Goal: Task Accomplishment & Management: Use online tool/utility

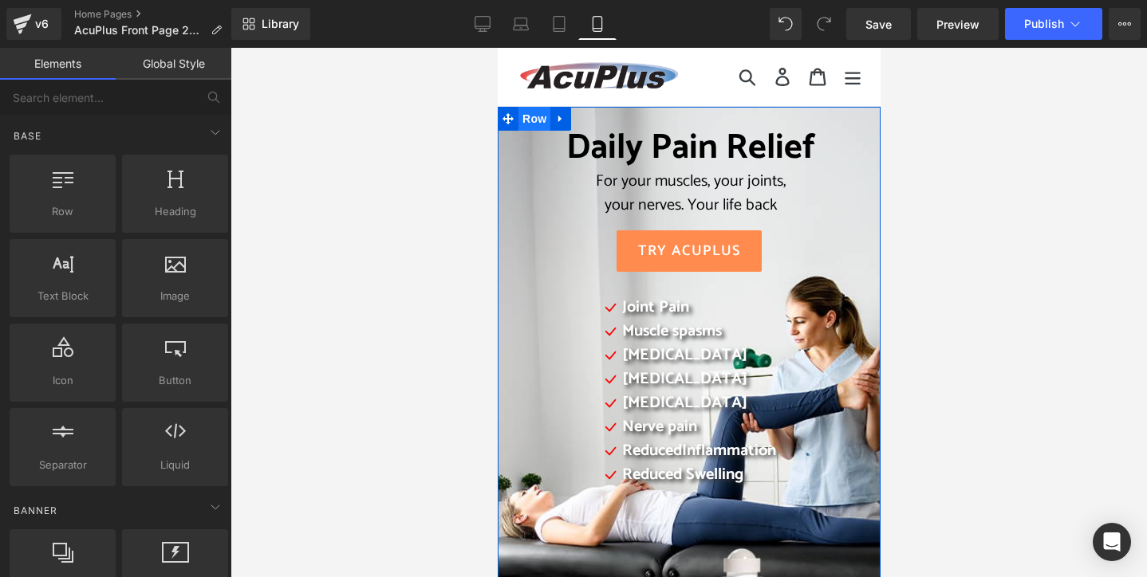
click at [533, 122] on span "Row" at bounding box center [534, 119] width 32 height 24
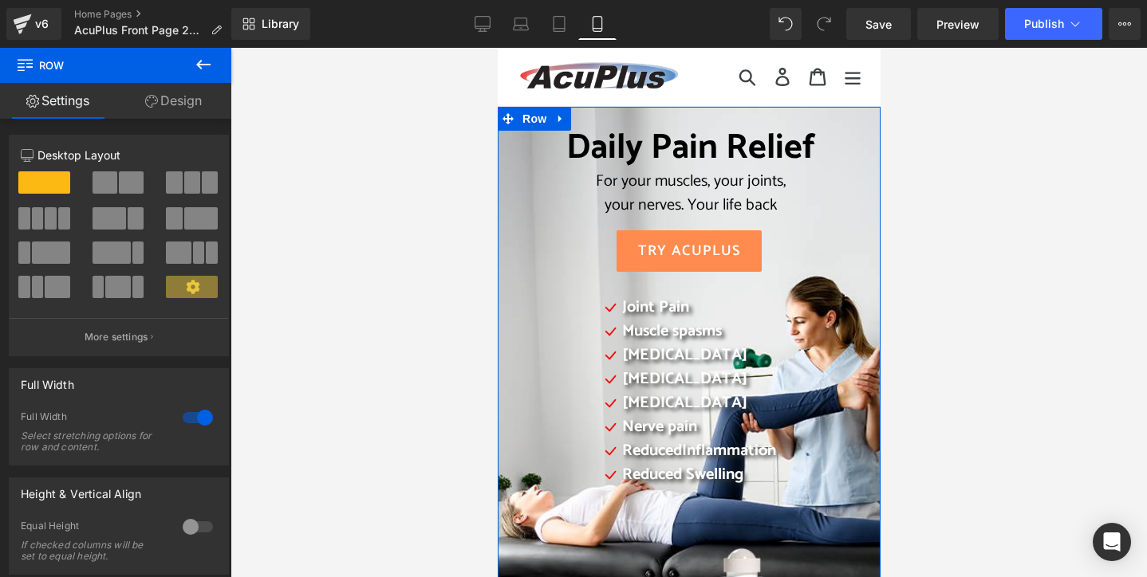
click at [179, 101] on link "Design" at bounding box center [174, 101] width 116 height 36
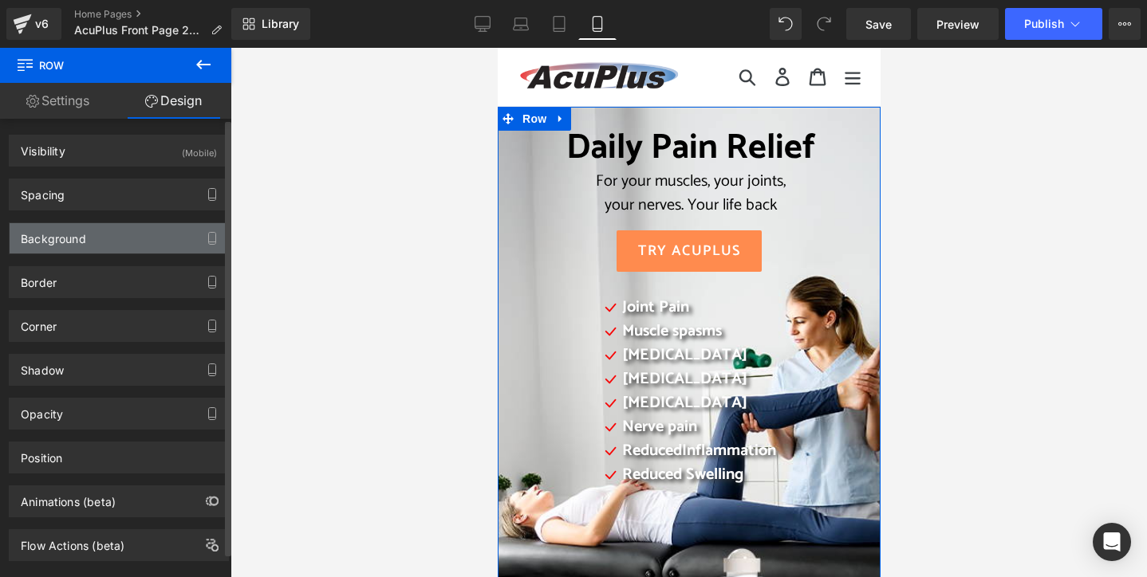
click at [121, 235] on div "Background" at bounding box center [119, 238] width 219 height 30
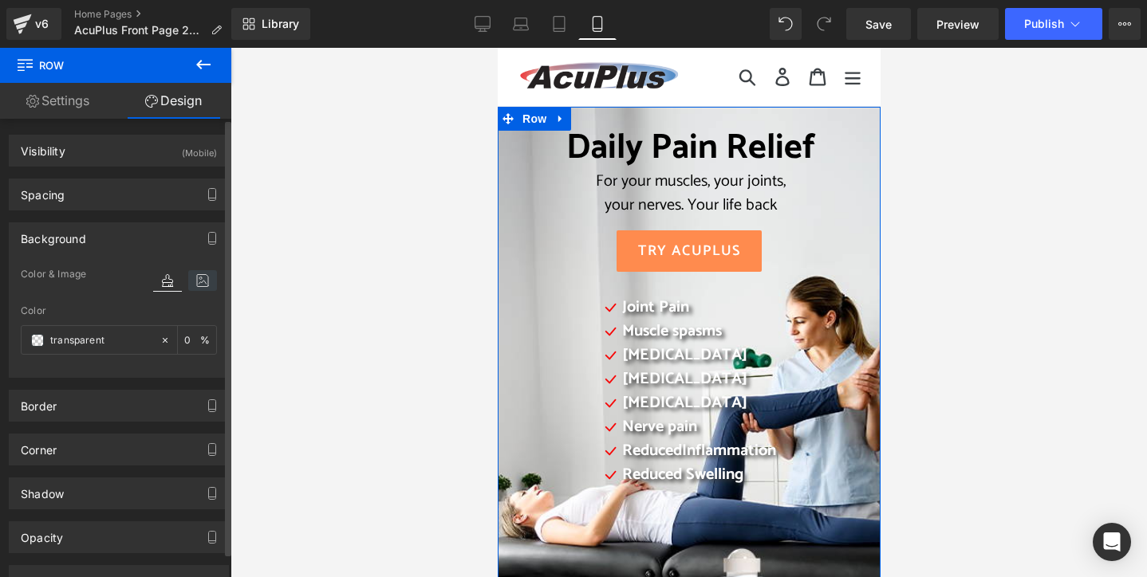
click at [194, 284] on icon at bounding box center [202, 280] width 29 height 21
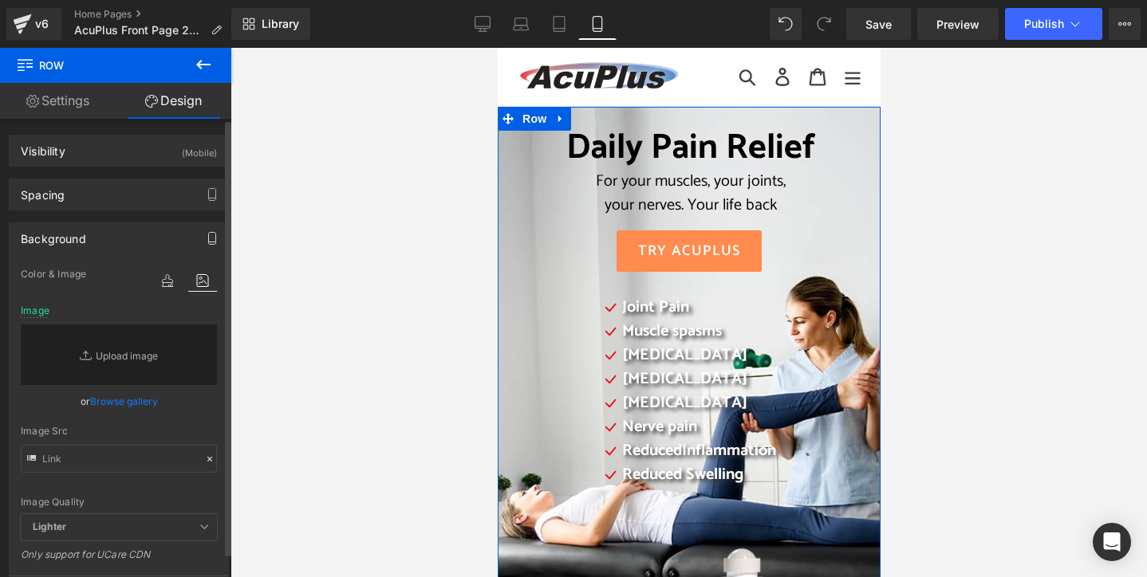
click at [209, 242] on icon "button" at bounding box center [212, 242] width 7 height 0
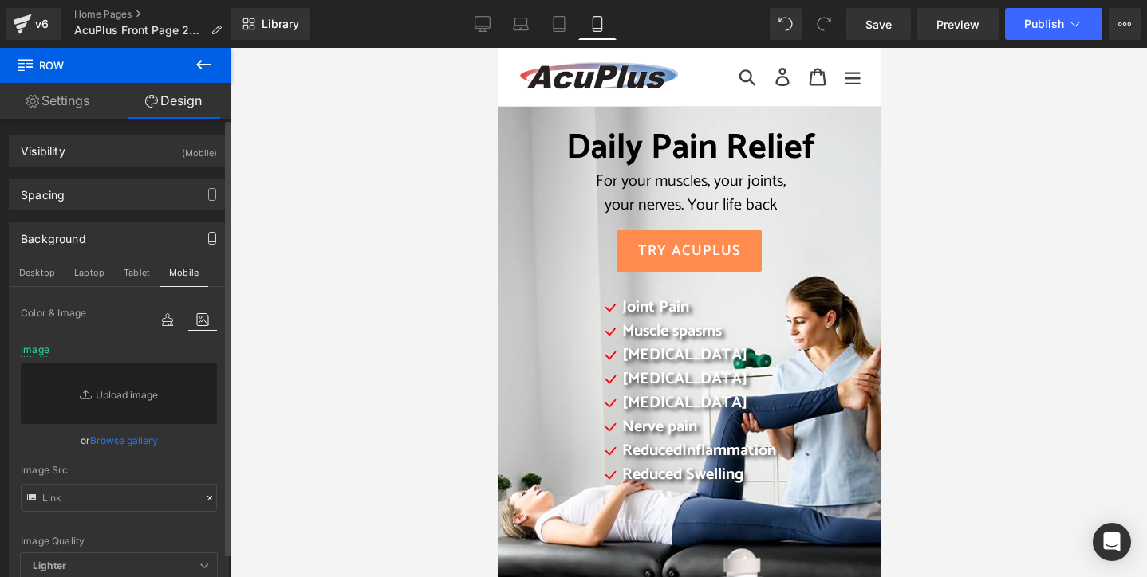
click at [426, 192] on div at bounding box center [688, 313] width 916 height 530
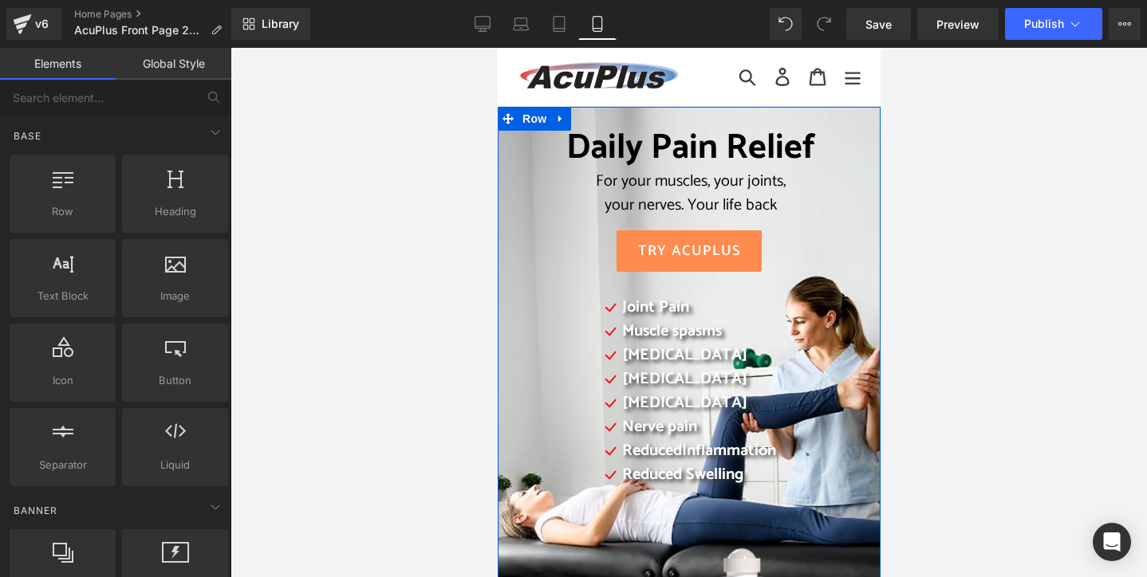
click at [513, 218] on div "Daily Pain Relief For your muscles, your joints, your nerves. Your life back He…" at bounding box center [688, 338] width 351 height 421
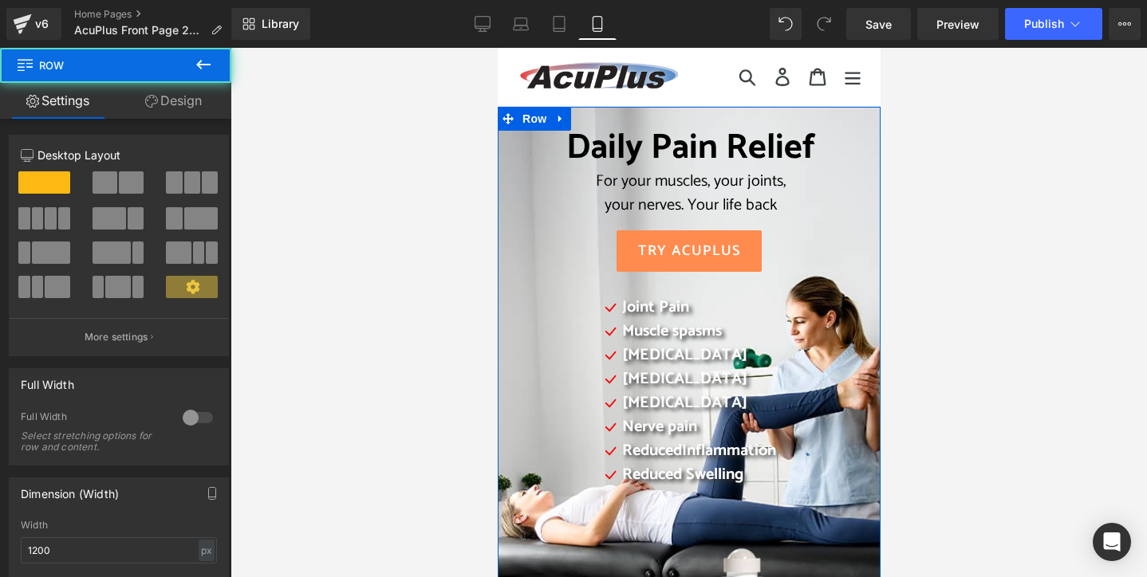
click at [195, 104] on link "Design" at bounding box center [174, 101] width 116 height 36
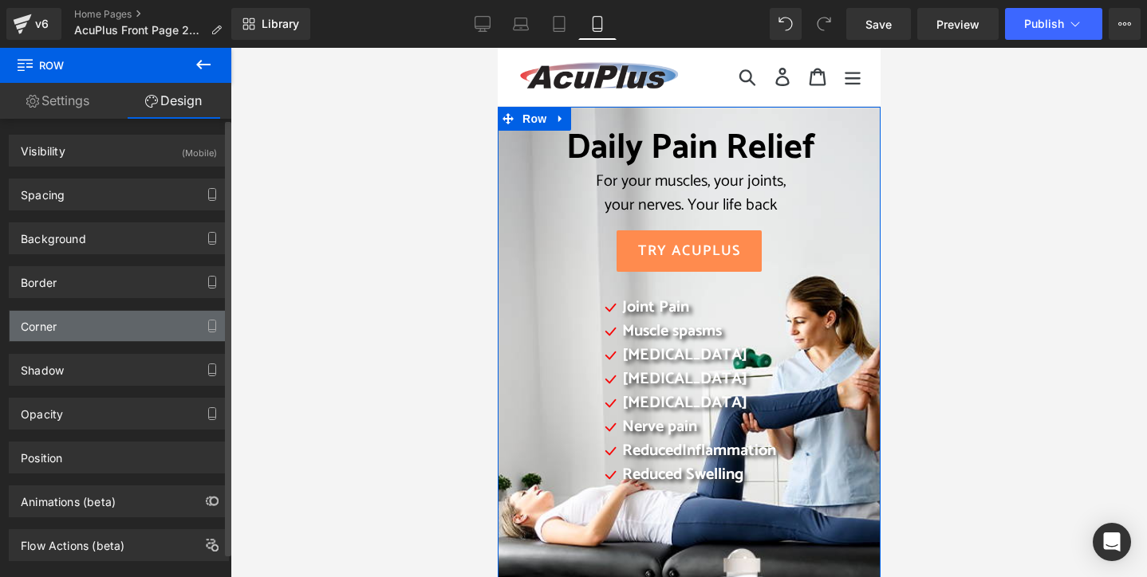
type input "transparent"
type input "0"
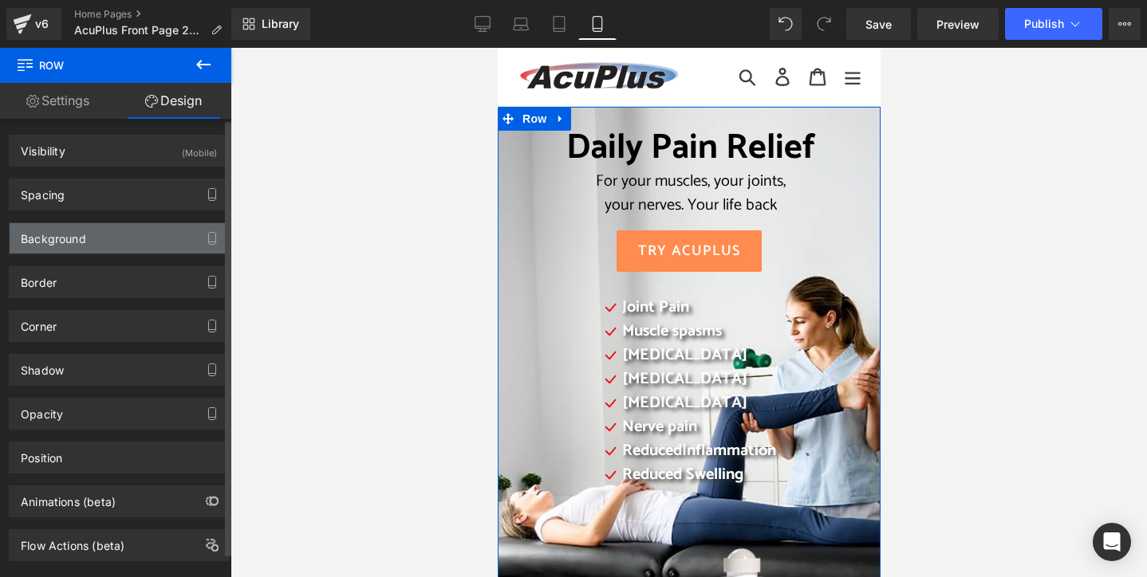
click at [140, 246] on div "Background" at bounding box center [119, 238] width 219 height 30
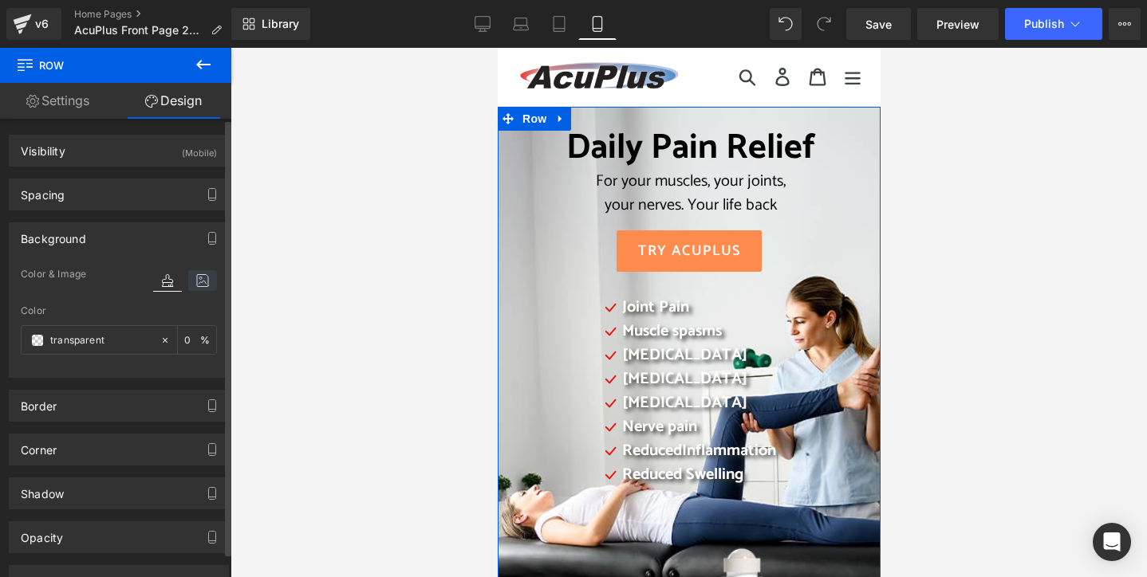
click at [196, 279] on icon at bounding box center [202, 280] width 29 height 21
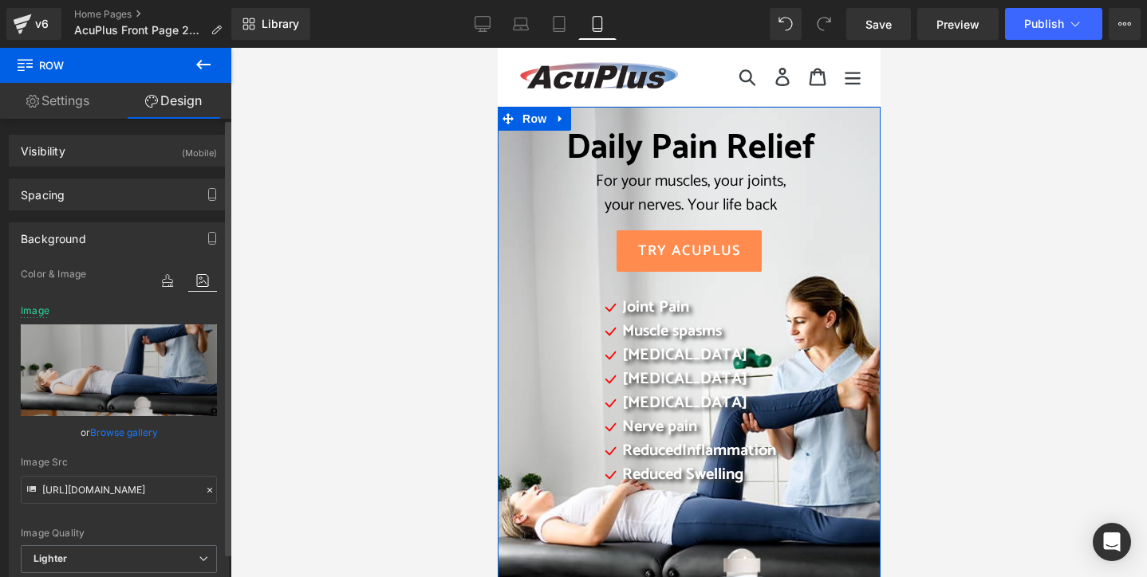
click at [144, 431] on link "Browse gallery" at bounding box center [124, 433] width 68 height 28
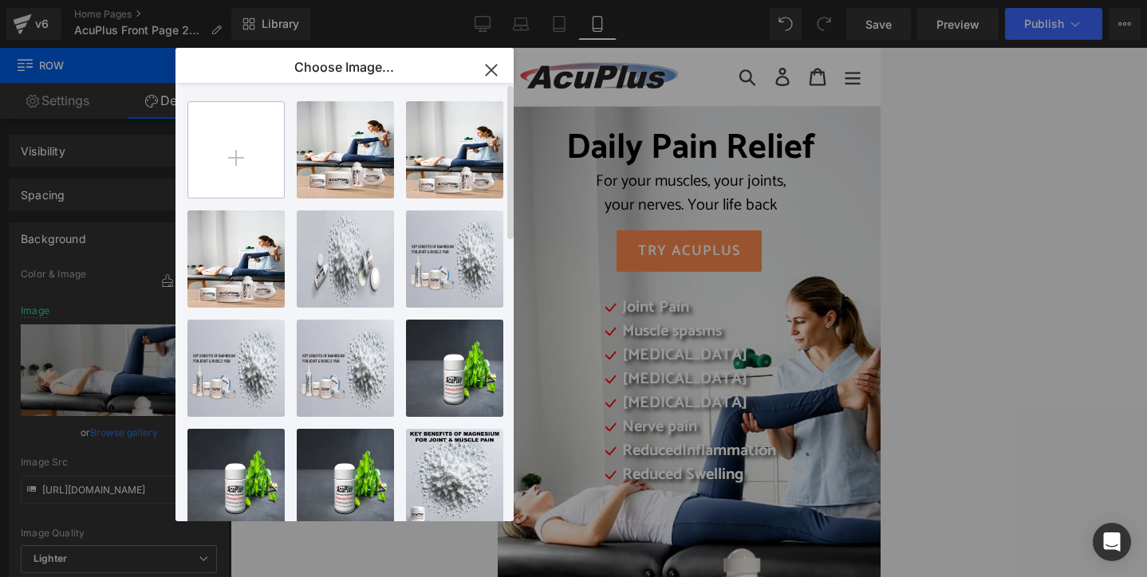
click at [239, 156] on input "file" at bounding box center [236, 150] width 96 height 96
type input "C:\fakepath\2025 AcuPlus website 13.jpg"
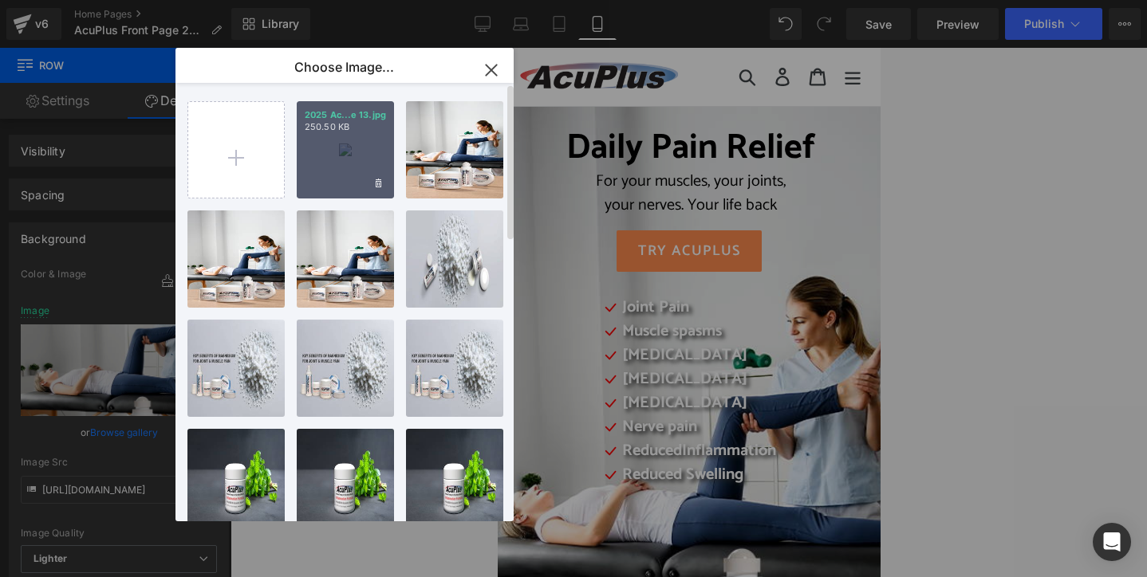
click at [331, 179] on div "2025 Ac...e 13.jpg 250.50 KB" at bounding box center [345, 149] width 97 height 97
type input "[URL][DOMAIN_NAME]"
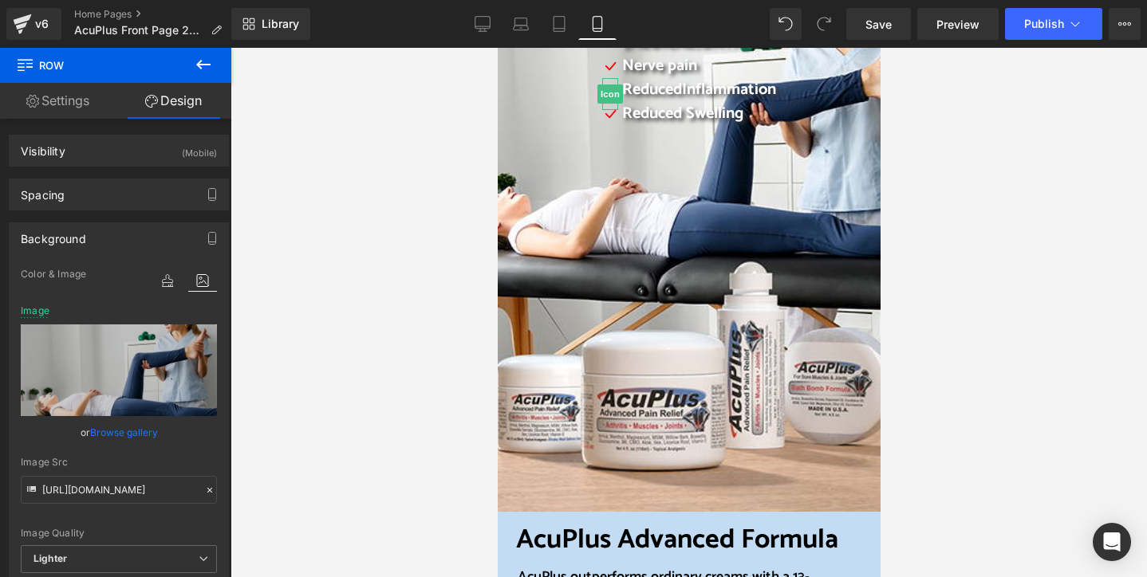
scroll to position [239, 0]
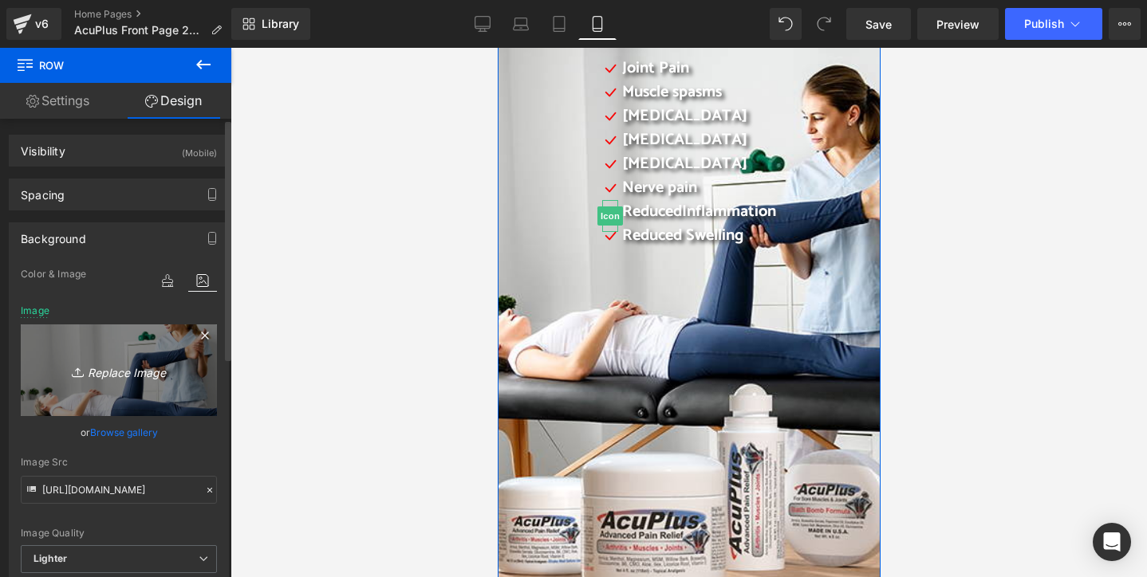
click at [142, 372] on icon "Replace Image" at bounding box center [119, 370] width 128 height 20
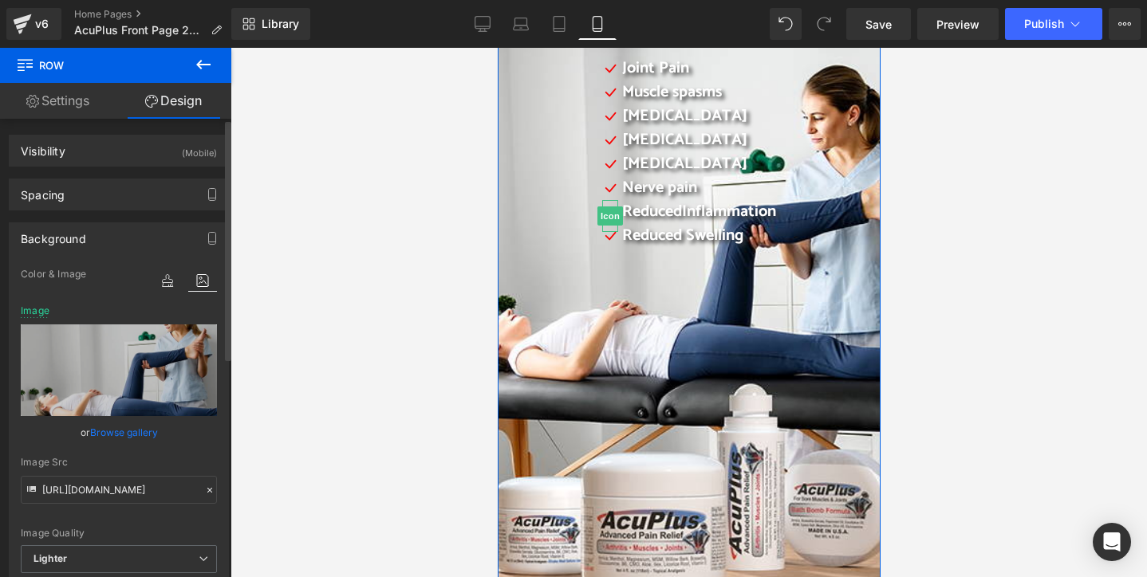
click at [140, 431] on link "Browse gallery" at bounding box center [124, 433] width 68 height 28
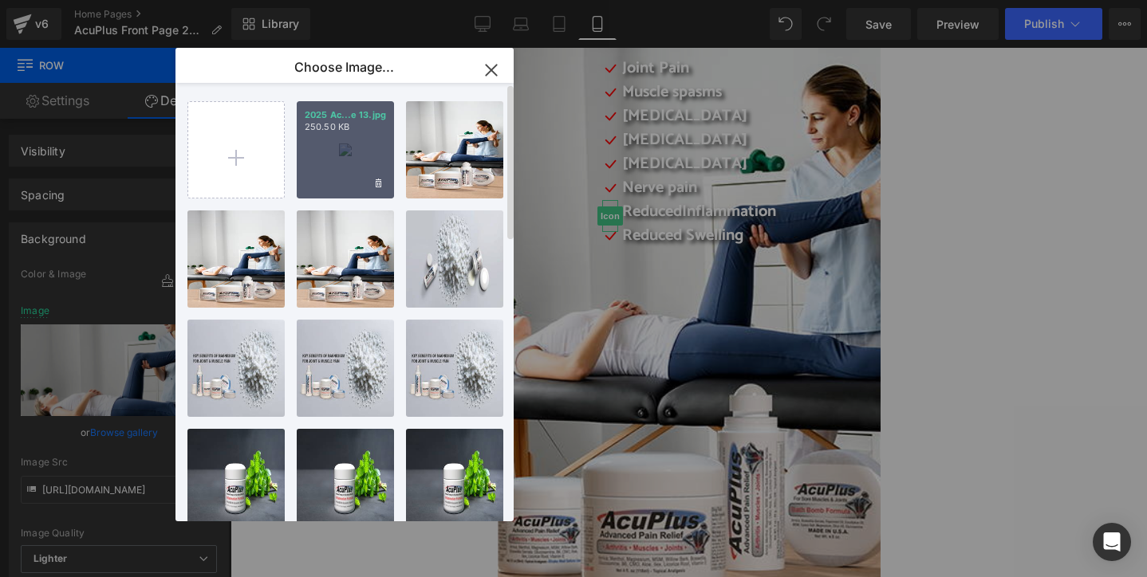
click at [355, 148] on div "2025 Ac...e 13.jpg 250.50 KB" at bounding box center [345, 149] width 97 height 97
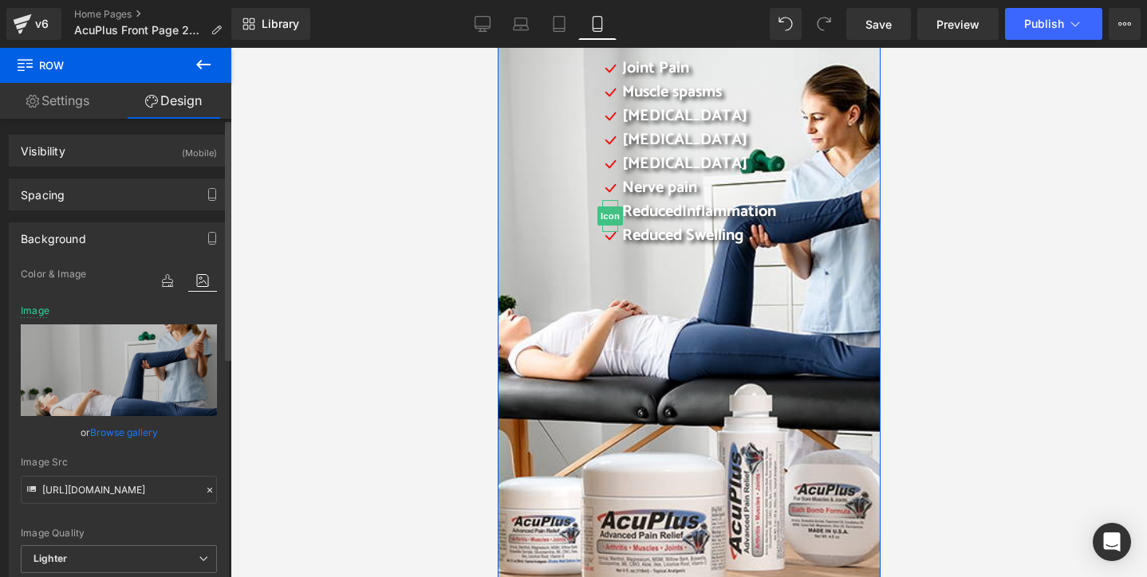
click at [128, 431] on link "Browse gallery" at bounding box center [124, 433] width 68 height 28
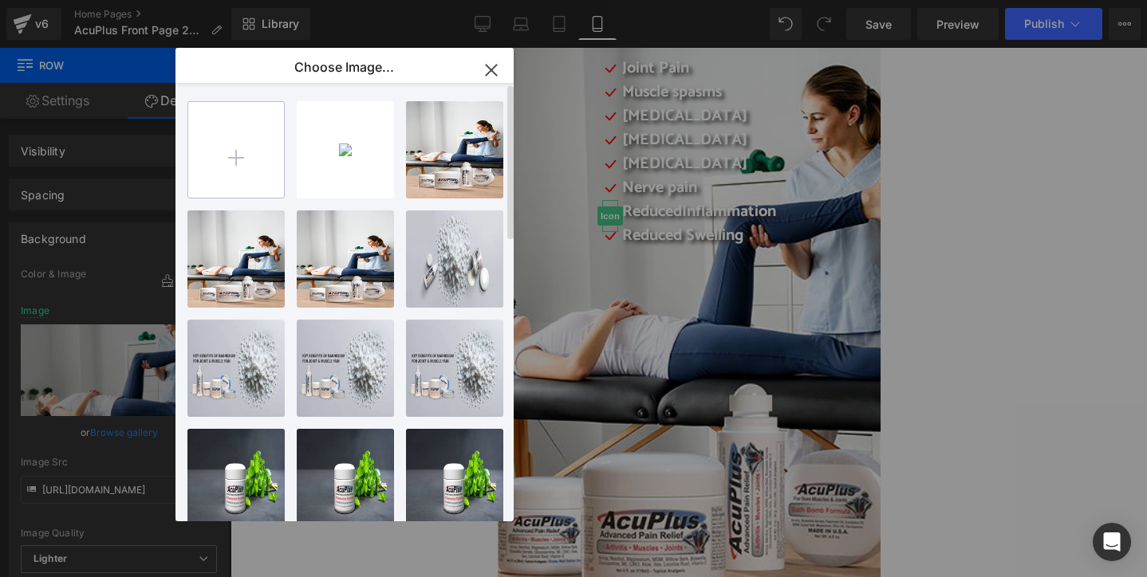
click at [229, 148] on input "file" at bounding box center [236, 150] width 96 height 96
type input "C:\fakepath\2025 AcuPlus website 14.jpg"
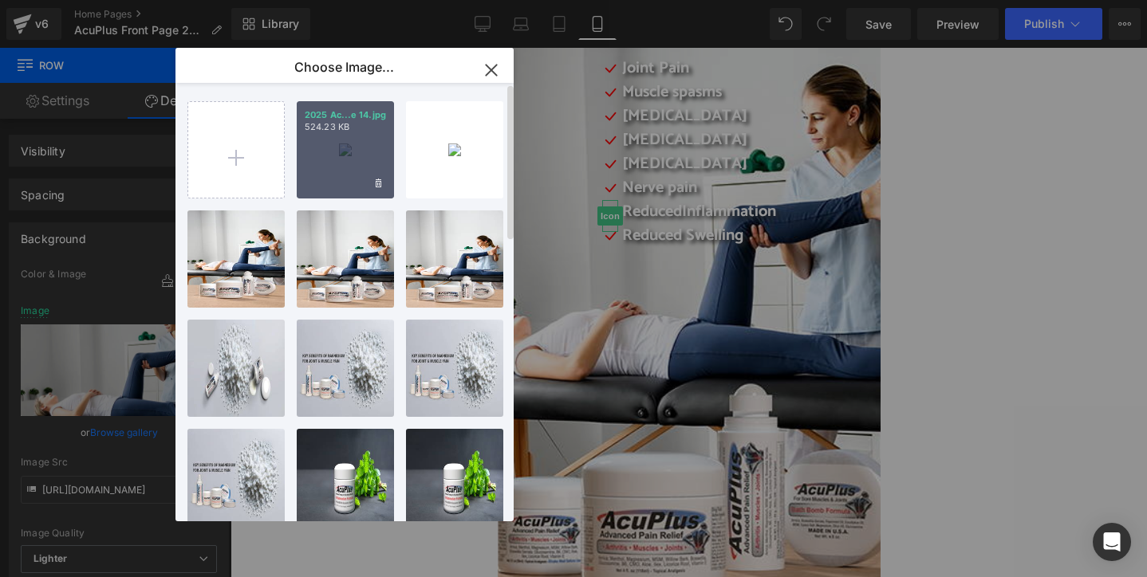
click at [342, 183] on div "2025 Ac...e 14.jpg 524.23 KB" at bounding box center [345, 149] width 97 height 97
type input "[URL][DOMAIN_NAME]"
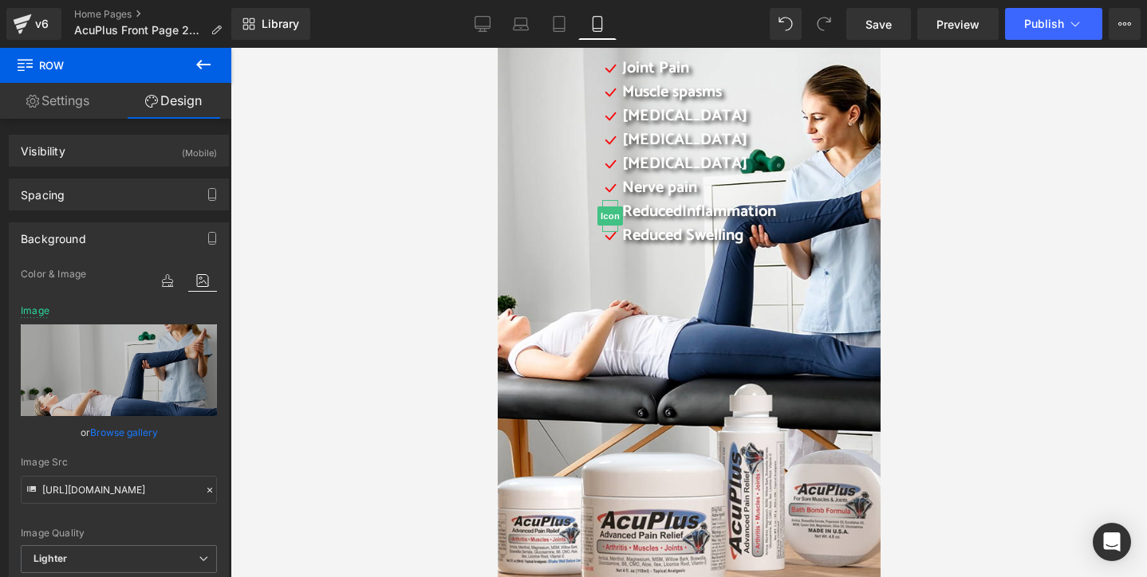
scroll to position [319, 0]
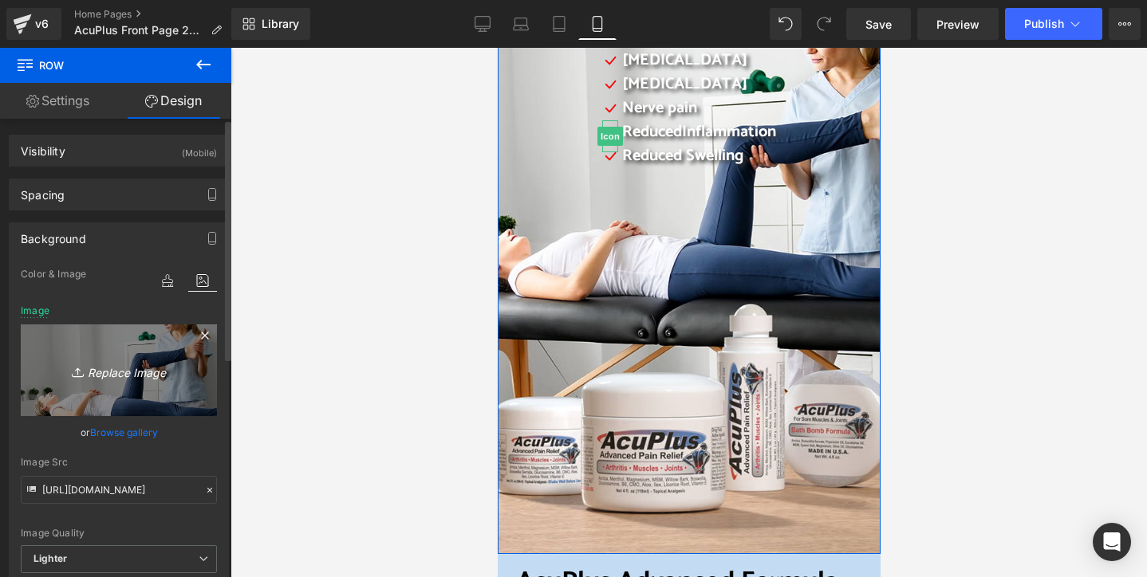
click at [132, 404] on link "Replace Image" at bounding box center [119, 371] width 196 height 92
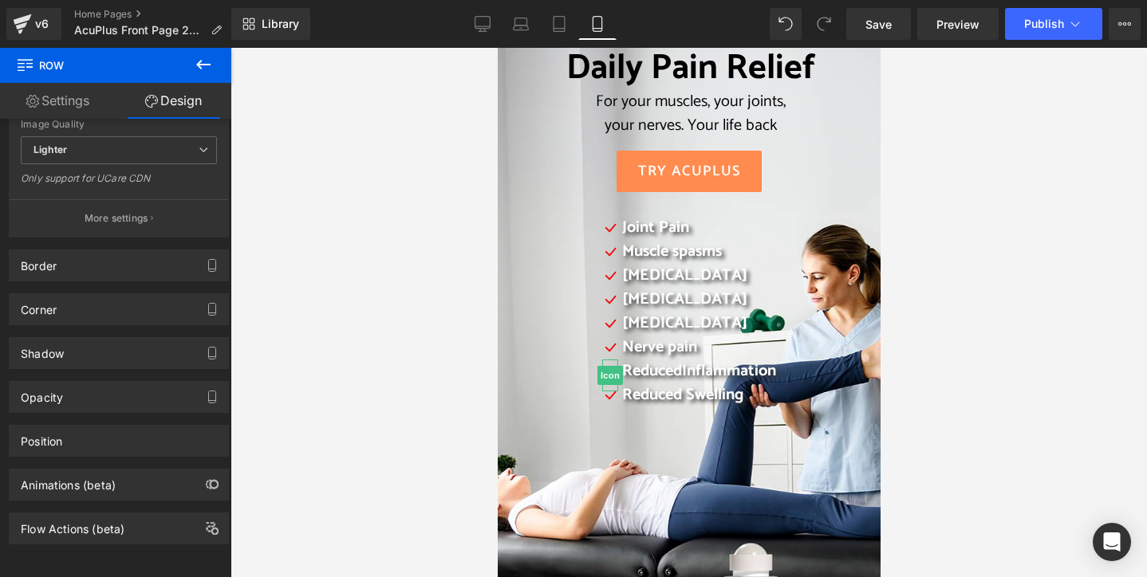
scroll to position [80, 0]
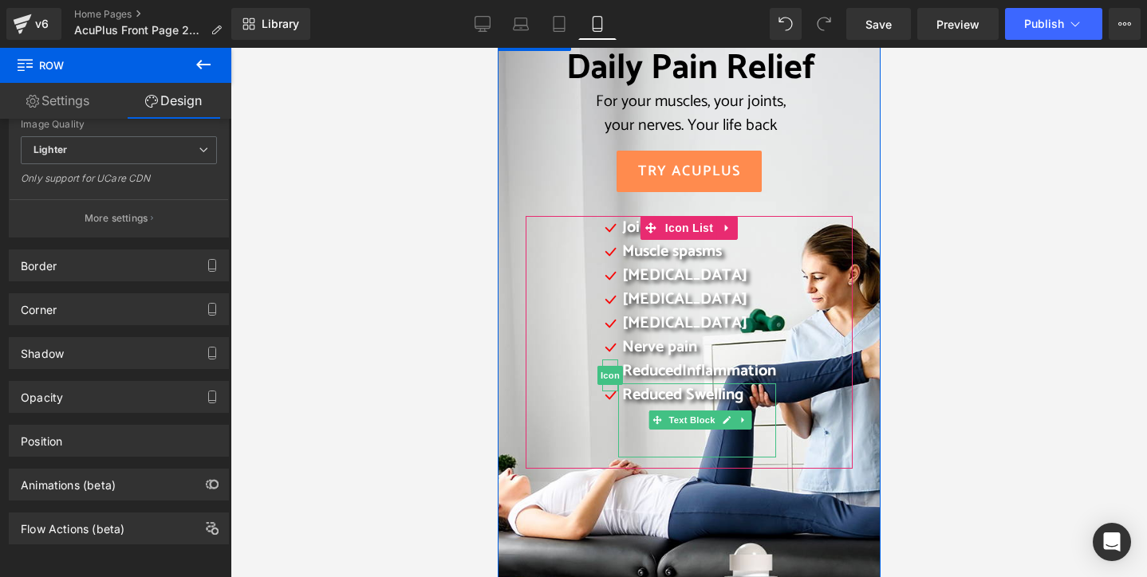
click at [643, 452] on div "Reduced Swelling" at bounding box center [696, 421] width 158 height 74
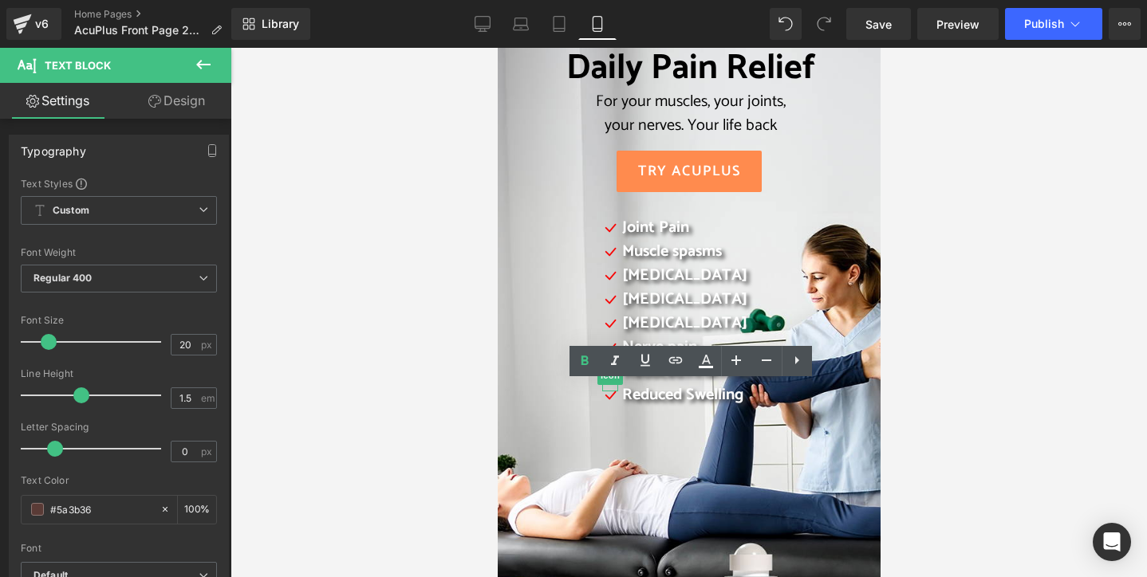
drag, startPoint x: 960, startPoint y: 422, endPoint x: 964, endPoint y: 412, distance: 10.4
click at [961, 421] on div at bounding box center [688, 313] width 916 height 530
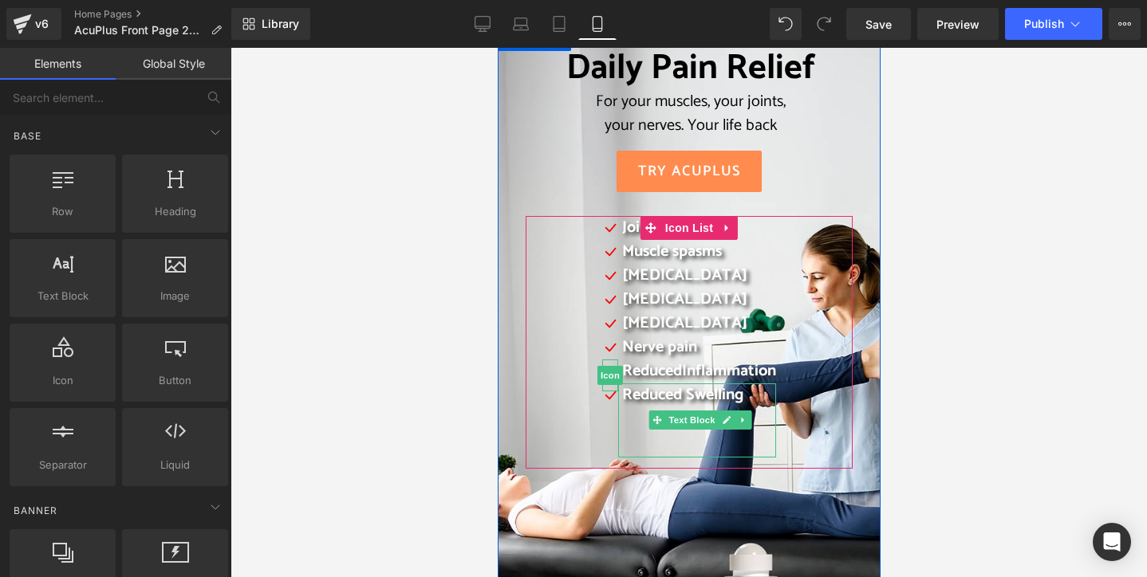
click at [706, 444] on div "Reduced Swelling" at bounding box center [696, 421] width 158 height 74
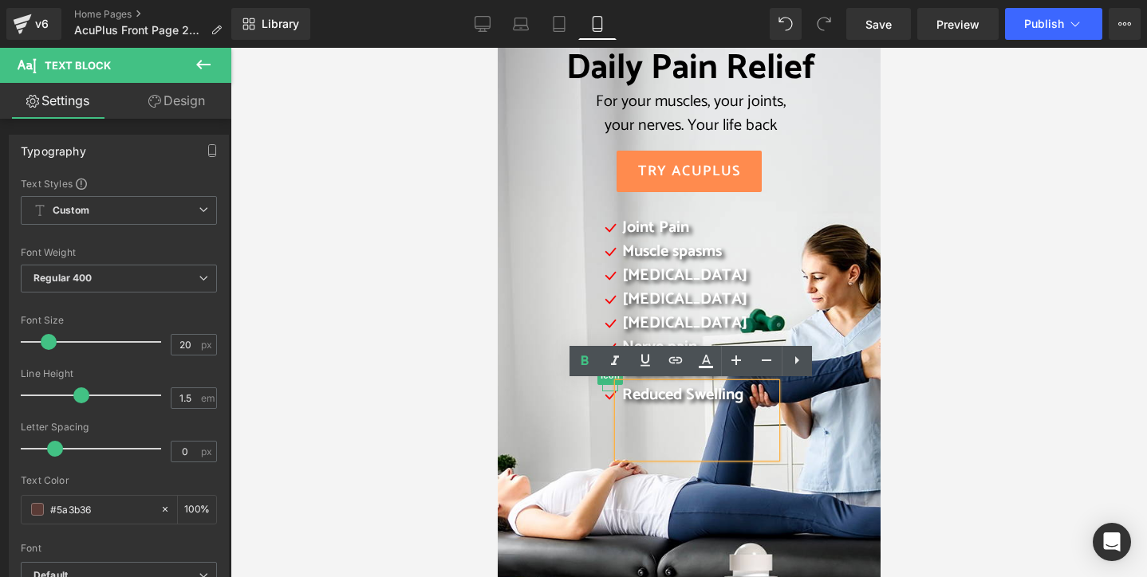
click at [744, 453] on div "Reduced Swelling" at bounding box center [696, 421] width 158 height 74
drag, startPoint x: 661, startPoint y: 455, endPoint x: 654, endPoint y: 449, distance: 9.6
click at [662, 455] on div "Reduced Swelling" at bounding box center [696, 421] width 158 height 74
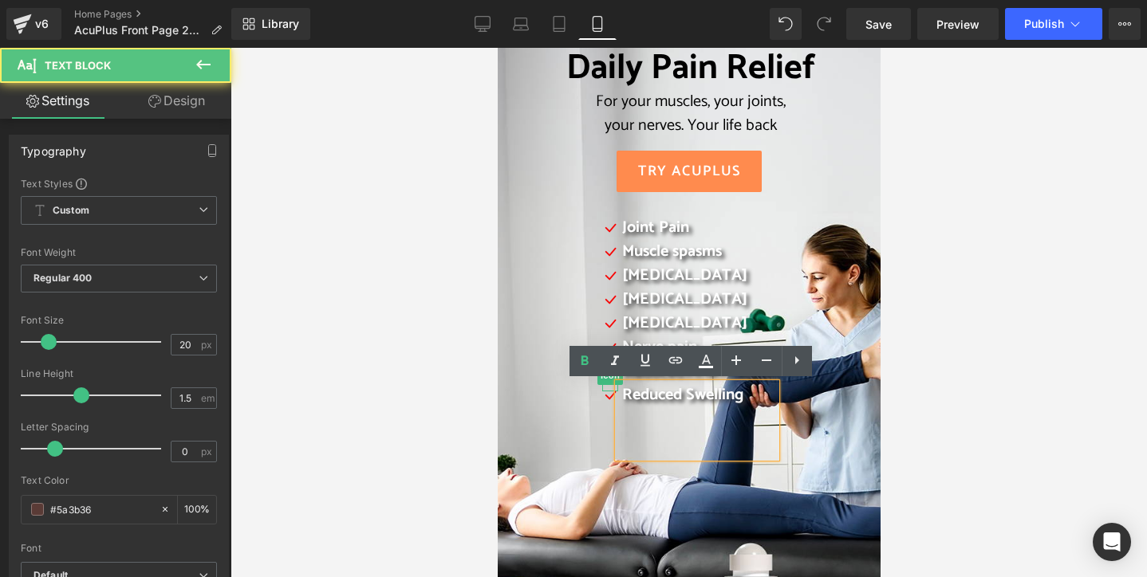
click at [620, 450] on div "Reduced Swelling" at bounding box center [696, 421] width 158 height 74
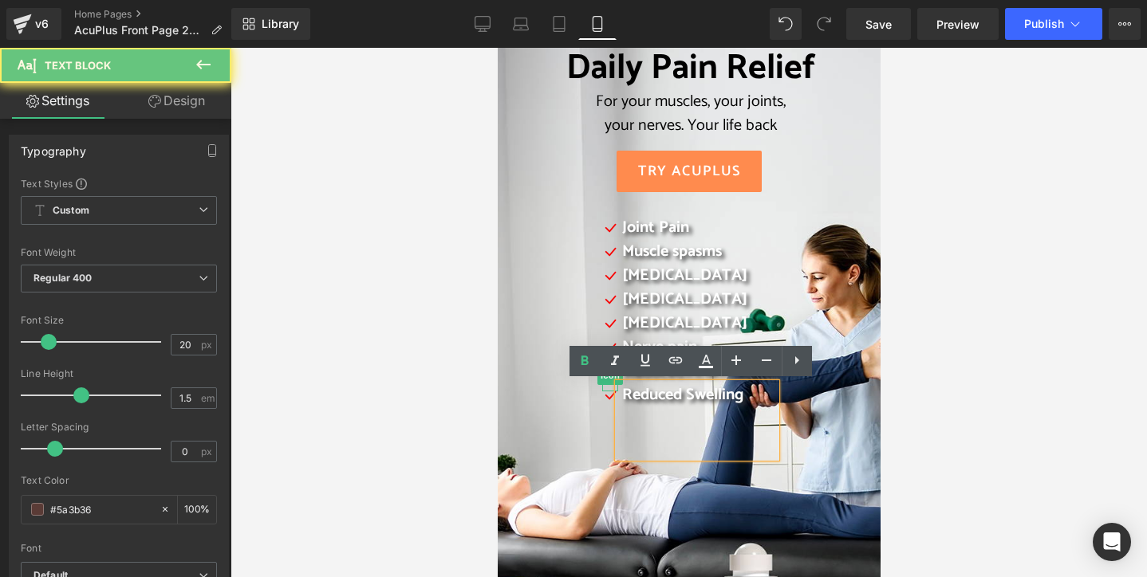
click at [617, 454] on div "Reduced Swelling" at bounding box center [696, 421] width 158 height 74
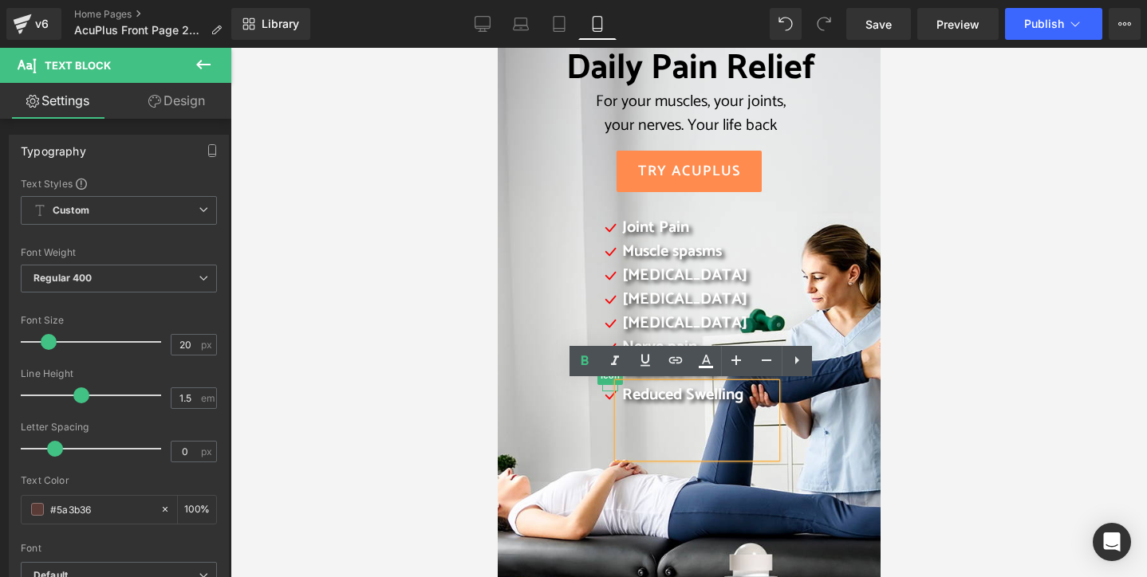
click at [991, 433] on div at bounding box center [688, 313] width 916 height 530
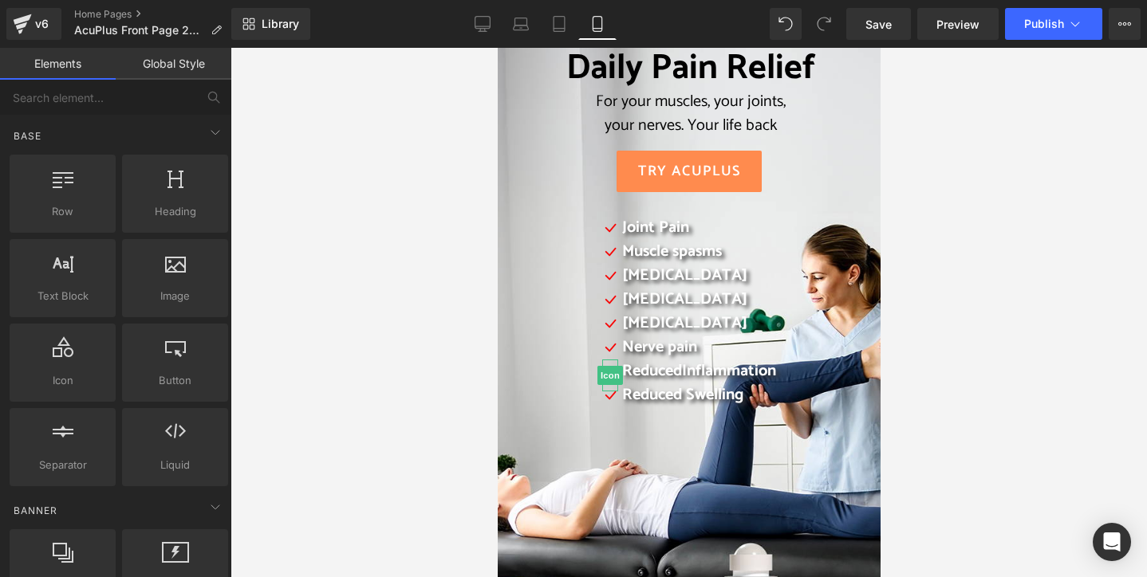
click at [446, 412] on div at bounding box center [688, 313] width 916 height 530
click at [617, 423] on div "Reduced Swelling" at bounding box center [696, 421] width 158 height 74
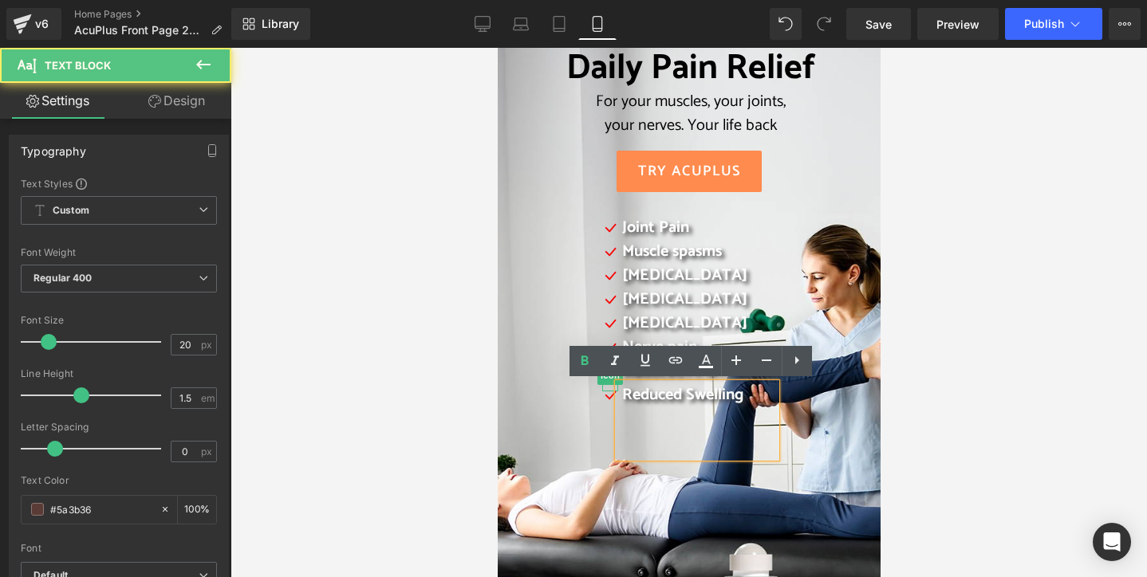
click at [559, 424] on div "Icon Joint Pain Text Block Icon Muscle spasms Text Block Icon [MEDICAL_DATA] Te…" at bounding box center [688, 341] width 325 height 250
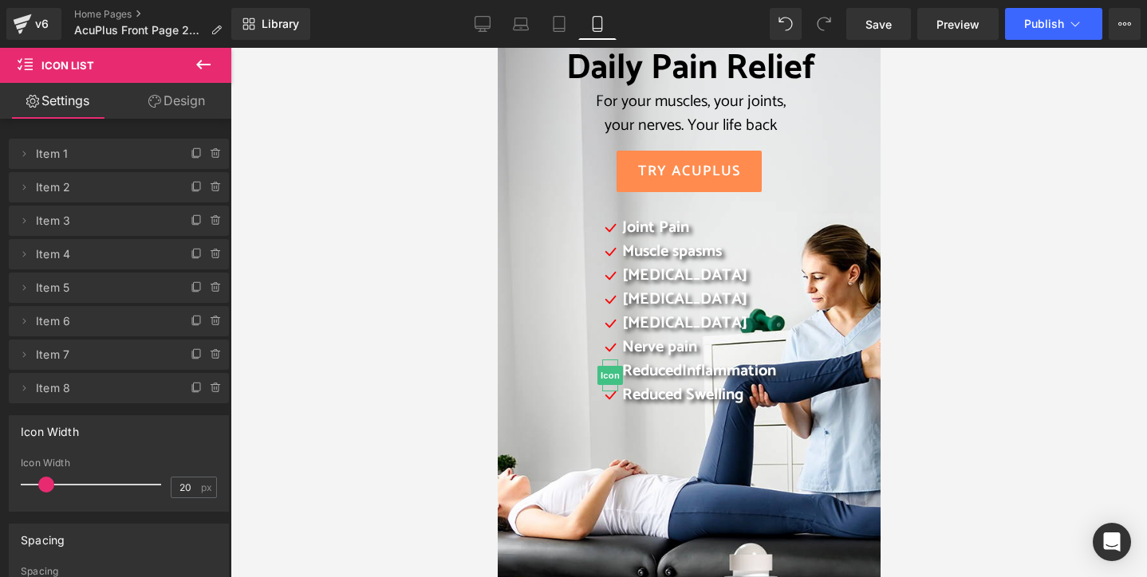
click at [439, 357] on div at bounding box center [688, 313] width 916 height 530
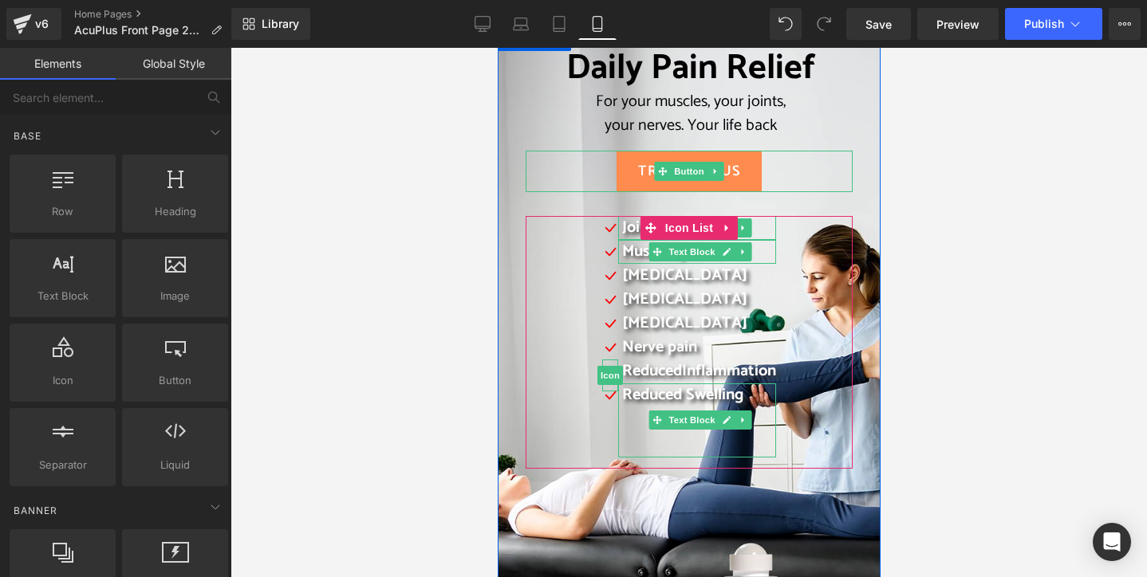
click at [786, 223] on div "Icon Joint Pain Text Block Icon Muscle spasms Text Block Icon [MEDICAL_DATA] Te…" at bounding box center [688, 341] width 325 height 250
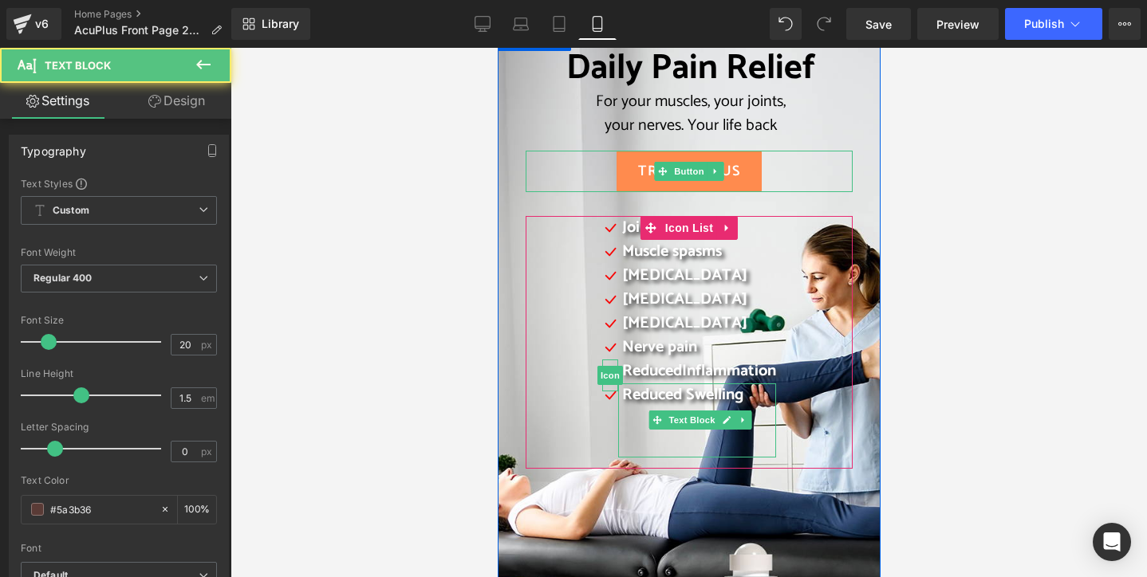
click at [617, 441] on div "Reduced Swelling" at bounding box center [696, 421] width 158 height 74
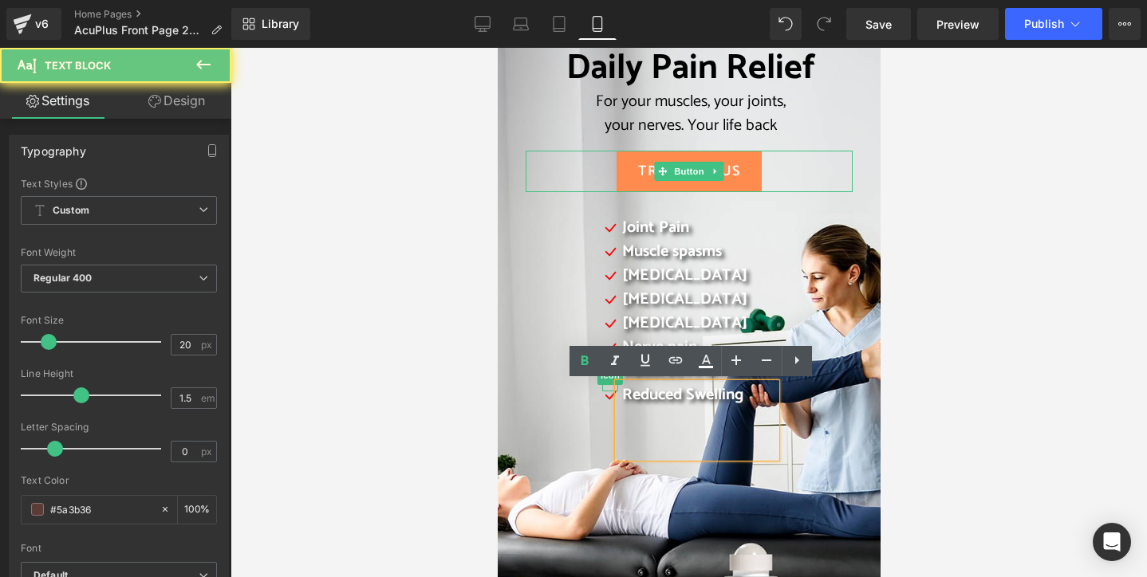
click at [627, 447] on div "Reduced Swelling" at bounding box center [696, 421] width 158 height 74
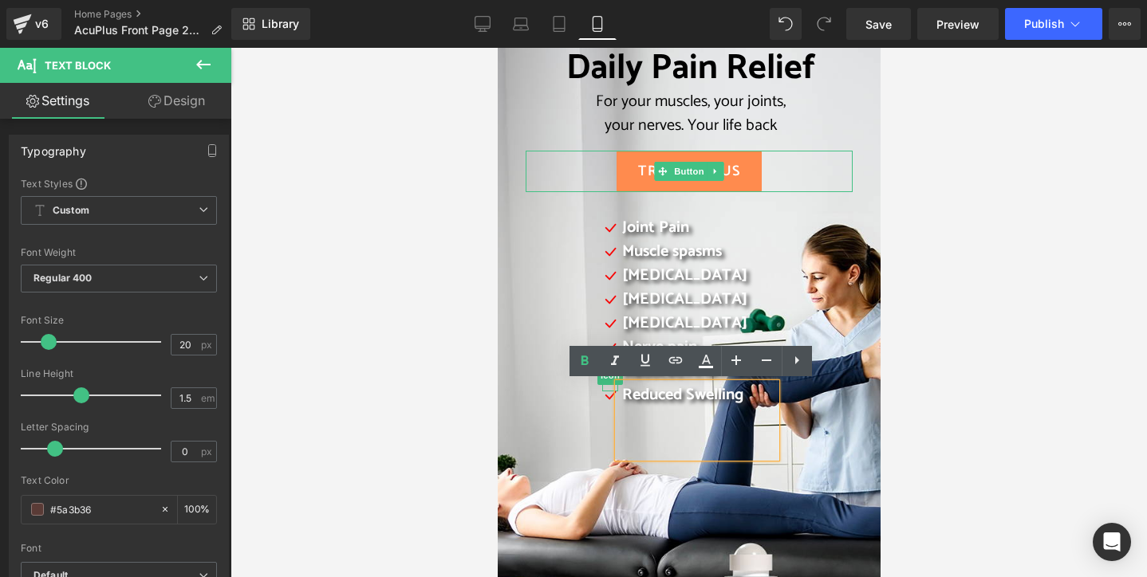
click at [768, 405] on p "Reduced Swelling" at bounding box center [698, 396] width 154 height 24
click at [699, 455] on div "Reduced Swelling" at bounding box center [696, 421] width 158 height 74
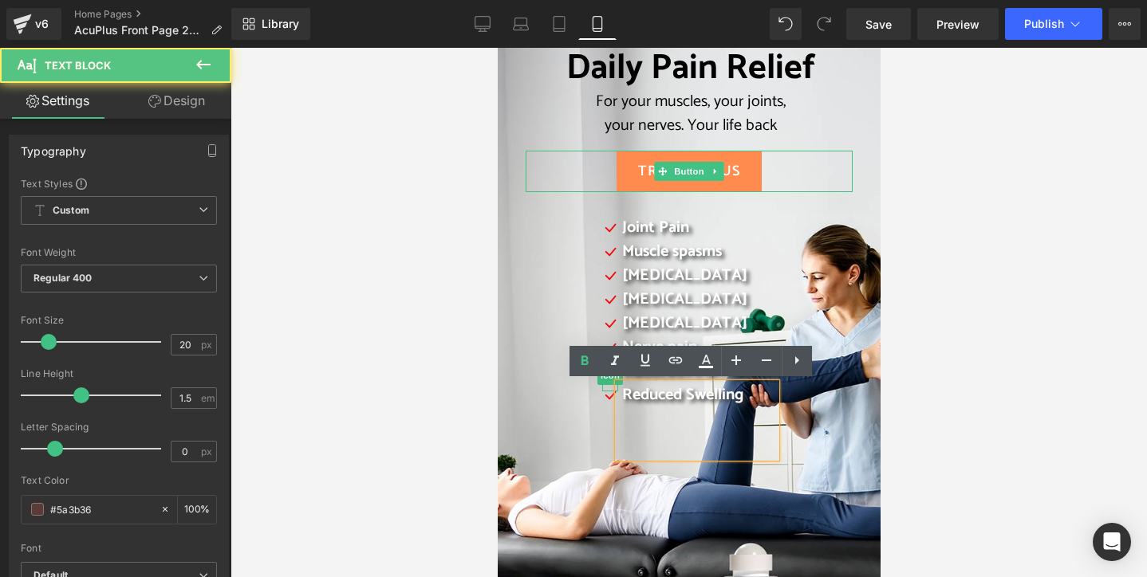
click at [656, 458] on div "Reduced Swelling" at bounding box center [696, 421] width 158 height 74
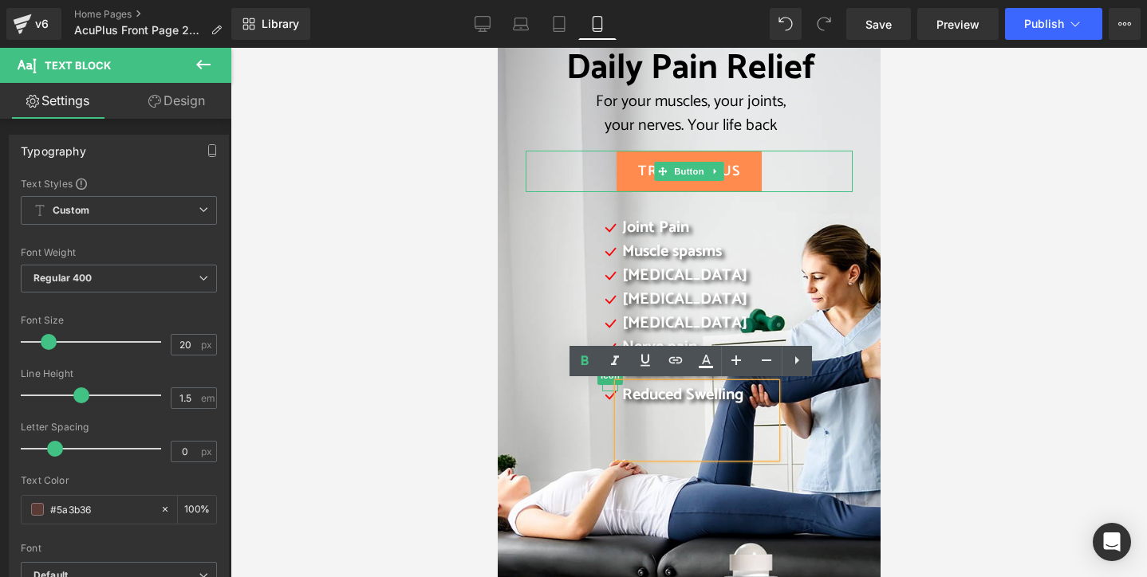
click at [756, 456] on div "Reduced Swelling" at bounding box center [696, 421] width 158 height 74
click at [848, 502] on div "Daily Pain Relief For your muscles, your joints, your nerves. Your life back He…" at bounding box center [688, 410] width 383 height 766
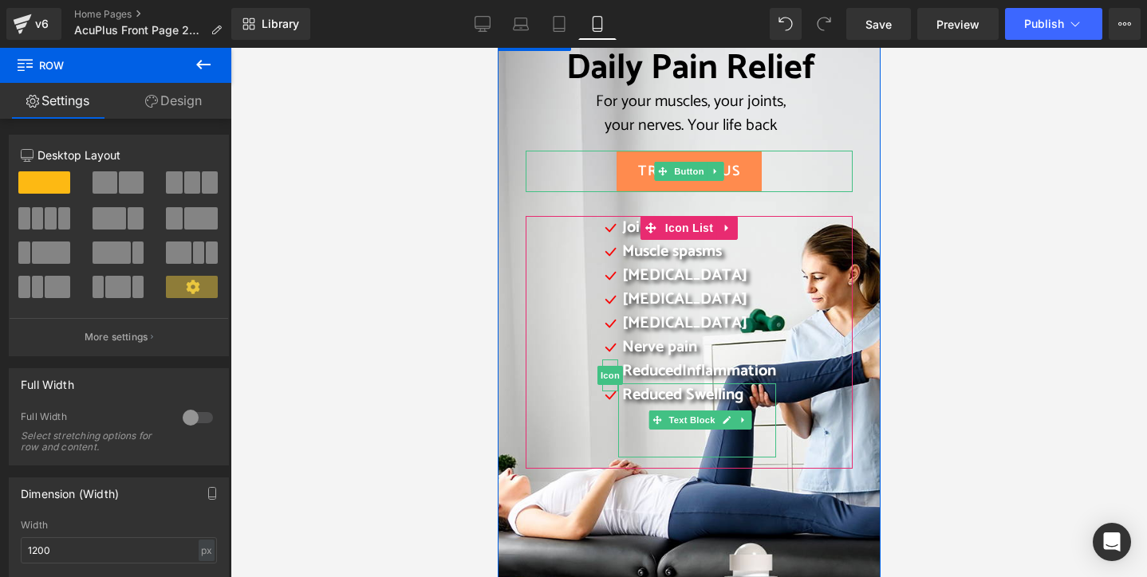
click at [561, 438] on div "Icon Joint Pain Text Block Icon Muscle spasms Text Block Icon [MEDICAL_DATA] Te…" at bounding box center [688, 341] width 325 height 250
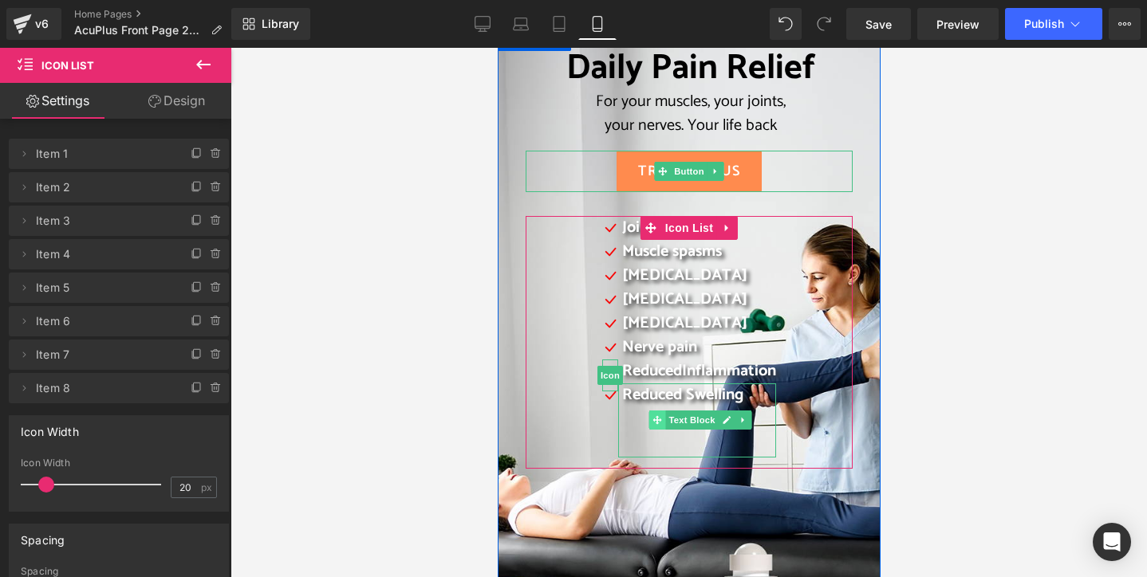
click at [652, 424] on span at bounding box center [656, 420] width 17 height 19
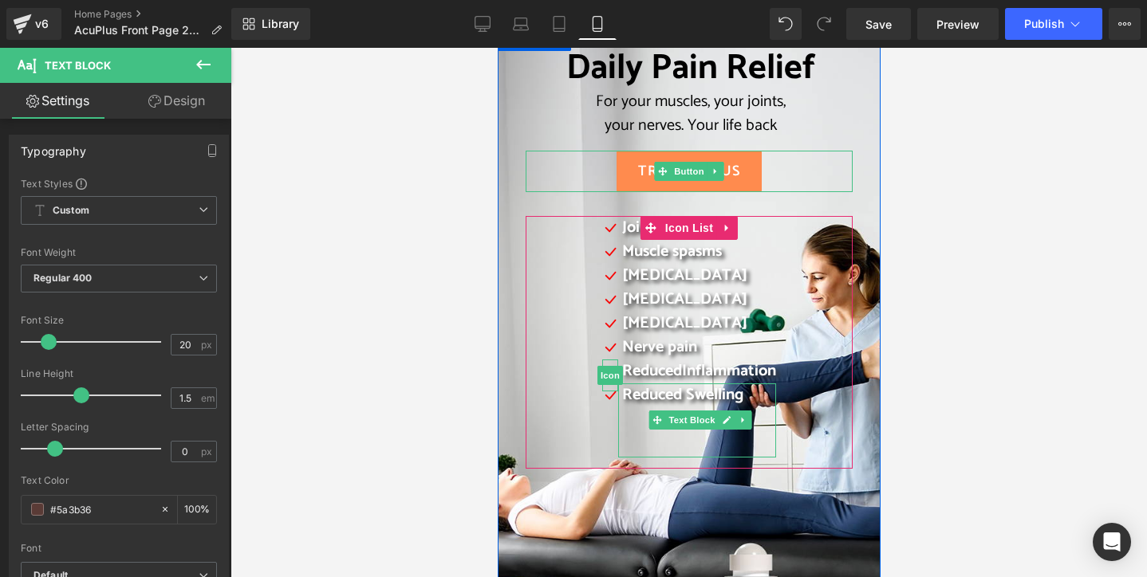
drag, startPoint x: 518, startPoint y: 431, endPoint x: 526, endPoint y: 429, distance: 8.1
click at [525, 431] on div "Icon Joint Pain Text Block Icon Muscle spasms Text Block Icon [MEDICAL_DATA] Te…" at bounding box center [688, 342] width 327 height 253
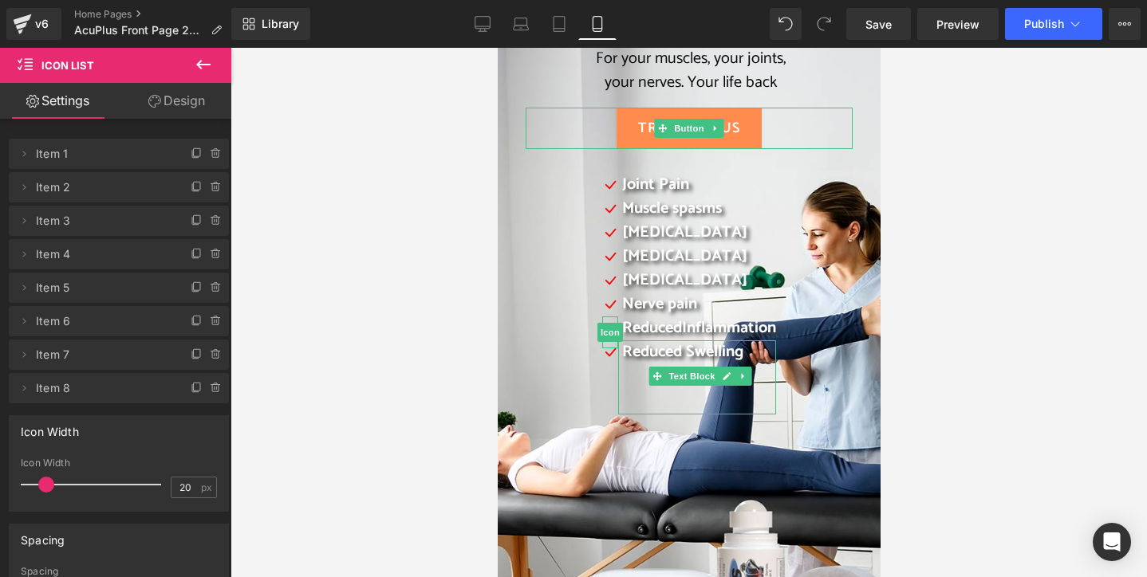
scroll to position [0, 0]
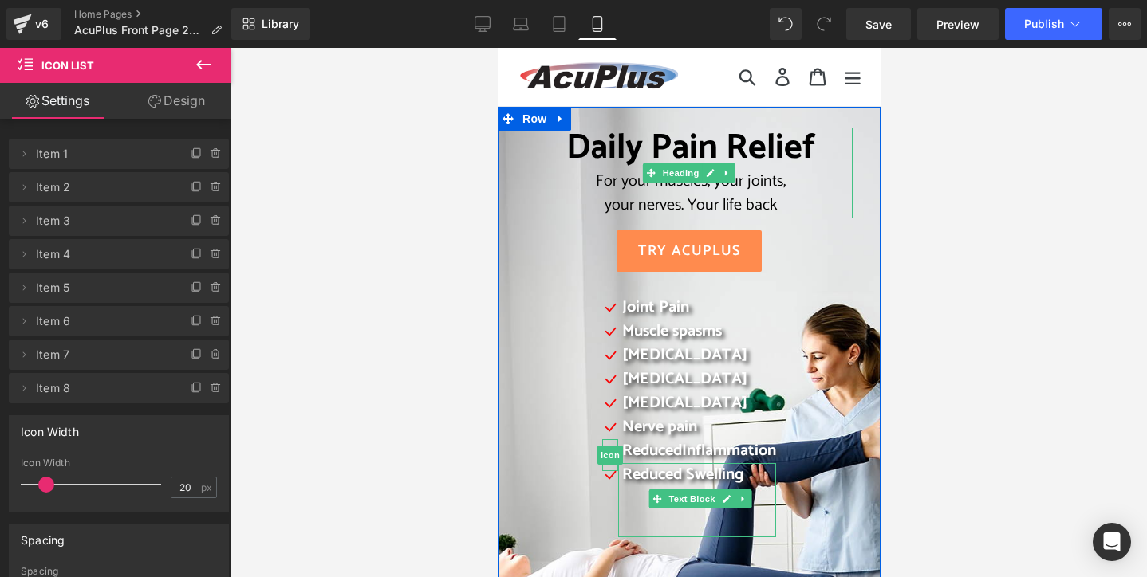
click at [760, 114] on div "Daily Pain Relief For your muscles, your joints, your nerves. Your life back He…" at bounding box center [688, 490] width 383 height 766
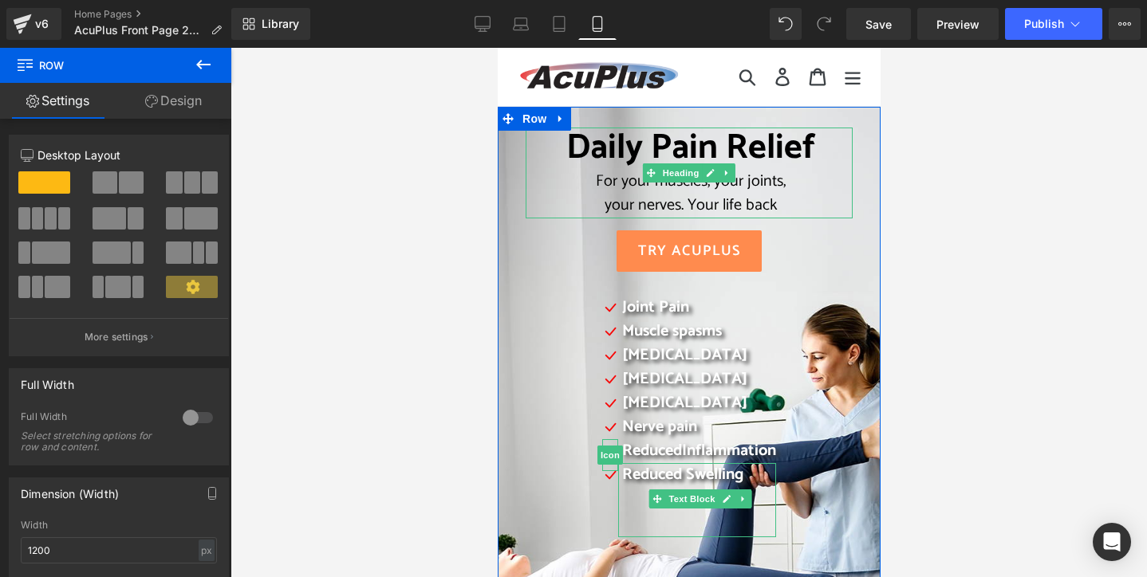
click at [618, 144] on span "Daily Pain Relief" at bounding box center [689, 148] width 249 height 57
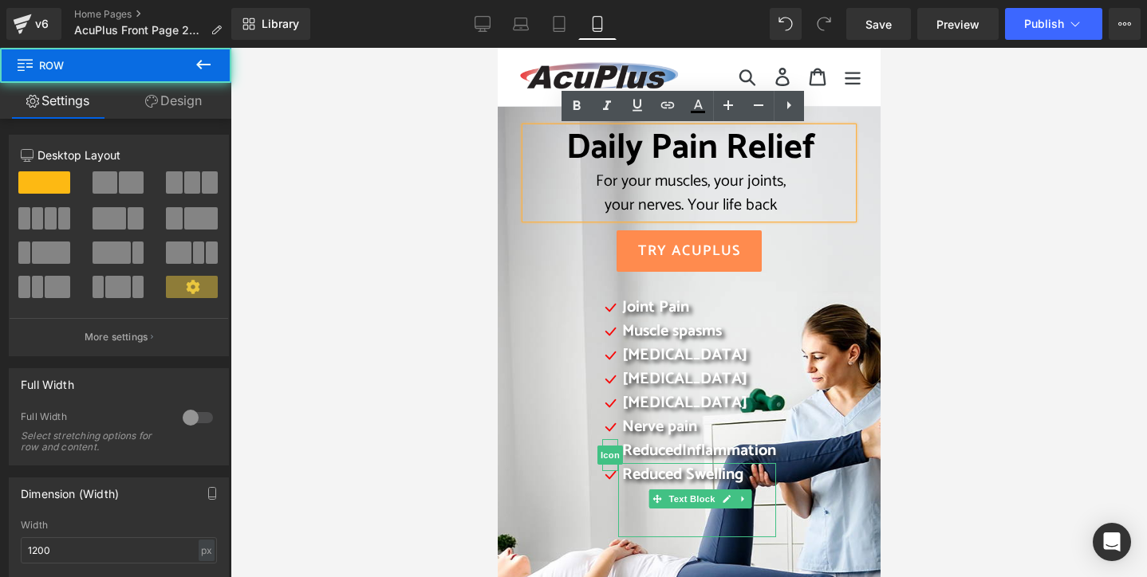
click at [524, 119] on div "Daily Pain Relief For your muscles, your joints, your nerves. Your life back He…" at bounding box center [688, 490] width 383 height 766
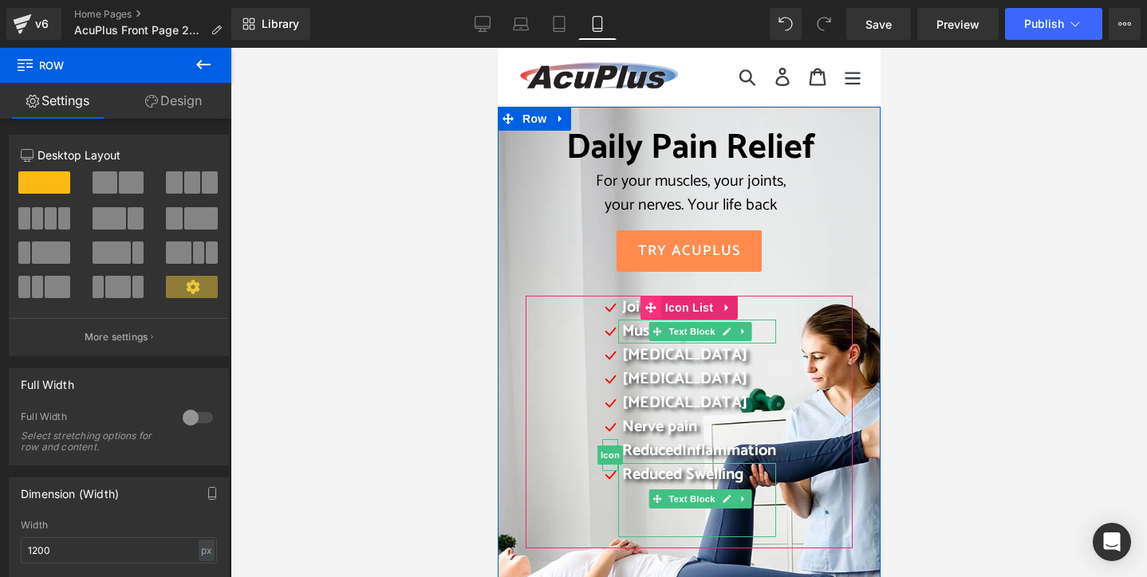
click at [645, 312] on icon at bounding box center [649, 307] width 11 height 12
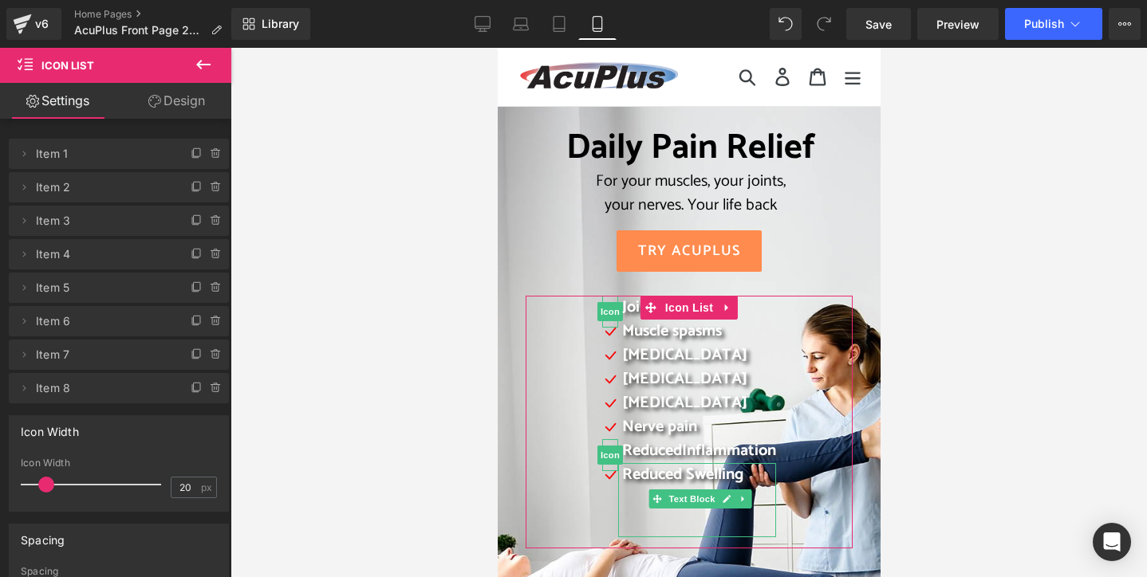
click at [397, 333] on div at bounding box center [688, 313] width 916 height 530
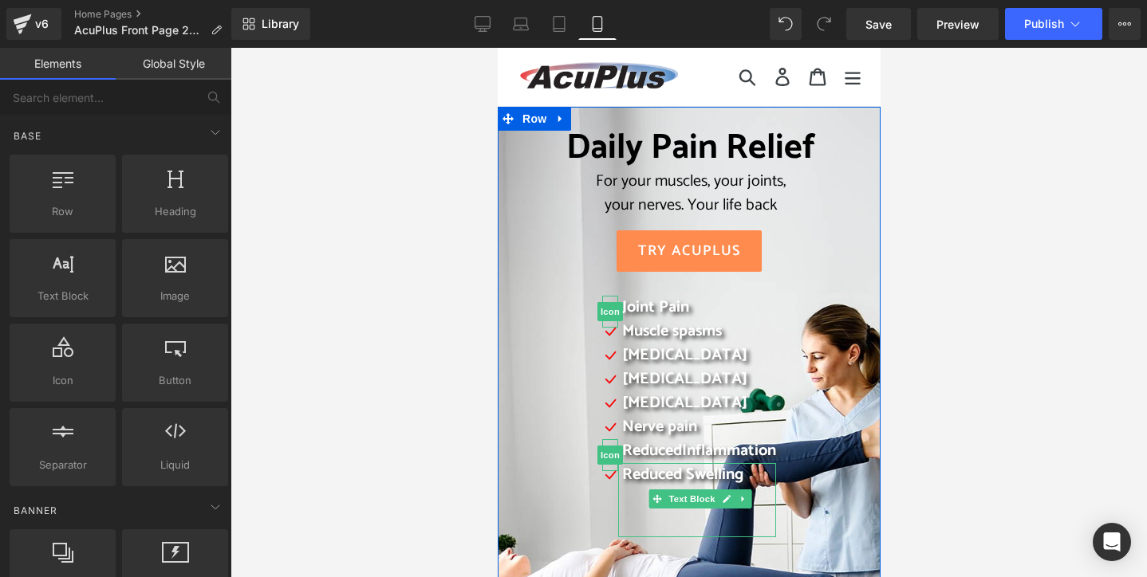
click at [756, 315] on div "Joint Pain Text Block" at bounding box center [696, 308] width 158 height 24
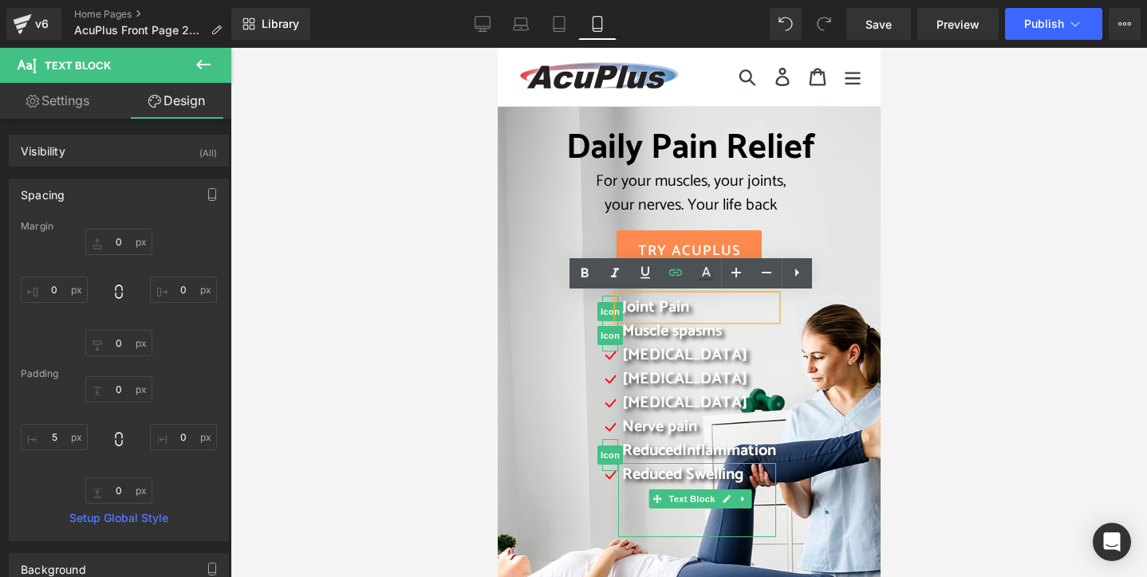
click at [396, 330] on div at bounding box center [688, 313] width 916 height 530
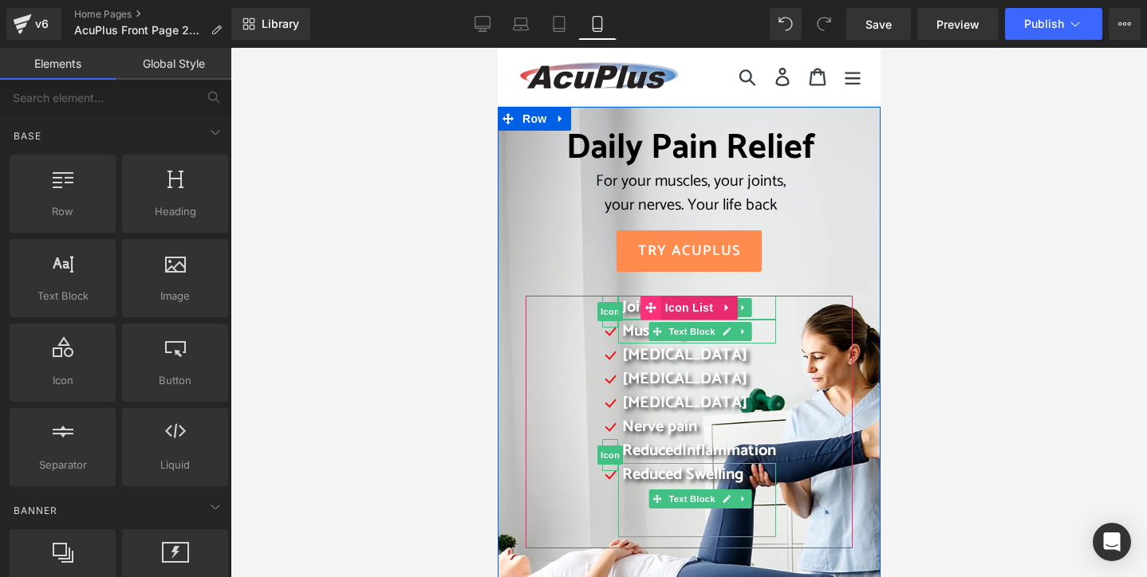
click at [640, 307] on span at bounding box center [650, 308] width 21 height 24
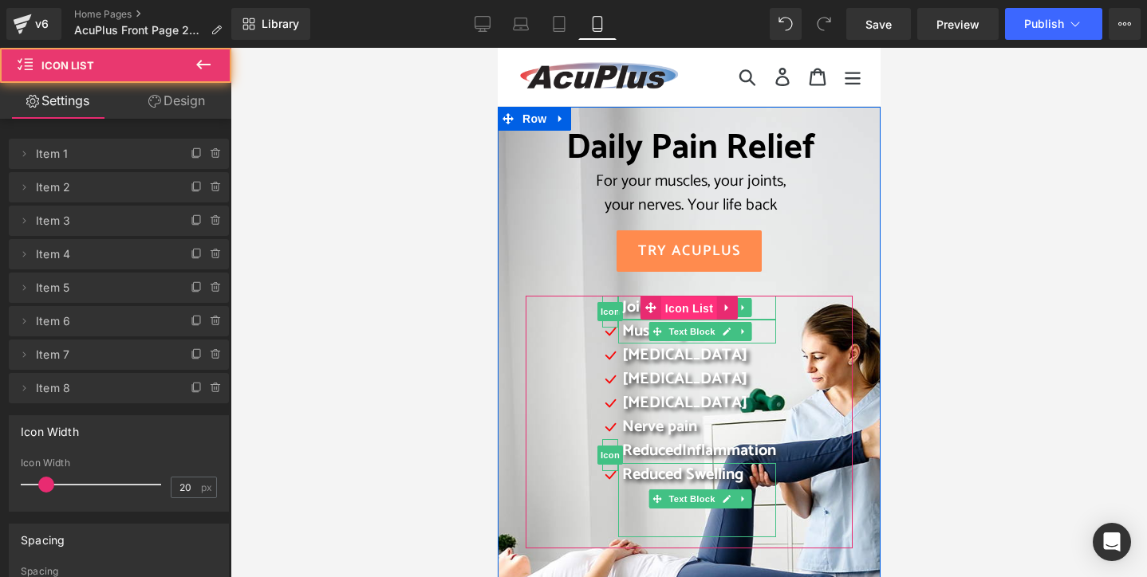
click at [674, 307] on span "Icon List" at bounding box center [688, 309] width 56 height 24
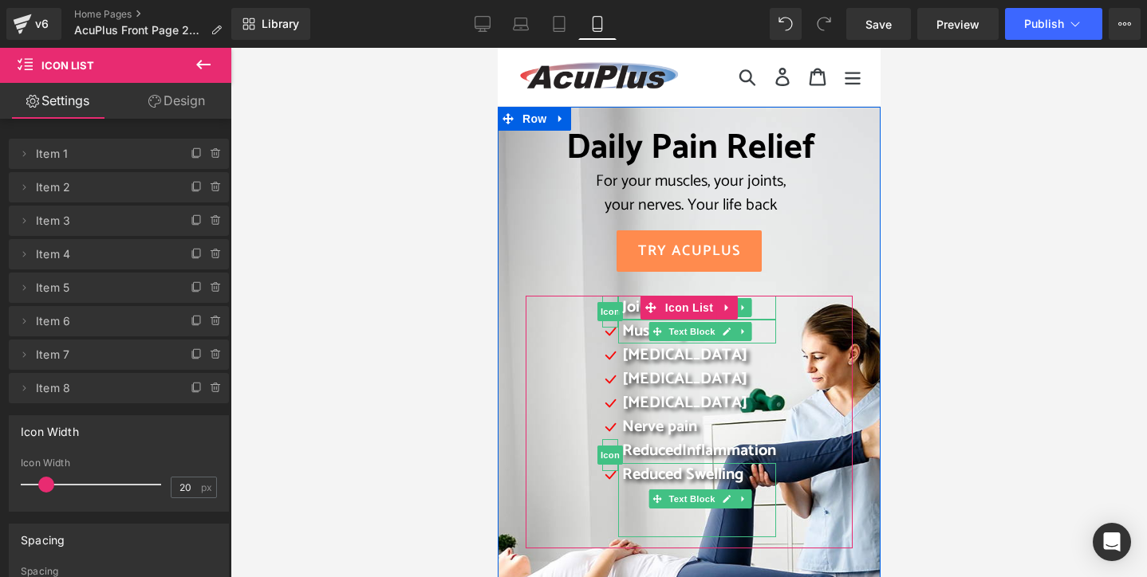
click at [805, 312] on div "Icon Joint Pain Text Block Icon Muscle spasms Text Block Icon [MEDICAL_DATA] Te…" at bounding box center [688, 421] width 325 height 250
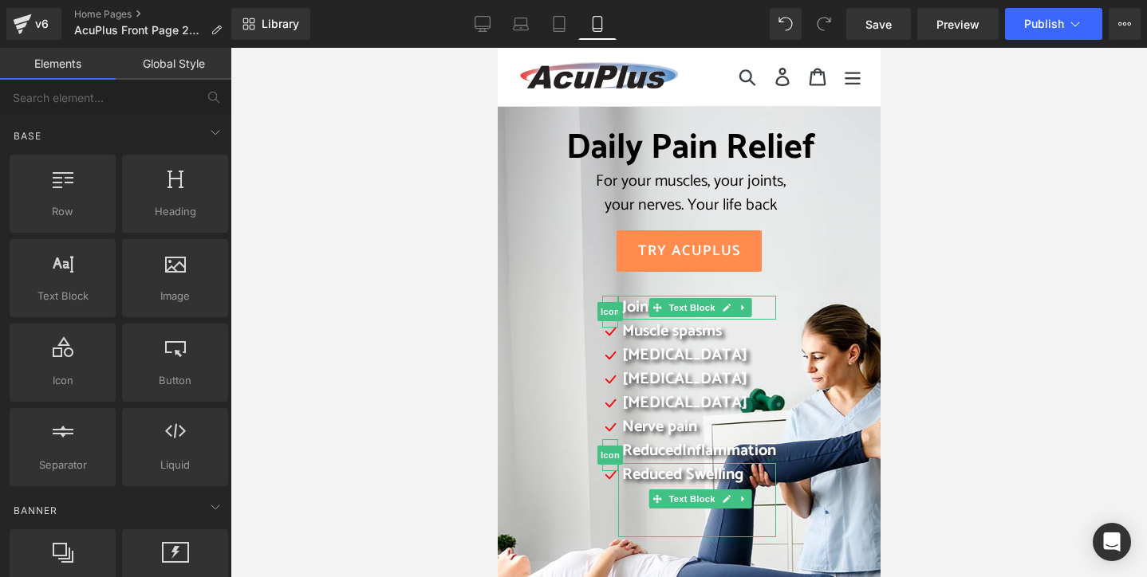
click at [459, 272] on div at bounding box center [688, 313] width 916 height 530
click at [1035, 349] on div at bounding box center [688, 313] width 916 height 530
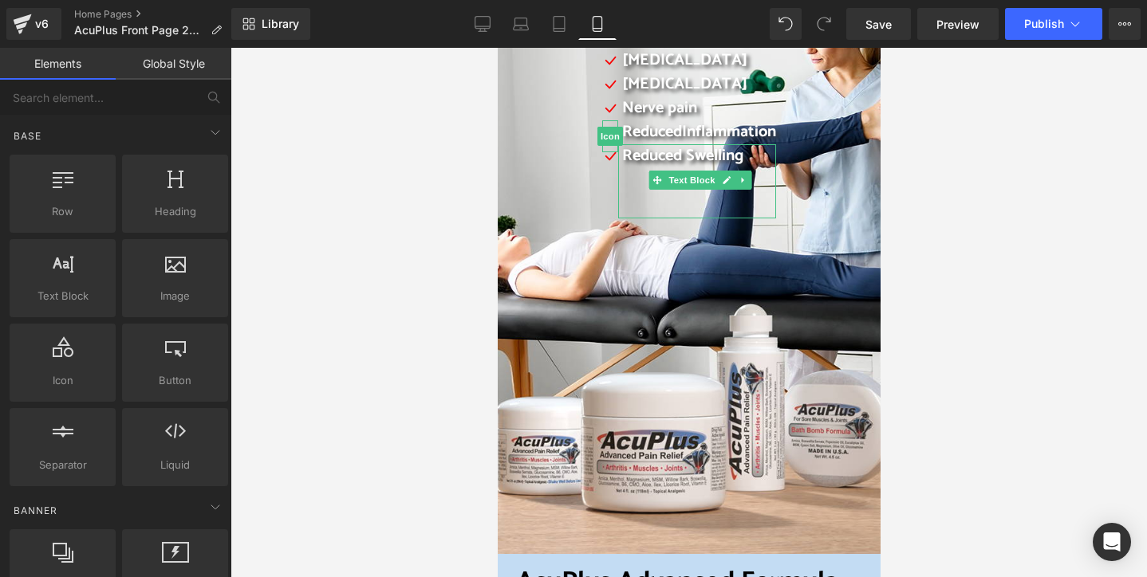
click at [356, 190] on div at bounding box center [688, 313] width 916 height 530
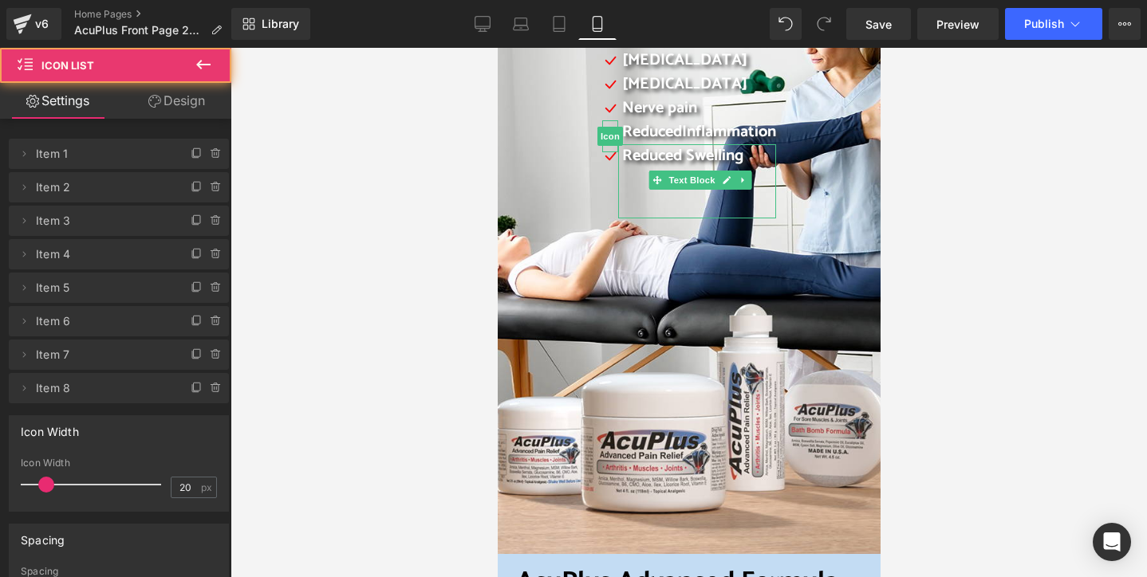
click at [535, 171] on div "Icon Joint Pain Text Block Icon Muscle spasms Text Block Icon [MEDICAL_DATA] Te…" at bounding box center [688, 102] width 325 height 250
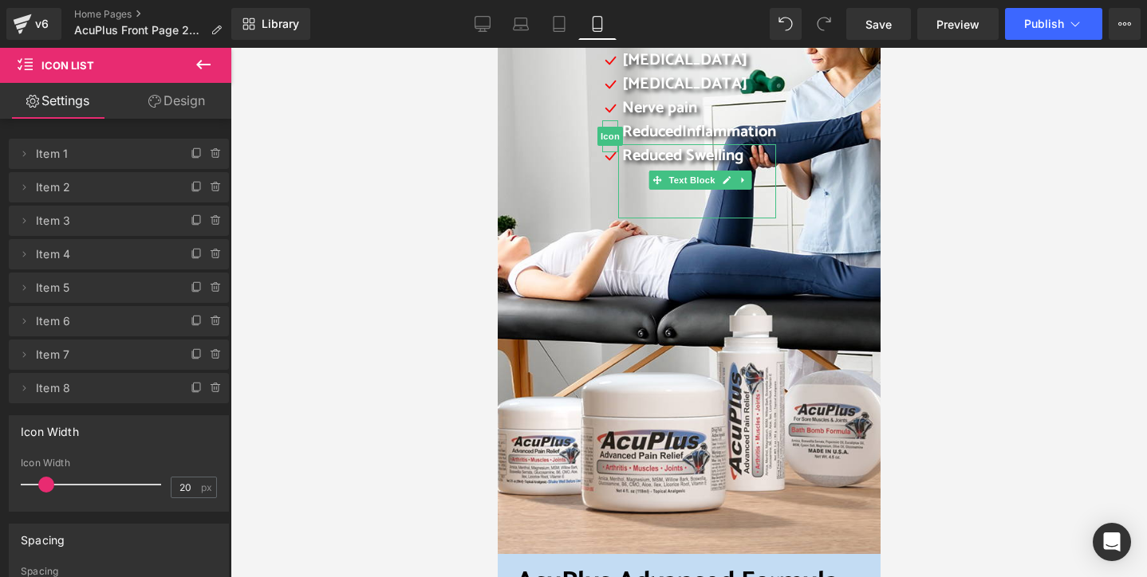
click at [551, 393] on div "Daily Pain Relief For your muscles, your joints, your nerves. Your life back He…" at bounding box center [688, 171] width 383 height 766
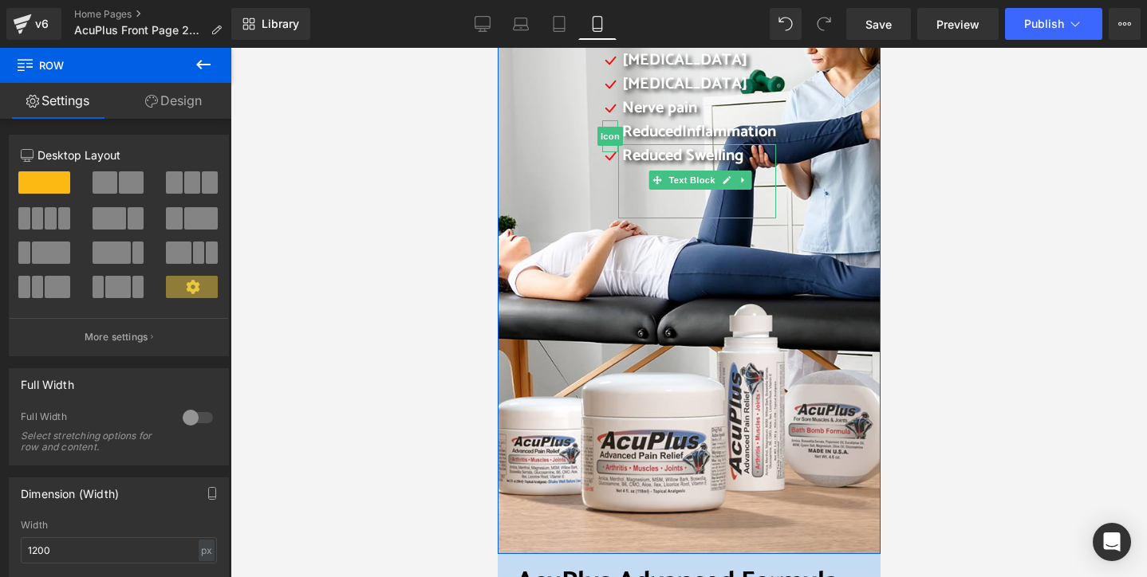
click at [166, 100] on link "Design" at bounding box center [174, 101] width 116 height 36
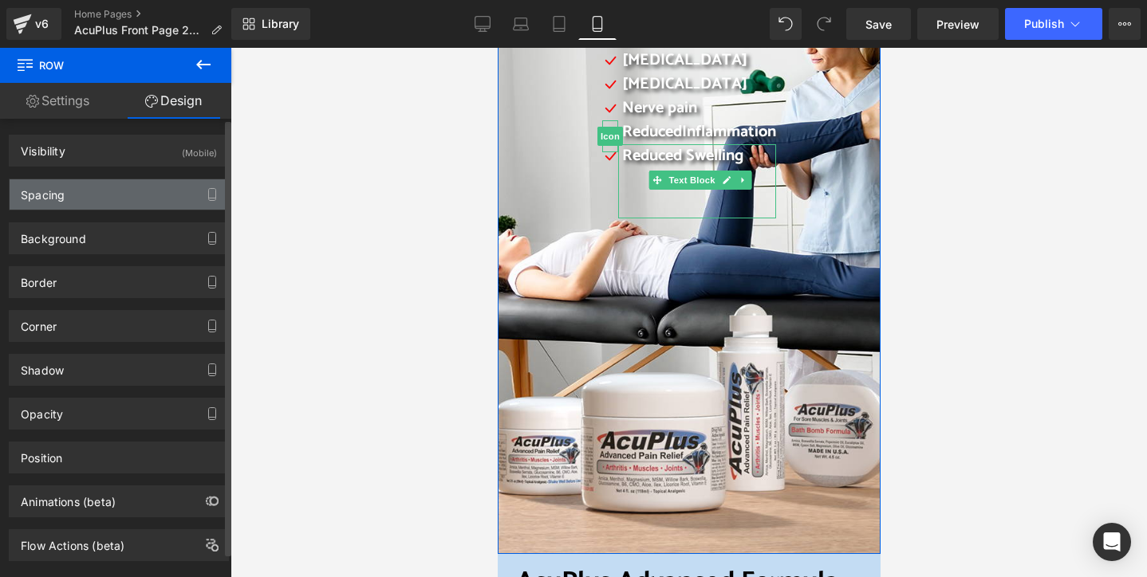
click at [111, 191] on div "Spacing" at bounding box center [119, 194] width 219 height 30
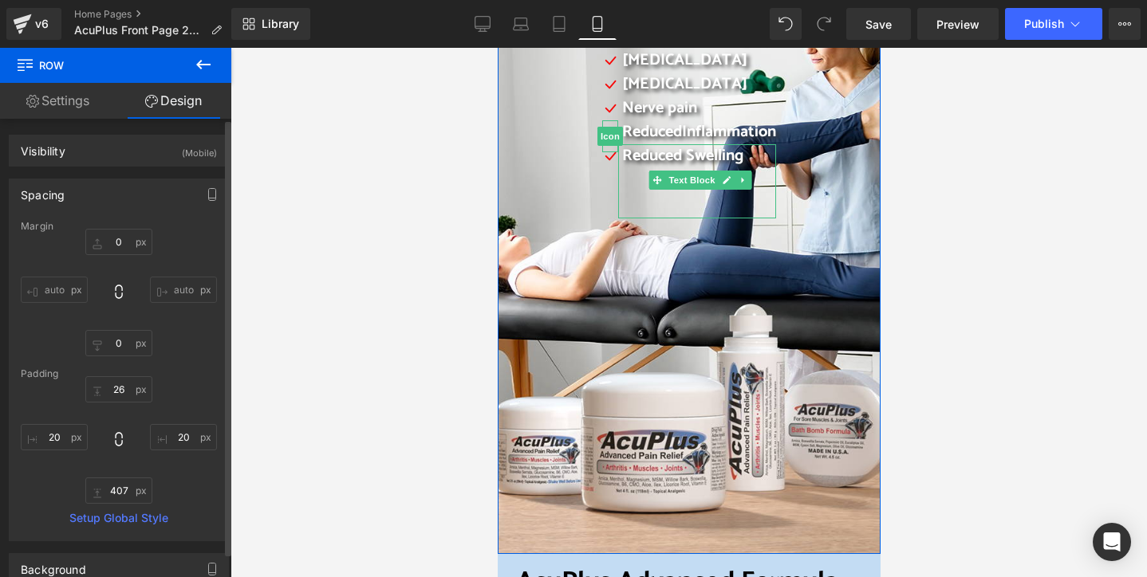
click at [167, 289] on input "auto" at bounding box center [183, 290] width 67 height 26
click at [180, 310] on div "0px 0 auto auto 0px 0 auto auto" at bounding box center [119, 293] width 196 height 128
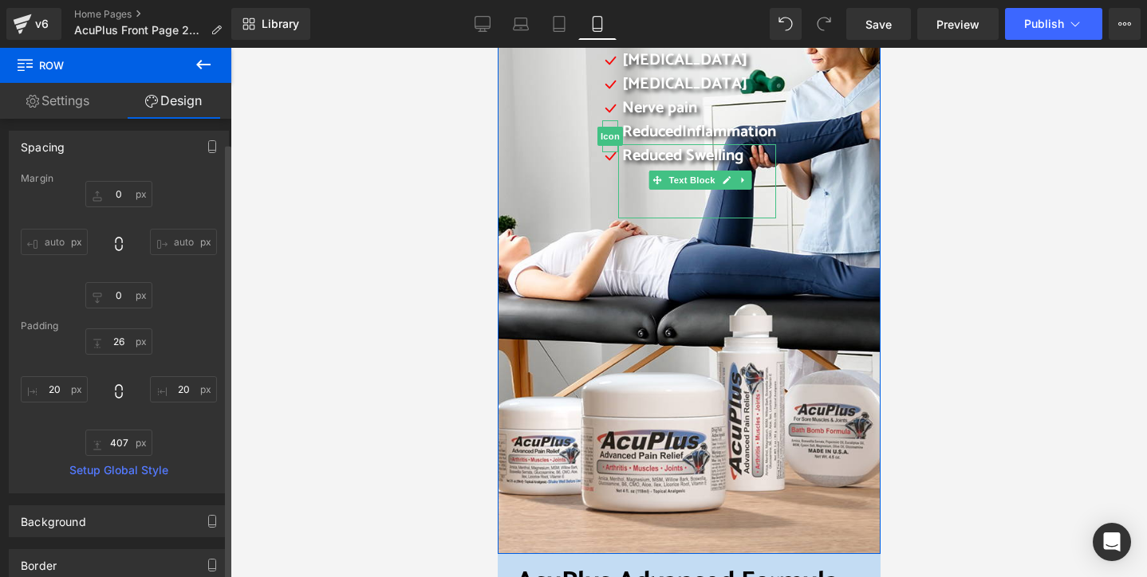
scroll to position [80, 0]
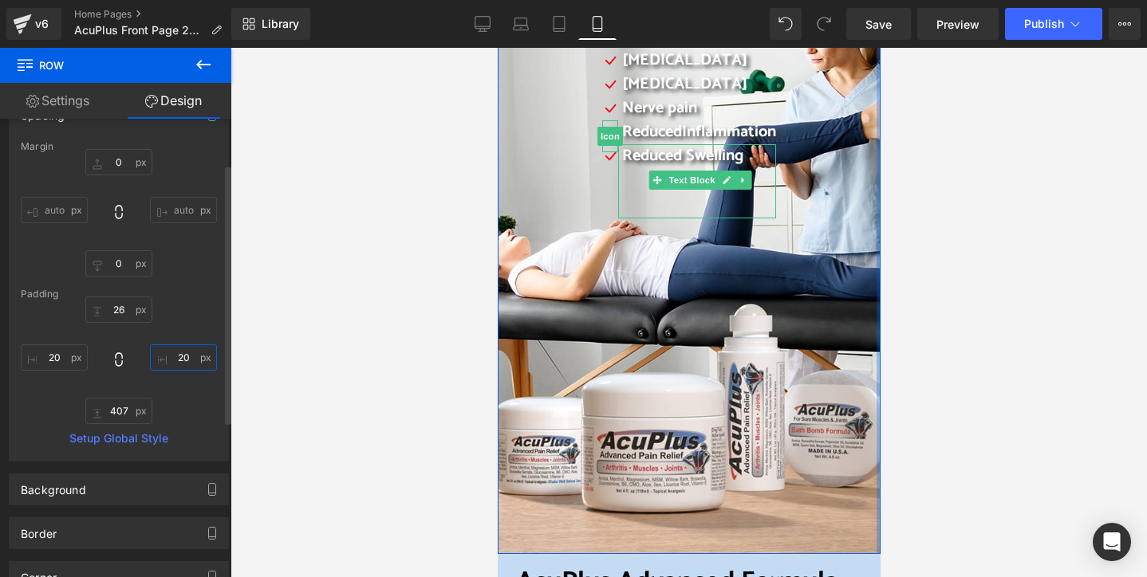
click at [175, 358] on input "20" at bounding box center [183, 358] width 67 height 26
click at [173, 358] on input "20" at bounding box center [183, 358] width 67 height 26
click at [174, 359] on input "20" at bounding box center [183, 358] width 67 height 26
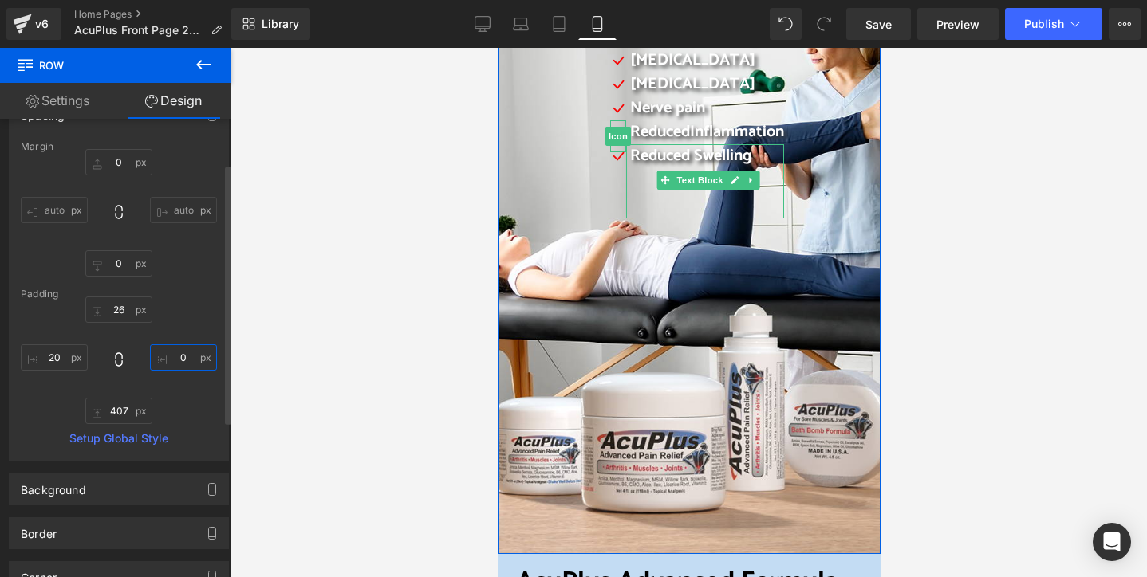
type input "20"
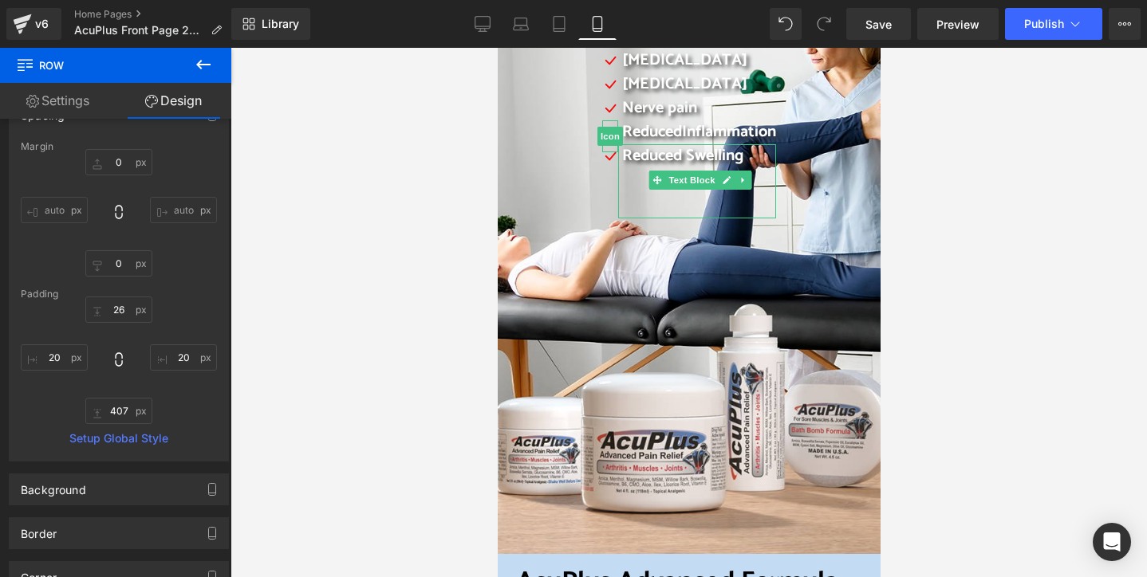
click at [341, 329] on div at bounding box center [688, 313] width 916 height 530
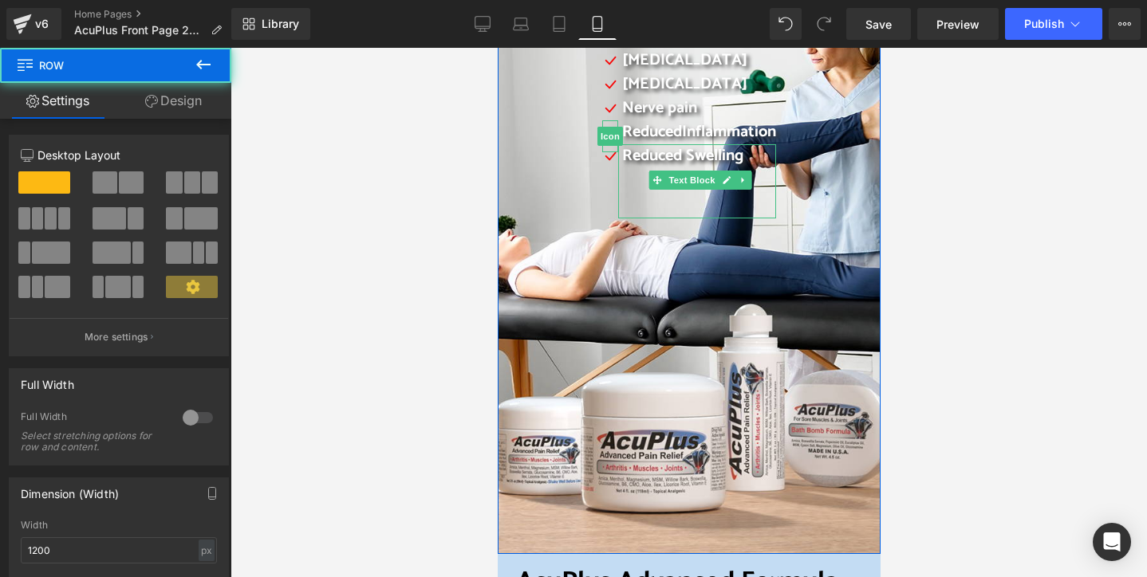
click at [542, 266] on div "Daily Pain Relief For your muscles, your joints, your nerves. Your life back He…" at bounding box center [688, 171] width 383 height 766
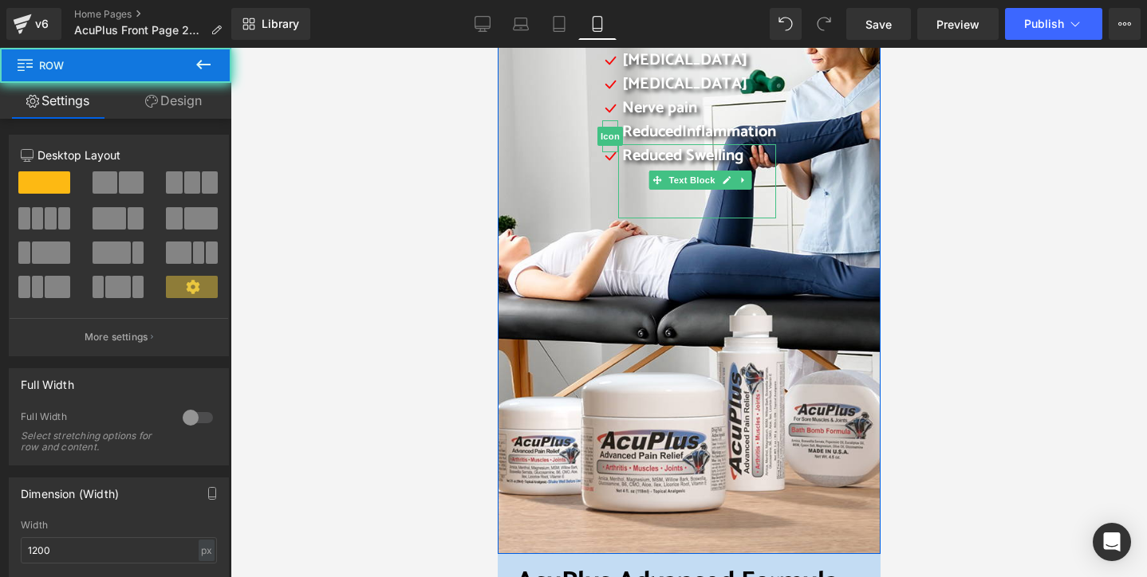
click at [565, 388] on div "Daily Pain Relief For your muscles, your joints, your nerves. Your life back He…" at bounding box center [688, 171] width 383 height 766
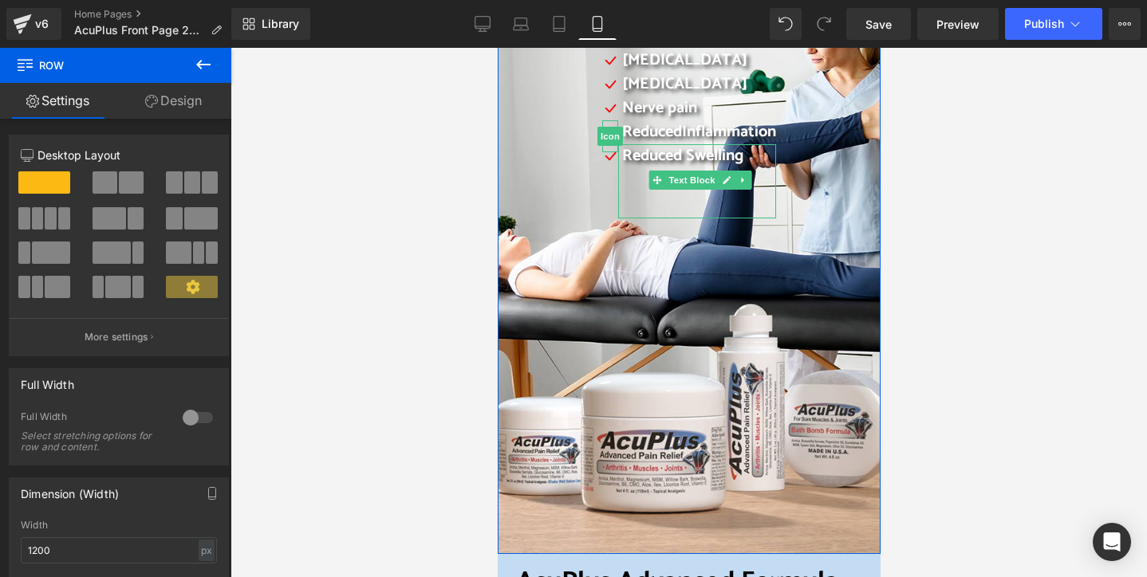
click at [503, 336] on div "Daily Pain Relief For your muscles, your joints, your nerves. Your life back He…" at bounding box center [688, 171] width 383 height 766
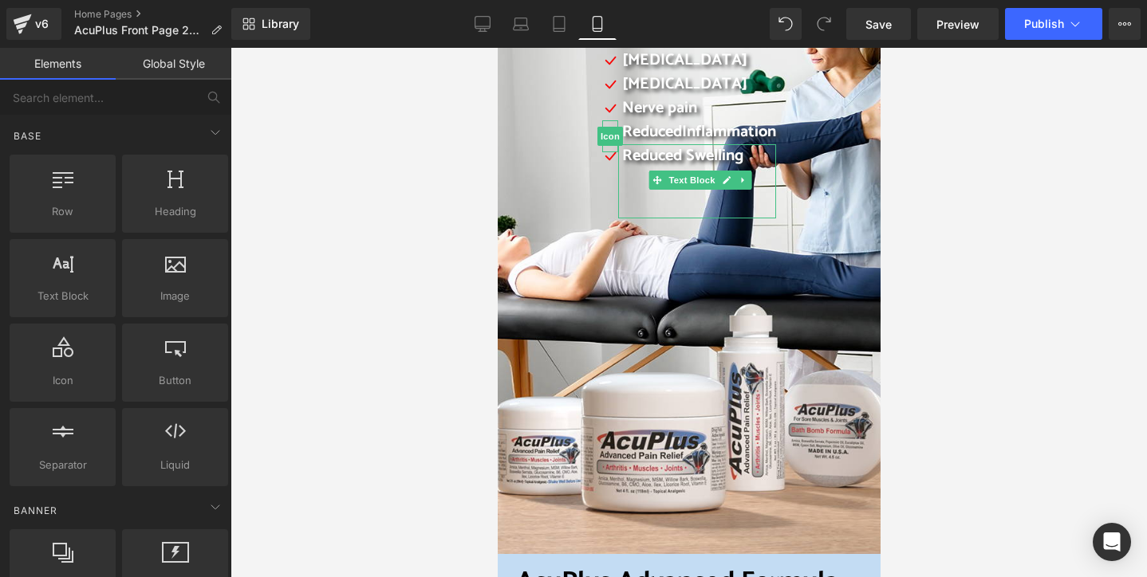
click at [282, 227] on div at bounding box center [688, 313] width 916 height 530
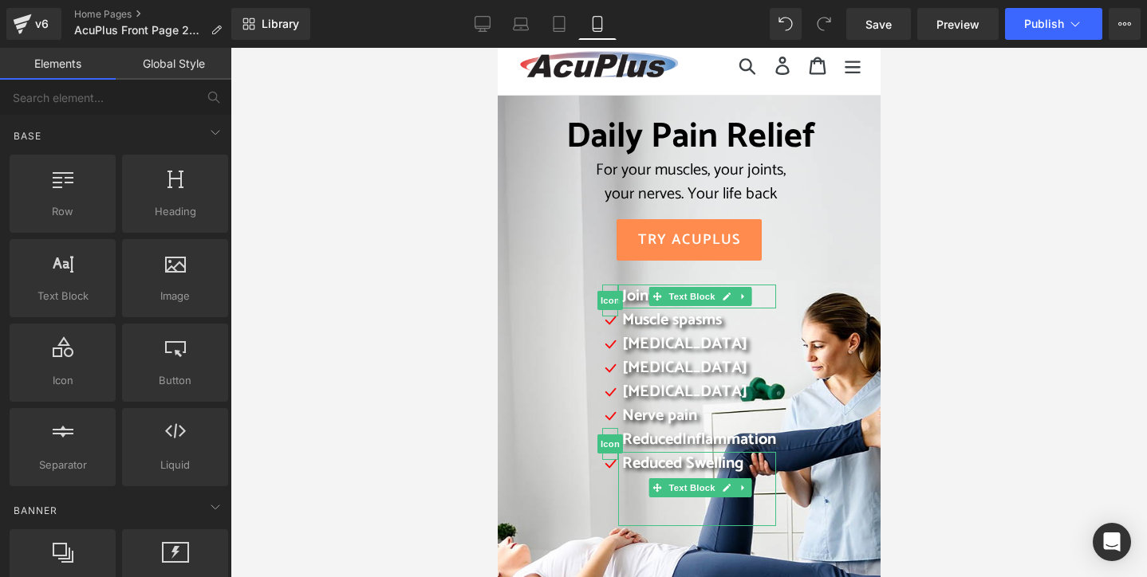
scroll to position [0, 0]
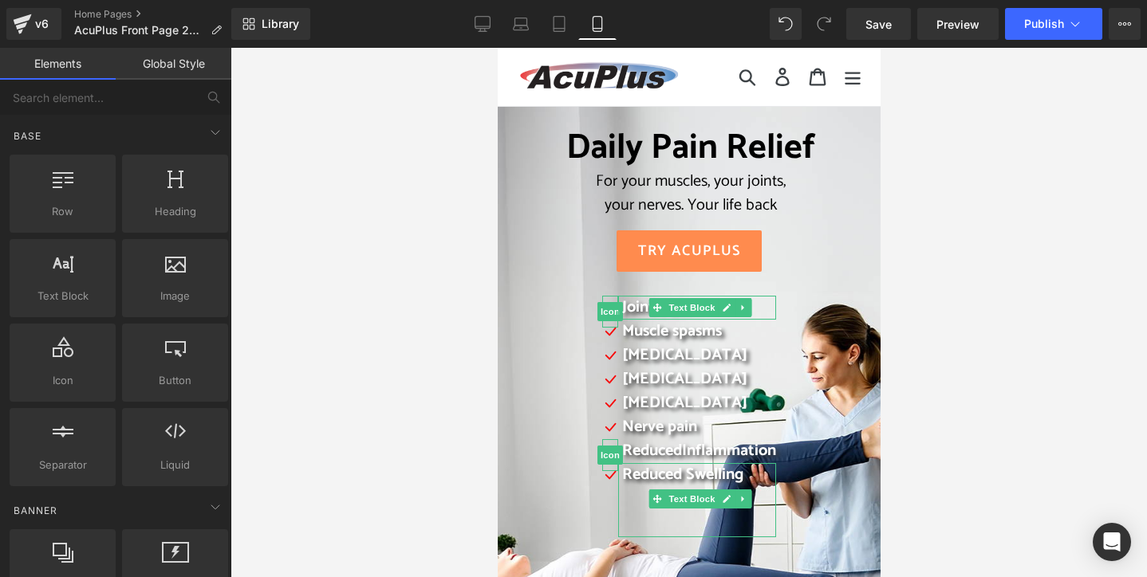
click at [541, 218] on div "Daily Pain Relief For your muscles, your joints, your nerves. Your life back He…" at bounding box center [688, 173] width 327 height 91
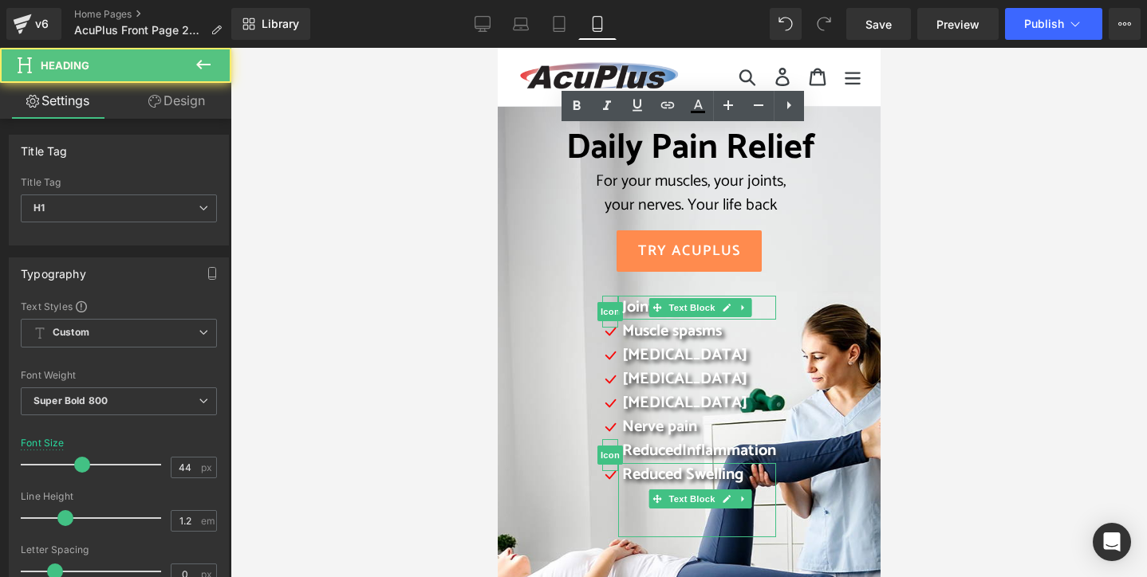
click at [493, 195] on div at bounding box center [688, 313] width 916 height 530
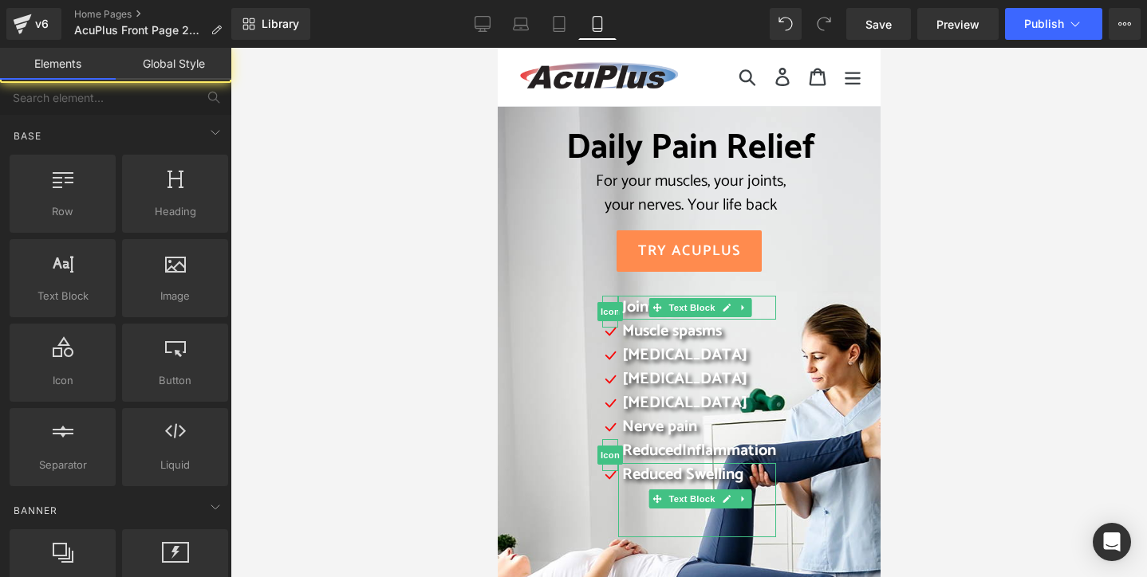
click at [528, 236] on div "TRY AcuPlus" at bounding box center [688, 250] width 327 height 41
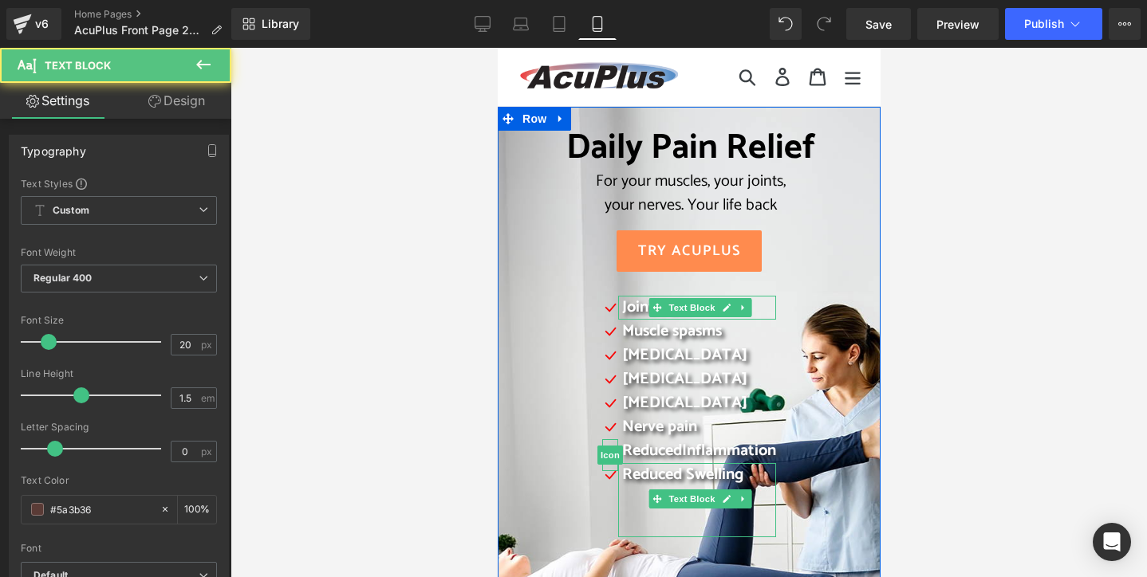
click at [636, 371] on span "[MEDICAL_DATA]" at bounding box center [683, 379] width 125 height 26
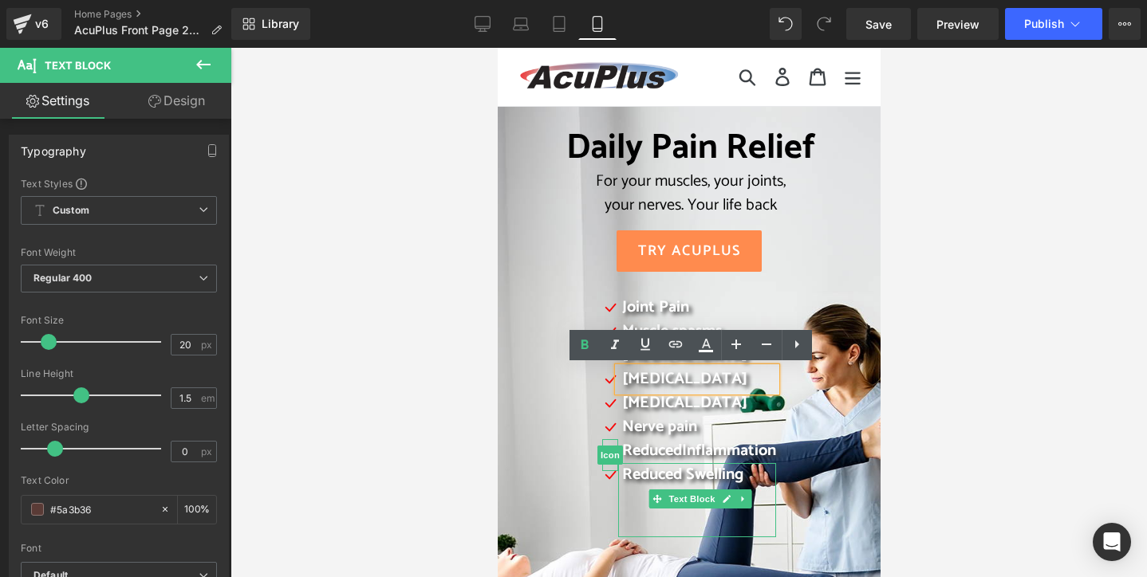
click at [616, 257] on link "TRY AcuPlus" at bounding box center [688, 250] width 145 height 41
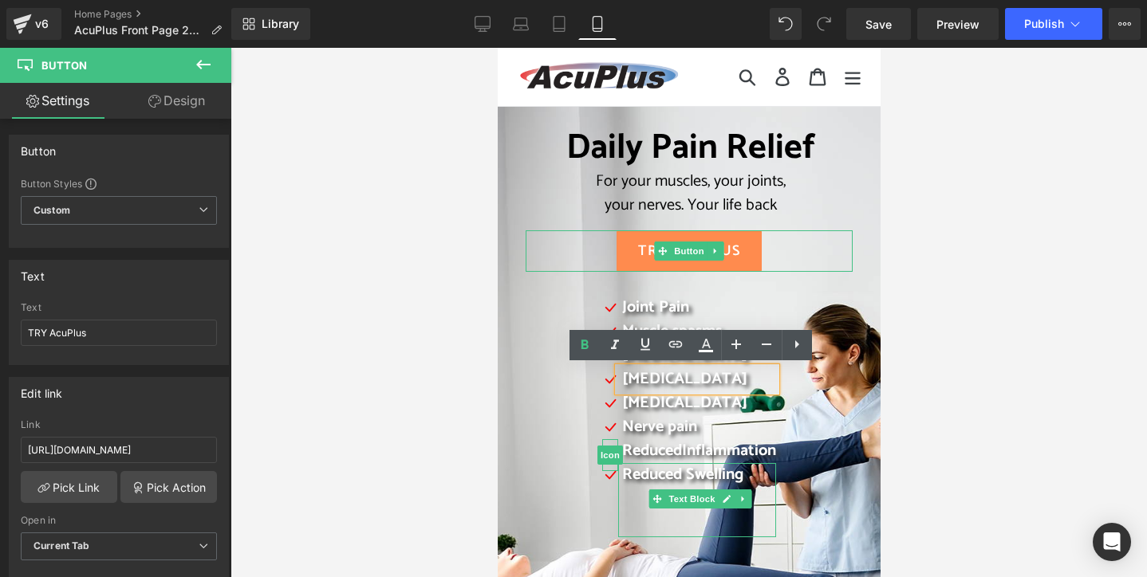
click at [562, 309] on div "Icon Joint Pain Text Block Icon Muscle spasms Text Block Icon [MEDICAL_DATA] Te…" at bounding box center [688, 421] width 325 height 250
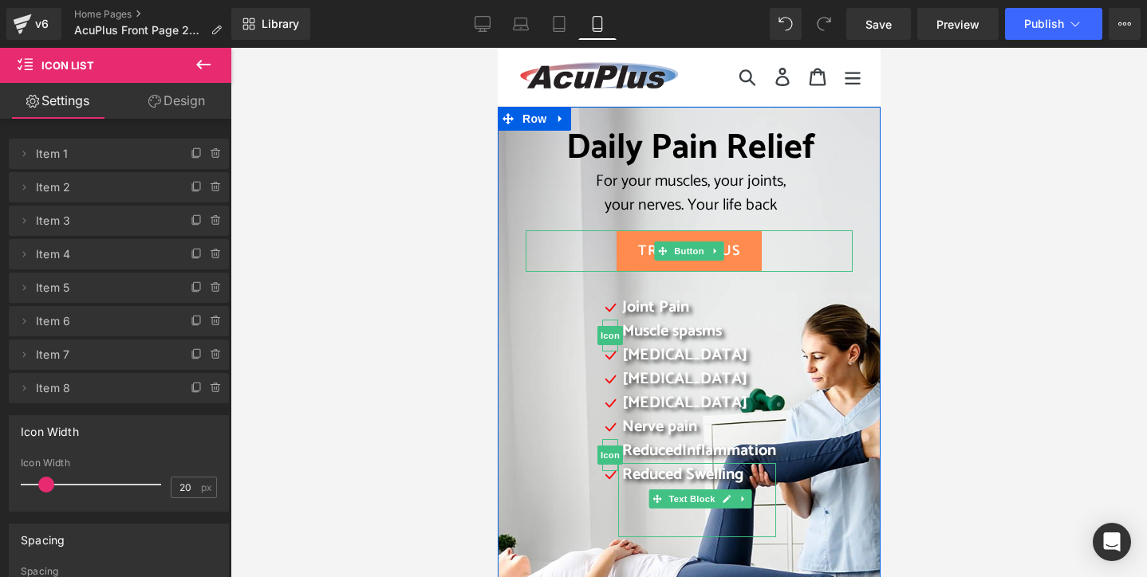
click at [513, 398] on div "Daily Pain Relief For your muscles, your joints, your nerves. Your life back He…" at bounding box center [688, 338] width 351 height 421
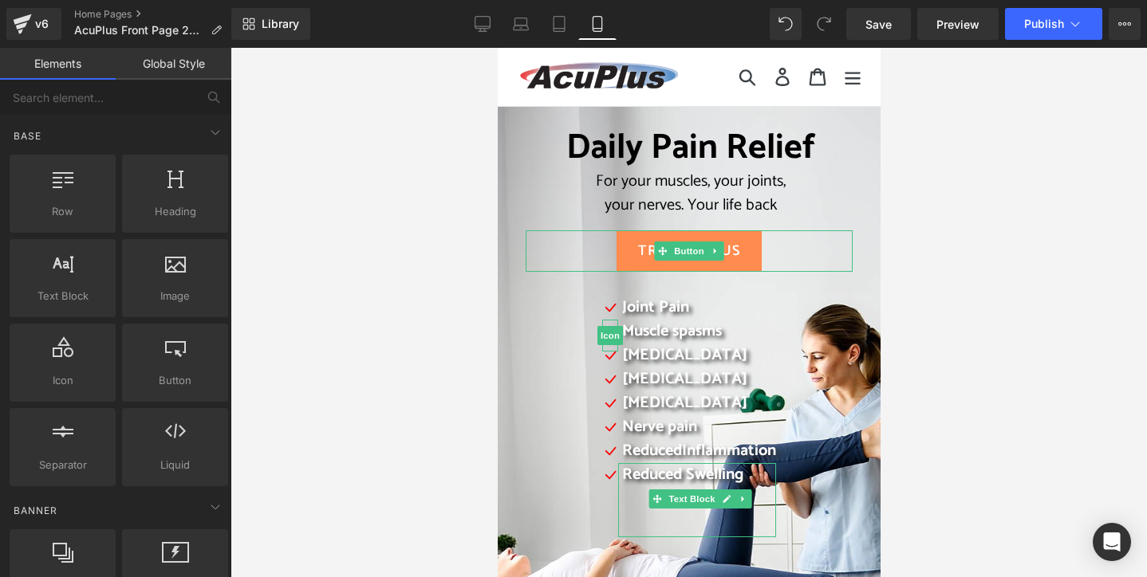
click at [354, 374] on div at bounding box center [688, 313] width 916 height 530
click at [353, 374] on div at bounding box center [688, 313] width 916 height 530
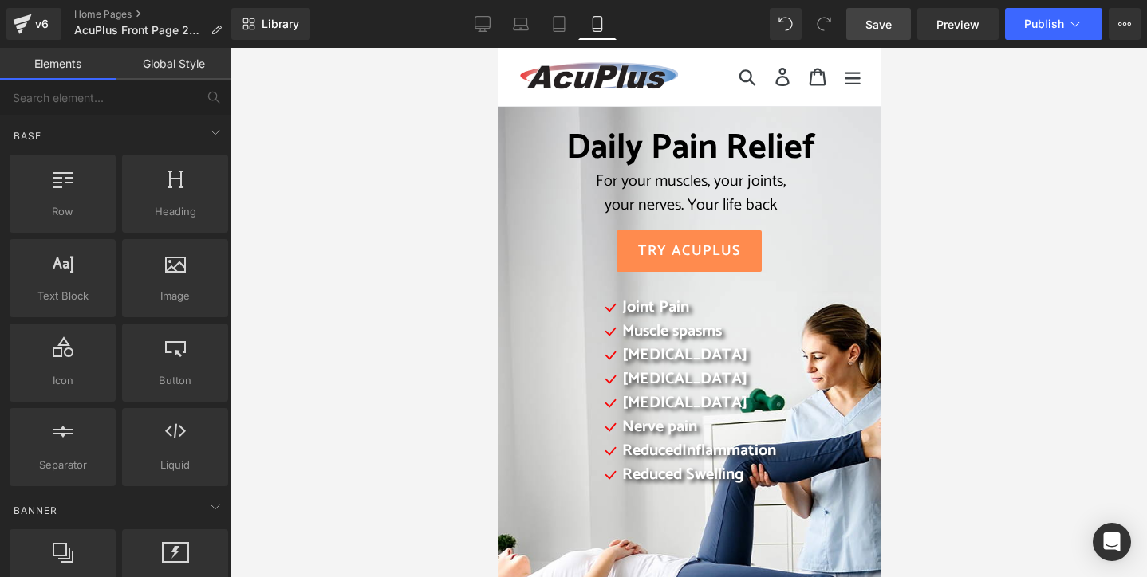
click at [884, 18] on span "Save" at bounding box center [878, 24] width 26 height 17
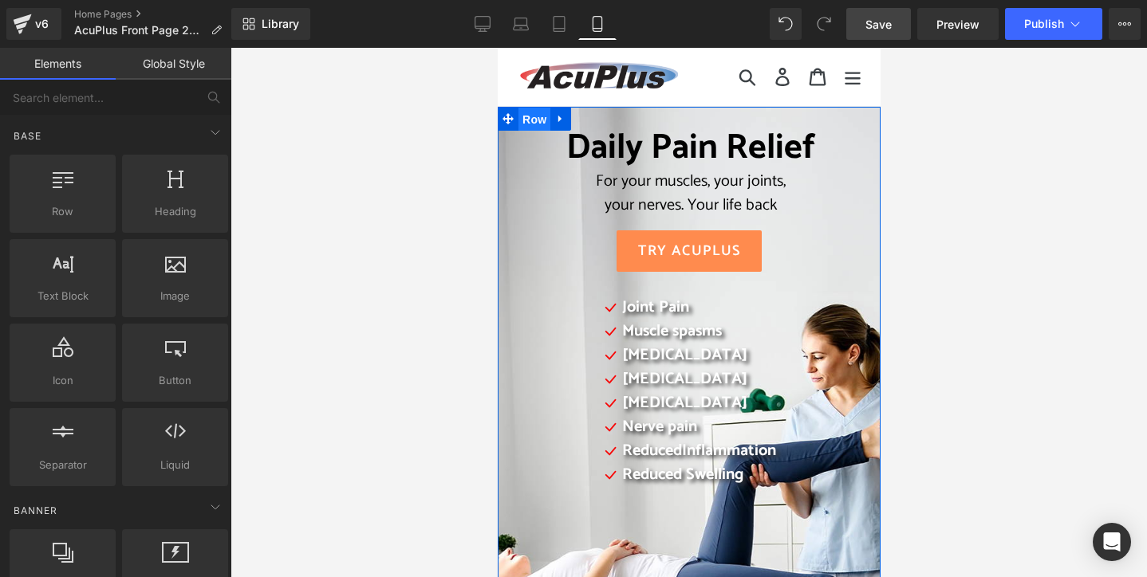
click at [528, 119] on span "Row" at bounding box center [534, 120] width 32 height 24
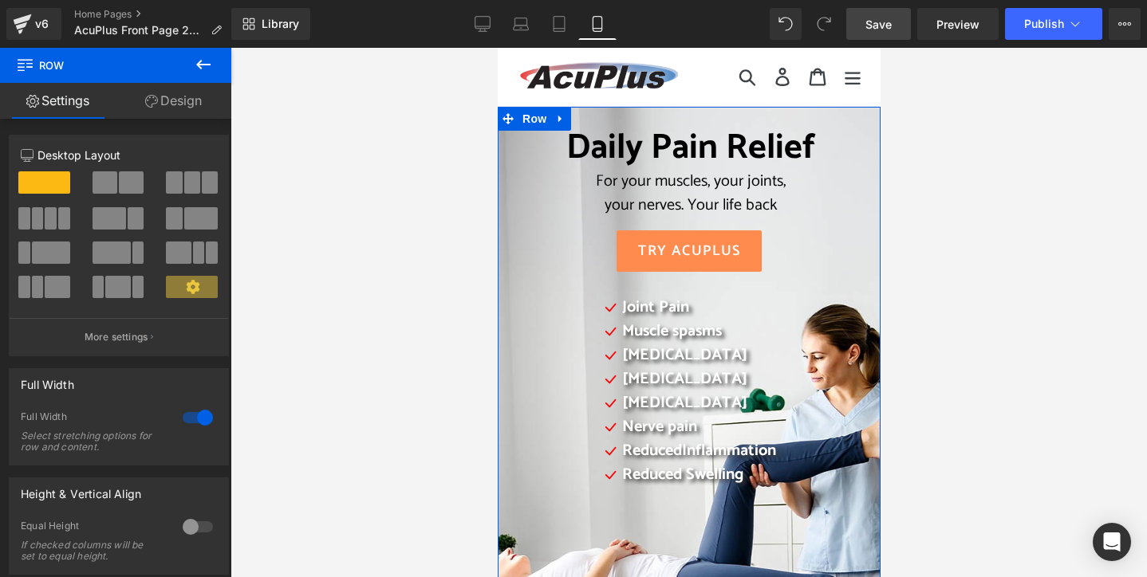
click at [183, 98] on link "Design" at bounding box center [174, 101] width 116 height 36
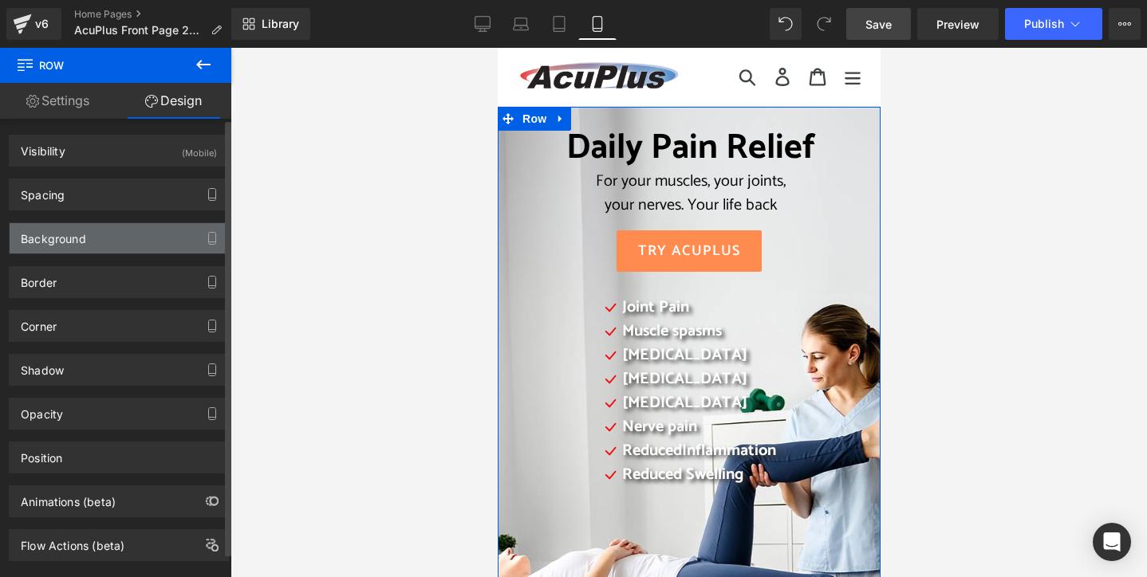
click at [139, 239] on div "Background" at bounding box center [119, 238] width 219 height 30
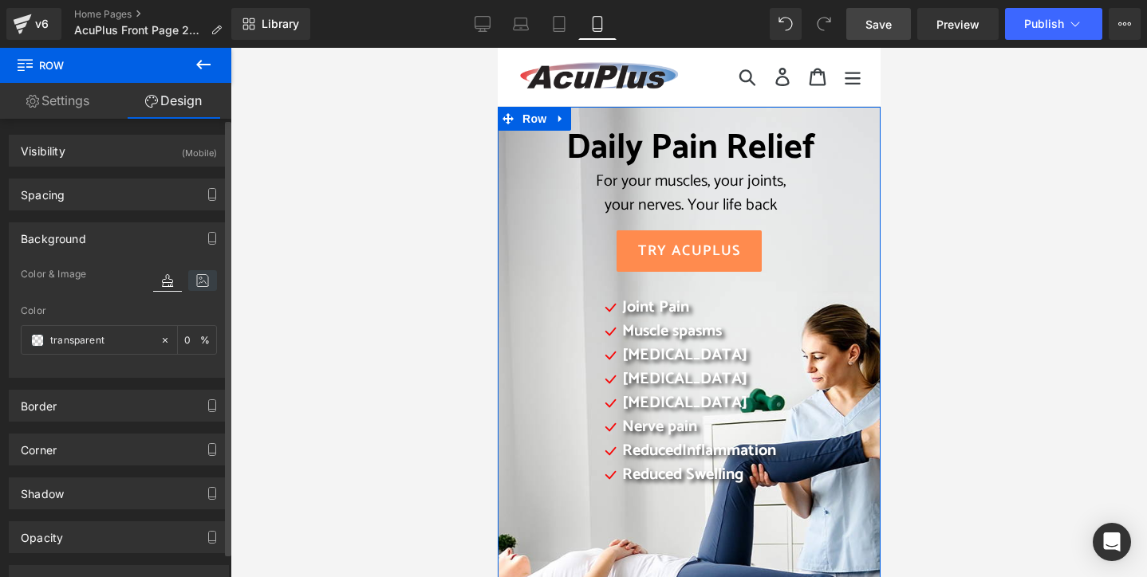
click at [199, 283] on icon at bounding box center [202, 280] width 29 height 21
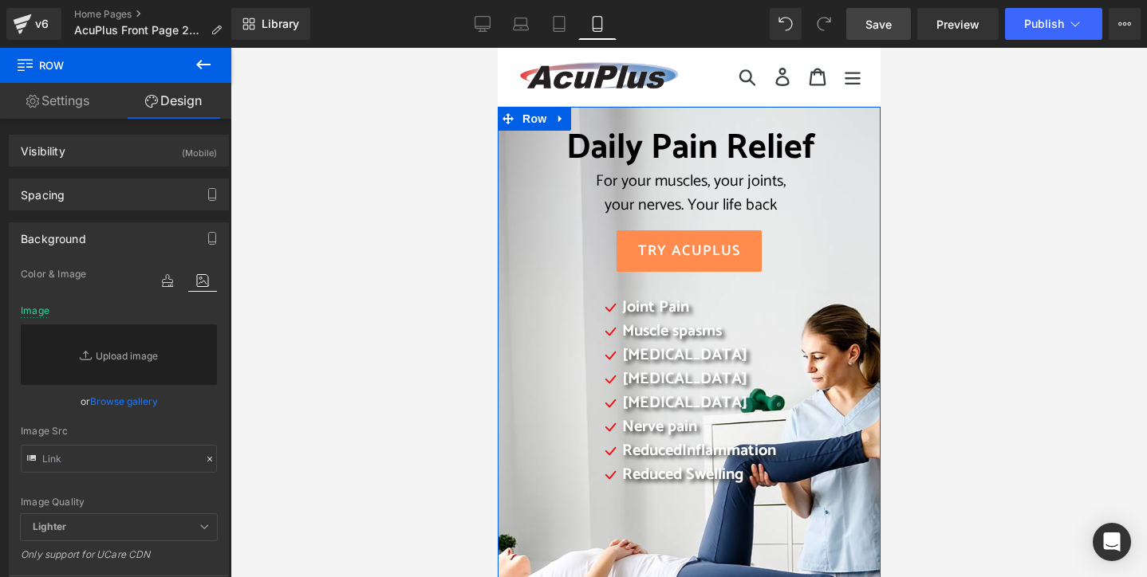
click at [309, 140] on div at bounding box center [688, 313] width 916 height 530
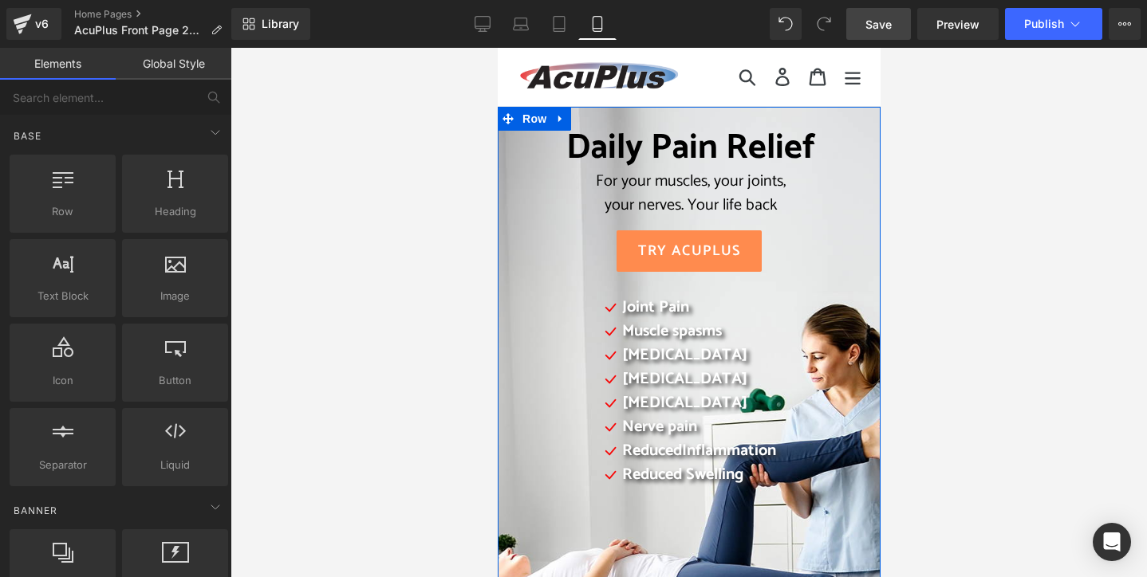
click at [513, 181] on div "Daily Pain Relief For your muscles, your joints, your nerves. Your life back He…" at bounding box center [688, 338] width 351 height 421
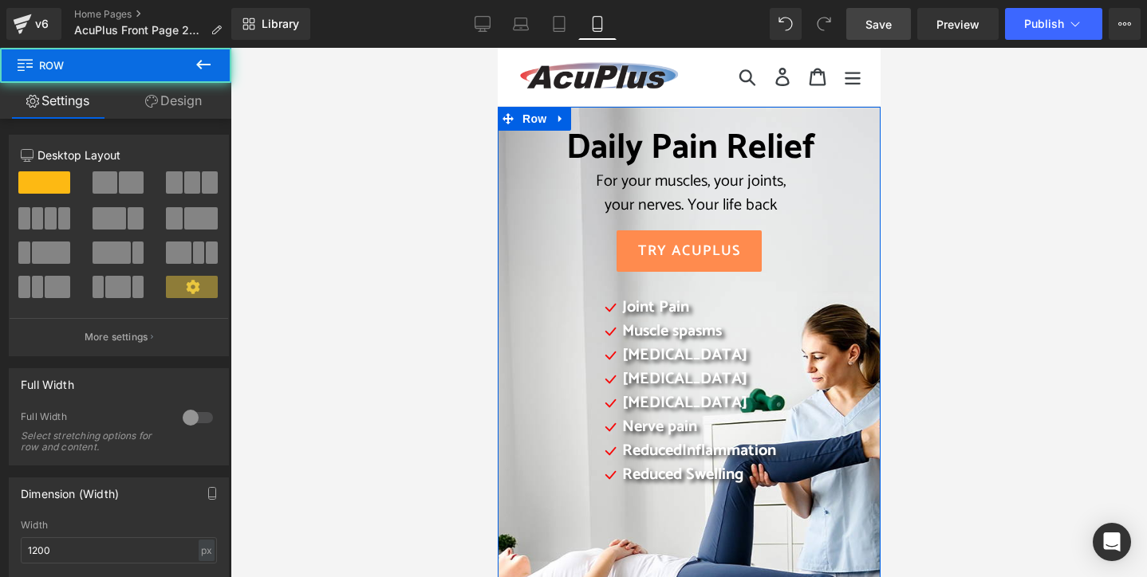
click at [175, 104] on link "Design" at bounding box center [174, 101] width 116 height 36
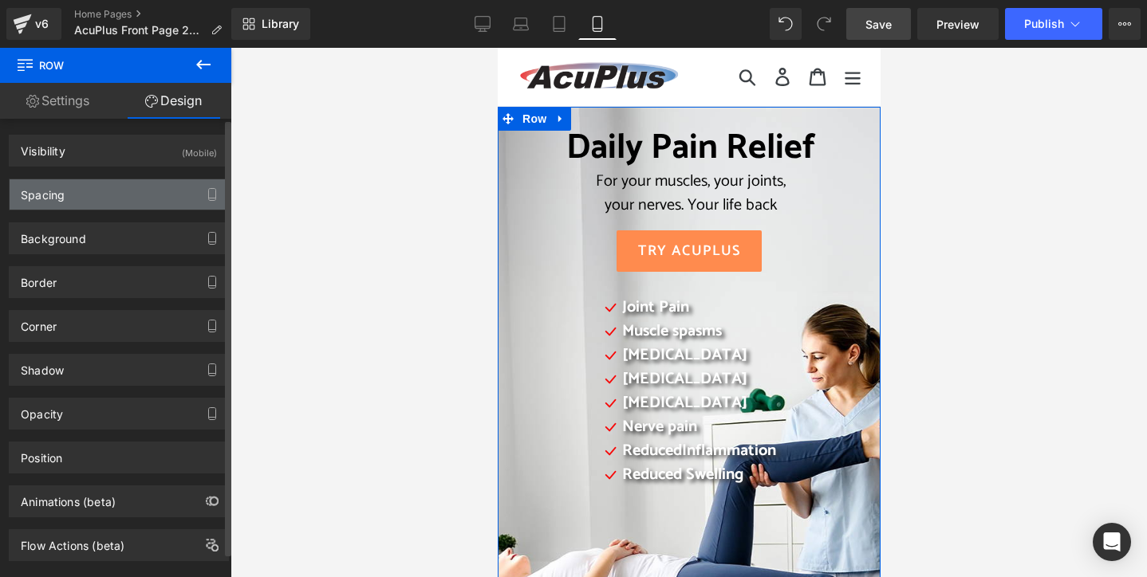
type input "[URL][DOMAIN_NAME]"
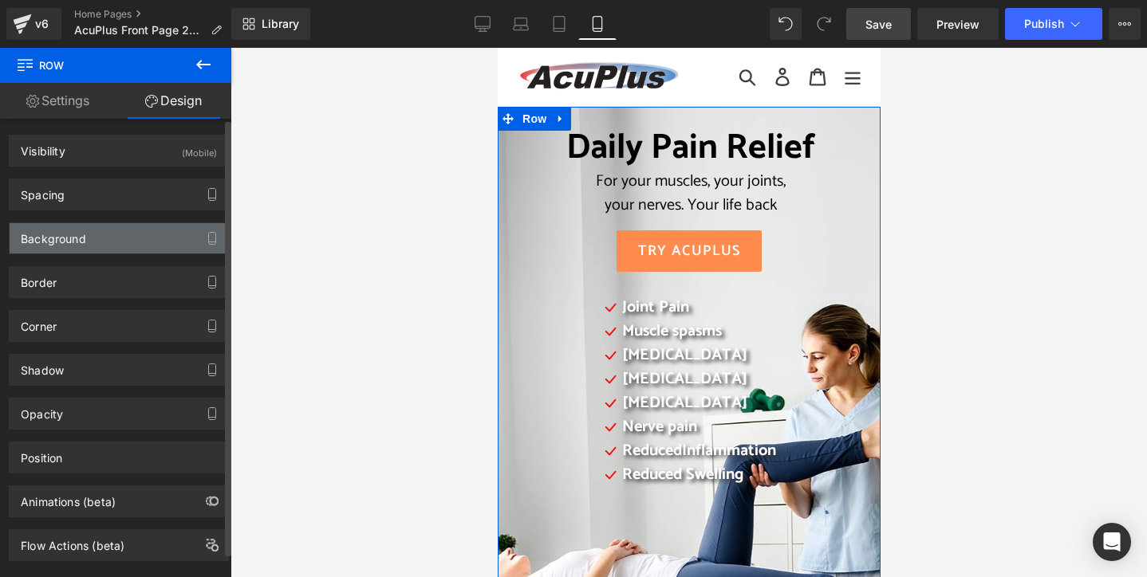
click at [158, 239] on div "Background" at bounding box center [119, 238] width 219 height 30
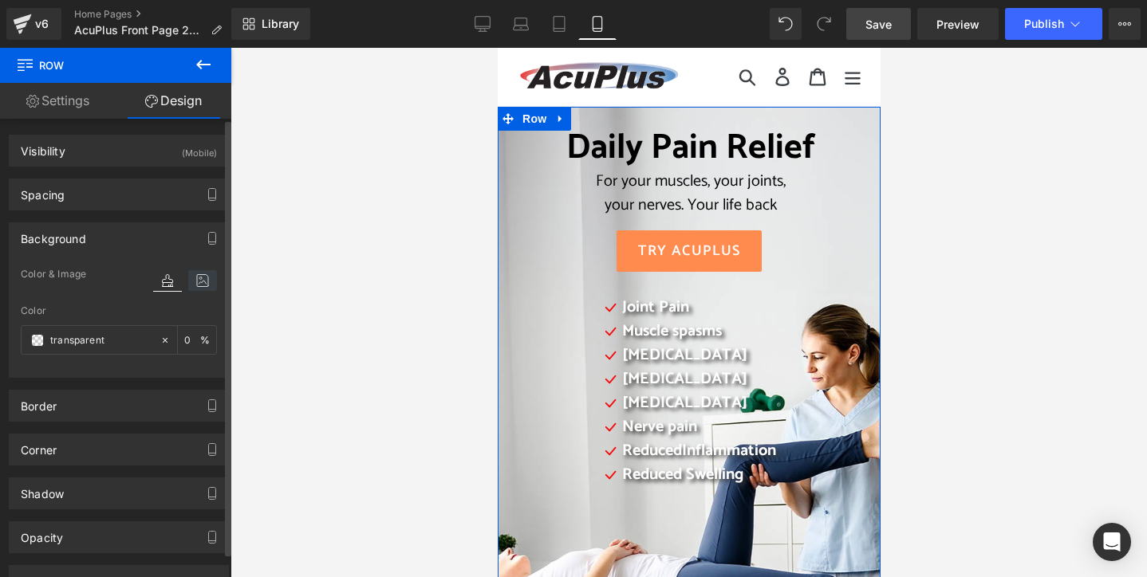
click at [198, 280] on icon at bounding box center [202, 280] width 29 height 21
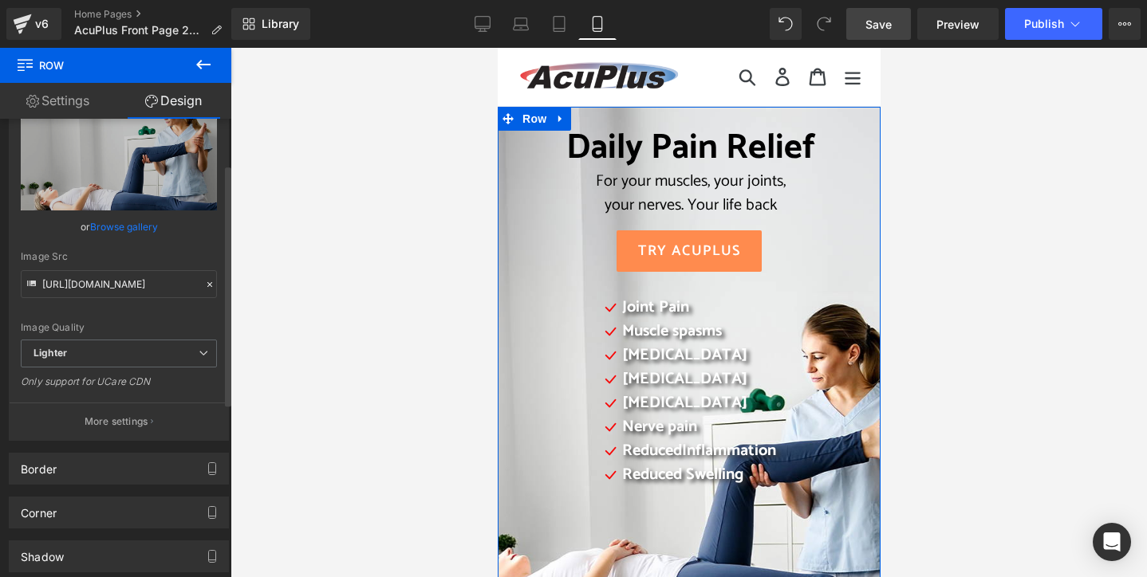
scroll to position [239, 0]
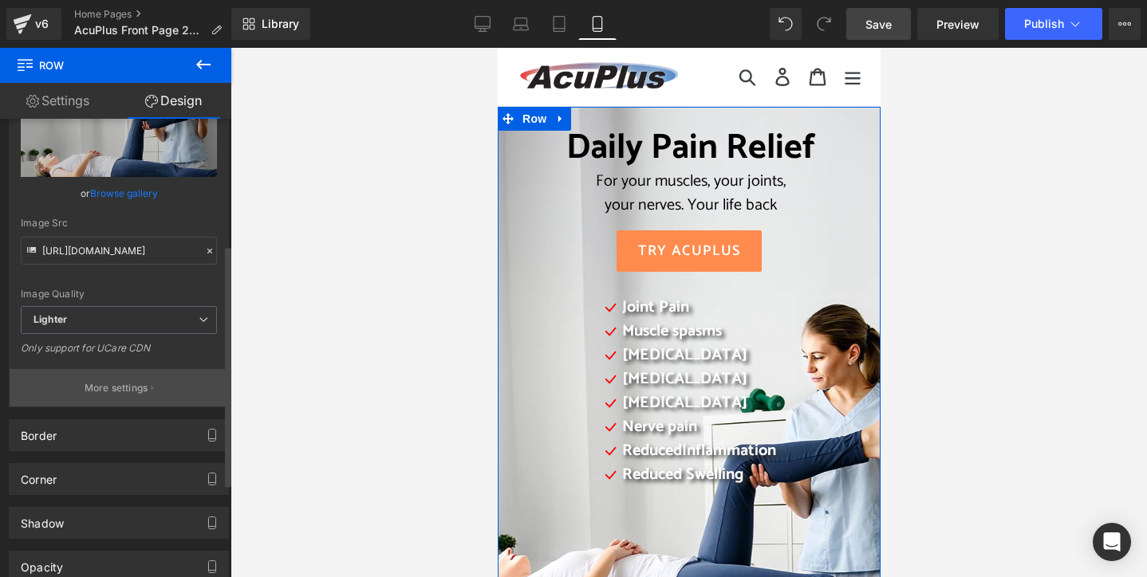
click at [112, 383] on p "More settings" at bounding box center [117, 388] width 64 height 14
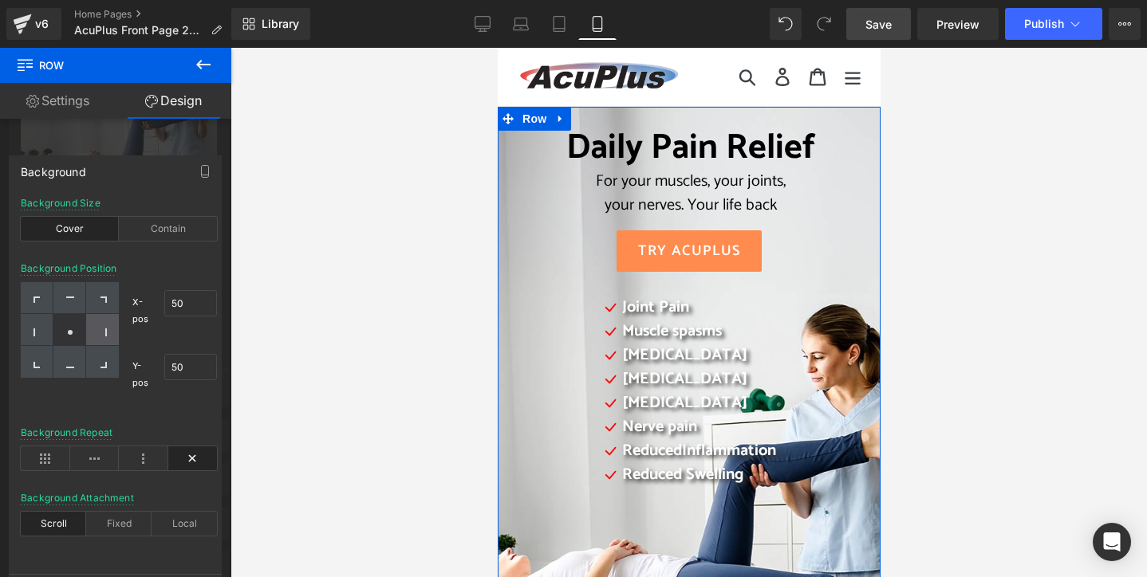
click at [107, 334] on div at bounding box center [102, 330] width 33 height 32
type input "100"
type input "50"
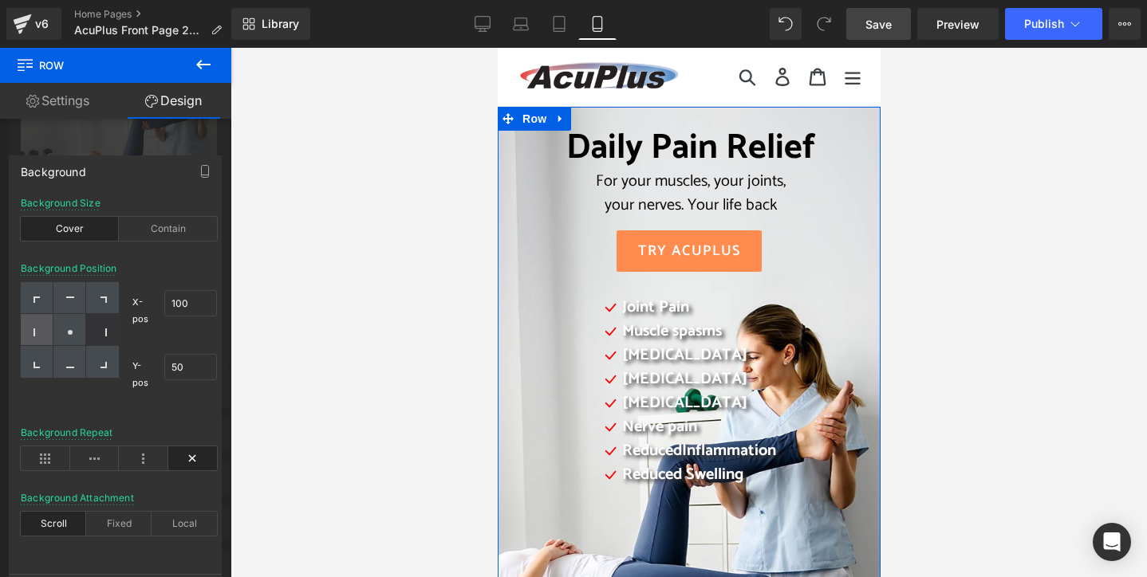
click at [40, 329] on icon at bounding box center [37, 333] width 8 height 8
type input "0"
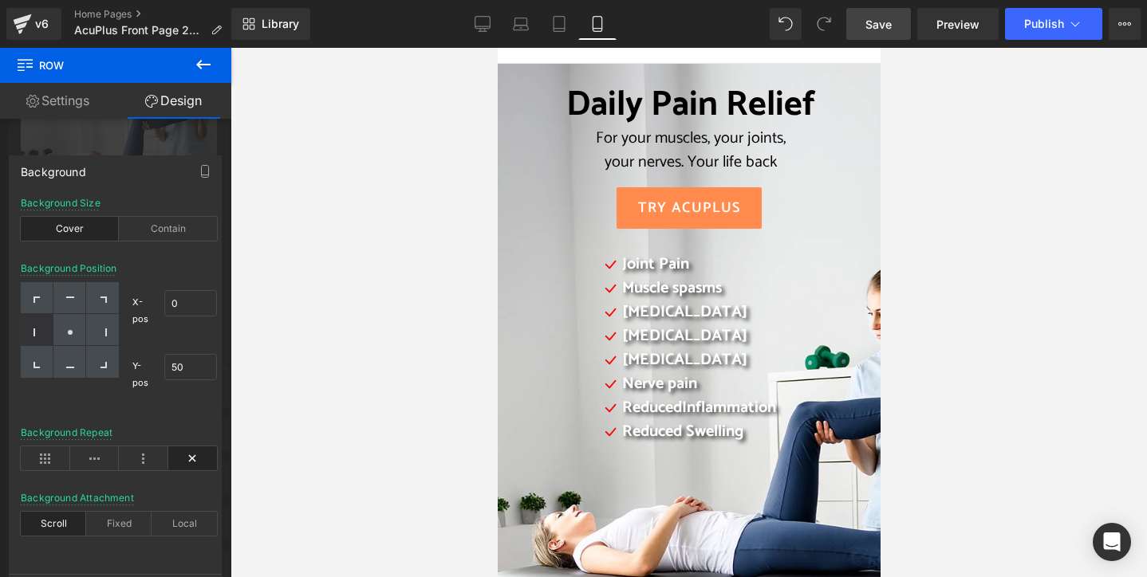
scroll to position [160, 0]
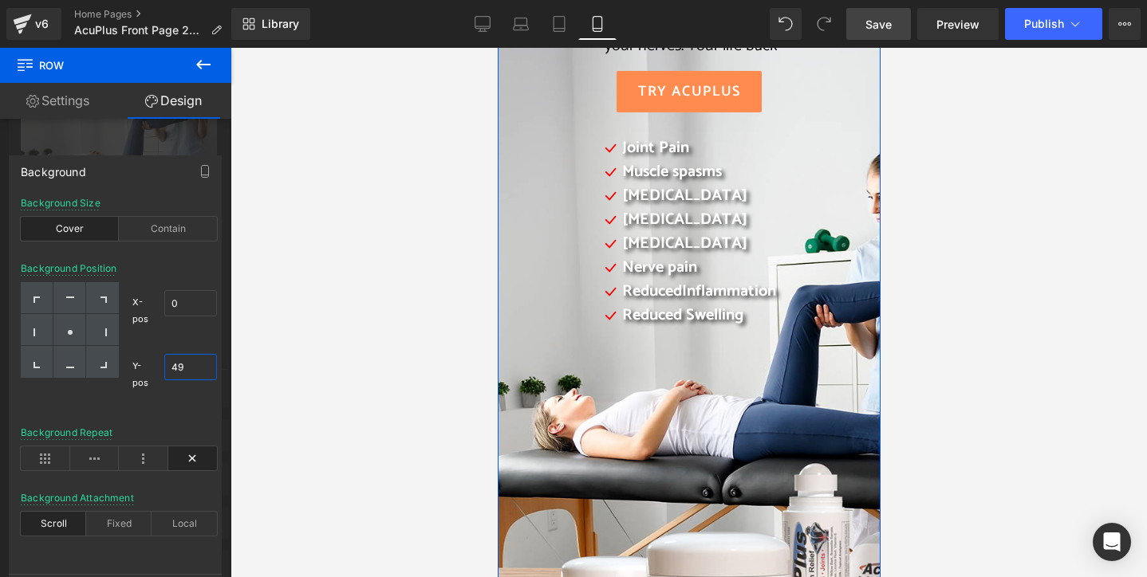
click at [171, 373] on input "49" at bounding box center [190, 367] width 53 height 26
drag, startPoint x: 193, startPoint y: 369, endPoint x: 167, endPoint y: 369, distance: 25.5
click at [167, 369] on input "49" at bounding box center [190, 367] width 53 height 26
click at [192, 416] on div "Background Position X-pos 0% 0 Y-pos 30% 30" at bounding box center [119, 345] width 196 height 164
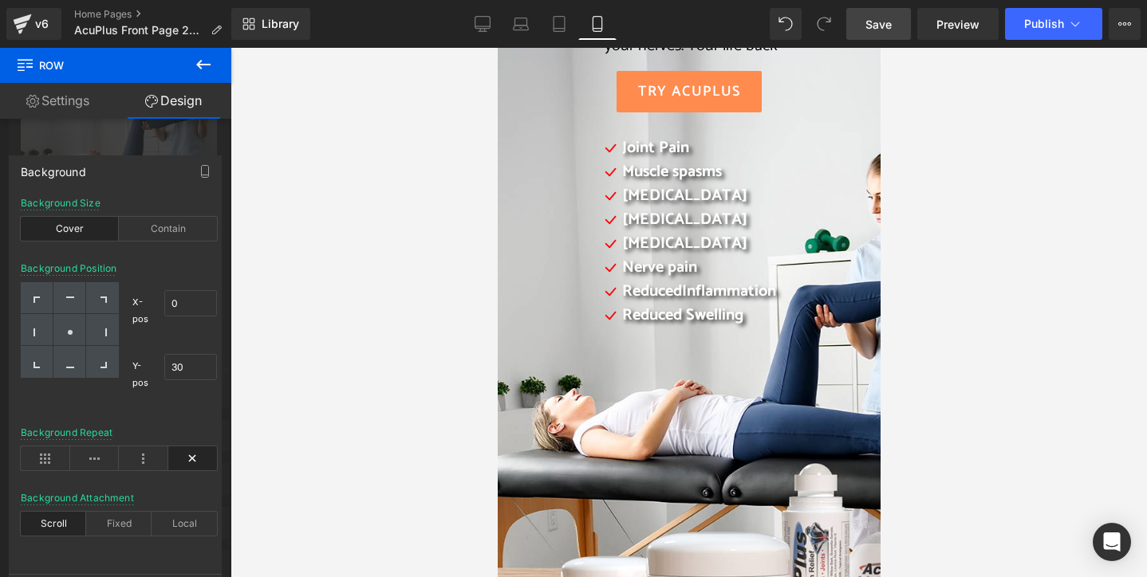
click at [327, 417] on div at bounding box center [688, 313] width 916 height 530
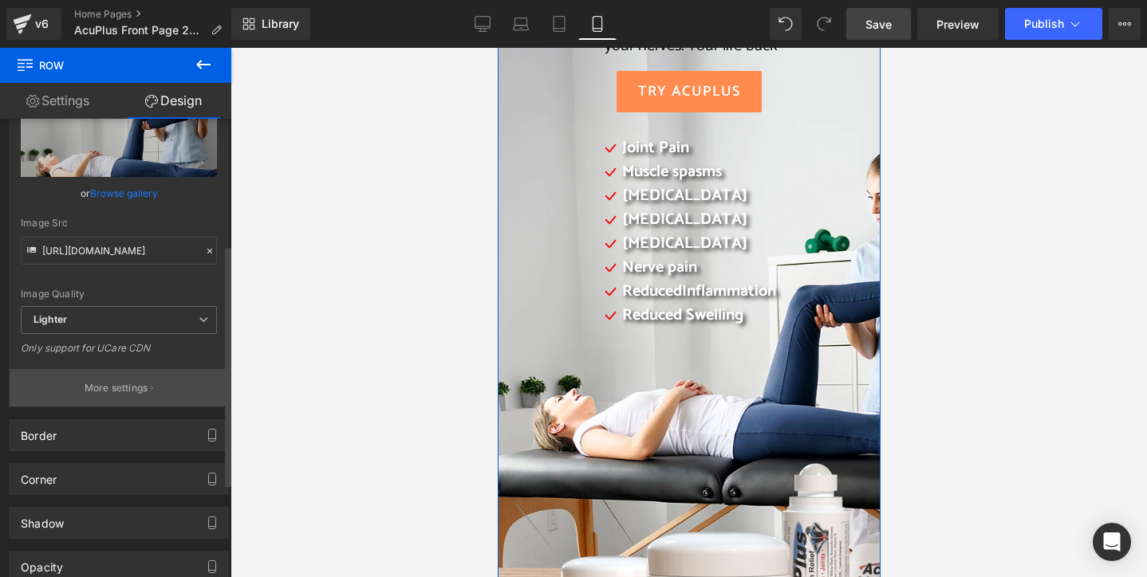
click at [132, 388] on p "More settings" at bounding box center [117, 388] width 64 height 14
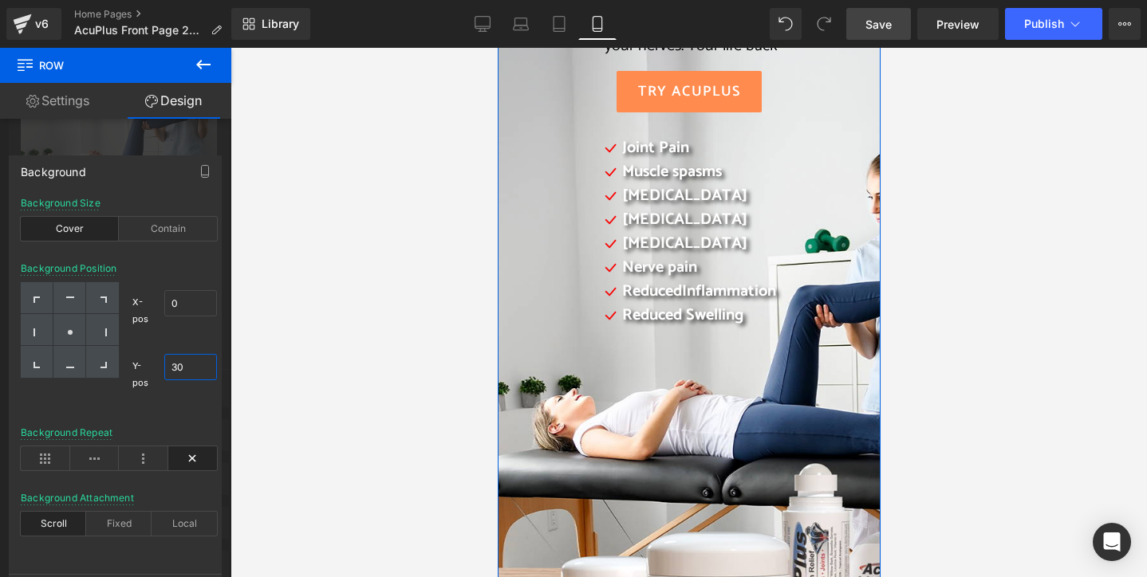
drag, startPoint x: 174, startPoint y: 370, endPoint x: 184, endPoint y: 369, distance: 10.4
click at [184, 369] on input "30" at bounding box center [190, 367] width 53 height 26
drag, startPoint x: 199, startPoint y: 368, endPoint x: 167, endPoint y: 366, distance: 31.9
click at [167, 366] on input "31" at bounding box center [190, 367] width 53 height 26
click at [190, 412] on div "Background Position X-pos 0% 0 Y-pos 10% 10" at bounding box center [119, 345] width 196 height 164
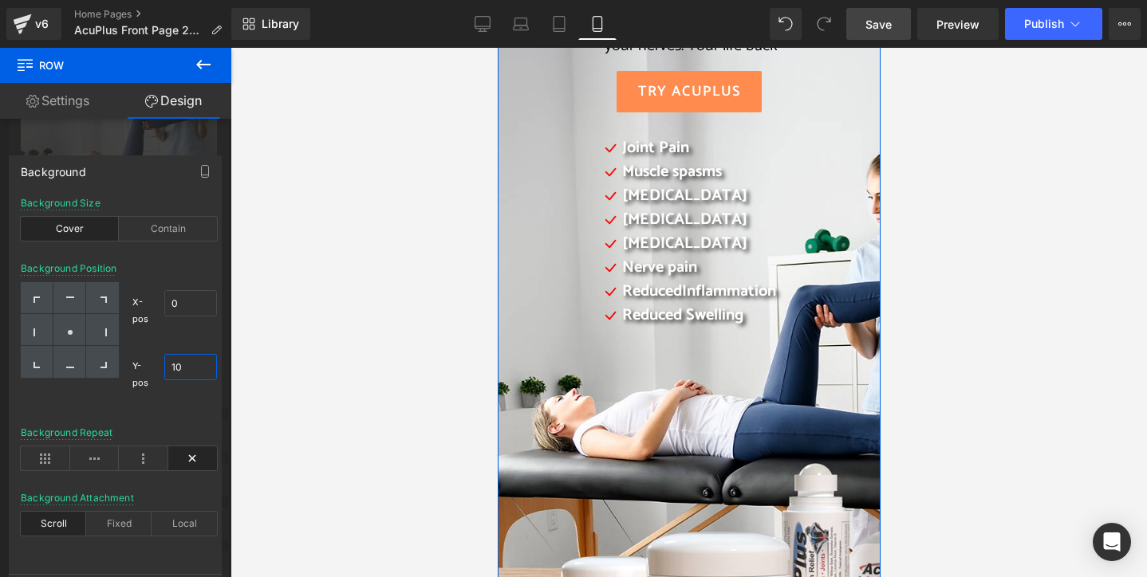
drag, startPoint x: 191, startPoint y: 364, endPoint x: 166, endPoint y: 364, distance: 25.5
click at [166, 364] on input "10" at bounding box center [190, 367] width 53 height 26
type input "5"
type input "20"
click at [184, 411] on div "Background Position X-pos 0% 0 Y-pos 20% 20" at bounding box center [119, 345] width 196 height 164
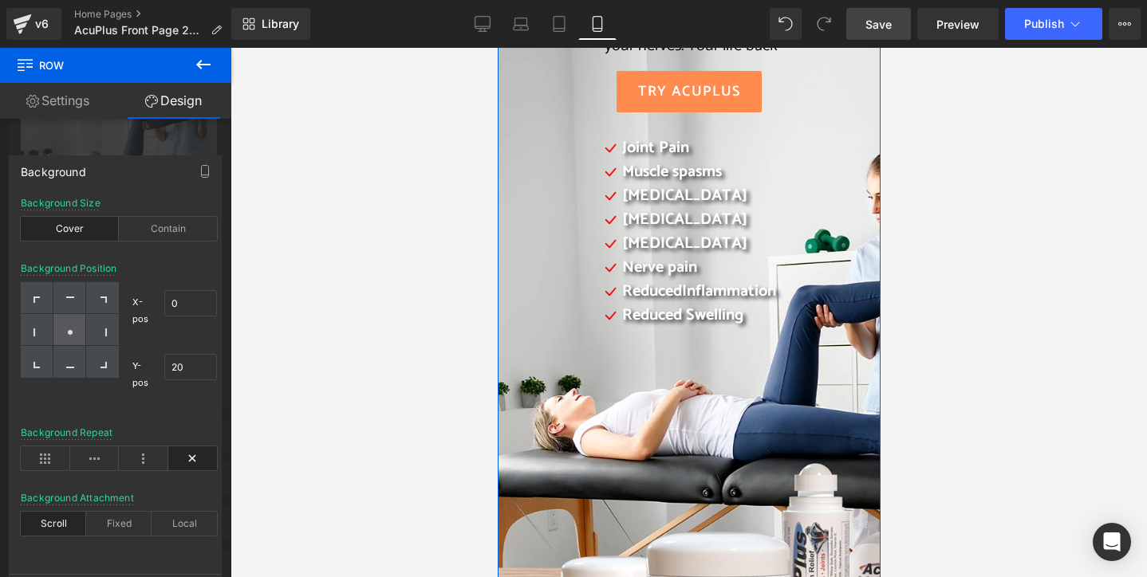
click at [75, 333] on div at bounding box center [69, 330] width 33 height 32
type input "50"
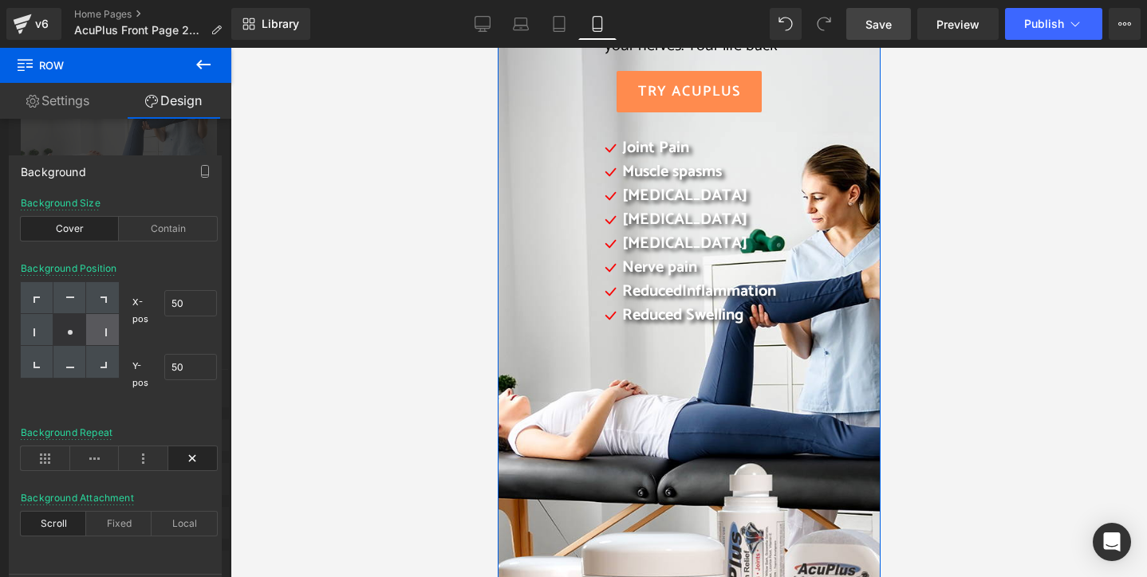
click at [101, 333] on icon at bounding box center [103, 333] width 8 height 8
type input "100"
type input "50"
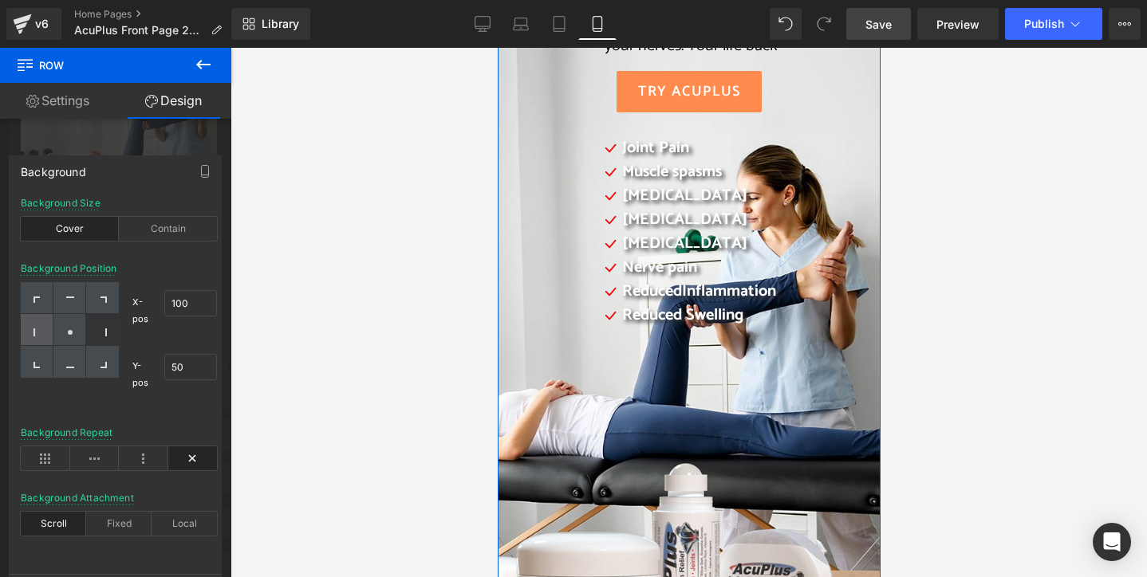
click at [38, 329] on icon at bounding box center [37, 333] width 8 height 8
type input "0"
type input "50"
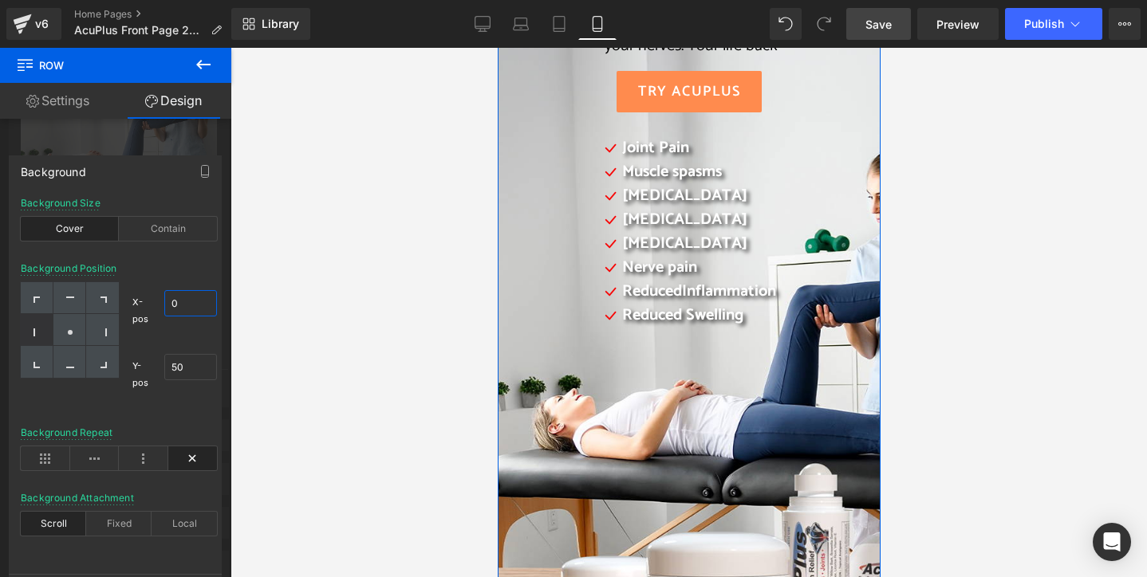
click at [168, 305] on input "0" at bounding box center [190, 303] width 53 height 26
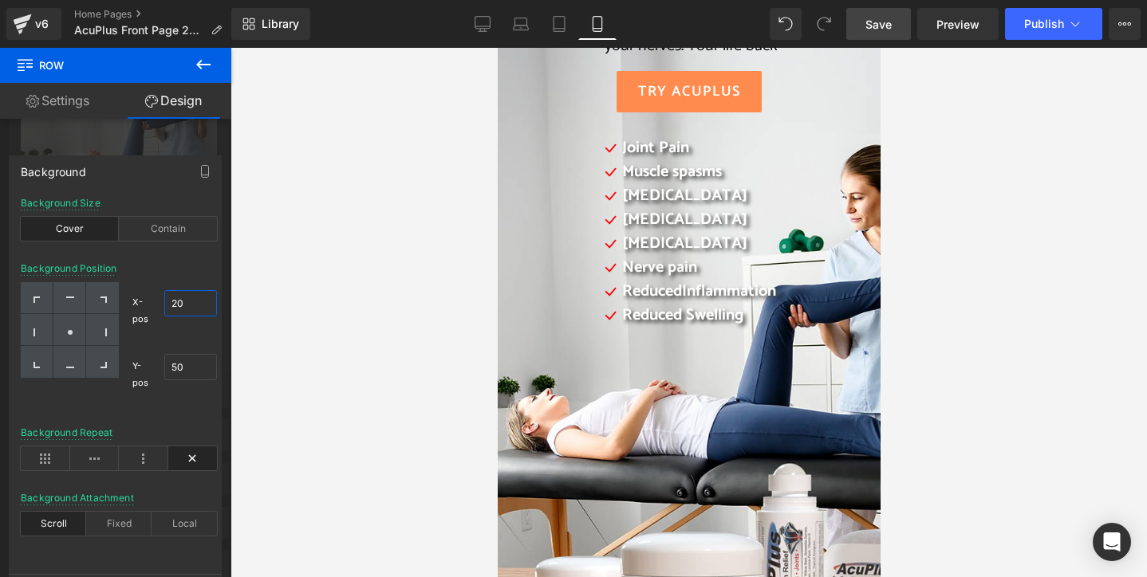
scroll to position [239, 0]
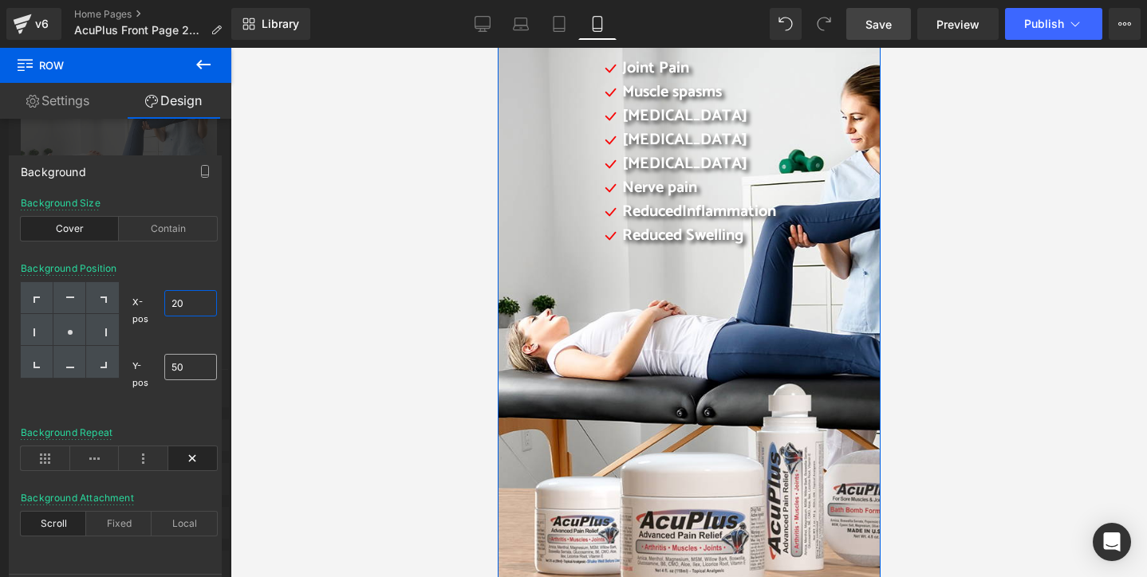
type input "20"
click at [175, 364] on input "49" at bounding box center [190, 367] width 53 height 26
drag, startPoint x: 195, startPoint y: 365, endPoint x: 161, endPoint y: 369, distance: 34.5
click at [161, 369] on div "Y-pos 46% 46" at bounding box center [174, 374] width 85 height 57
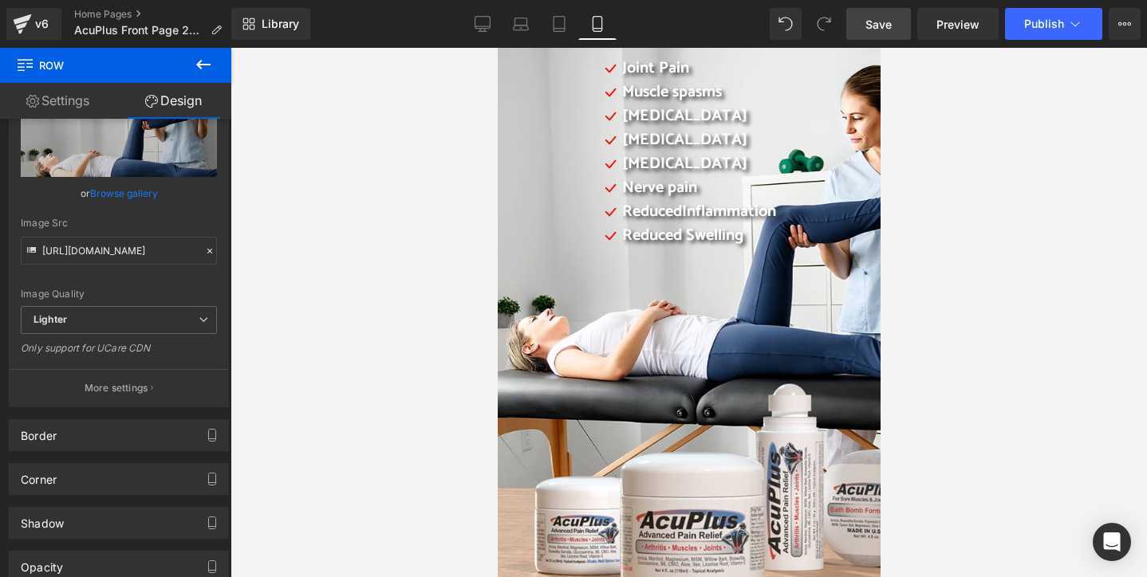
click at [405, 390] on div at bounding box center [688, 313] width 916 height 530
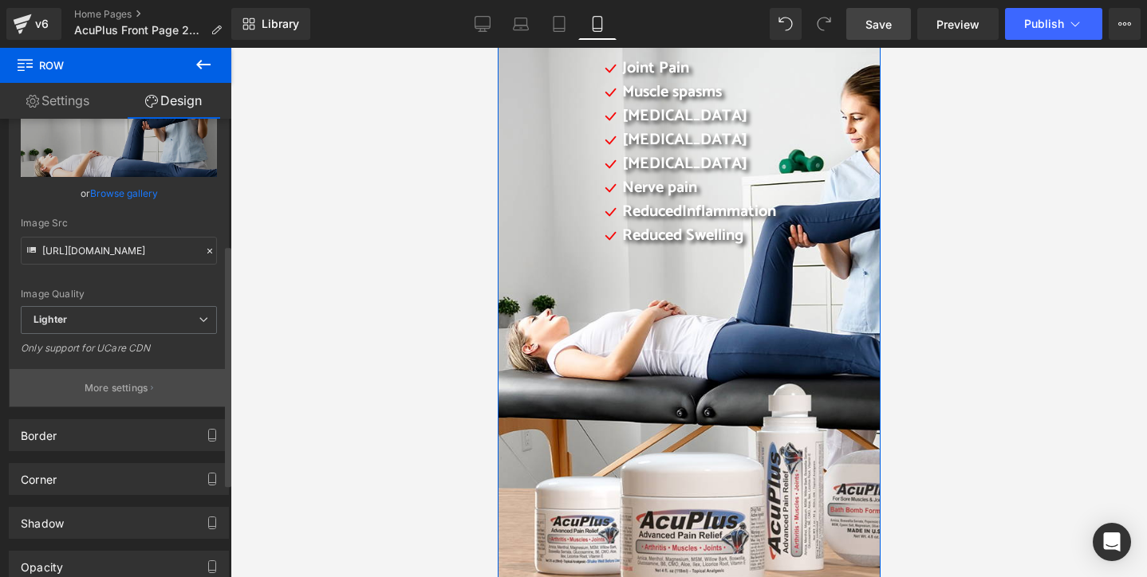
click at [136, 385] on p "More settings" at bounding box center [117, 388] width 64 height 14
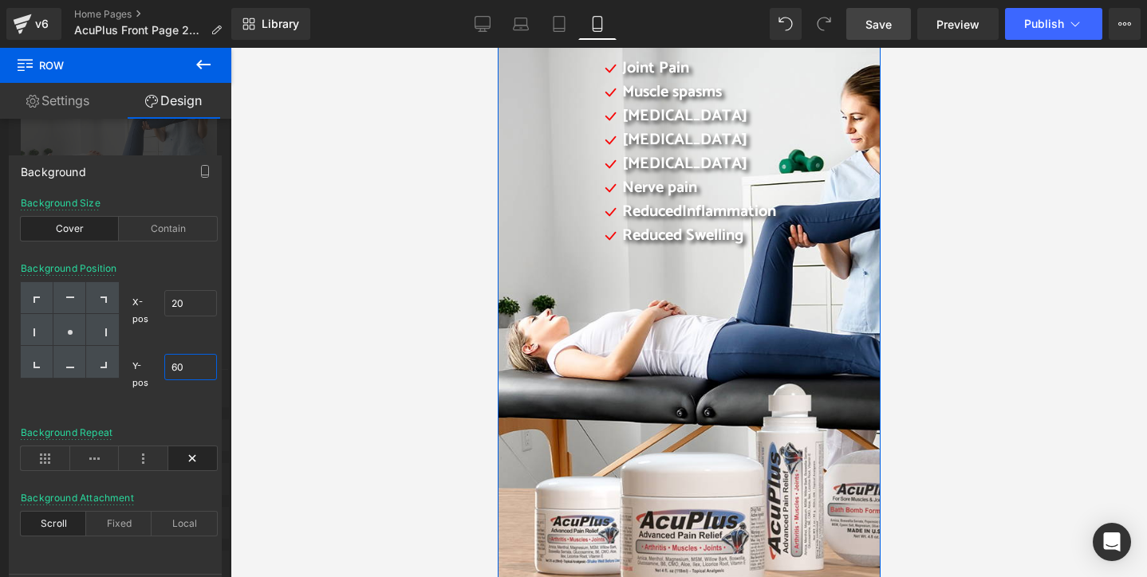
click at [174, 365] on input "60" at bounding box center [190, 367] width 53 height 26
type input "50"
click at [176, 301] on input "20" at bounding box center [190, 303] width 53 height 26
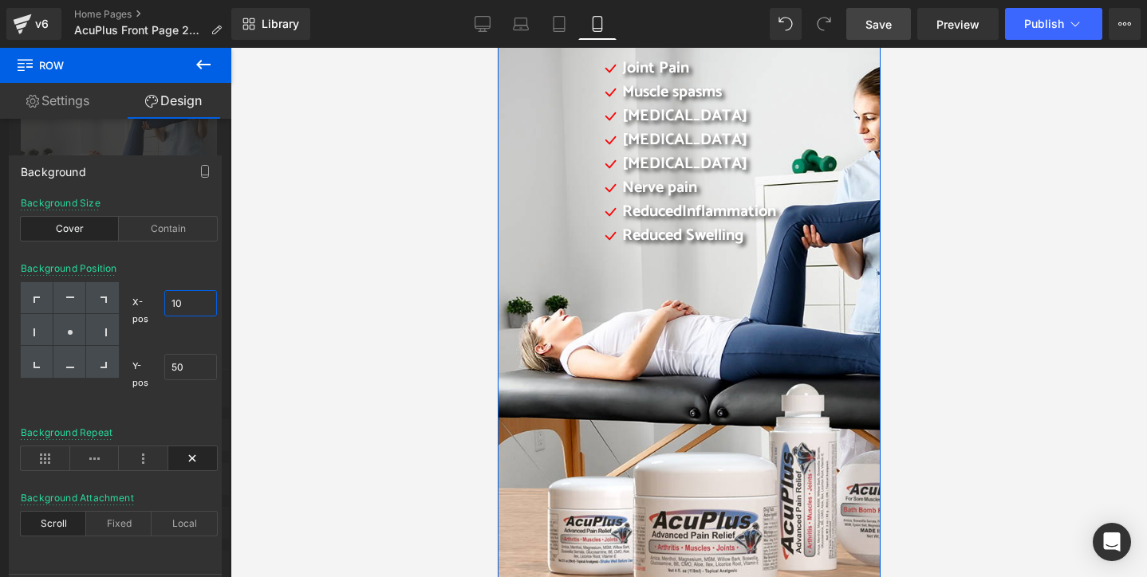
click at [182, 305] on input "10" at bounding box center [190, 303] width 53 height 26
type input "1"
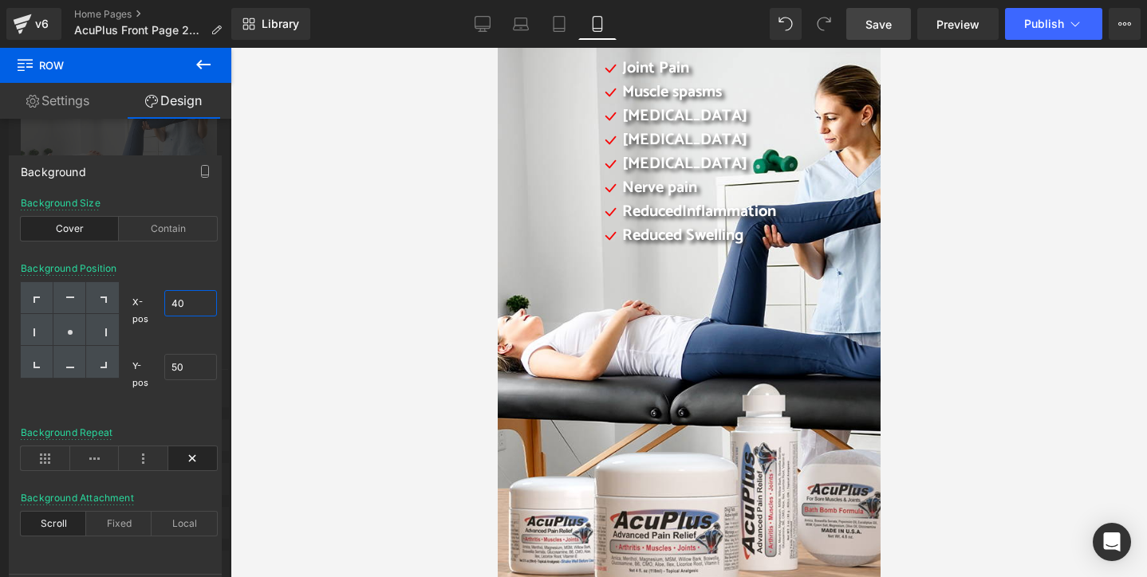
scroll to position [399, 0]
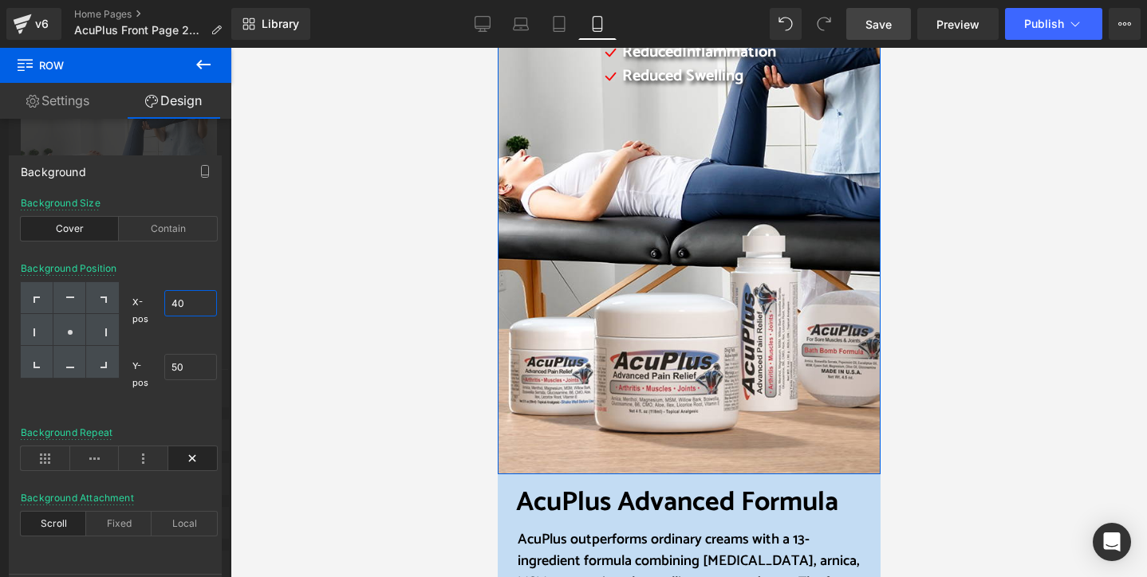
click at [174, 305] on input "40" at bounding box center [190, 303] width 53 height 26
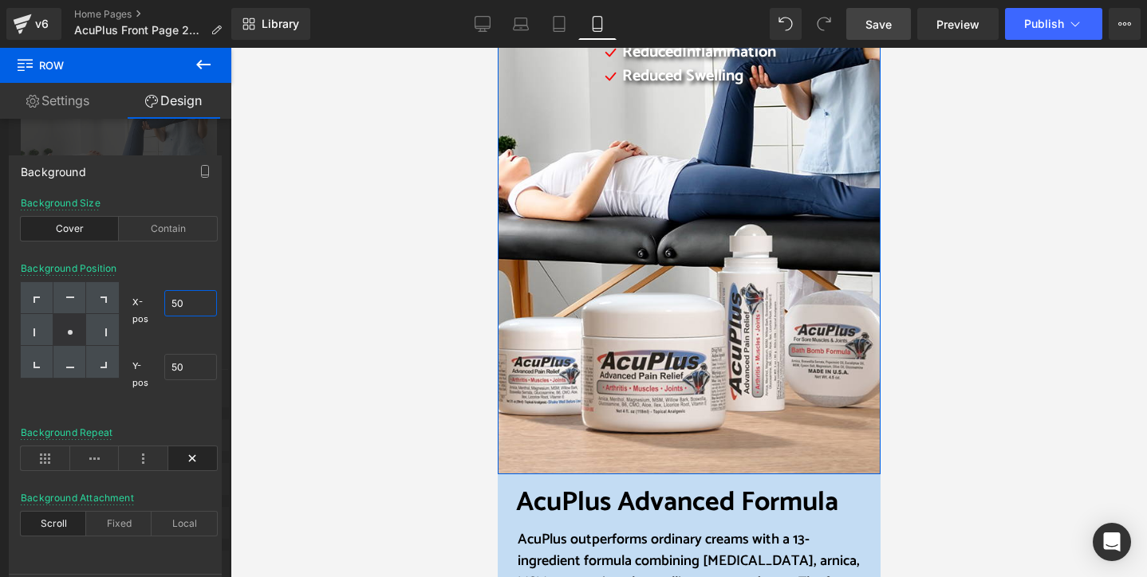
click at [172, 305] on input "50" at bounding box center [190, 303] width 53 height 26
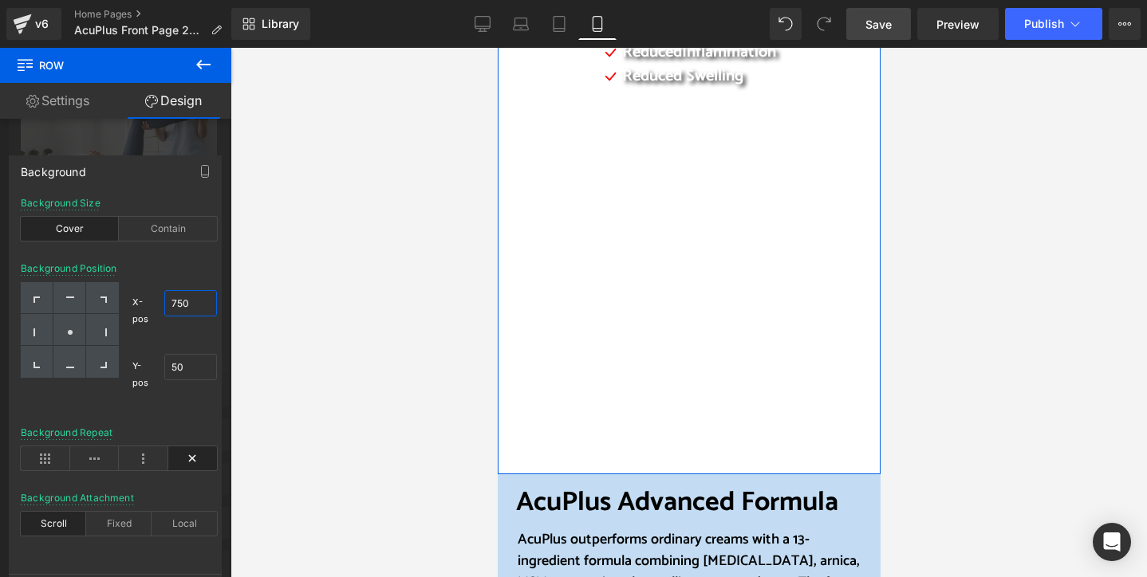
click at [187, 305] on input "750" at bounding box center [190, 303] width 53 height 26
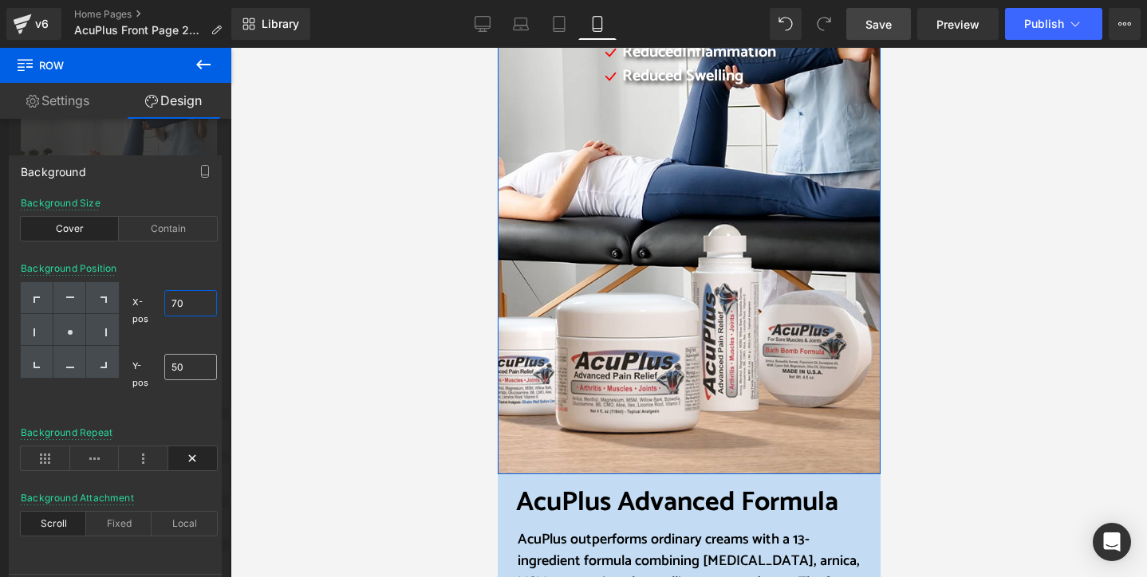
type input "70"
click at [178, 364] on input "50" at bounding box center [190, 367] width 53 height 26
click at [194, 402] on div "Y-pos 70% 70" at bounding box center [174, 374] width 85 height 57
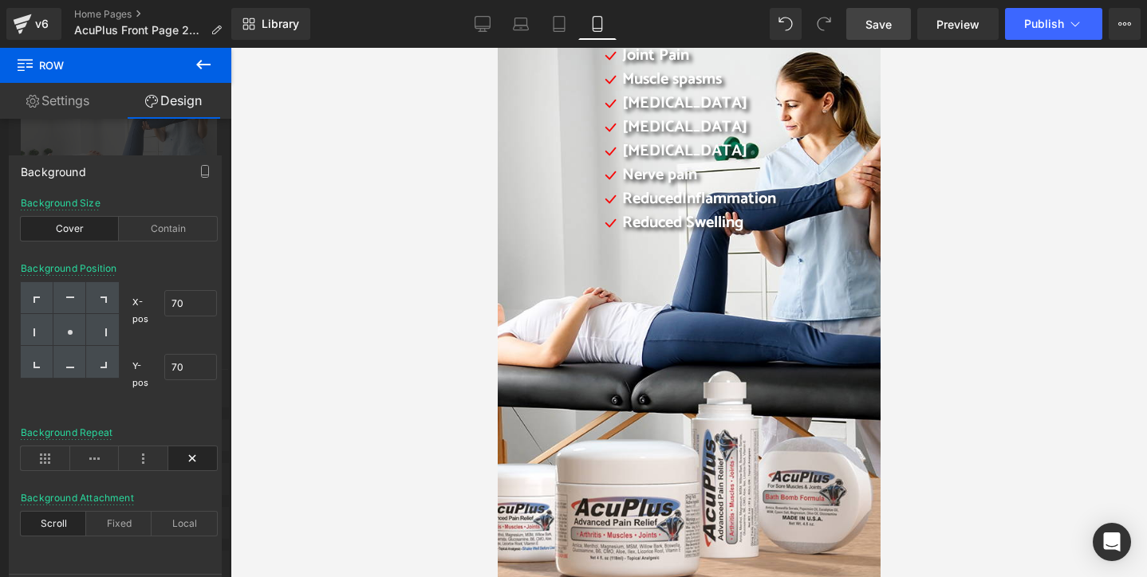
scroll to position [239, 0]
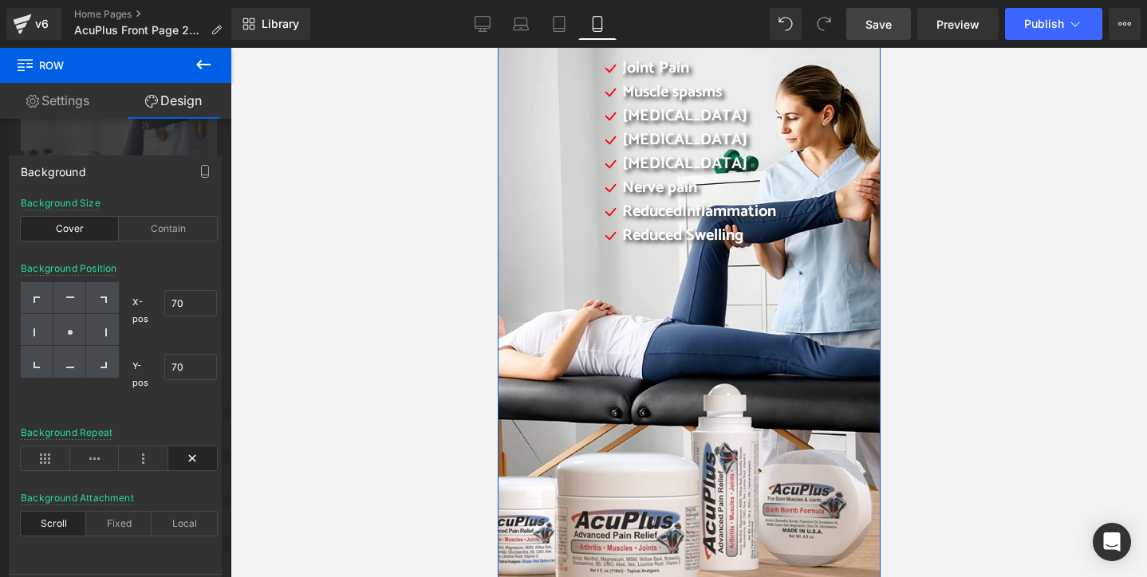
click at [196, 344] on div "X-pos 70% 70 Y-pos 70% 70" at bounding box center [168, 342] width 98 height 121
click at [193, 366] on input "70" at bounding box center [190, 367] width 53 height 26
type input "50"
click at [191, 337] on div "X-pos 70% 70" at bounding box center [174, 310] width 85 height 57
click at [176, 302] on input "70" at bounding box center [190, 303] width 53 height 26
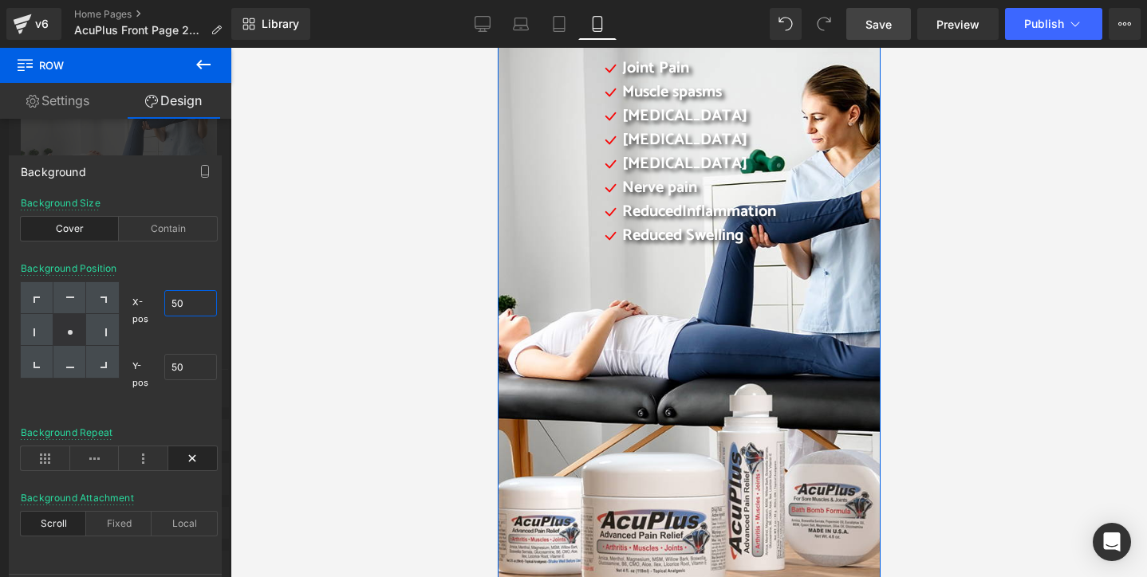
click at [171, 305] on input "50" at bounding box center [190, 303] width 53 height 26
click at [177, 305] on input "50" at bounding box center [190, 303] width 53 height 26
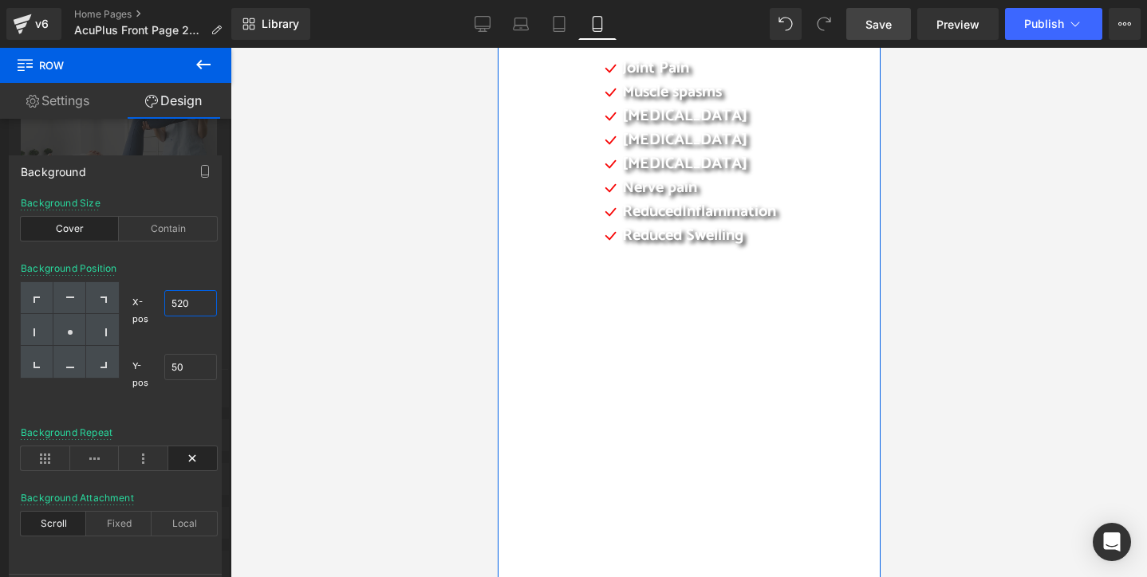
click at [177, 305] on input "520" at bounding box center [190, 303] width 53 height 26
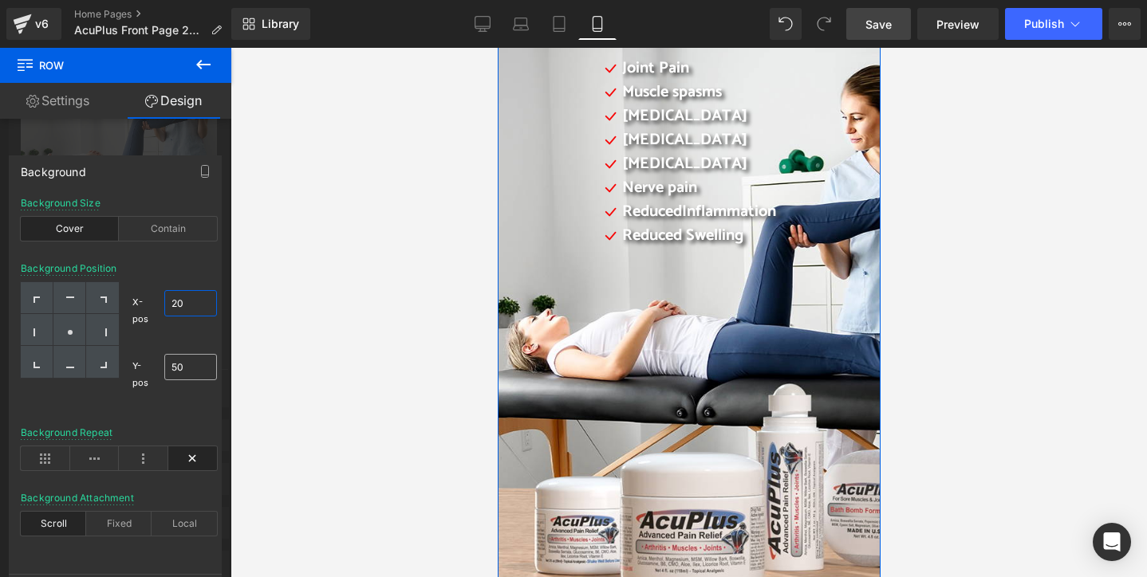
type input "20"
click at [175, 368] on input "50" at bounding box center [190, 367] width 53 height 26
type input "20"
click at [179, 401] on div "Y-pos 20% 20" at bounding box center [174, 374] width 85 height 57
click at [178, 331] on div at bounding box center [190, 330] width 53 height 10
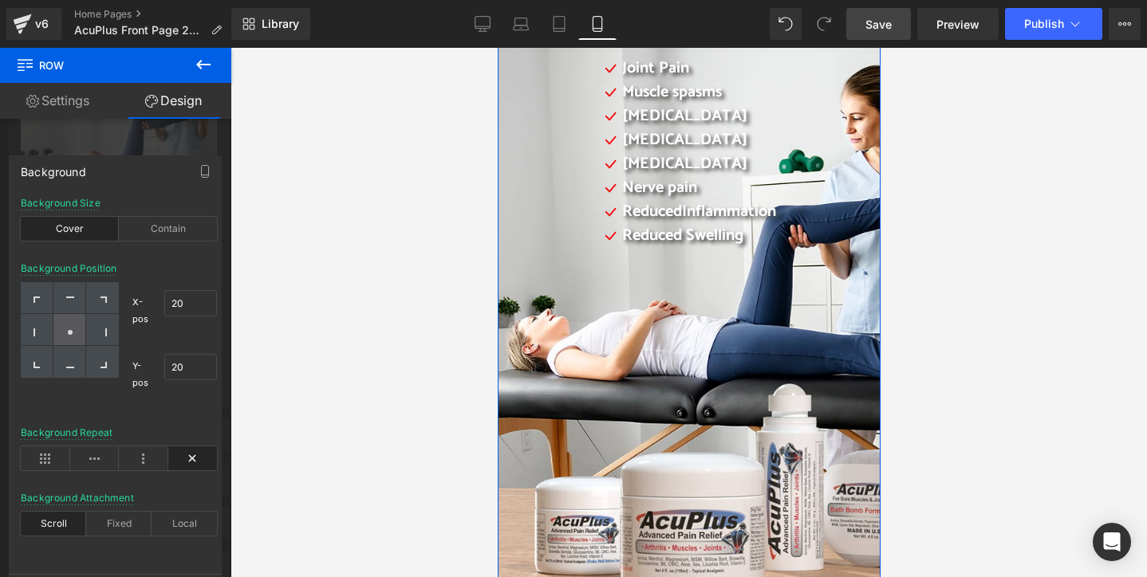
click at [77, 328] on div at bounding box center [69, 330] width 33 height 32
type input "50"
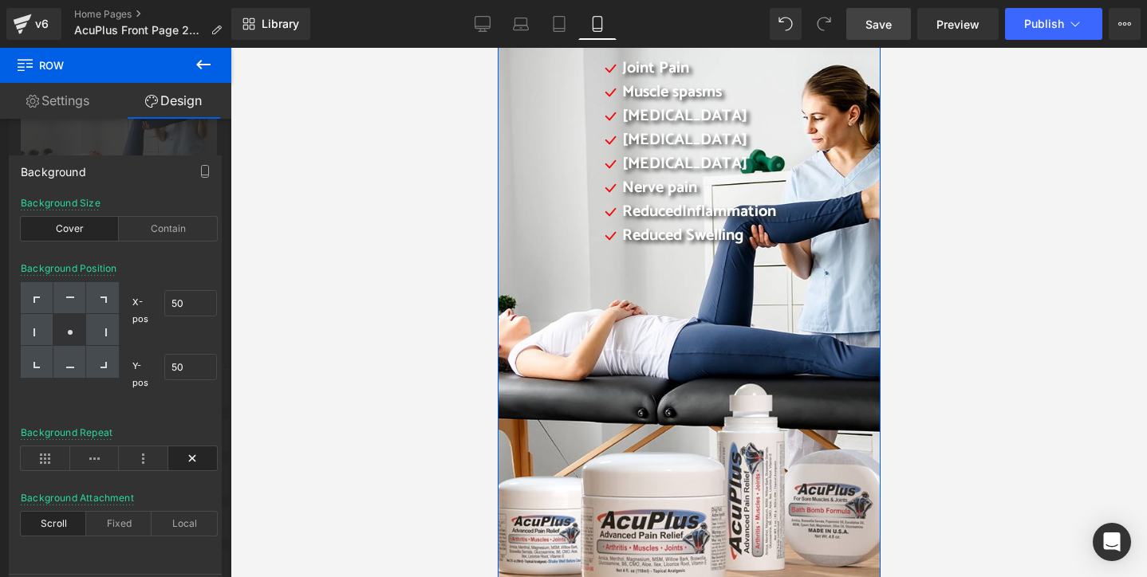
click at [73, 329] on icon at bounding box center [70, 333] width 8 height 8
click at [163, 227] on div "Contain" at bounding box center [168, 229] width 98 height 24
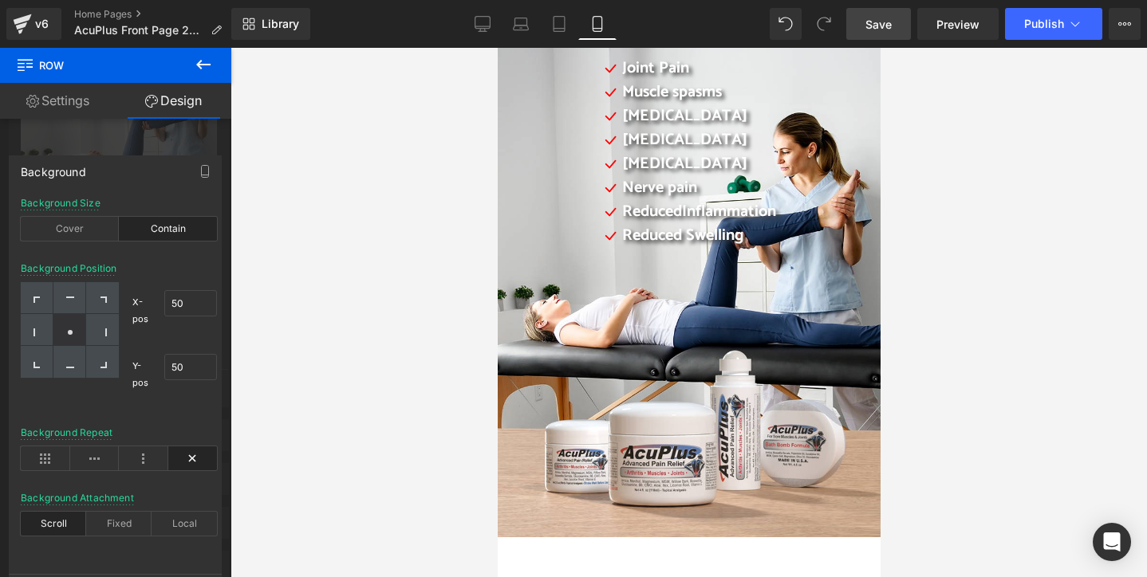
scroll to position [80, 0]
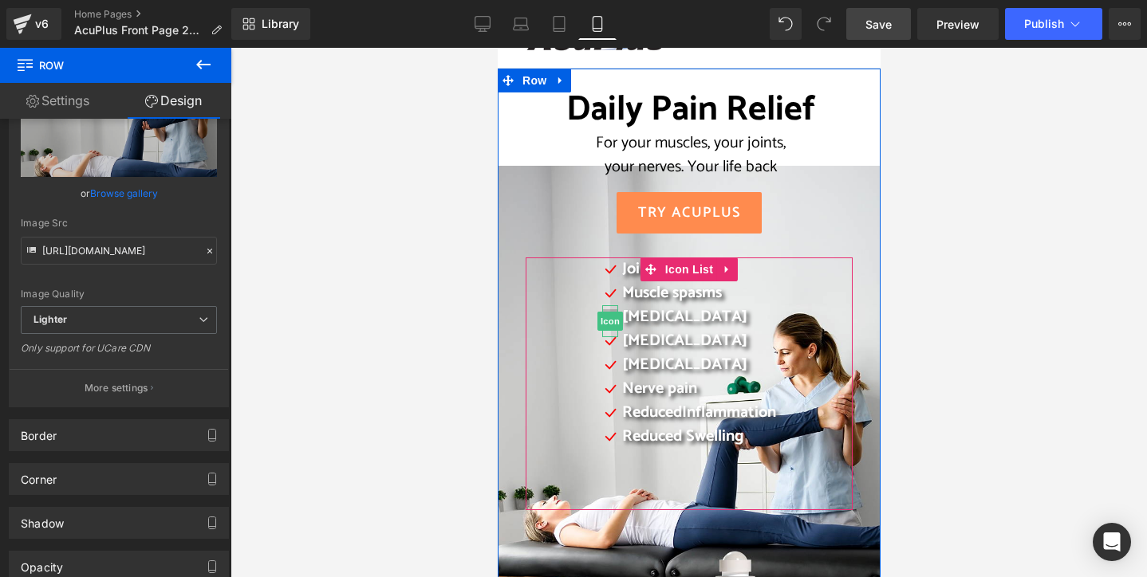
scroll to position [0, 0]
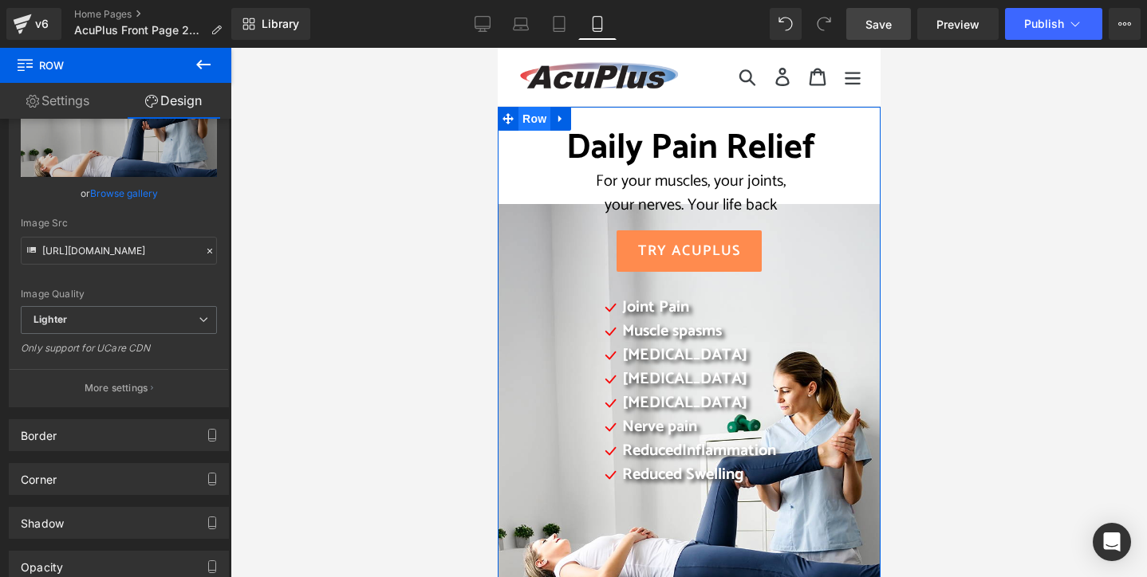
click at [526, 116] on span "Row" at bounding box center [534, 119] width 32 height 24
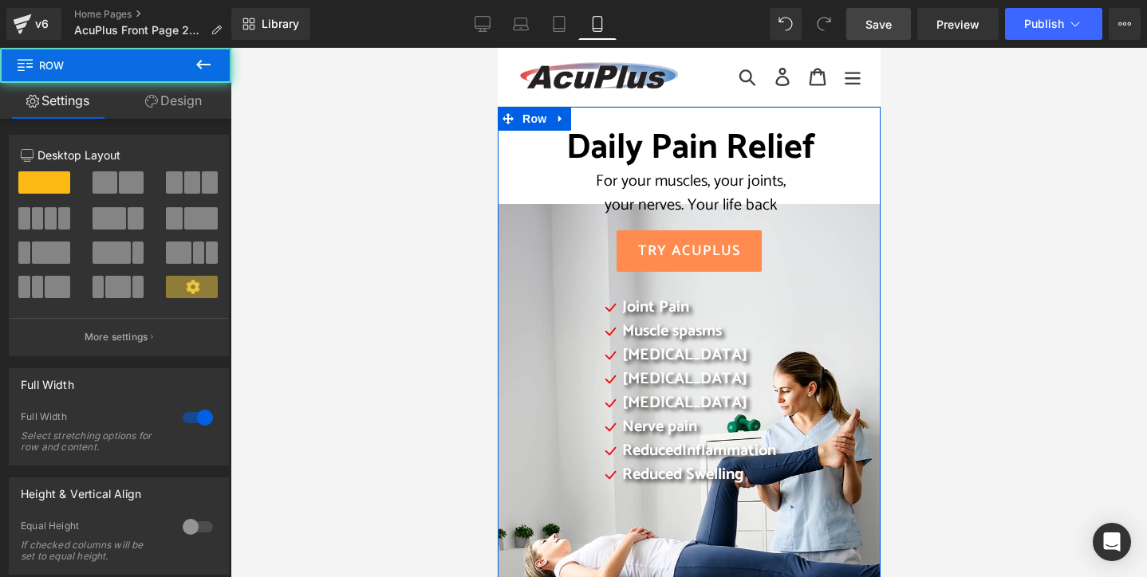
click at [589, 116] on div "Daily Pain Relief For your muscles, your joints, your nerves. Your life back He…" at bounding box center [688, 490] width 383 height 766
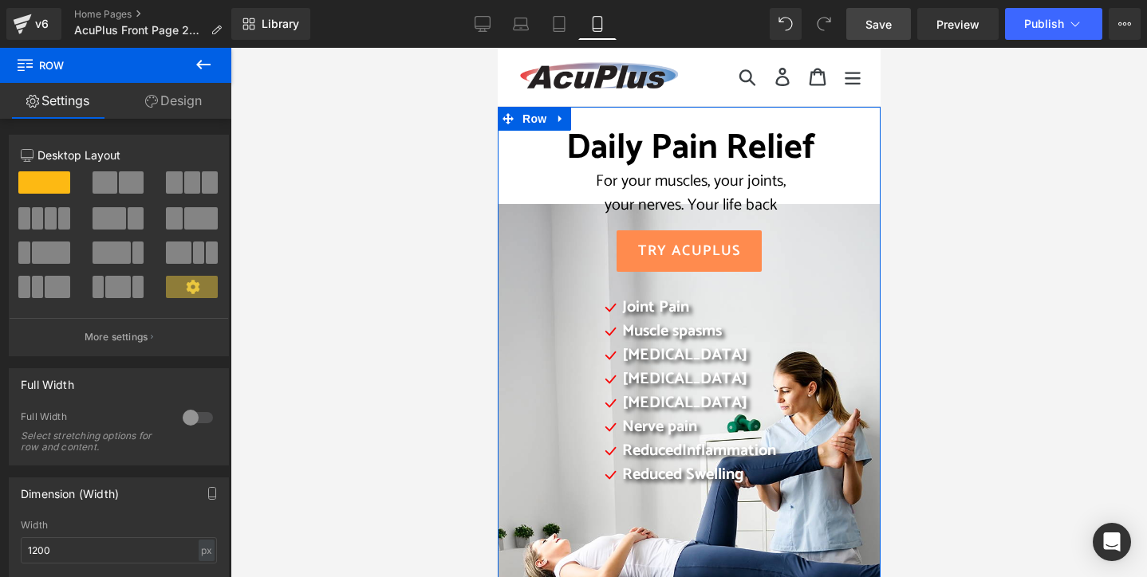
click at [846, 236] on div "Daily Pain Relief For your muscles, your joints, your nerves. Your life back He…" at bounding box center [688, 338] width 351 height 421
click at [854, 207] on div "Daily Pain Relief For your muscles, your joints, your nerves. Your life back He…" at bounding box center [688, 338] width 351 height 421
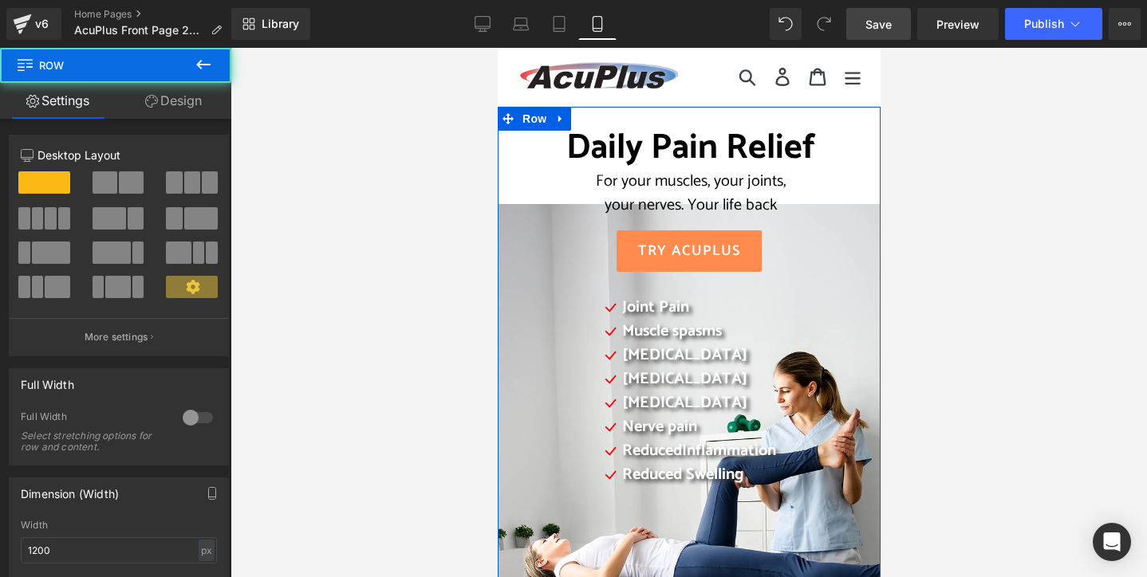
click at [857, 185] on div "Daily Pain Relief For your muscles, your joints, your nerves. Your life back He…" at bounding box center [688, 338] width 351 height 421
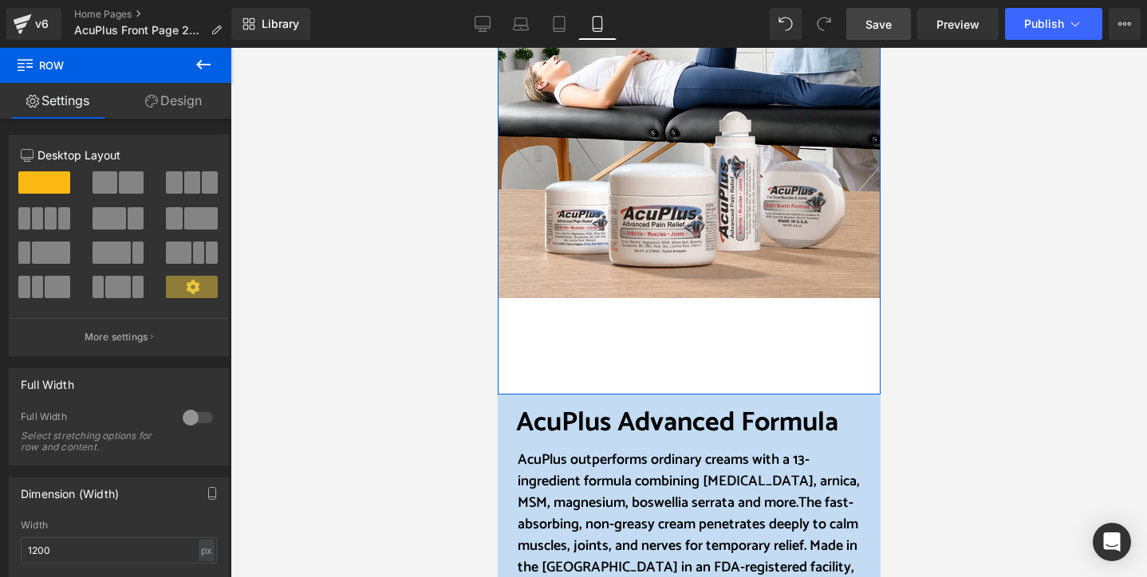
scroll to position [399, 0]
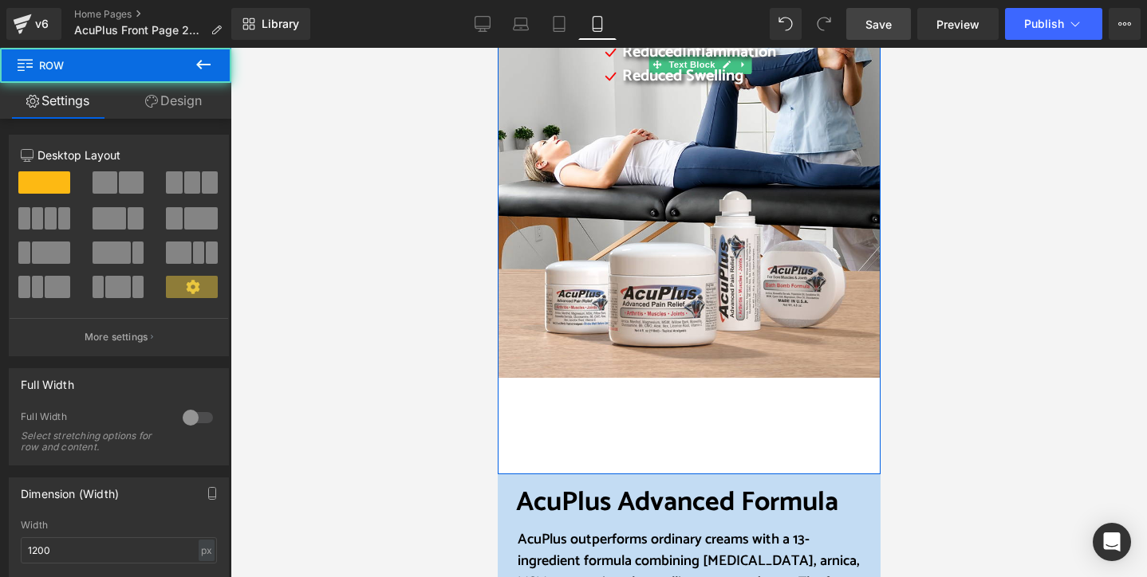
click at [673, 404] on div "Daily Pain Relief For your muscles, your joints, your nerves. Your life back He…" at bounding box center [688, 91] width 383 height 766
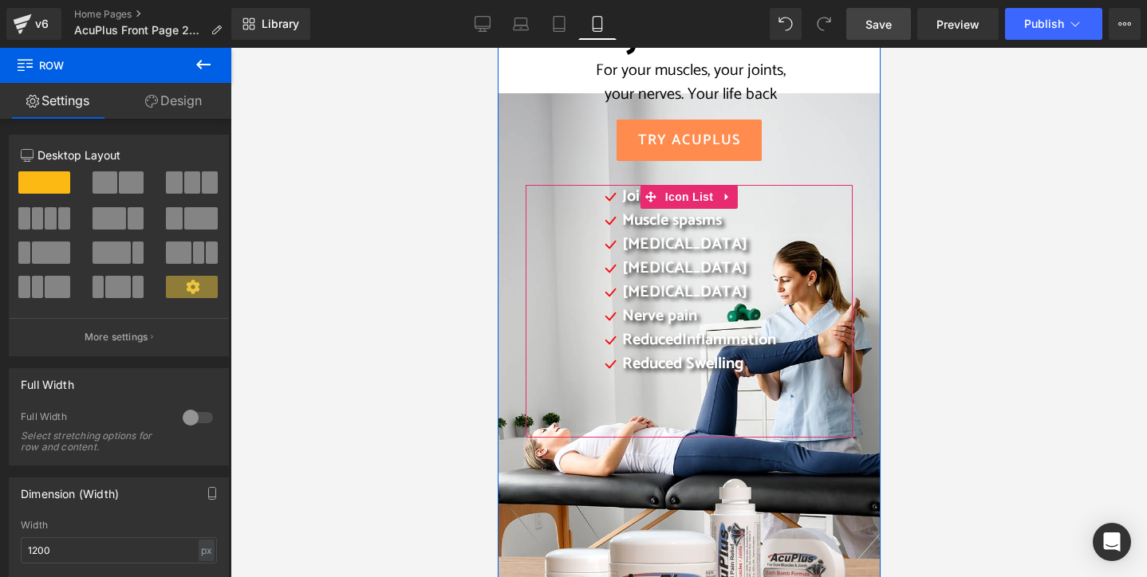
scroll to position [0, 0]
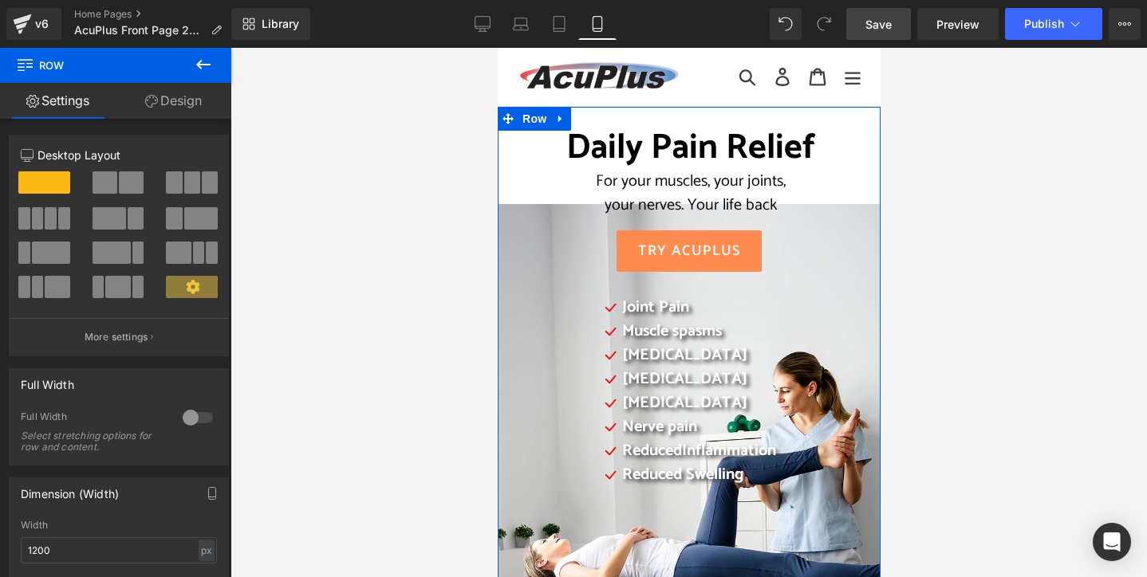
click at [521, 221] on div "Daily Pain Relief For your muscles, your joints, your nerves. Your life back He…" at bounding box center [688, 338] width 351 height 421
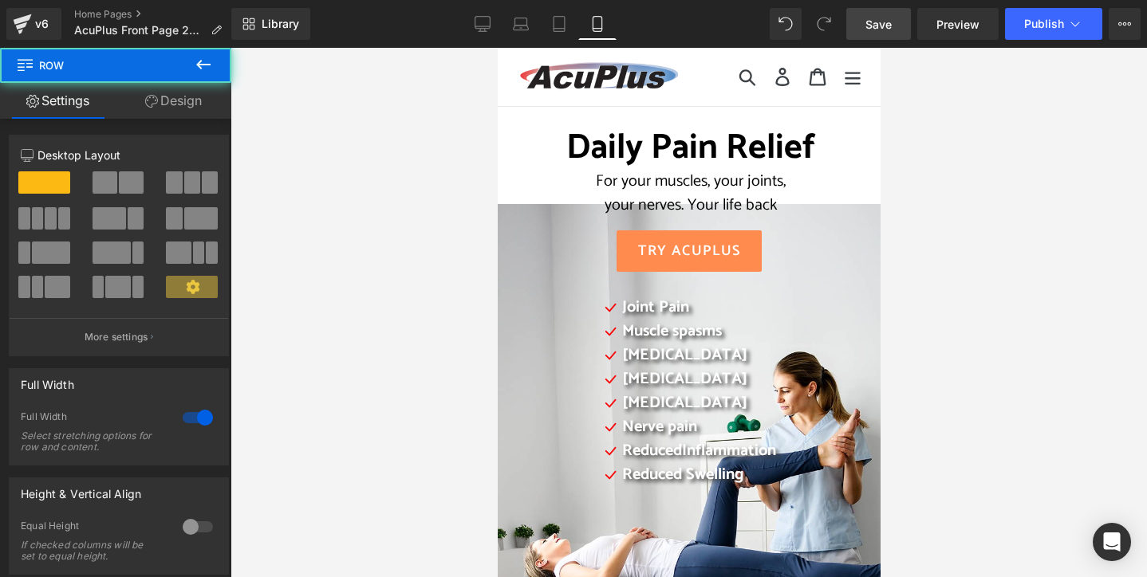
drag, startPoint x: 661, startPoint y: 110, endPoint x: 664, endPoint y: 100, distance: 10.8
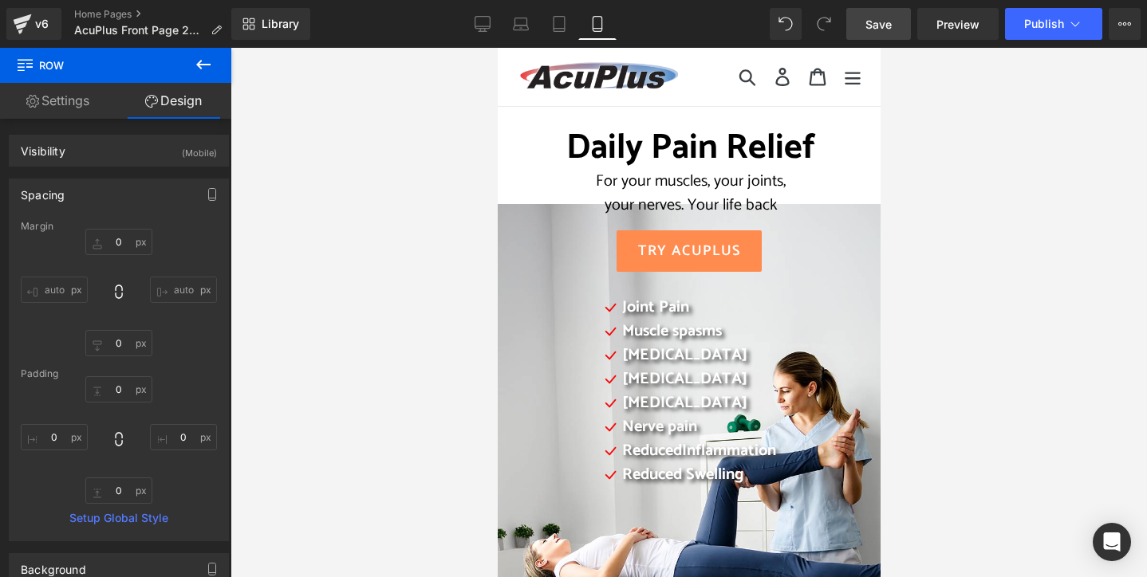
click at [402, 262] on div at bounding box center [688, 313] width 916 height 530
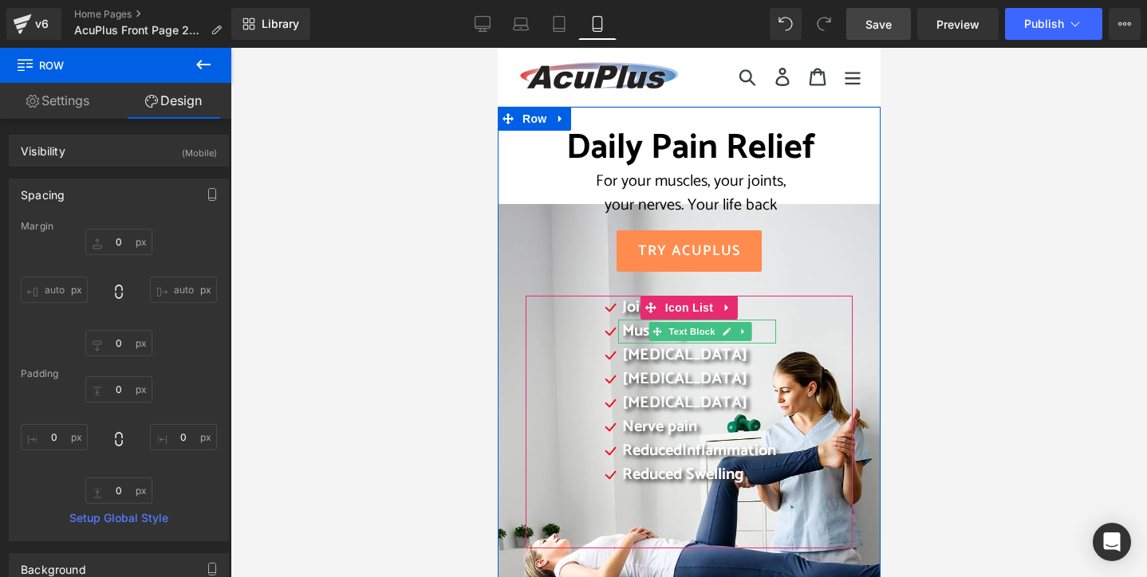
scroll to position [80, 0]
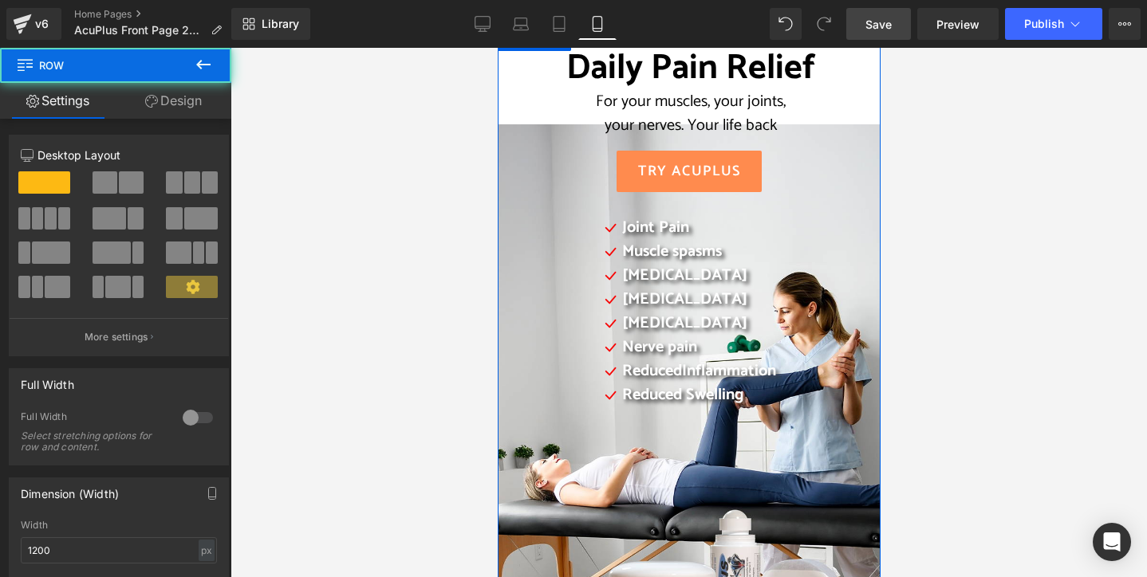
click at [513, 128] on div "Daily Pain Relief For your muscles, your joints, your nerves. Your life back He…" at bounding box center [688, 258] width 351 height 421
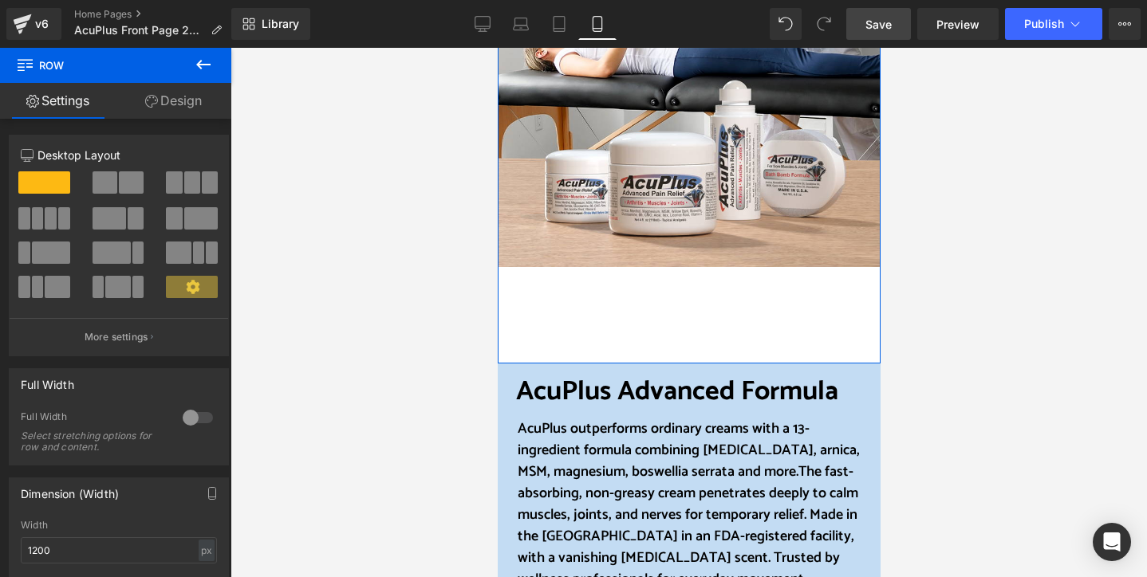
scroll to position [479, 0]
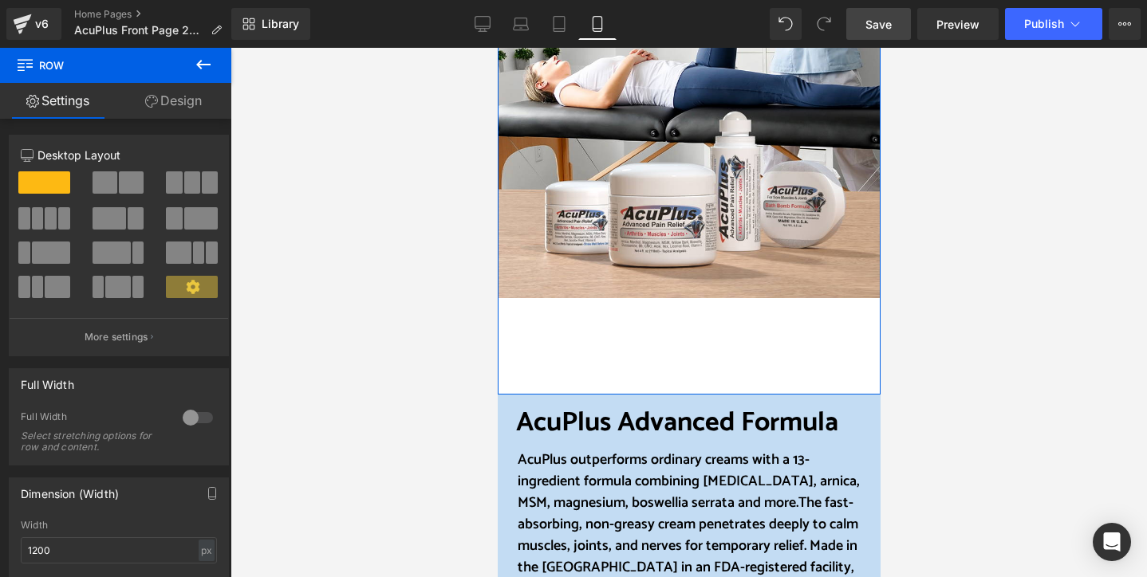
click at [510, 294] on div "Daily Pain Relief For your muscles, your joints, your nerves. Your life back He…" at bounding box center [688, 11] width 383 height 766
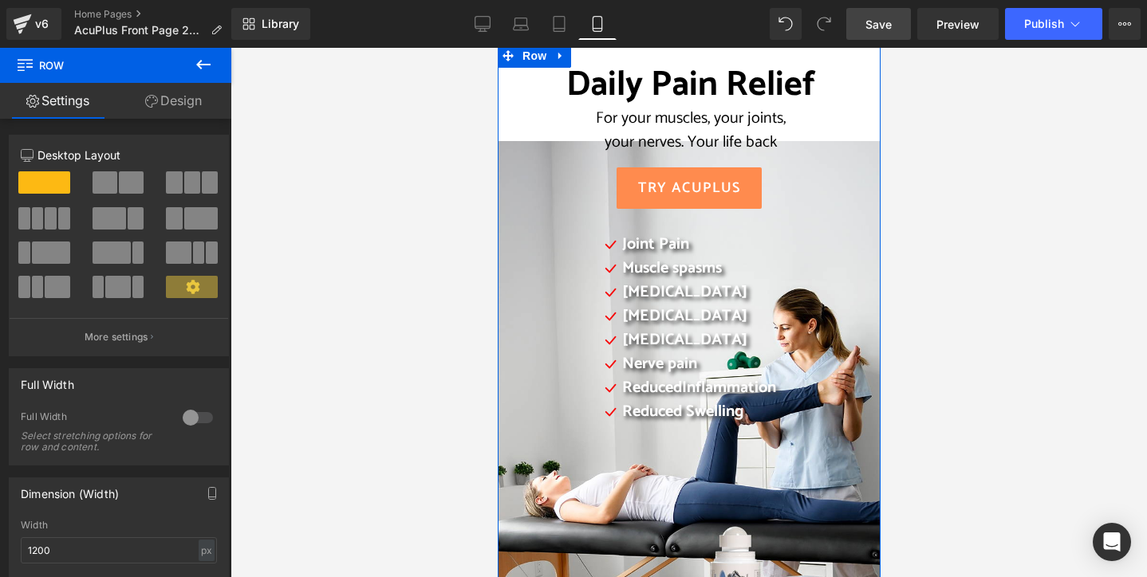
scroll to position [0, 0]
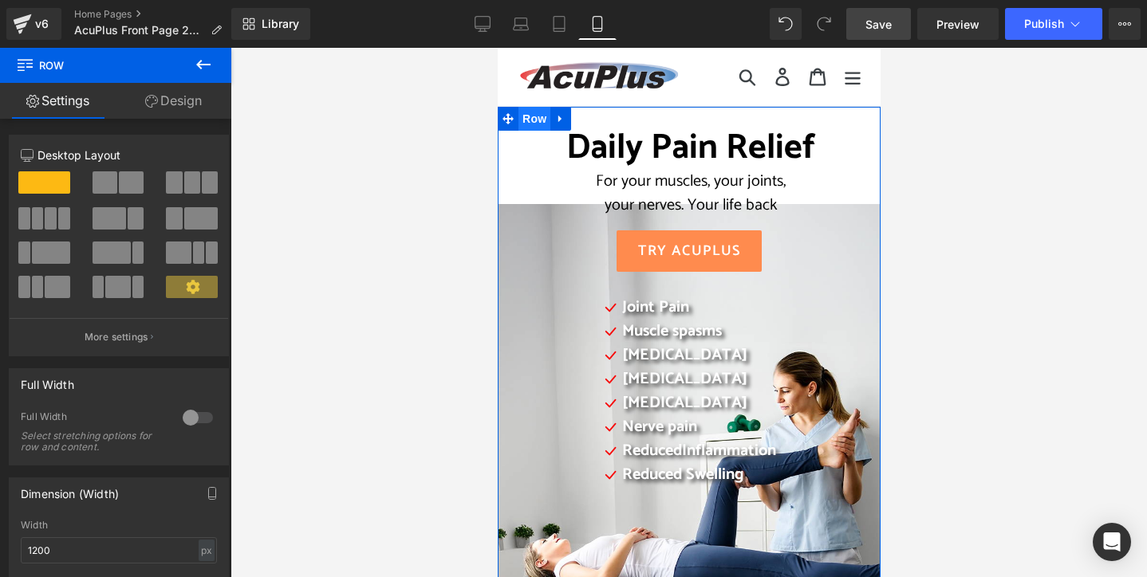
click at [527, 121] on span "Row" at bounding box center [534, 119] width 32 height 24
click at [205, 416] on div at bounding box center [198, 418] width 38 height 26
click at [536, 115] on span "Row" at bounding box center [534, 119] width 32 height 24
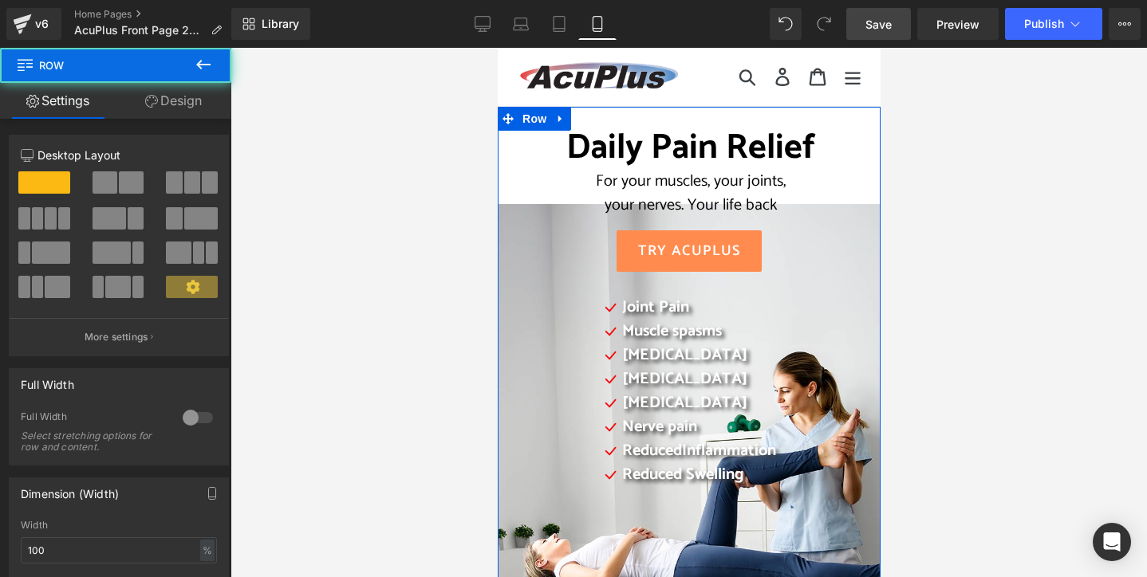
click at [535, 171] on div "For your muscles, your joints," at bounding box center [690, 182] width 321 height 24
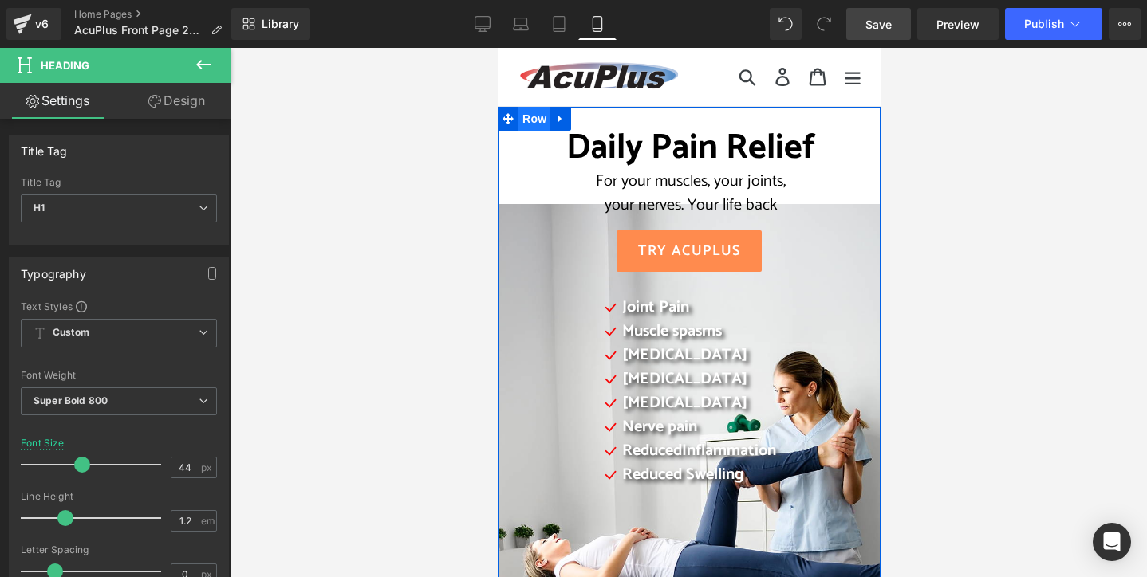
click at [530, 119] on span "Row" at bounding box center [534, 119] width 32 height 24
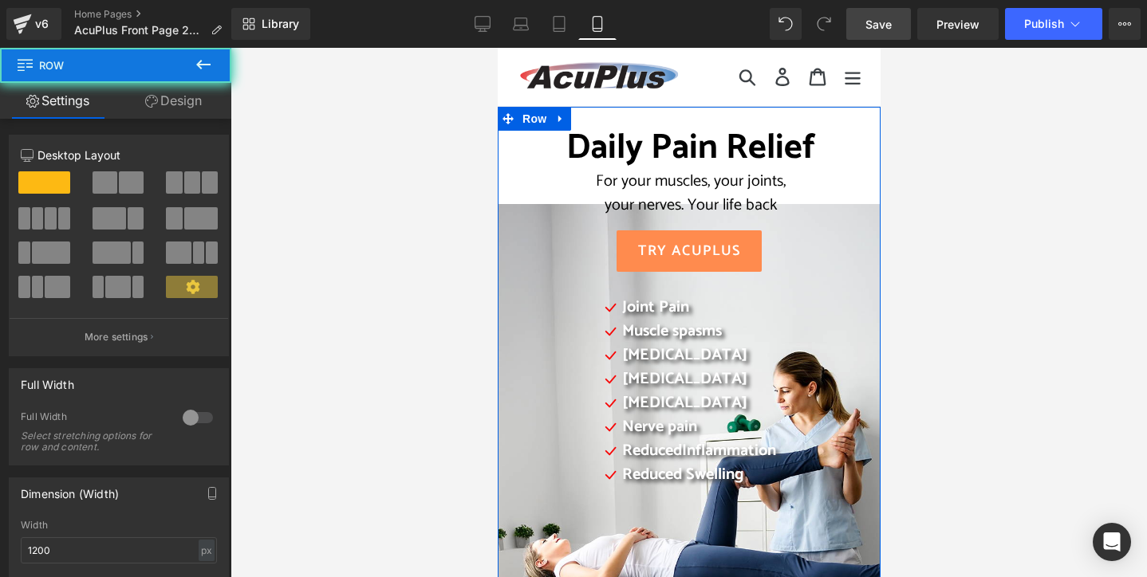
click at [511, 157] on div "Daily Pain Relief For your muscles, your joints, your nerves. Your life back He…" at bounding box center [688, 490] width 383 height 766
click at [506, 274] on div "Daily Pain Relief For your muscles, your joints, your nerves. Your life back He…" at bounding box center [688, 490] width 383 height 766
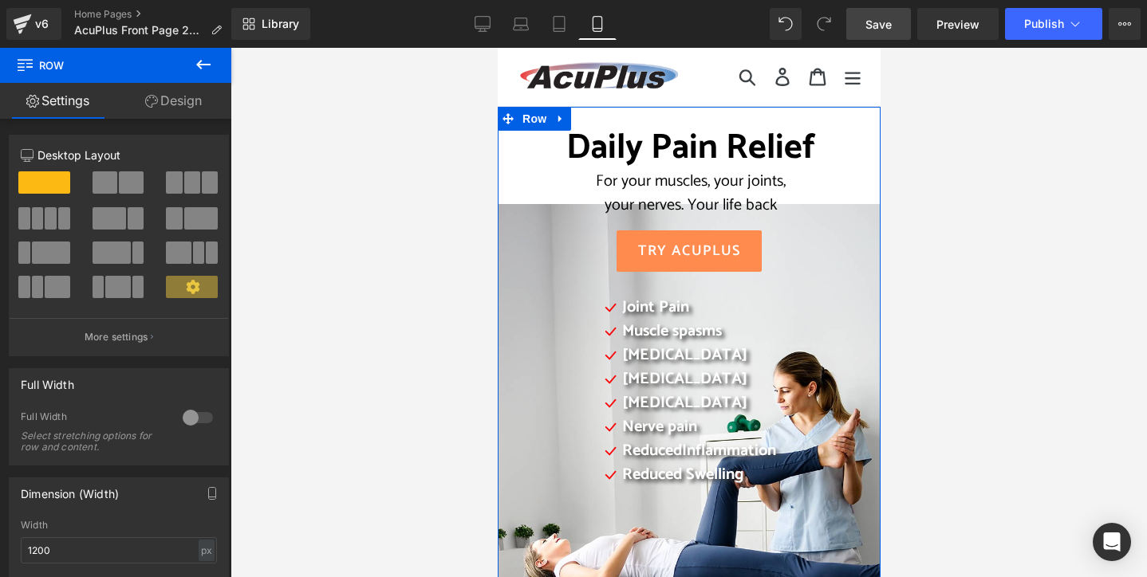
click at [195, 100] on link "Design" at bounding box center [174, 101] width 116 height 36
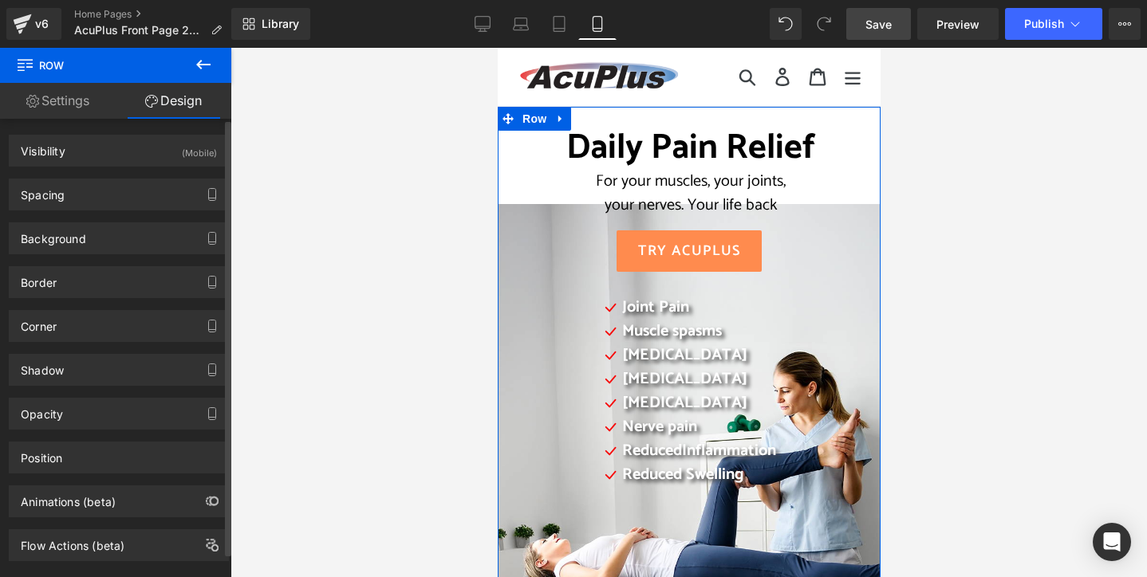
type input "[URL][DOMAIN_NAME]"
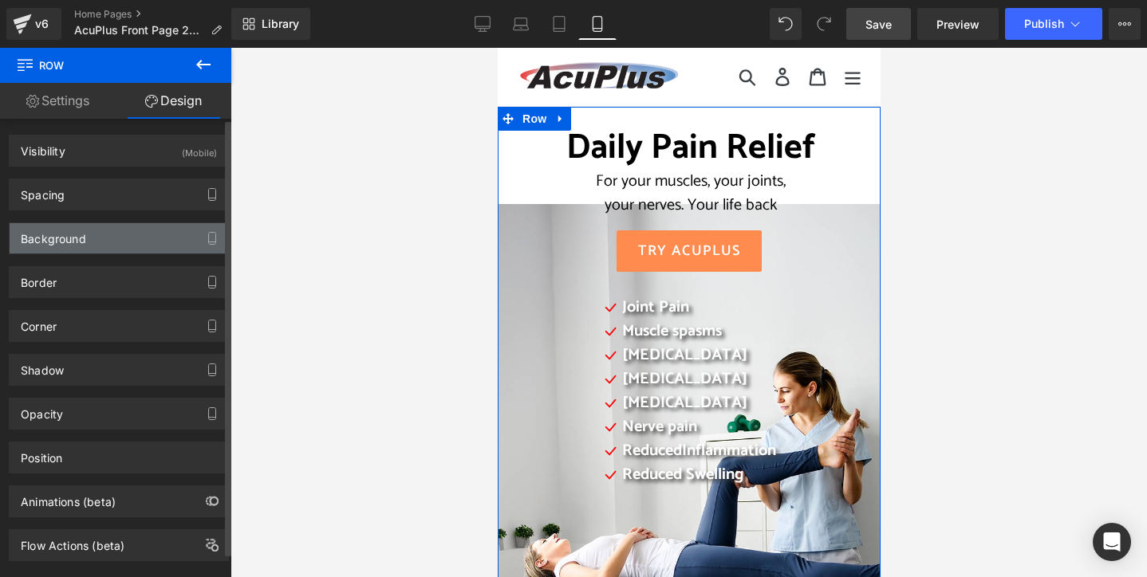
click at [85, 237] on div "Background" at bounding box center [53, 234] width 65 height 22
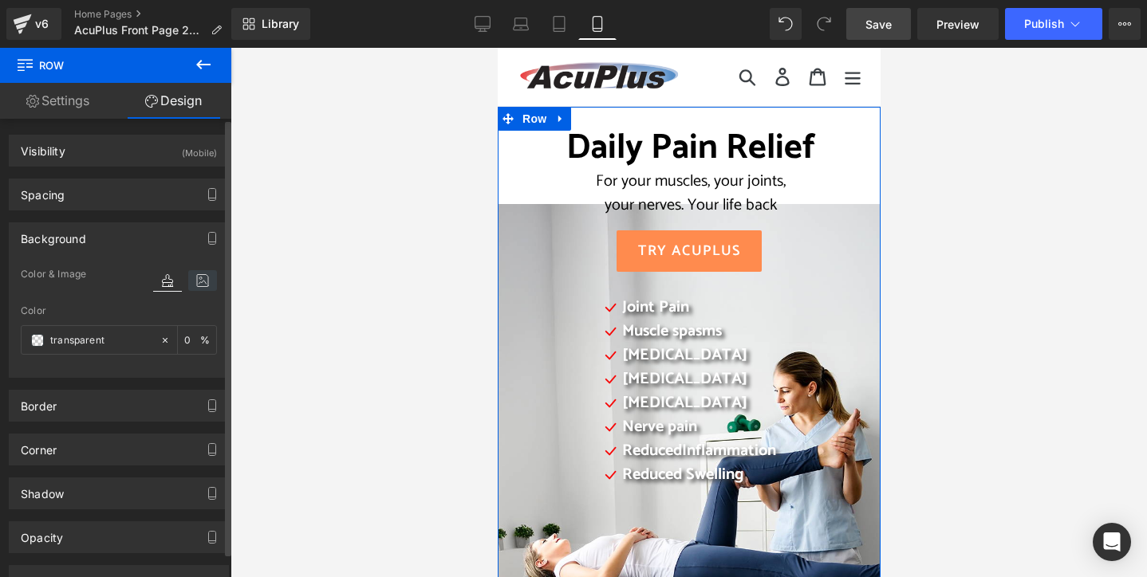
click at [201, 280] on icon at bounding box center [202, 280] width 29 height 21
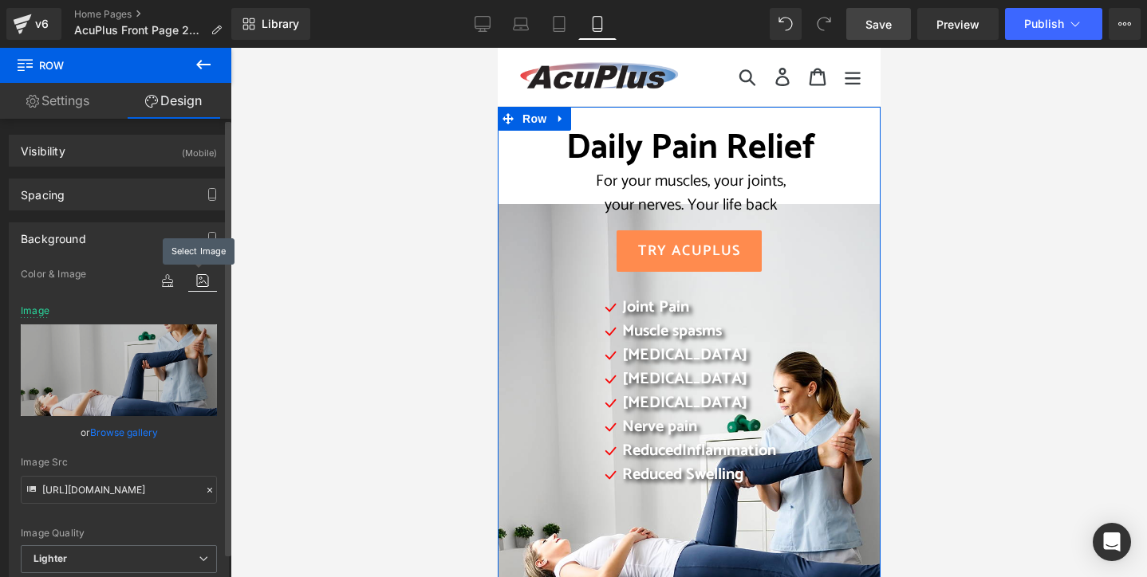
click at [201, 280] on icon at bounding box center [202, 280] width 29 height 21
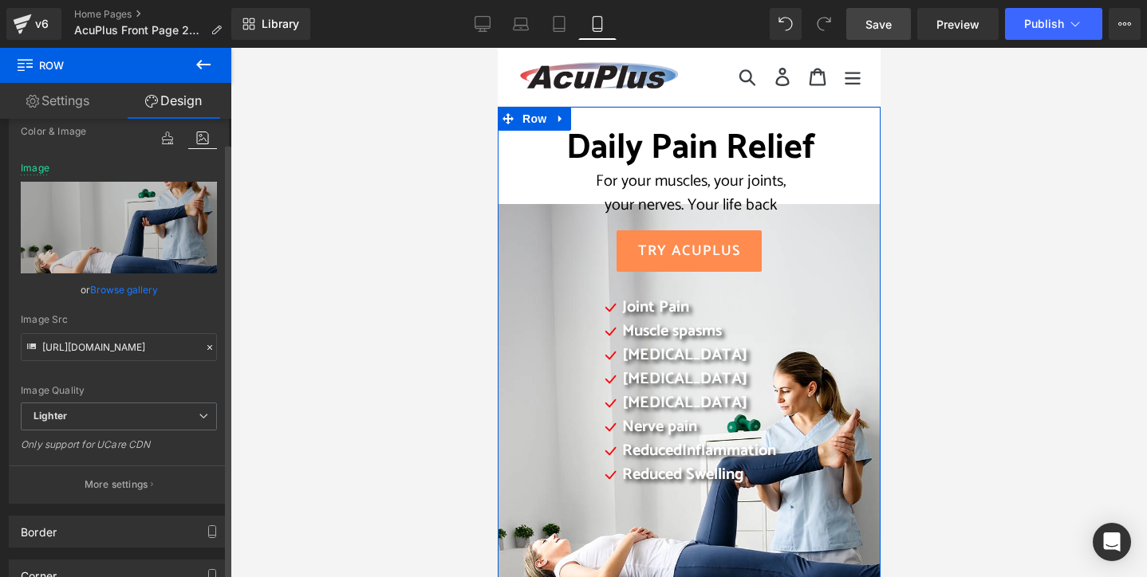
scroll to position [239, 0]
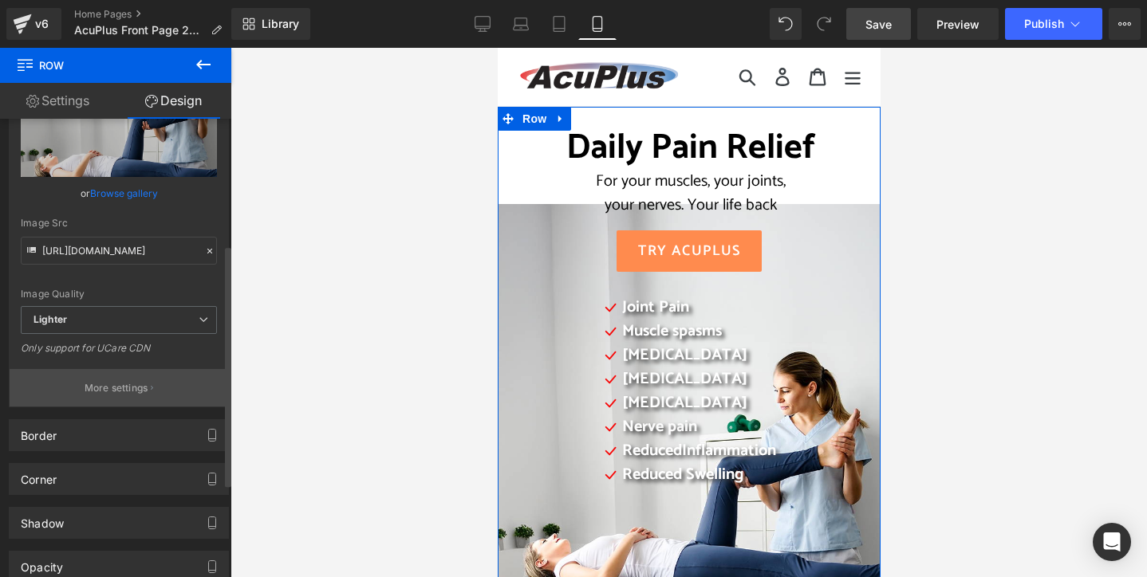
click at [123, 385] on p "More settings" at bounding box center [117, 388] width 64 height 14
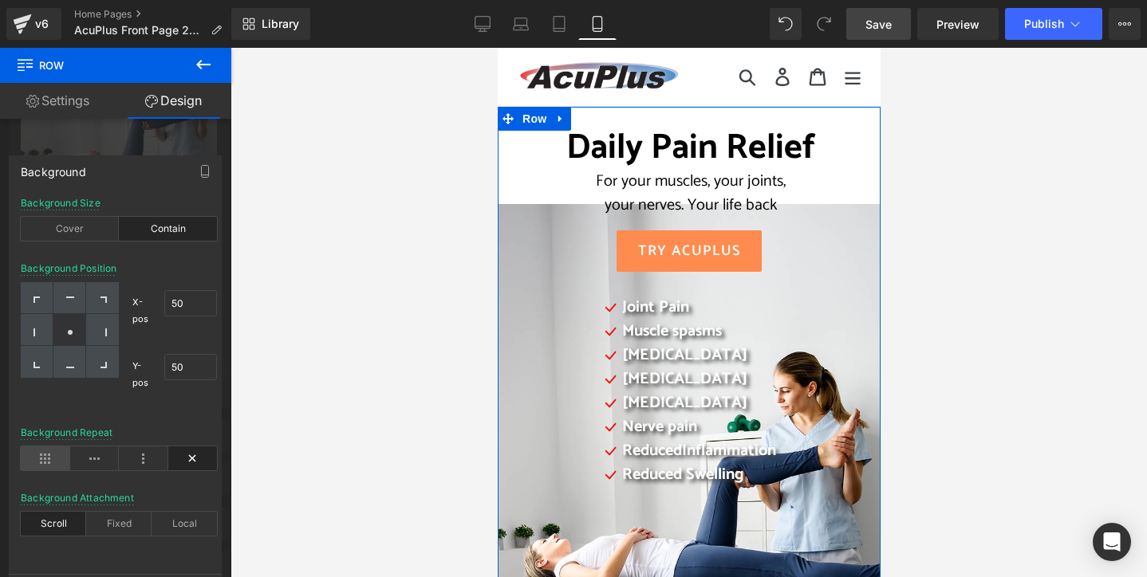
click at [40, 463] on icon at bounding box center [45, 459] width 49 height 24
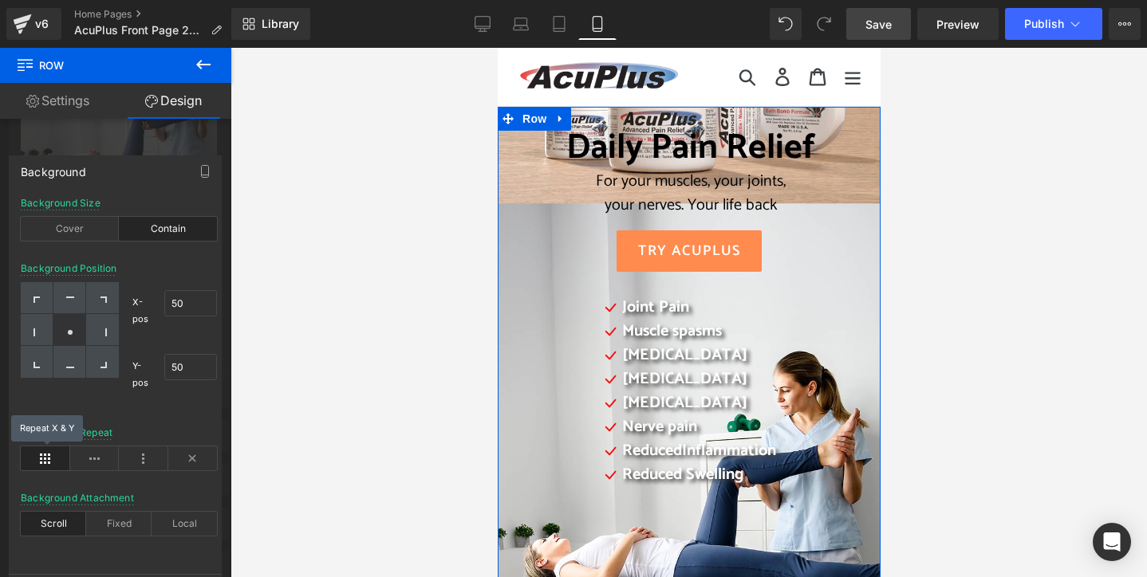
click at [40, 463] on icon at bounding box center [45, 459] width 49 height 24
click at [42, 460] on icon at bounding box center [45, 459] width 49 height 24
click at [86, 462] on icon at bounding box center [94, 459] width 49 height 24
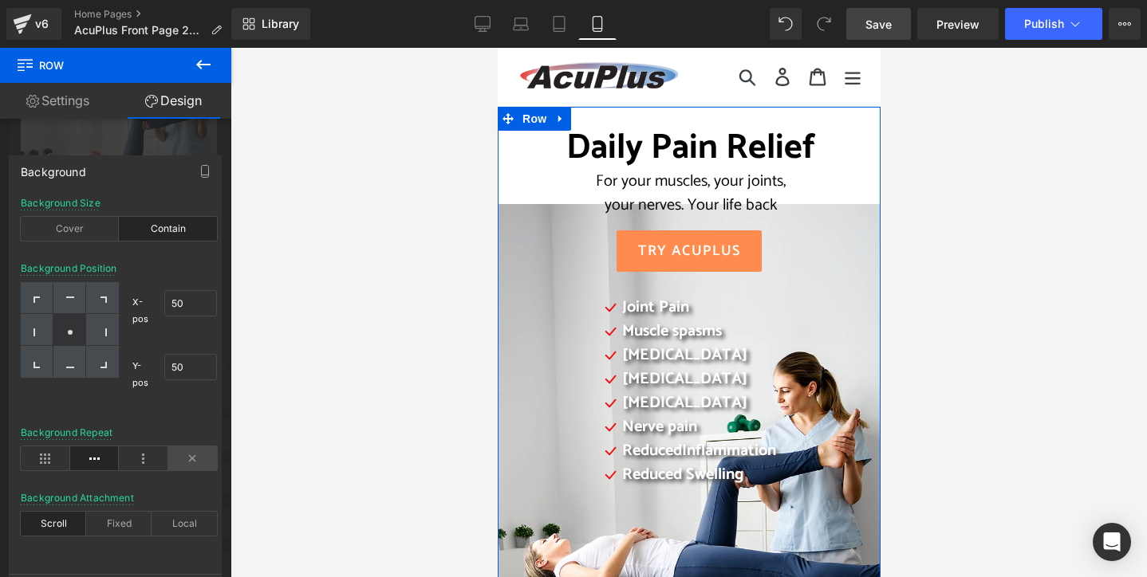
click at [188, 459] on icon at bounding box center [192, 459] width 49 height 24
click at [90, 462] on icon at bounding box center [94, 459] width 49 height 24
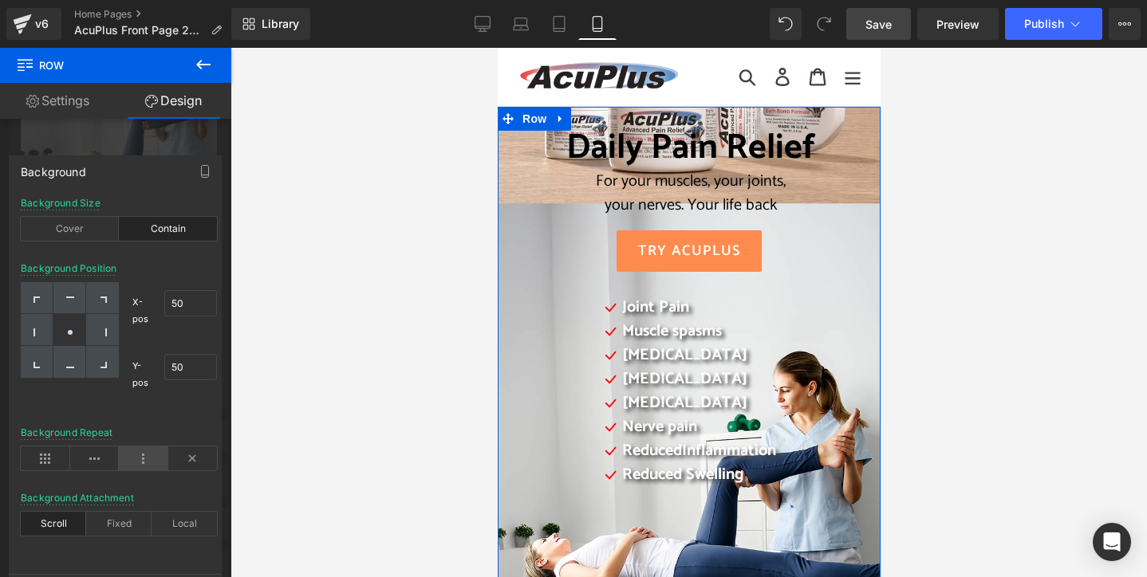
click at [140, 463] on icon at bounding box center [143, 459] width 49 height 24
click at [191, 455] on icon at bounding box center [192, 459] width 49 height 24
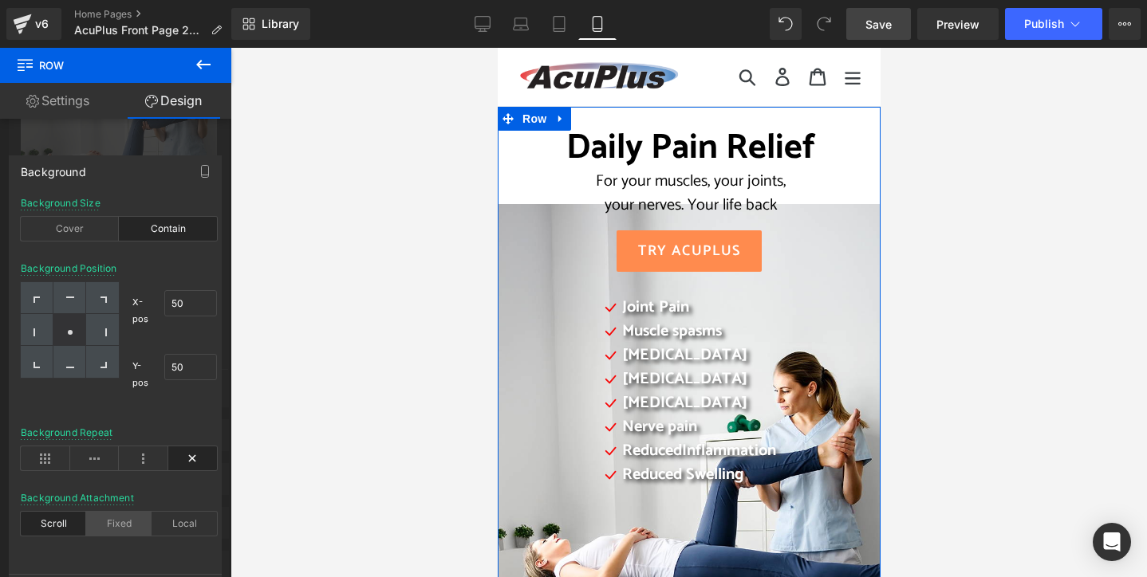
click at [121, 529] on div "Fixed" at bounding box center [118, 524] width 65 height 24
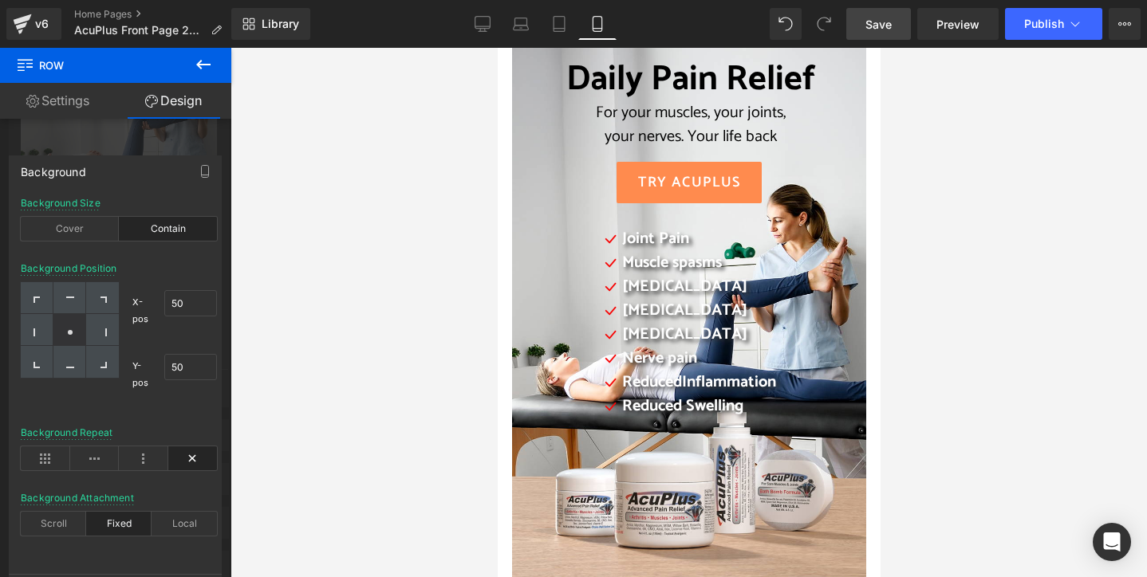
scroll to position [0, 0]
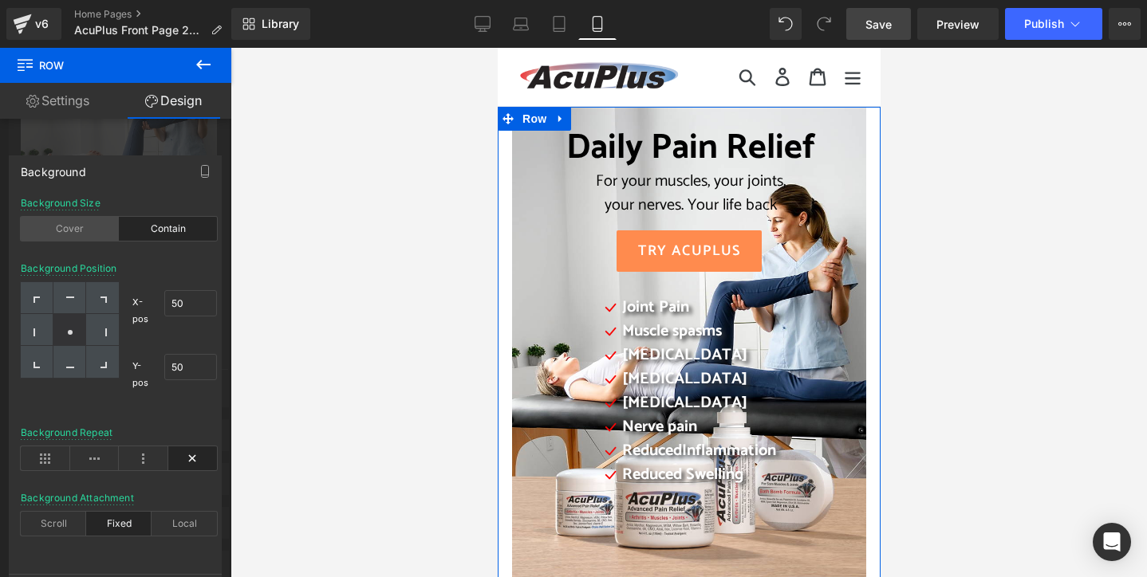
click at [89, 230] on div "Cover" at bounding box center [70, 229] width 98 height 24
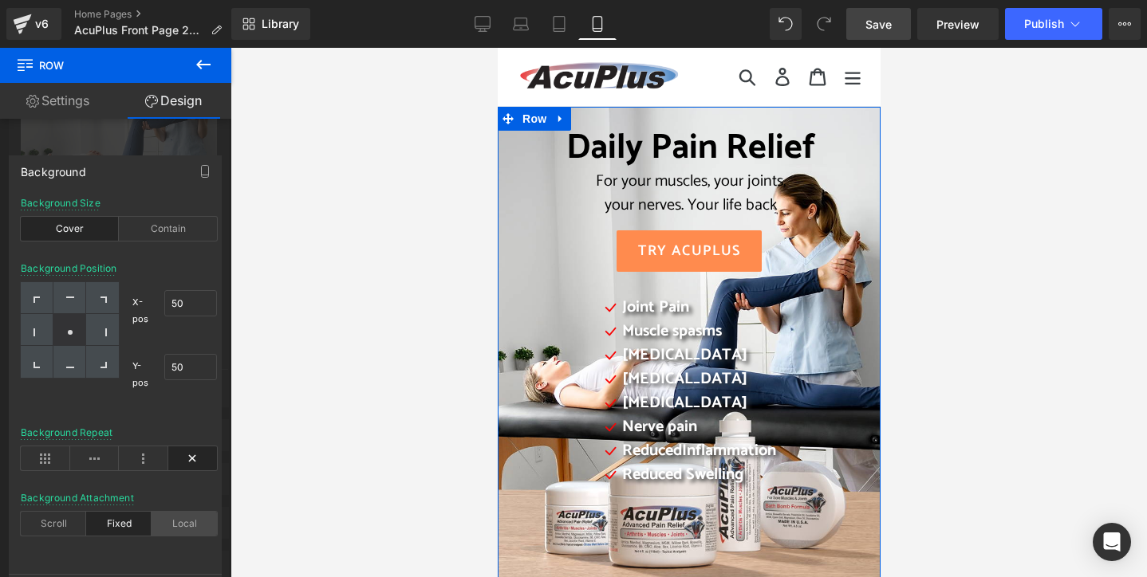
click at [185, 522] on div "Local" at bounding box center [184, 524] width 65 height 24
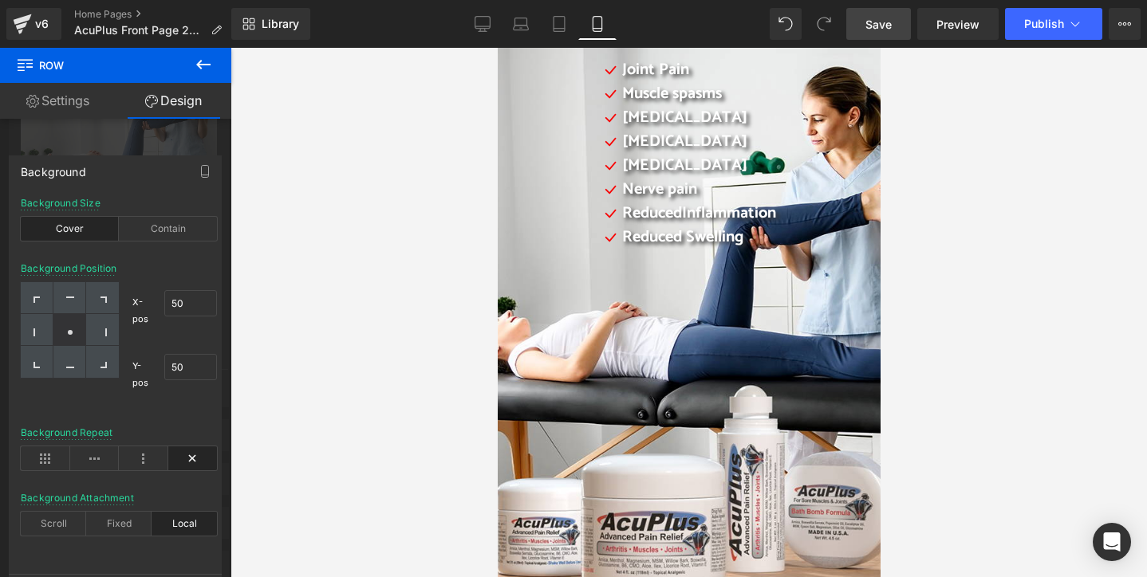
scroll to position [239, 0]
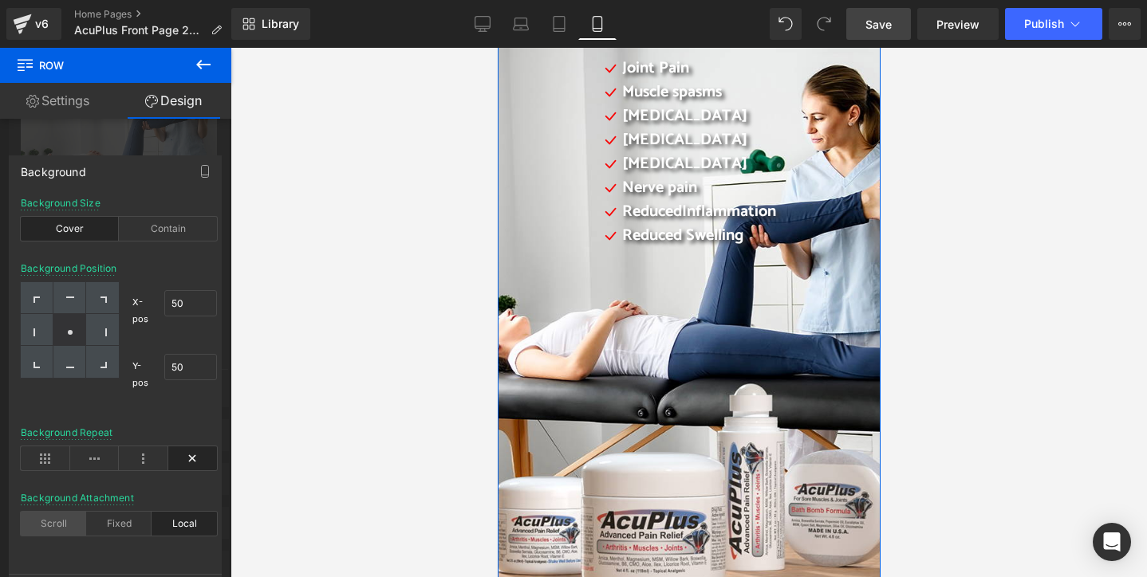
click at [61, 520] on div "Scroll" at bounding box center [53, 524] width 65 height 24
click at [109, 530] on div "Fixed" at bounding box center [118, 524] width 65 height 24
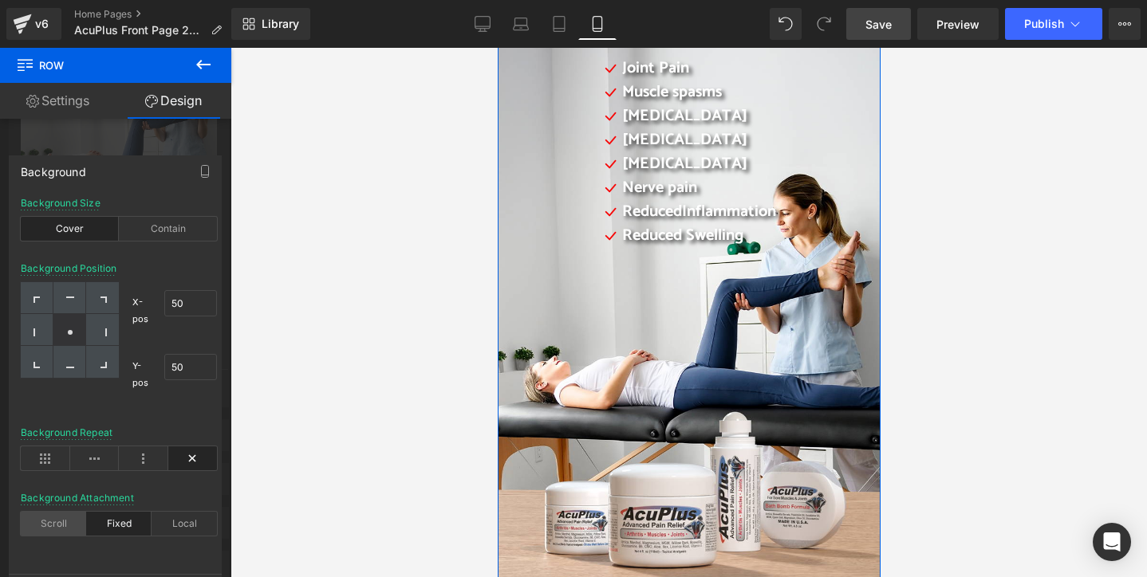
click at [62, 523] on div "Scroll" at bounding box center [53, 524] width 65 height 24
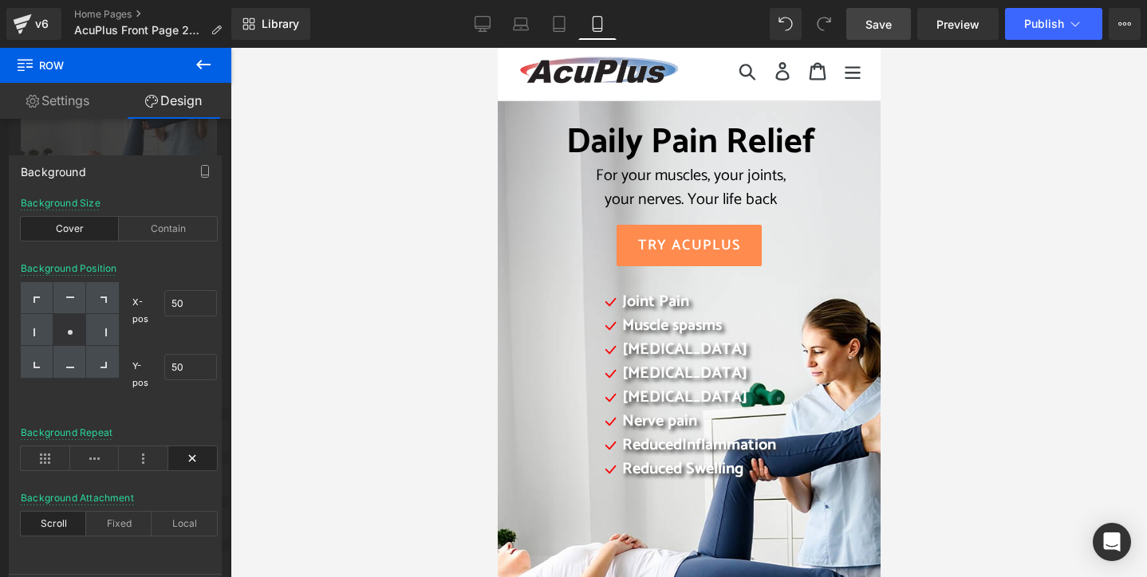
scroll to position [0, 0]
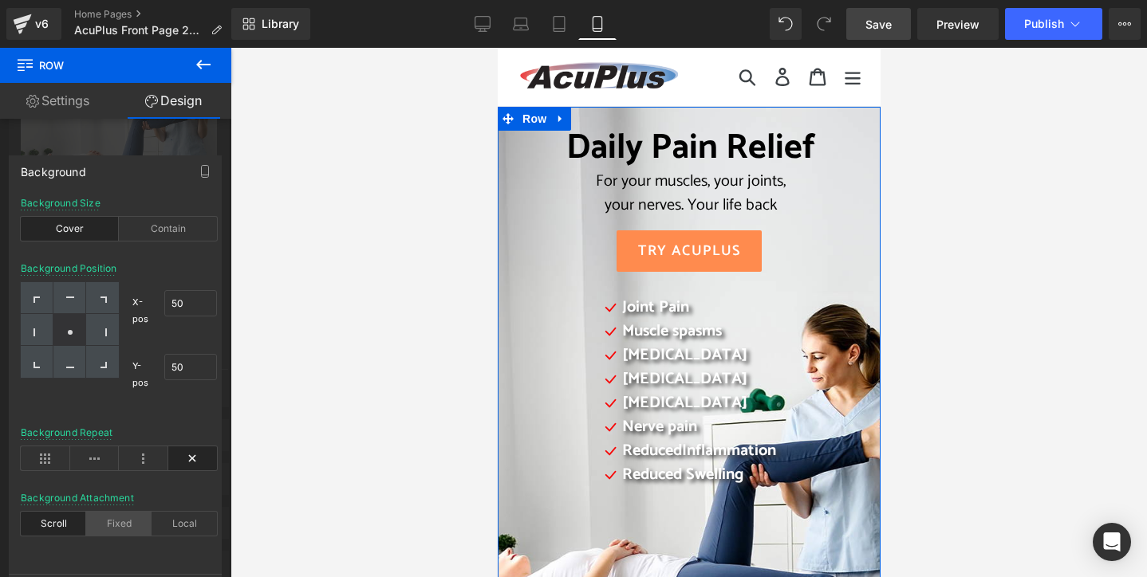
click at [127, 518] on div "Fixed" at bounding box center [118, 524] width 65 height 24
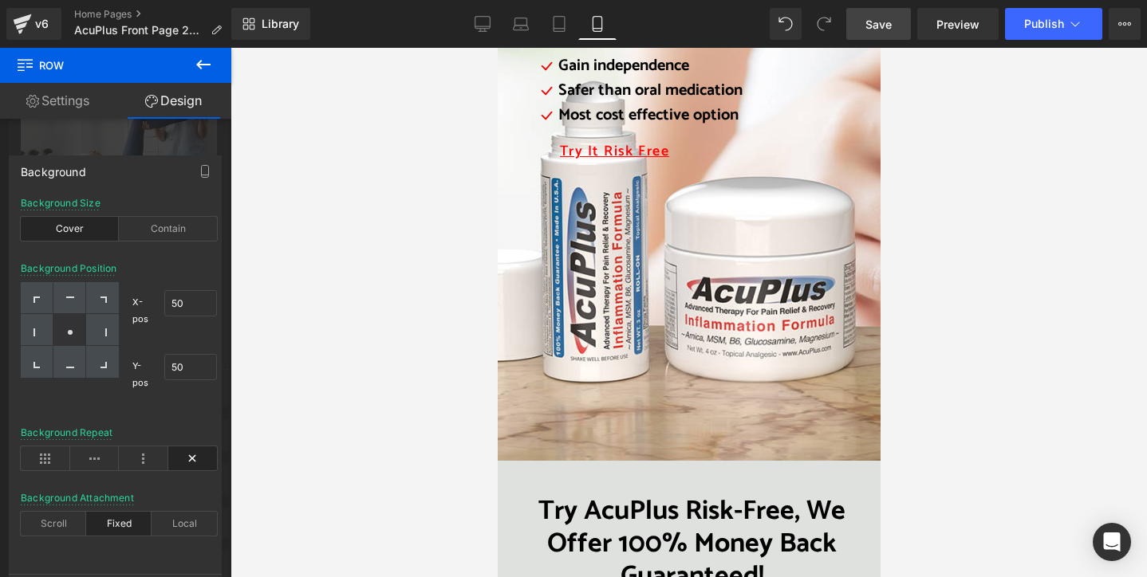
scroll to position [2074, 0]
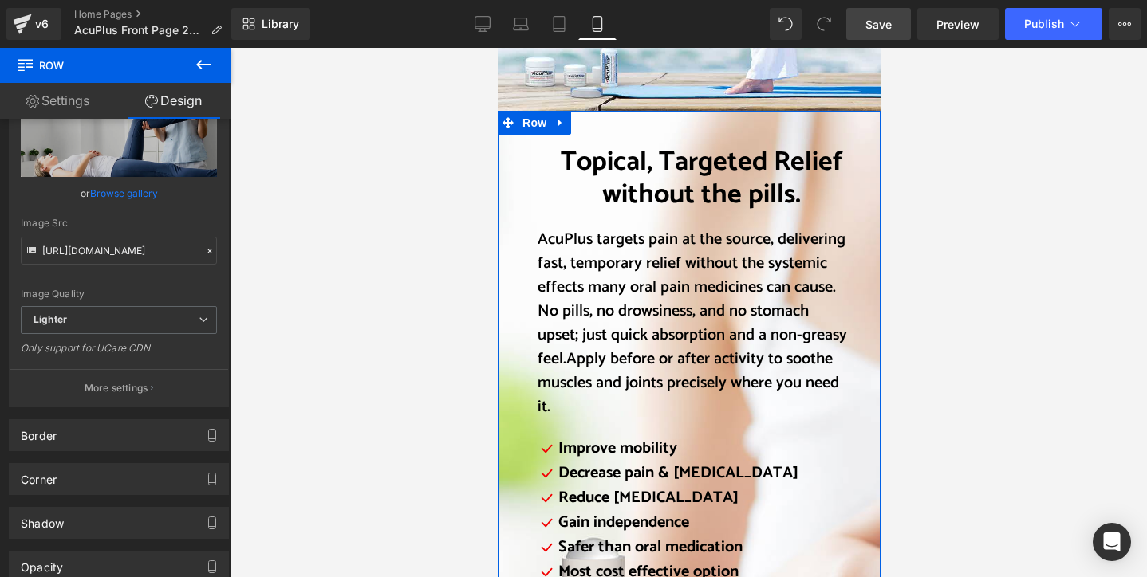
scroll to position [1755, 0]
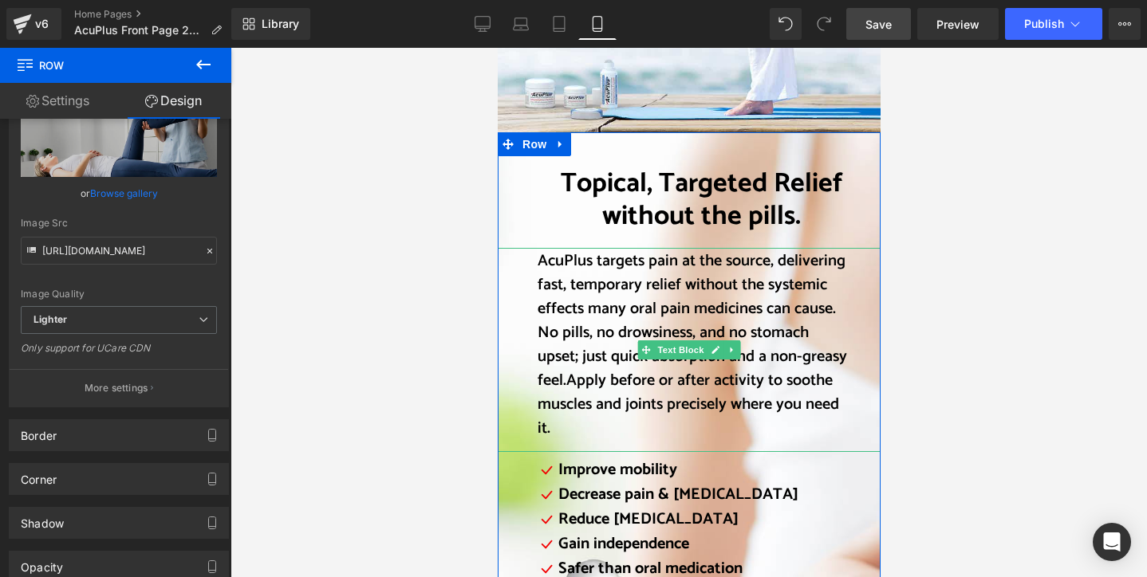
click at [506, 256] on div "AcuPlus targets pain at the source, delivering fast, temporary relief without t…" at bounding box center [688, 350] width 383 height 204
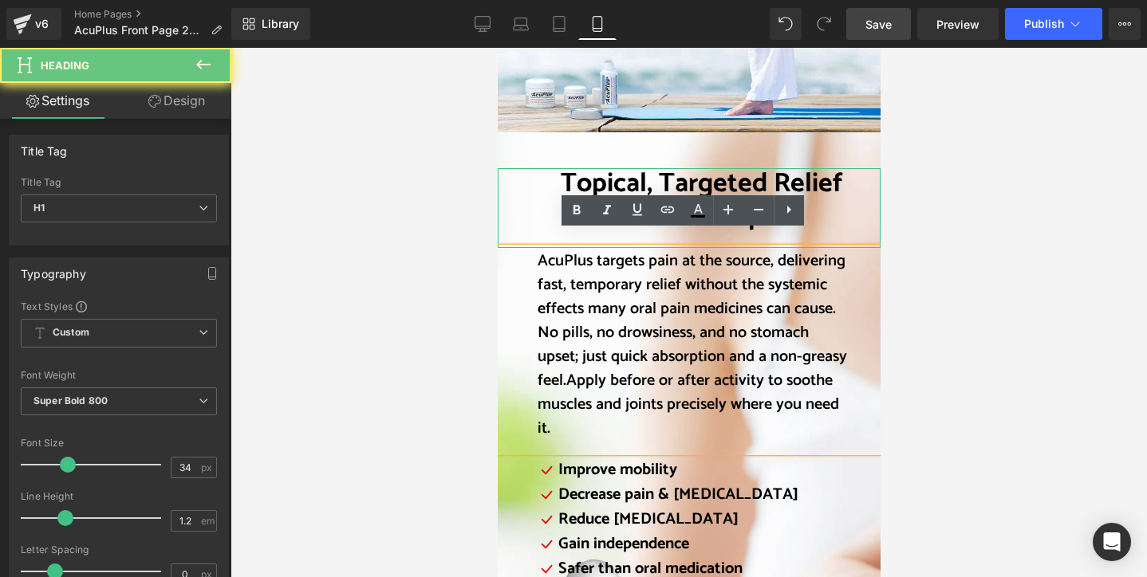
click at [498, 186] on div "Topical, Targeted Relief without the pills." at bounding box center [688, 208] width 383 height 81
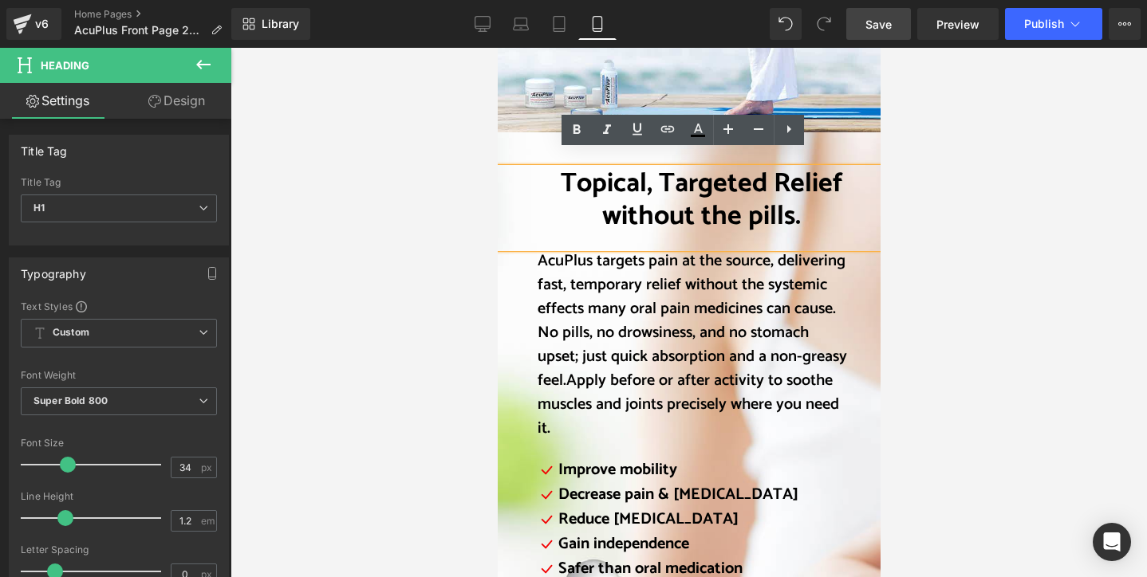
click at [503, 140] on div "Topical, Targeted Relief without the pills. Heading AcuPlus targets pain at the…" at bounding box center [688, 536] width 383 height 808
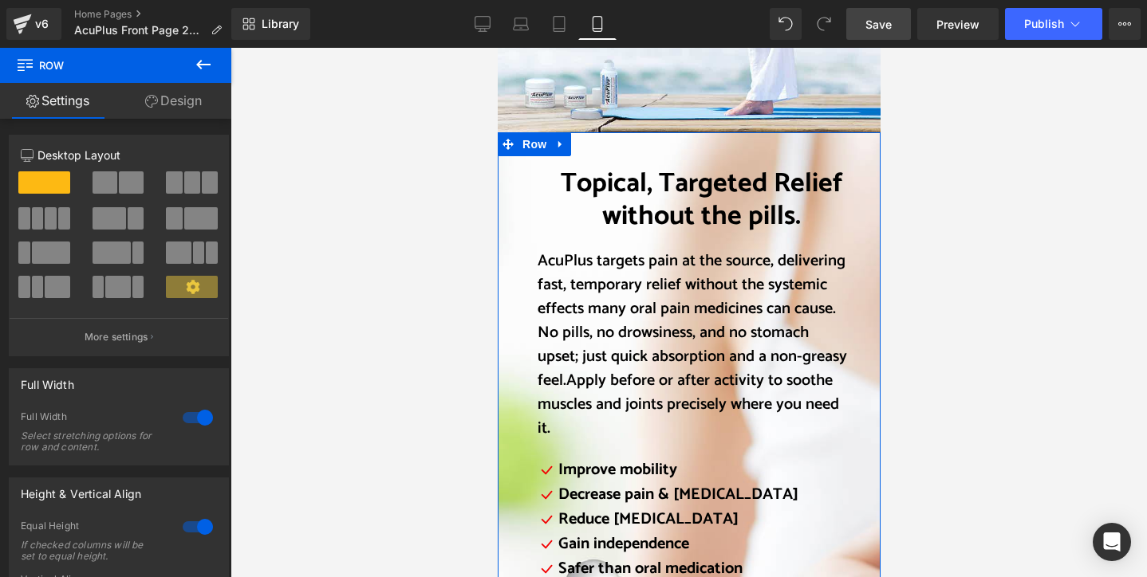
click at [185, 101] on link "Design" at bounding box center [174, 101] width 116 height 36
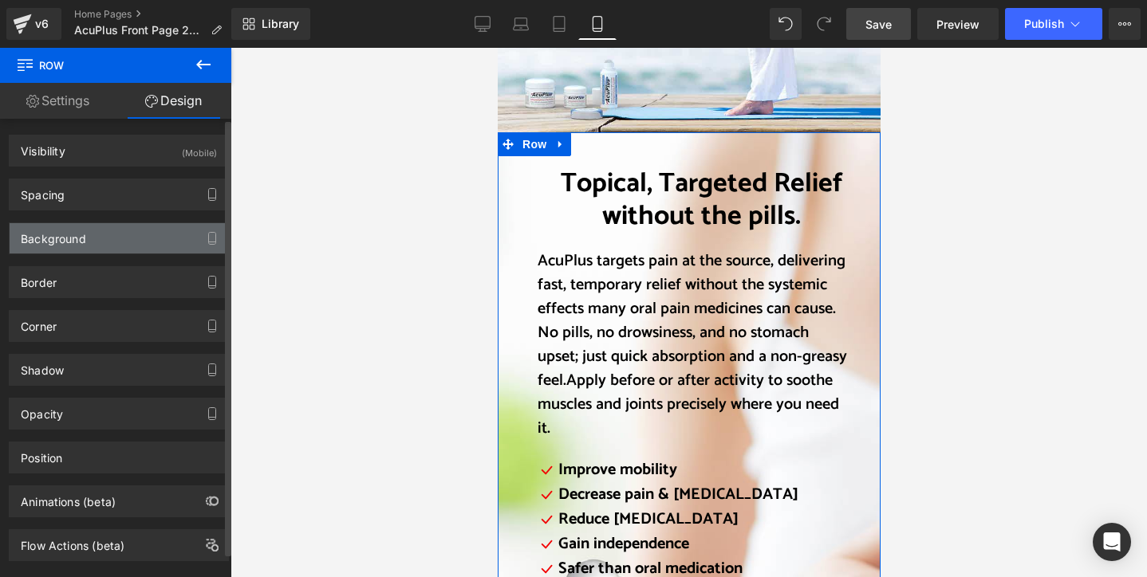
click at [180, 231] on div "Background" at bounding box center [119, 238] width 219 height 30
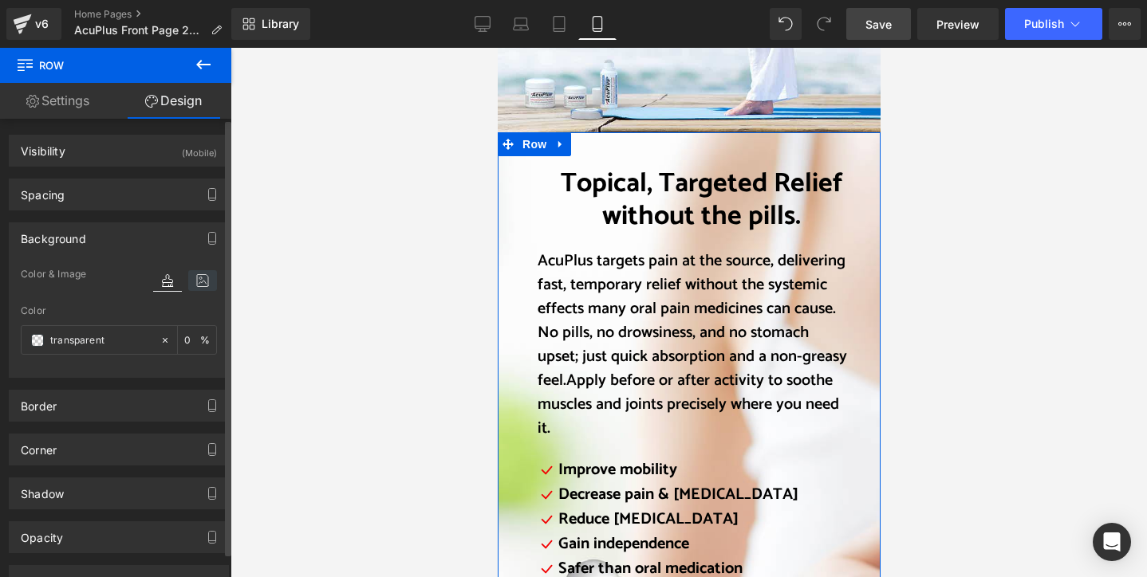
click at [199, 280] on icon at bounding box center [202, 280] width 29 height 21
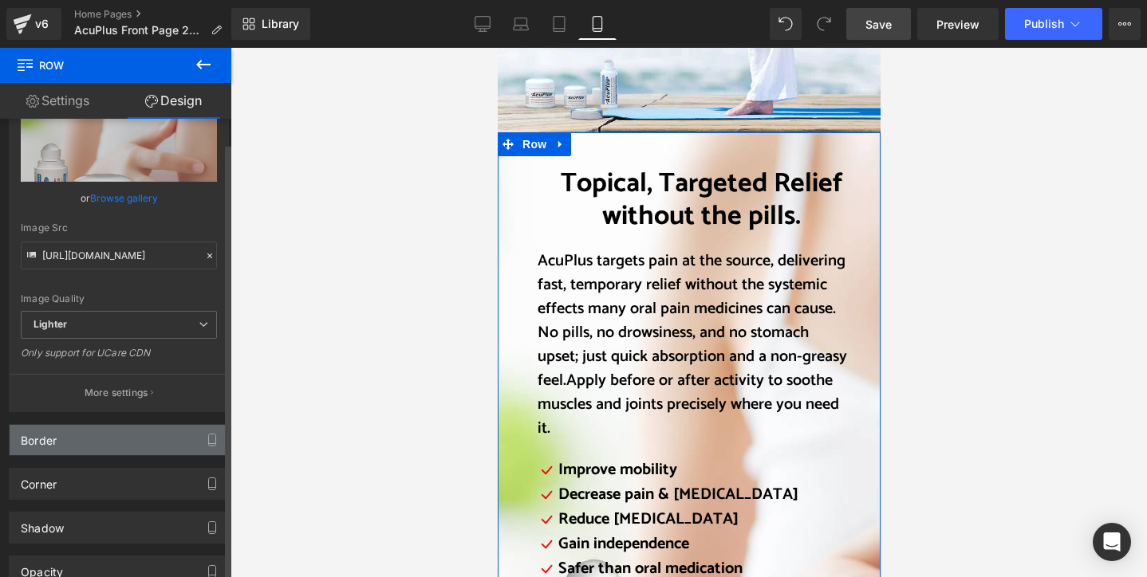
scroll to position [239, 0]
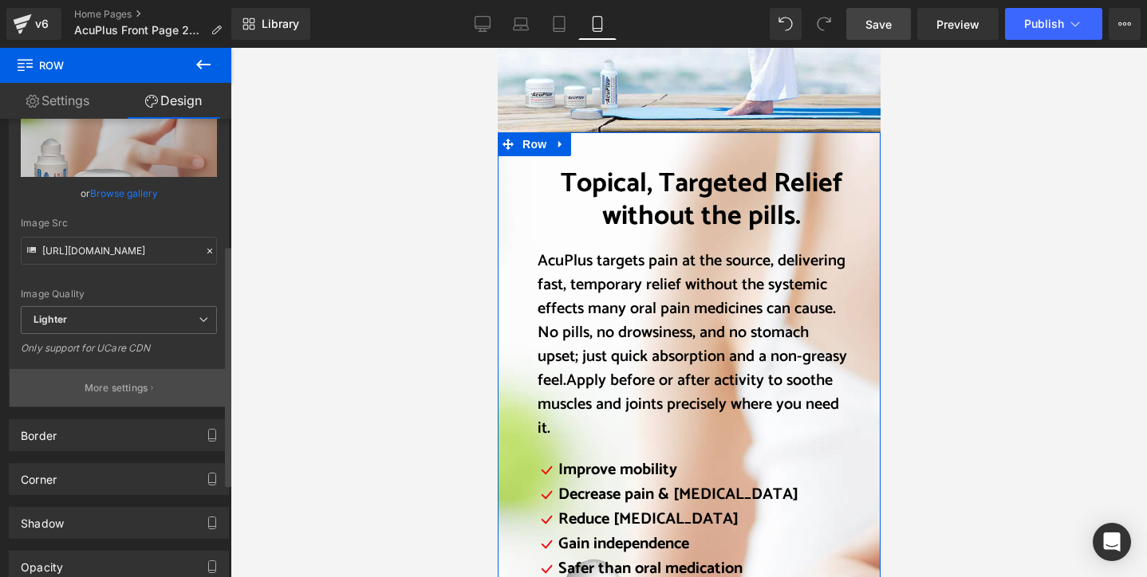
click at [118, 385] on p "More settings" at bounding box center [117, 388] width 64 height 14
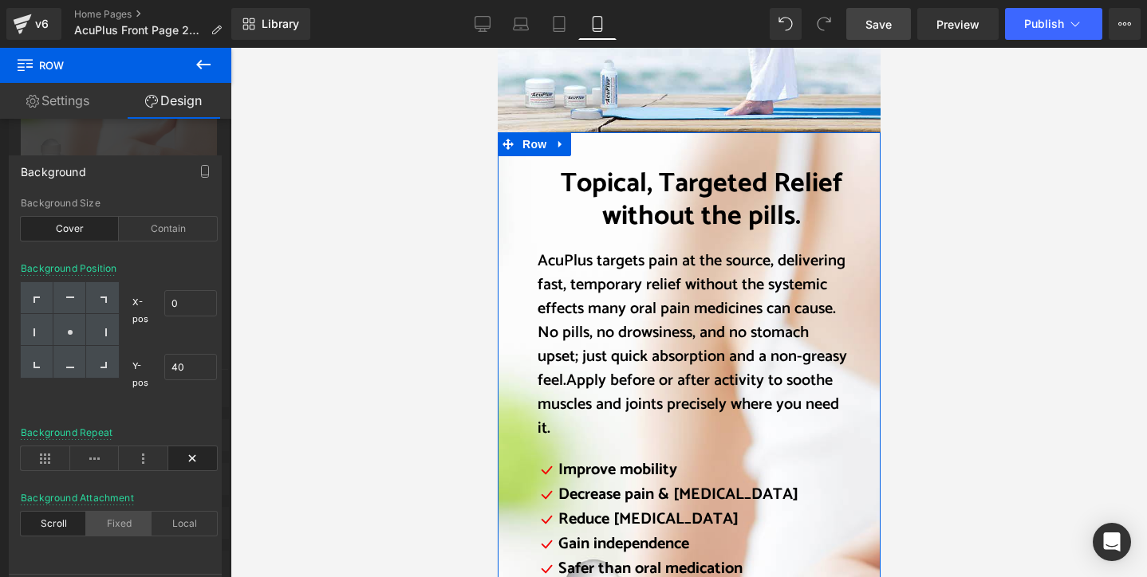
click at [121, 521] on div "Fixed" at bounding box center [118, 524] width 65 height 24
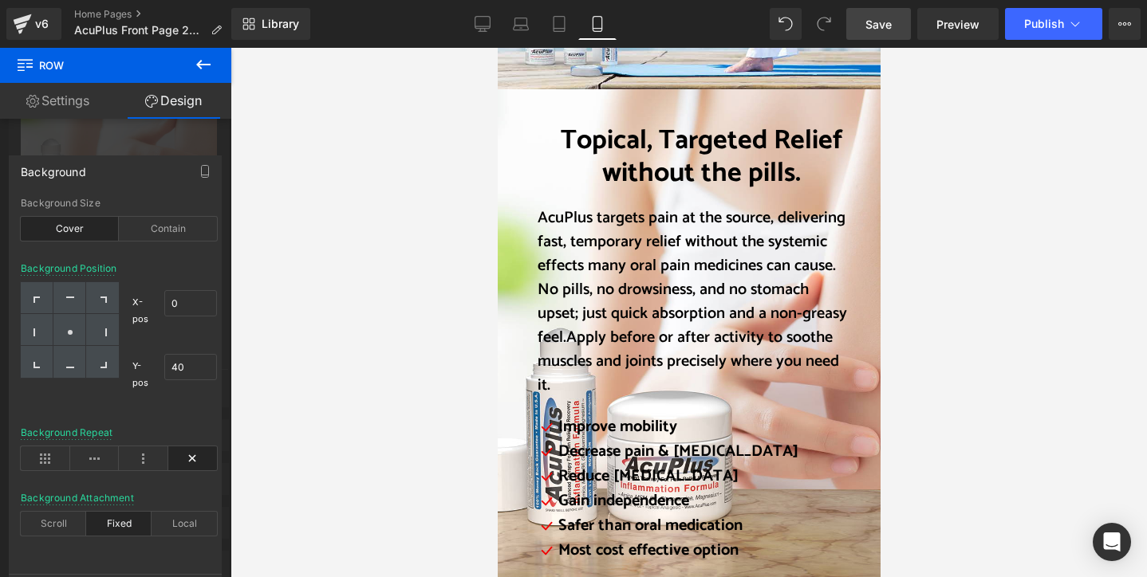
scroll to position [1834, 0]
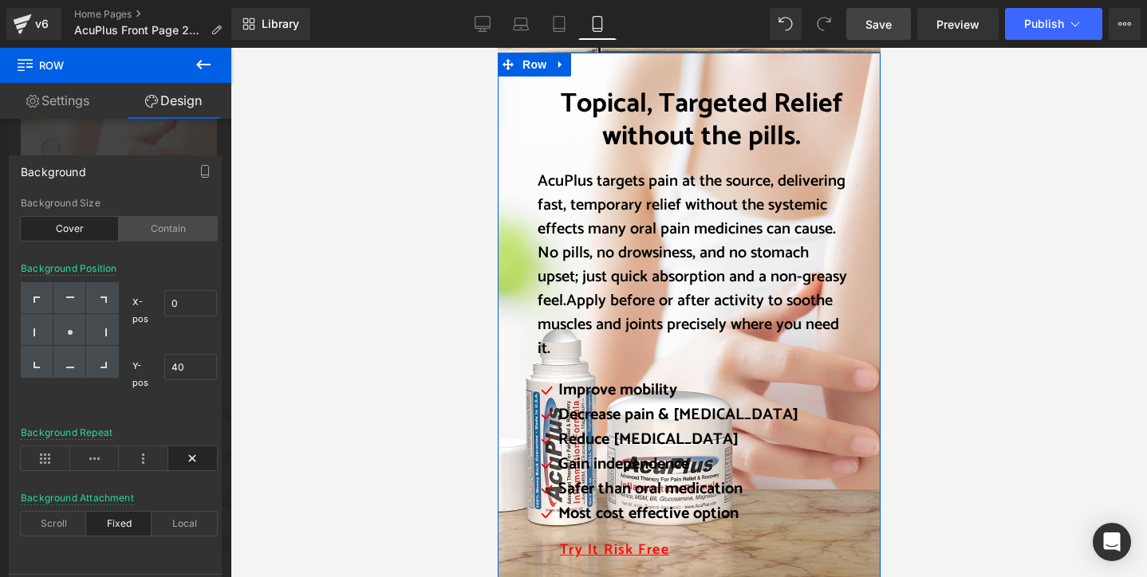
click at [166, 230] on div "Contain" at bounding box center [168, 229] width 98 height 24
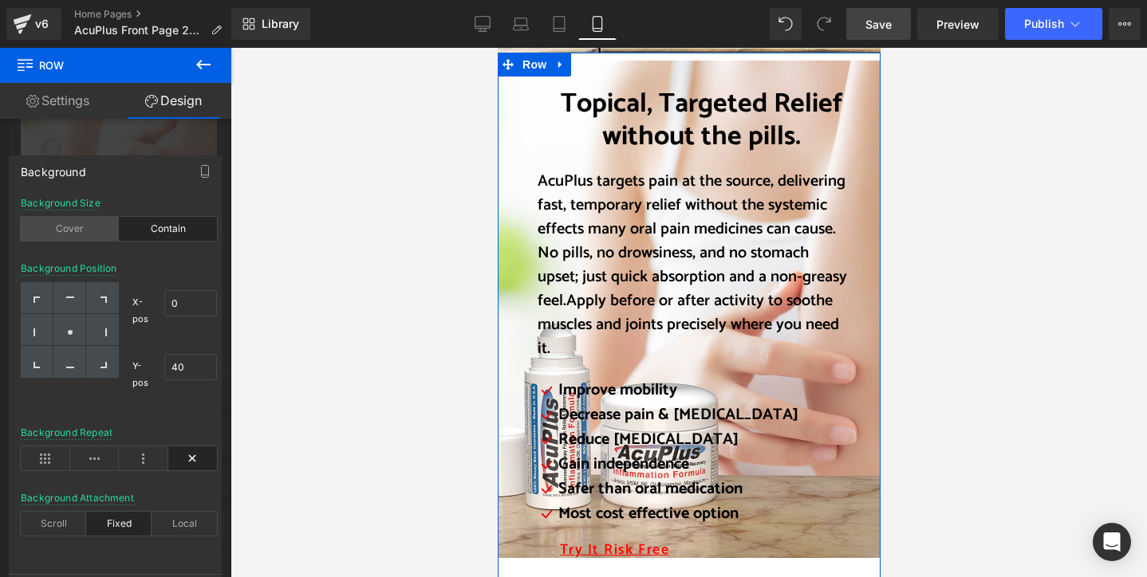
click at [73, 224] on div "Cover" at bounding box center [70, 229] width 98 height 24
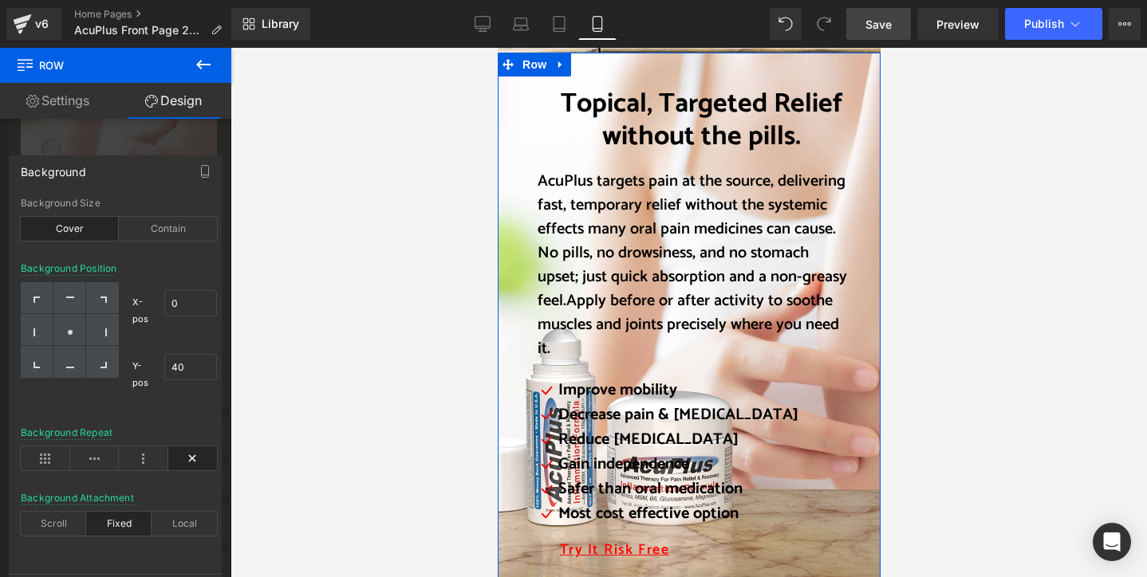
click at [186, 186] on div "Background cover Background Size Cover Contain 0% 40% Background Position X-pos…" at bounding box center [115, 366] width 213 height 420
click at [185, 570] on div "cover Background Size Cover Contain 0% 40% Background Position X-pos 0% 0 Y-pos…" at bounding box center [119, 386] width 219 height 376
click at [57, 97] on link "Settings" at bounding box center [58, 101] width 116 height 36
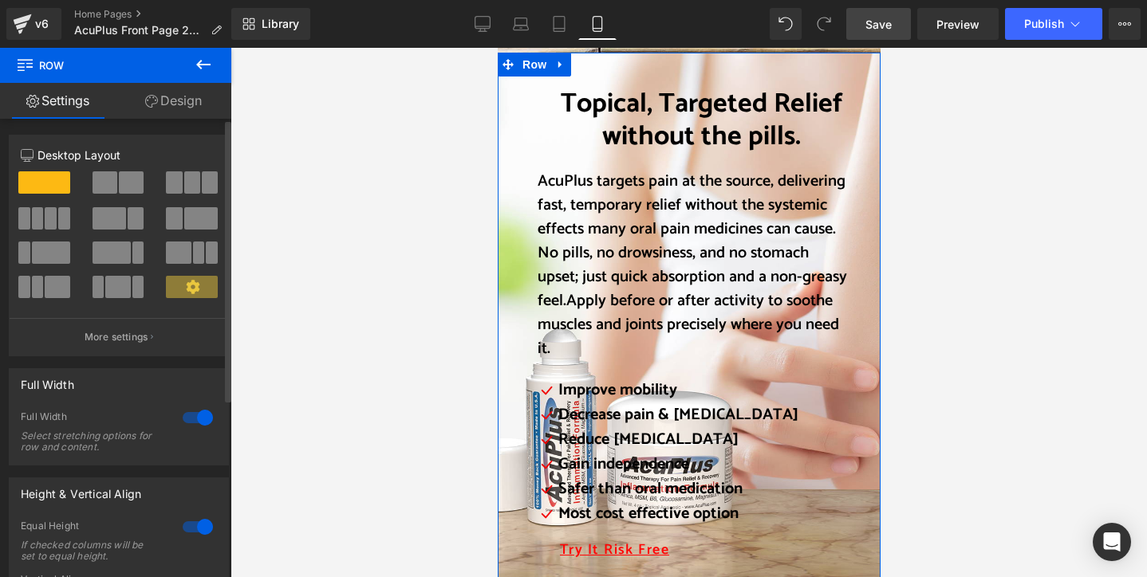
click at [200, 418] on div at bounding box center [198, 418] width 38 height 26
click at [177, 101] on link "Design" at bounding box center [174, 101] width 116 height 36
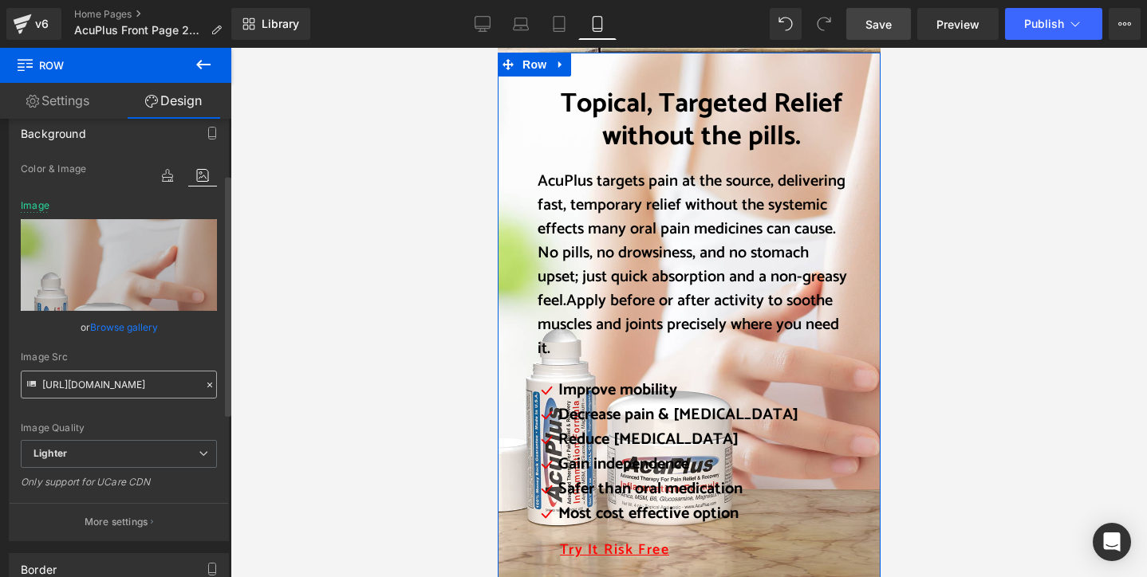
scroll to position [185, 0]
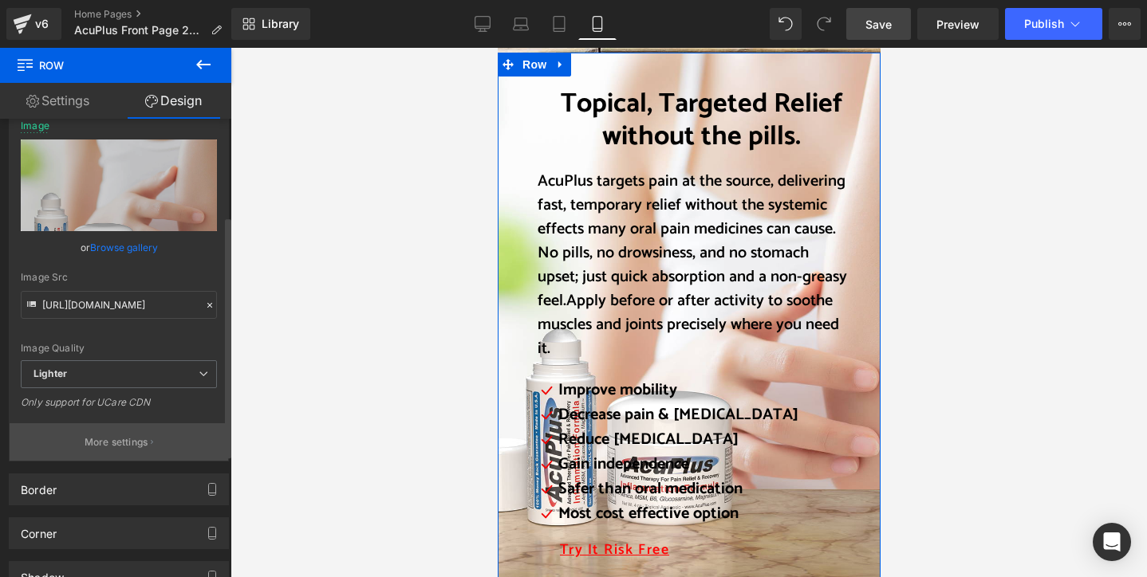
click at [134, 445] on p "More settings" at bounding box center [117, 442] width 64 height 14
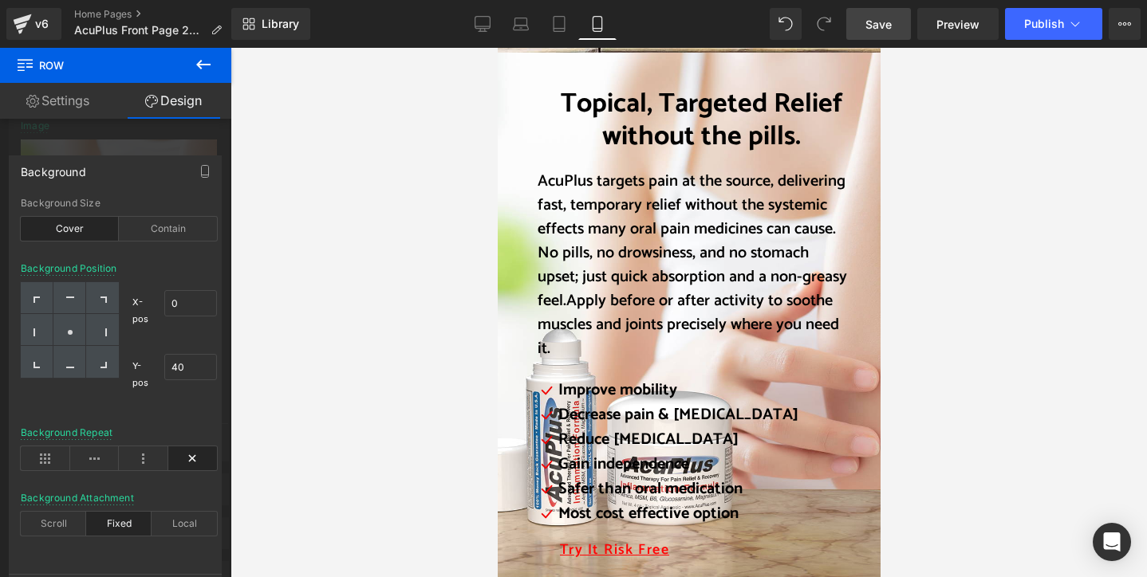
click at [209, 60] on icon at bounding box center [203, 64] width 19 height 19
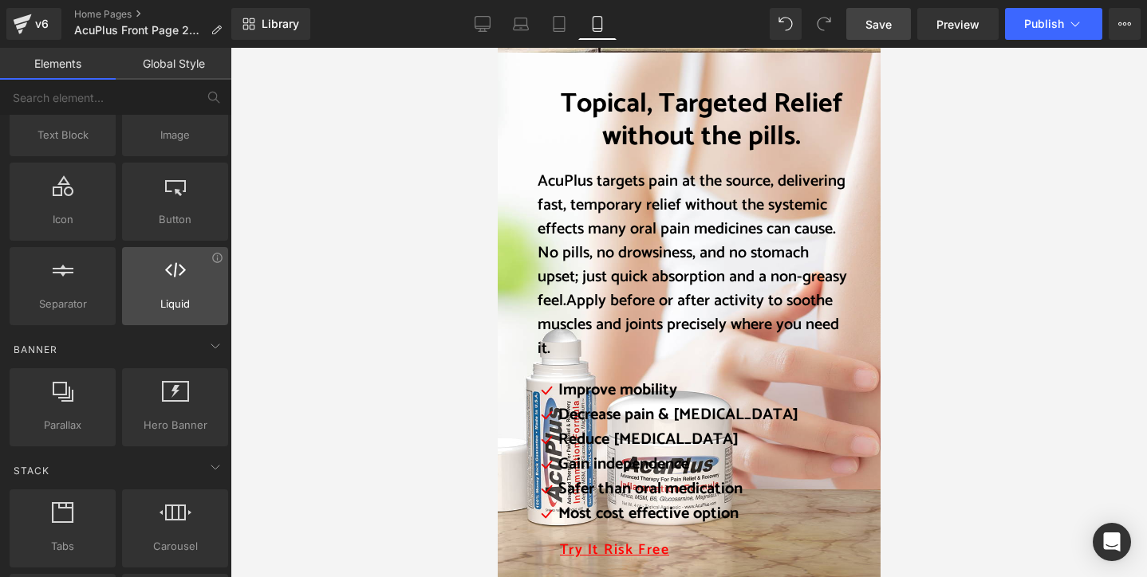
scroll to position [239, 0]
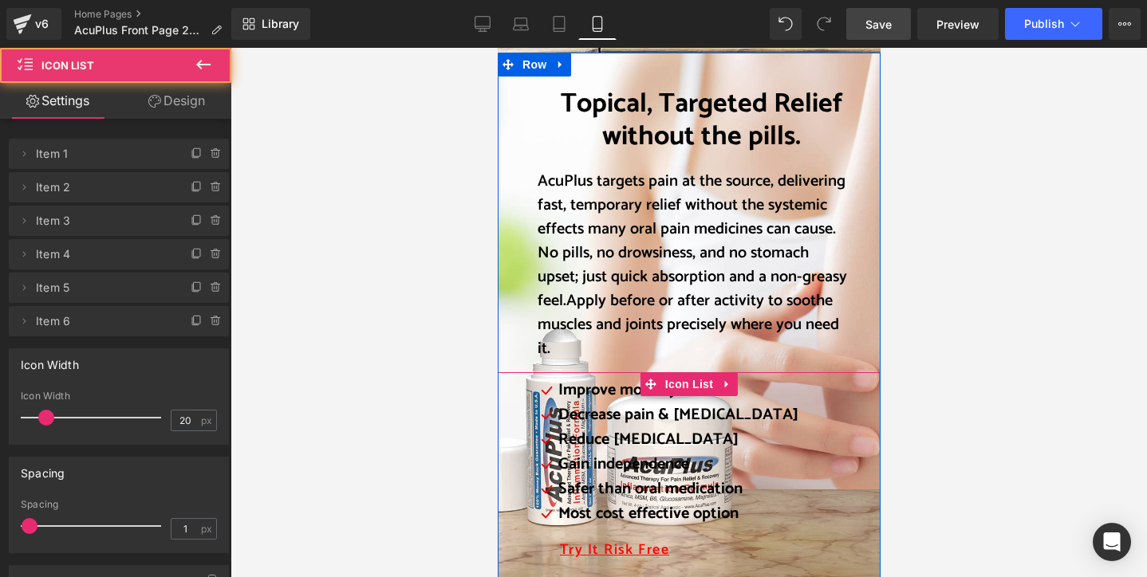
click at [837, 456] on div "Icon Improve mobility Text Block Icon Decrease pain & [MEDICAL_DATA] Text Block…" at bounding box center [709, 474] width 342 height 191
click at [861, 338] on div "AcuPlus targets pain at the source, delivering fast, temporary relief without t…" at bounding box center [688, 270] width 383 height 204
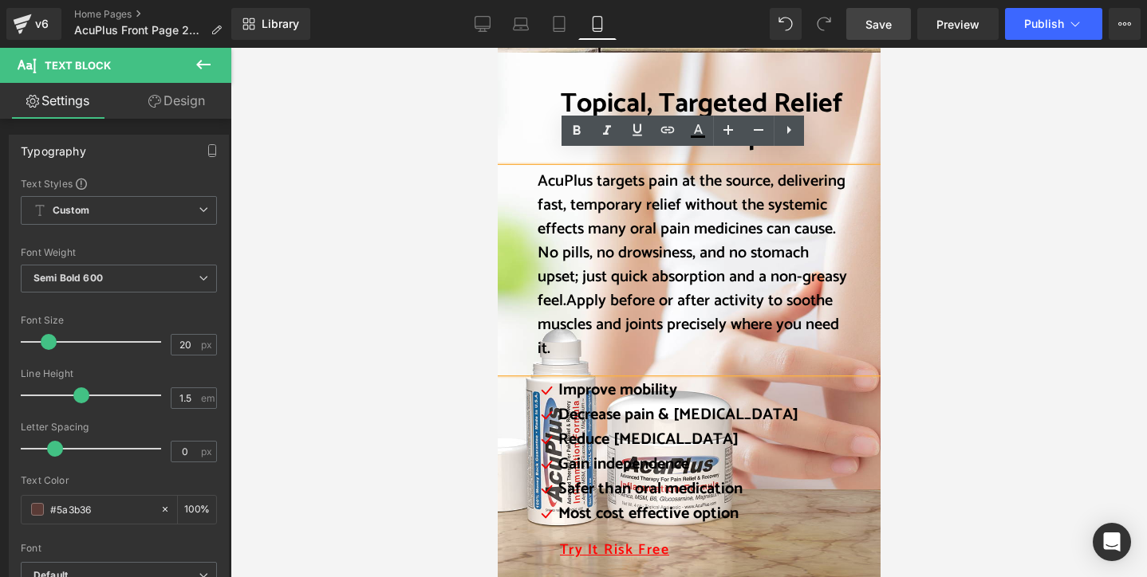
click at [521, 57] on span "Row" at bounding box center [534, 64] width 26 height 19
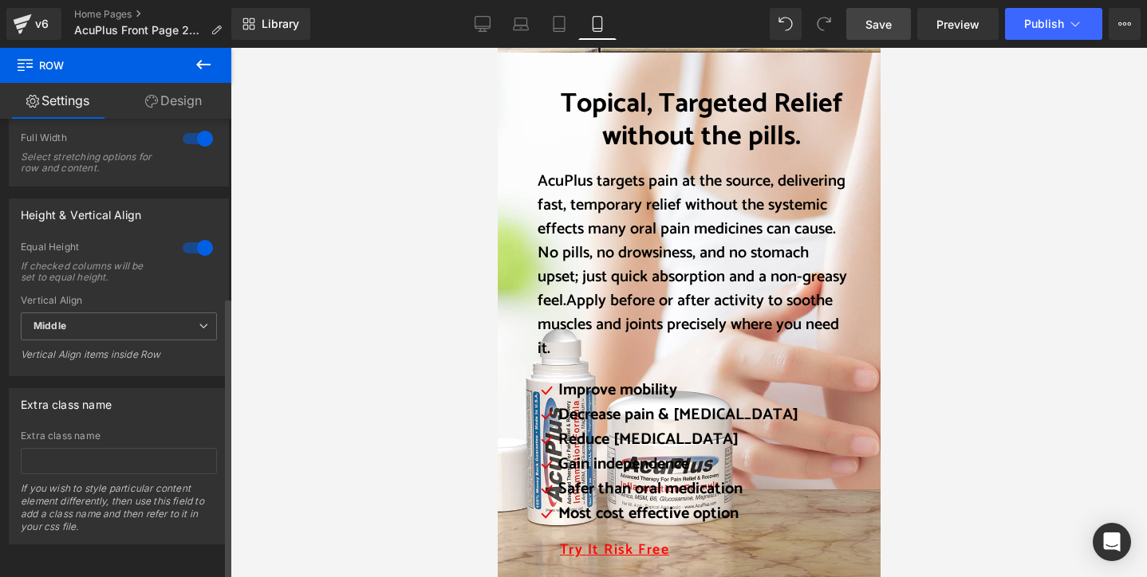
scroll to position [0, 0]
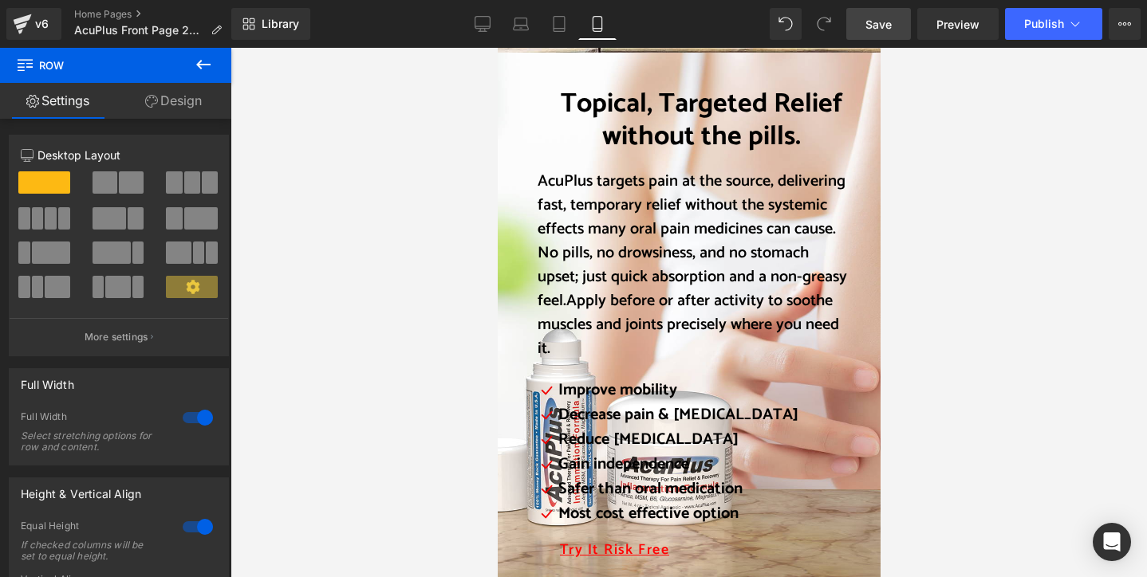
click at [185, 100] on link "Design" at bounding box center [174, 101] width 116 height 36
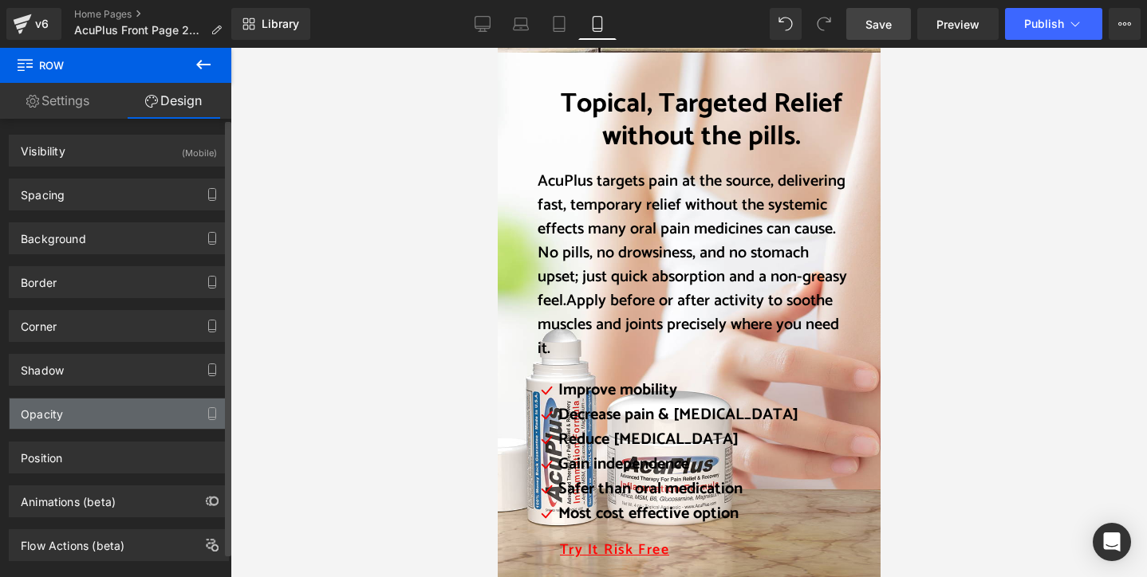
click at [102, 414] on div "Opacity" at bounding box center [119, 414] width 219 height 30
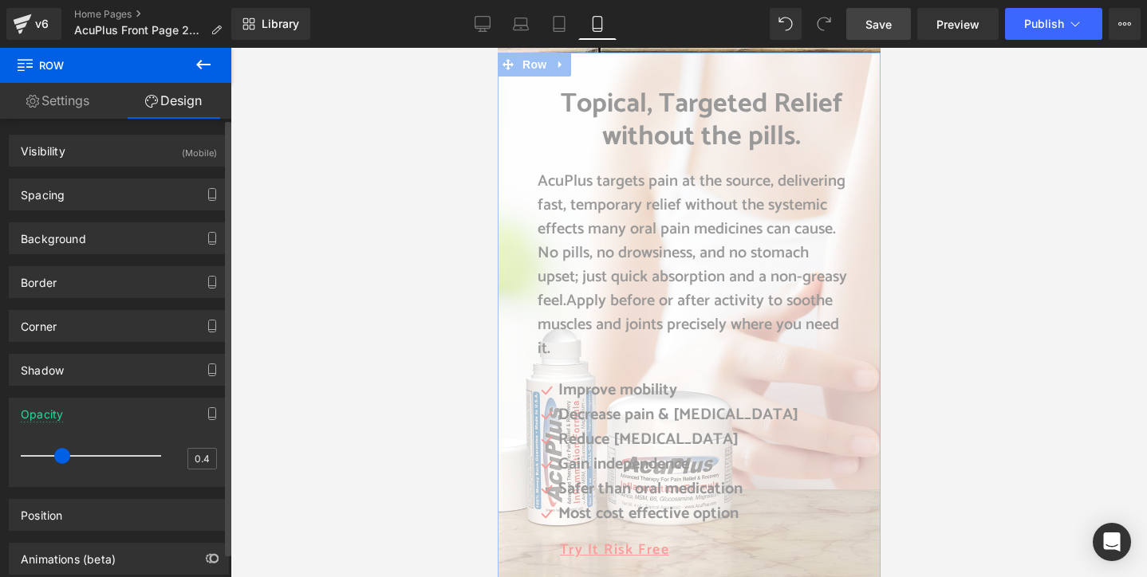
drag, startPoint x: 152, startPoint y: 455, endPoint x: 55, endPoint y: 447, distance: 97.7
click at [55, 447] on div at bounding box center [95, 456] width 132 height 32
type input "1"
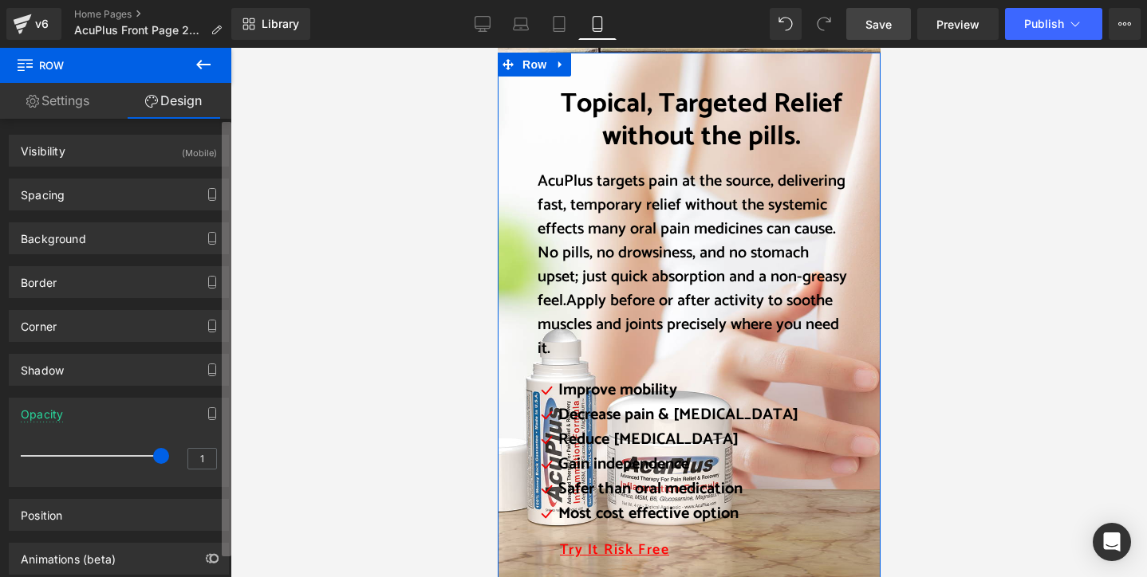
drag, startPoint x: 61, startPoint y: 454, endPoint x: 227, endPoint y: 455, distance: 165.9
click at [227, 455] on div "Visibility (Mobile) 0|0|0|0 0 Show on Desktop 0 Show on Laptop 0 Show on Tablet…" at bounding box center [115, 352] width 231 height 466
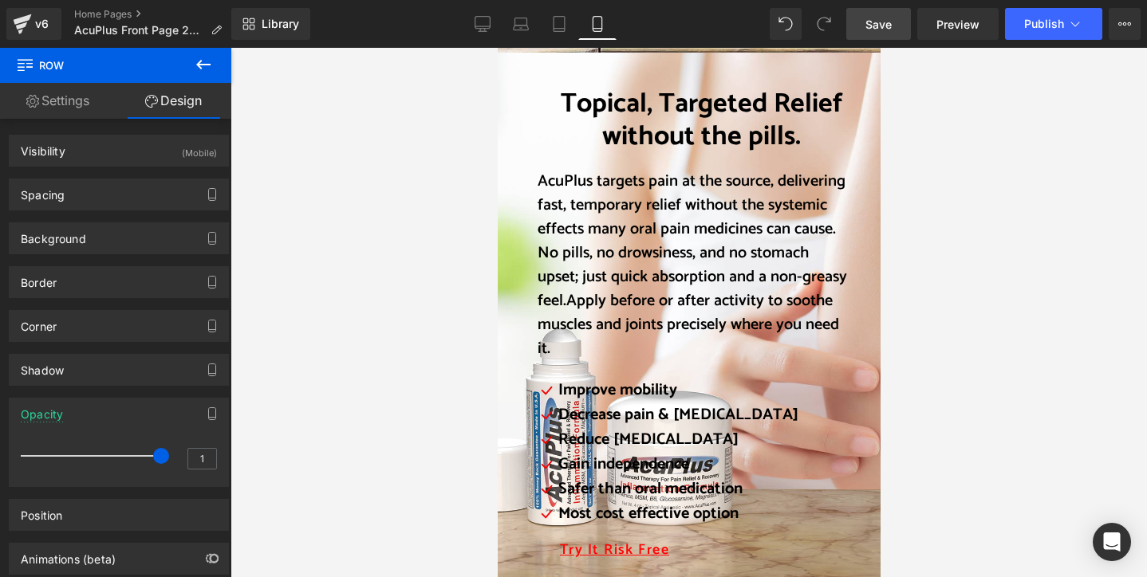
click at [376, 283] on div at bounding box center [688, 313] width 916 height 530
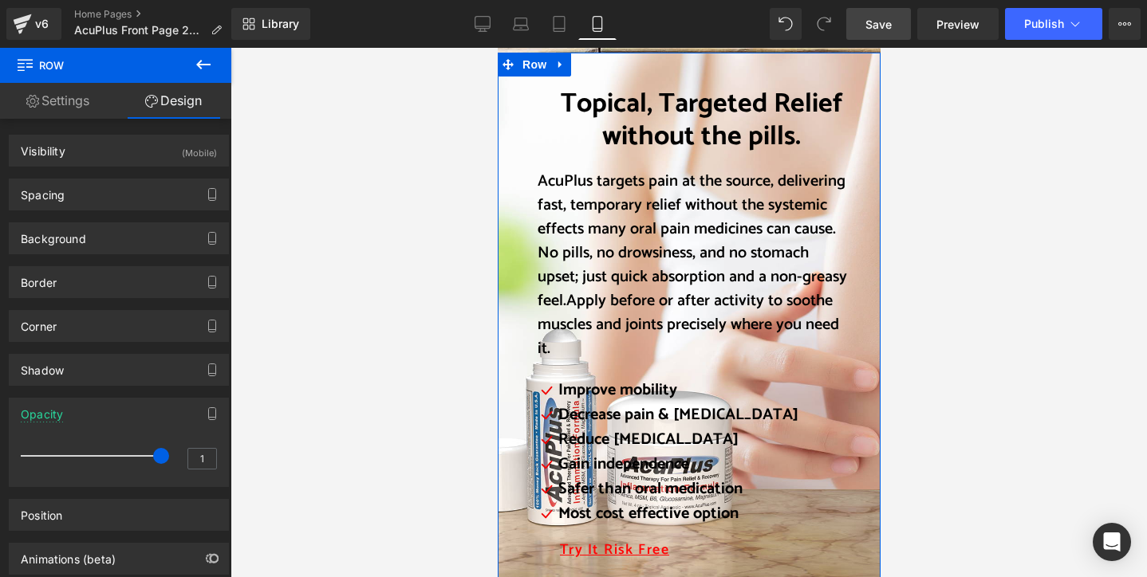
click at [183, 101] on link "Design" at bounding box center [174, 101] width 116 height 36
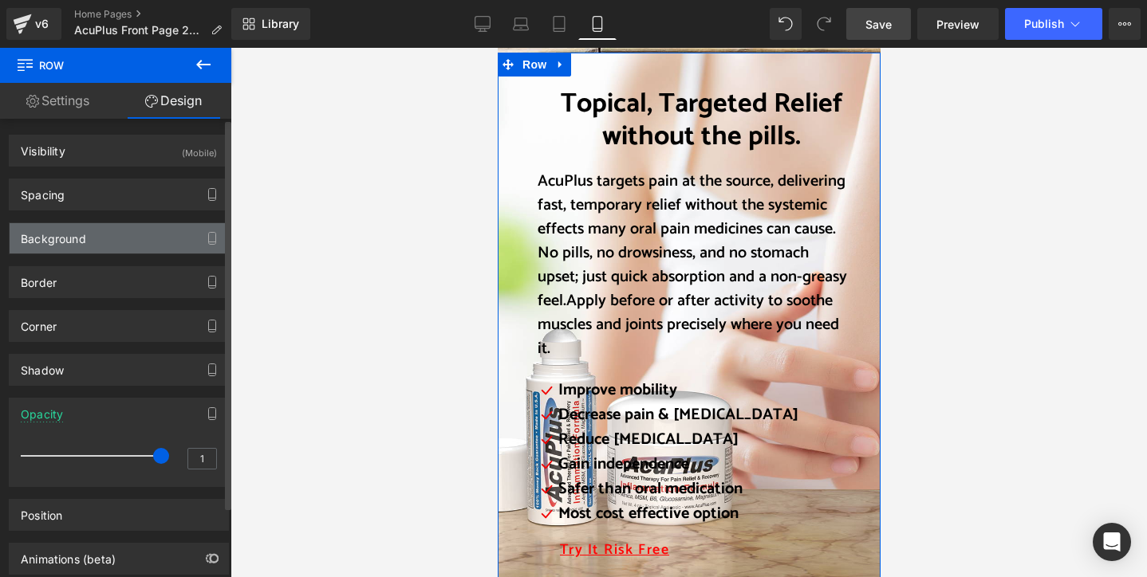
click at [55, 238] on div "Background" at bounding box center [53, 234] width 65 height 22
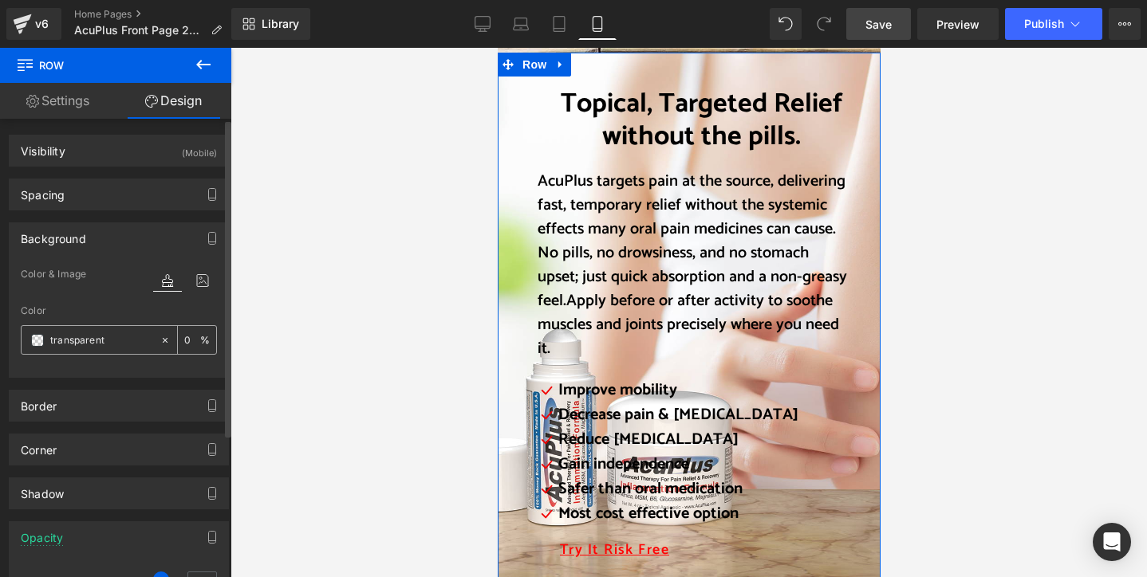
click at [185, 340] on input "0" at bounding box center [192, 340] width 16 height 18
click at [202, 360] on div "Color transparent 20 %" at bounding box center [119, 339] width 196 height 68
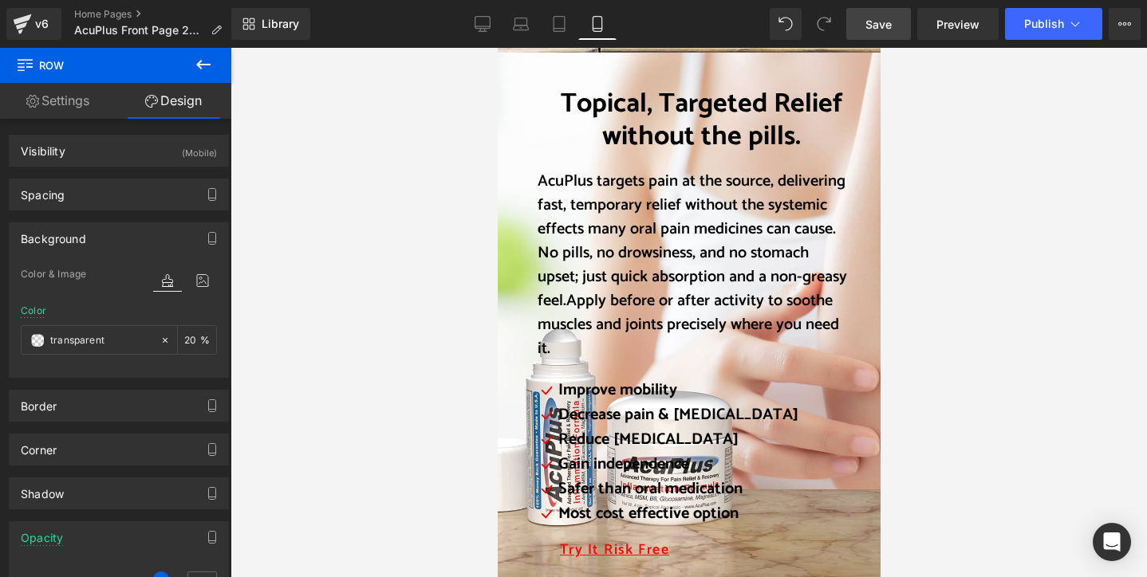
click at [372, 351] on div at bounding box center [688, 313] width 916 height 530
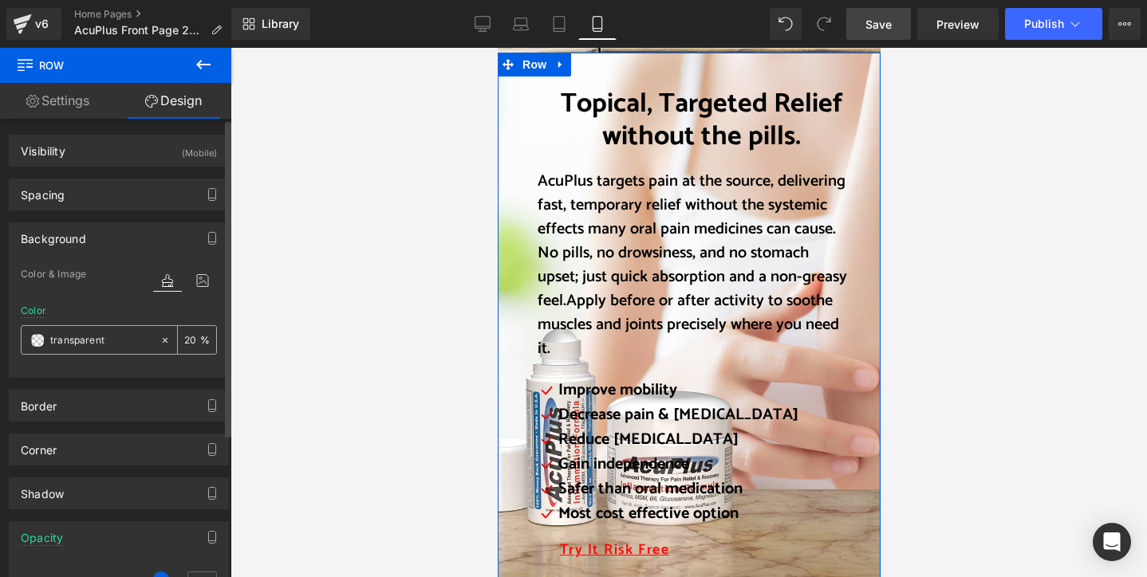
click at [184, 340] on input "20" at bounding box center [192, 340] width 16 height 18
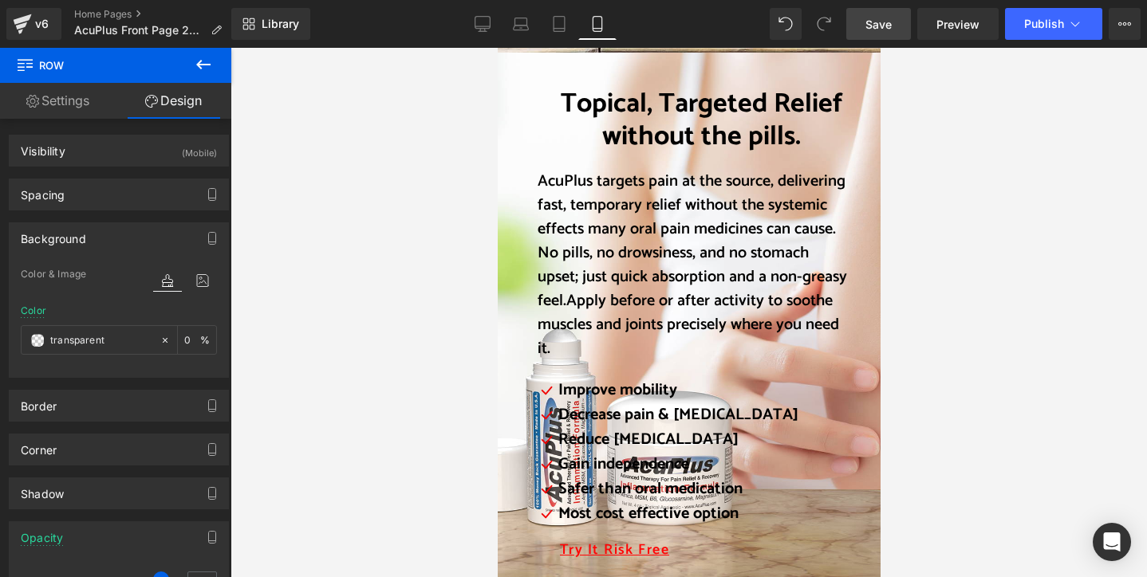
type input "0"
click at [249, 350] on div at bounding box center [688, 313] width 916 height 530
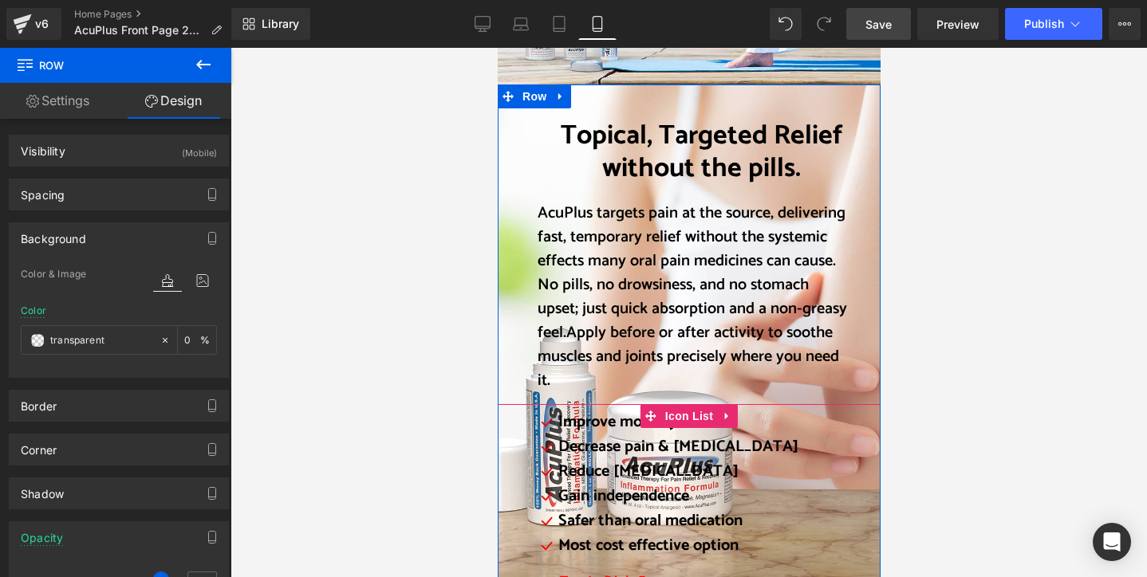
scroll to position [1834, 0]
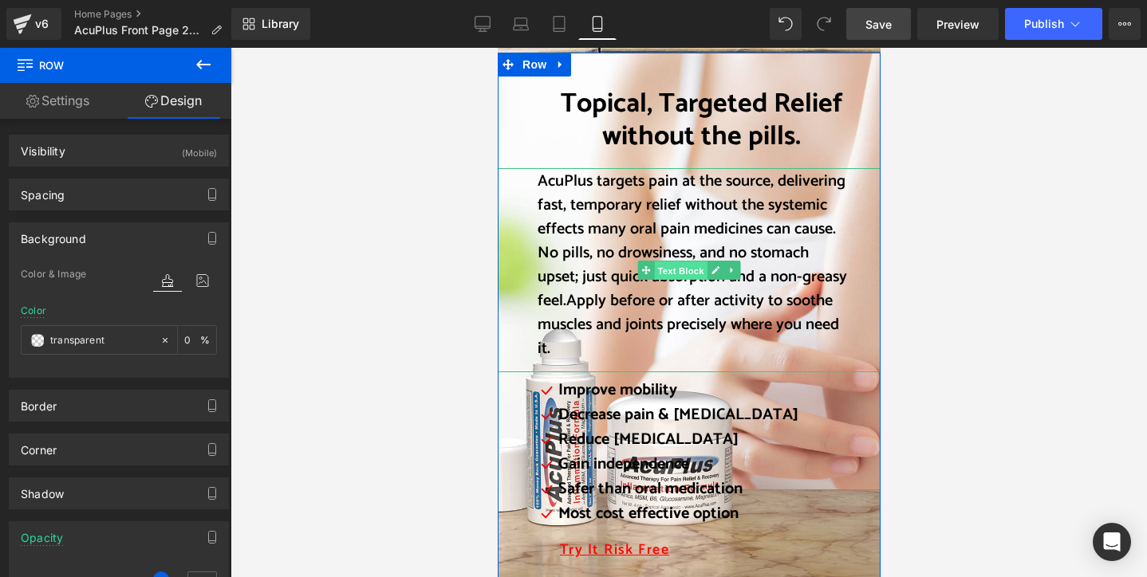
click at [673, 262] on span "Text Block" at bounding box center [679, 271] width 53 height 19
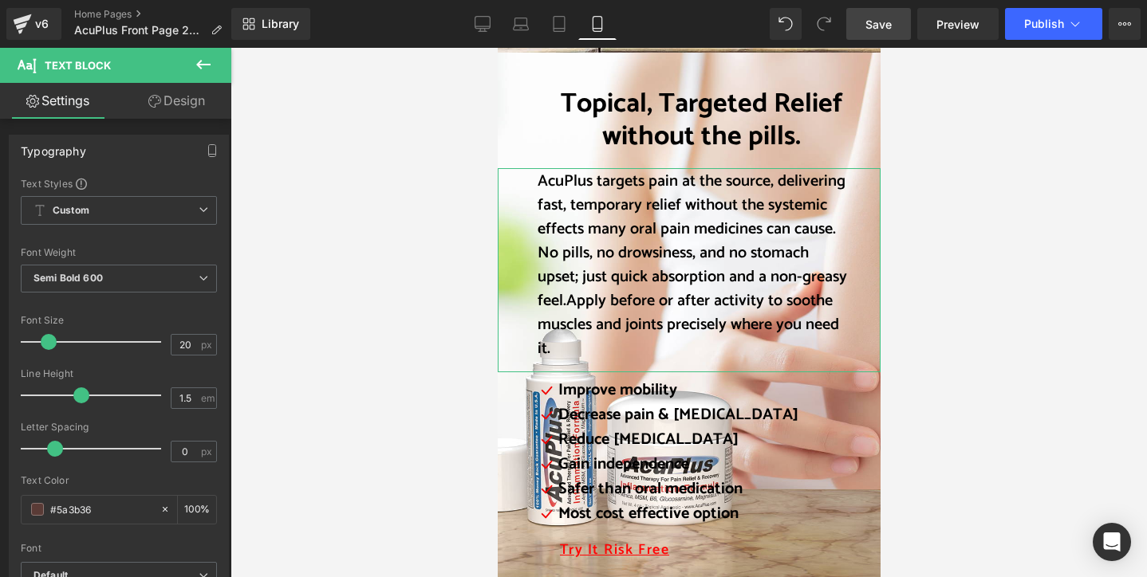
click at [176, 104] on link "Design" at bounding box center [177, 101] width 116 height 36
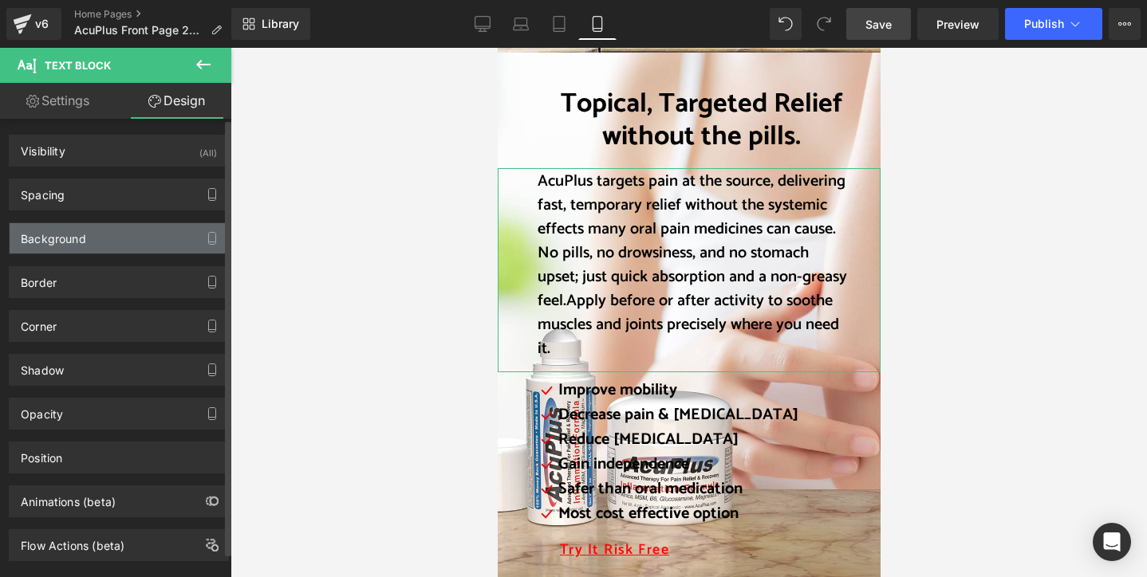
click at [148, 236] on div "Background" at bounding box center [119, 238] width 219 height 30
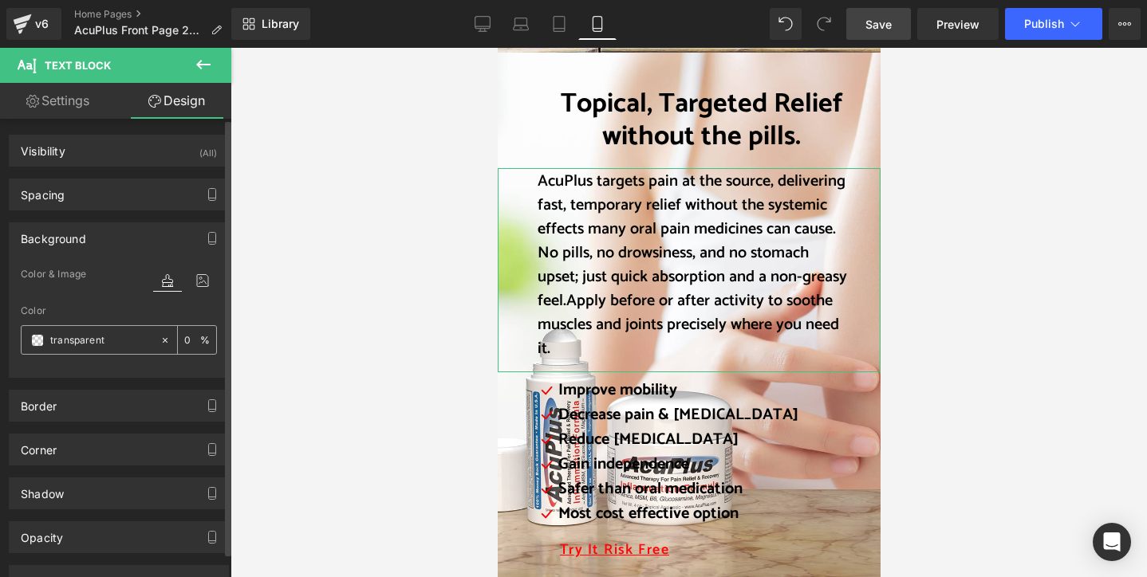
click at [160, 342] on icon at bounding box center [165, 340] width 11 height 11
click at [117, 341] on input "none" at bounding box center [101, 341] width 102 height 18
click at [33, 339] on span at bounding box center [37, 340] width 13 height 13
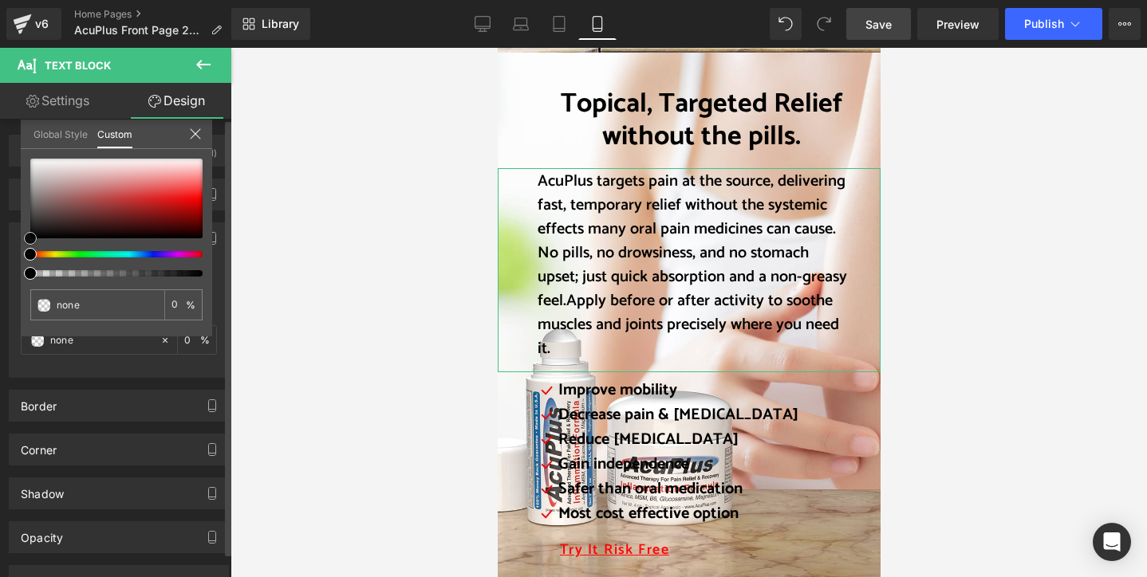
type input "#e9e6e6"
type input "100"
type input "#e9e6e6"
type input "100"
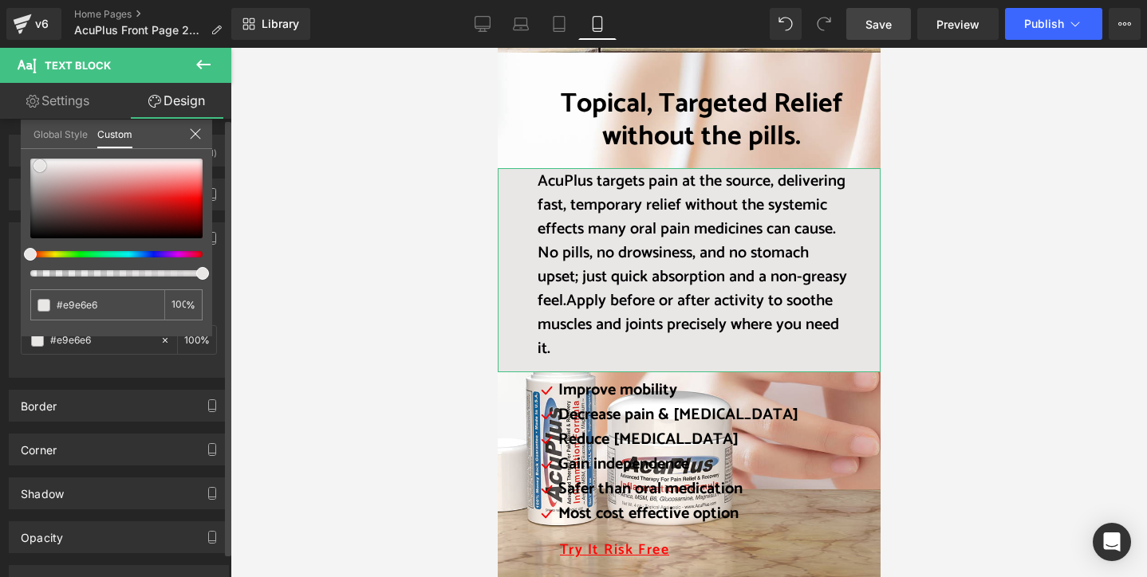
type input "#ebe9e9"
type input "#fcfcfc"
type input "#ffffff"
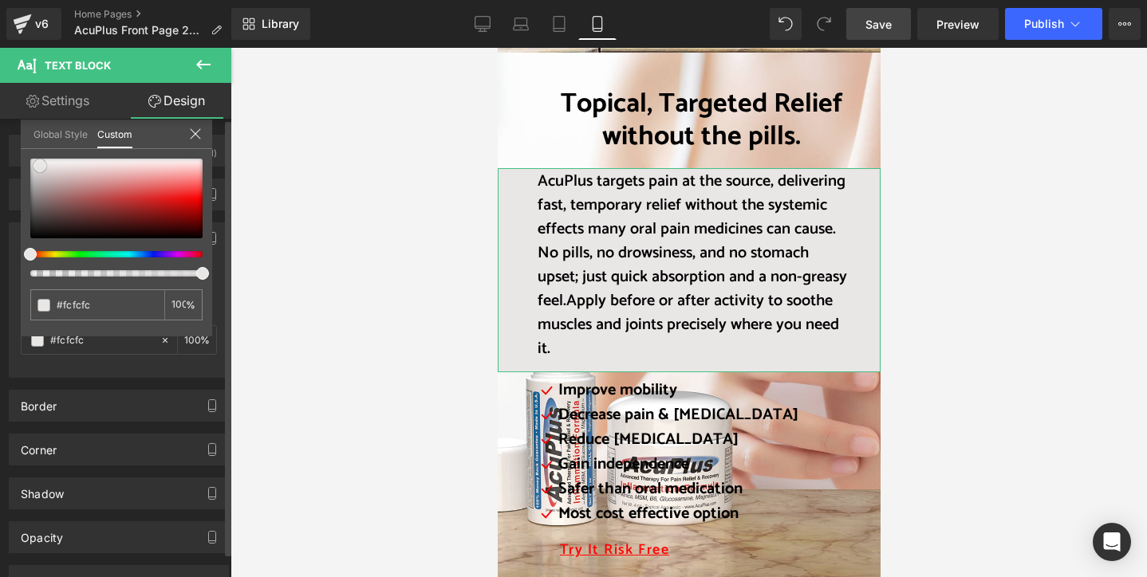
type input "#ffffff"
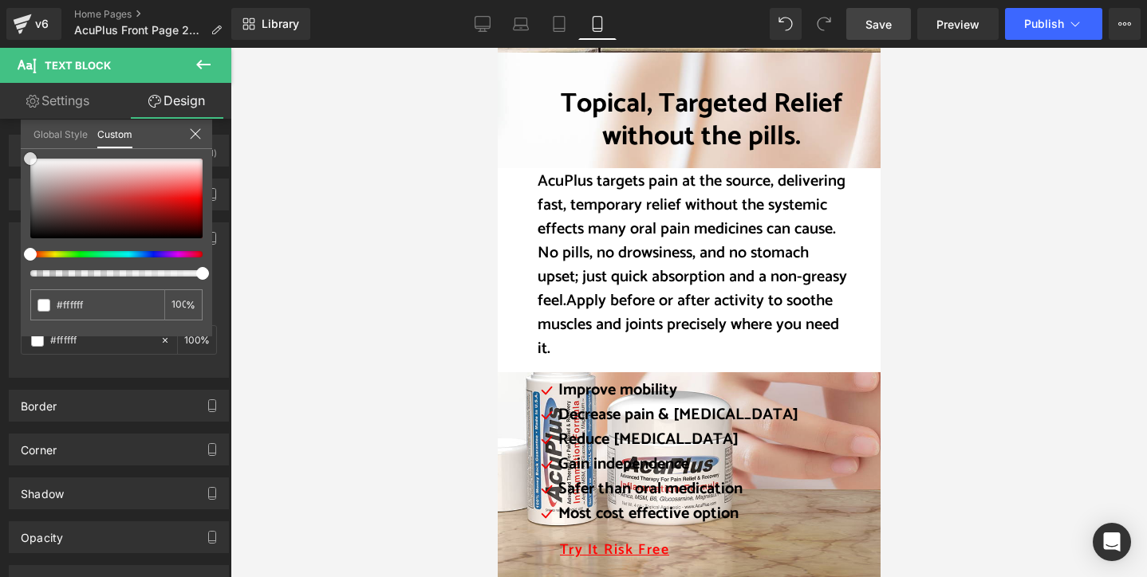
drag, startPoint x: 40, startPoint y: 166, endPoint x: -2, endPoint y: 143, distance: 48.2
click at [0, 143] on html "Text Block You are previewing how the will restyle your page. You can not edit …" at bounding box center [573, 288] width 1147 height 577
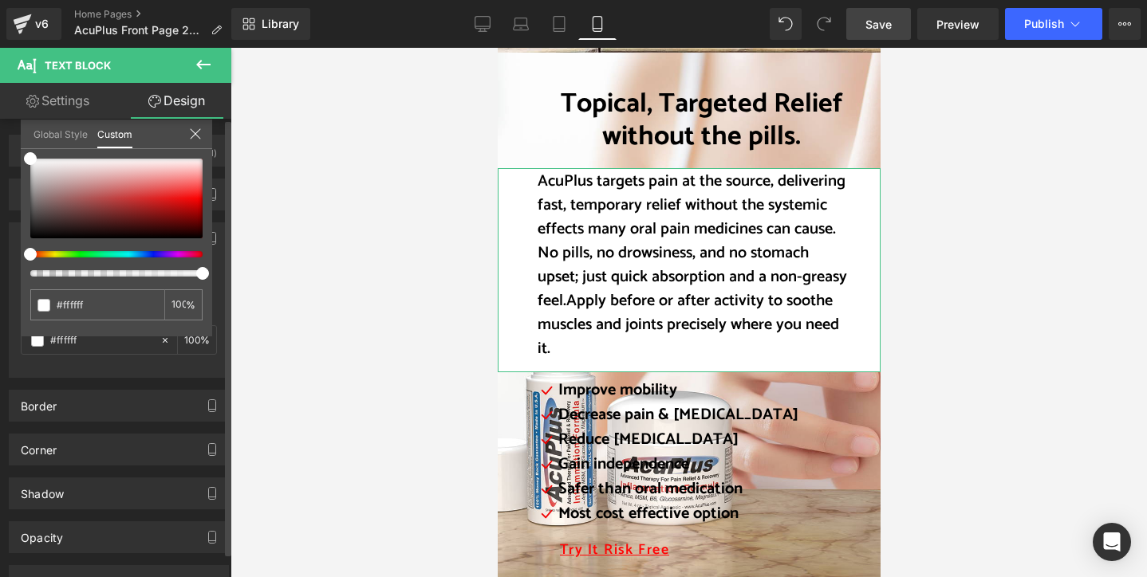
type input "98"
type input "92"
type input "88"
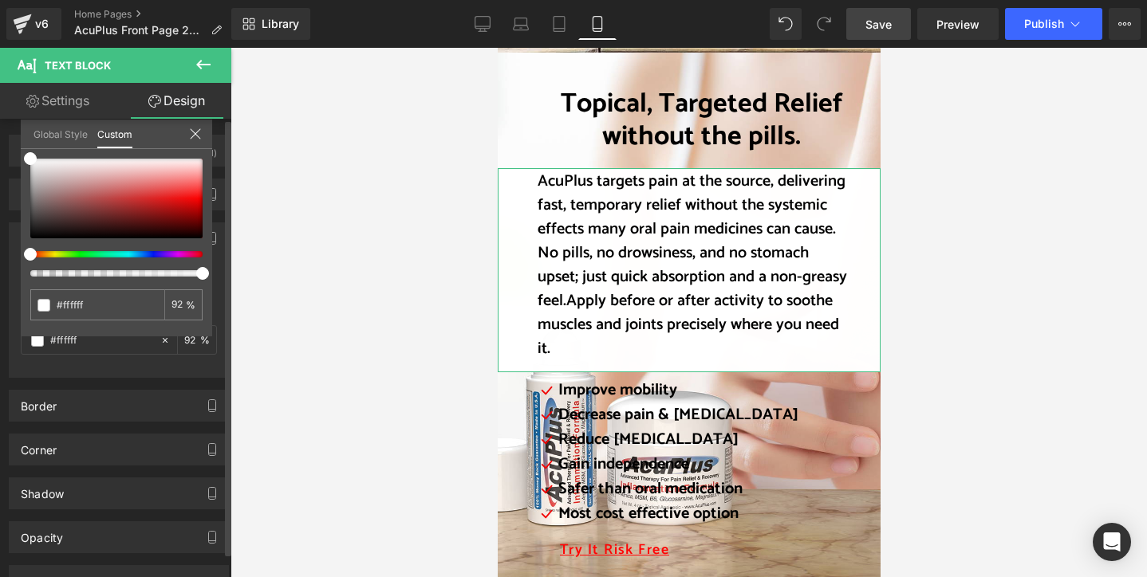
type input "88"
type input "85"
type input "81"
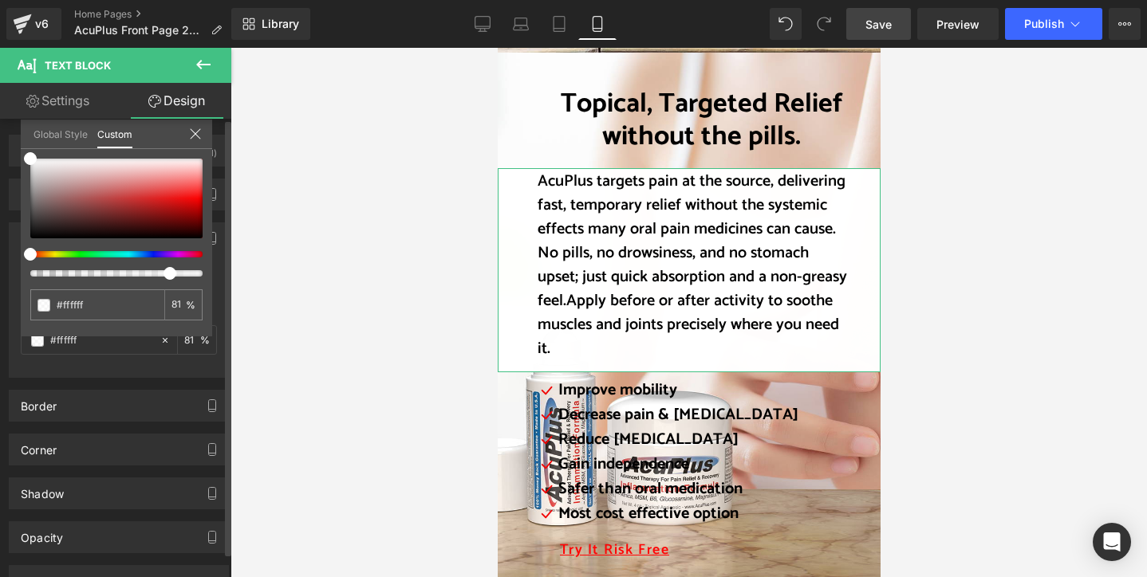
type input "75"
type input "72"
type input "69"
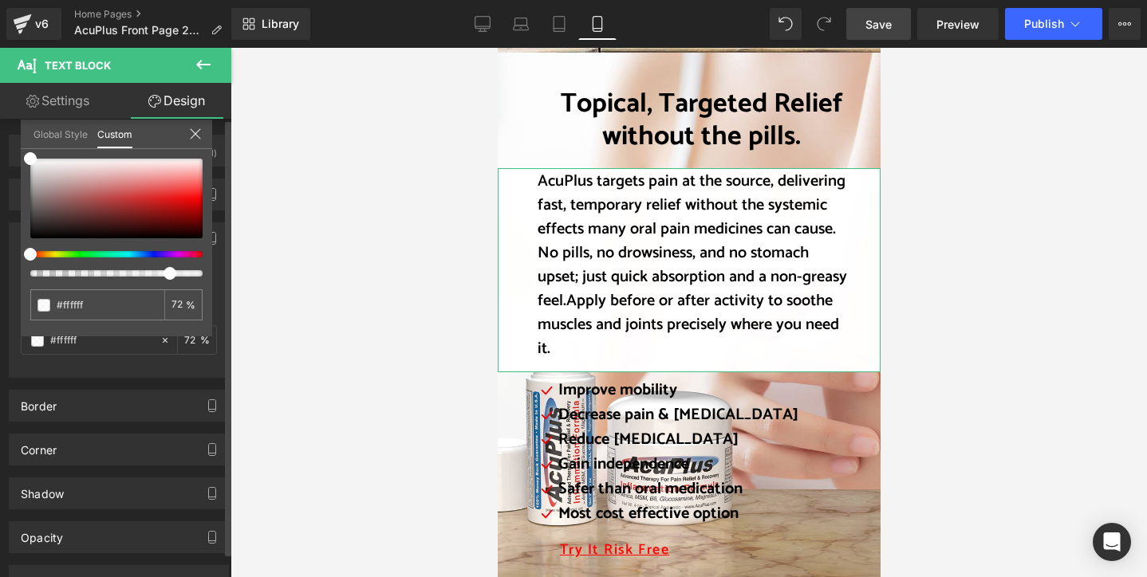
type input "69"
type input "67"
type input "66"
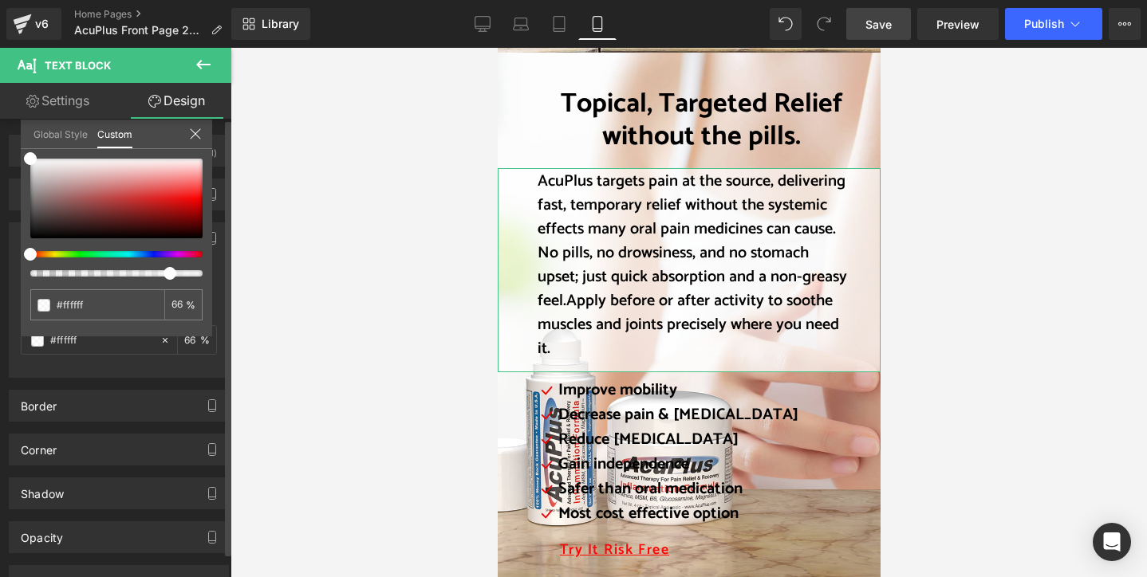
type input "64"
type input "63"
type input "61"
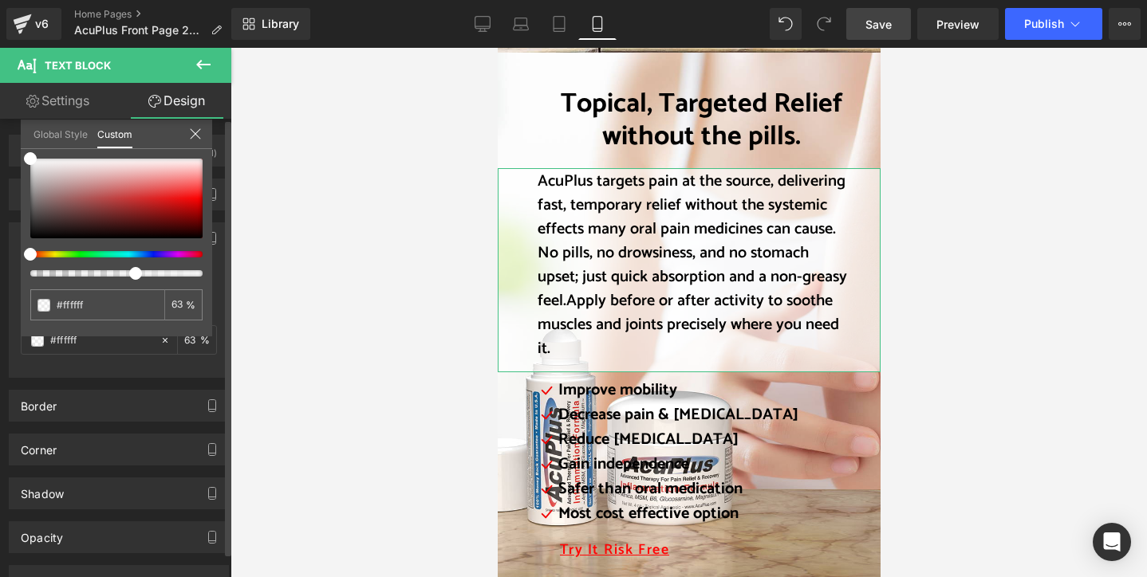
type input "61"
type input "57"
type input "55"
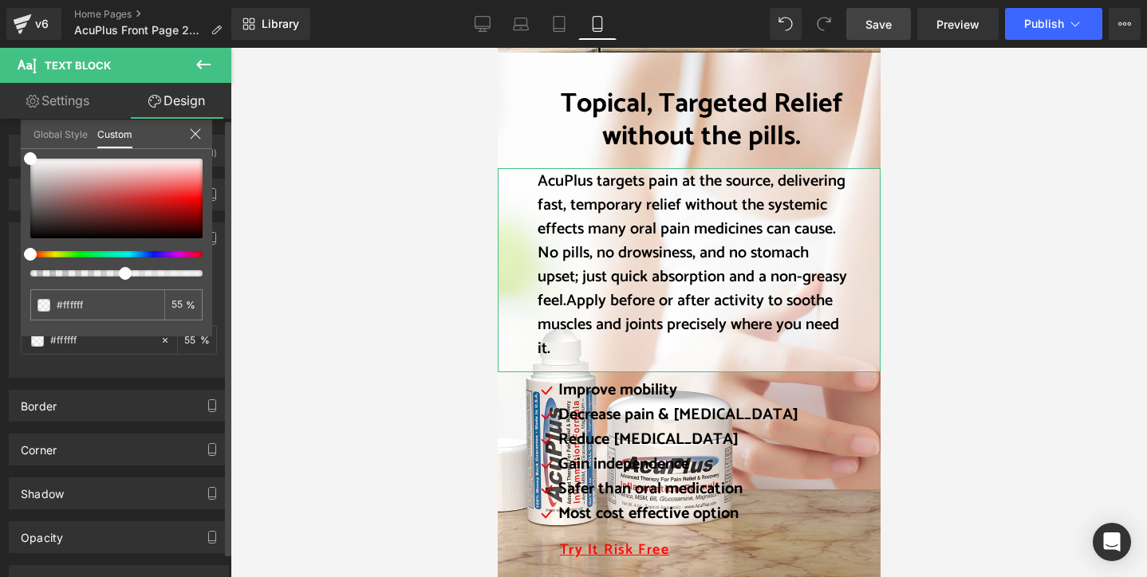
type input "56"
type input "57"
type input "59"
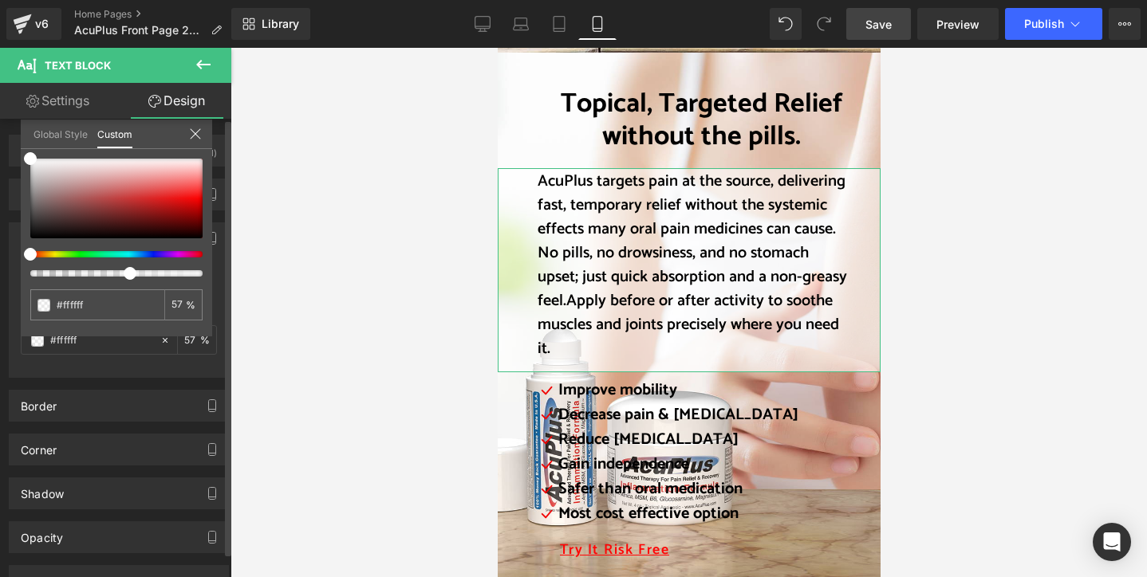
type input "59"
type input "60"
drag, startPoint x: 199, startPoint y: 272, endPoint x: 124, endPoint y: 272, distance: 75.0
click at [124, 272] on div at bounding box center [110, 273] width 172 height 6
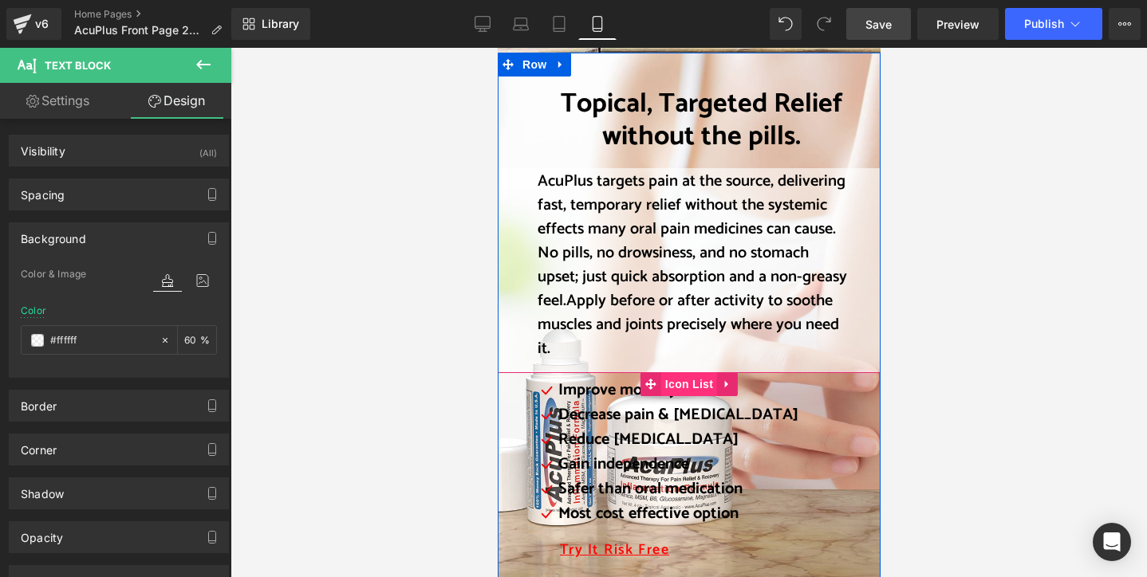
click at [677, 372] on span "Icon List" at bounding box center [688, 384] width 56 height 24
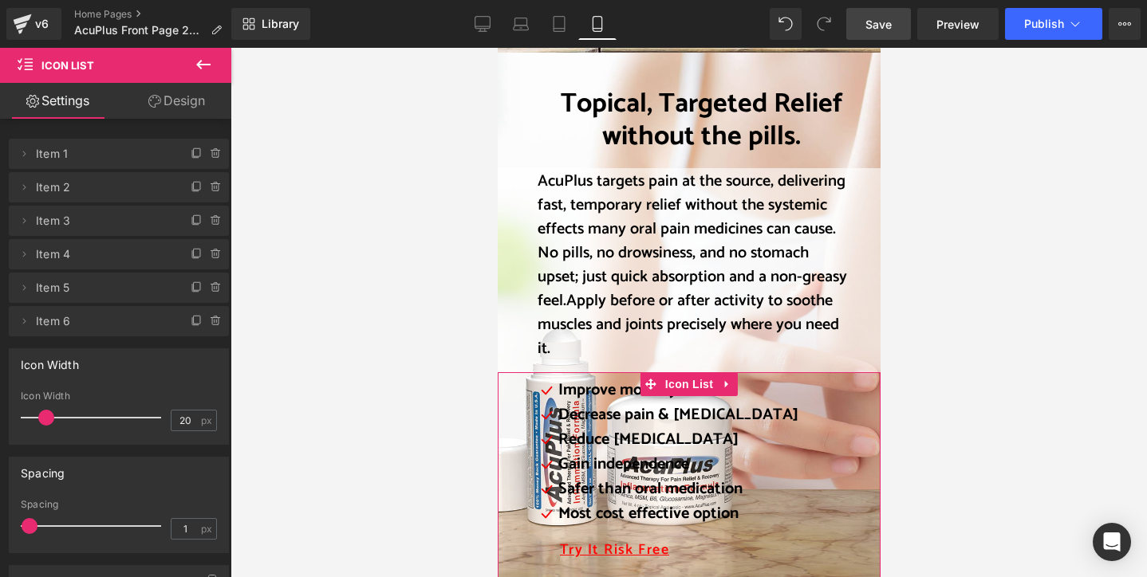
drag, startPoint x: 179, startPoint y: 103, endPoint x: 171, endPoint y: 130, distance: 28.5
click at [179, 102] on link "Design" at bounding box center [177, 101] width 116 height 36
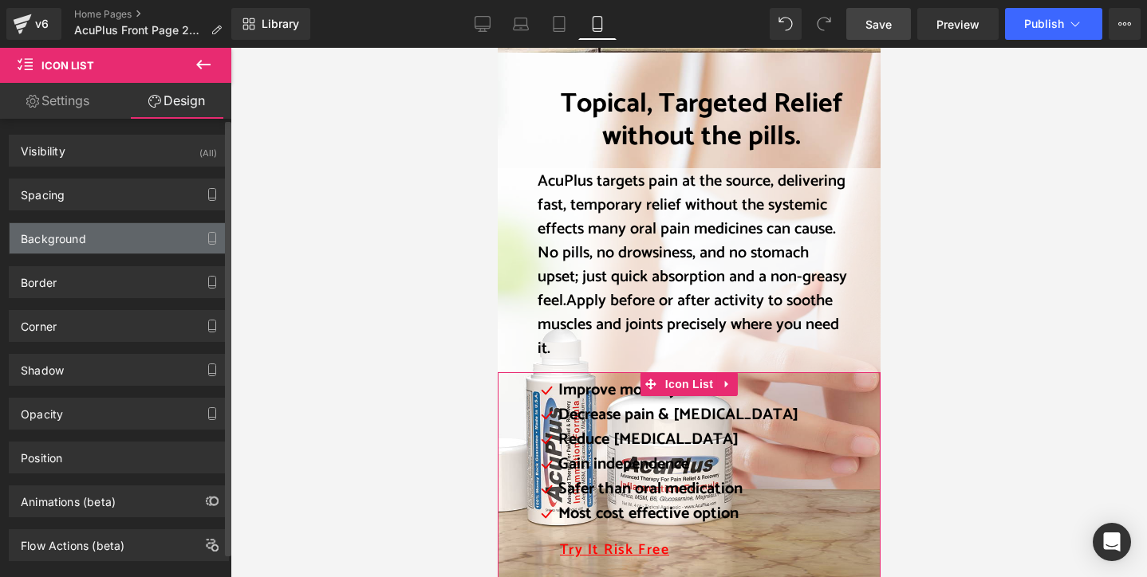
click at [134, 245] on div "Background" at bounding box center [119, 238] width 219 height 30
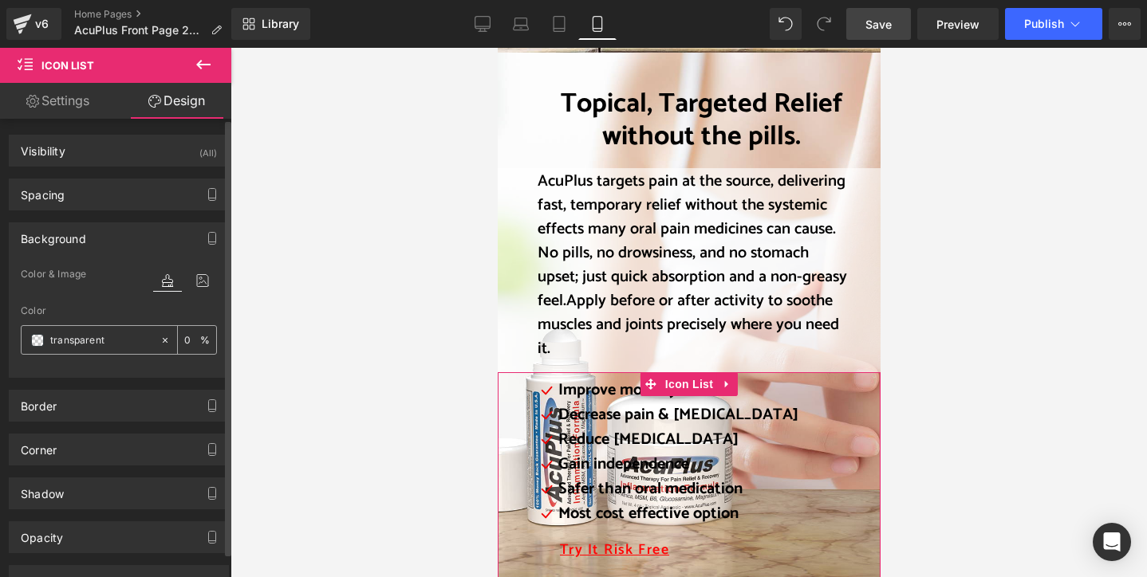
click at [188, 344] on input "0" at bounding box center [192, 340] width 16 height 18
click at [93, 343] on input "transparent" at bounding box center [101, 341] width 102 height 18
click at [33, 342] on span at bounding box center [37, 340] width 13 height 13
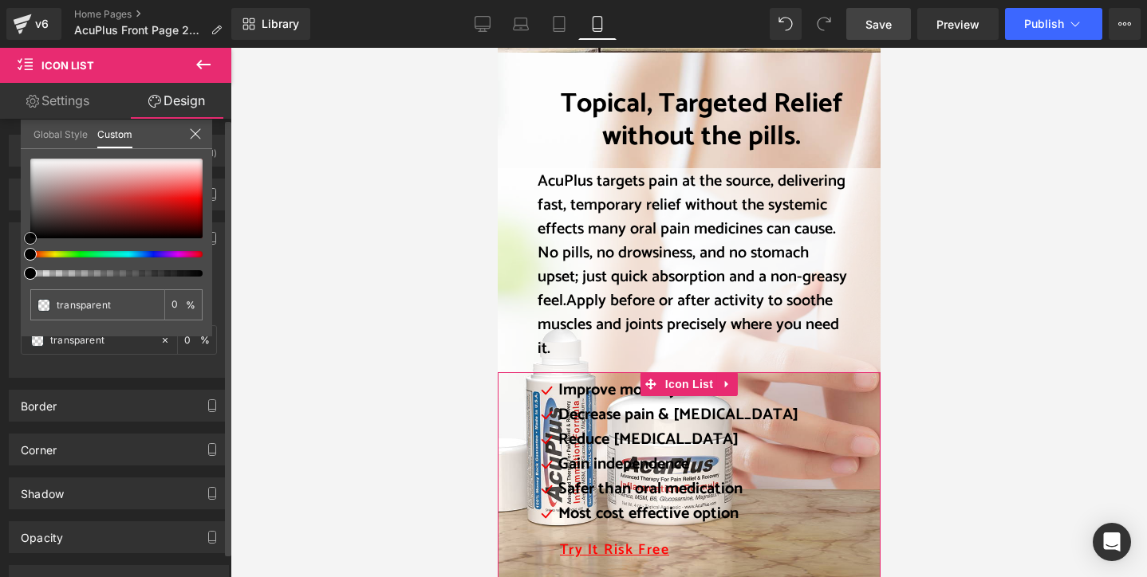
type input "#ded8d8"
type input "100"
type input "#ded8d8"
type input "100"
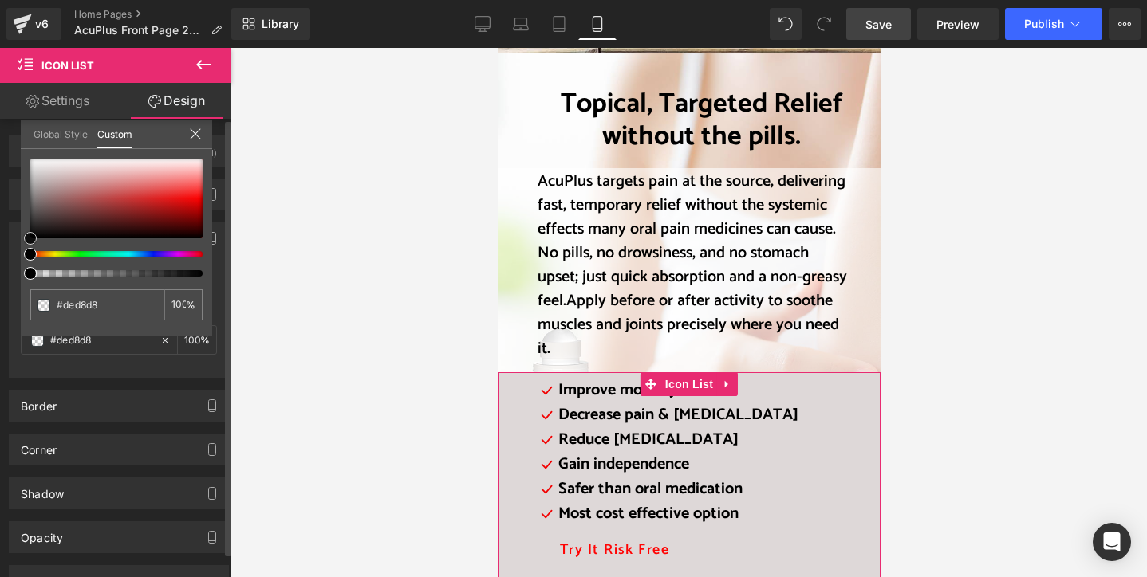
type input "#e0dbdb"
type input "#edecec"
type input "#fcfcfc"
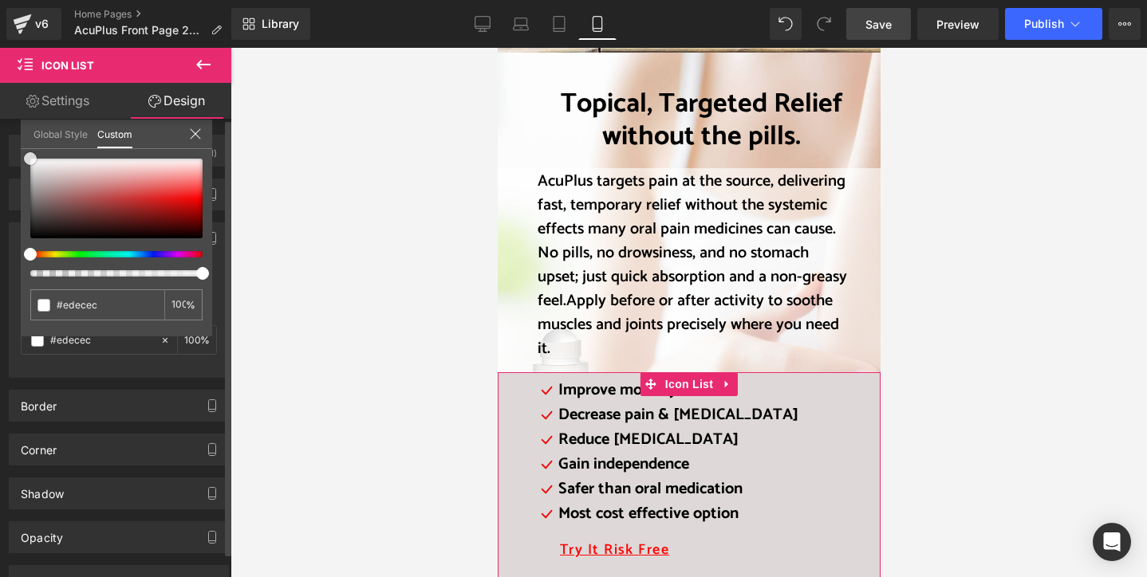
type input "#fcfcfc"
type input "#ffffff"
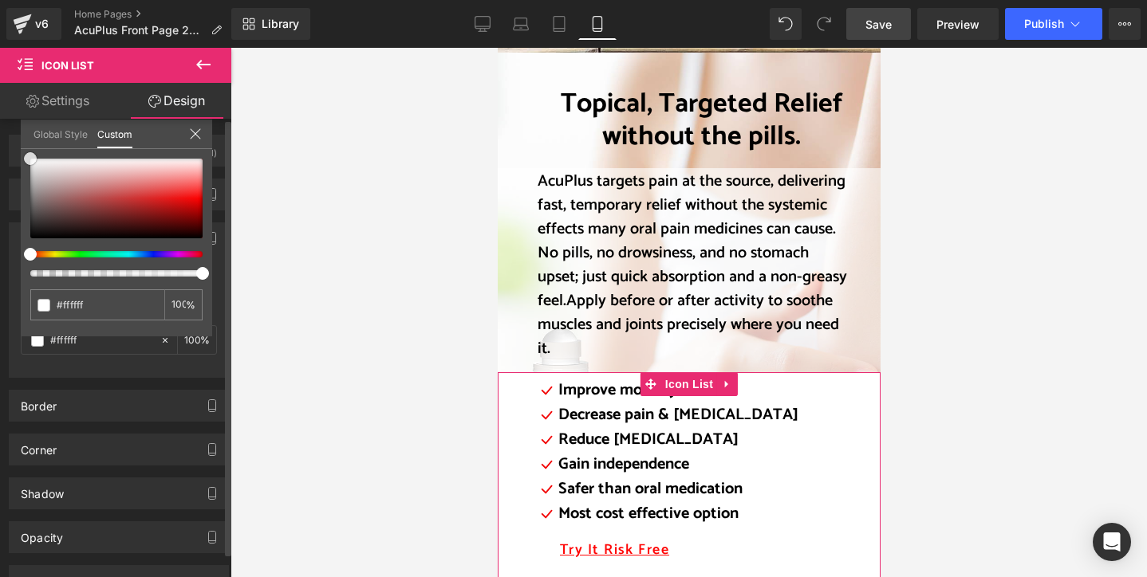
drag, startPoint x: 45, startPoint y: 170, endPoint x: 5, endPoint y: 143, distance: 48.2
click at [5, 211] on div "Background Color & Image color rgba(255, 255, 255, 1) Color #ffffff 100 % Image…" at bounding box center [119, 294] width 238 height 167
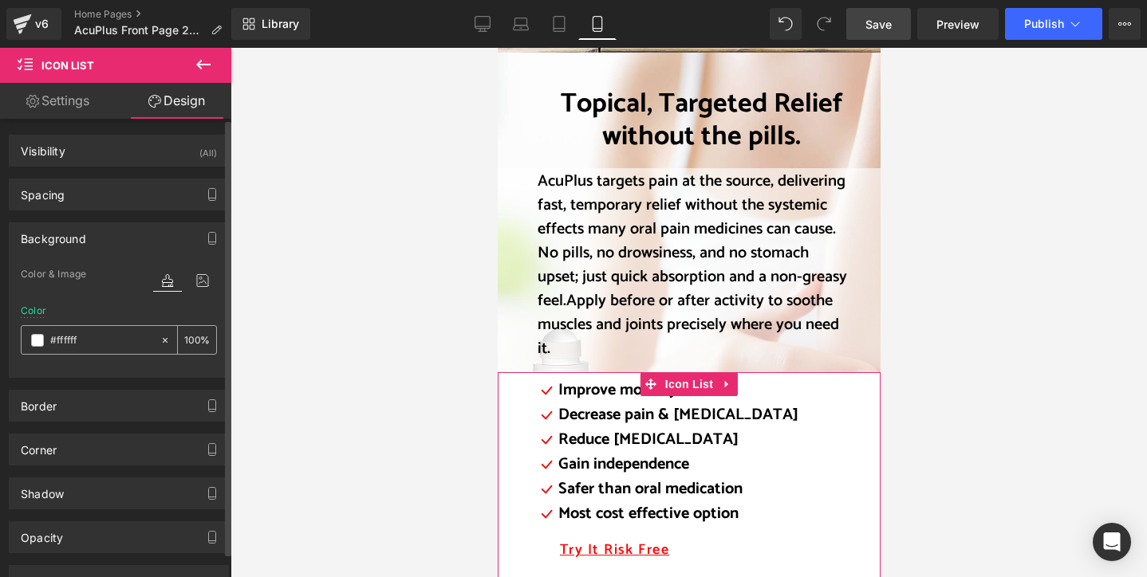
click at [193, 340] on input "100" at bounding box center [192, 340] width 16 height 18
click at [195, 342] on div "100 %" at bounding box center [197, 340] width 38 height 28
drag, startPoint x: 195, startPoint y: 342, endPoint x: 183, endPoint y: 344, distance: 11.3
click at [183, 344] on div "100 %" at bounding box center [197, 340] width 38 height 28
click at [184, 344] on input "100" at bounding box center [192, 340] width 16 height 18
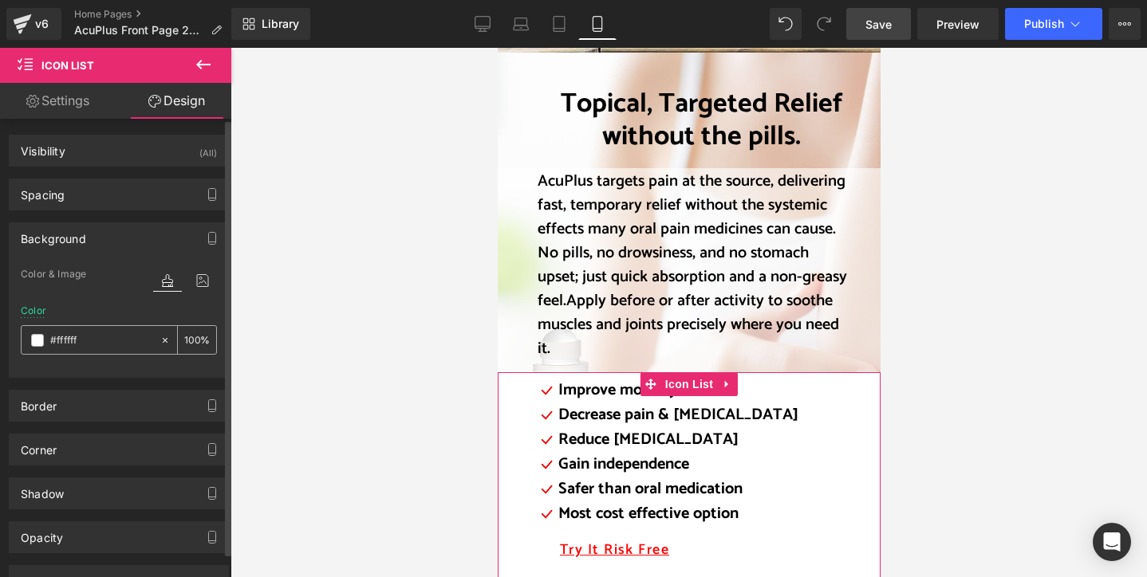
click at [188, 340] on input "100" at bounding box center [192, 340] width 16 height 18
drag, startPoint x: 194, startPoint y: 340, endPoint x: 179, endPoint y: 341, distance: 14.4
click at [184, 341] on input "100" at bounding box center [192, 340] width 16 height 18
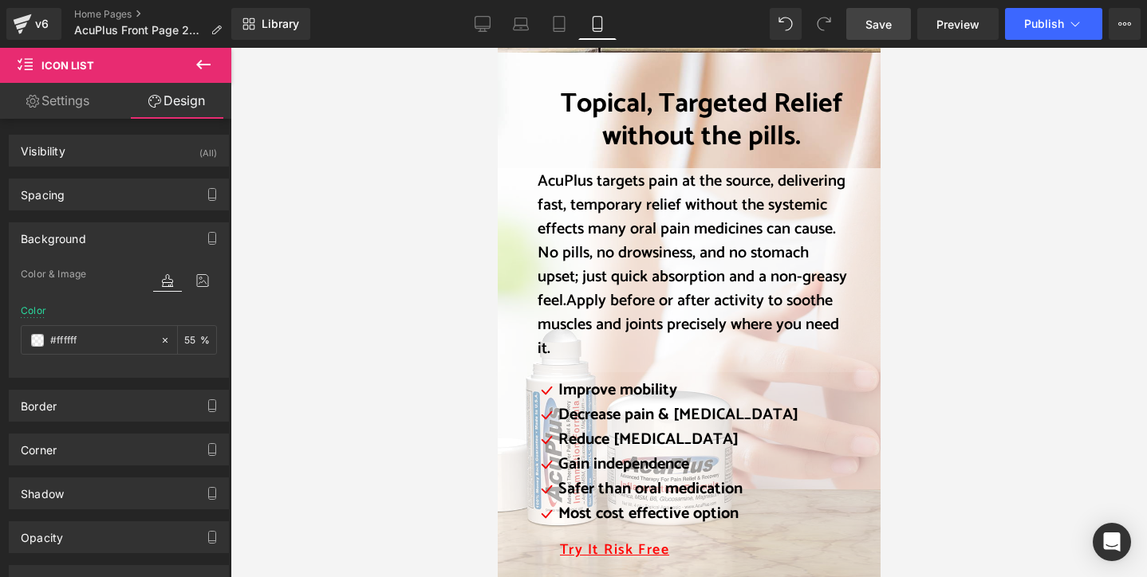
type input "55"
click at [375, 375] on div at bounding box center [688, 313] width 916 height 530
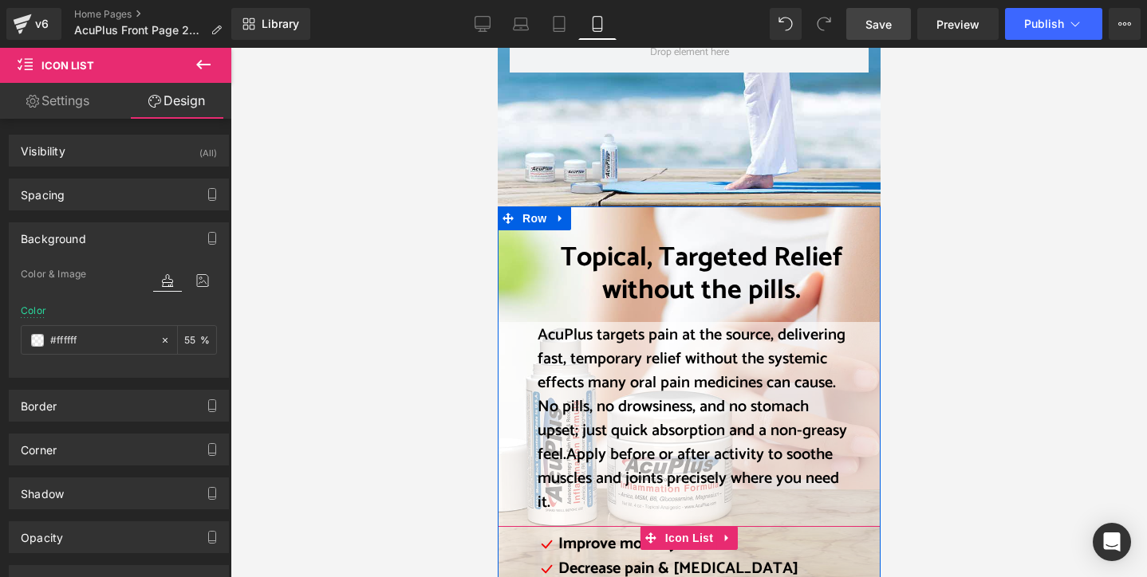
scroll to position [1675, 0]
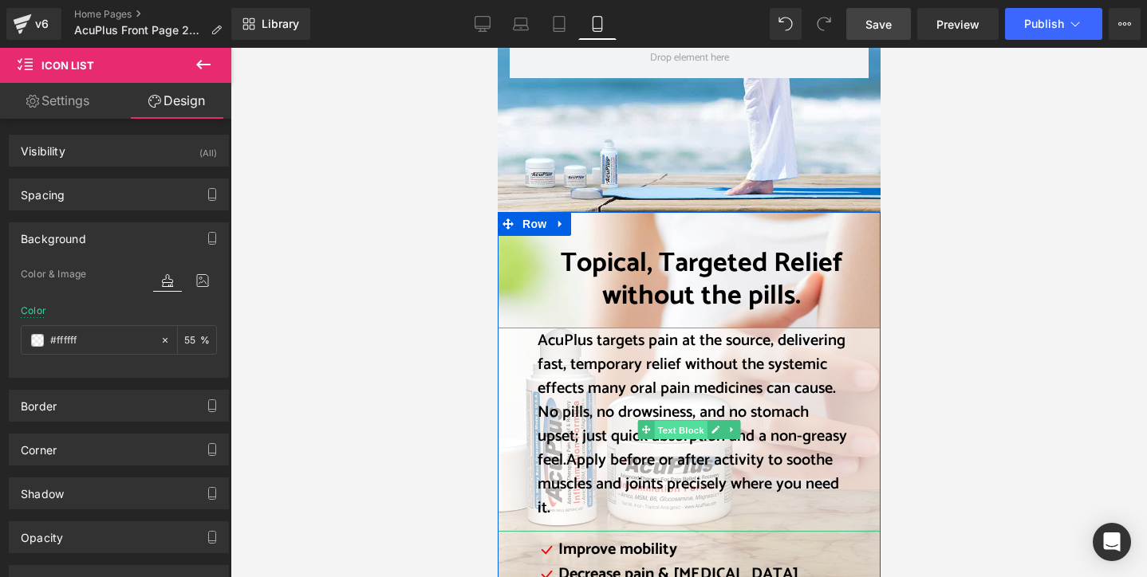
click at [674, 421] on span "Text Block" at bounding box center [679, 430] width 53 height 19
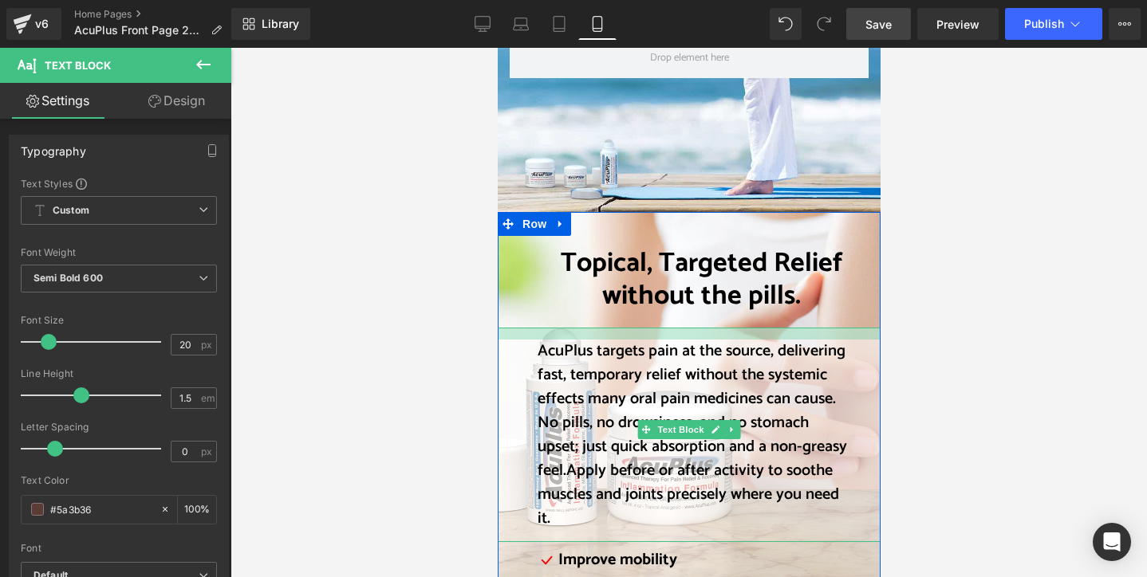
drag, startPoint x: 647, startPoint y: 312, endPoint x: 646, endPoint y: 322, distance: 10.4
click at [646, 328] on div at bounding box center [688, 334] width 383 height 12
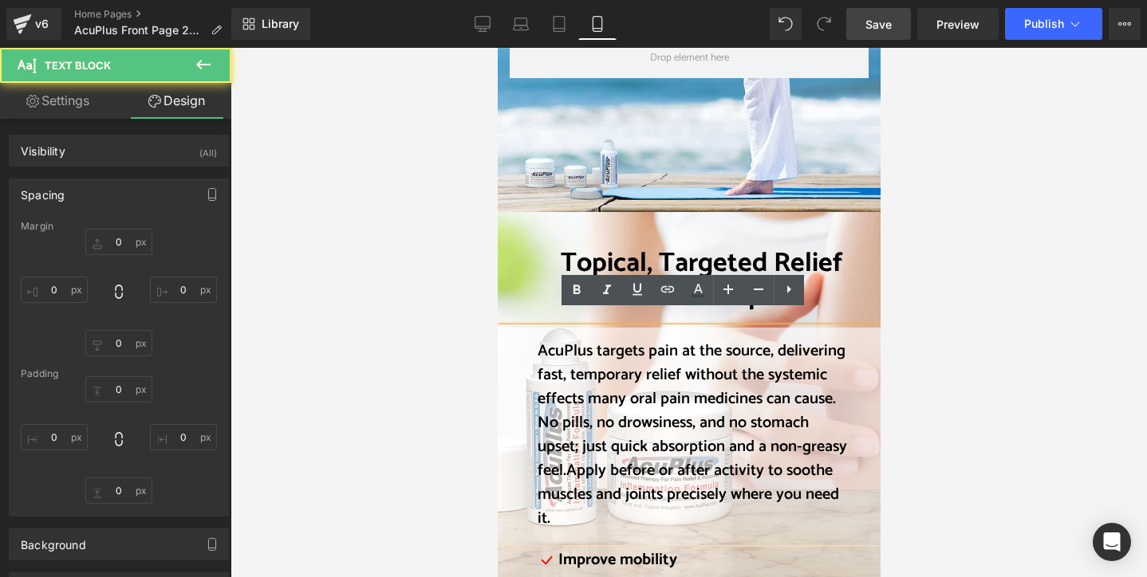
type input "0"
type input "15"
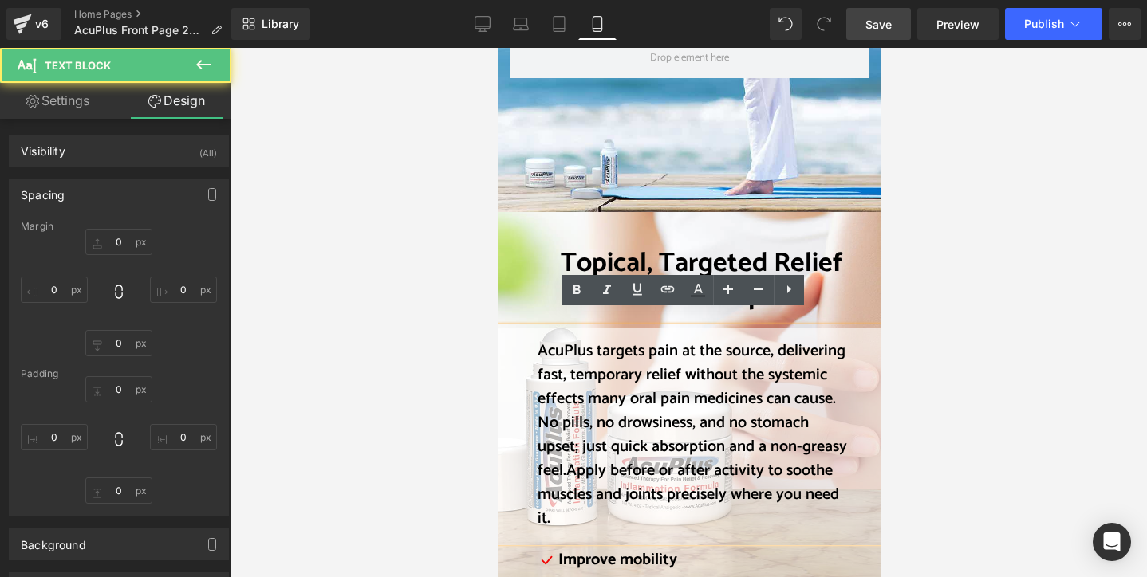
type input "41"
type input "14"
type input "50"
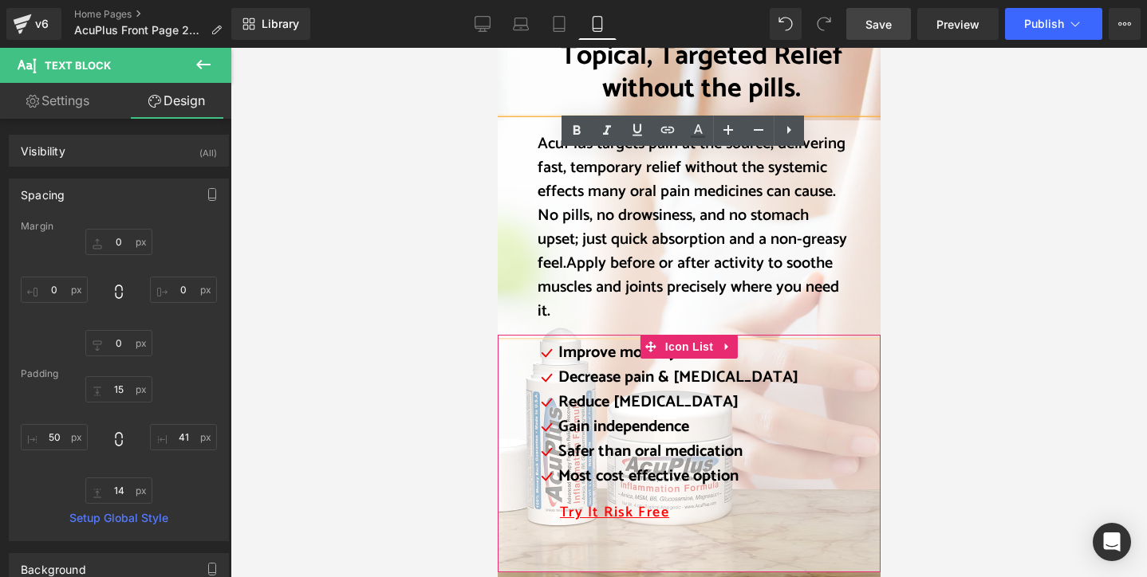
scroll to position [1914, 0]
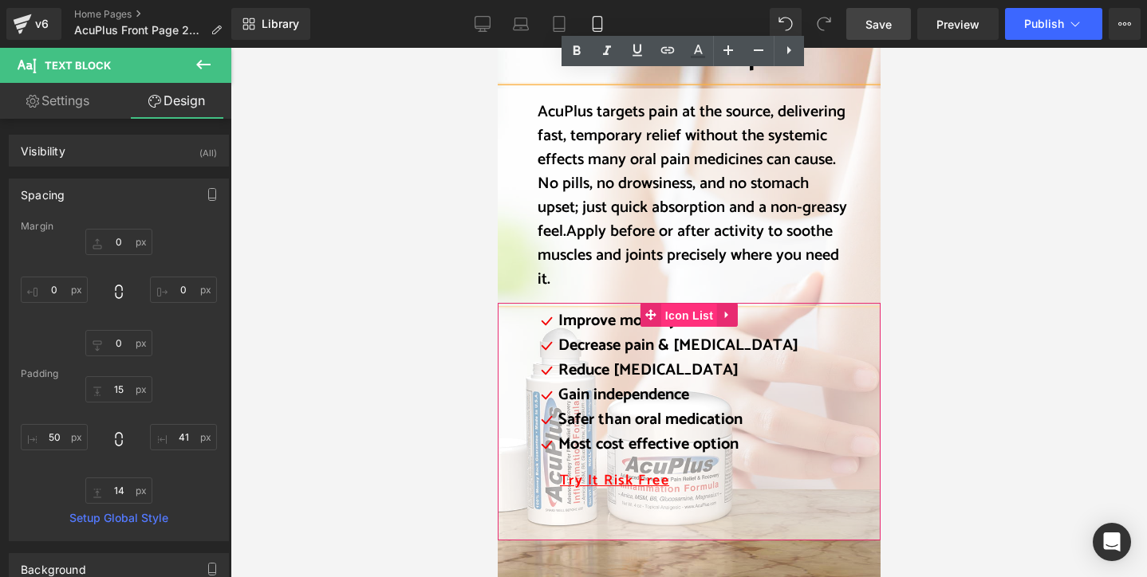
click at [668, 304] on span "Icon List" at bounding box center [688, 316] width 56 height 24
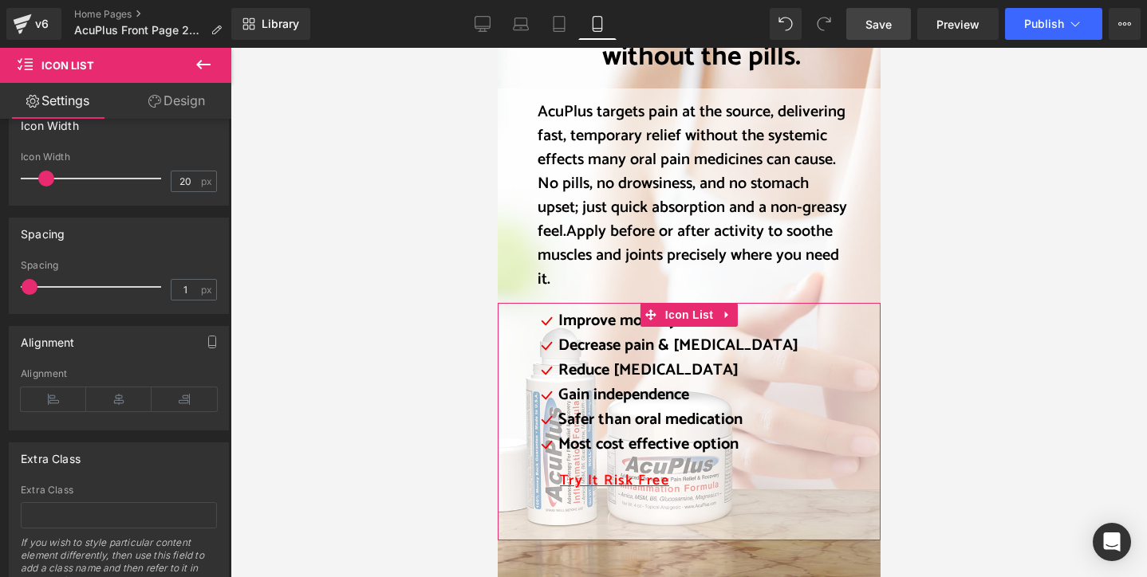
scroll to position [0, 0]
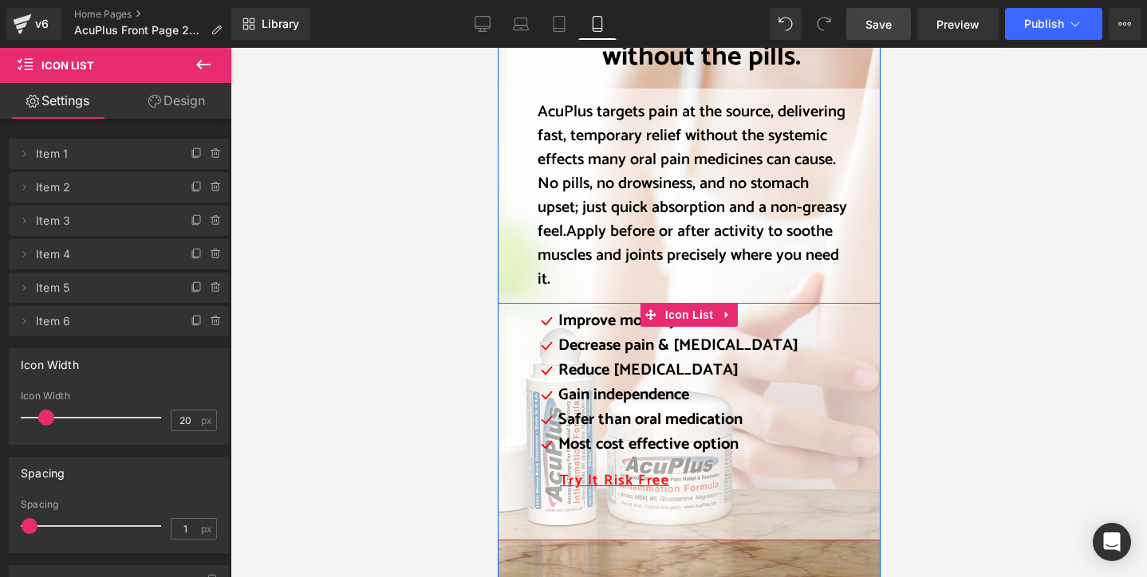
click at [509, 310] on div "Icon Improve mobility Text Block Icon Decrease pain & [MEDICAL_DATA] Text Block…" at bounding box center [688, 422] width 383 height 238
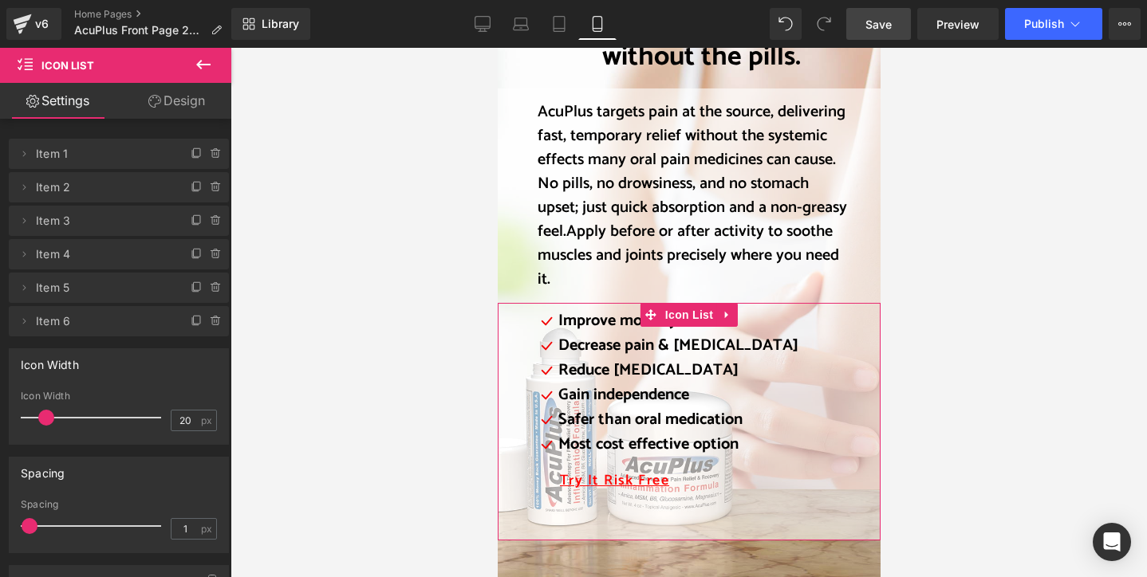
click at [181, 101] on link "Design" at bounding box center [177, 101] width 116 height 36
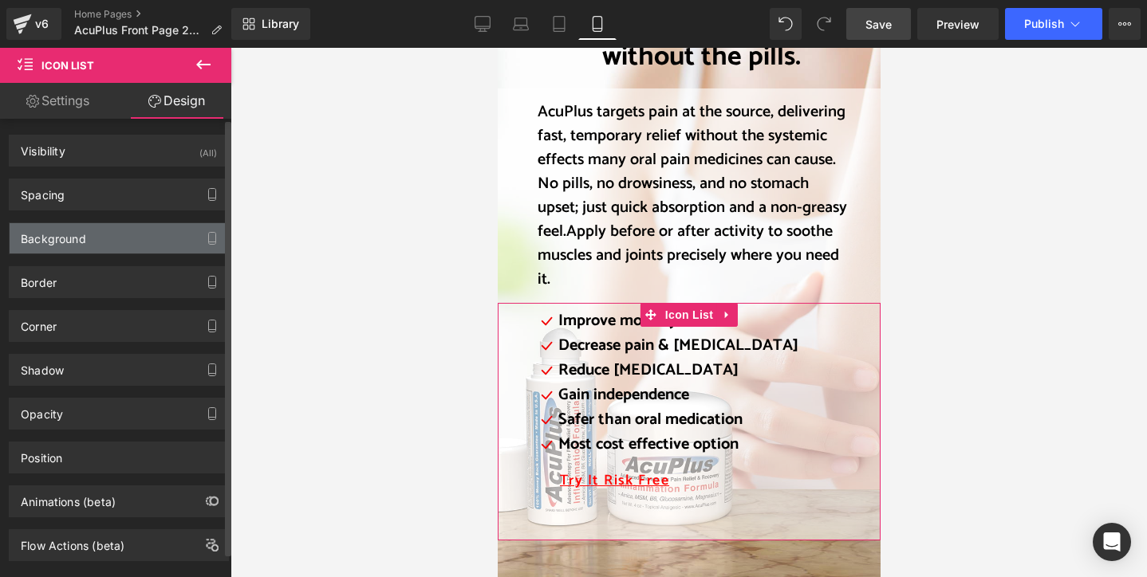
click at [147, 236] on div "Background" at bounding box center [119, 238] width 219 height 30
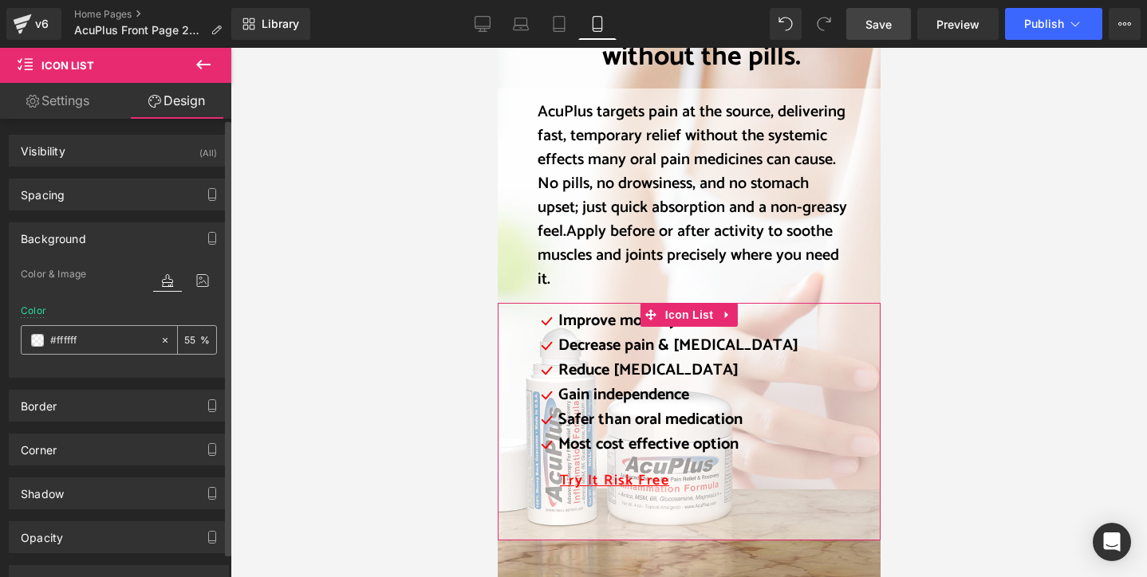
click at [188, 341] on input "55" at bounding box center [192, 340] width 16 height 18
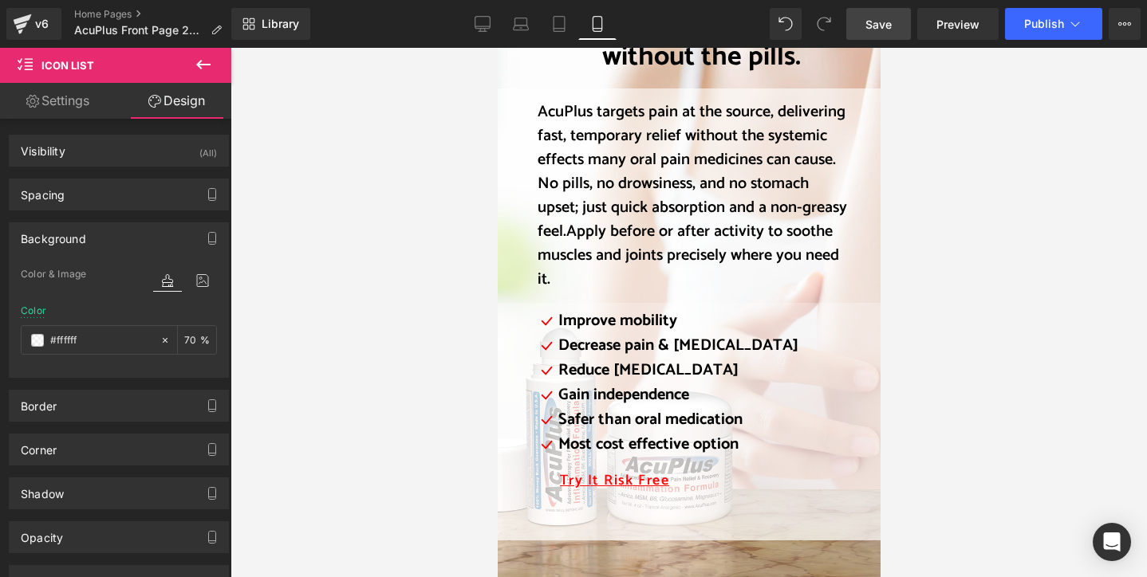
type input "70"
click at [1034, 299] on div at bounding box center [688, 313] width 916 height 530
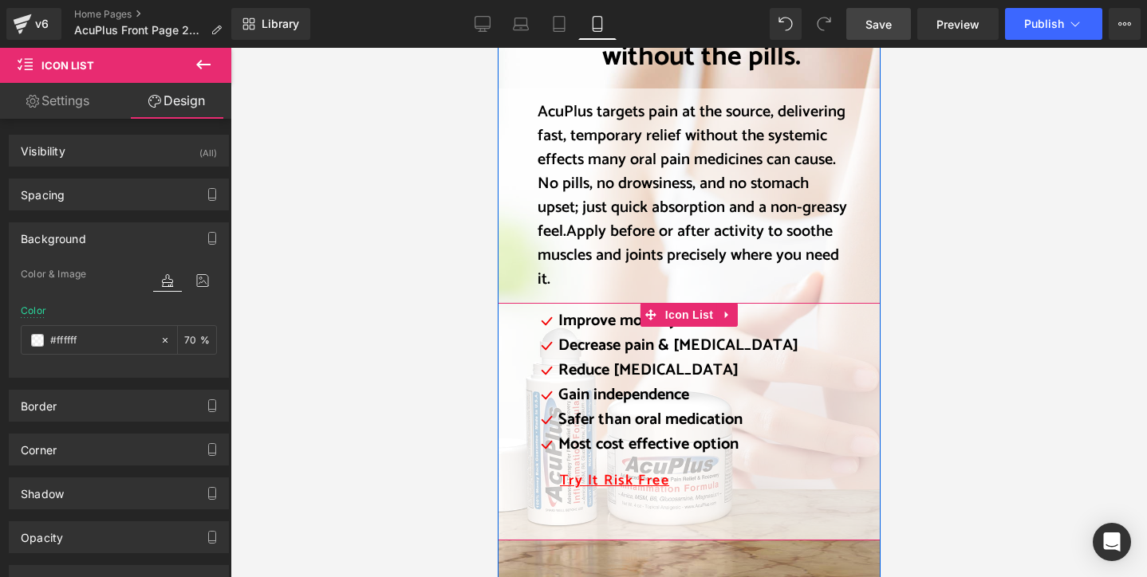
scroll to position [1834, 0]
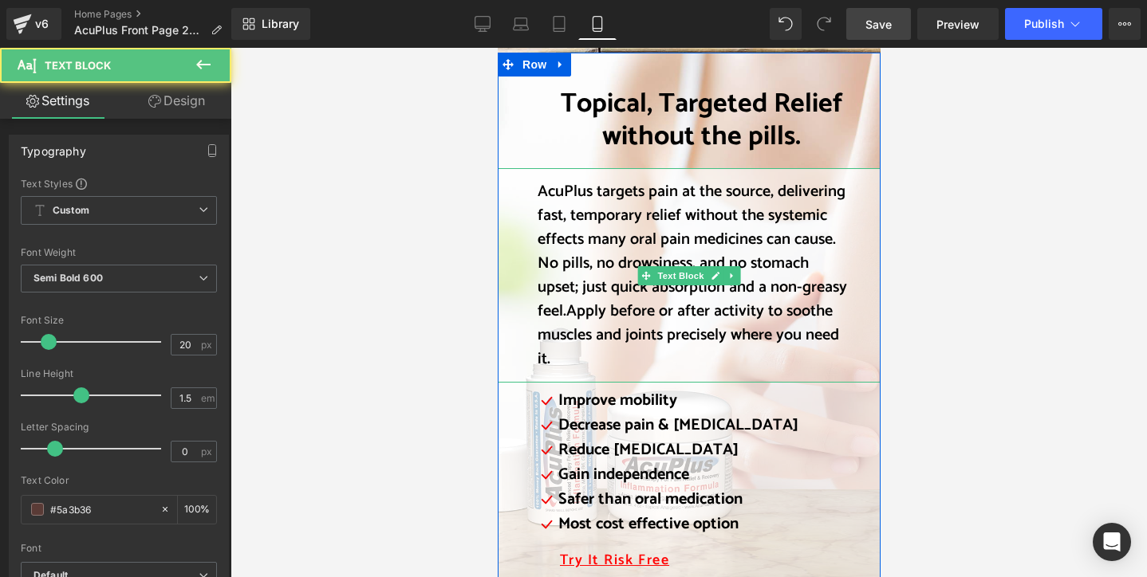
click at [690, 179] on font "AcuPlus targets pain at the source, delivering fast, temporary relief without t…" at bounding box center [691, 252] width 309 height 146
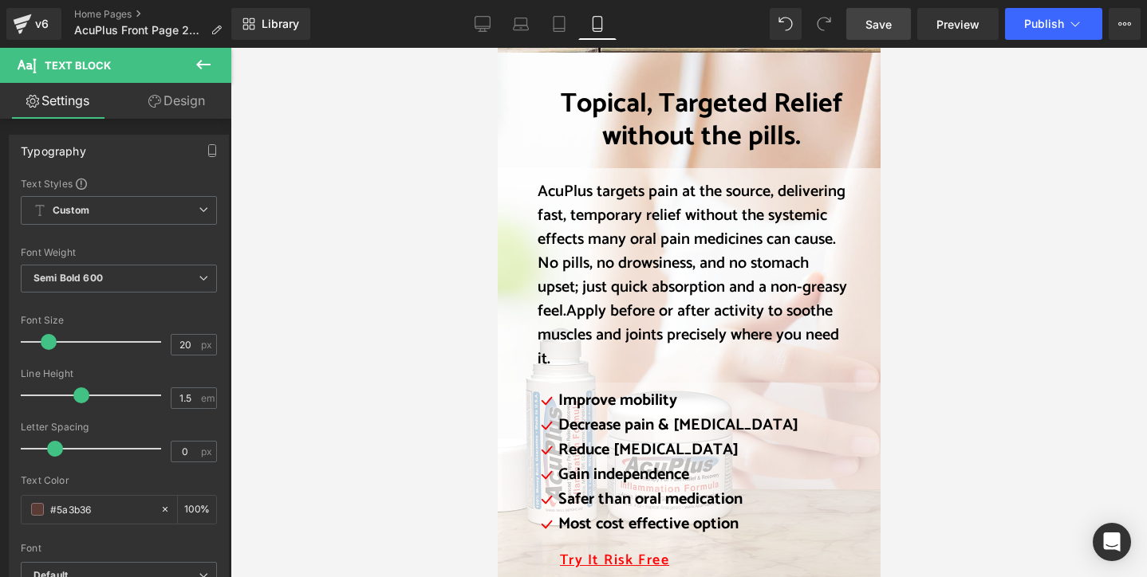
drag, startPoint x: 177, startPoint y: 103, endPoint x: 204, endPoint y: 202, distance: 102.5
click at [177, 103] on link "Design" at bounding box center [177, 101] width 116 height 36
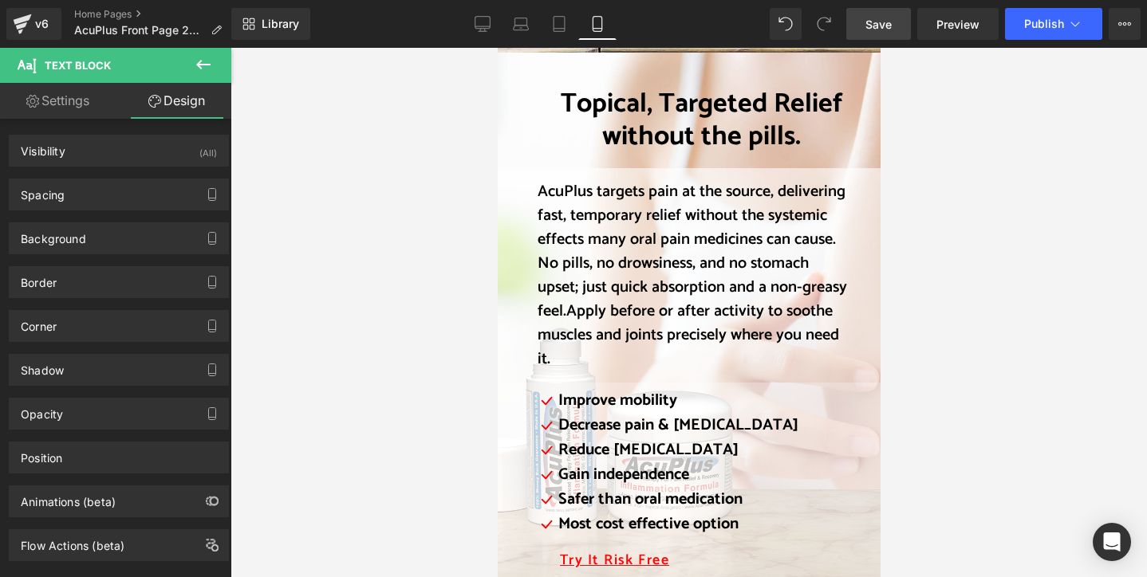
type input "#ffffff"
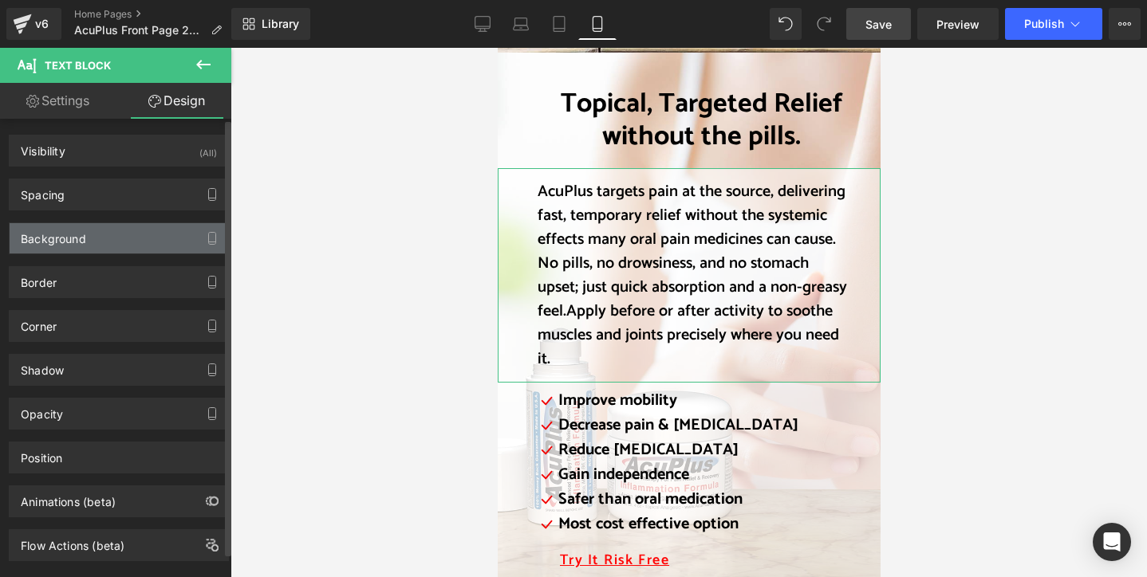
click at [151, 241] on div "Background" at bounding box center [119, 238] width 219 height 30
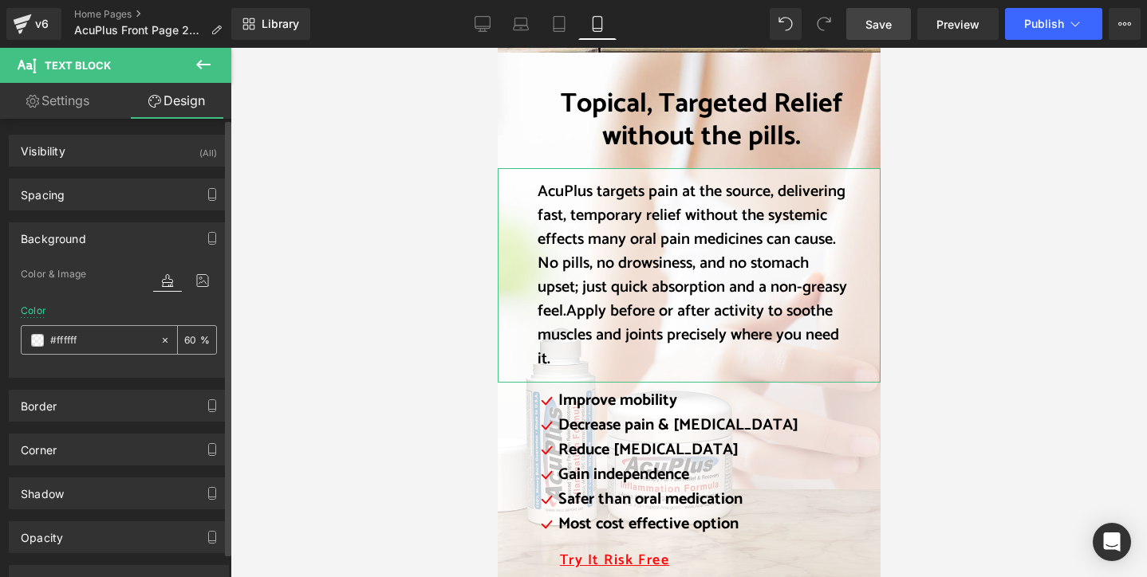
click at [194, 339] on div "60 %" at bounding box center [197, 340] width 38 height 28
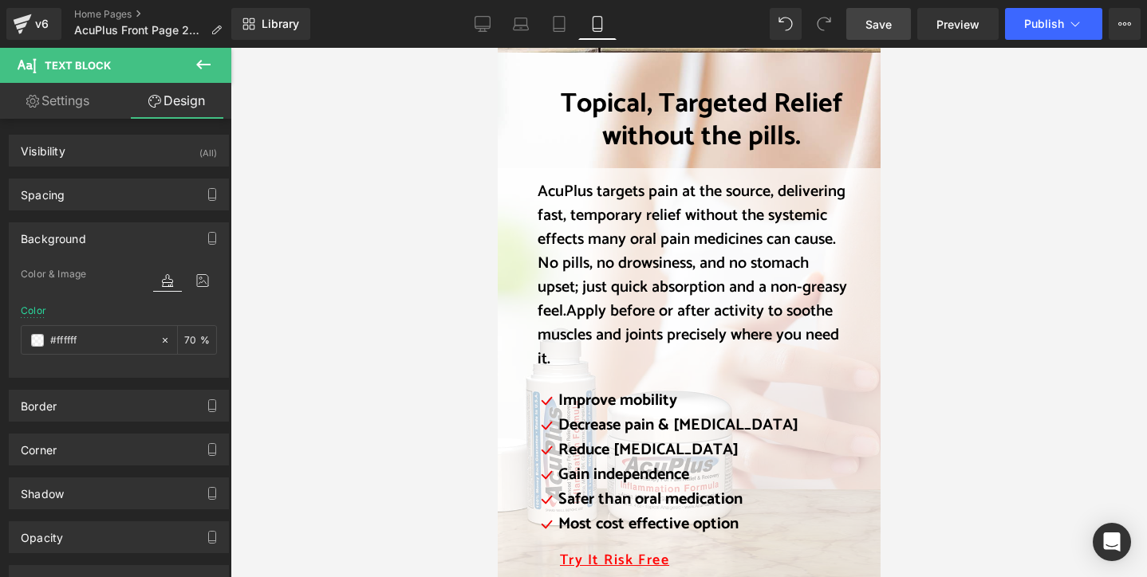
type input "70"
click at [336, 369] on div at bounding box center [688, 313] width 916 height 530
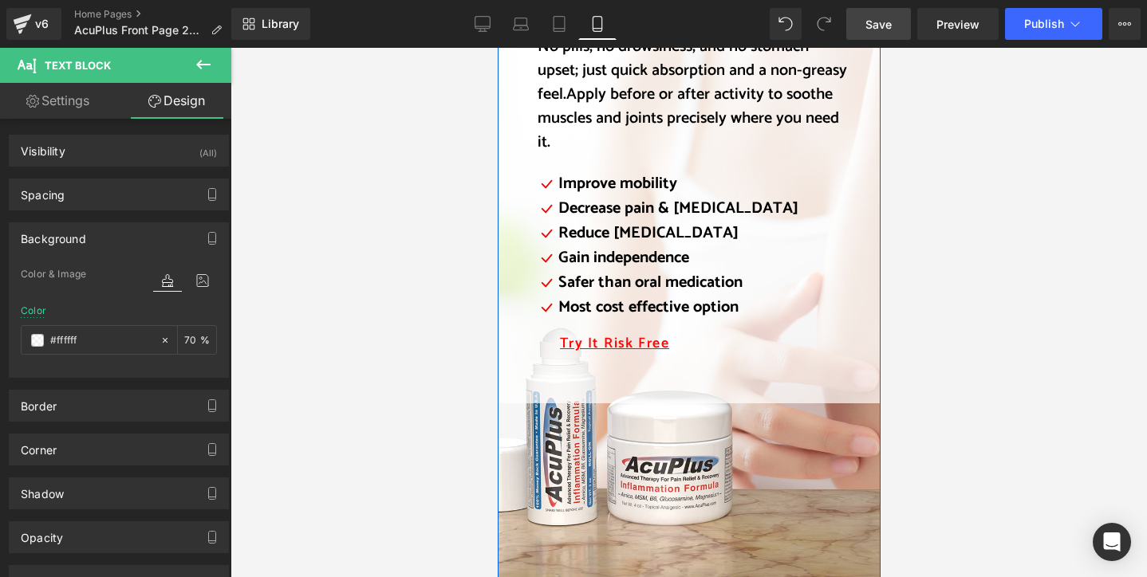
scroll to position [2074, 0]
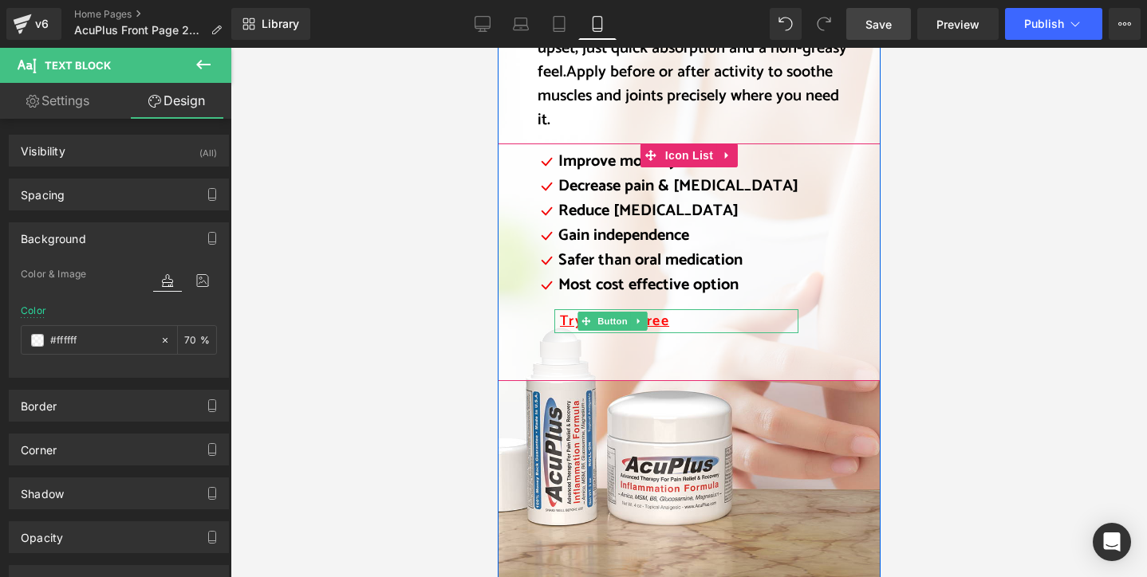
click at [679, 311] on div "Try It Risk Free" at bounding box center [676, 321] width 244 height 24
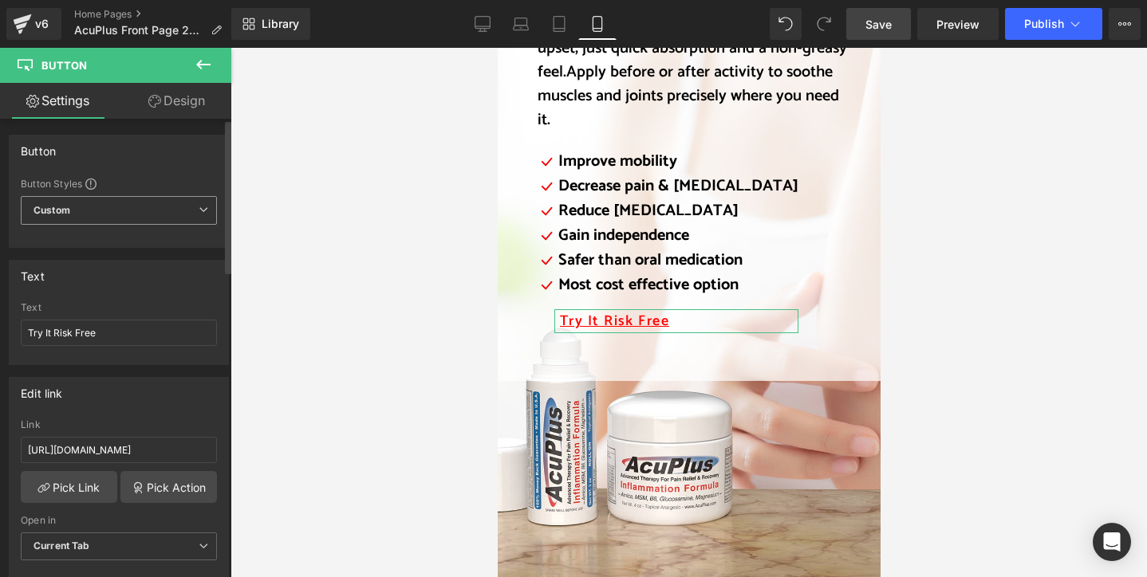
click at [195, 204] on span "Custom Setup Global Style" at bounding box center [119, 210] width 196 height 29
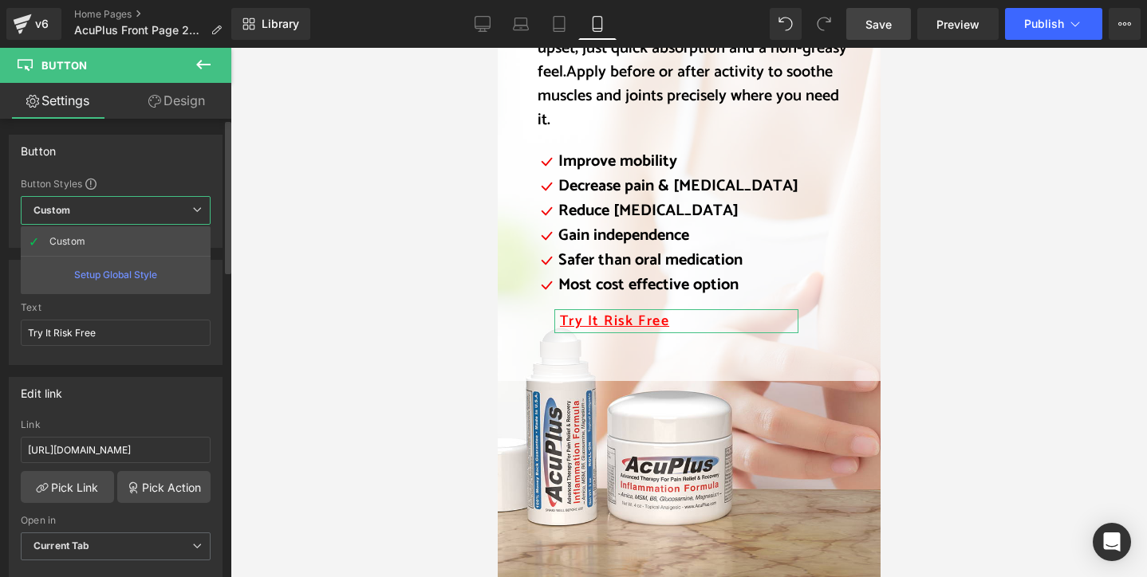
click at [195, 204] on span "Custom Setup Global Style" at bounding box center [116, 210] width 190 height 29
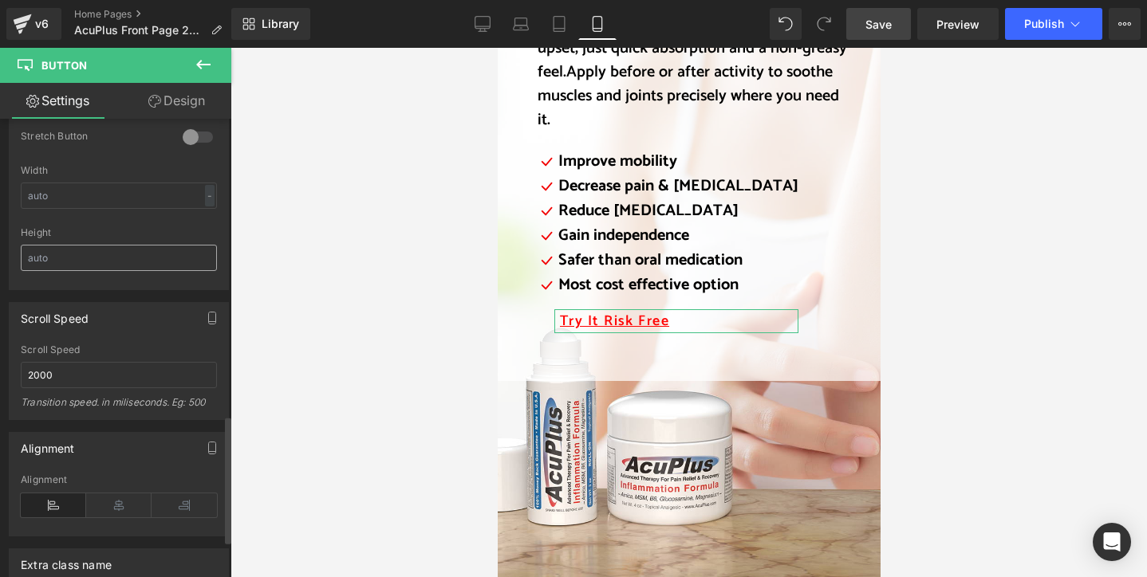
scroll to position [1196, 0]
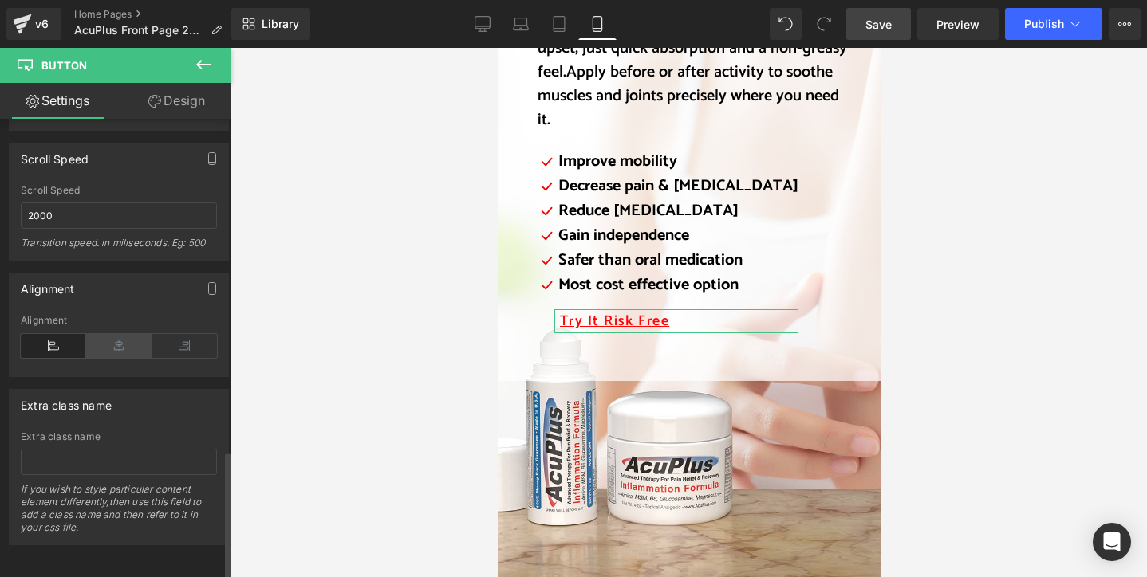
click at [115, 339] on icon at bounding box center [118, 346] width 65 height 24
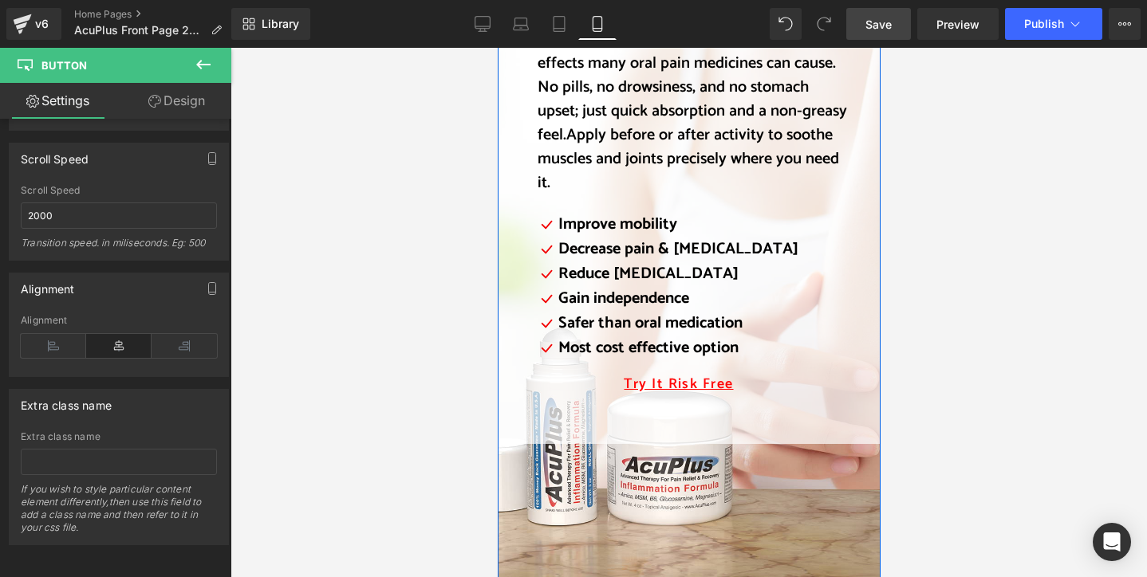
scroll to position [1914, 0]
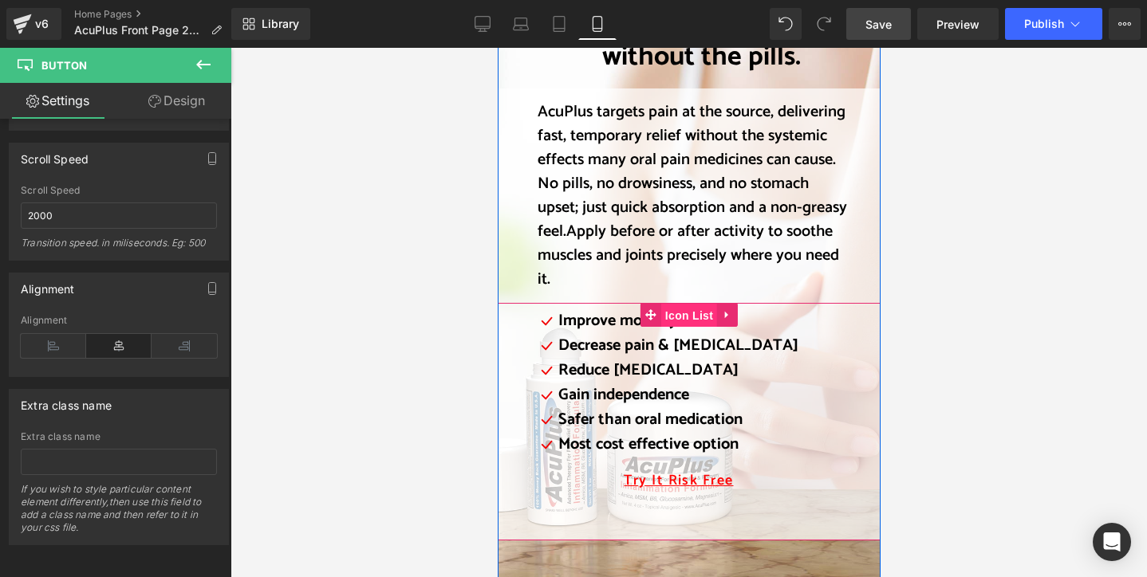
click at [670, 304] on span "Icon List" at bounding box center [688, 316] width 56 height 24
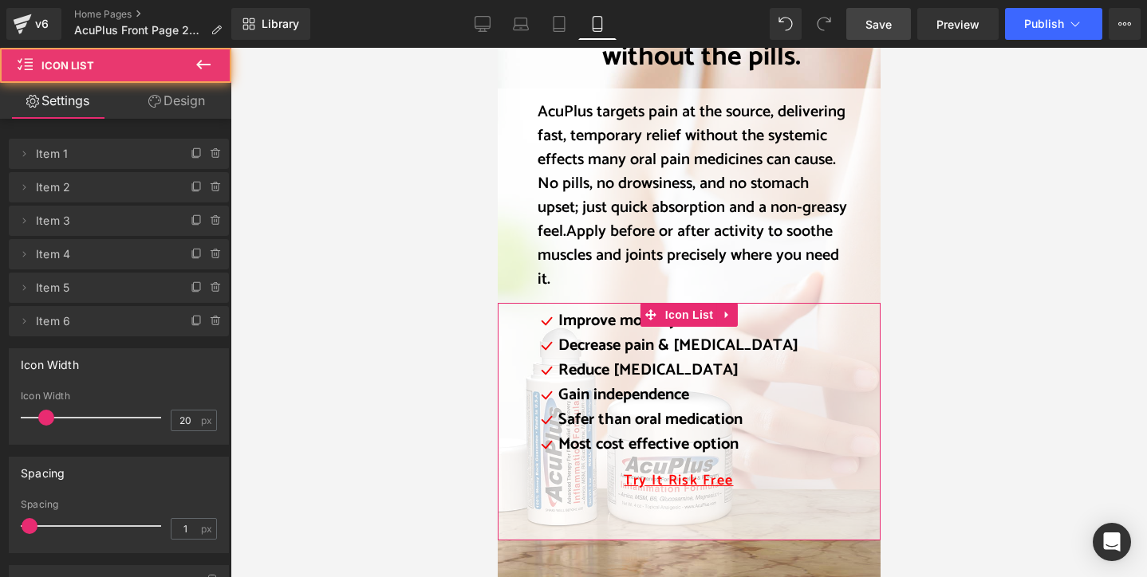
scroll to position [303, 0]
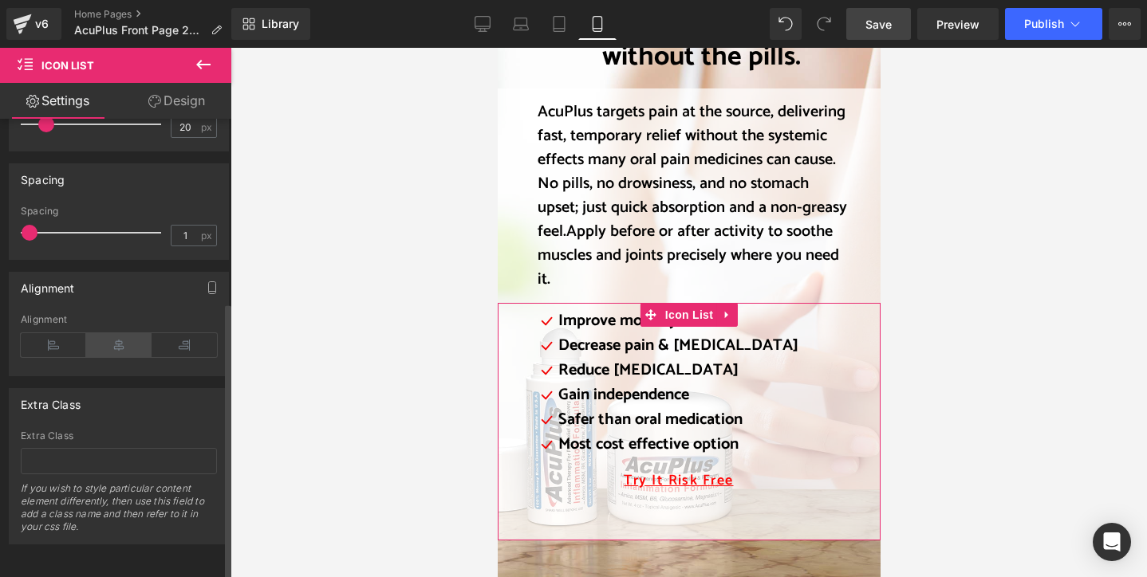
click at [130, 334] on icon at bounding box center [118, 345] width 65 height 24
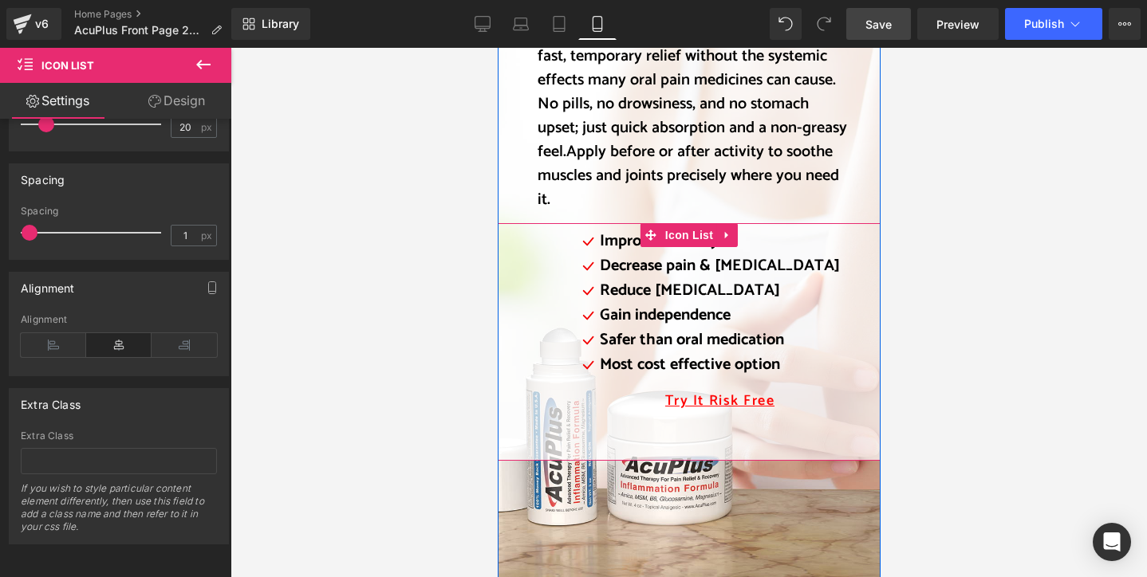
scroll to position [1914, 0]
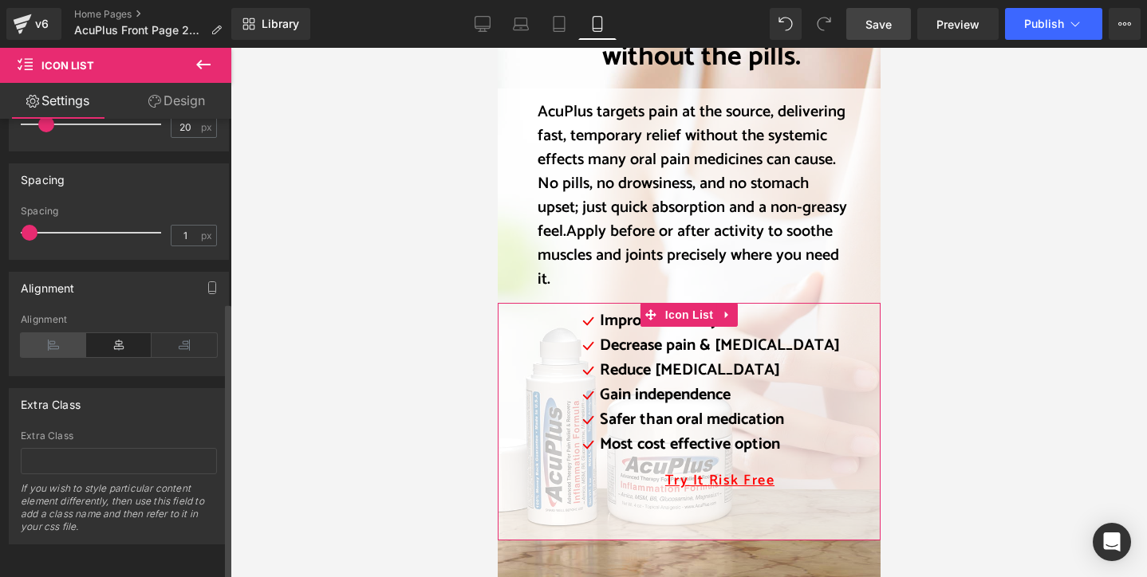
click at [64, 333] on icon at bounding box center [53, 345] width 65 height 24
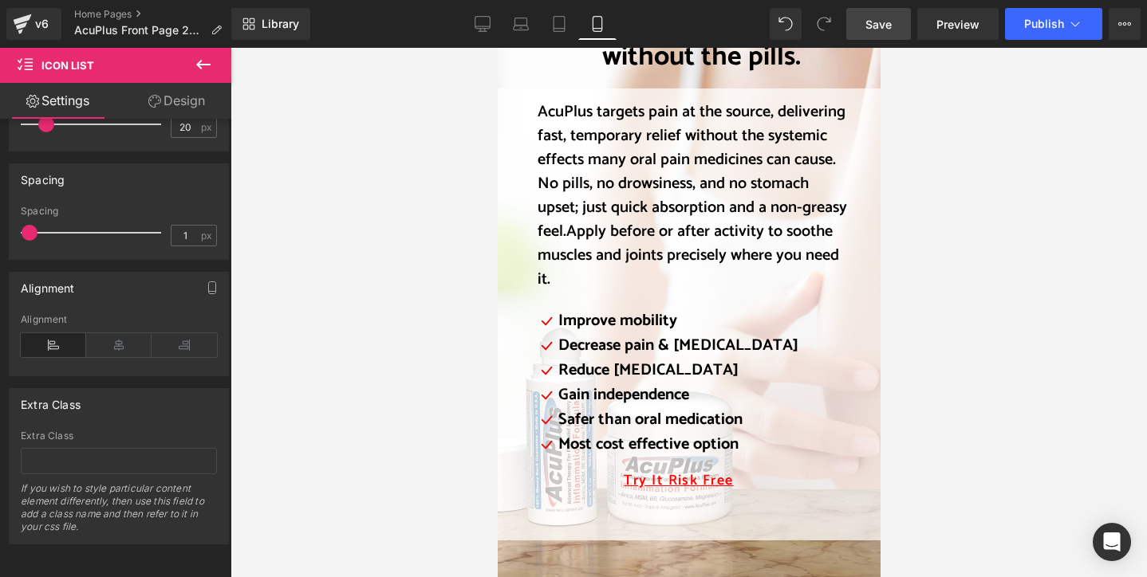
click at [962, 353] on div at bounding box center [688, 313] width 916 height 530
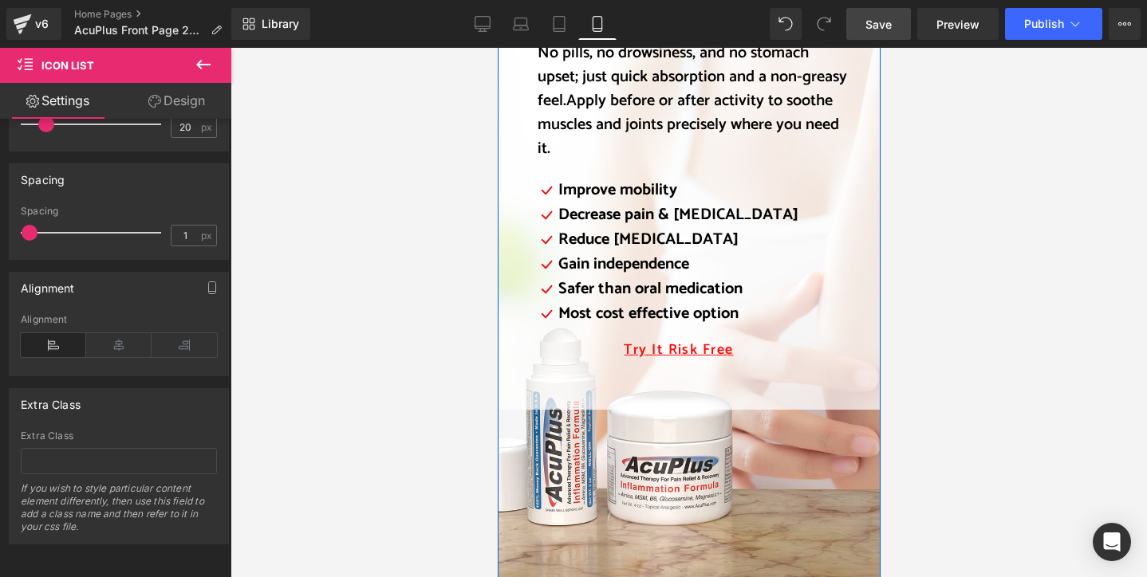
scroll to position [2074, 0]
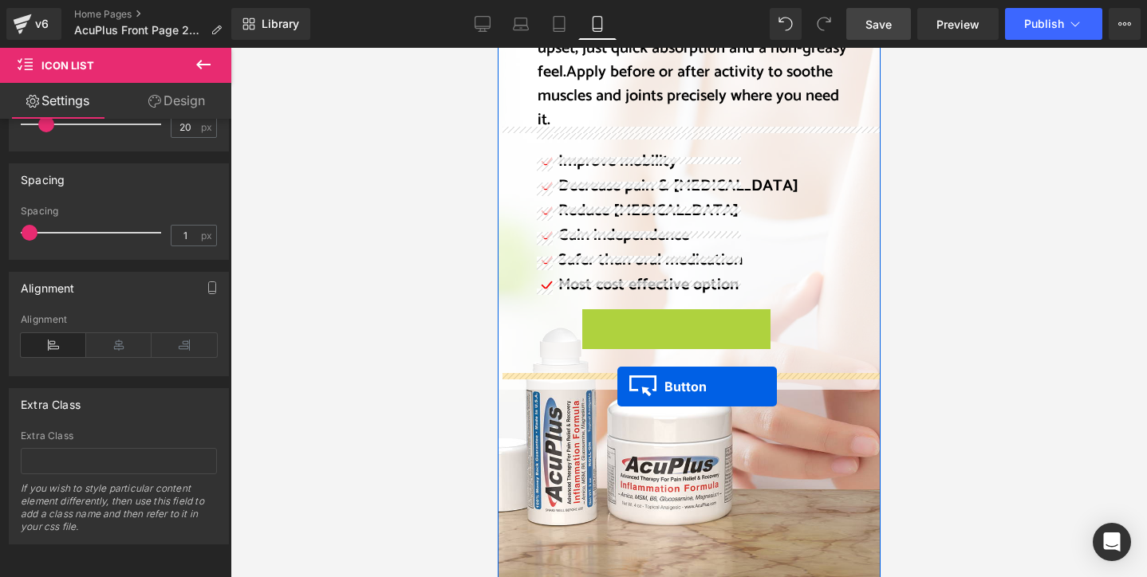
drag, startPoint x: 617, startPoint y: 303, endPoint x: 617, endPoint y: 387, distance: 83.7
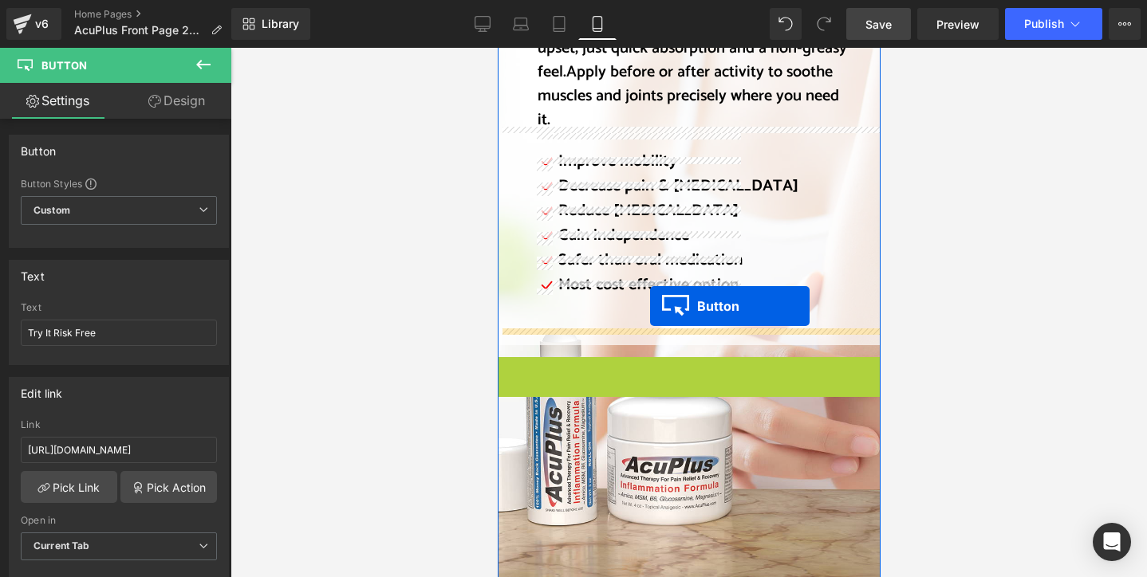
drag, startPoint x: 652, startPoint y: 350, endPoint x: 649, endPoint y: 306, distance: 43.9
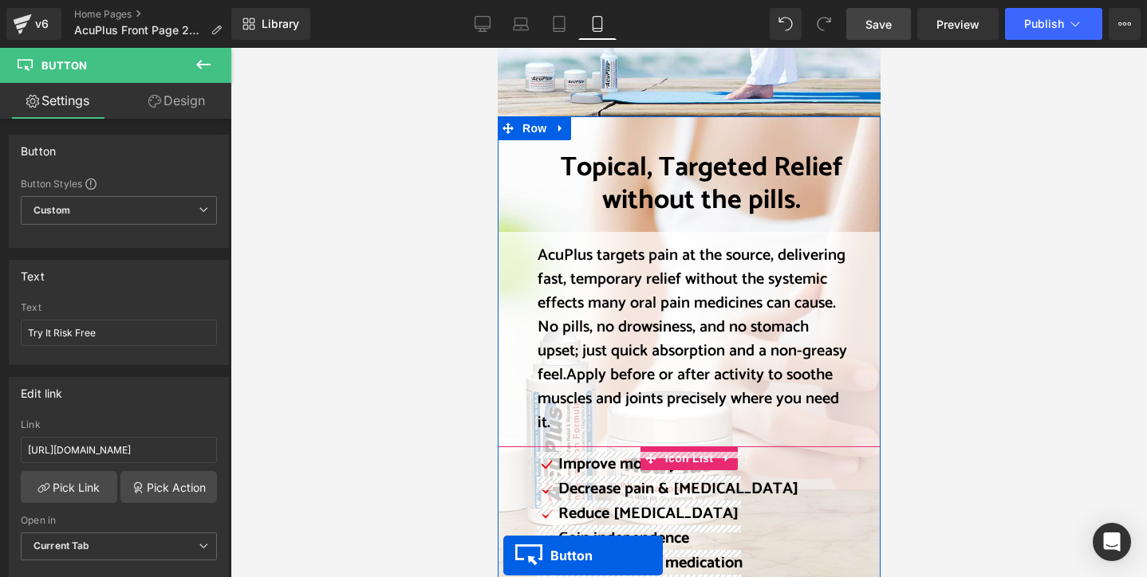
scroll to position [1930, 0]
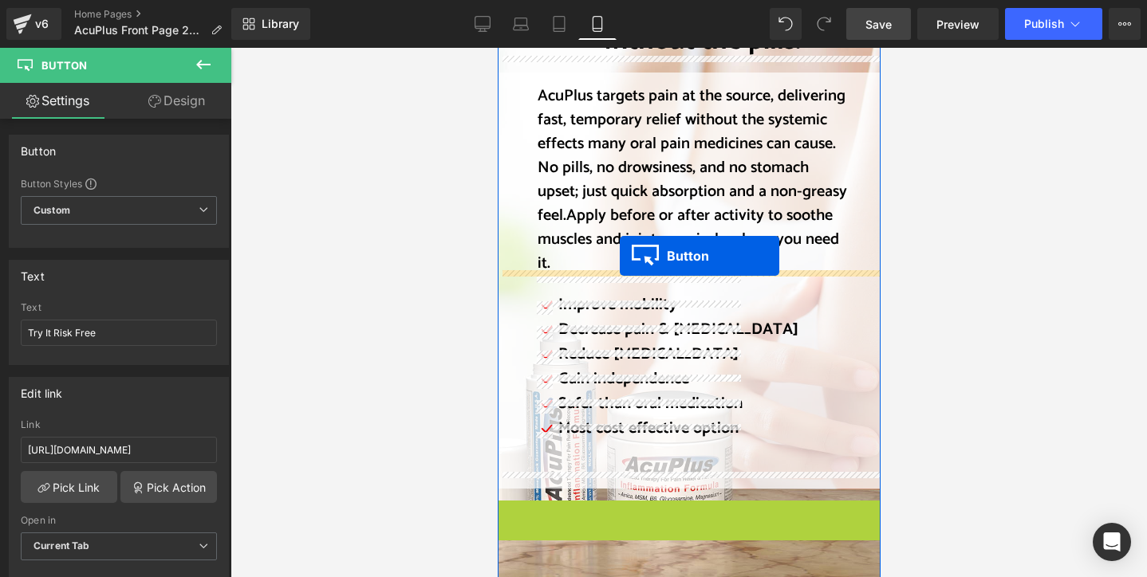
drag, startPoint x: 653, startPoint y: 350, endPoint x: 619, endPoint y: 256, distance: 100.2
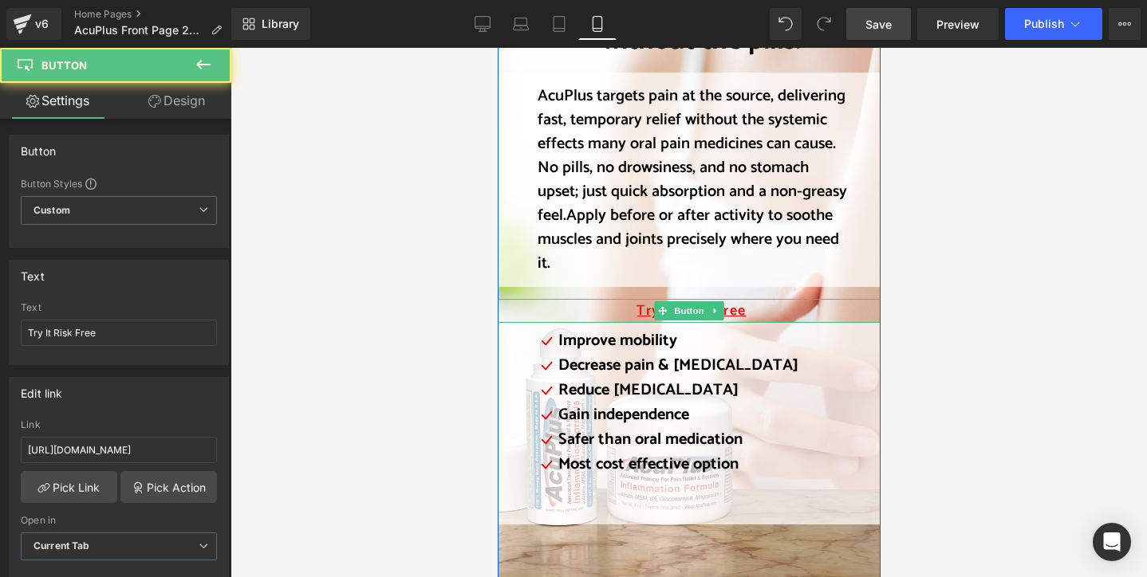
click at [736, 301] on span "Try It Risk Free" at bounding box center [690, 312] width 109 height 22
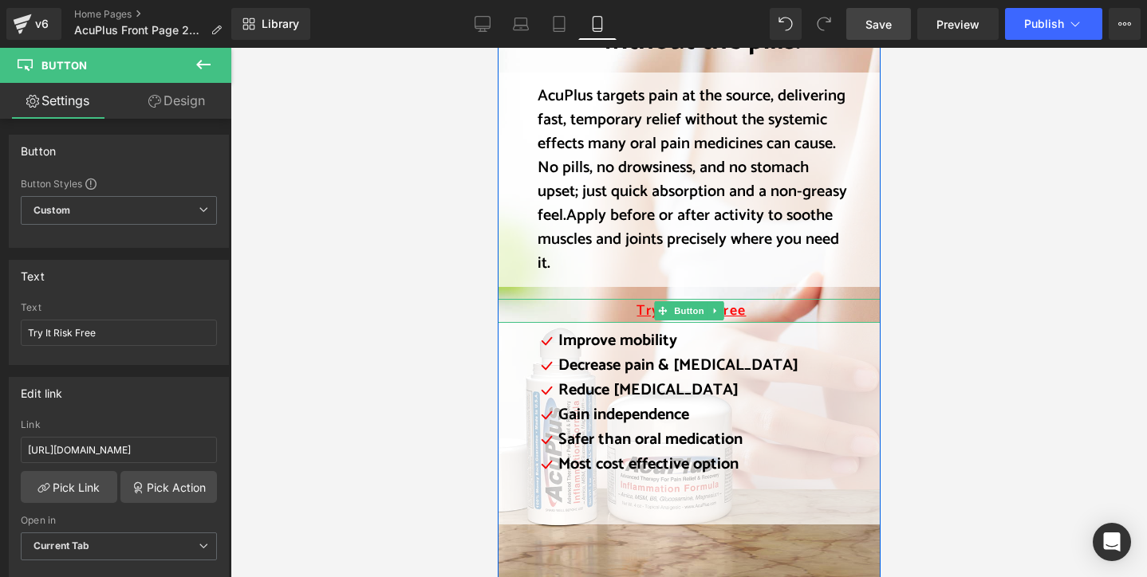
click at [636, 301] on span "Try It Risk Free" at bounding box center [690, 312] width 109 height 22
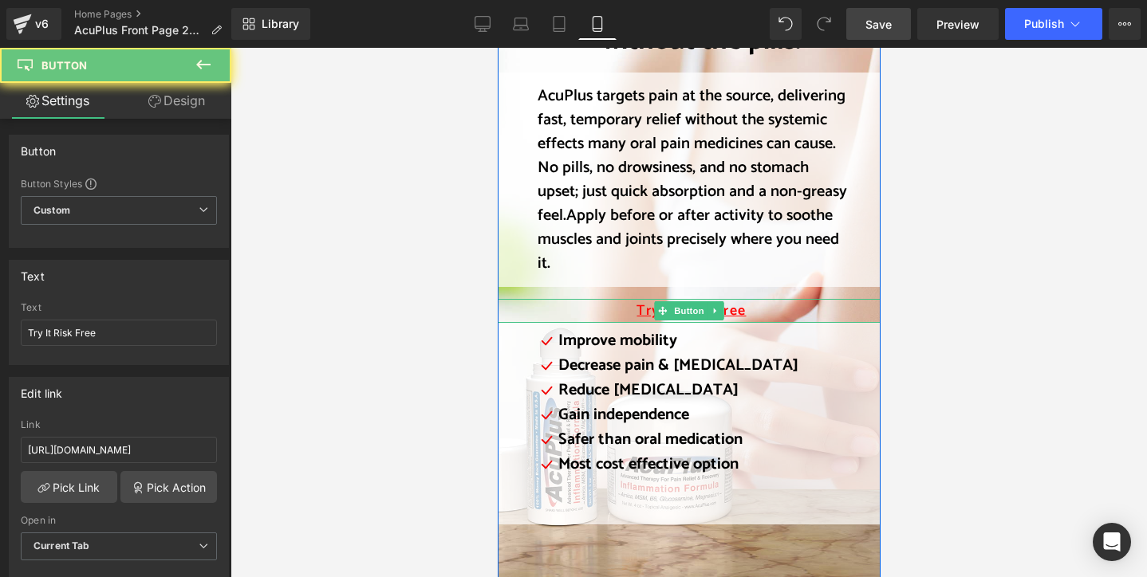
click at [636, 301] on span "Try It Risk Free" at bounding box center [690, 312] width 109 height 22
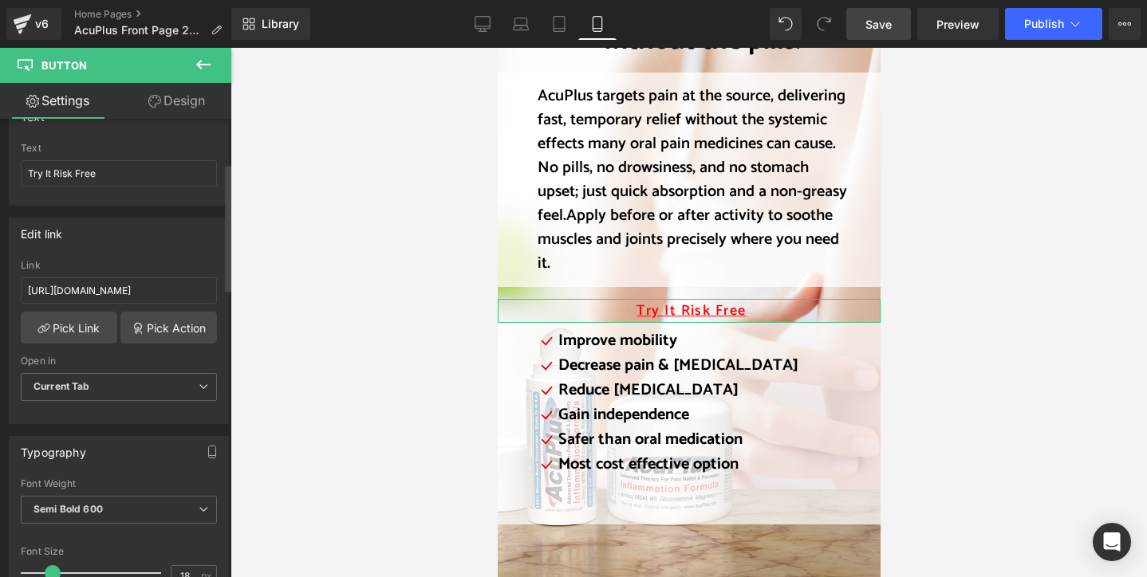
scroll to position [0, 0]
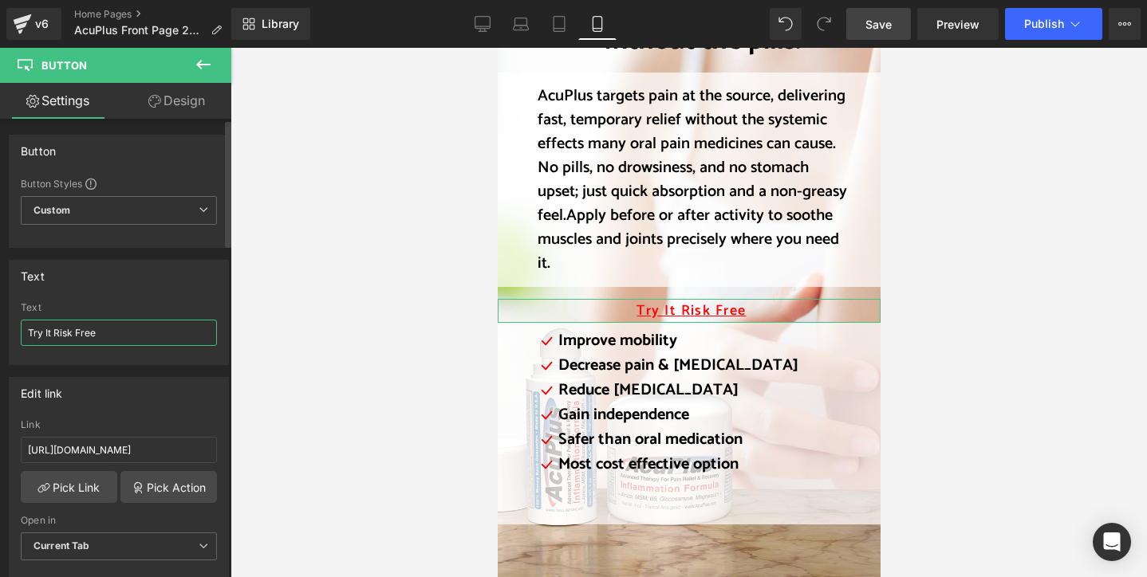
drag, startPoint x: 42, startPoint y: 334, endPoint x: 91, endPoint y: 336, distance: 48.7
click at [42, 334] on input "Try It Risk Free" at bounding box center [119, 333] width 196 height 26
click at [89, 331] on input "Try AcuPlus It Risk Free" at bounding box center [119, 333] width 196 height 26
type input "Try AcuPlus Risk Free"
click at [365, 375] on div at bounding box center [688, 313] width 916 height 530
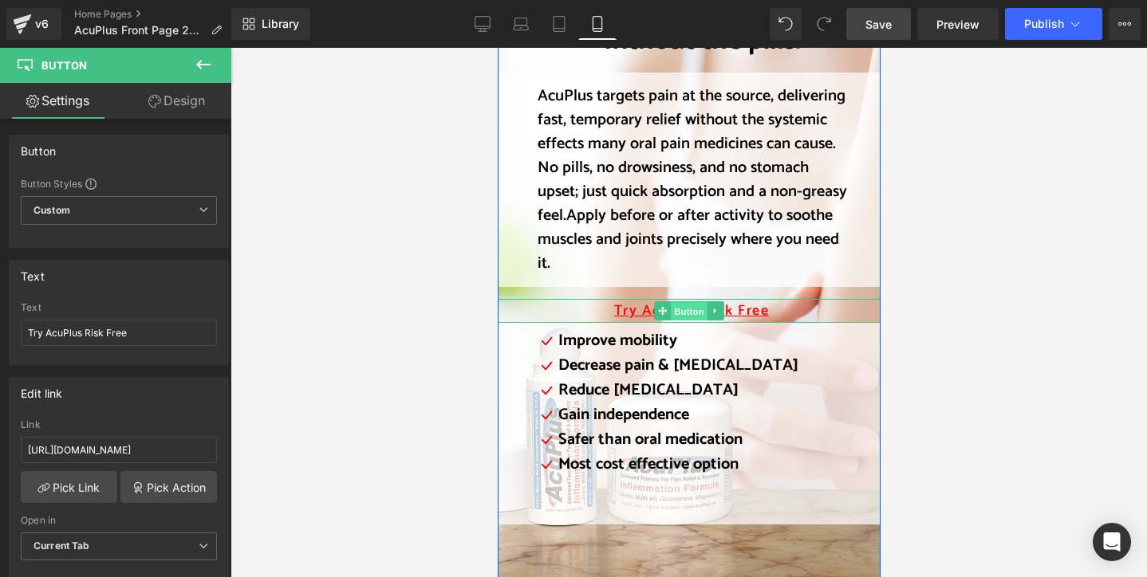
click at [676, 302] on span "Button" at bounding box center [688, 311] width 37 height 19
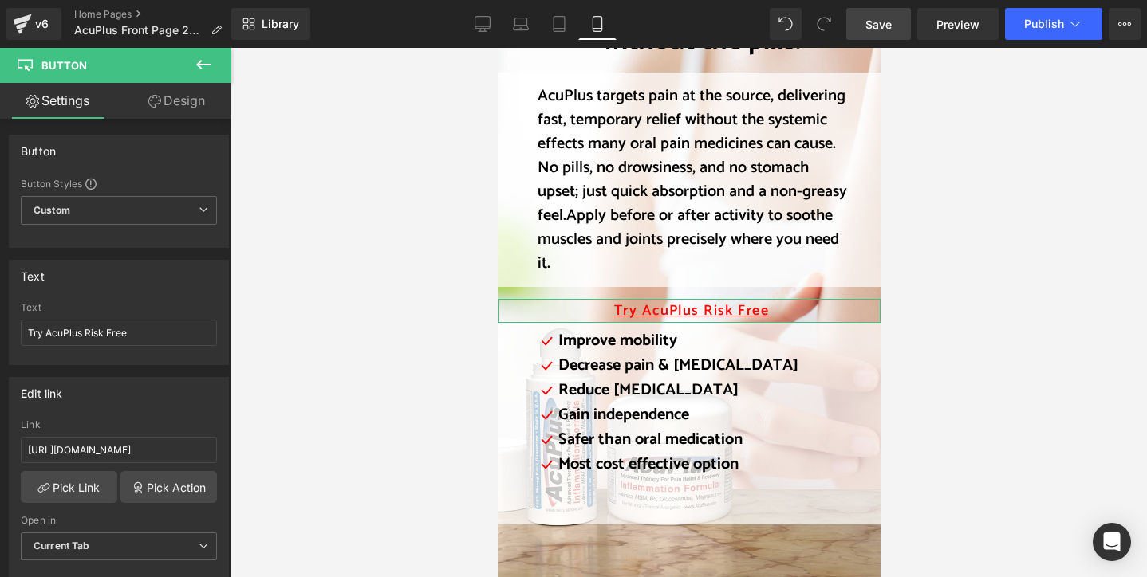
click at [195, 108] on link "Design" at bounding box center [177, 101] width 116 height 36
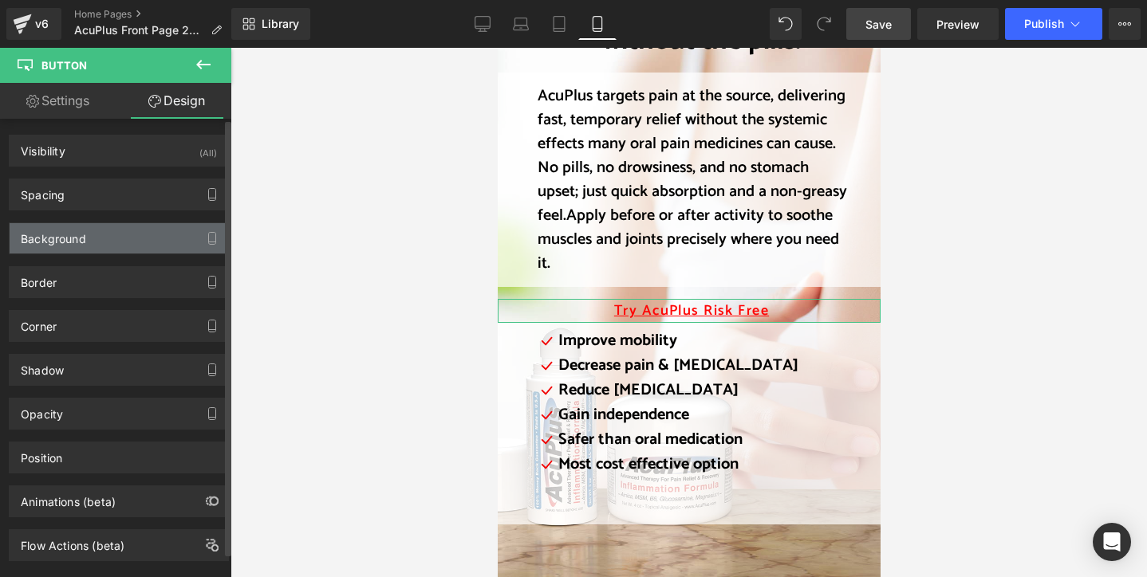
click at [129, 230] on div "Background" at bounding box center [119, 238] width 219 height 30
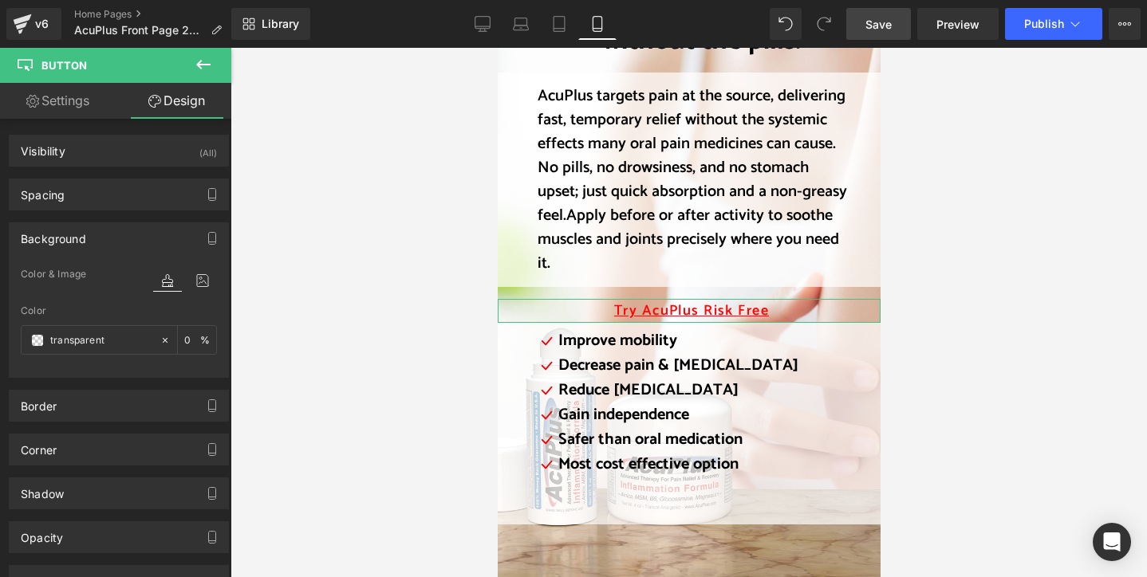
click at [193, 106] on link "Design" at bounding box center [177, 101] width 116 height 36
click at [80, 103] on link "Settings" at bounding box center [58, 101] width 116 height 36
type input "transparent"
type input "0"
type input "100"
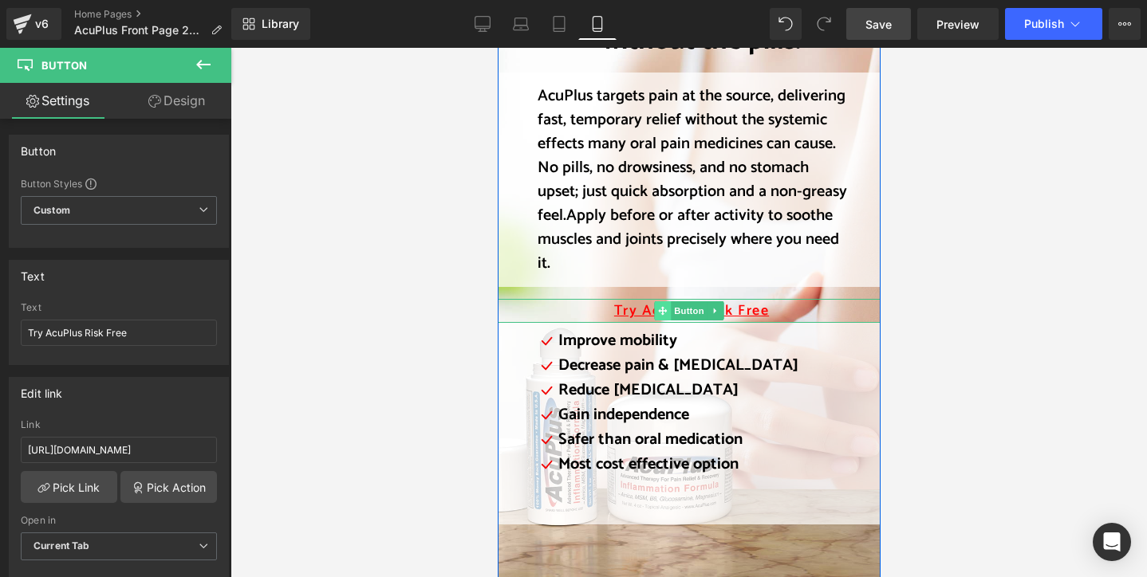
click at [658, 307] on icon at bounding box center [661, 311] width 9 height 9
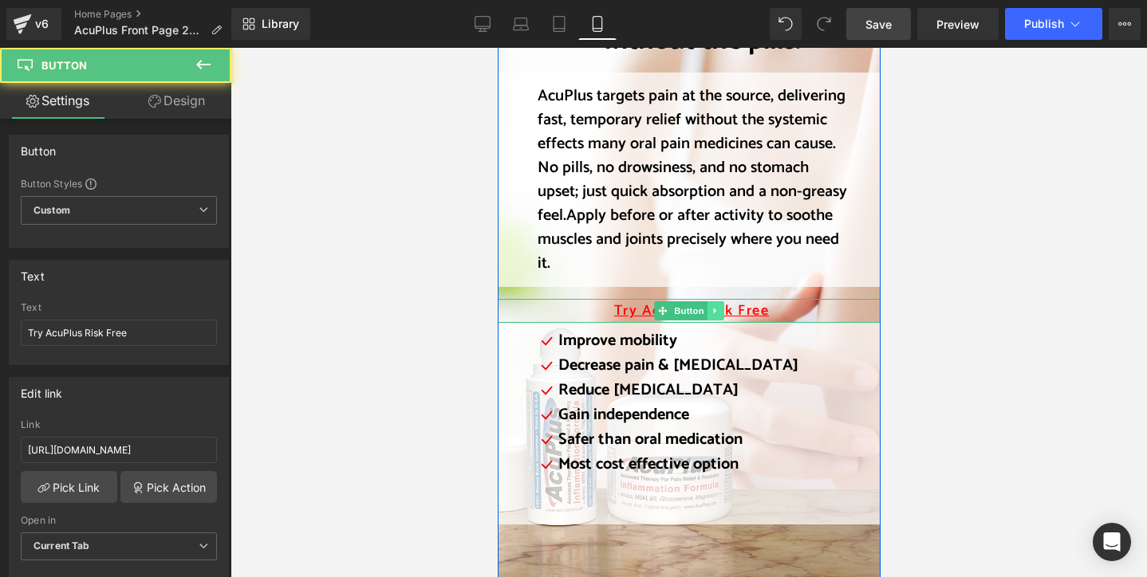
click at [711, 306] on icon at bounding box center [715, 311] width 9 height 10
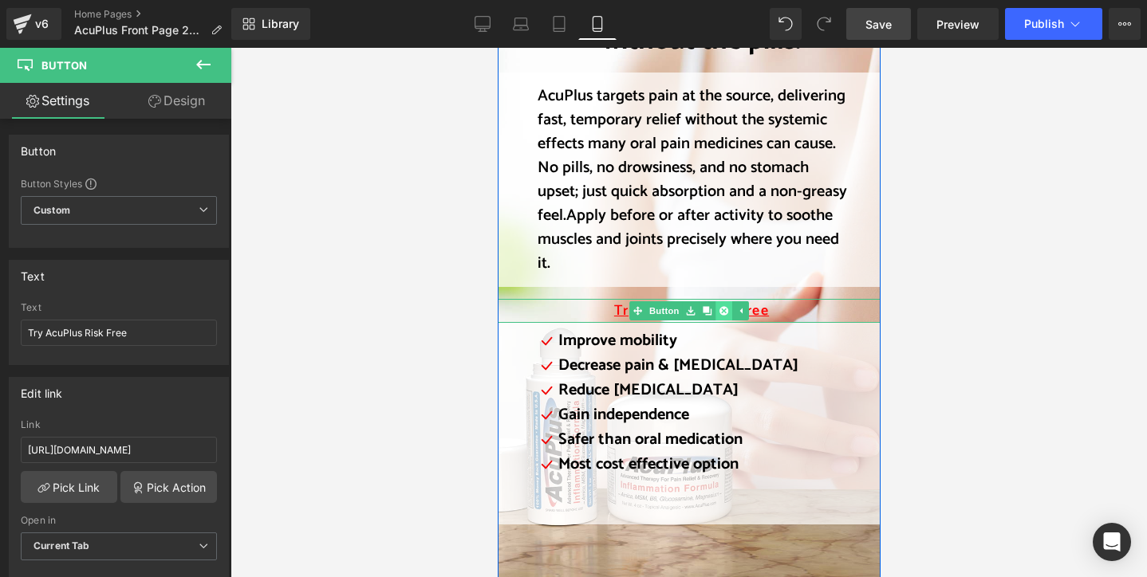
click at [719, 307] on icon at bounding box center [723, 311] width 9 height 9
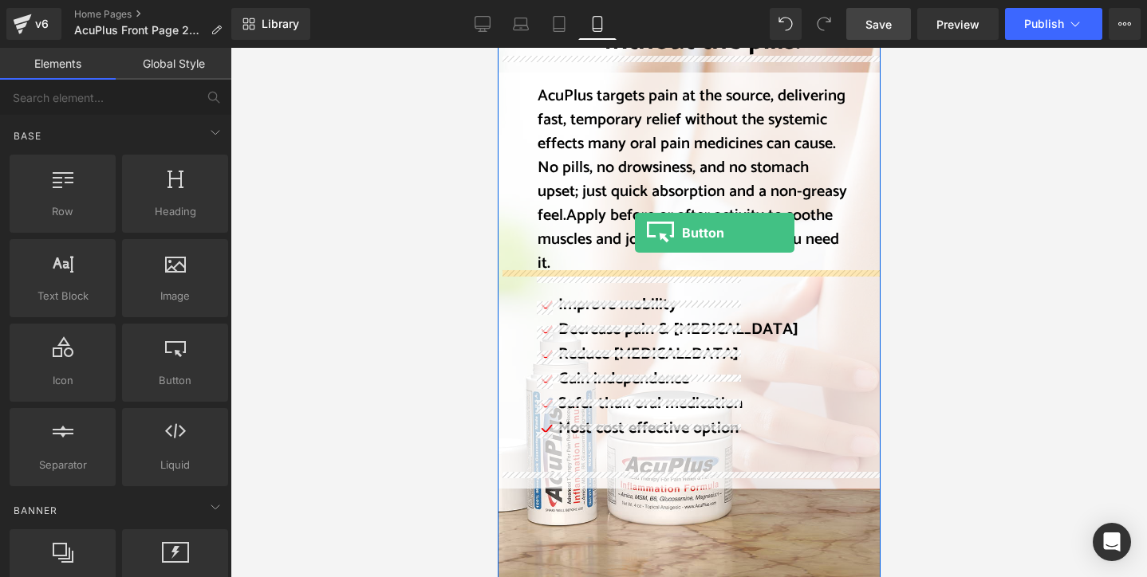
drag, startPoint x: 672, startPoint y: 405, endPoint x: 634, endPoint y: 233, distance: 176.3
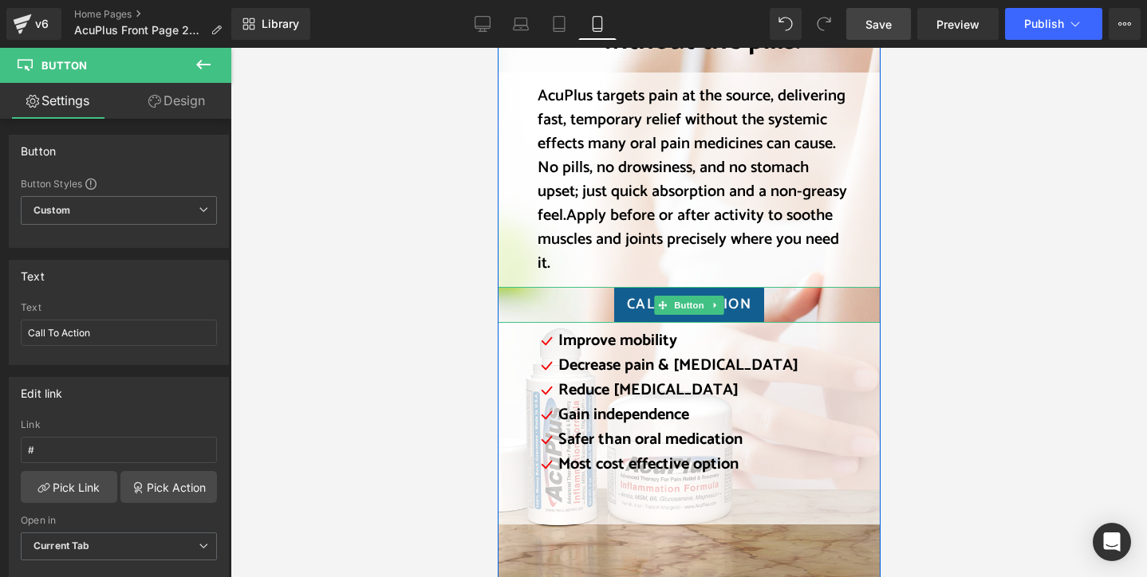
click at [745, 294] on link "Call To Action" at bounding box center [688, 305] width 150 height 36
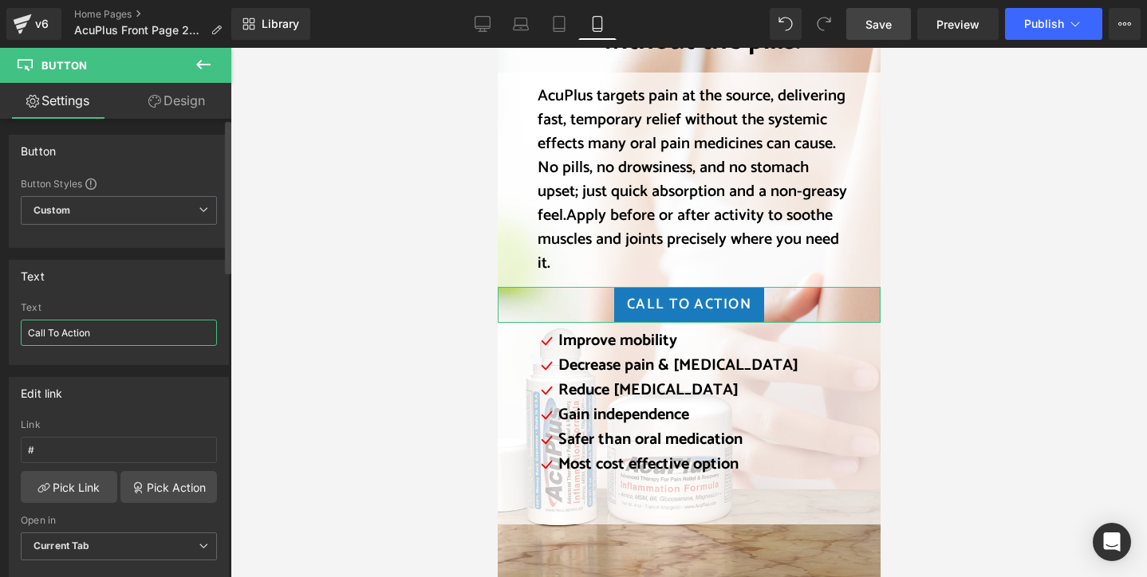
click at [127, 336] on input "Call To Action" at bounding box center [119, 333] width 196 height 26
type input "Try AcuPlus Risk-free"
click at [317, 420] on div at bounding box center [688, 313] width 916 height 530
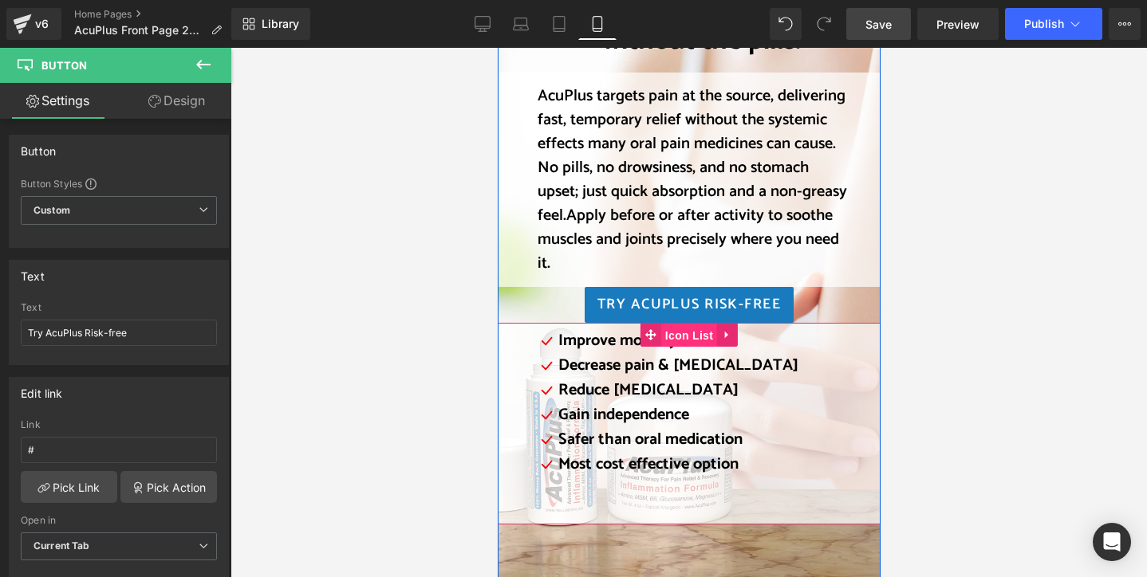
click at [673, 324] on span "Icon List" at bounding box center [688, 336] width 56 height 24
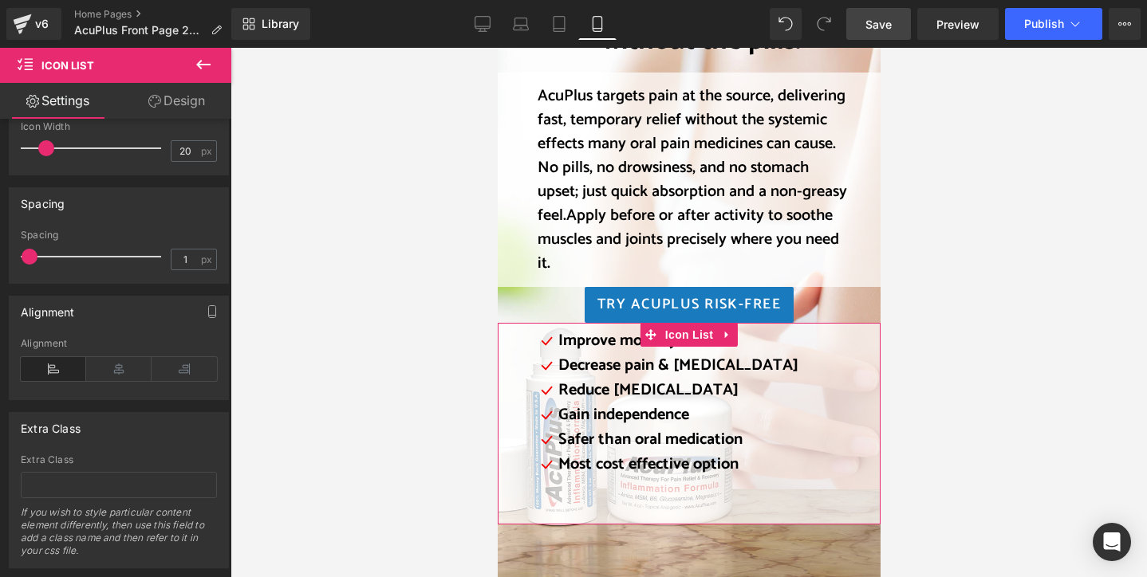
scroll to position [303, 0]
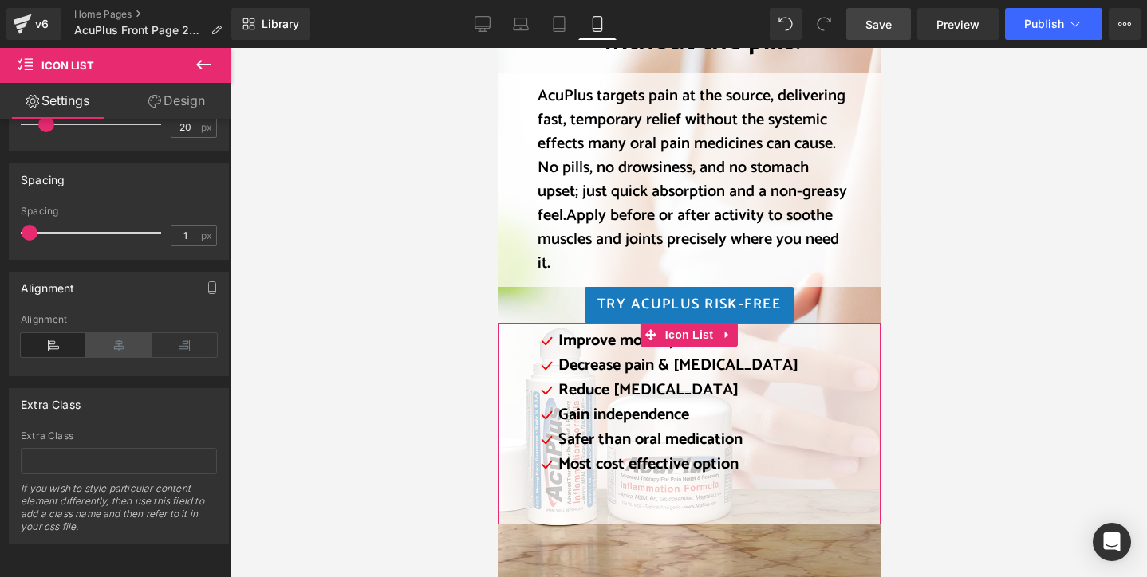
click at [113, 334] on icon at bounding box center [118, 345] width 65 height 24
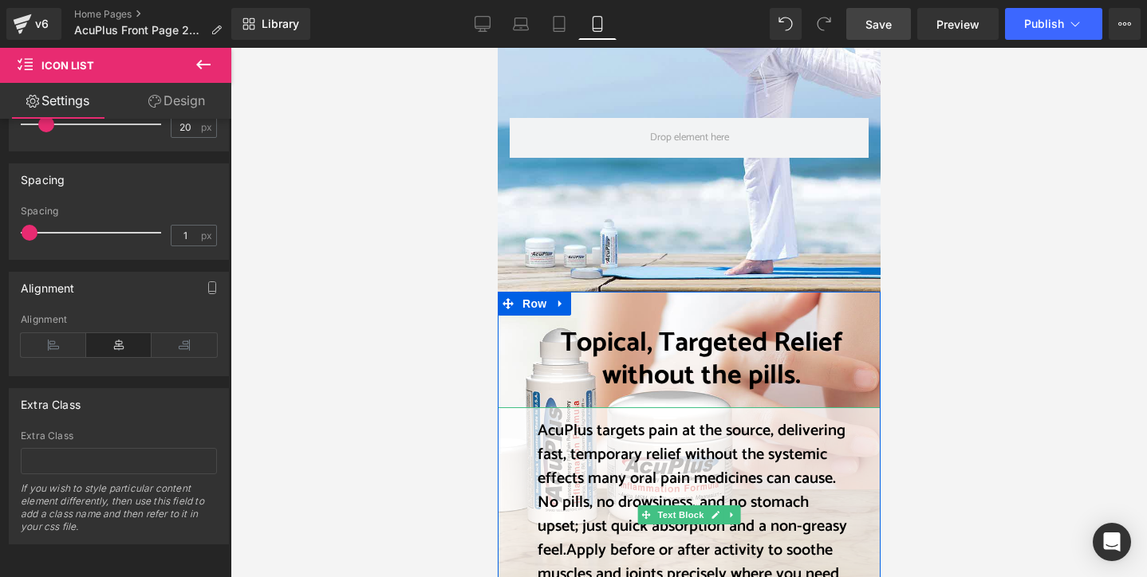
scroll to position [1834, 0]
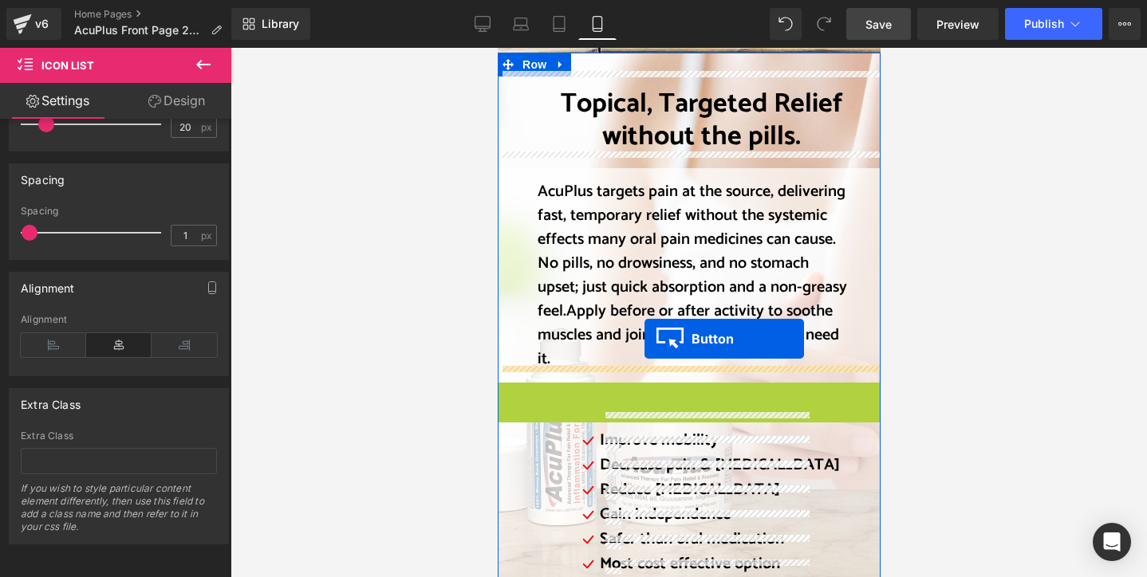
drag, startPoint x: 656, startPoint y: 378, endPoint x: 642, endPoint y: 339, distance: 41.6
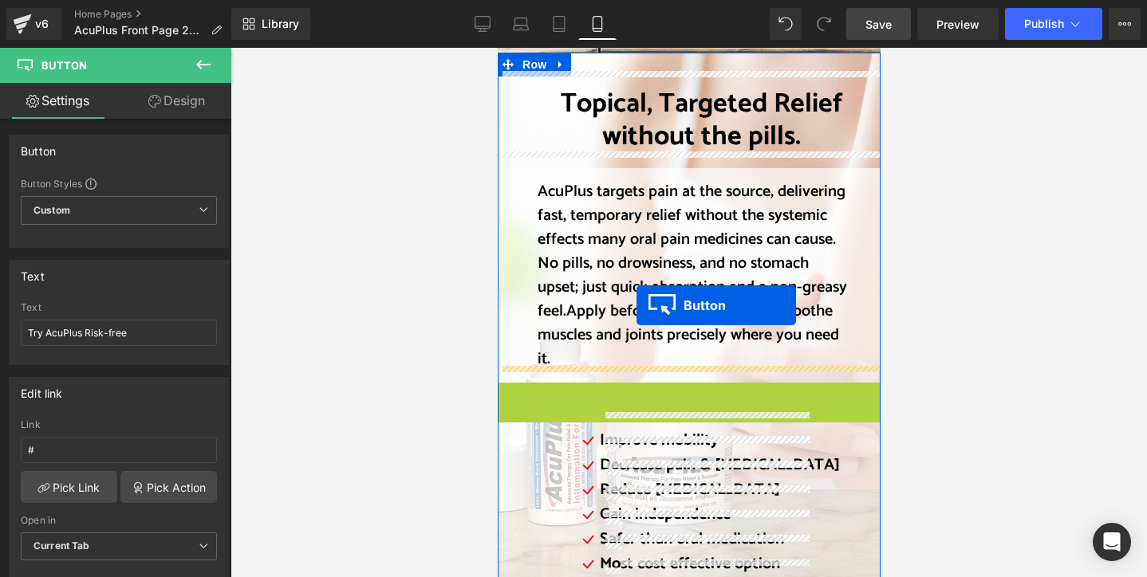
drag, startPoint x: 656, startPoint y: 381, endPoint x: 636, endPoint y: 305, distance: 78.3
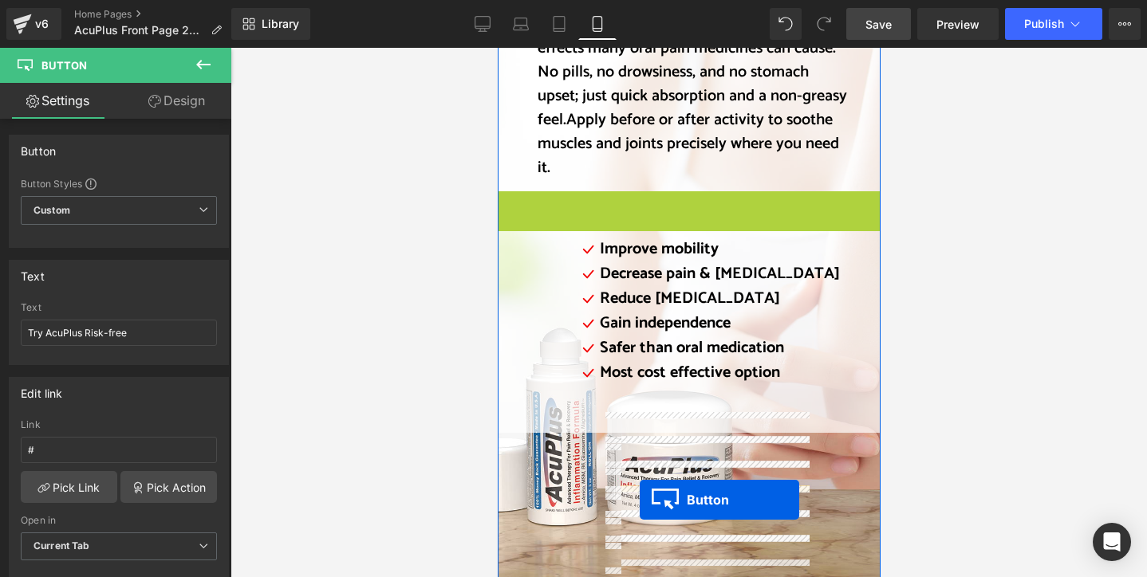
scroll to position [2169, 0]
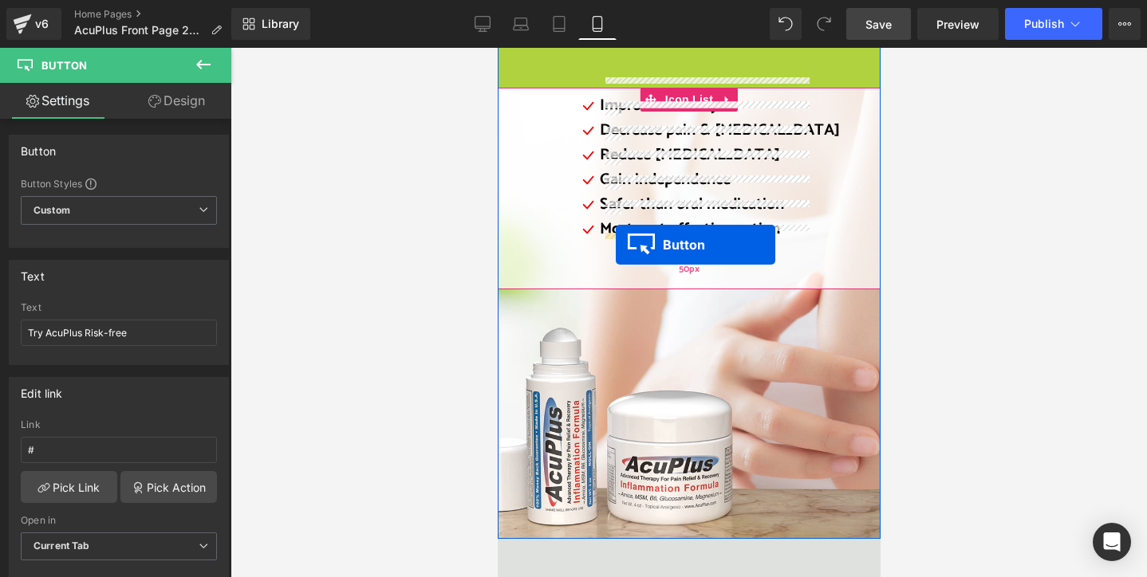
drag, startPoint x: 656, startPoint y: 386, endPoint x: 615, endPoint y: 245, distance: 147.1
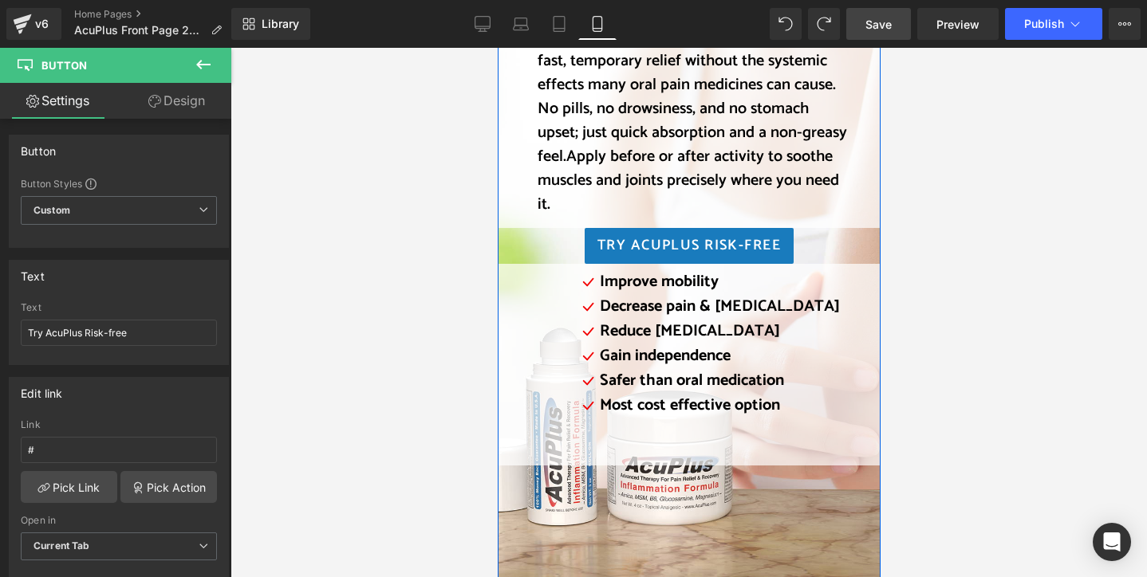
scroll to position [1973, 0]
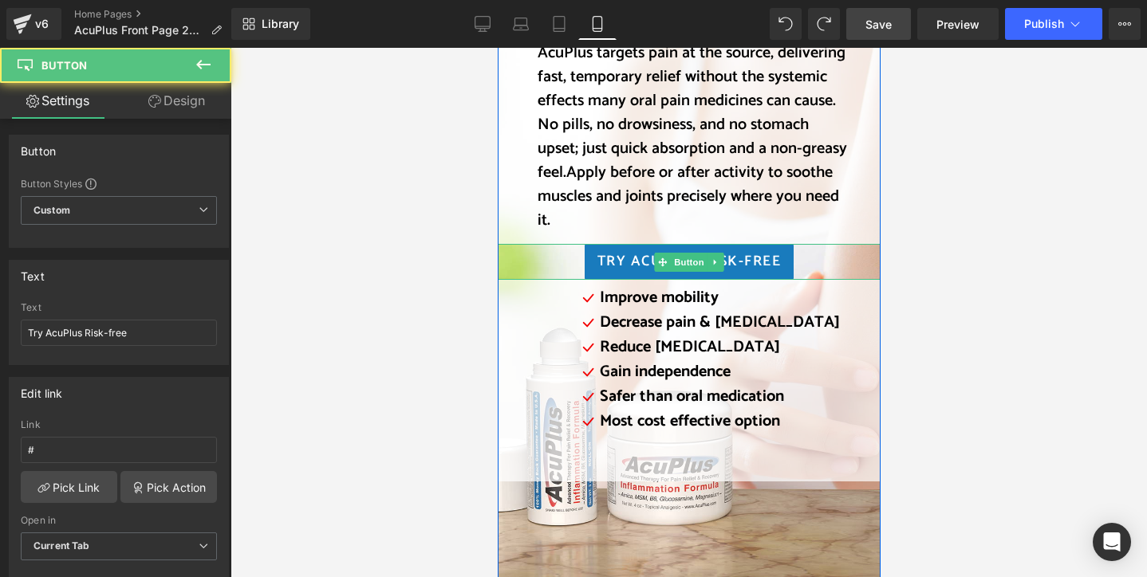
click at [557, 245] on div "Try AcuPlus Risk-free" at bounding box center [688, 262] width 383 height 36
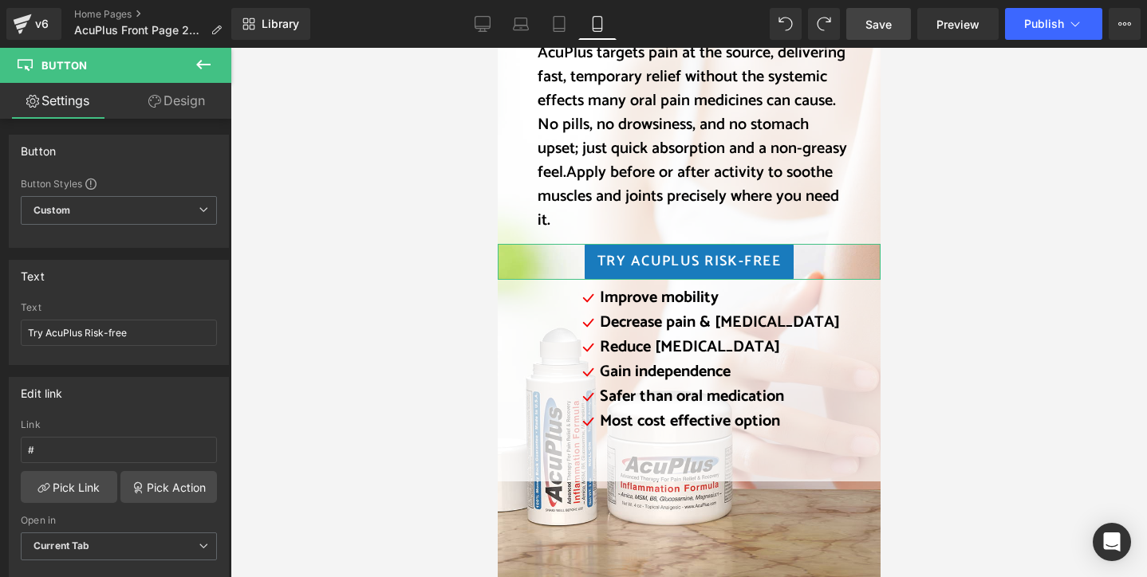
click at [193, 102] on link "Design" at bounding box center [177, 101] width 116 height 36
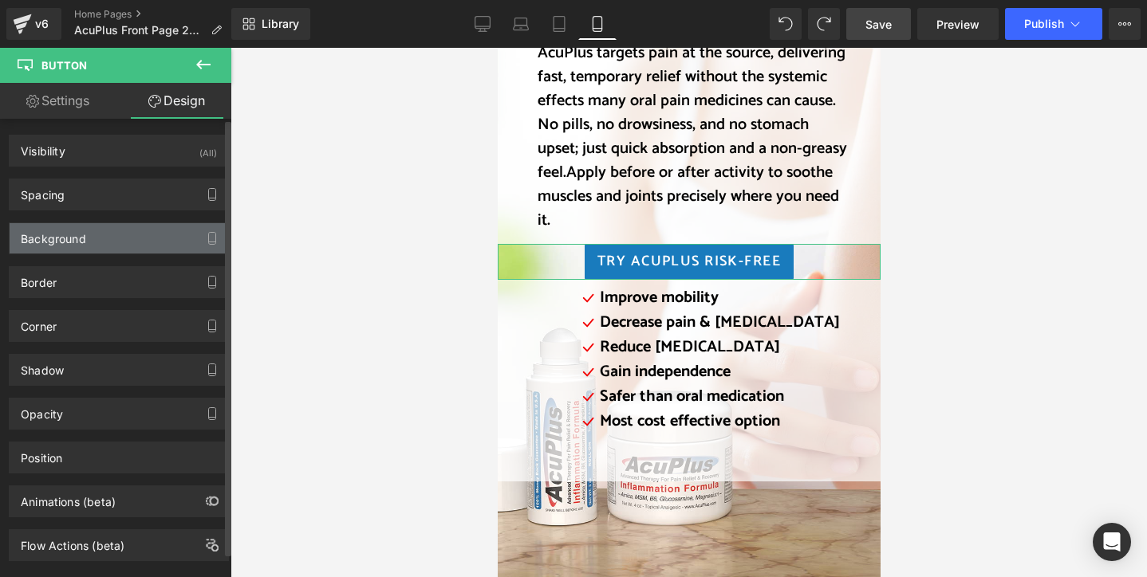
click at [141, 233] on div "Background" at bounding box center [119, 238] width 219 height 30
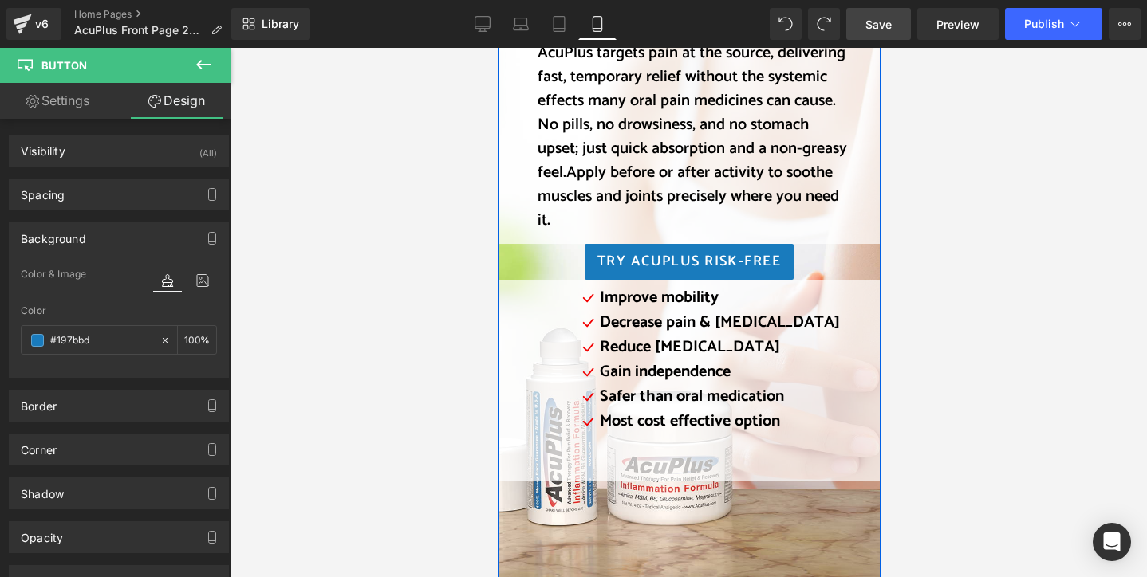
click at [526, 244] on div "Try AcuPlus Risk-free" at bounding box center [688, 262] width 383 height 36
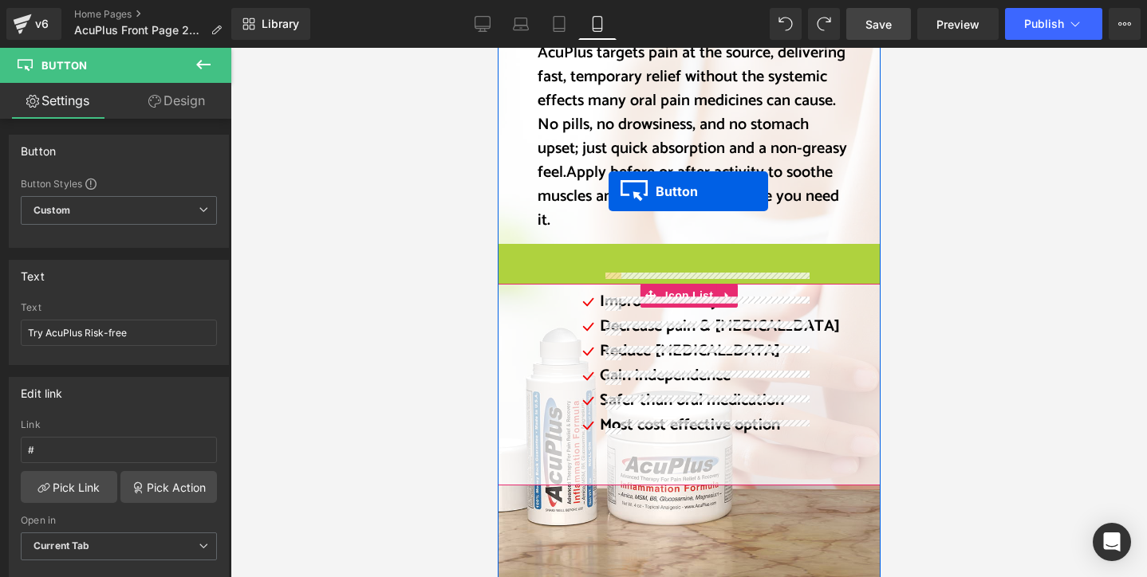
drag, startPoint x: 652, startPoint y: 248, endPoint x: 608, endPoint y: 191, distance: 72.1
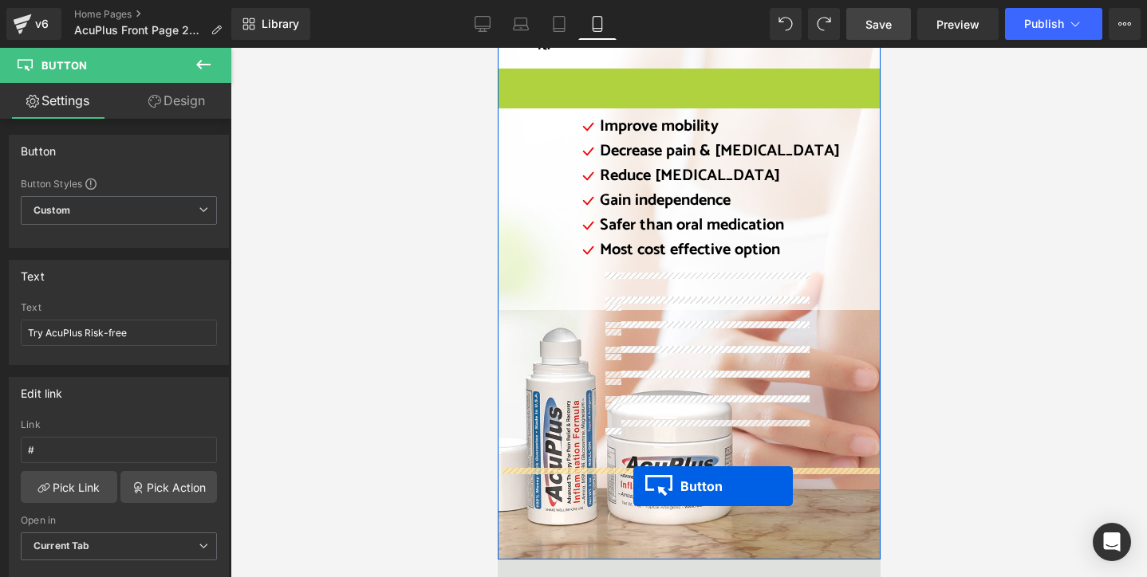
scroll to position [2181, 0]
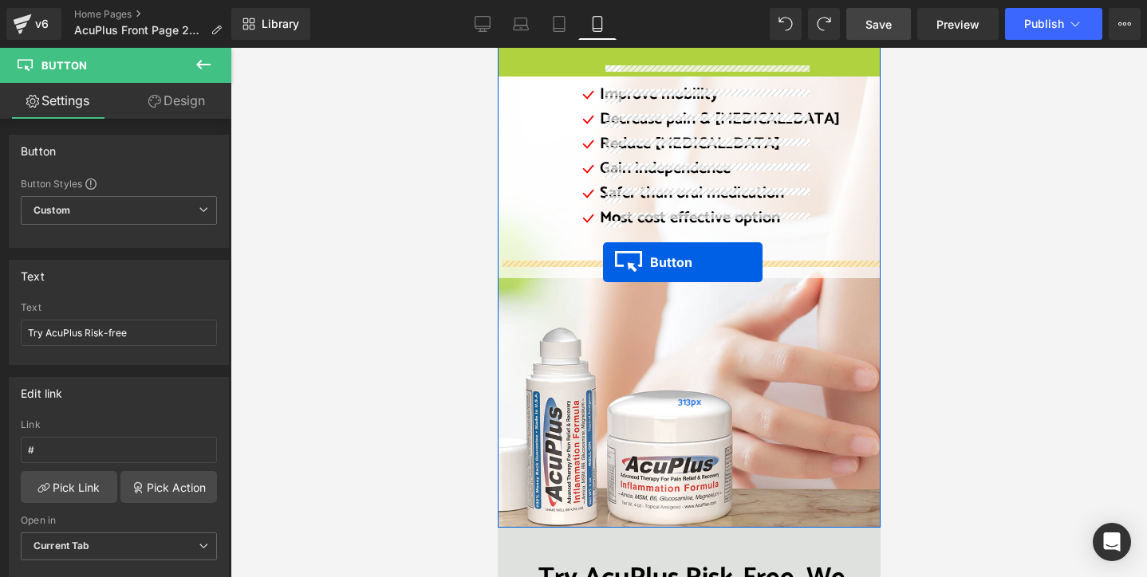
drag, startPoint x: 652, startPoint y: 242, endPoint x: 602, endPoint y: 262, distance: 53.0
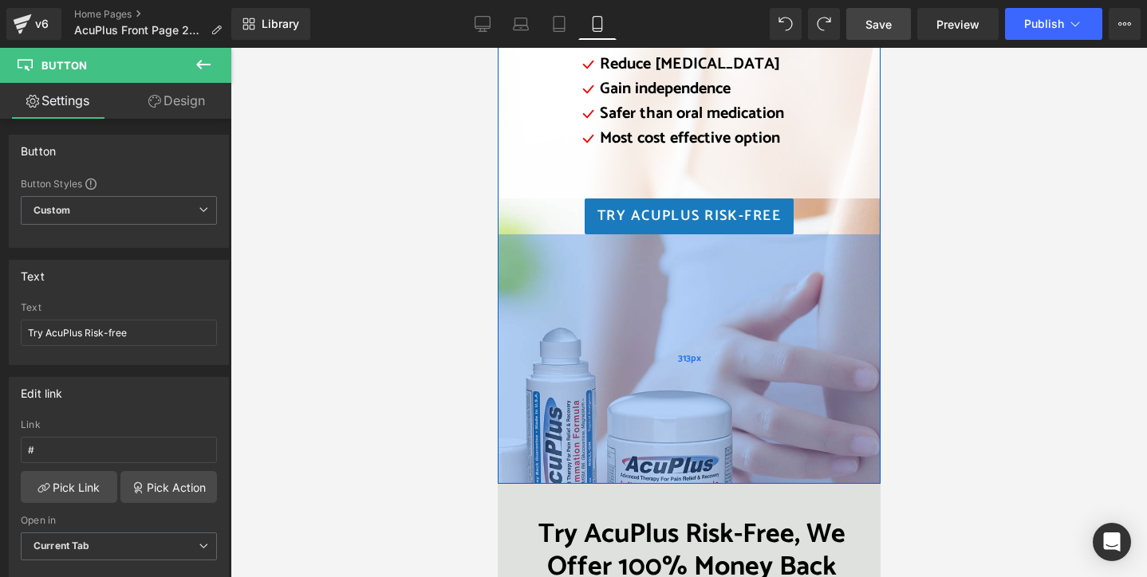
scroll to position [2061, 0]
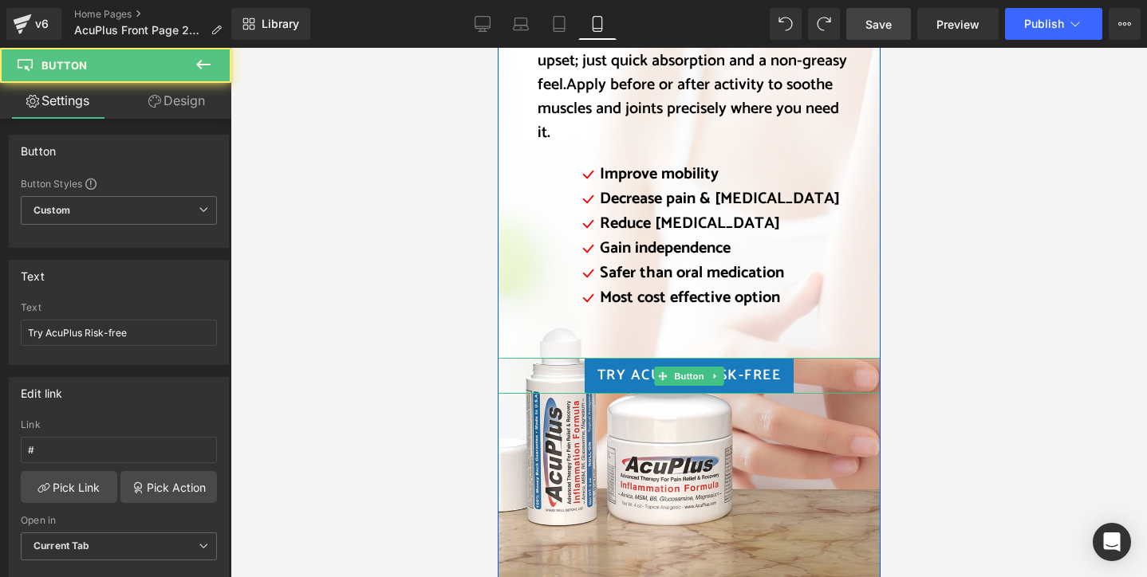
click at [806, 358] on div "Try AcuPlus Risk-free" at bounding box center [688, 376] width 383 height 36
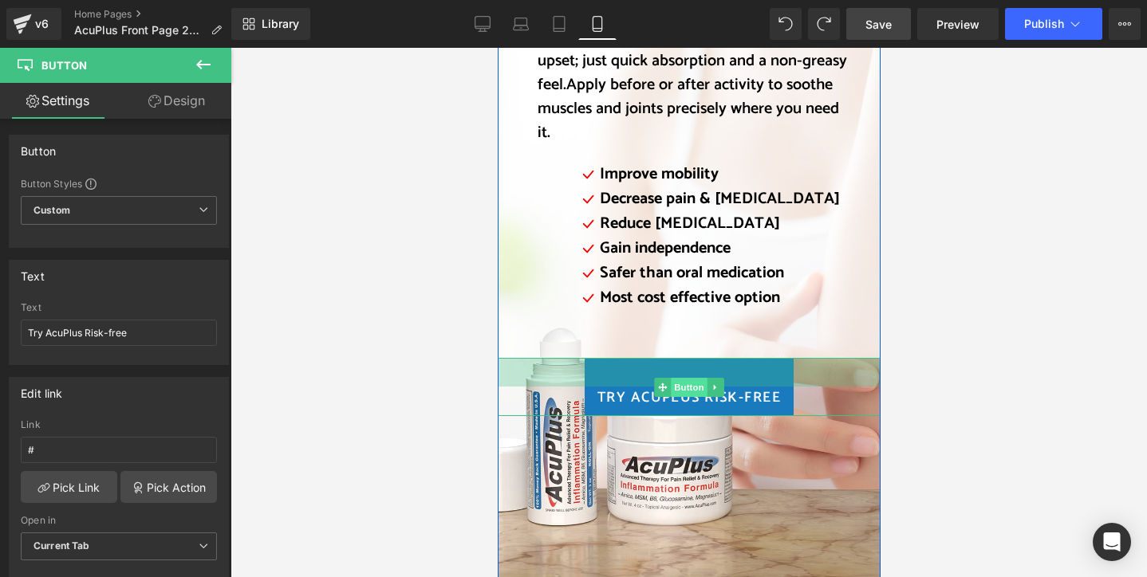
drag, startPoint x: 701, startPoint y: 343, endPoint x: 699, endPoint y: 366, distance: 23.3
click at [699, 366] on div "Try AcuPlus Risk-free Button 36px" at bounding box center [688, 387] width 383 height 58
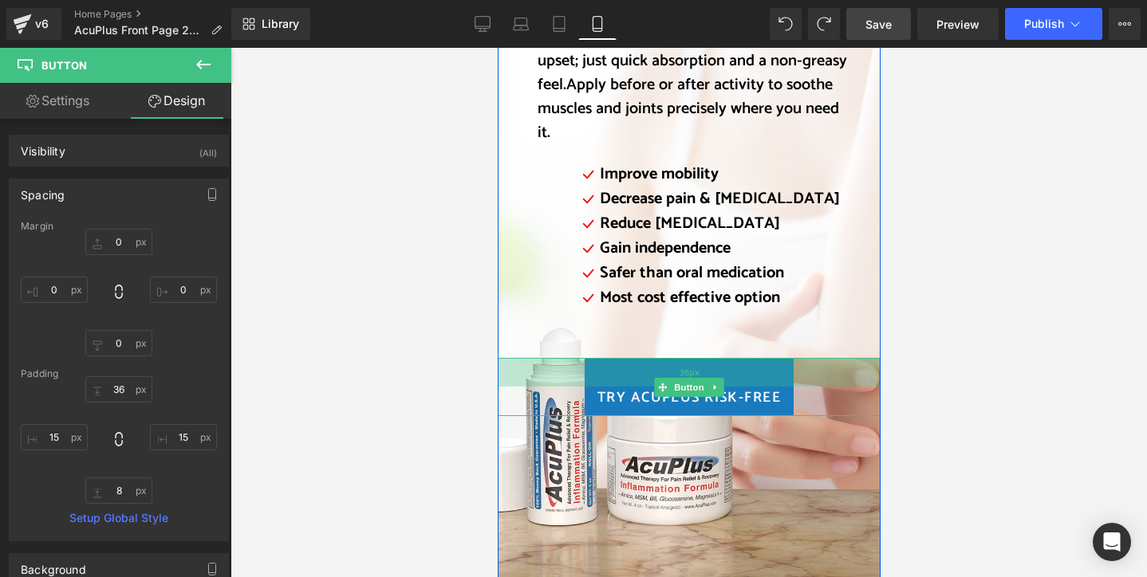
type input "0"
type input "36"
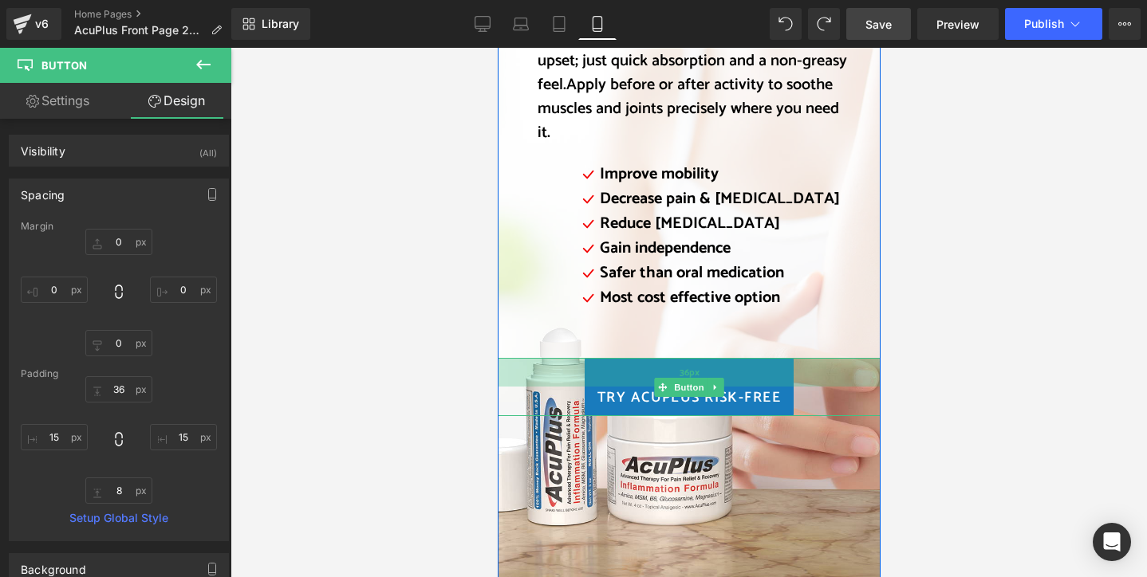
type input "15"
type input "8"
type input "15"
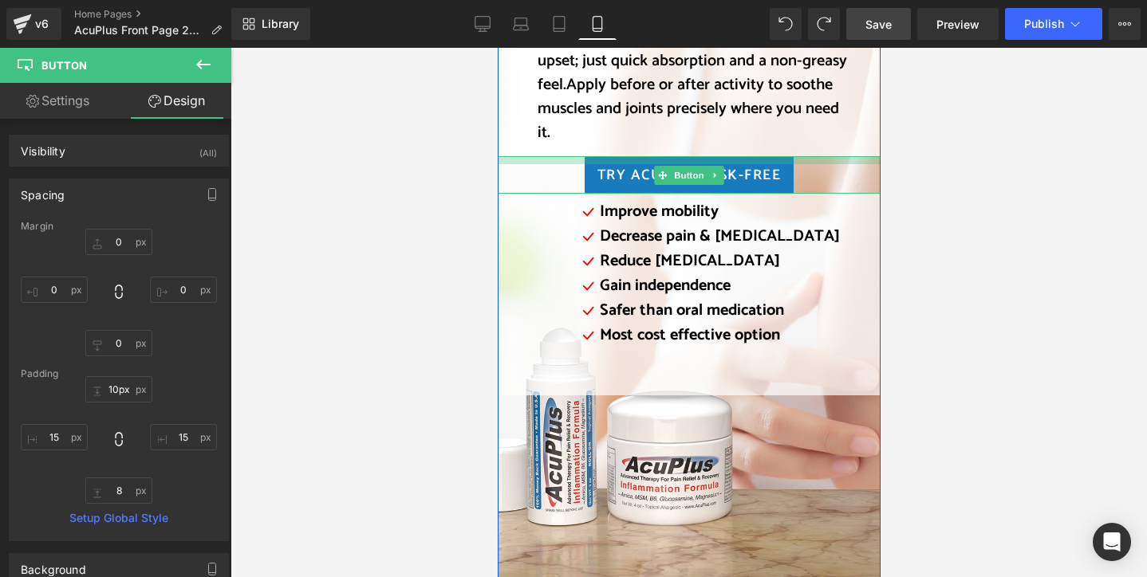
drag, startPoint x: 764, startPoint y: 140, endPoint x: 771, endPoint y: 119, distance: 21.9
click at [771, 119] on div "Topical, Targeted Relief without the pills. Heading AcuPlus targets pain at the…" at bounding box center [688, 129] width 383 height 534
type input "12px"
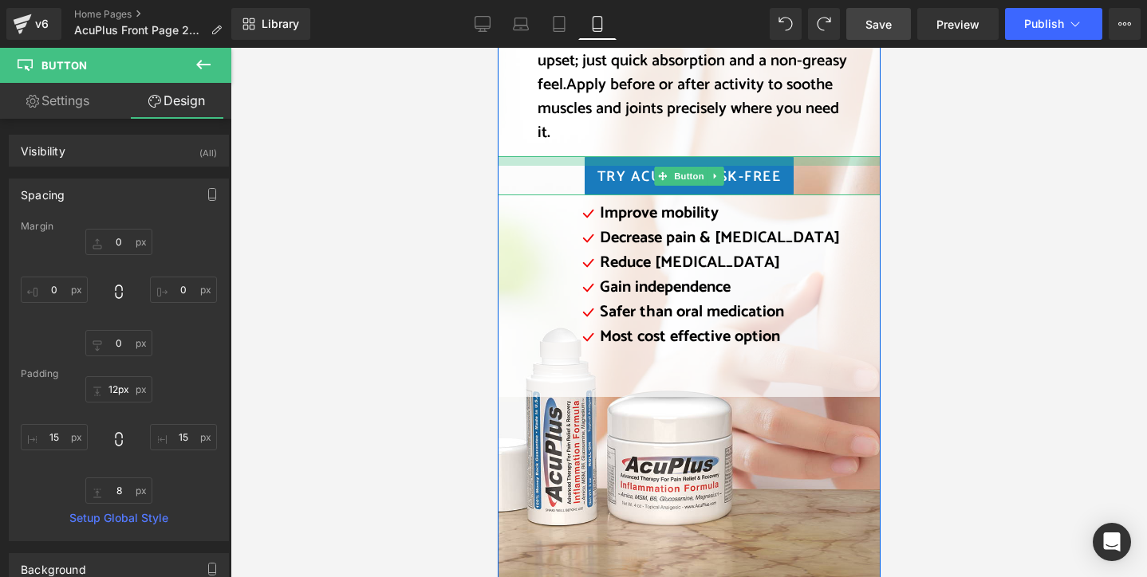
click at [794, 156] on div at bounding box center [688, 161] width 383 height 10
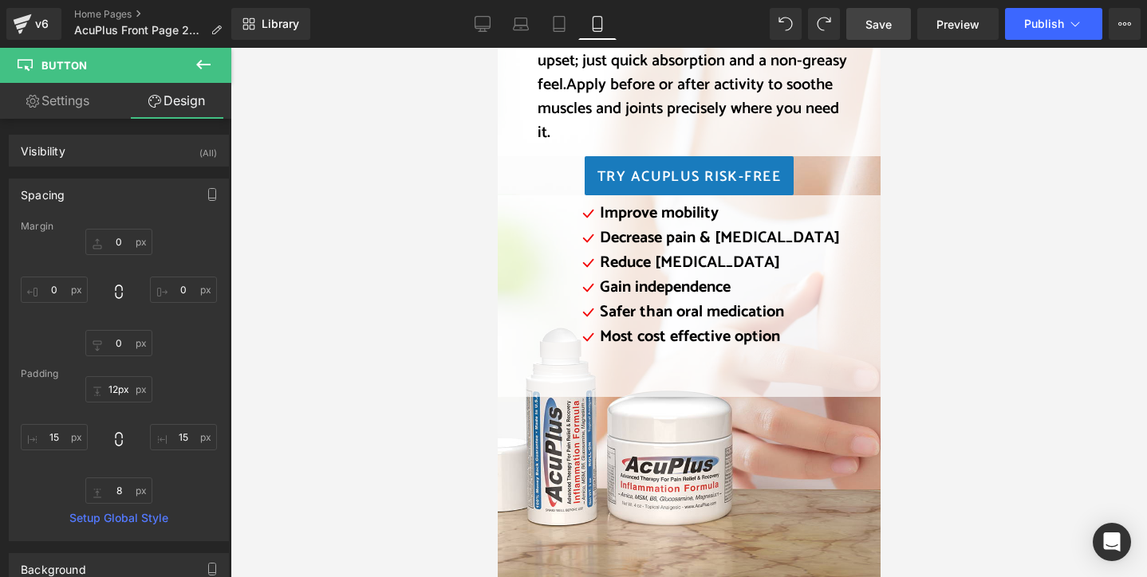
click at [211, 73] on icon at bounding box center [203, 64] width 19 height 19
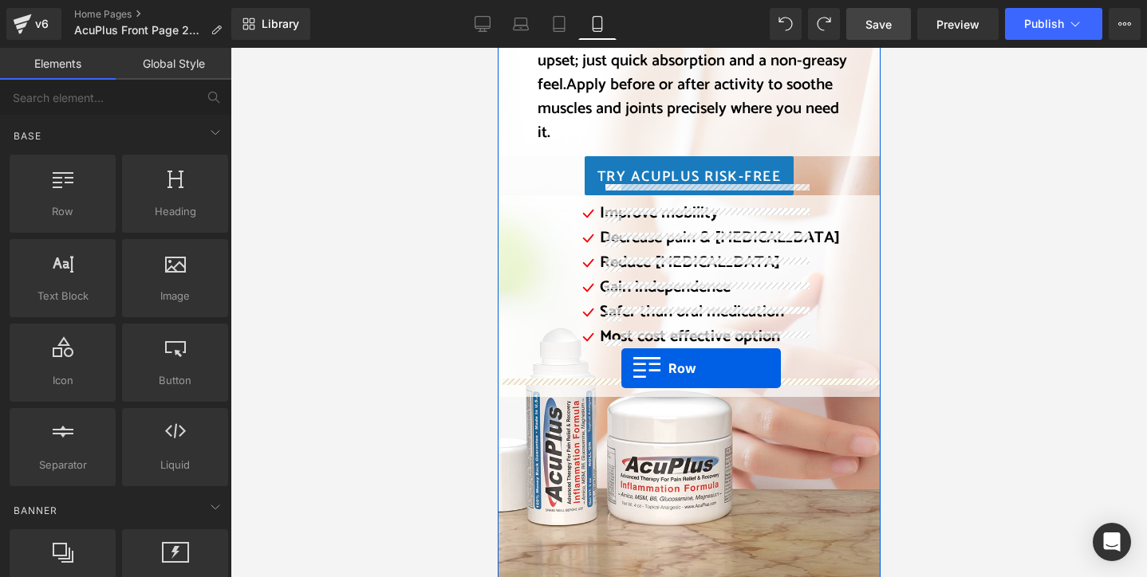
drag, startPoint x: 564, startPoint y: 246, endPoint x: 621, endPoint y: 368, distance: 134.5
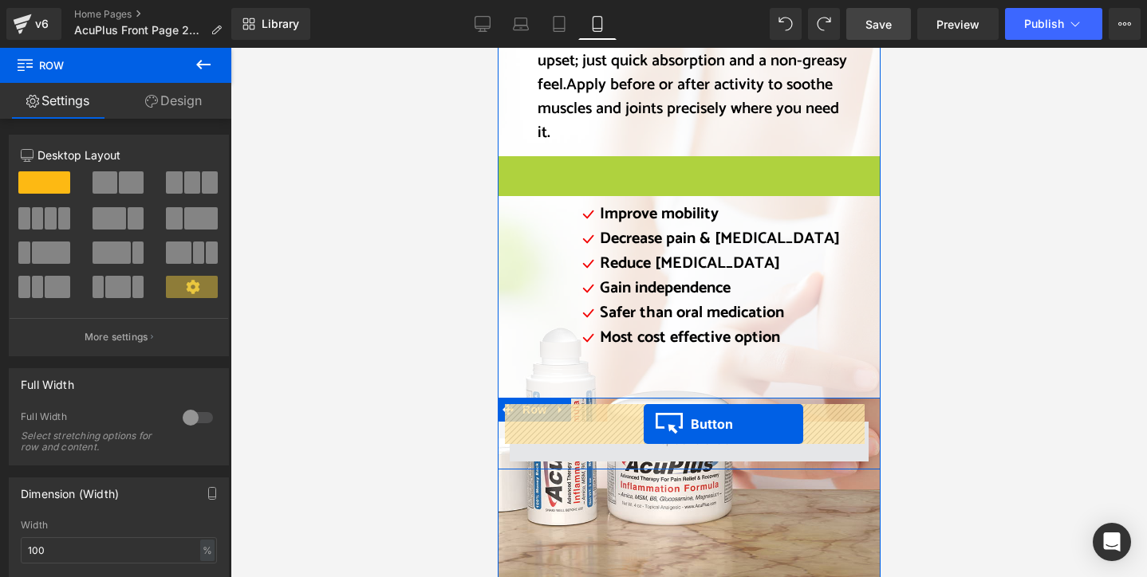
drag, startPoint x: 656, startPoint y: 156, endPoint x: 643, endPoint y: 424, distance: 269.1
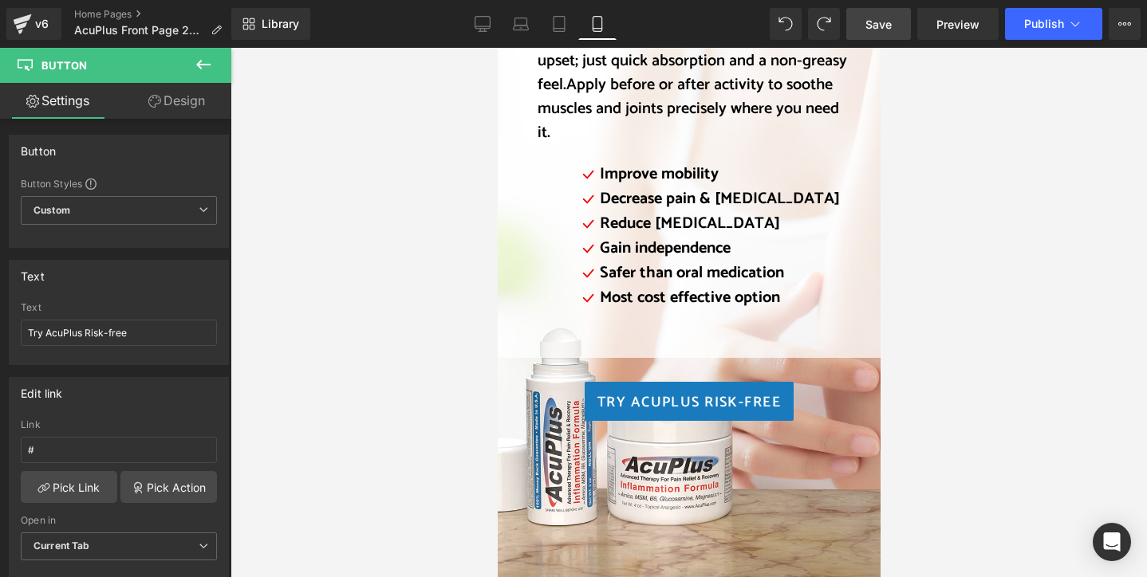
click at [376, 390] on div at bounding box center [688, 313] width 916 height 530
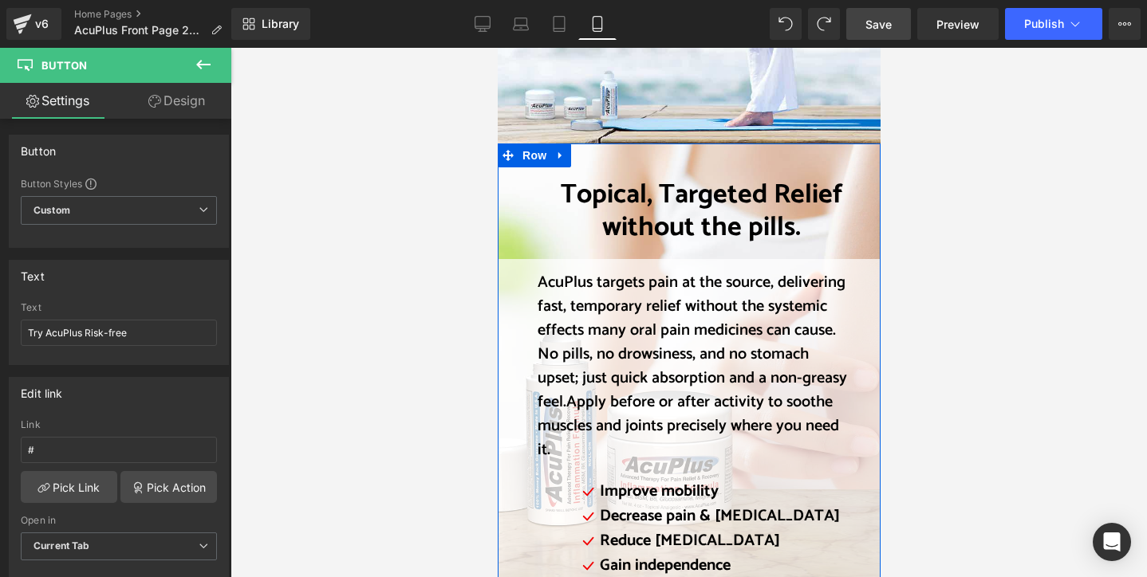
scroll to position [1742, 0]
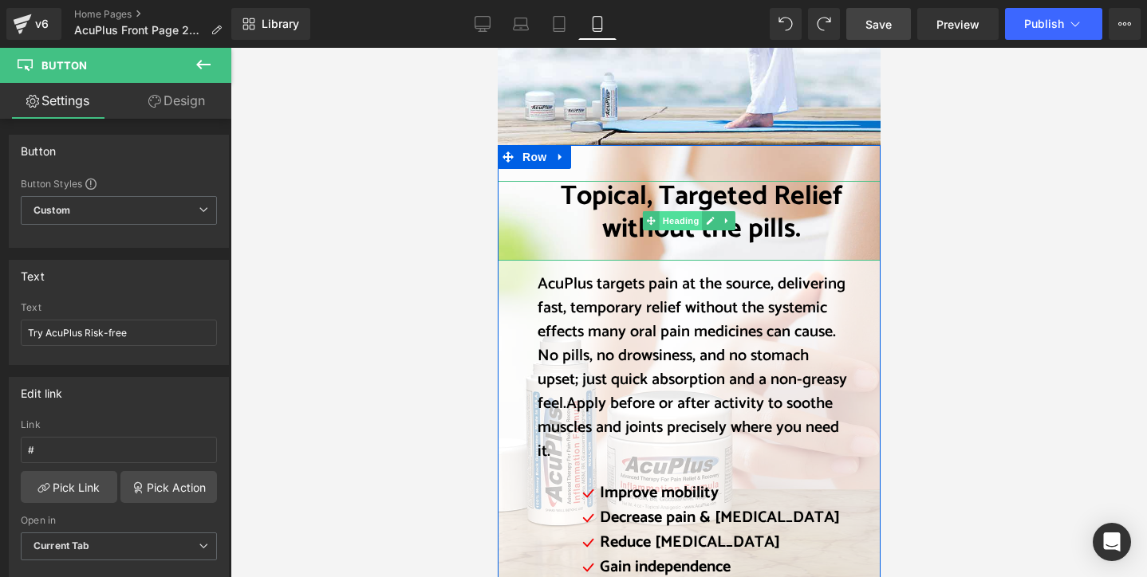
click at [667, 211] on span "Heading" at bounding box center [680, 220] width 43 height 19
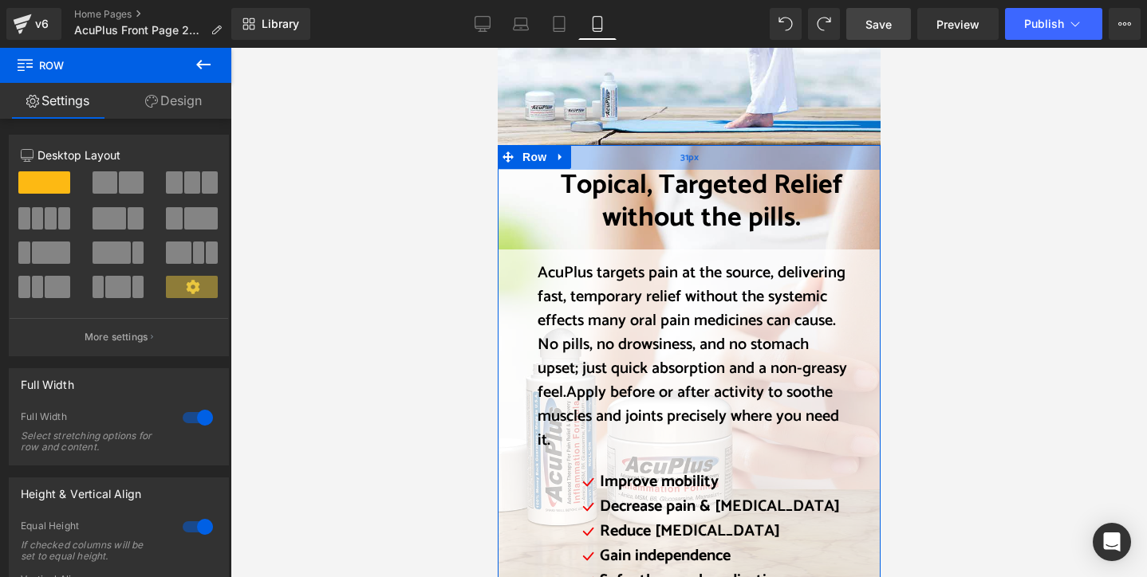
drag, startPoint x: 724, startPoint y: 152, endPoint x: 728, endPoint y: 141, distance: 11.9
click at [728, 145] on div "31px" at bounding box center [688, 157] width 383 height 25
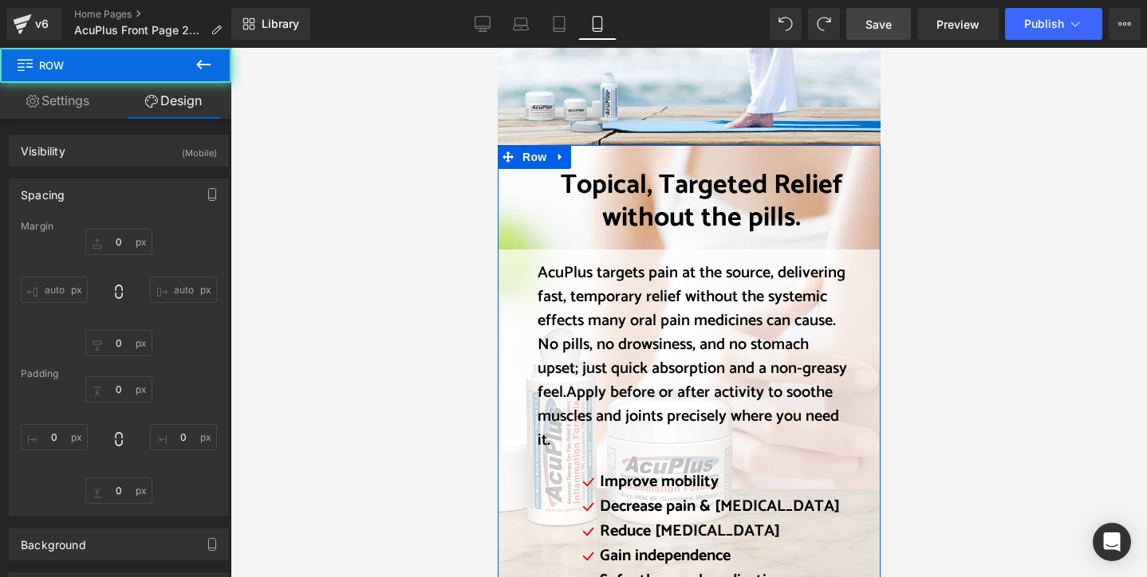
type input "0"
type input "31"
type input "0"
type input "313"
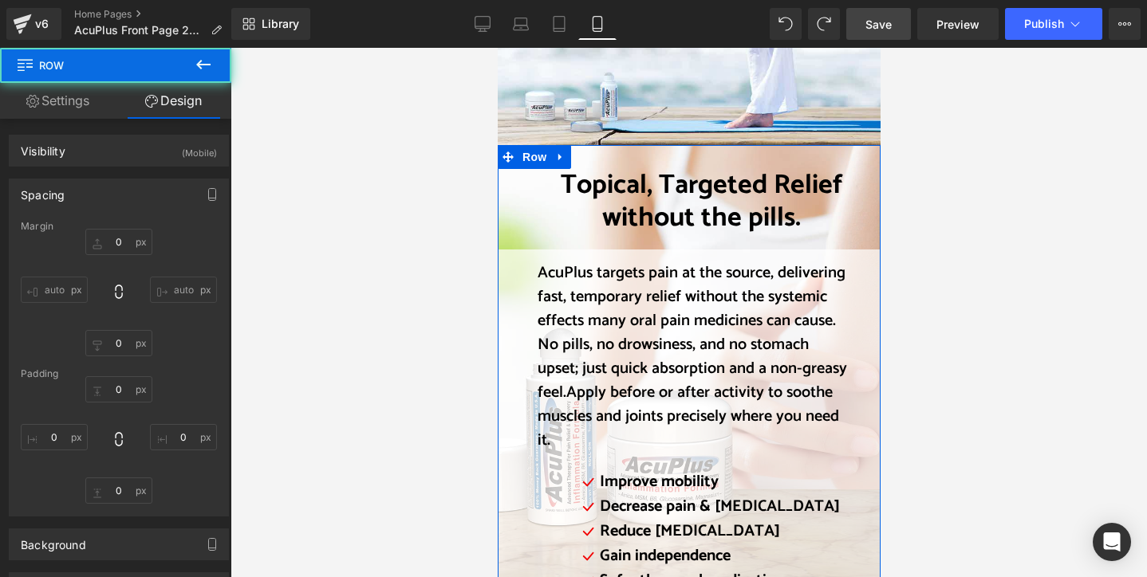
type input "0"
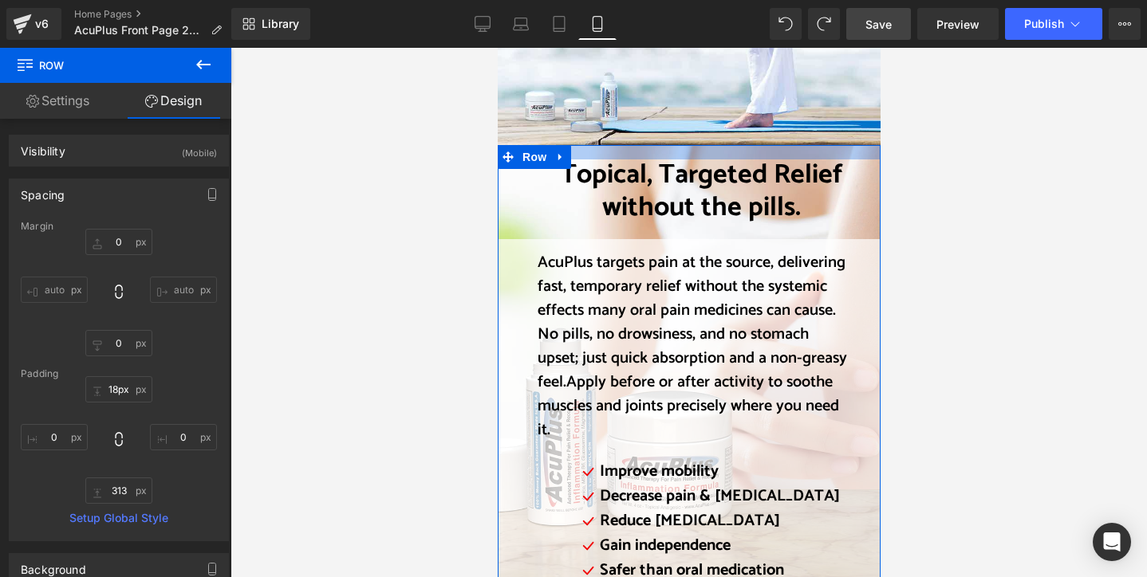
type input "20px"
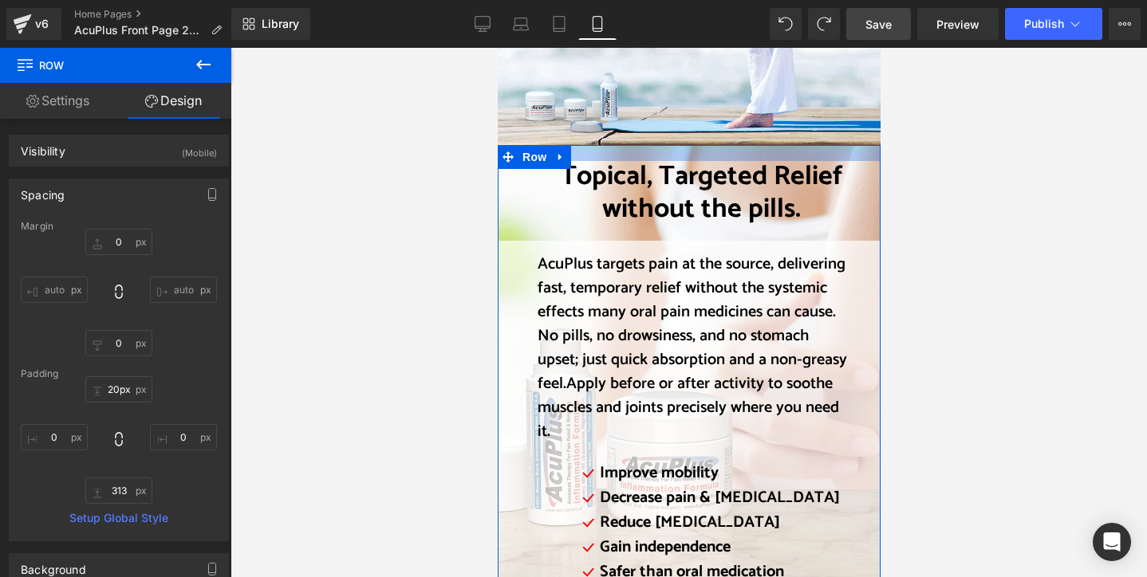
drag, startPoint x: 752, startPoint y: 146, endPoint x: 754, endPoint y: 138, distance: 8.3
click at [754, 145] on div at bounding box center [688, 153] width 383 height 16
click at [529, 146] on span "Row" at bounding box center [534, 158] width 32 height 24
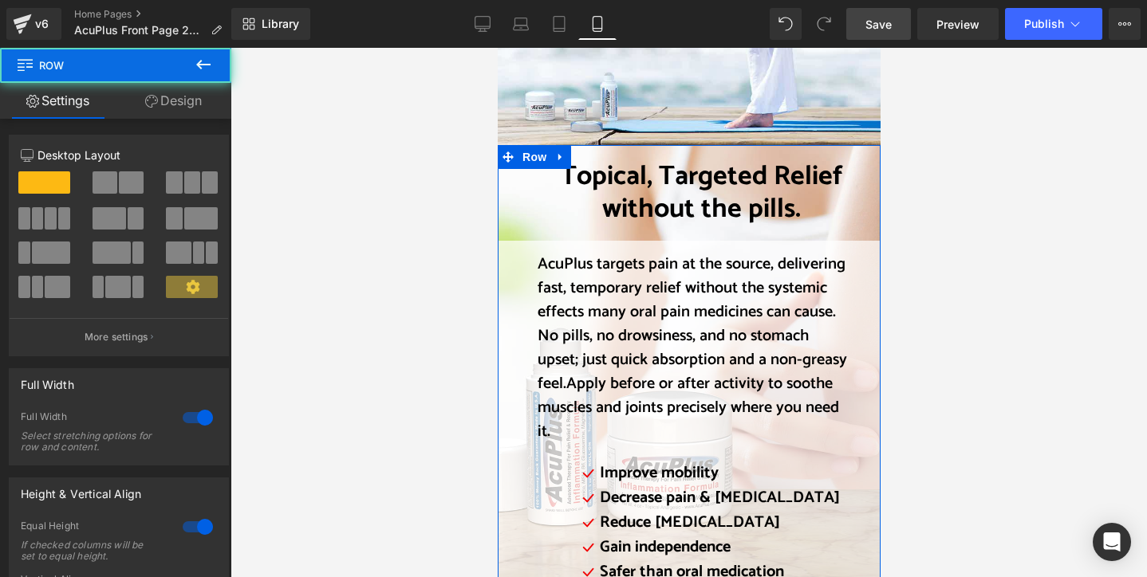
click at [187, 98] on link "Design" at bounding box center [174, 101] width 116 height 36
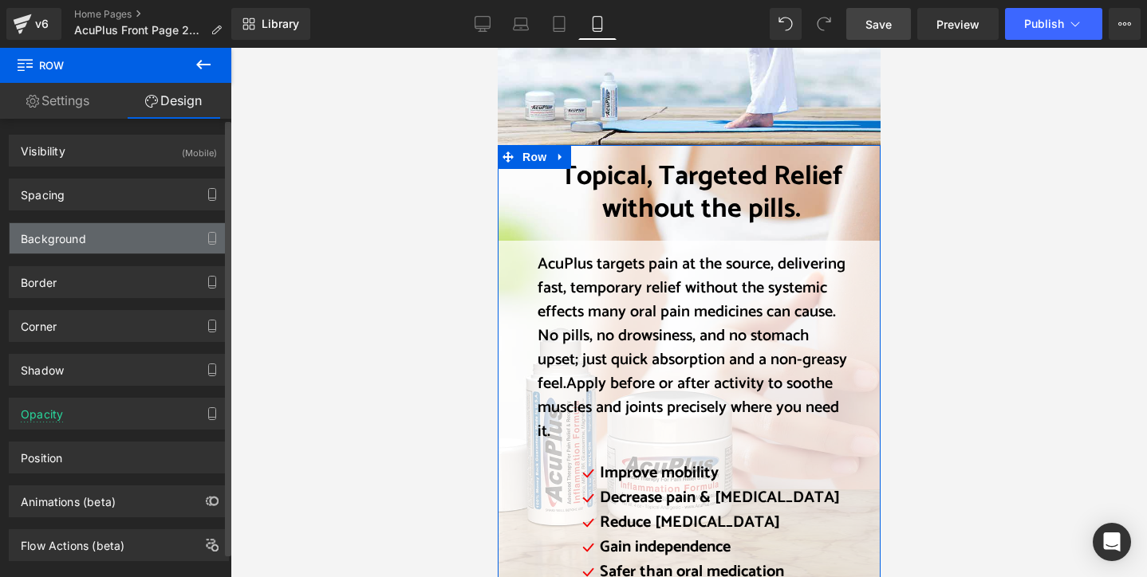
click at [124, 235] on div "Background" at bounding box center [119, 238] width 219 height 30
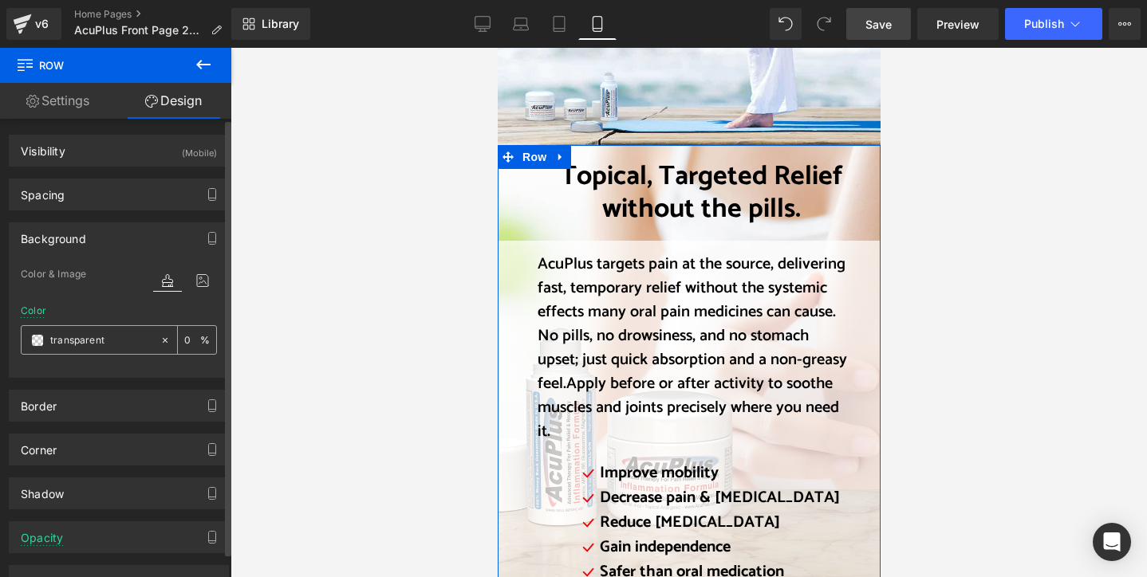
click at [93, 341] on input "transparent" at bounding box center [101, 341] width 102 height 18
click at [184, 340] on input "0" at bounding box center [192, 340] width 16 height 18
click at [91, 349] on div "transparent" at bounding box center [91, 340] width 138 height 28
click at [40, 337] on span at bounding box center [37, 340] width 13 height 13
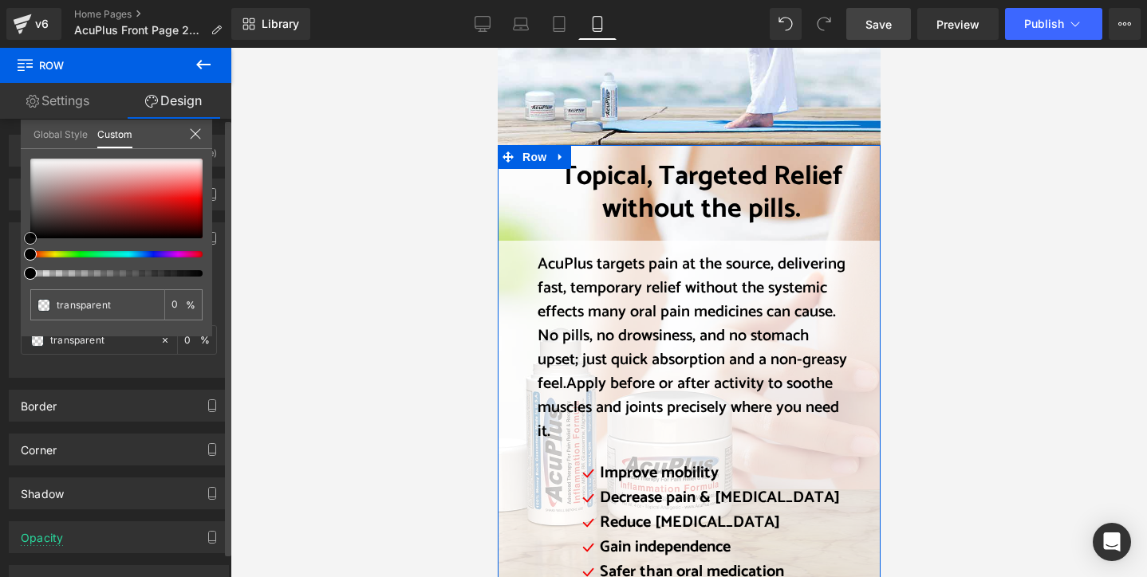
type input "#e2dddd"
type input "100"
type input "#e2dddd"
type input "100"
type input "#e2dede"
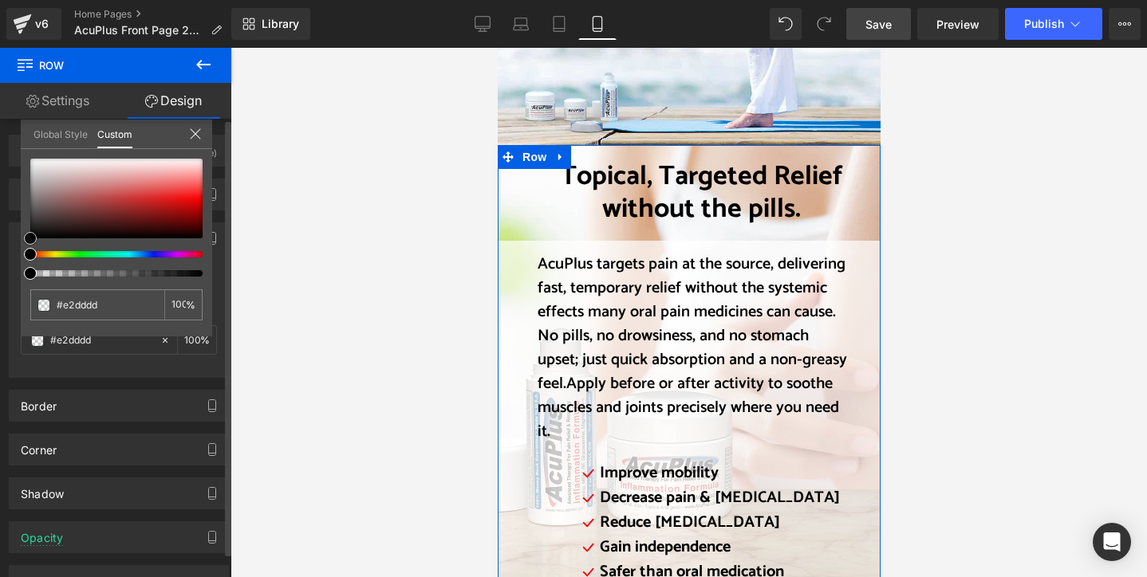
type input "#e2dede"
type input "#e7e3e3"
type input "#ffffff"
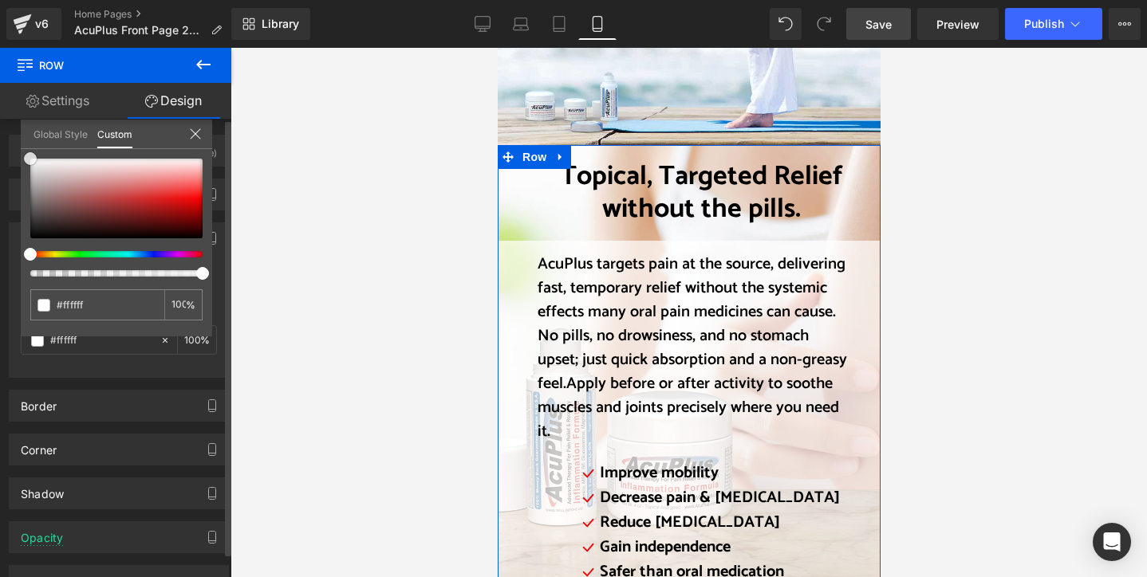
drag, startPoint x: 44, startPoint y: 168, endPoint x: 1, endPoint y: 148, distance: 47.8
click at [1, 211] on div "Background Color & Image color rgba(255, 255, 255, 1) Color #ffffff 100 % [URL]…" at bounding box center [119, 294] width 238 height 167
type input "99"
type input "95"
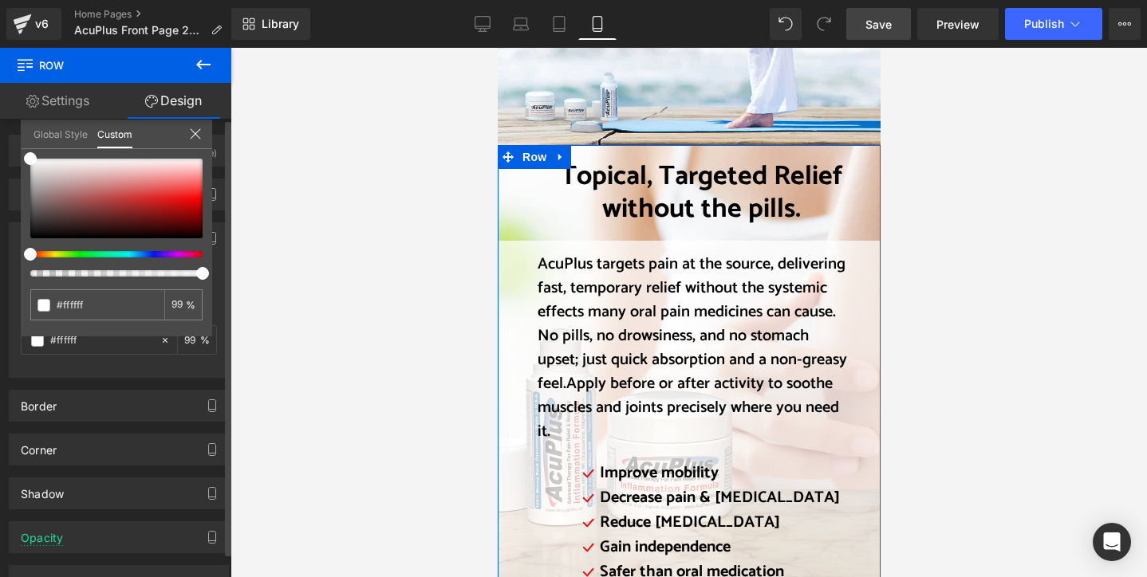
type input "95"
type input "92"
type input "90"
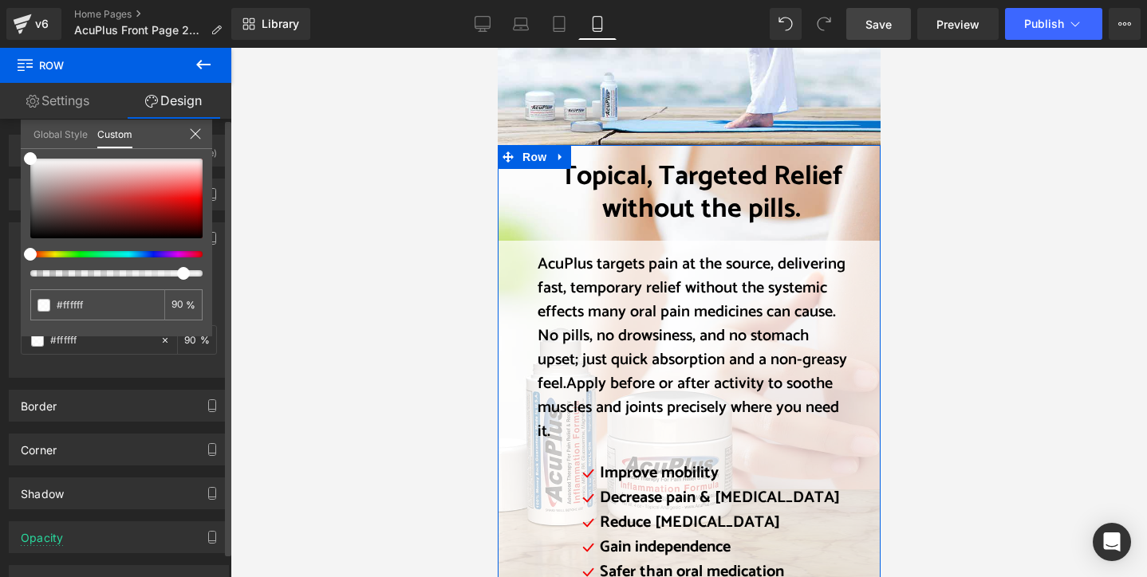
type input "88"
type input "85"
type input "84"
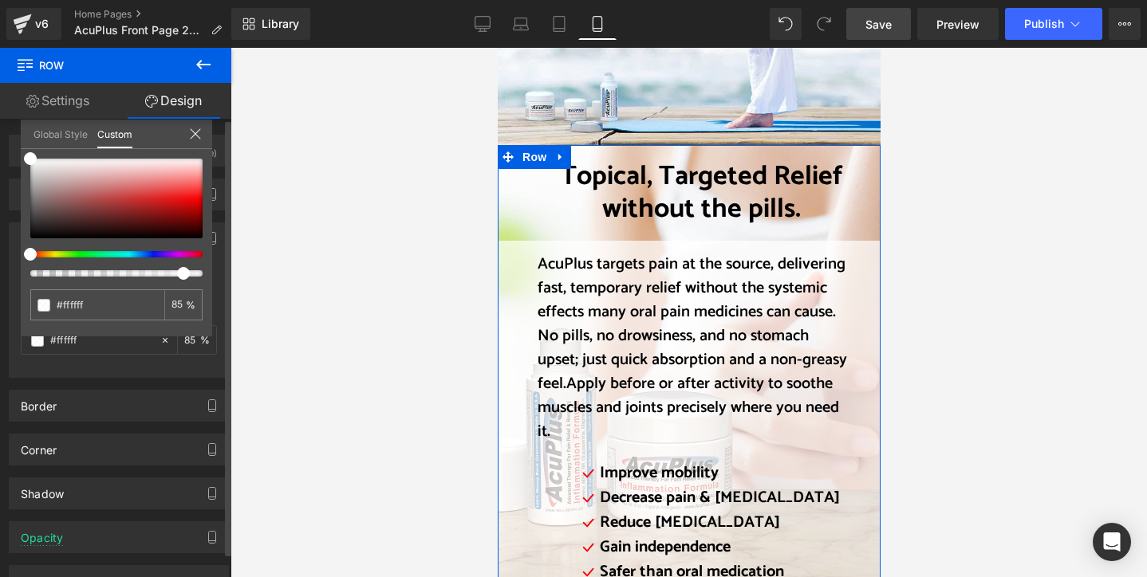
type input "84"
type input "82"
type input "79"
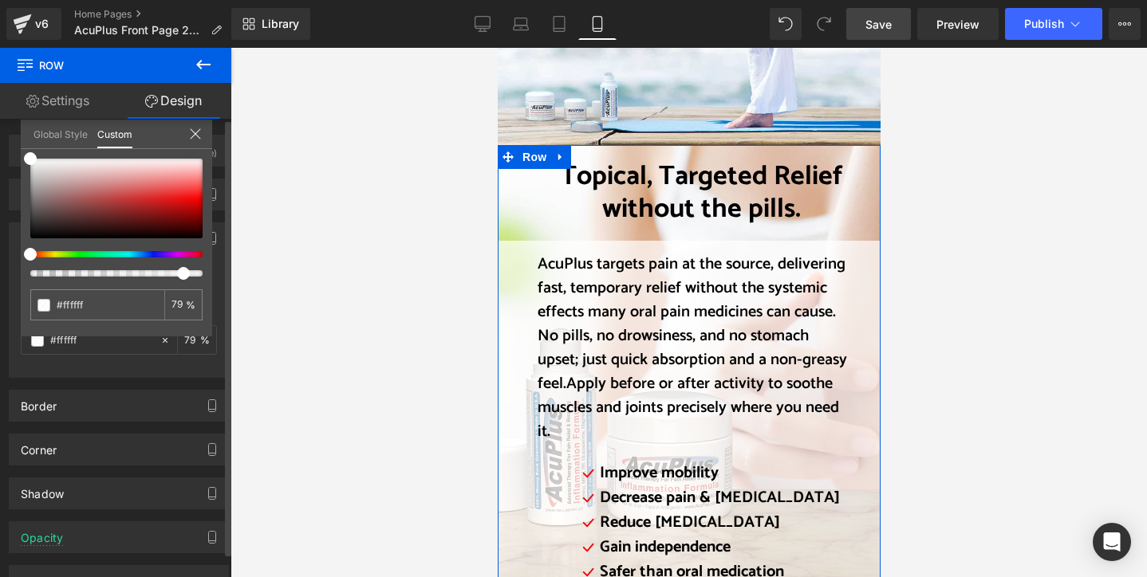
type input "77"
type input "75"
type input "74"
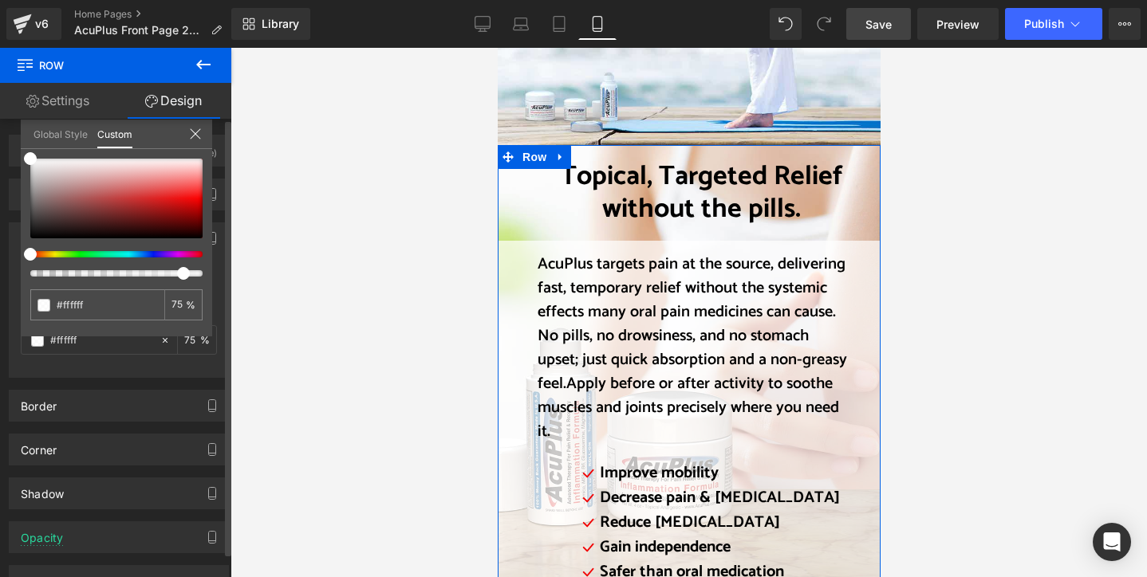
type input "74"
type input "72"
type input "70"
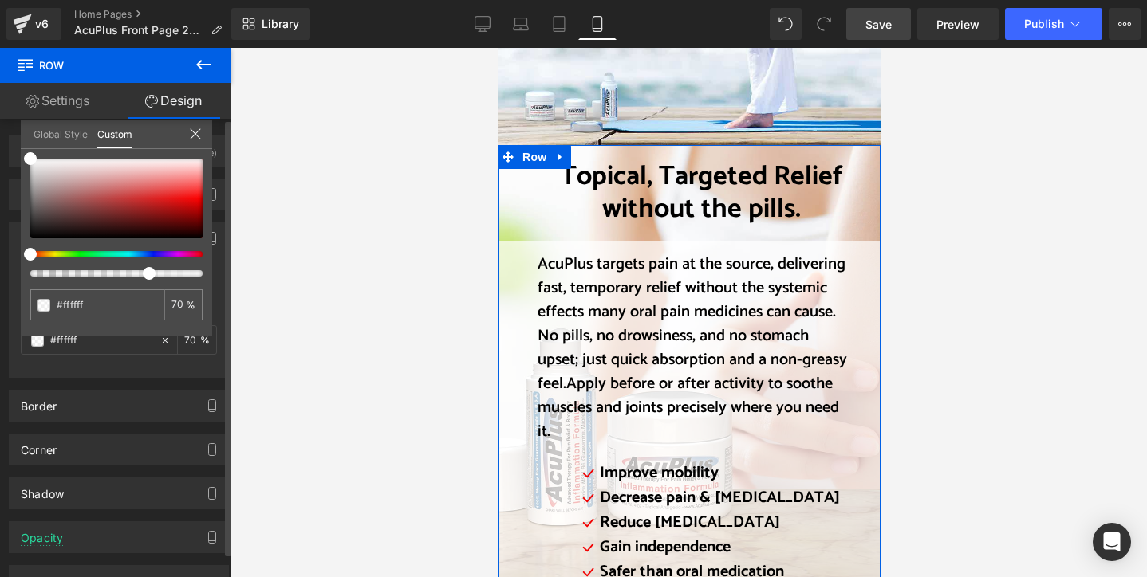
type input "68"
type input "69"
type input "70"
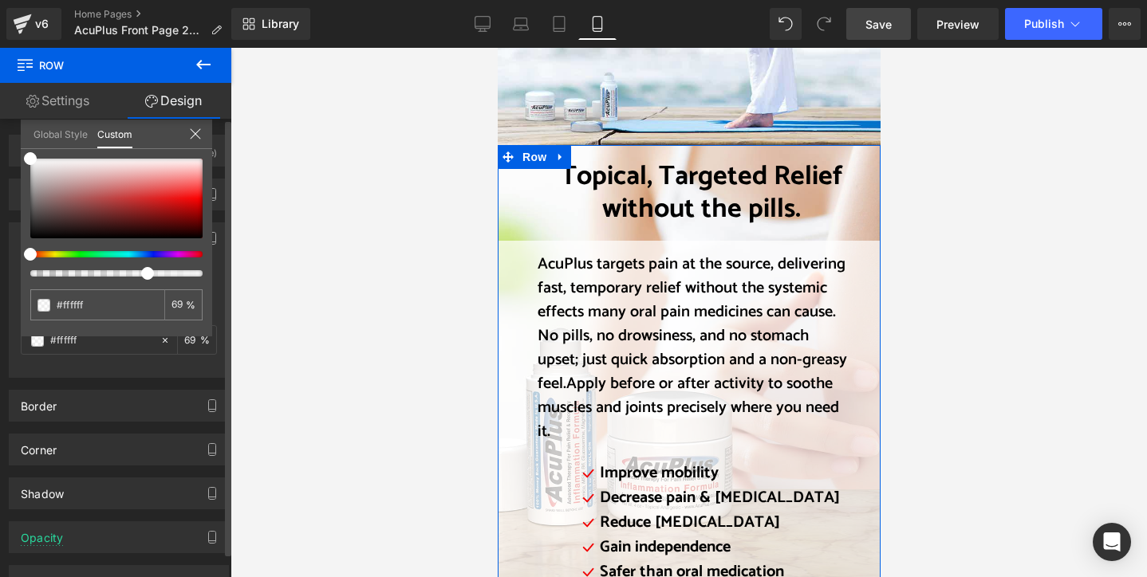
type input "70"
drag, startPoint x: 198, startPoint y: 270, endPoint x: 140, endPoint y: 270, distance: 57.4
click at [140, 270] on div at bounding box center [110, 273] width 172 height 6
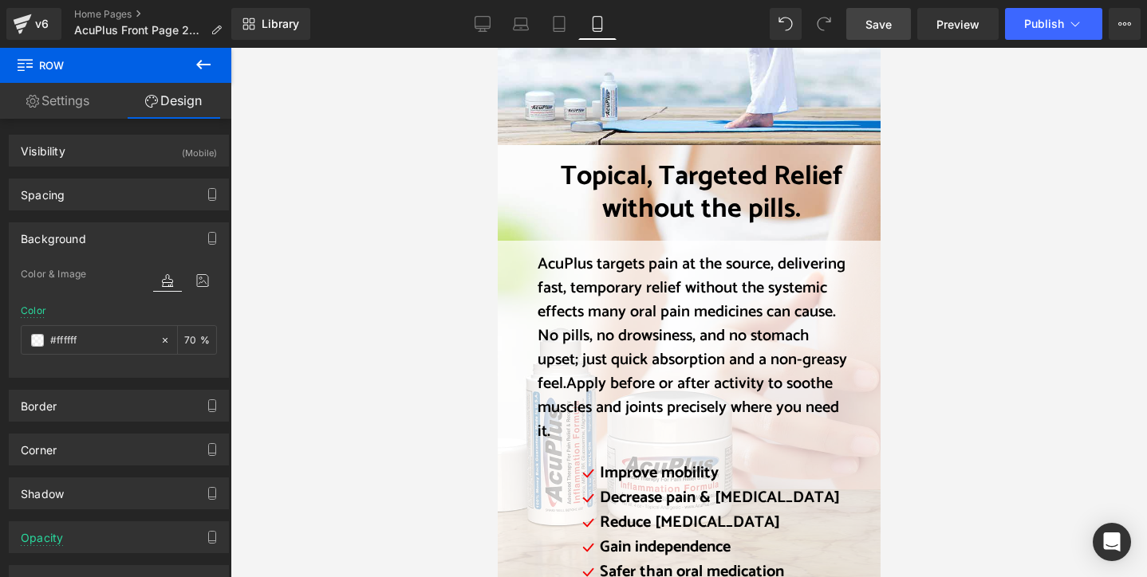
click at [443, 242] on div at bounding box center [688, 313] width 916 height 530
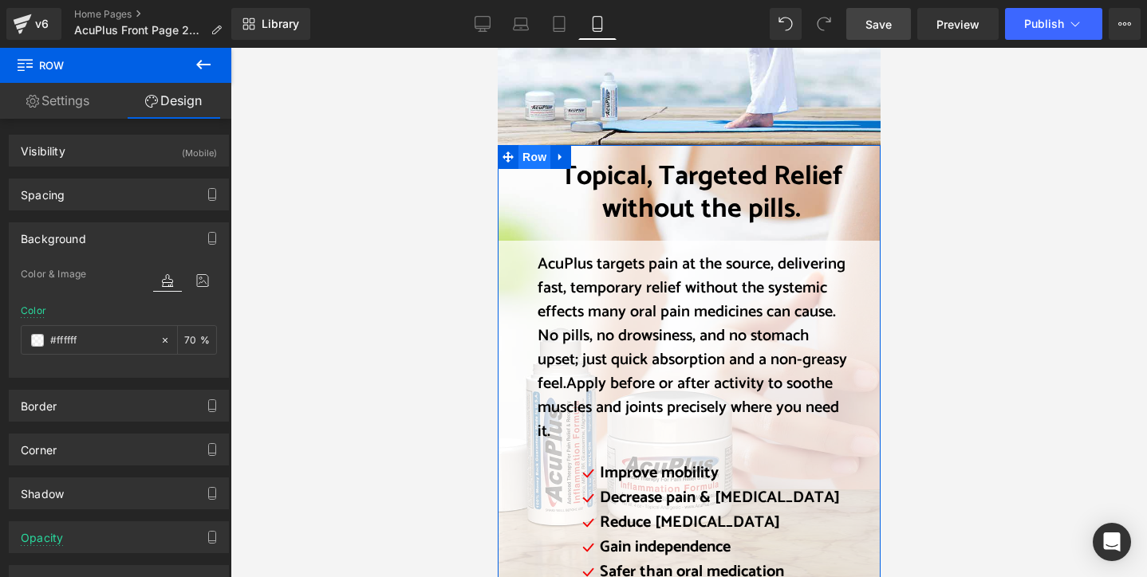
click at [535, 145] on span "Row" at bounding box center [534, 157] width 32 height 24
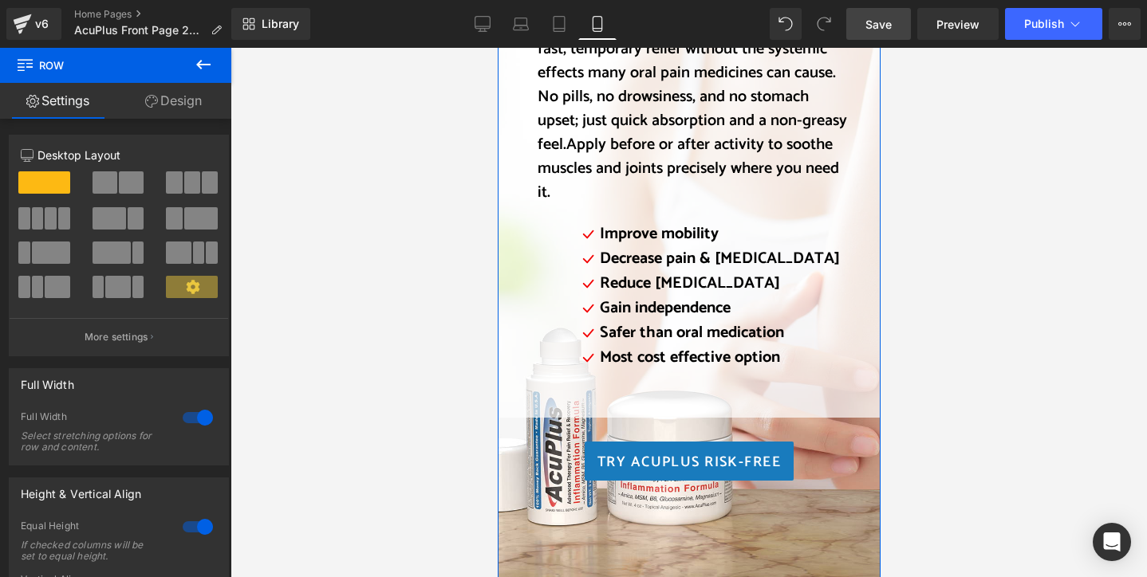
scroll to position [1662, 0]
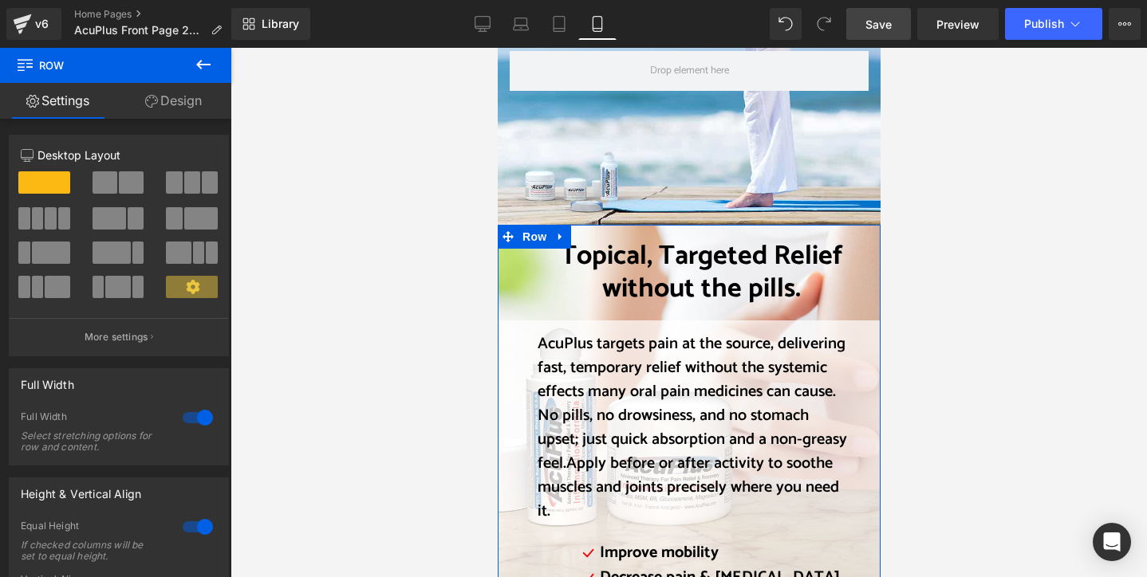
click at [693, 241] on div "Topical, Targeted Relief without the pills. Heading" at bounding box center [688, 281] width 383 height 81
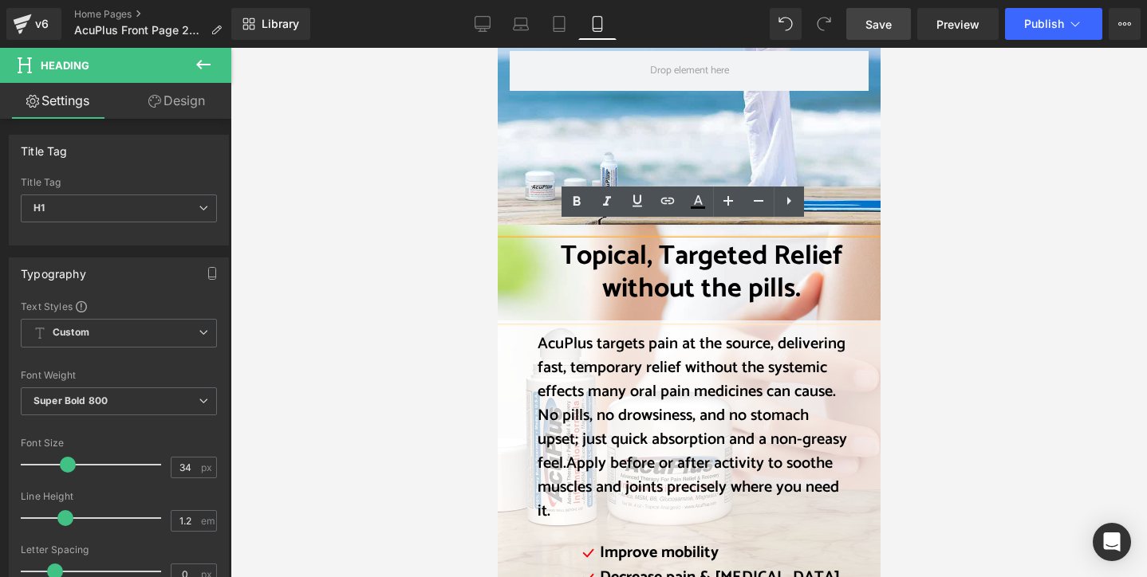
click at [550, 227] on link at bounding box center [554, 236] width 17 height 19
click at [588, 268] on h1 "Topical, Targeted Relief without the pills." at bounding box center [701, 273] width 328 height 65
click at [451, 256] on div at bounding box center [688, 313] width 916 height 530
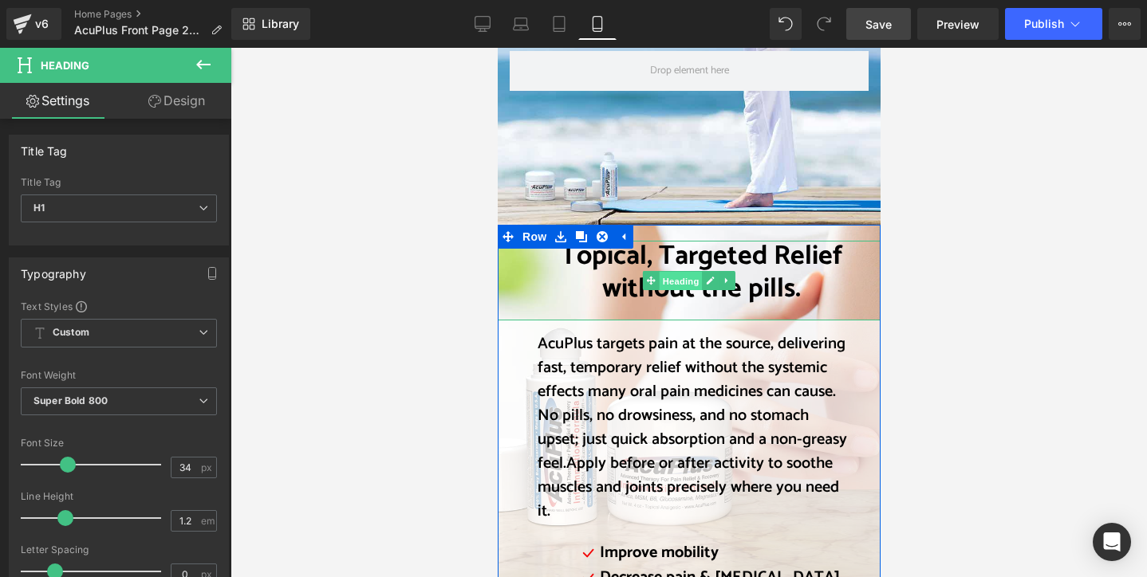
click at [669, 272] on span "Heading" at bounding box center [680, 281] width 43 height 19
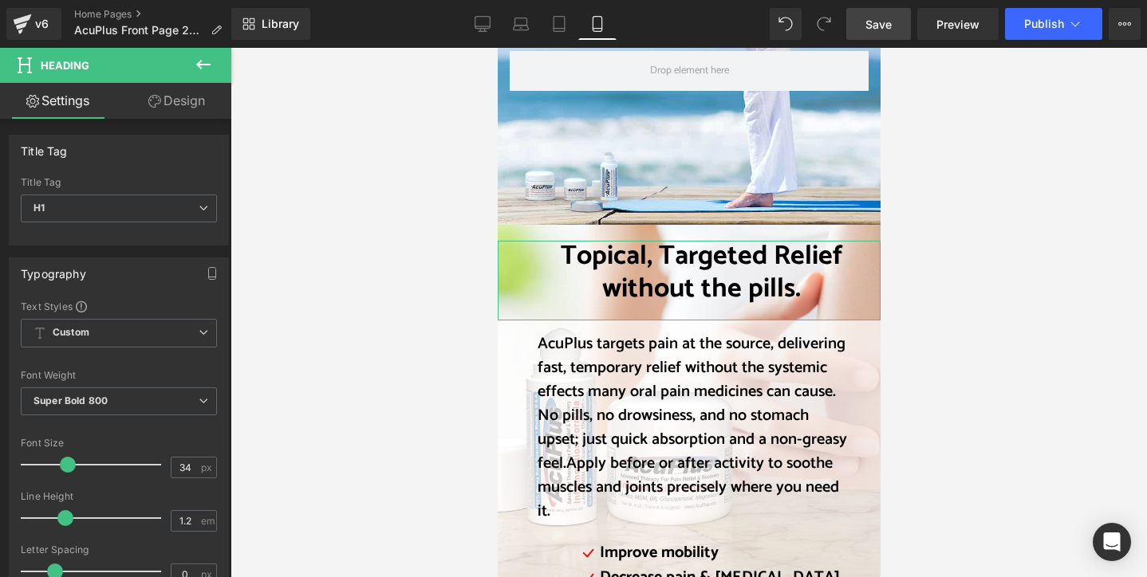
click at [174, 101] on link "Design" at bounding box center [177, 101] width 116 height 36
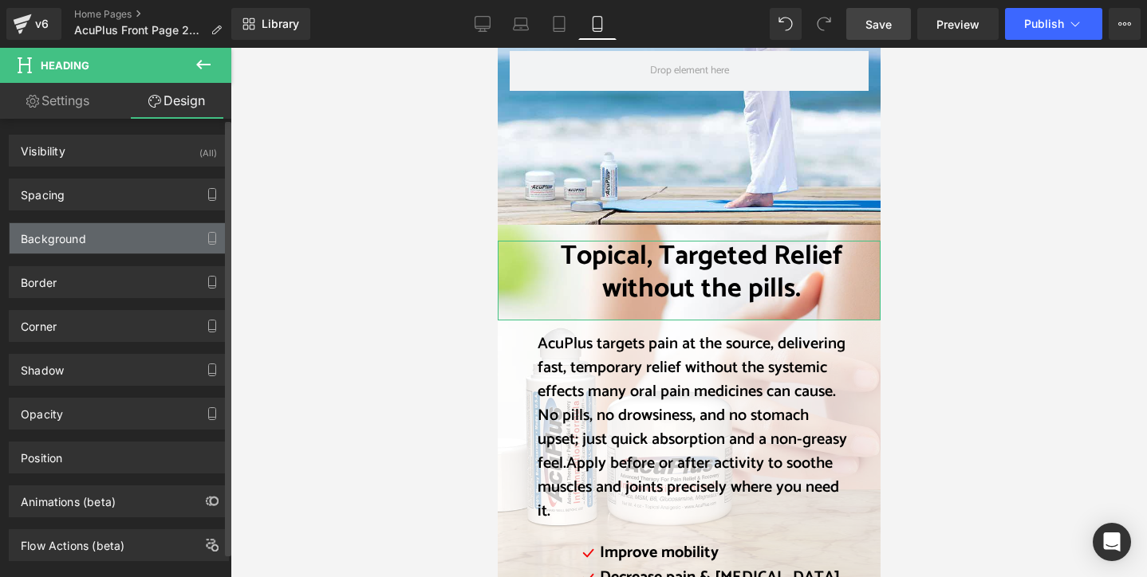
click at [121, 242] on div "Background" at bounding box center [119, 238] width 219 height 30
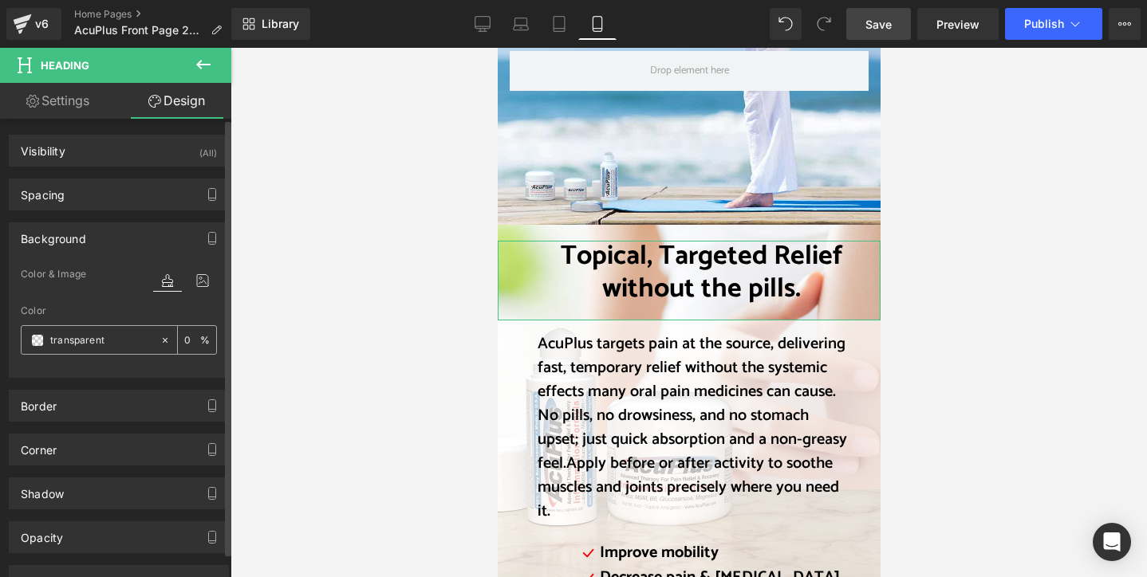
click at [92, 347] on input "transparent" at bounding box center [101, 341] width 102 height 18
click at [46, 339] on div "transparent" at bounding box center [91, 340] width 138 height 28
click at [40, 337] on span at bounding box center [37, 340] width 13 height 13
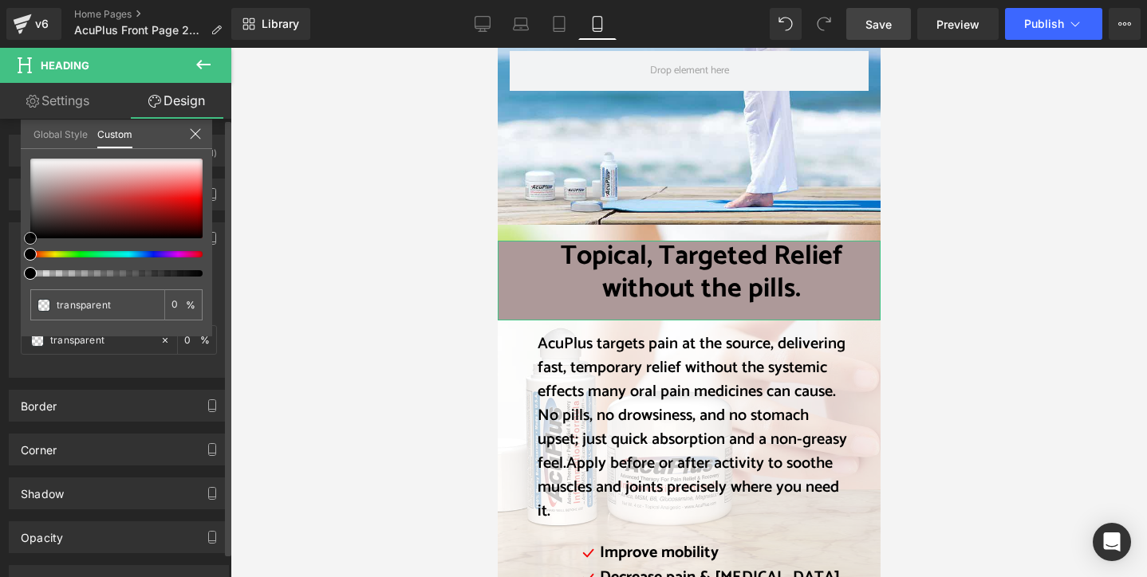
type input "#ad9999"
type input "100"
type input "#ad9999"
type input "100"
type input "#b19e9e"
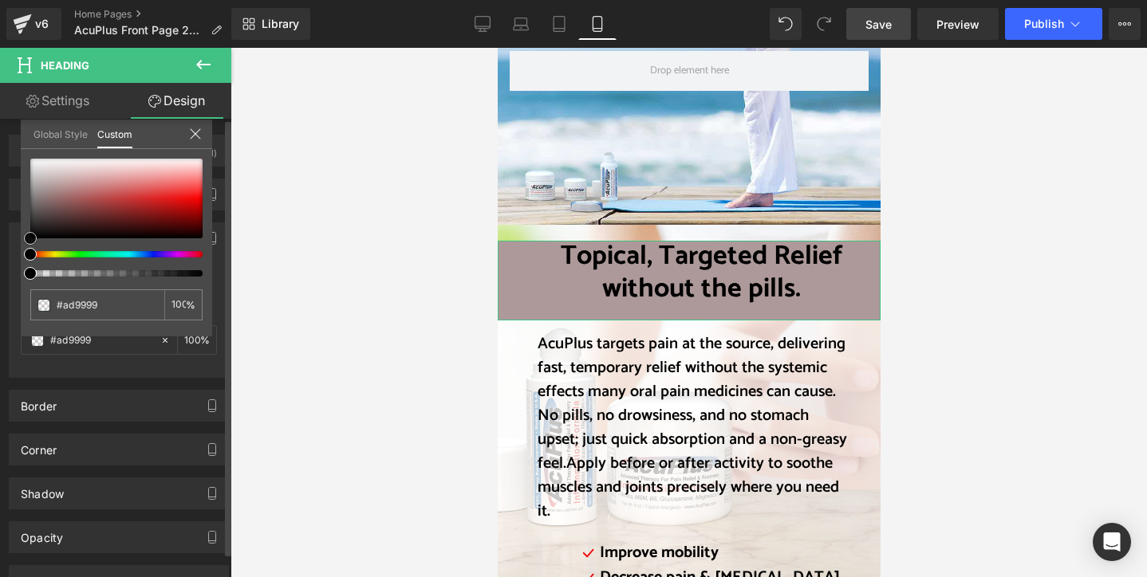
type input "#b19e9e"
type input "#bcadad"
type input "#d6d0d0"
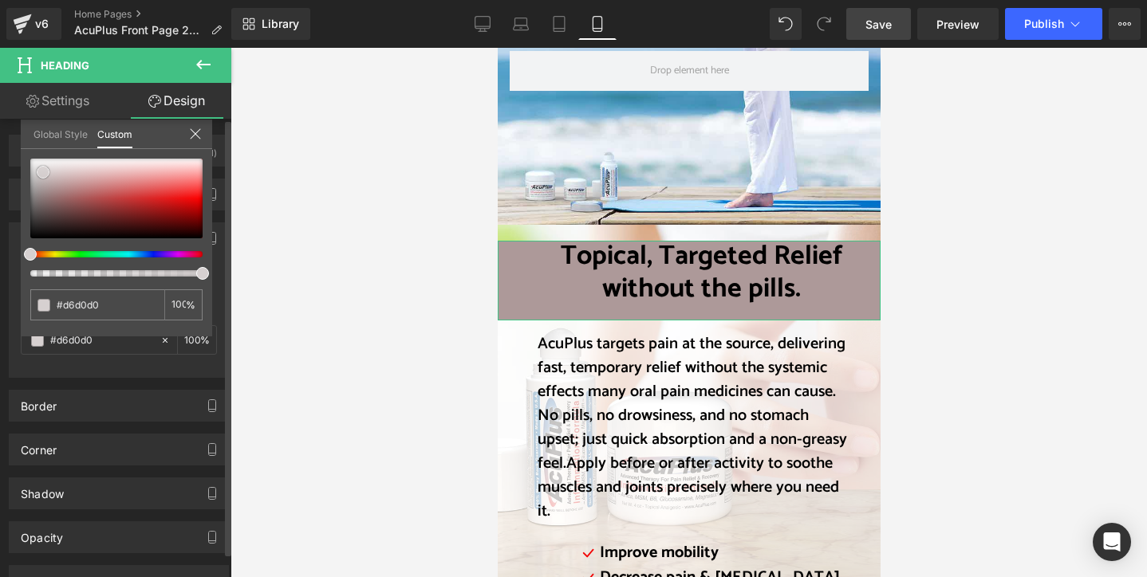
type input "#f5f4f4"
type input "#ffffff"
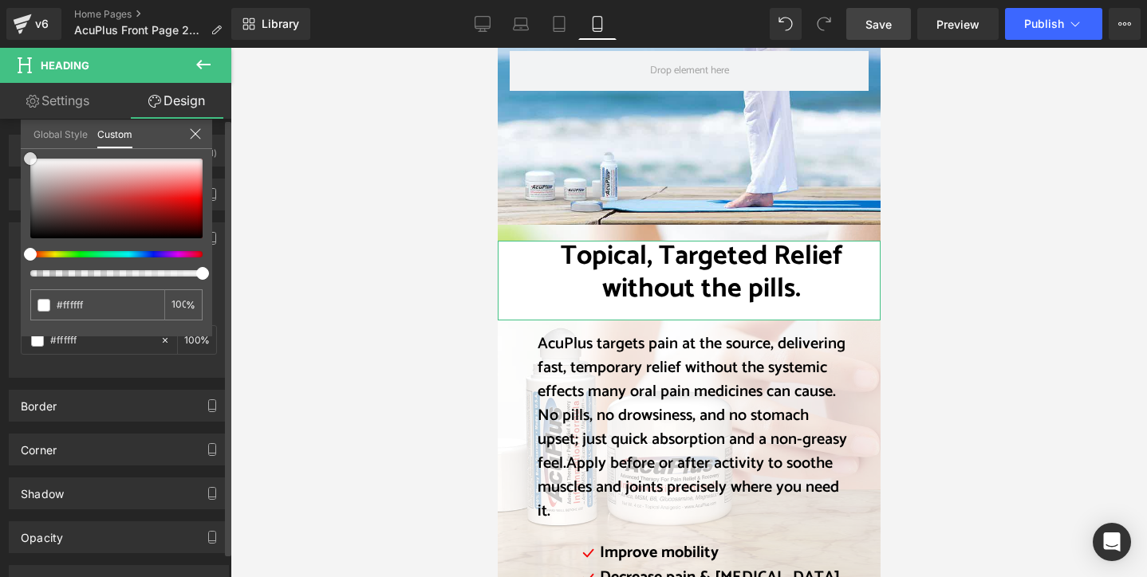
drag, startPoint x: 49, startPoint y: 187, endPoint x: 76, endPoint y: 177, distance: 28.3
click at [15, 211] on div "Background Color & Image color rgba(255, 255, 255, 1) Color #ffffff 100 % Image…" at bounding box center [119, 294] width 238 height 167
type input "99"
type input "97"
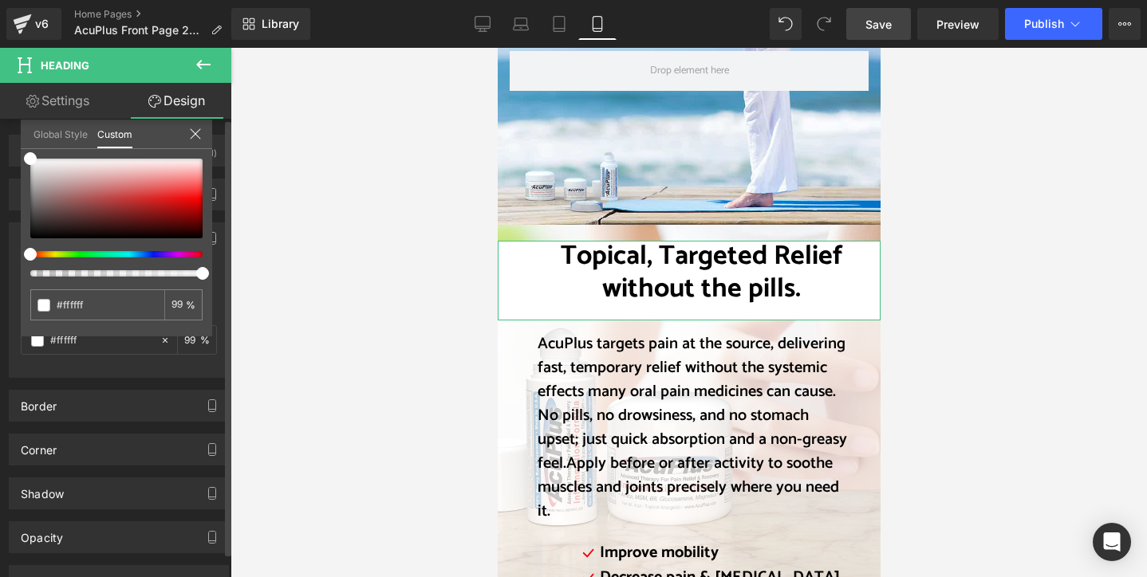
type input "97"
type input "96"
type input "95"
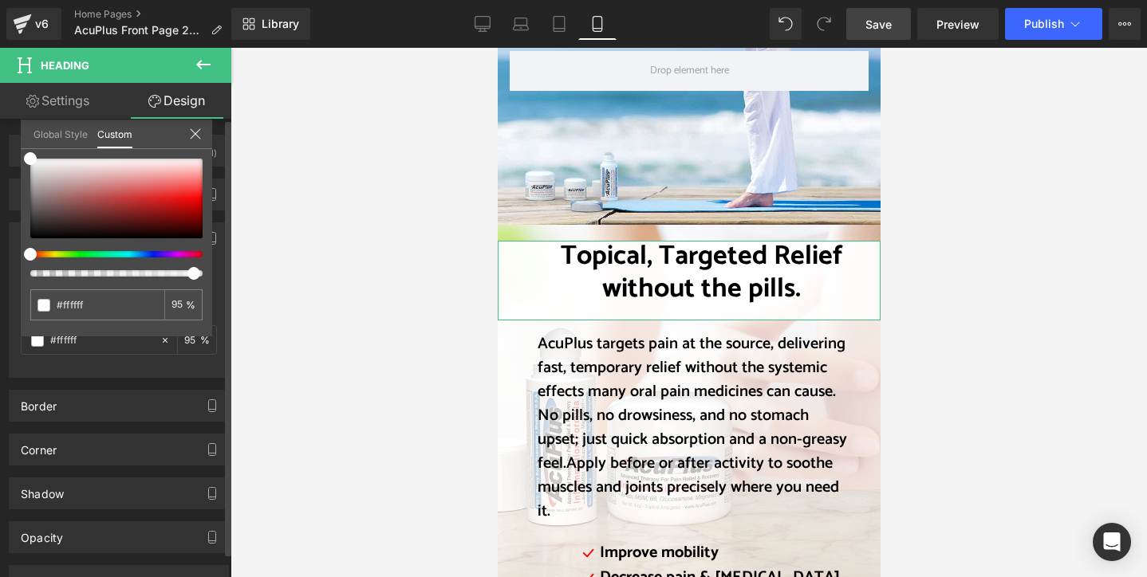
type input "94"
type input "93"
type input "92"
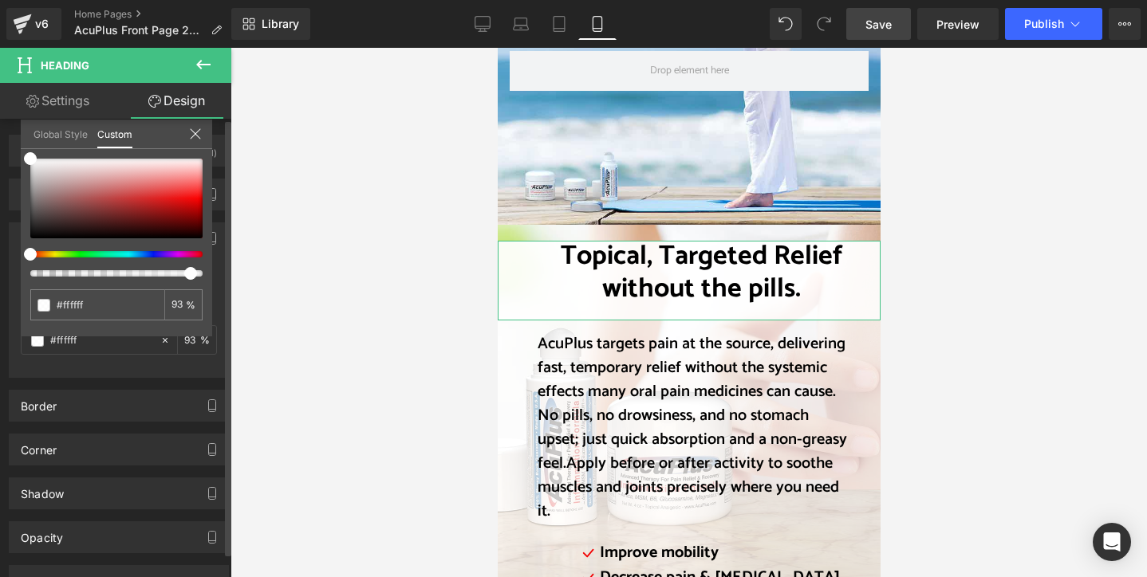
type input "92"
type input "91"
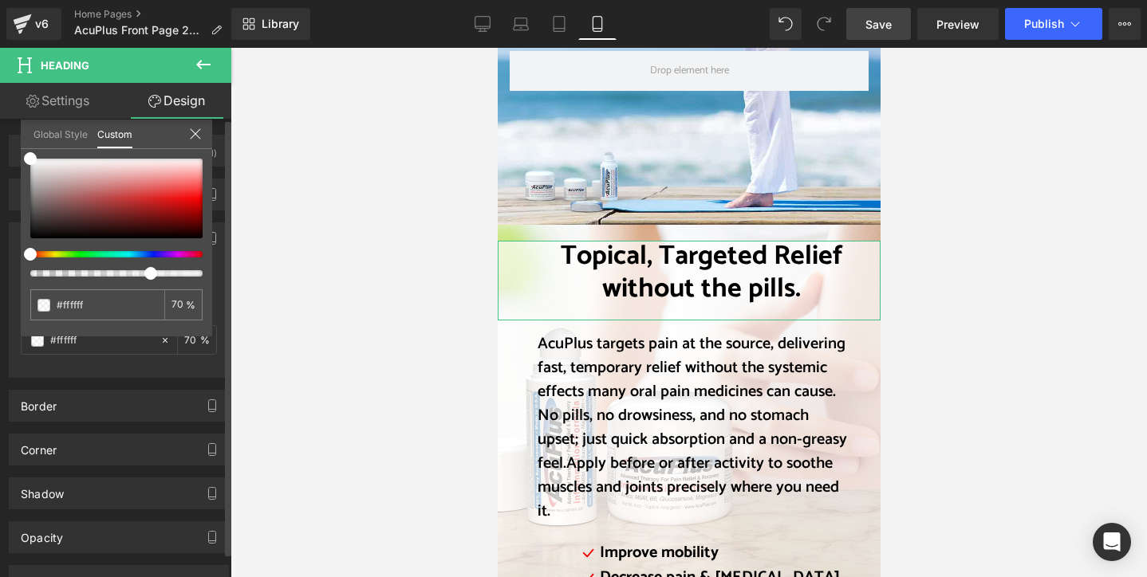
drag, startPoint x: 198, startPoint y: 275, endPoint x: 140, endPoint y: 270, distance: 57.7
click at [140, 270] on div at bounding box center [110, 273] width 172 height 6
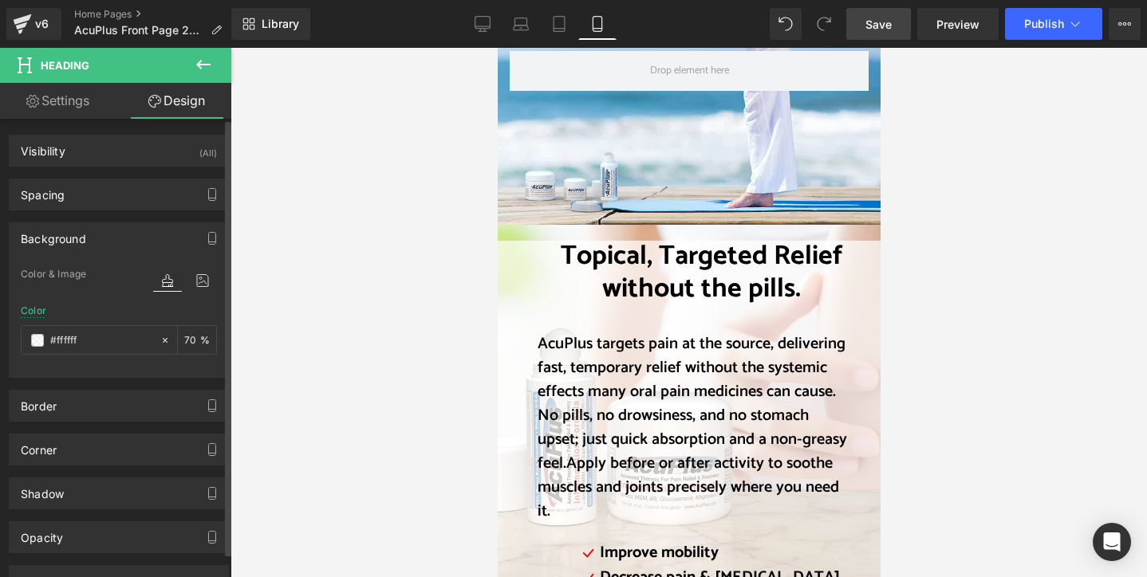
click at [284, 191] on div at bounding box center [688, 313] width 916 height 530
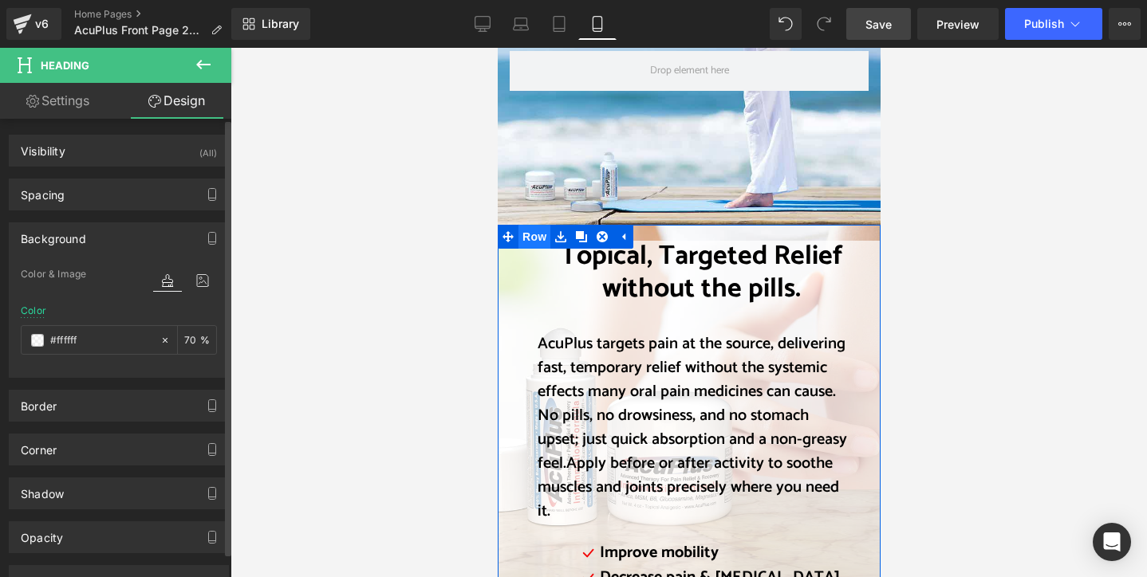
click at [528, 225] on span "Row" at bounding box center [534, 237] width 32 height 24
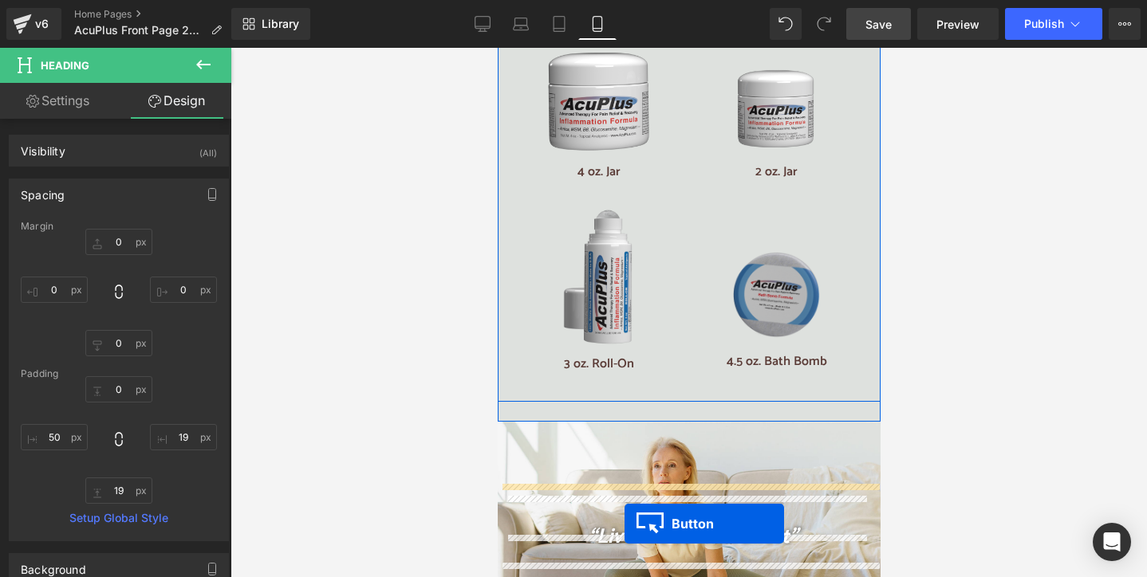
scroll to position [3296, 0]
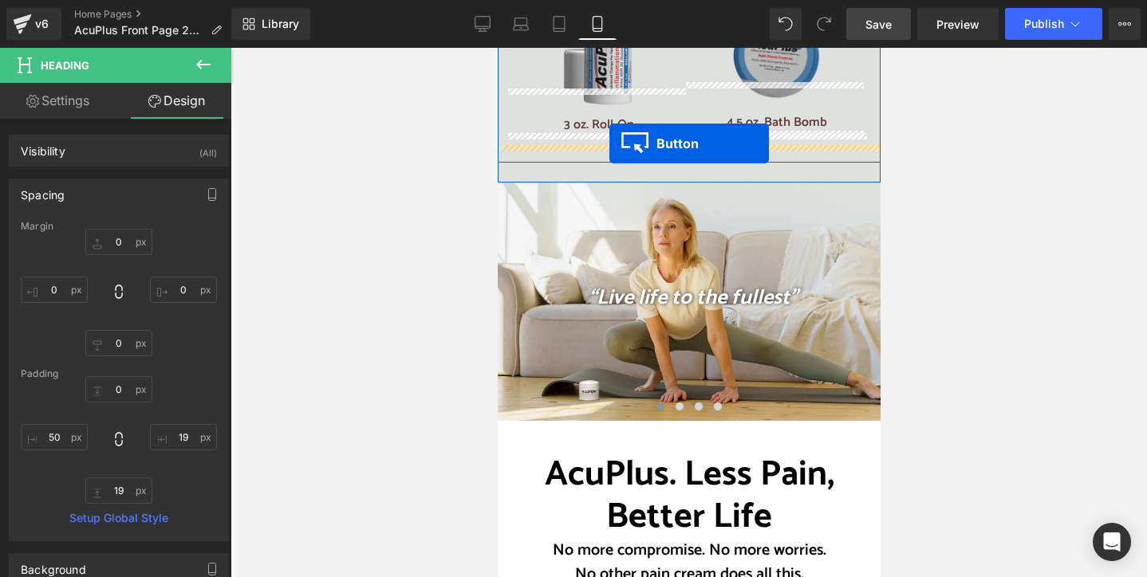
drag, startPoint x: 655, startPoint y: 175, endPoint x: 609, endPoint y: 144, distance: 56.2
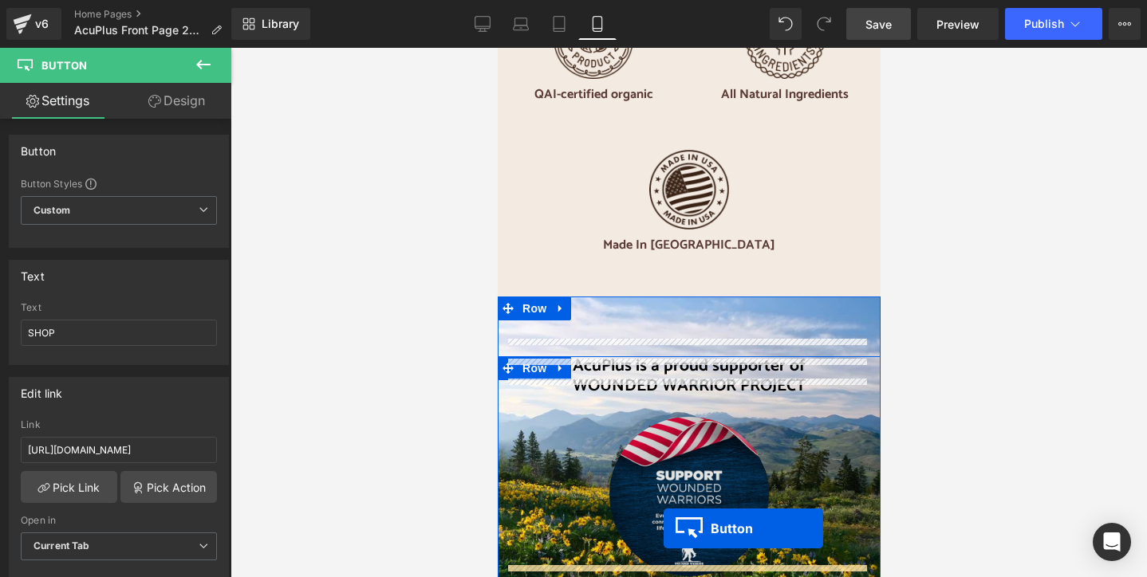
scroll to position [4408, 0]
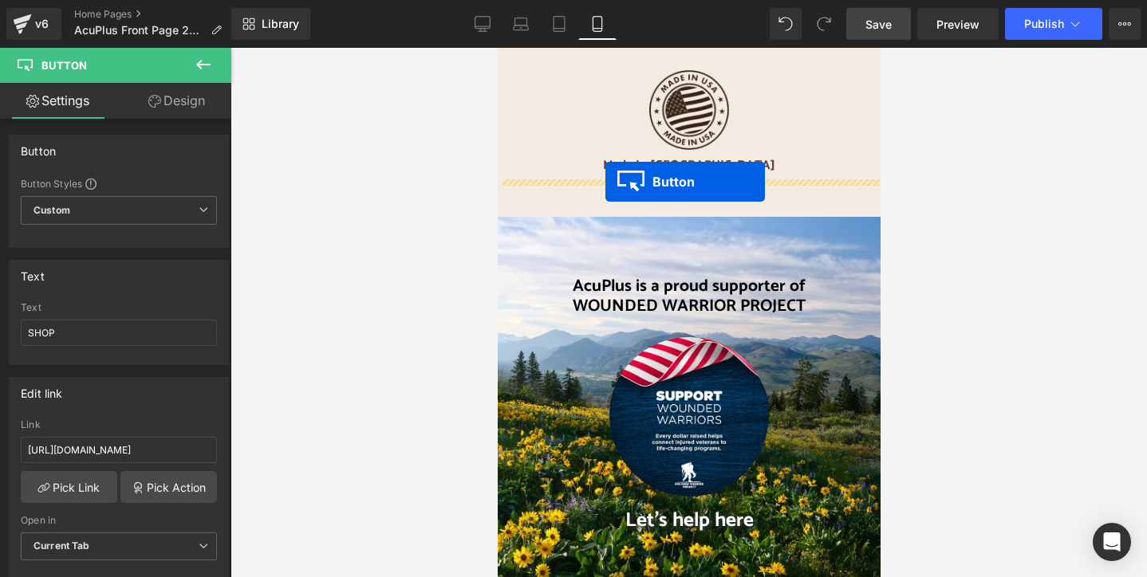
drag, startPoint x: 654, startPoint y: 178, endPoint x: 605, endPoint y: 182, distance: 49.6
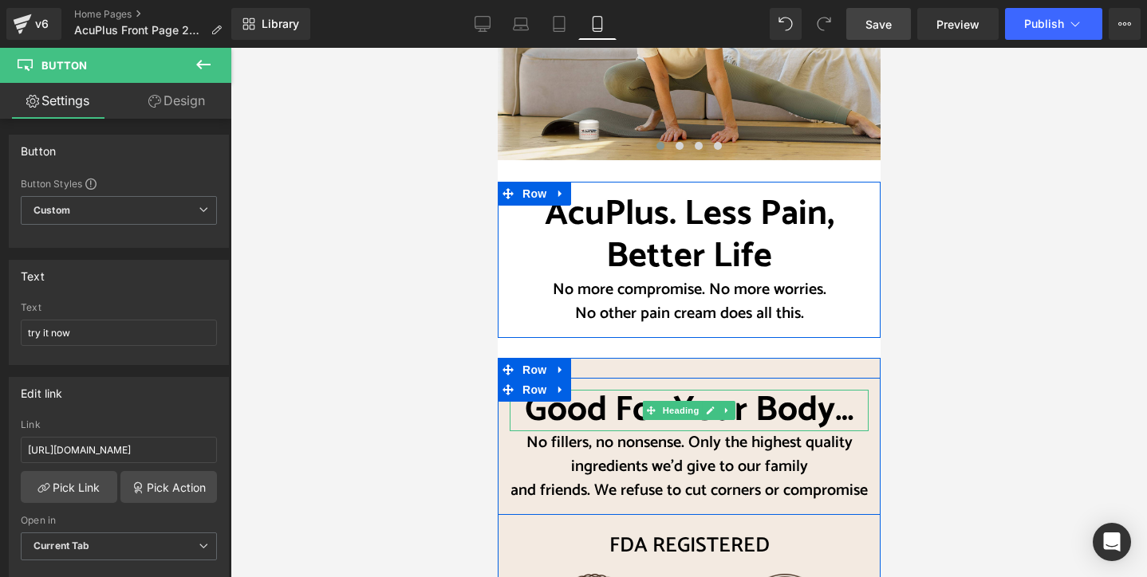
scroll to position [3475, 0]
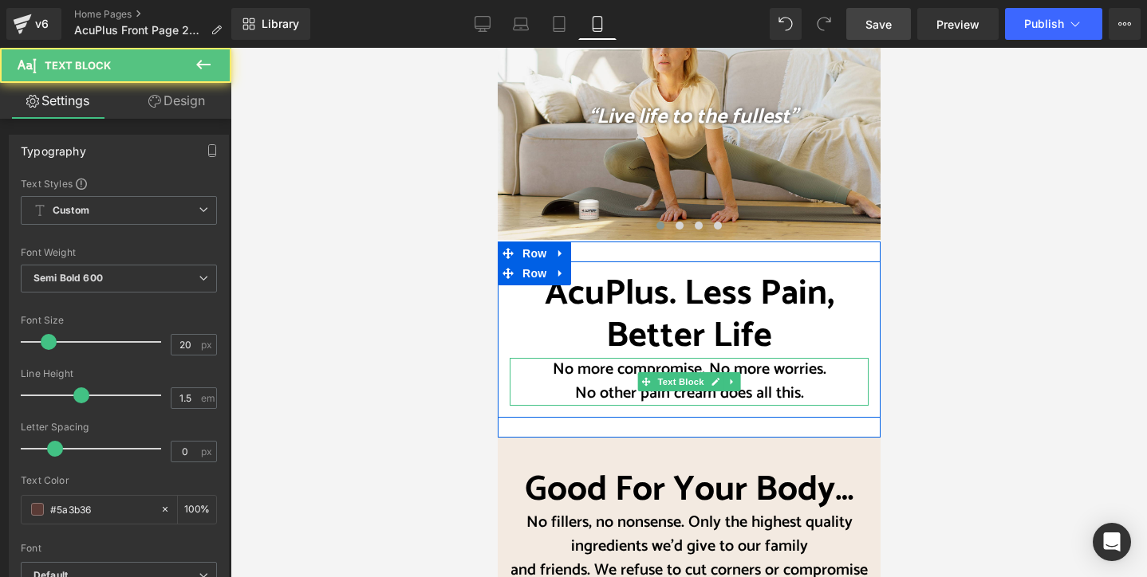
click at [552, 357] on span "No more compromise. No more worries." at bounding box center [689, 370] width 274 height 26
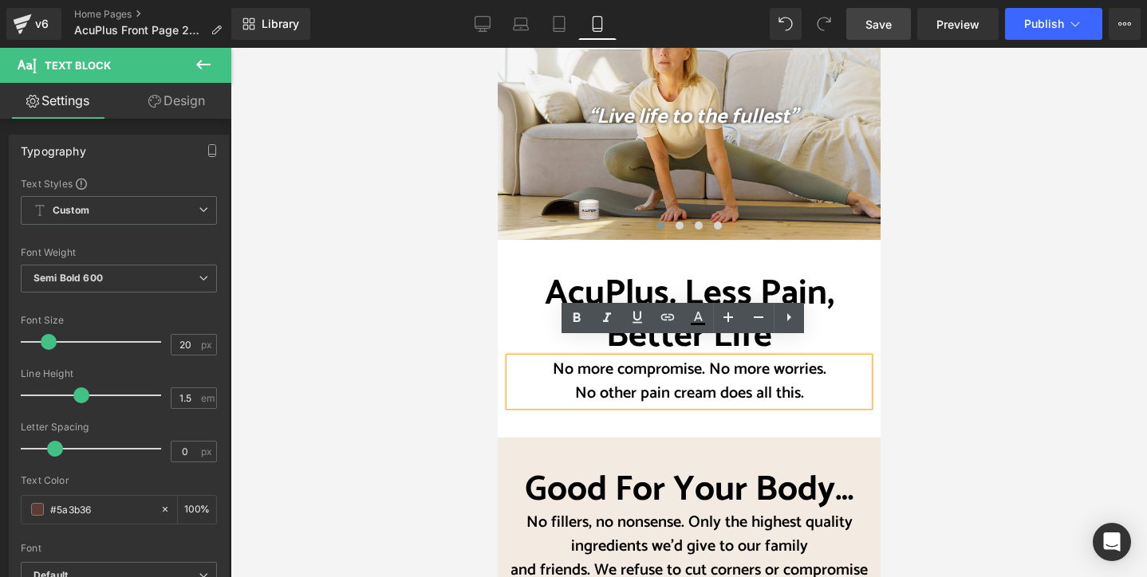
click at [475, 290] on div at bounding box center [688, 313] width 916 height 530
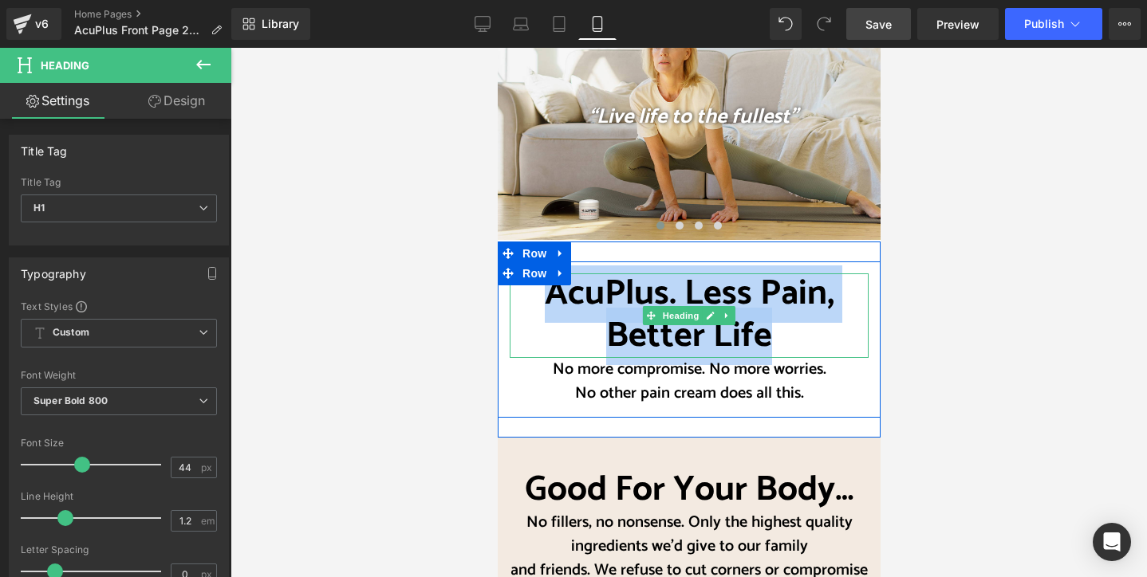
drag, startPoint x: 549, startPoint y: 286, endPoint x: 759, endPoint y: 313, distance: 212.2
click at [759, 313] on span "AcuPlus. Less Pain, Better Life" at bounding box center [689, 316] width 290 height 100
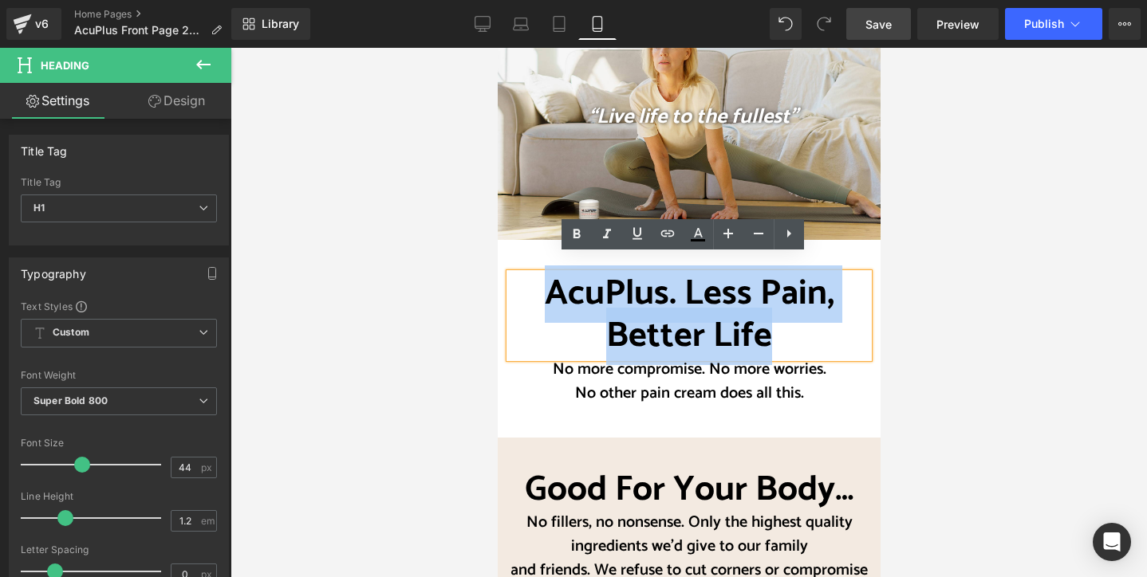
copy span "AcuPlus. Less Pain, Better Life"
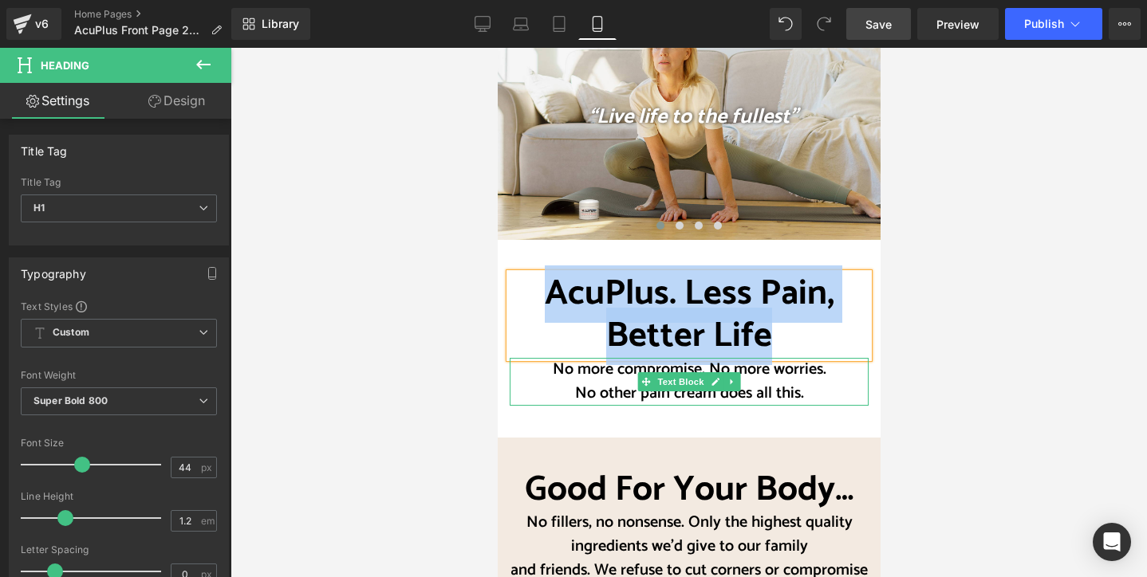
click at [645, 380] on span "No other pain cream does all this." at bounding box center [688, 393] width 229 height 26
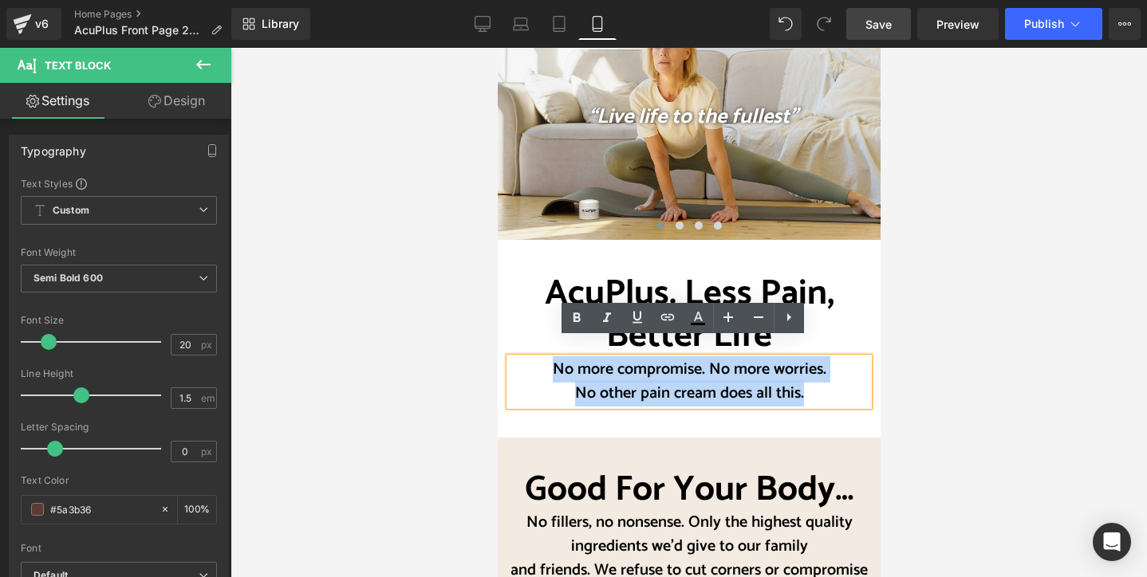
drag, startPoint x: 545, startPoint y: 353, endPoint x: 850, endPoint y: 382, distance: 306.8
click at [850, 382] on div "No more compromise. No more worries. No other pain cream does all this." at bounding box center [688, 382] width 359 height 48
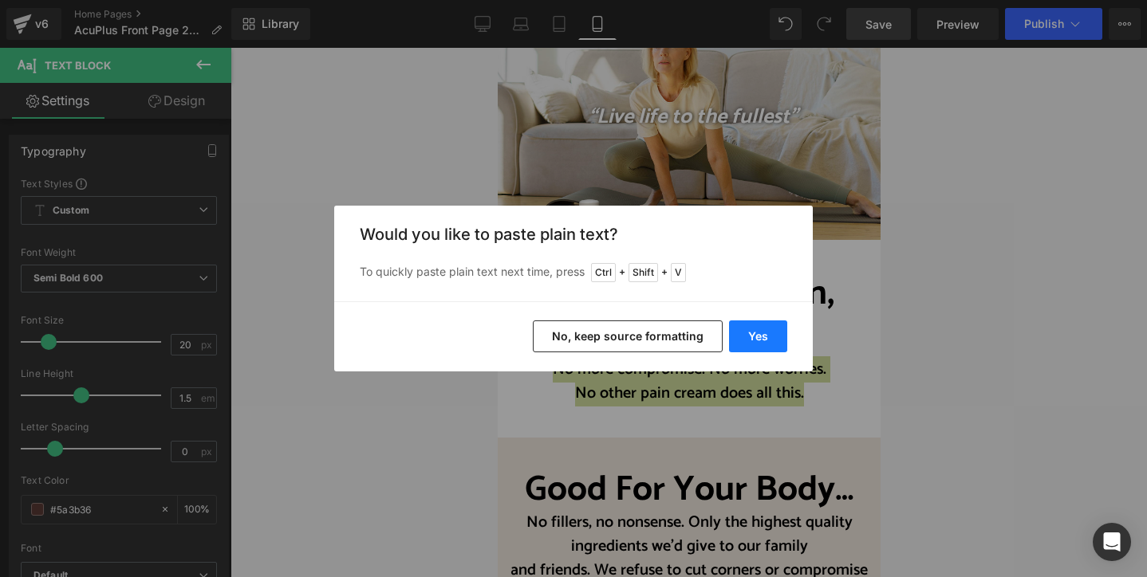
click at [747, 341] on button "Yes" at bounding box center [758, 337] width 58 height 32
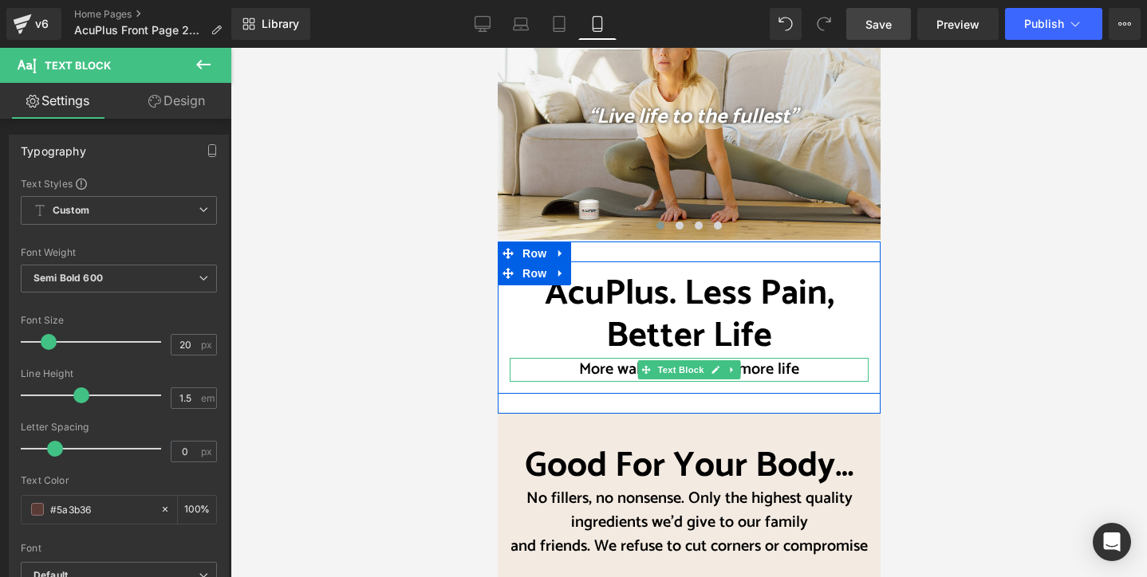
click at [801, 358] on p "More walks, more play, more life" at bounding box center [688, 370] width 359 height 24
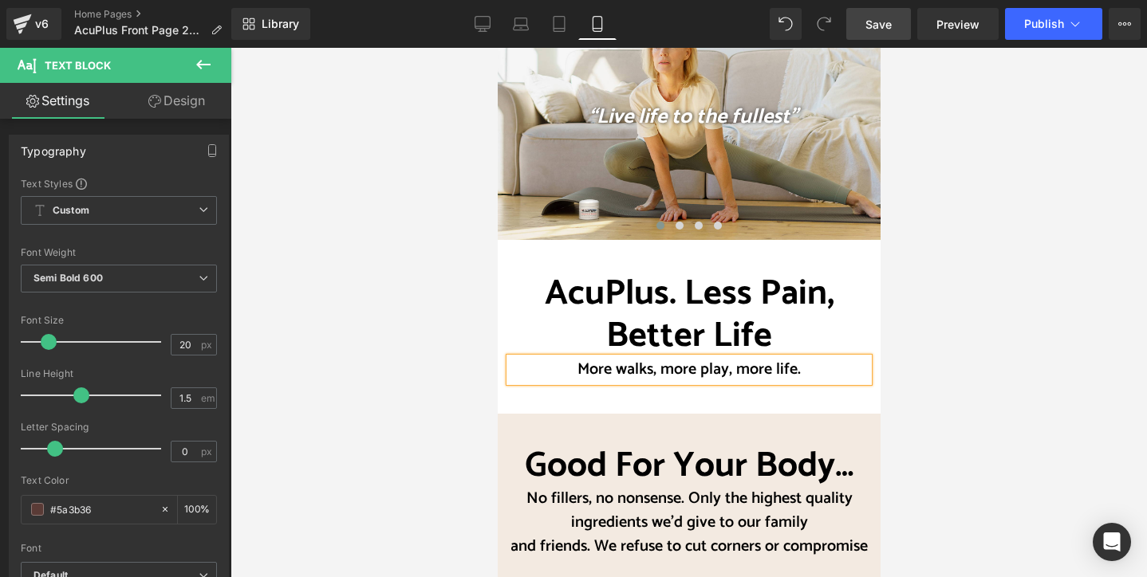
click at [1001, 293] on div at bounding box center [688, 313] width 916 height 530
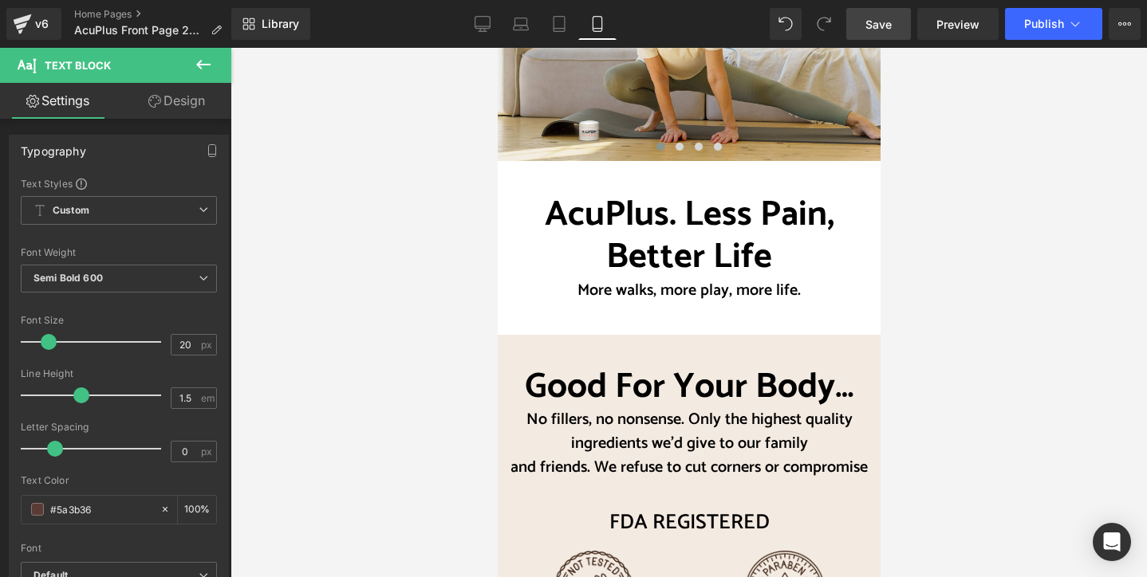
scroll to position [3555, 0]
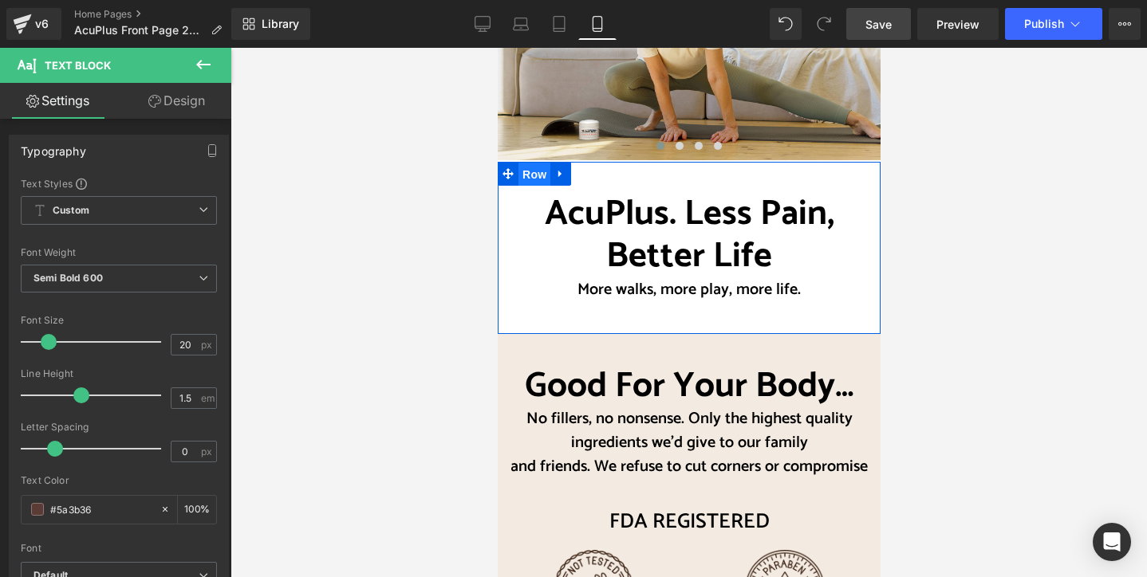
click at [531, 163] on span "Row" at bounding box center [534, 175] width 32 height 24
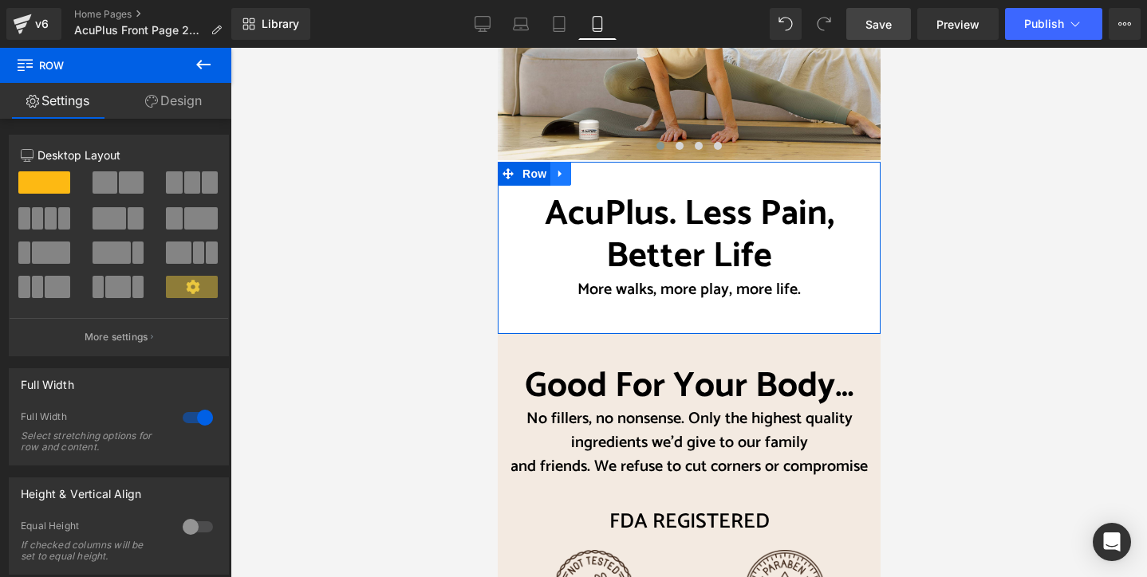
click at [555, 167] on icon at bounding box center [559, 173] width 11 height 12
click at [597, 168] on icon at bounding box center [601, 173] width 11 height 11
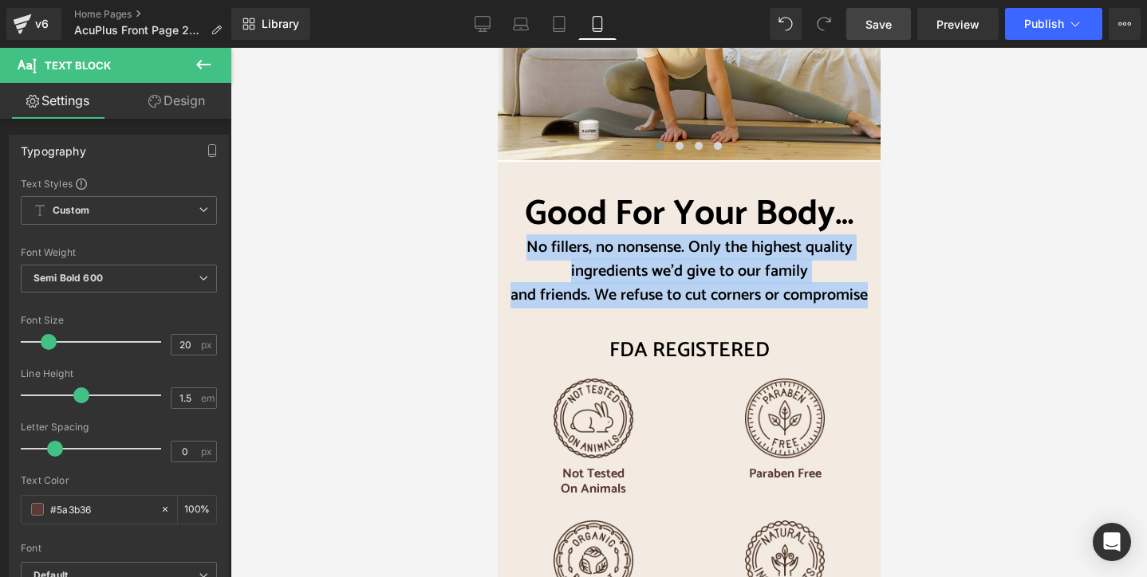
drag, startPoint x: 520, startPoint y: 227, endPoint x: 873, endPoint y: 282, distance: 356.8
copy div "No fillers, no nonsense. Only the highest quality ingredients we’d give to our …"
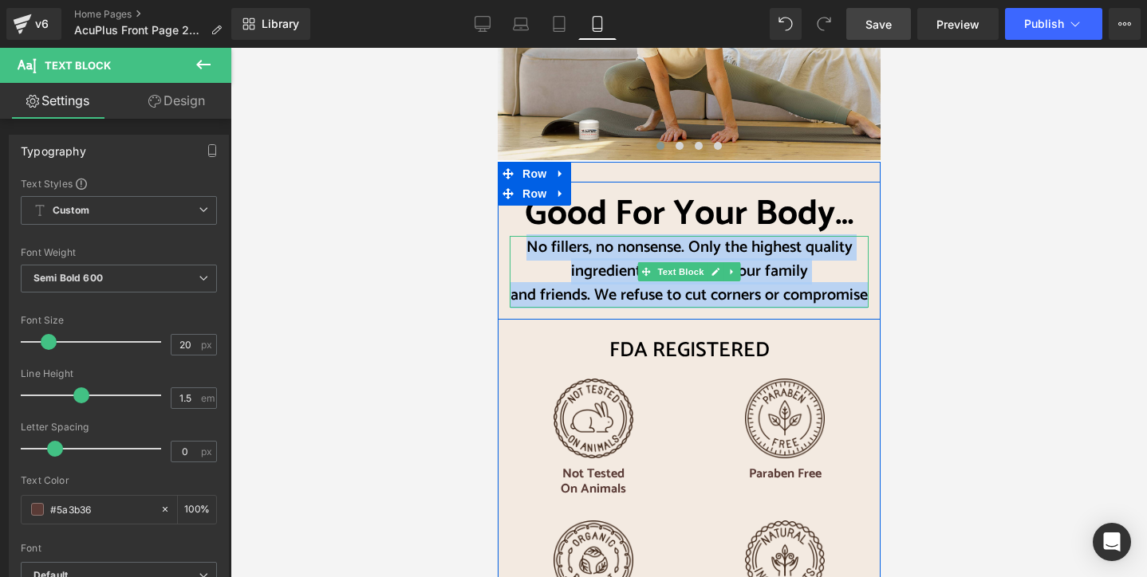
click at [564, 234] on span "No fillers, no nonsense. Only the highest quality ingredients we’d give to our …" at bounding box center [689, 259] width 326 height 50
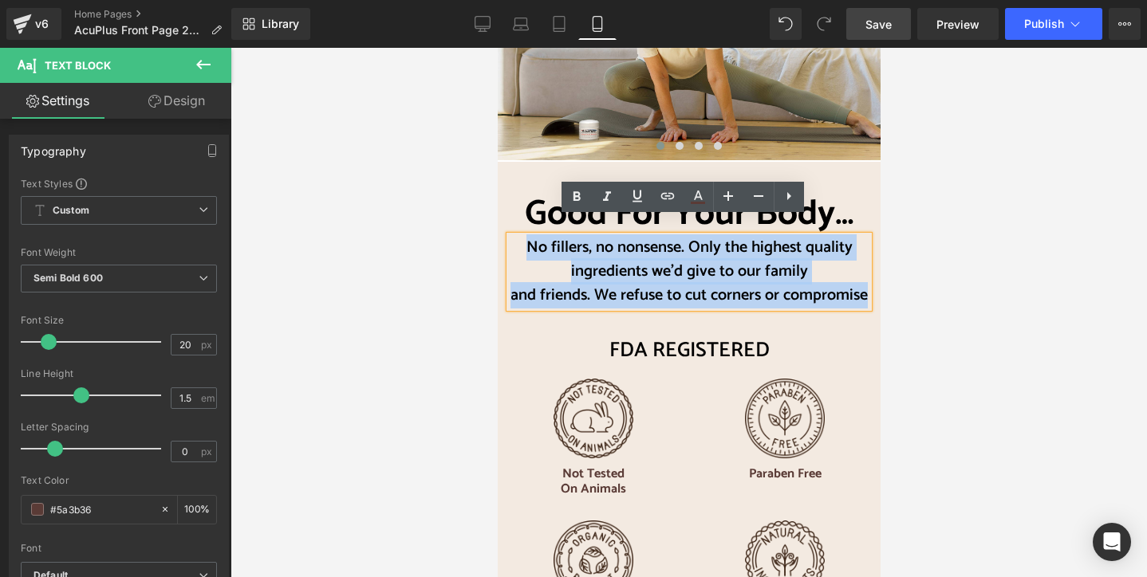
drag, startPoint x: 518, startPoint y: 228, endPoint x: 867, endPoint y: 286, distance: 353.4
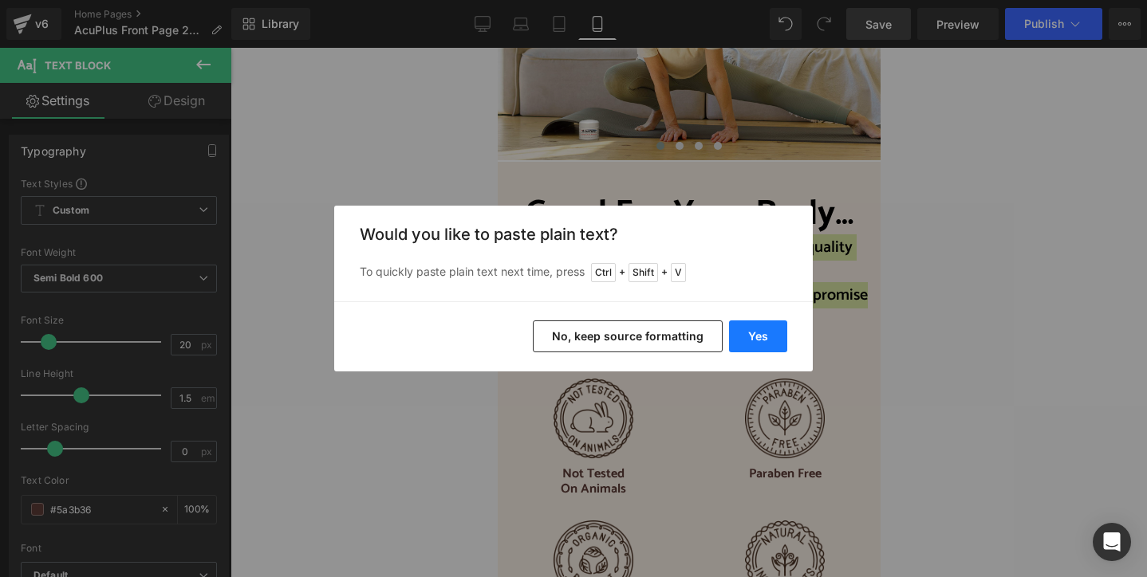
click at [762, 330] on button "Yes" at bounding box center [758, 337] width 58 height 32
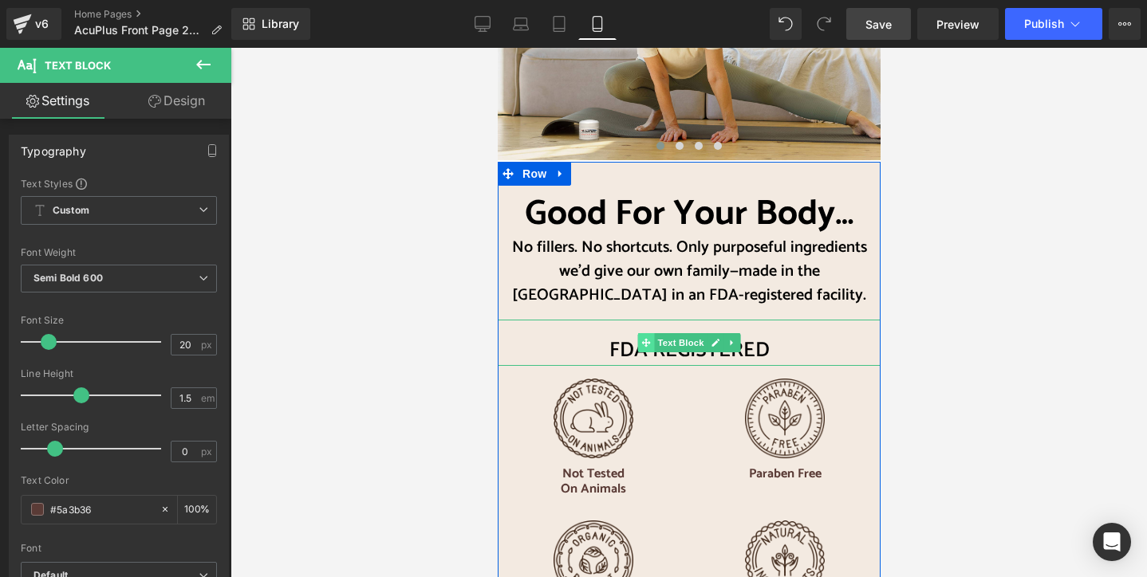
click at [642, 338] on icon at bounding box center [644, 342] width 9 height 9
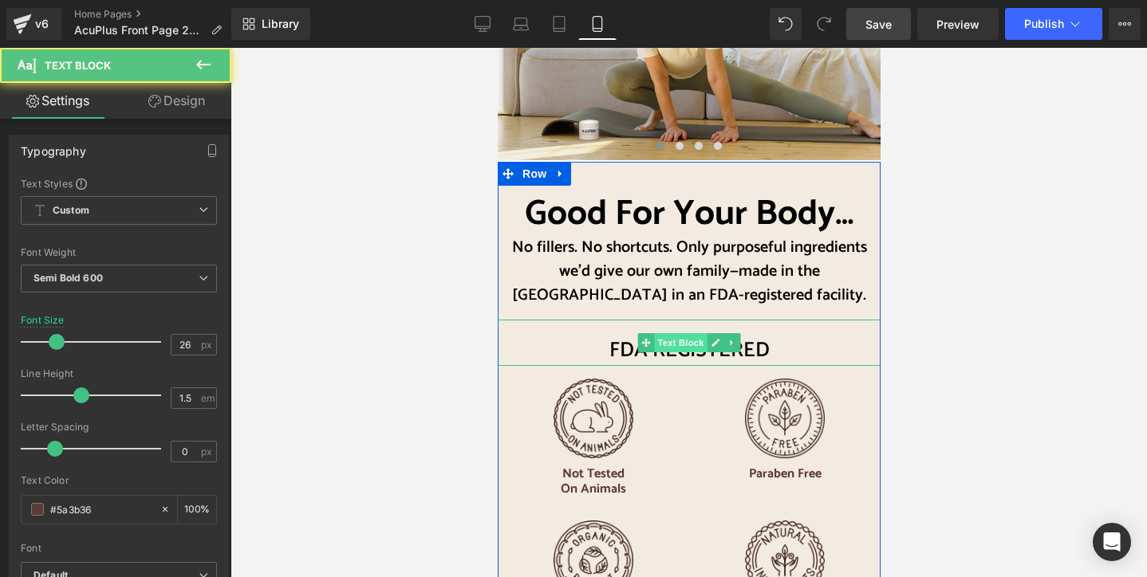
click at [662, 333] on span "Text Block" at bounding box center [679, 342] width 53 height 19
click at [728, 338] on icon at bounding box center [731, 343] width 9 height 10
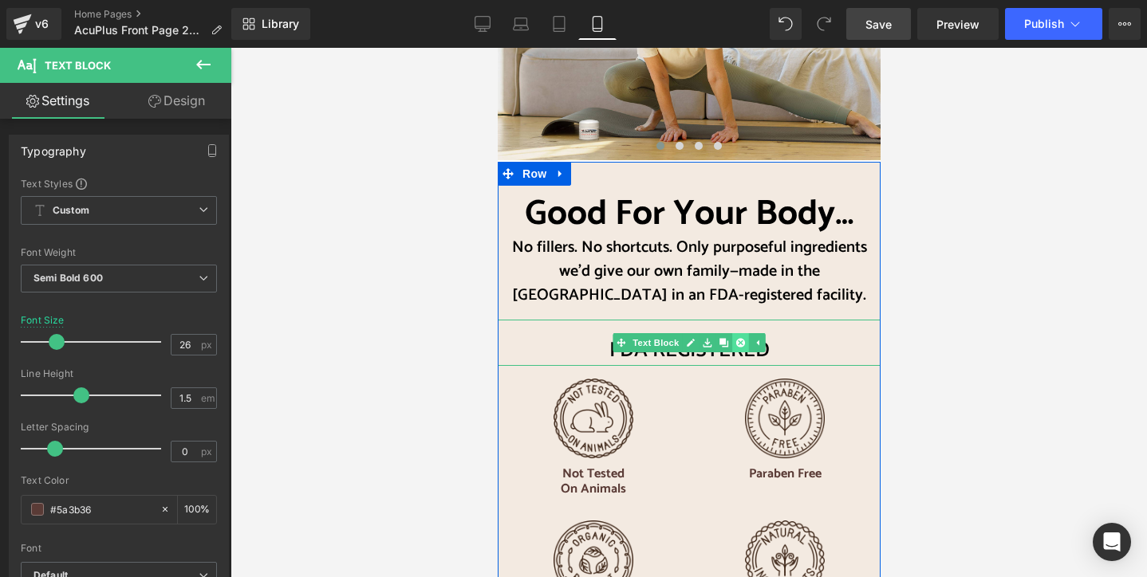
click at [735, 338] on icon at bounding box center [739, 343] width 9 height 10
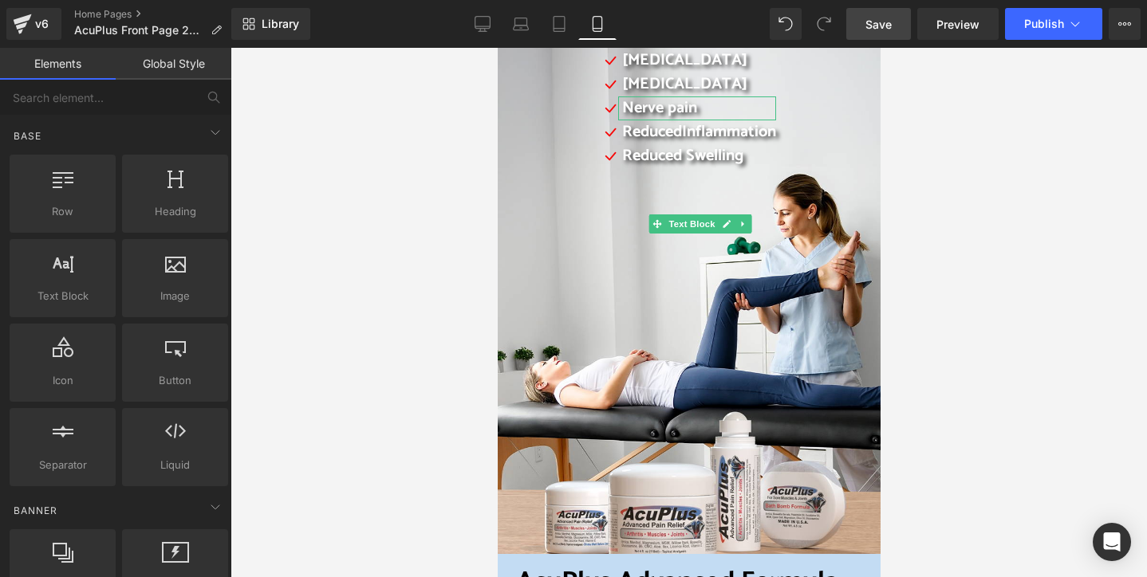
scroll to position [0, 0]
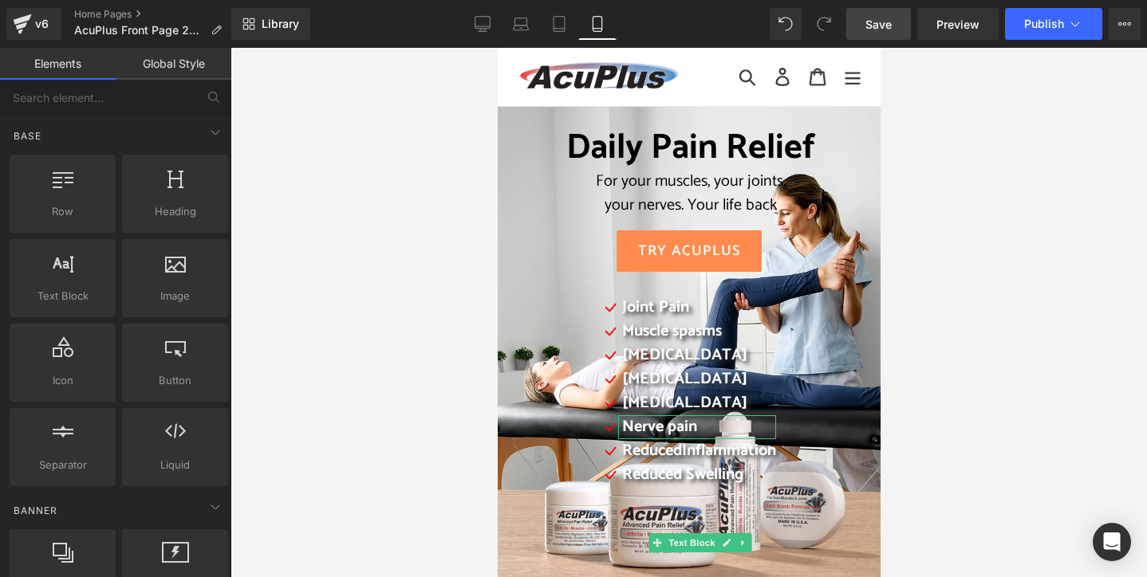
click at [886, 22] on span "Save" at bounding box center [878, 24] width 26 height 17
click at [1046, 31] on button "Publish" at bounding box center [1053, 24] width 97 height 32
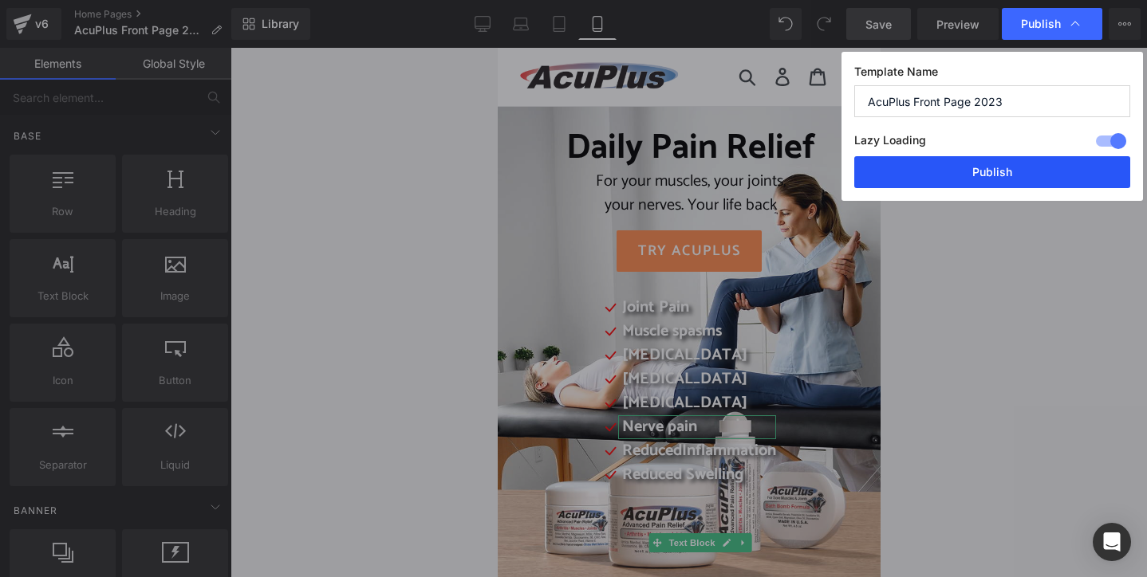
click at [997, 176] on button "Publish" at bounding box center [992, 172] width 276 height 32
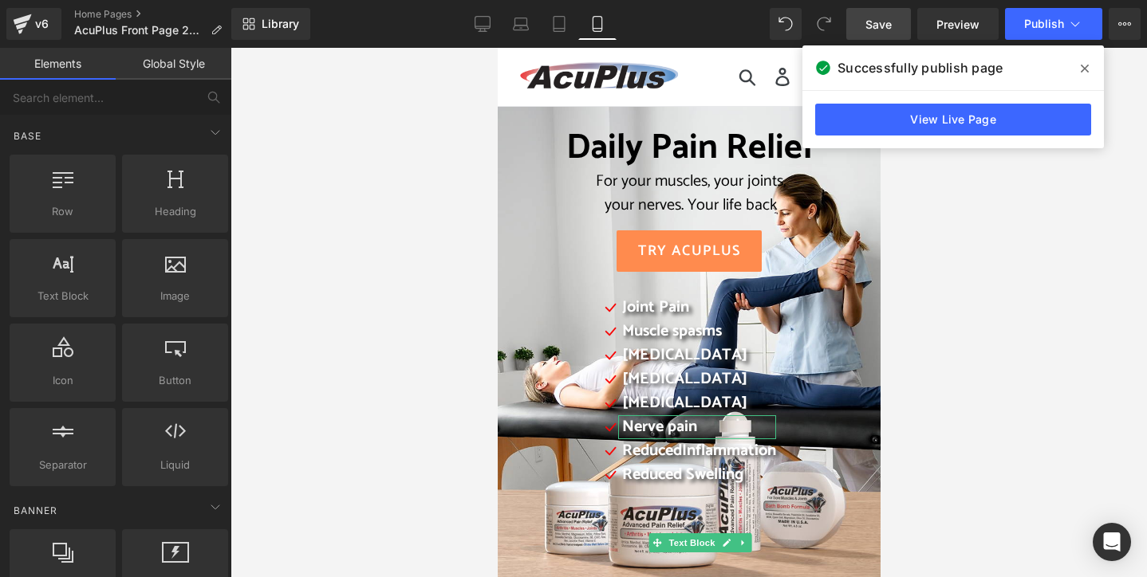
click at [1085, 72] on icon at bounding box center [1085, 68] width 8 height 13
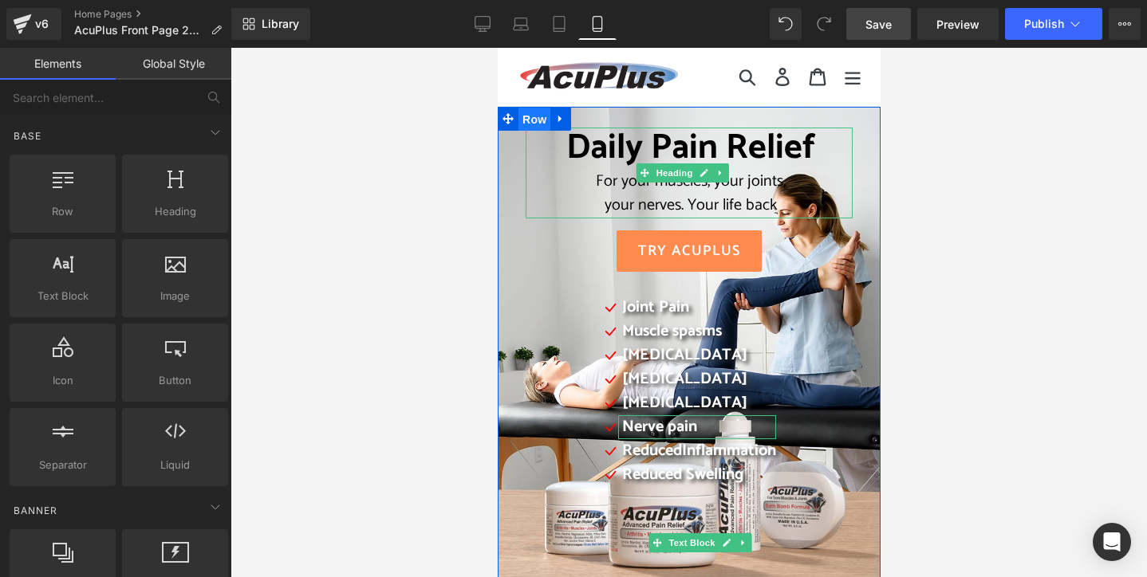
click at [530, 112] on span "Row" at bounding box center [534, 120] width 32 height 24
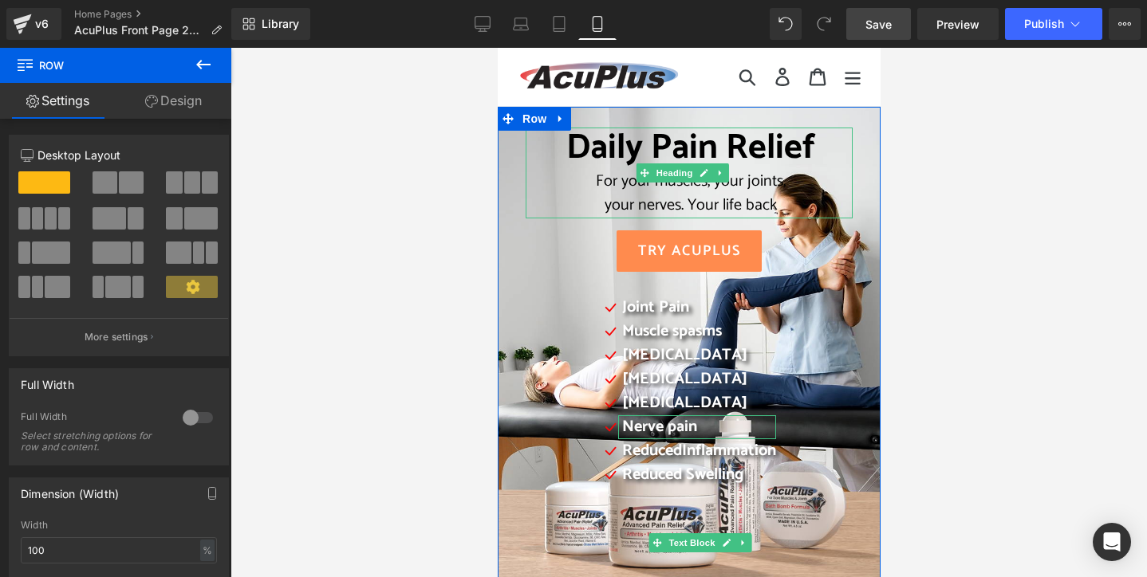
click at [185, 103] on link "Design" at bounding box center [174, 101] width 116 height 36
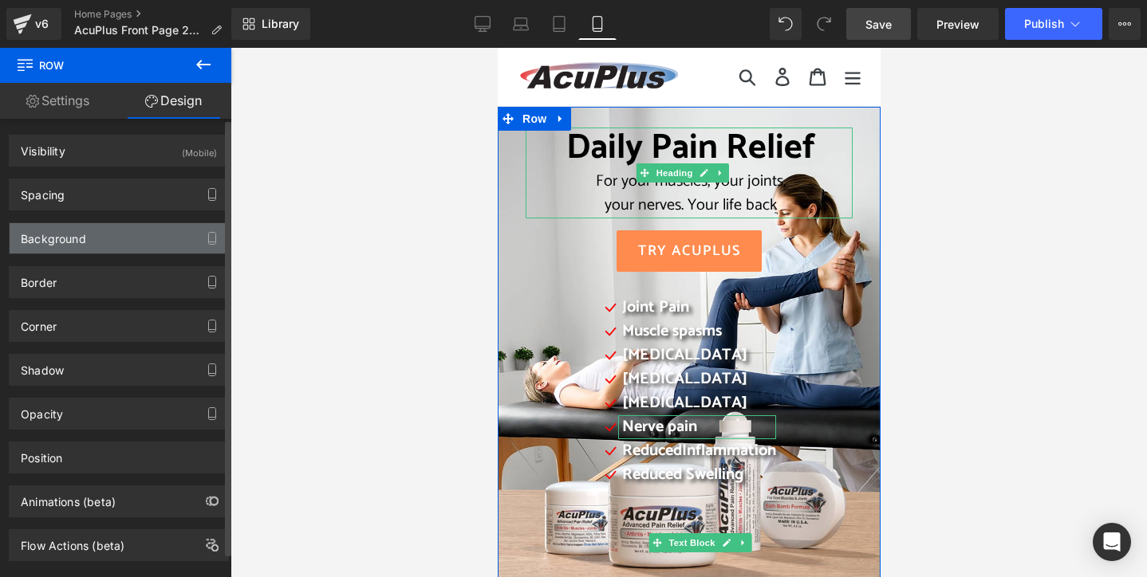
click at [120, 232] on div "Background" at bounding box center [119, 238] width 219 height 30
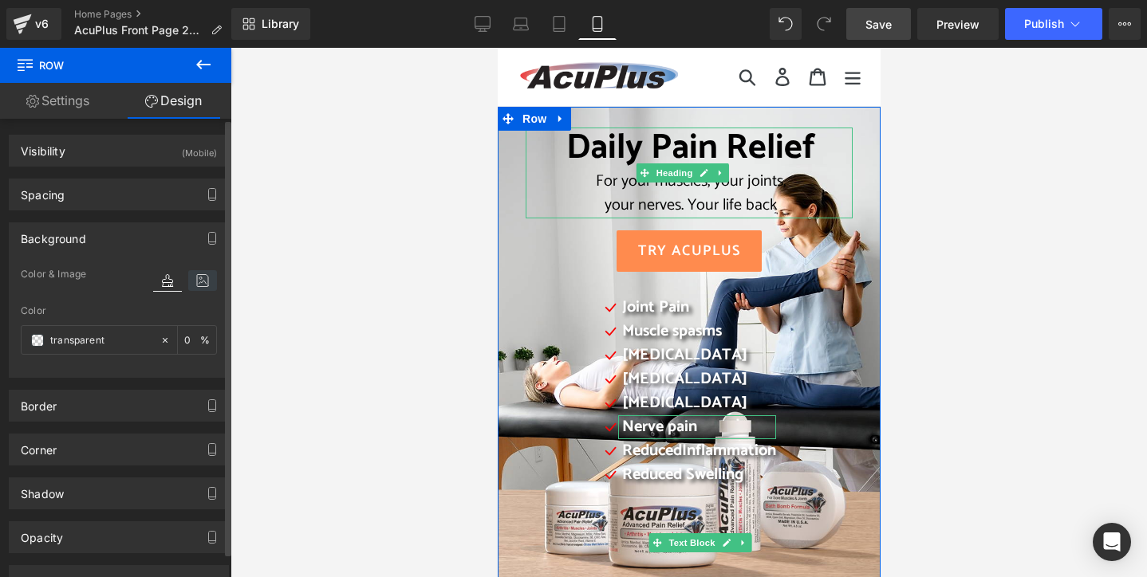
click at [201, 281] on icon at bounding box center [202, 280] width 29 height 21
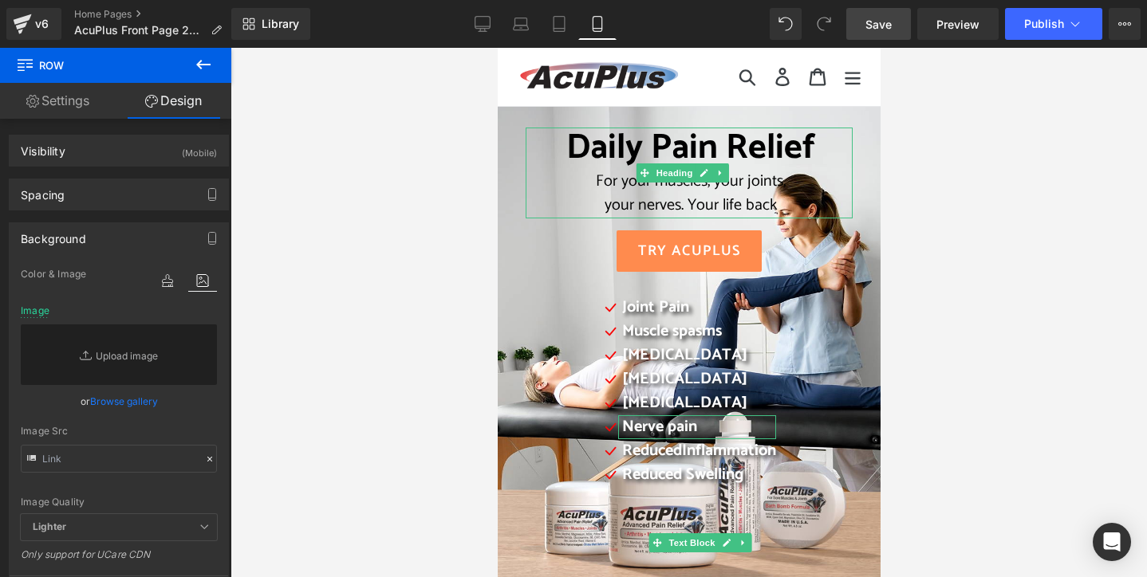
click at [396, 184] on div at bounding box center [688, 313] width 916 height 530
click at [506, 304] on div "Daily Pain Relief For your muscles, your joints, your nerves. Your life back He…" at bounding box center [688, 490] width 383 height 766
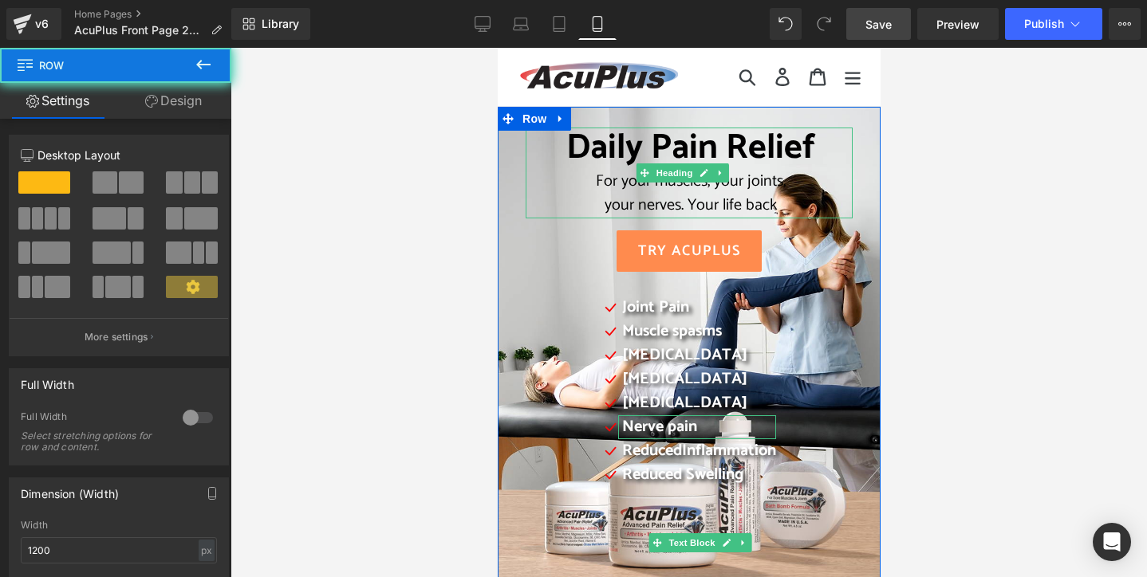
click at [510, 303] on div "Daily Pain Relief For your muscles, your joints, your nerves. Your life back He…" at bounding box center [688, 490] width 383 height 766
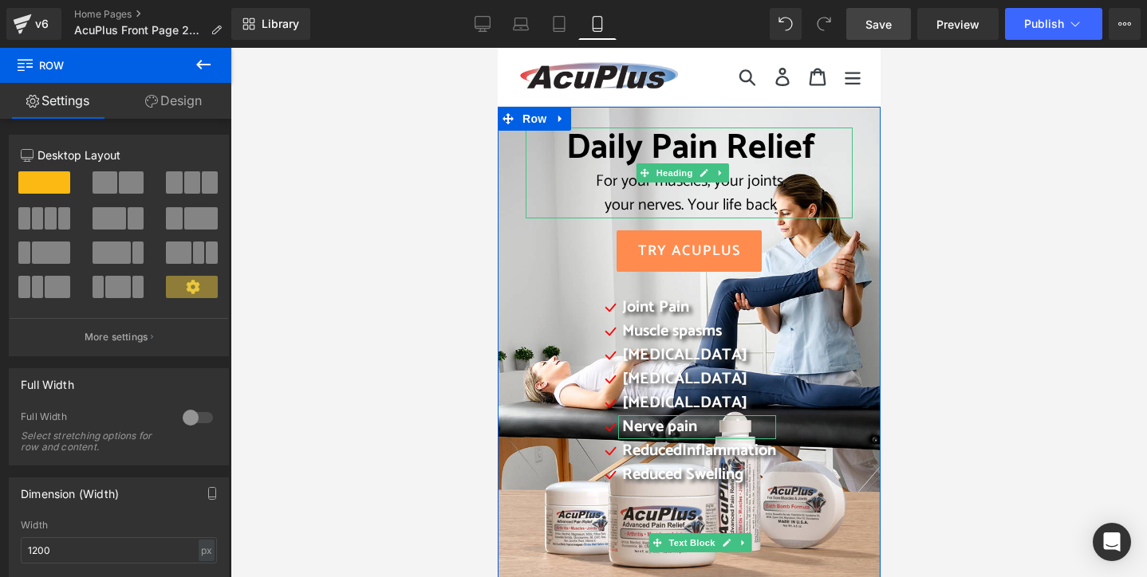
click at [193, 108] on link "Design" at bounding box center [174, 101] width 116 height 36
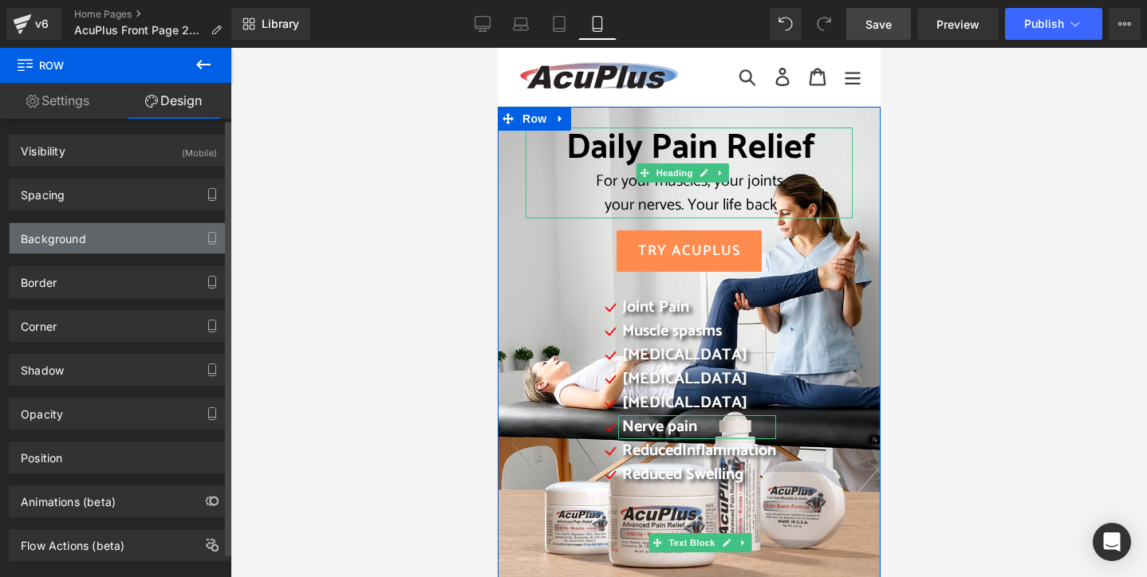
click at [148, 234] on div "Background" at bounding box center [119, 238] width 219 height 30
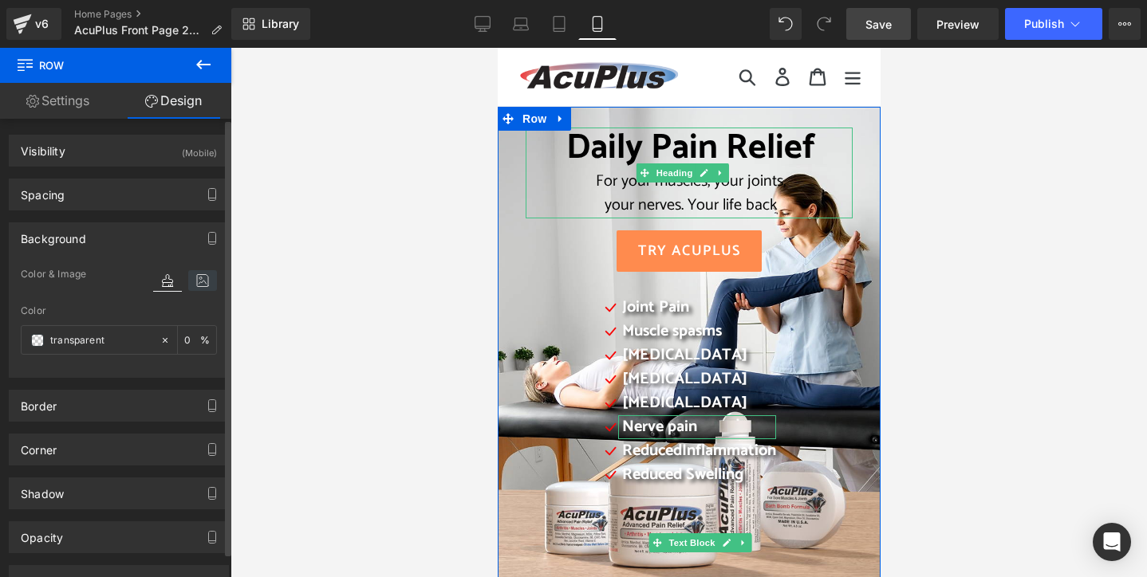
click at [192, 277] on icon at bounding box center [202, 280] width 29 height 21
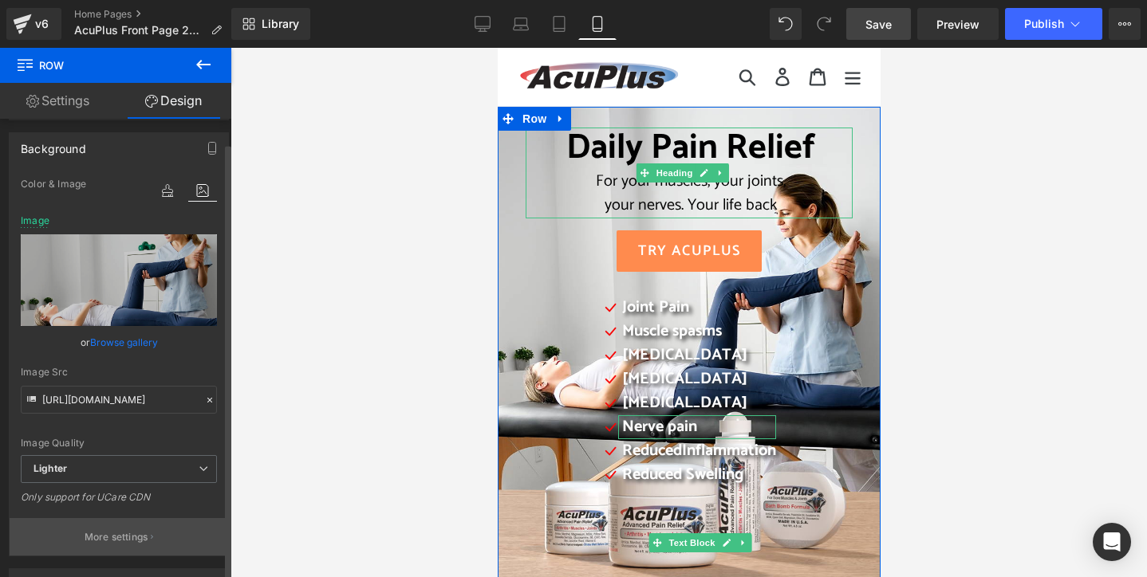
scroll to position [160, 0]
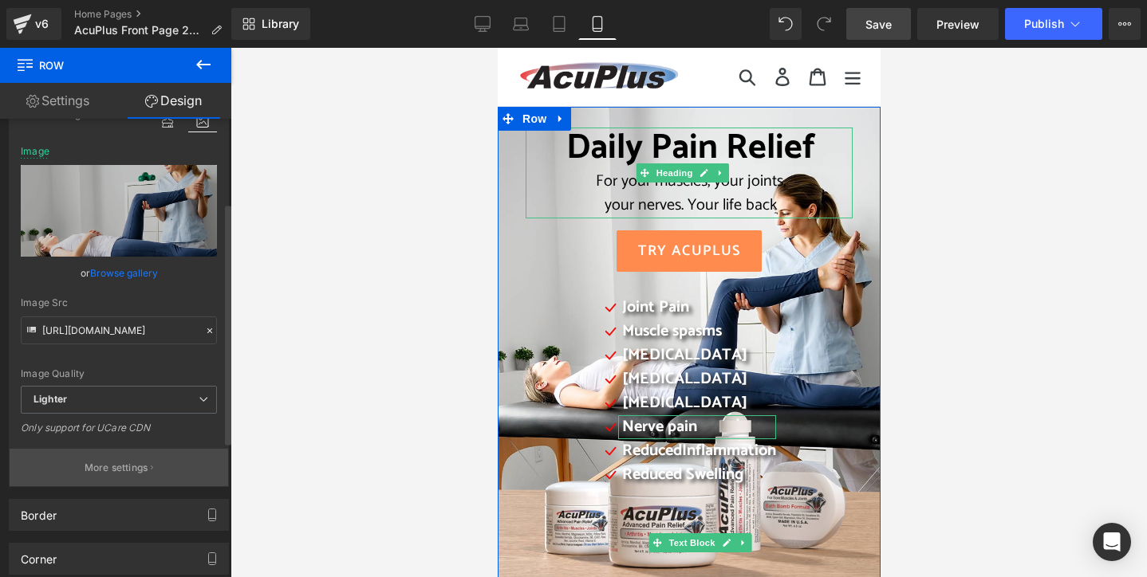
click at [132, 463] on p "More settings" at bounding box center [117, 468] width 64 height 14
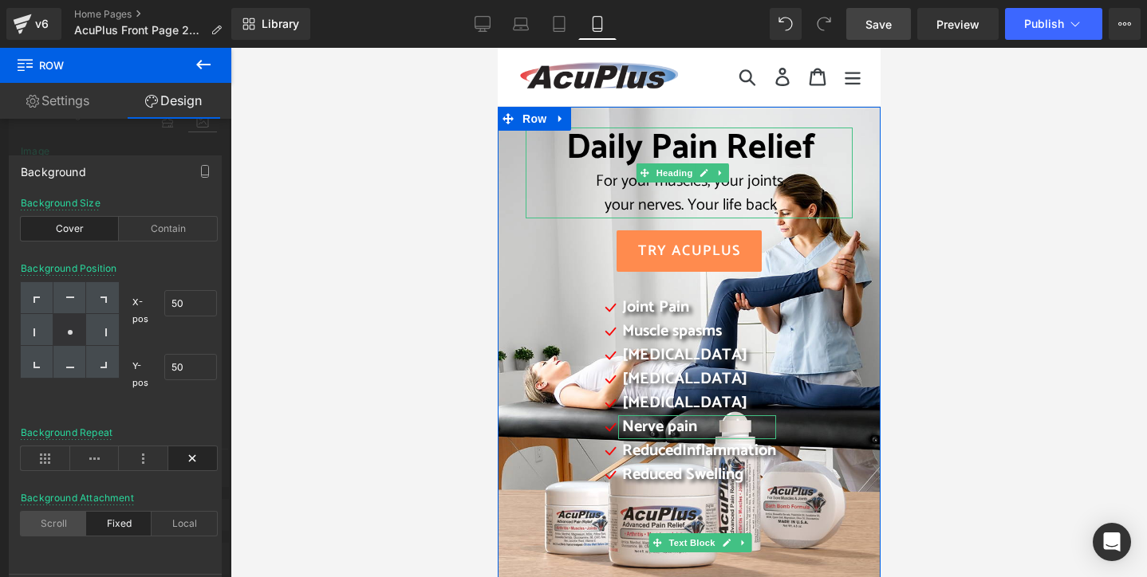
click at [73, 519] on div "Scroll" at bounding box center [53, 524] width 65 height 24
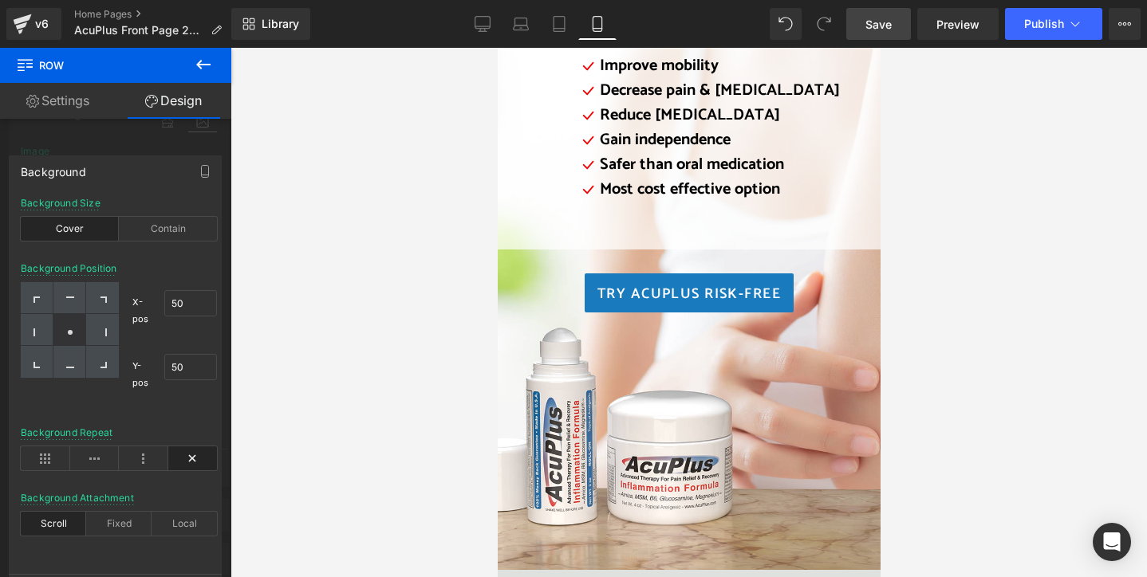
scroll to position [2153, 0]
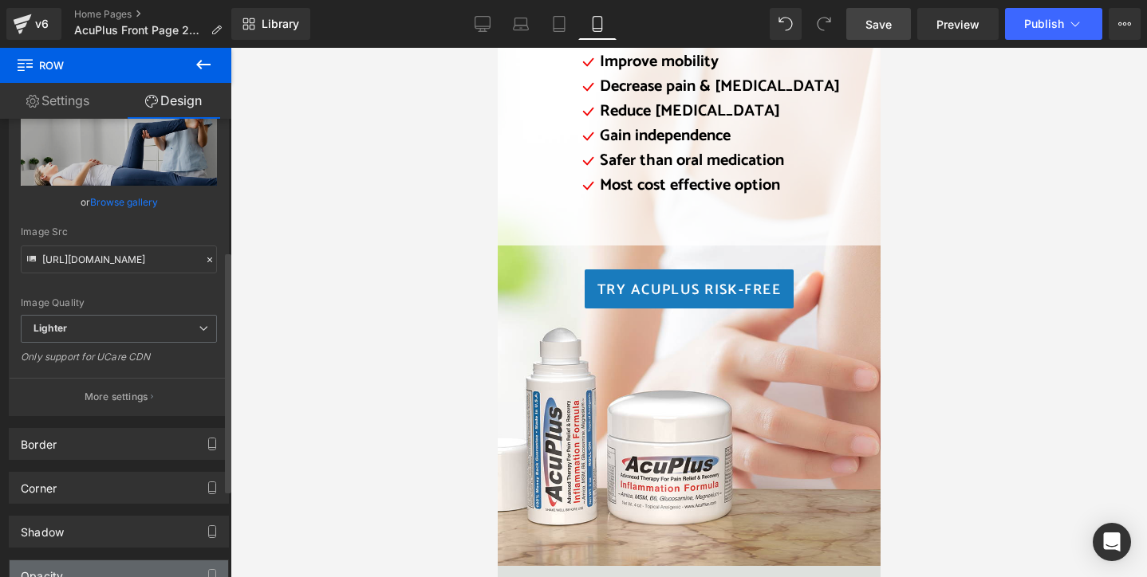
scroll to position [399, 0]
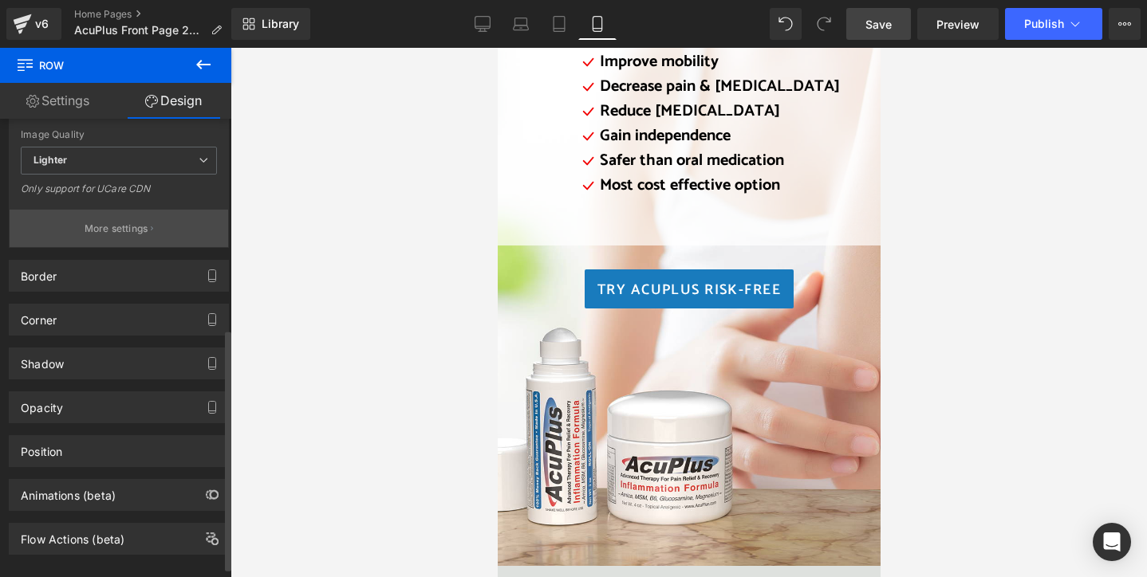
click at [103, 230] on p "More settings" at bounding box center [117, 229] width 64 height 14
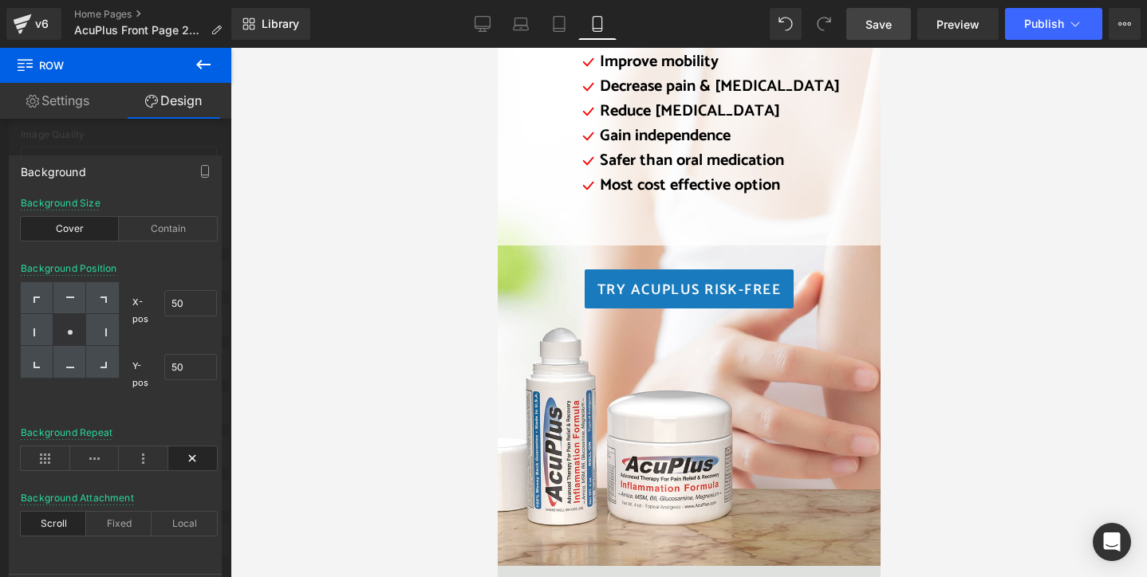
click at [55, 527] on div "Scroll" at bounding box center [53, 524] width 65 height 24
click at [53, 526] on div "Scroll" at bounding box center [53, 524] width 65 height 24
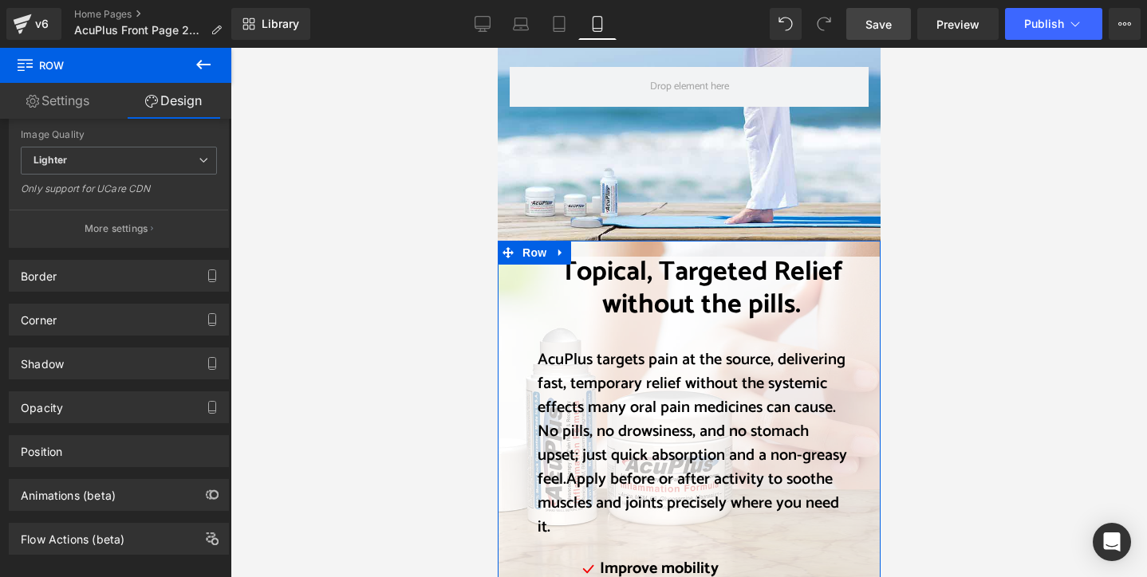
scroll to position [1595, 0]
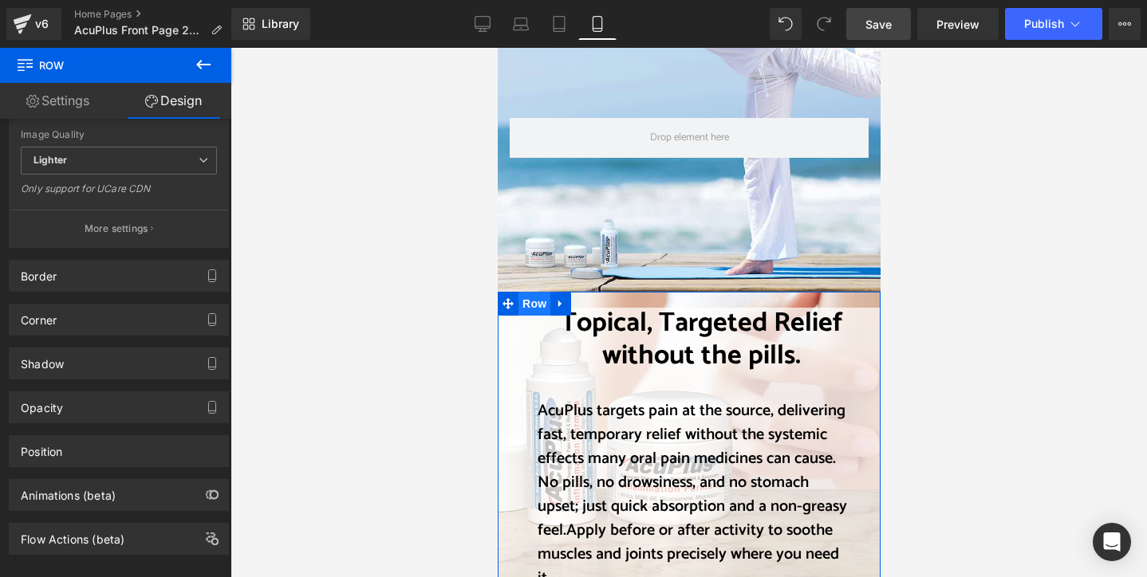
click at [530, 292] on span "Row" at bounding box center [534, 304] width 32 height 24
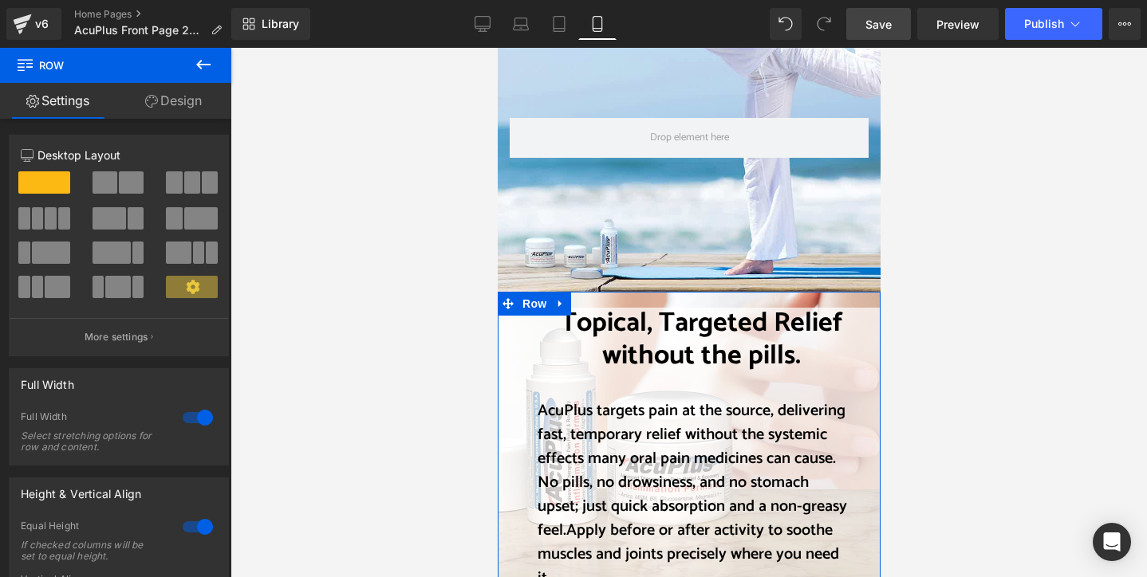
click at [197, 97] on link "Design" at bounding box center [174, 101] width 116 height 36
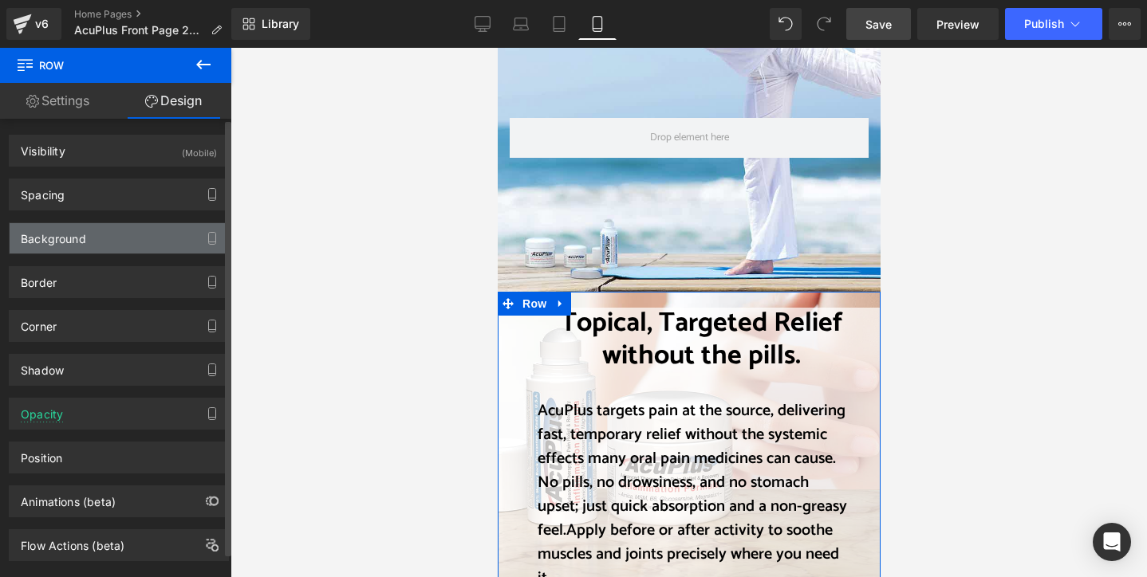
click at [140, 234] on div "Background" at bounding box center [119, 238] width 219 height 30
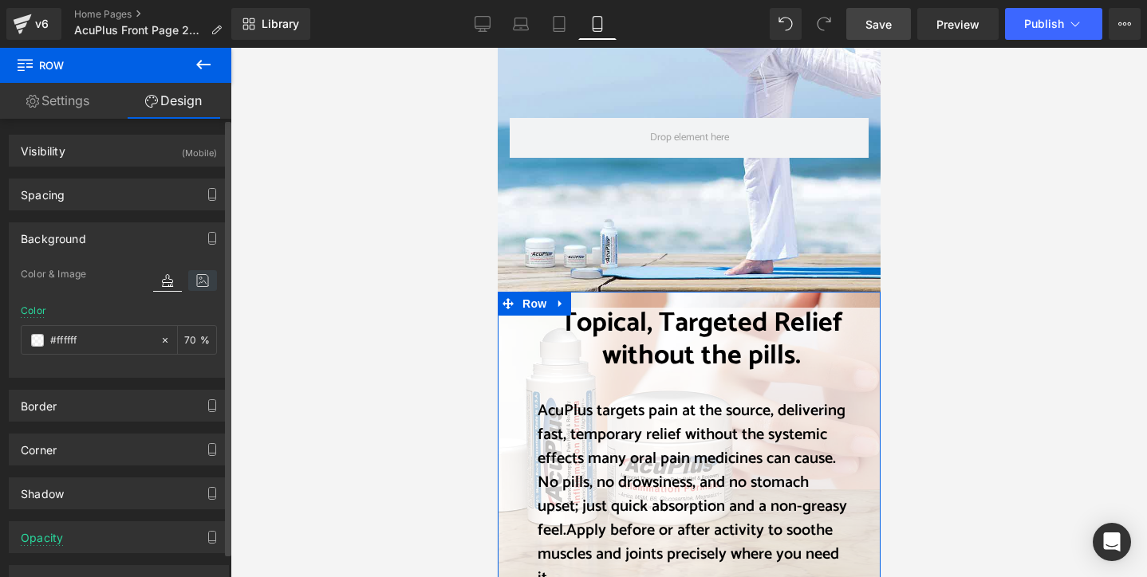
click at [200, 277] on icon at bounding box center [202, 280] width 29 height 21
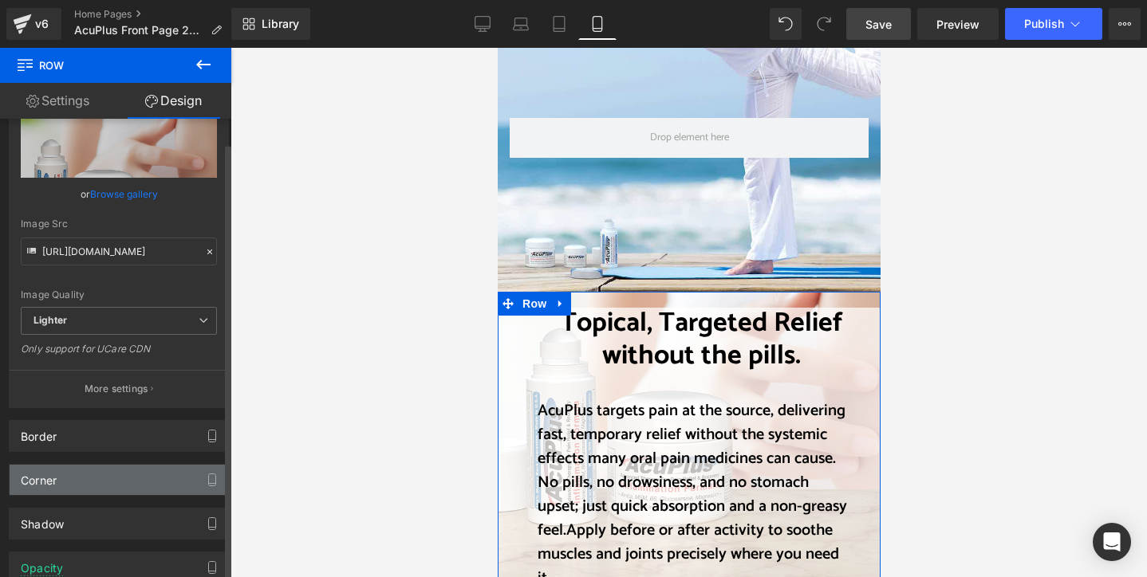
scroll to position [239, 0]
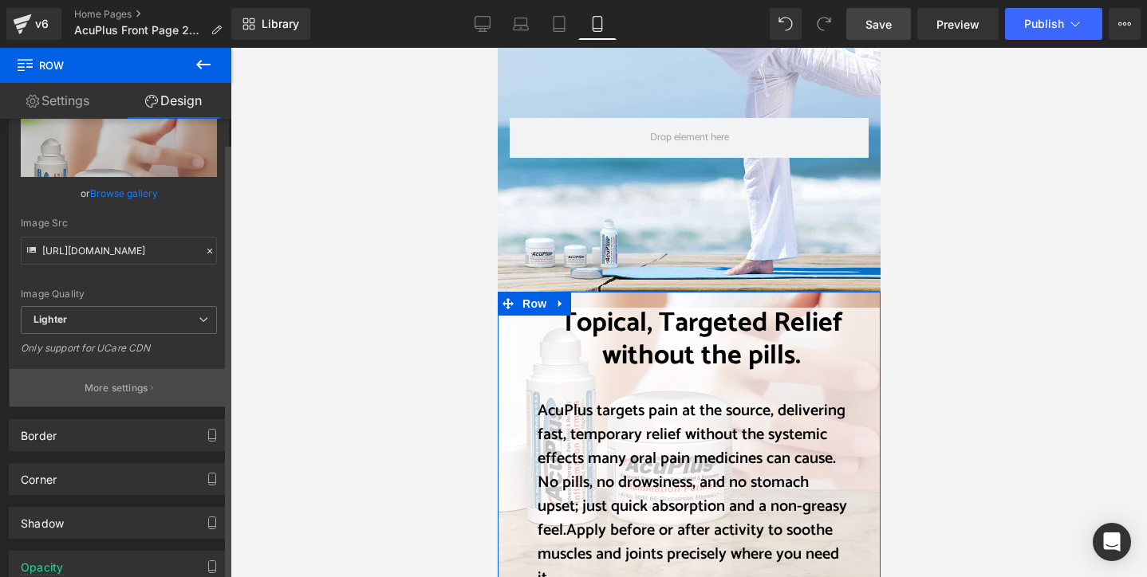
click at [108, 381] on p "More settings" at bounding box center [117, 388] width 64 height 14
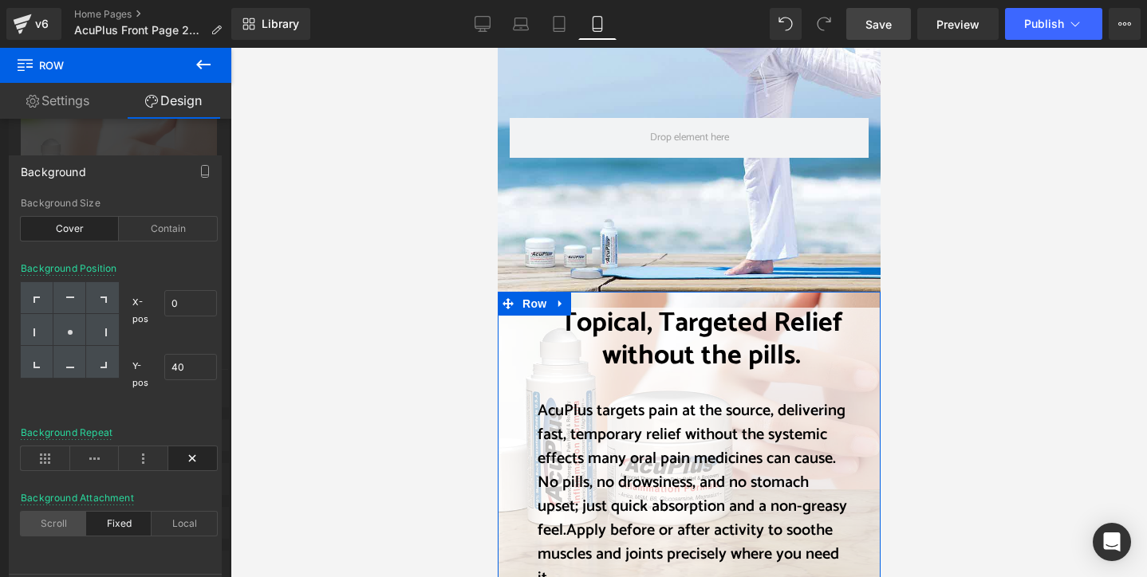
click at [55, 526] on div "Scroll" at bounding box center [53, 524] width 65 height 24
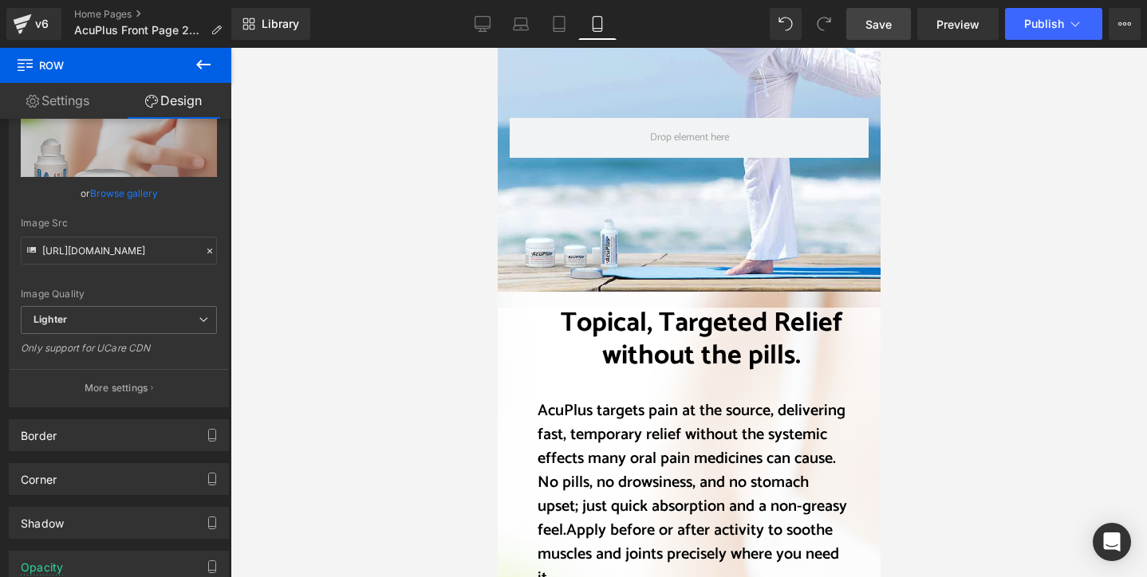
click at [365, 452] on div at bounding box center [688, 313] width 916 height 530
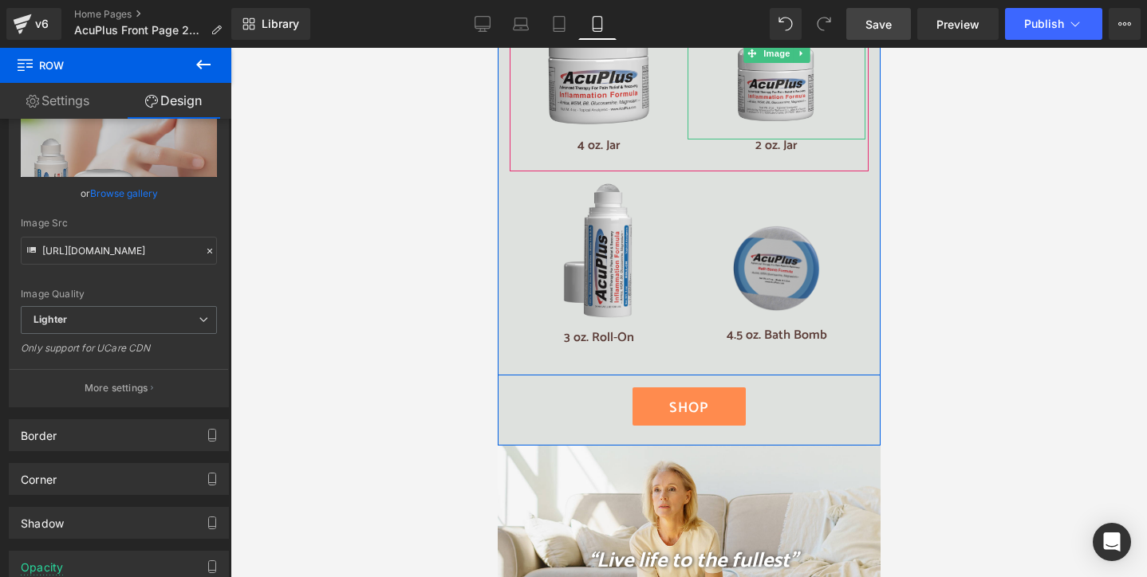
scroll to position [3350, 0]
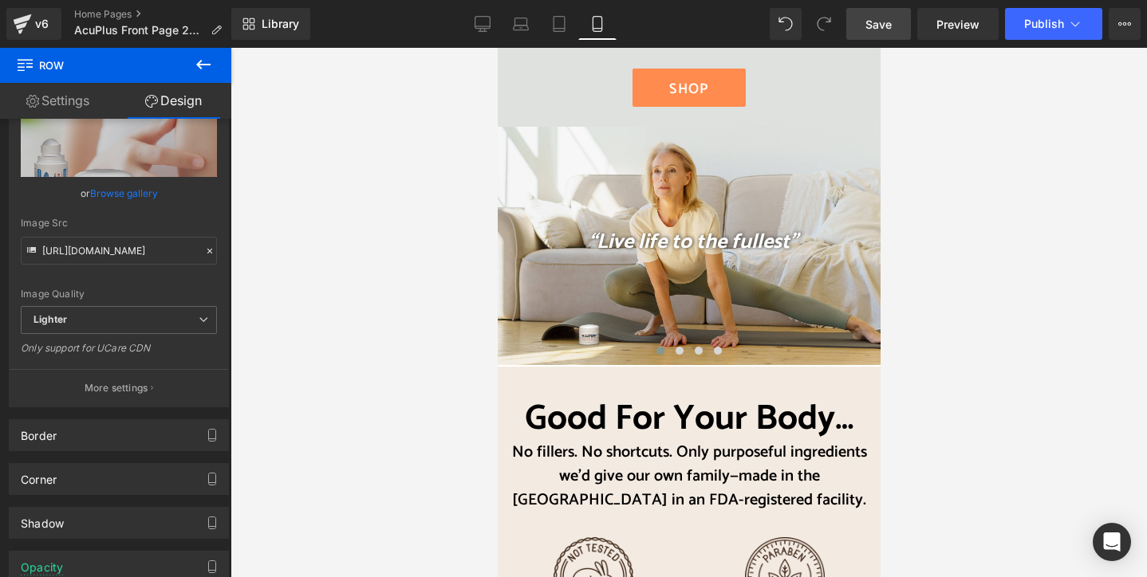
click at [893, 26] on link "Save" at bounding box center [878, 24] width 65 height 32
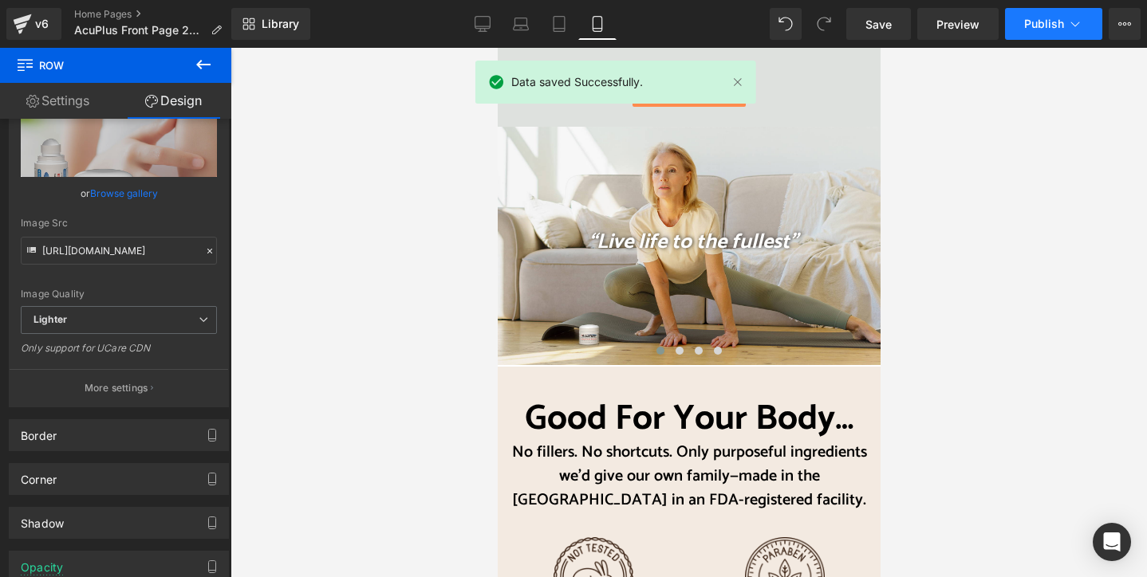
click at [1054, 27] on span "Publish" at bounding box center [1044, 24] width 40 height 13
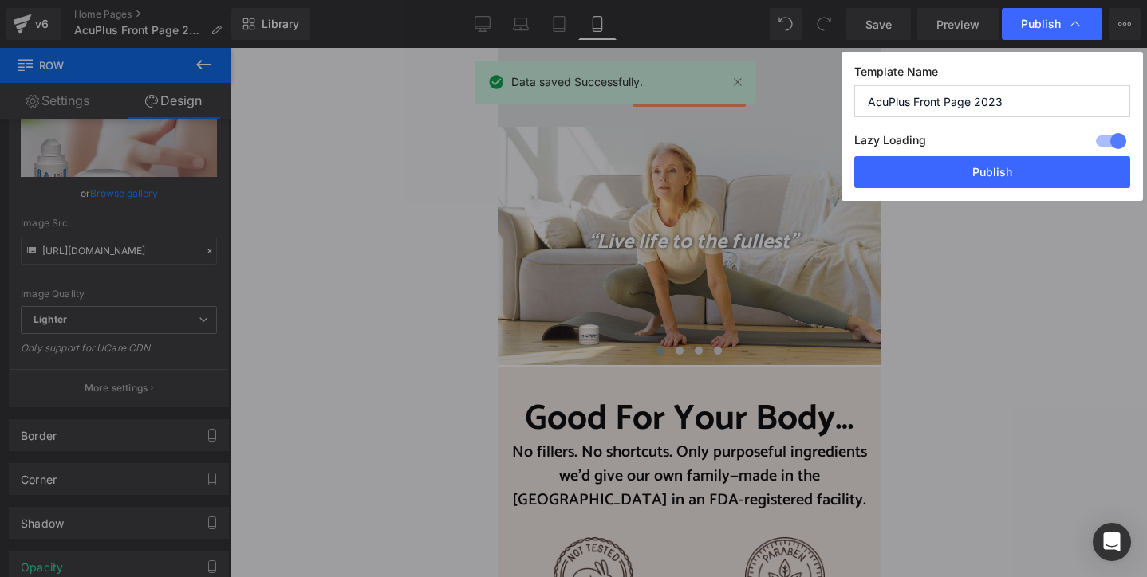
drag, startPoint x: 995, startPoint y: 175, endPoint x: 991, endPoint y: 186, distance: 11.6
click at [995, 174] on button "Publish" at bounding box center [992, 172] width 276 height 32
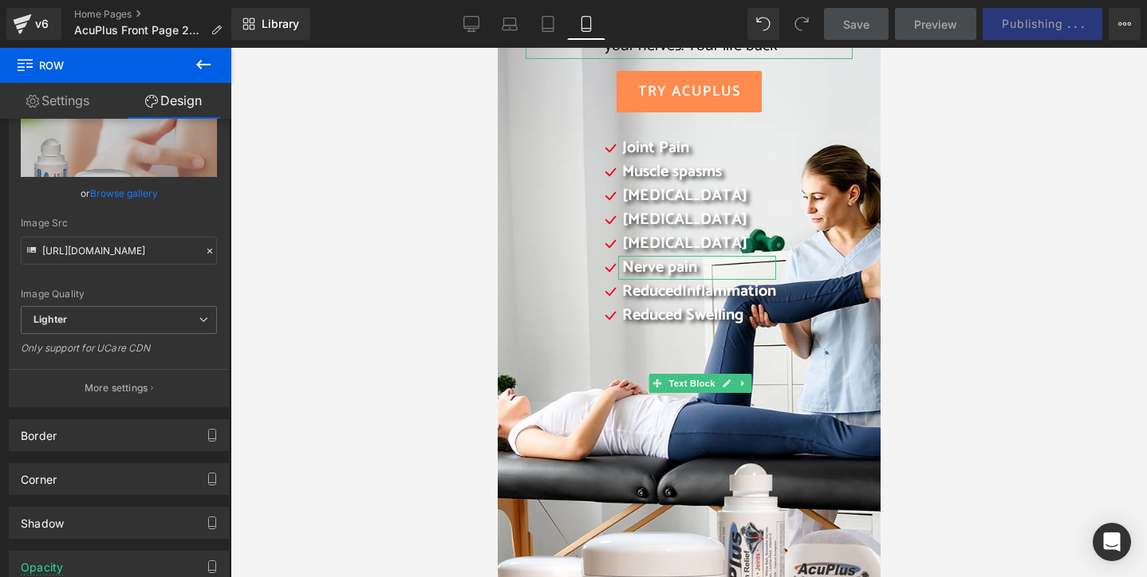
scroll to position [0, 0]
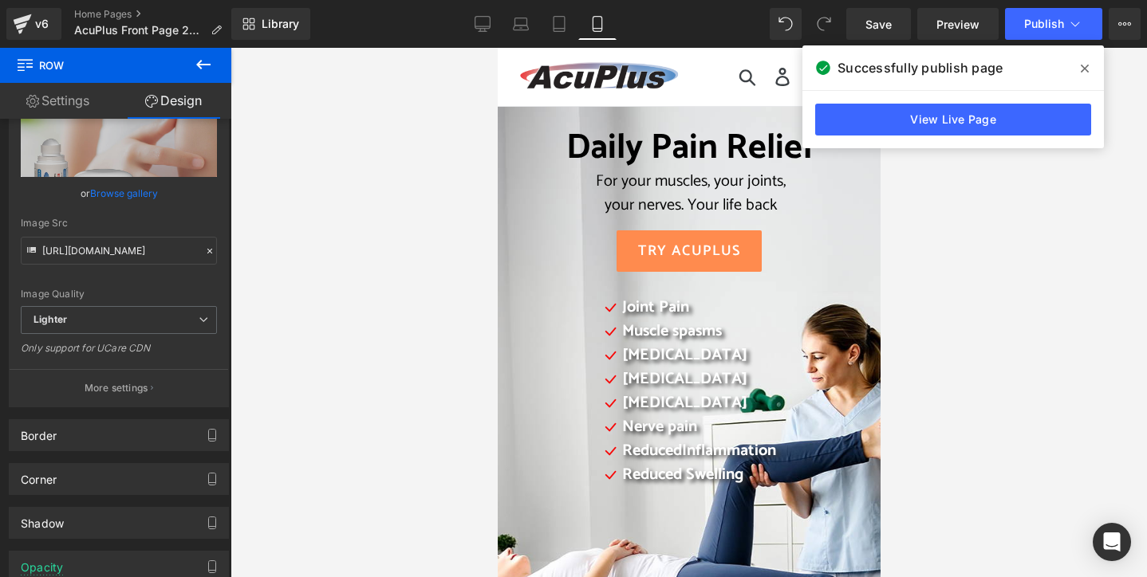
click at [1085, 69] on icon at bounding box center [1085, 69] width 8 height 8
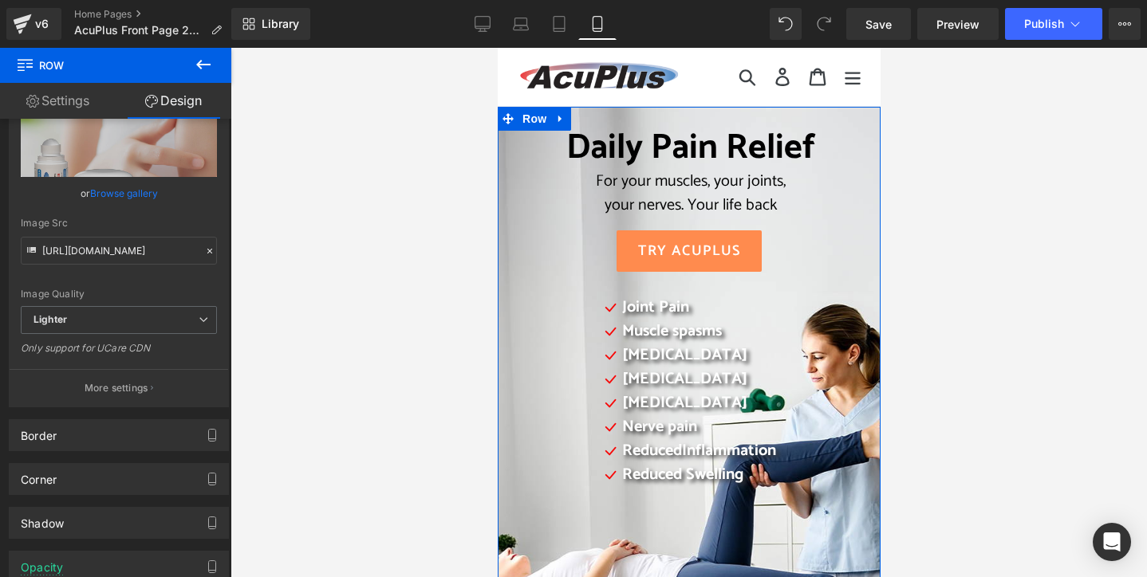
click at [523, 140] on div "Daily Pain Relief For your muscles, your joints, your nerves. Your life back He…" at bounding box center [688, 338] width 351 height 421
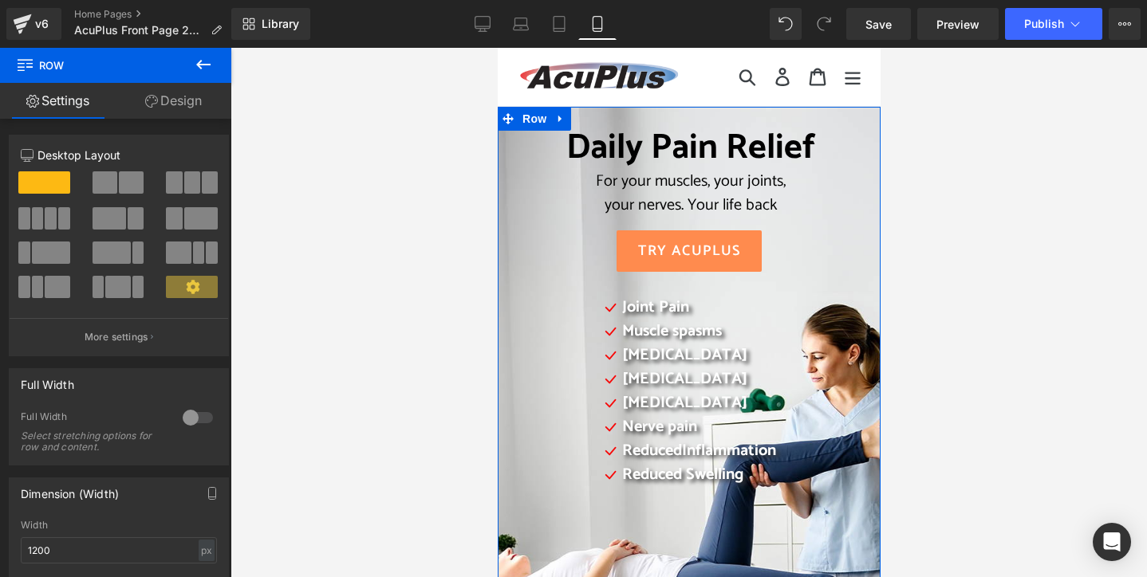
click at [177, 105] on link "Design" at bounding box center [174, 101] width 116 height 36
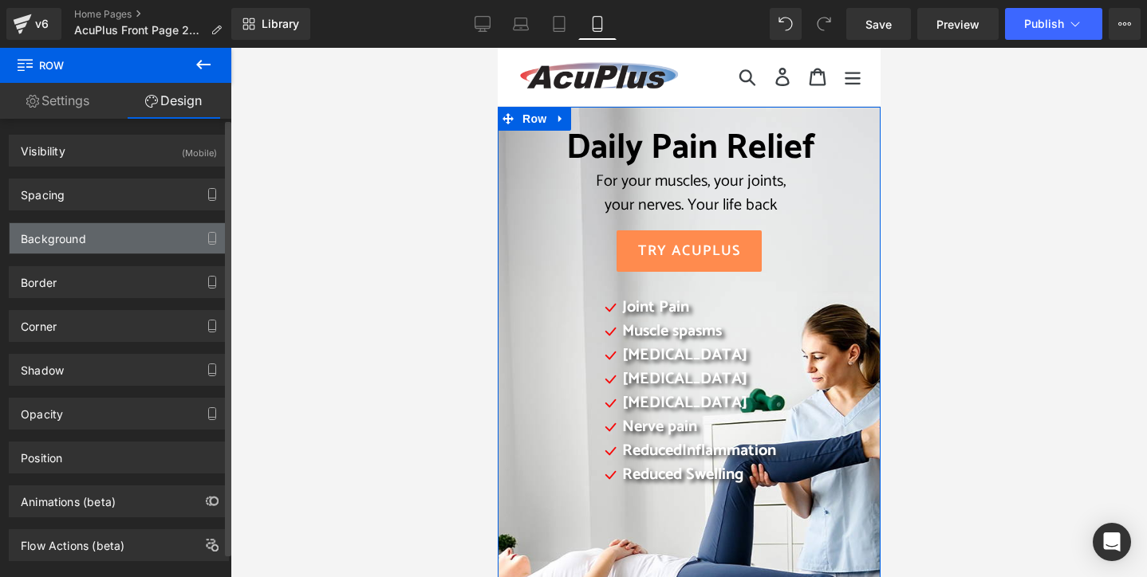
click at [114, 245] on div "Background" at bounding box center [119, 238] width 219 height 30
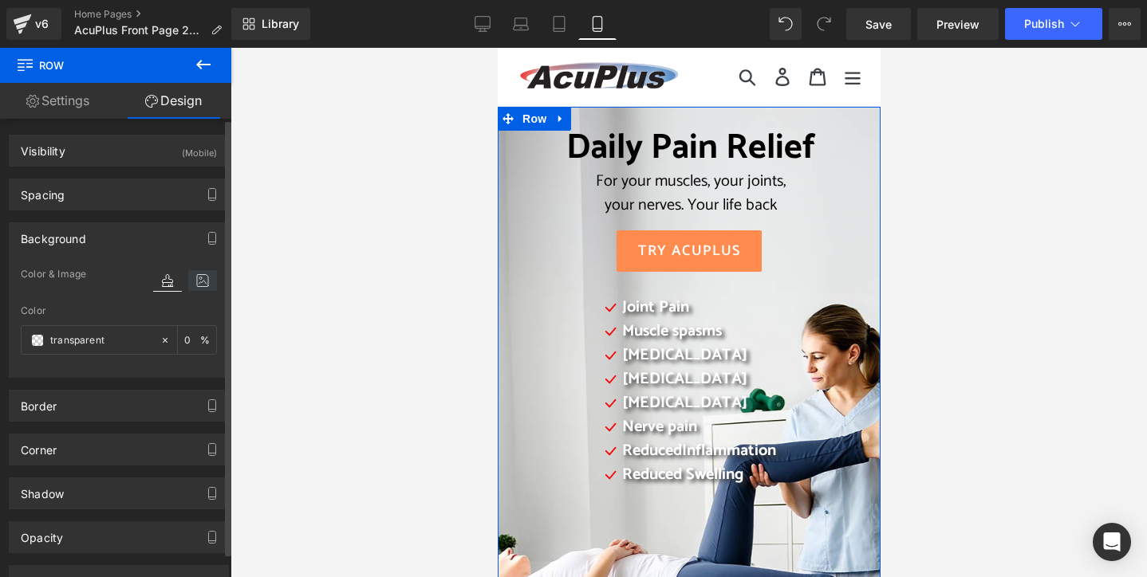
click at [196, 278] on icon at bounding box center [202, 280] width 29 height 21
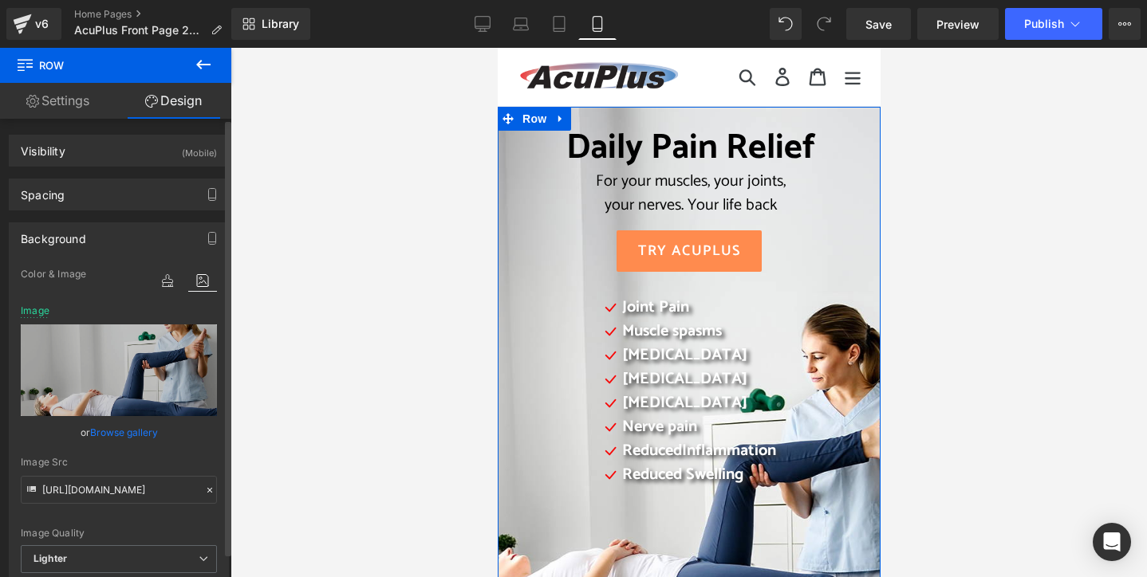
click at [117, 435] on link "Browse gallery" at bounding box center [124, 433] width 68 height 28
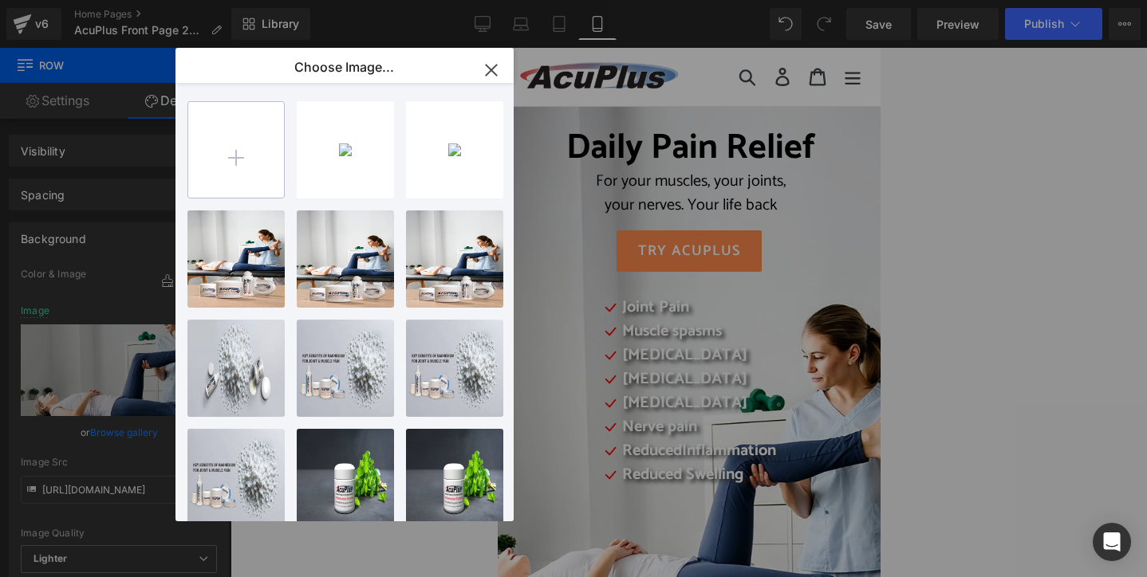
click at [227, 156] on input "file" at bounding box center [236, 150] width 96 height 96
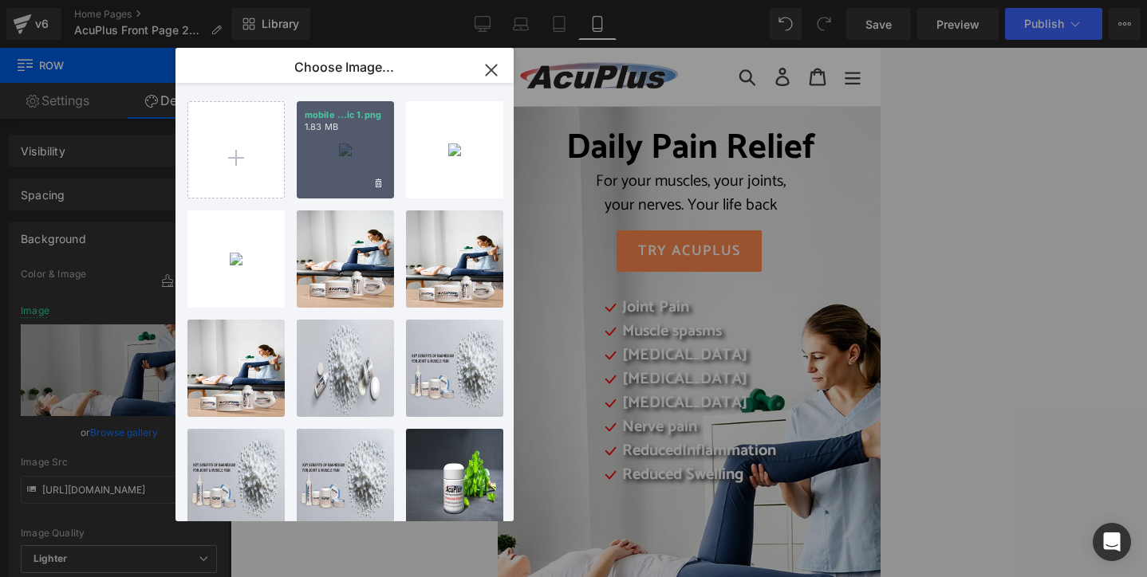
click at [317, 172] on div "mobile ...ic 1.png 1.83 MB" at bounding box center [345, 149] width 97 height 97
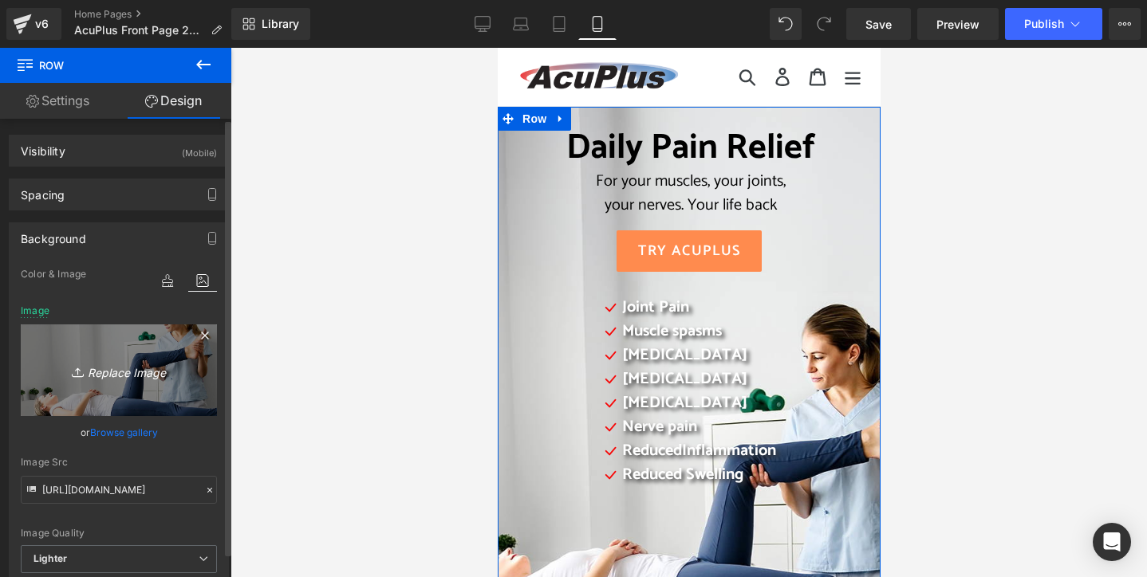
click at [122, 373] on icon "Replace Image" at bounding box center [119, 370] width 128 height 20
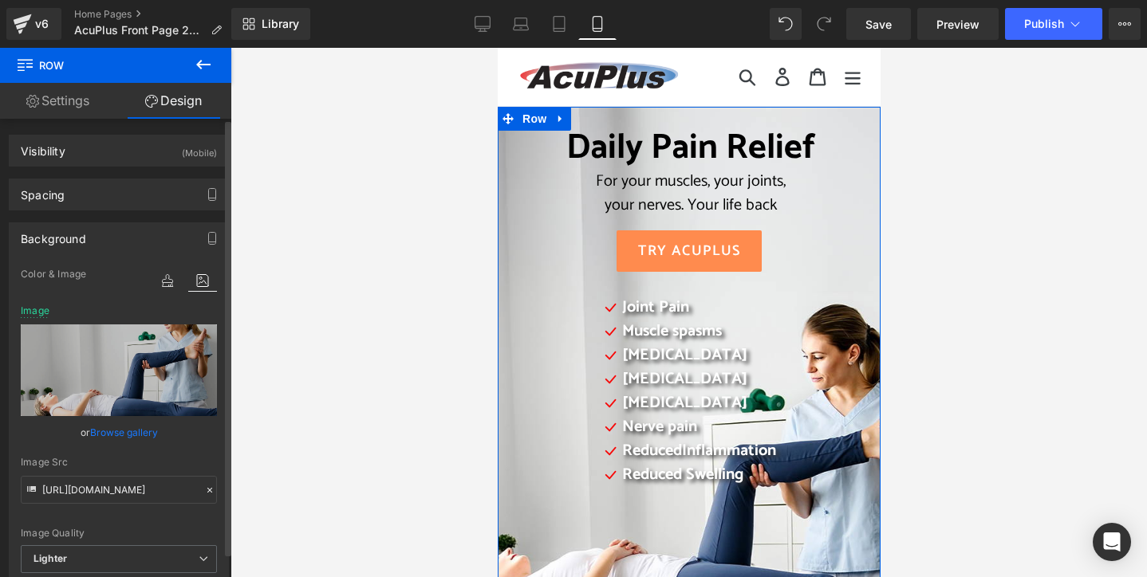
click at [139, 433] on link "Browse gallery" at bounding box center [124, 433] width 68 height 28
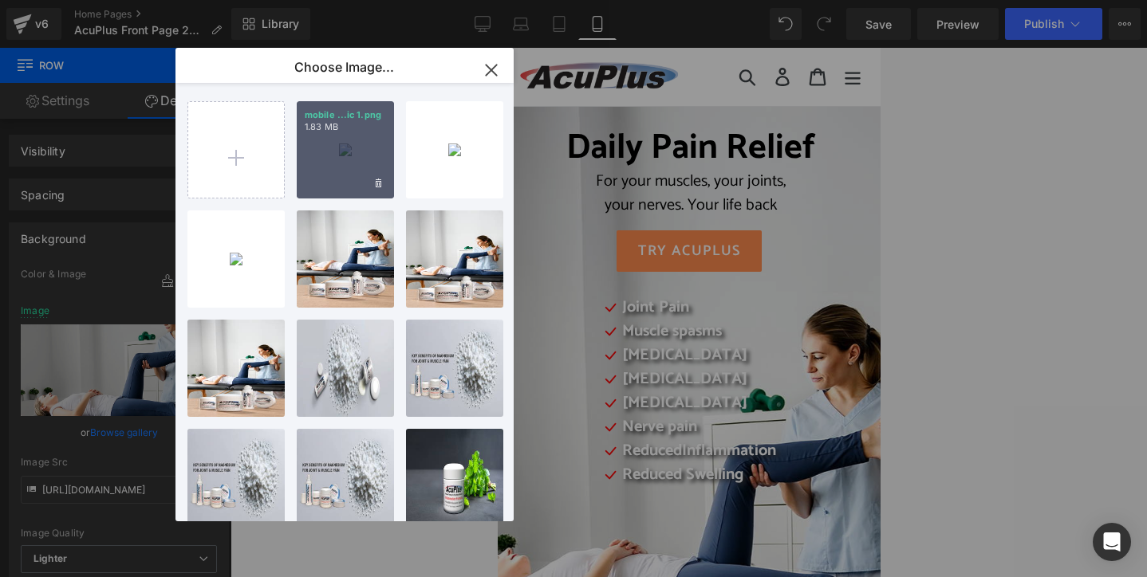
click at [335, 148] on div "mobile ...ic 1.png 1.83 MB" at bounding box center [345, 149] width 97 height 97
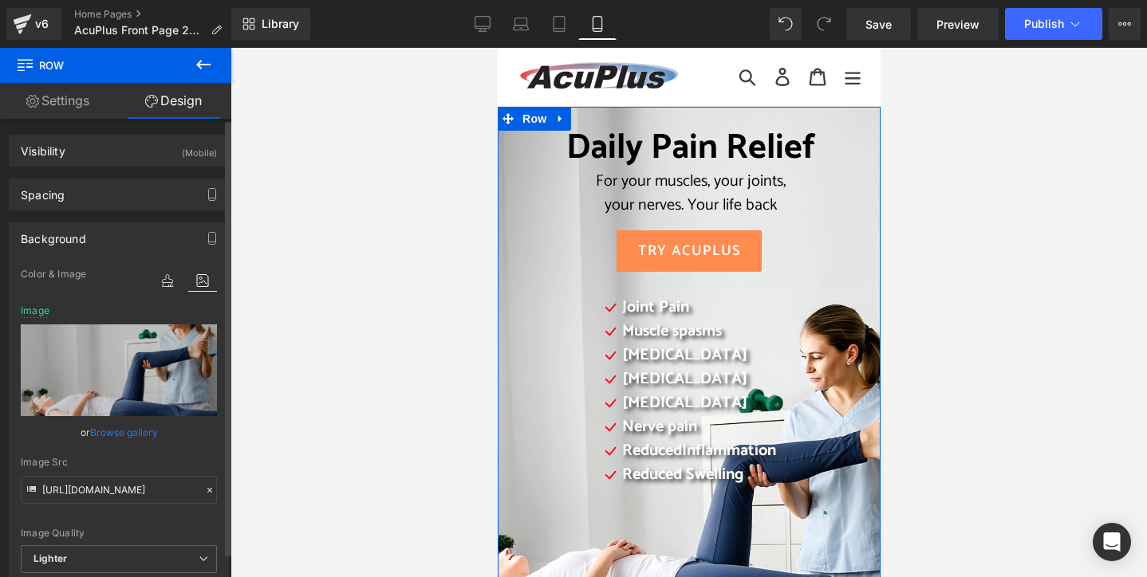
click at [112, 431] on link "Browse gallery" at bounding box center [124, 433] width 68 height 28
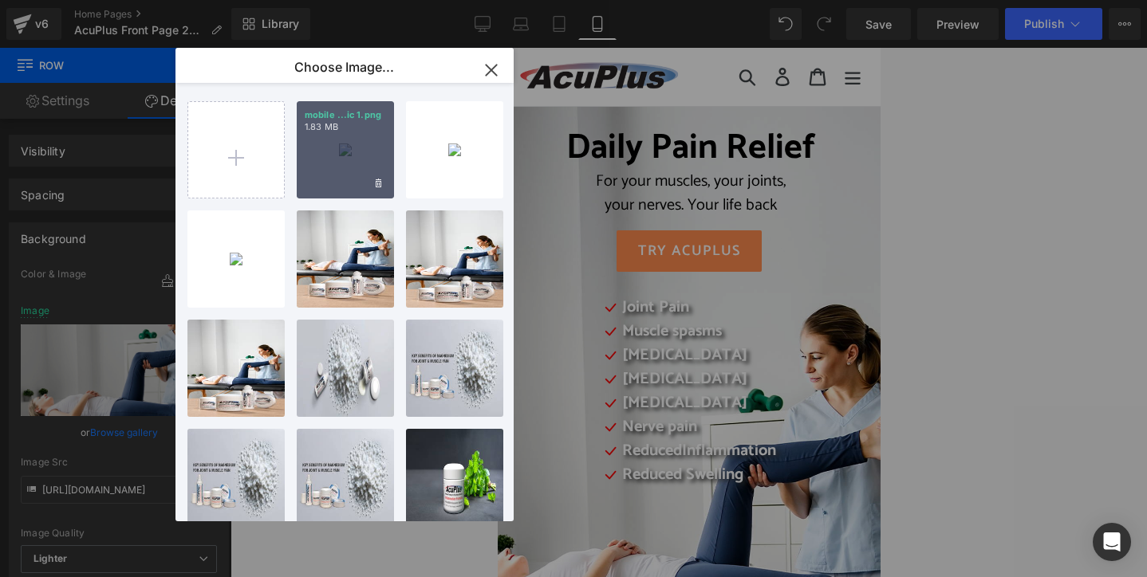
click at [341, 142] on div "mobile ...ic 1.png 1.83 MB" at bounding box center [345, 149] width 97 height 97
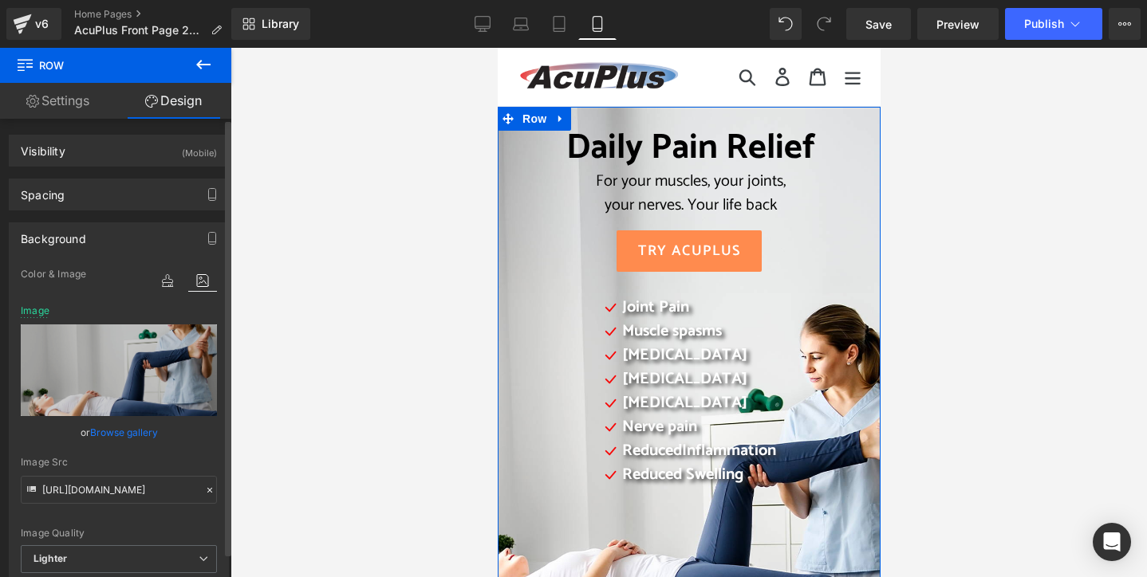
click at [108, 433] on link "Browse gallery" at bounding box center [124, 433] width 68 height 28
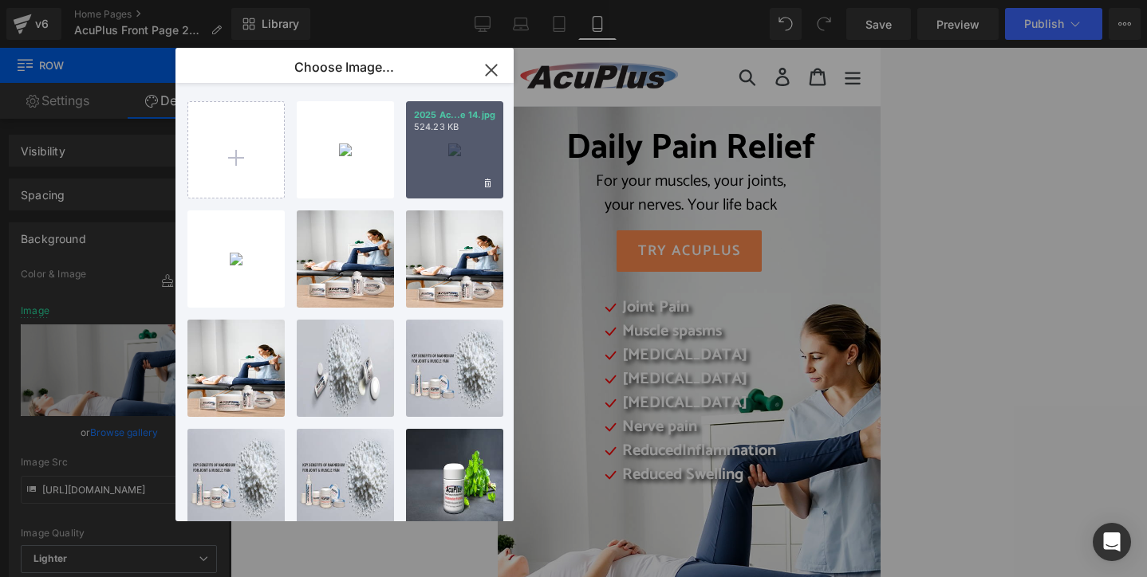
click at [439, 166] on div "2025 Ac...e 14.jpg 524.23 KB" at bounding box center [454, 149] width 97 height 97
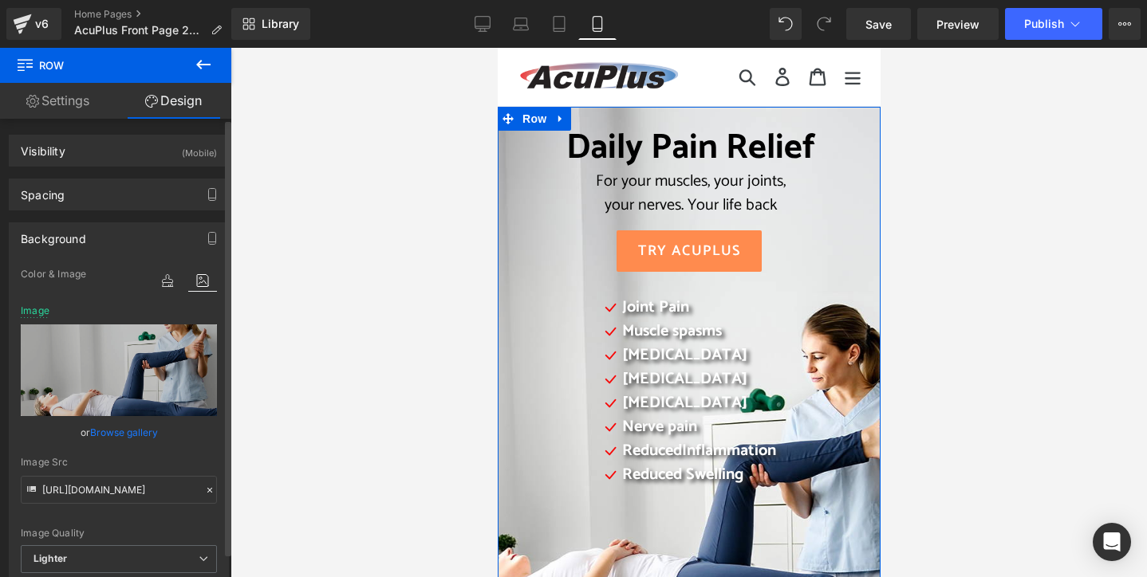
click at [128, 429] on link "Browse gallery" at bounding box center [124, 433] width 68 height 28
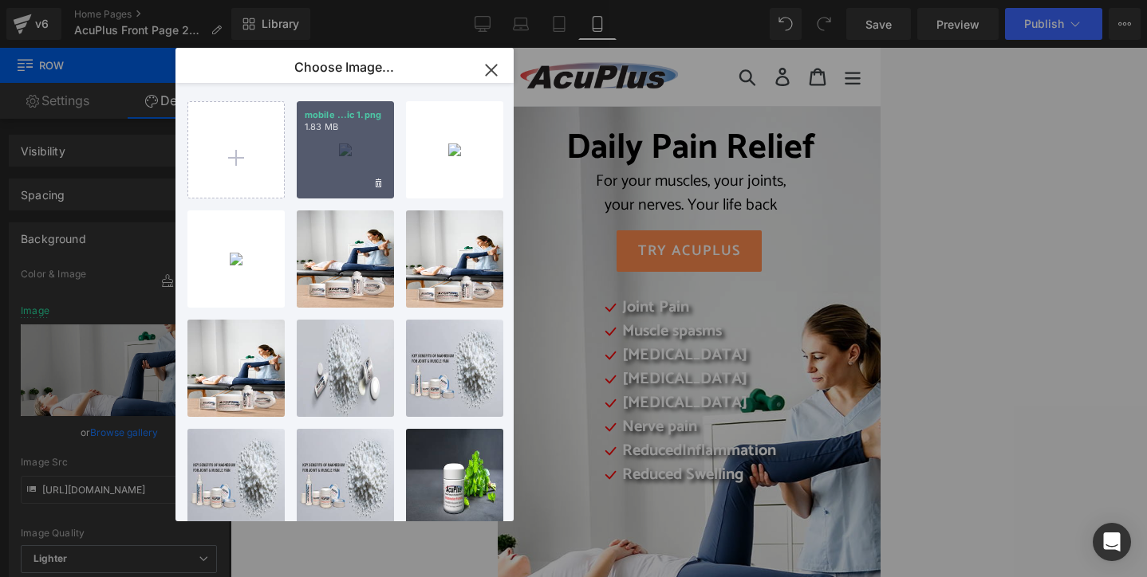
click at [360, 175] on div "mobile ...ic 1.png 1.83 MB" at bounding box center [345, 149] width 97 height 97
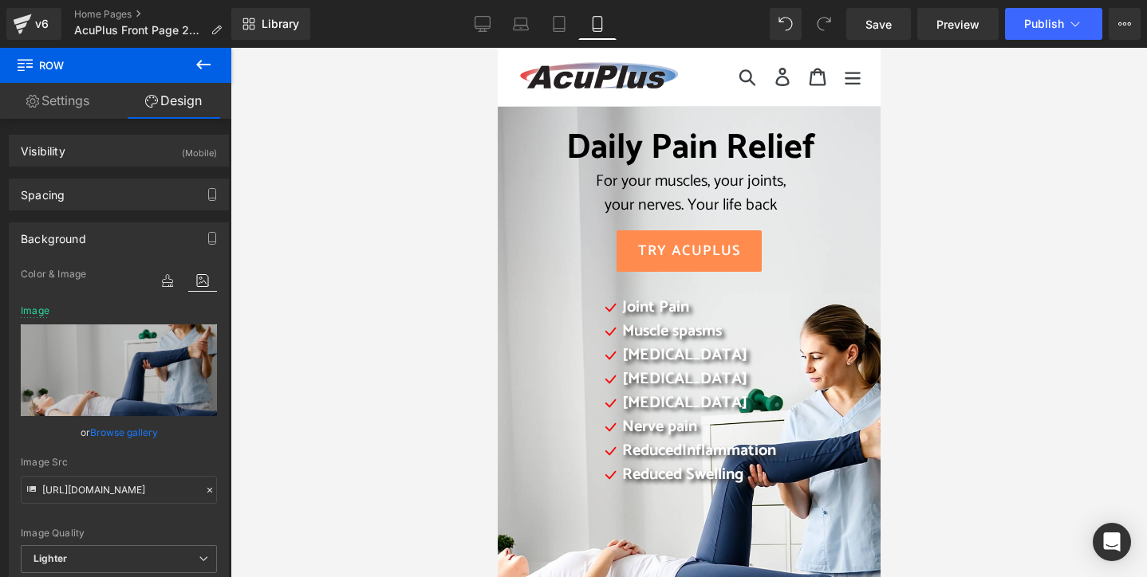
click at [439, 357] on div at bounding box center [688, 313] width 916 height 530
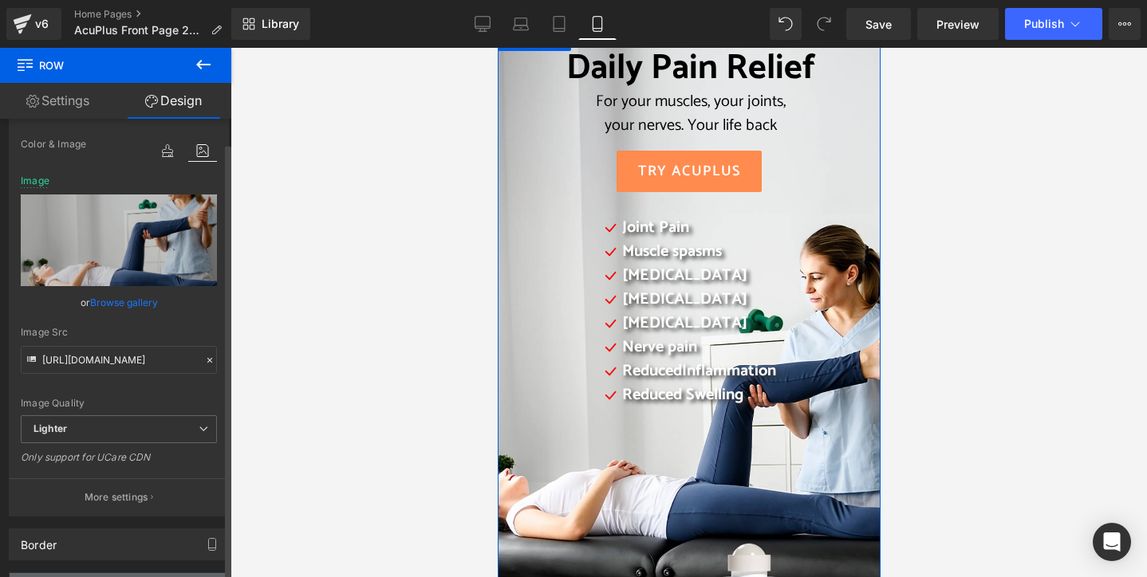
scroll to position [239, 0]
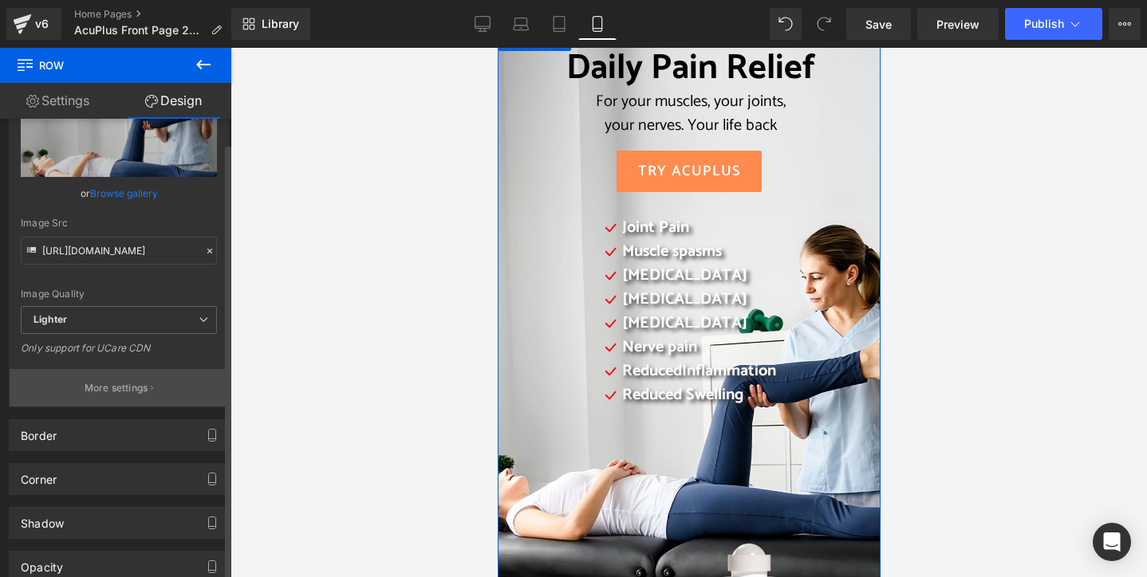
click at [111, 382] on p "More settings" at bounding box center [117, 388] width 64 height 14
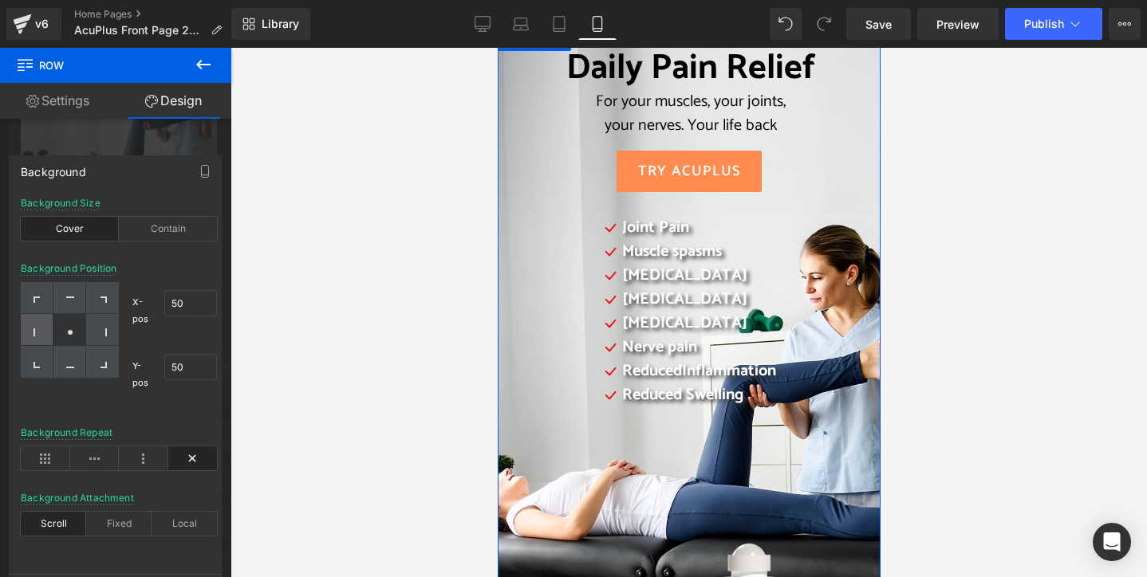
click at [30, 329] on div at bounding box center [37, 330] width 33 height 32
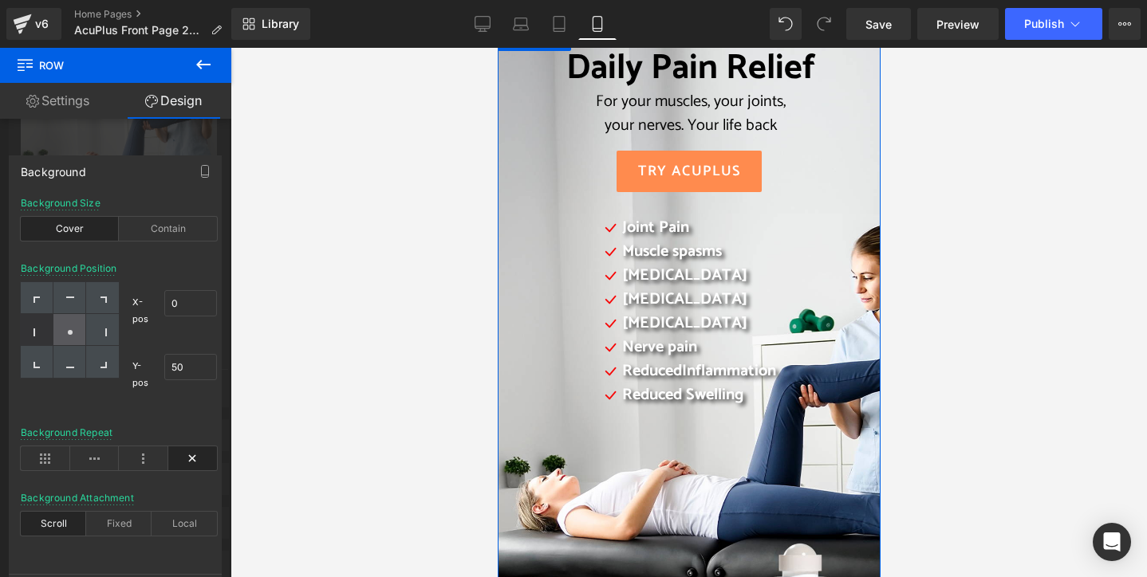
click at [75, 333] on div at bounding box center [69, 330] width 33 height 32
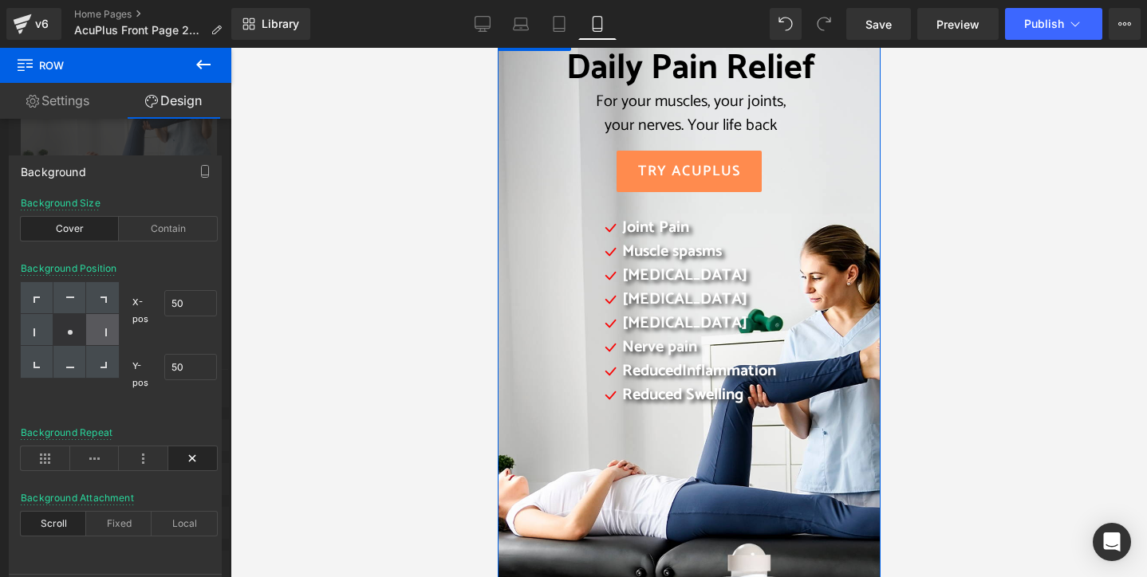
click at [108, 337] on div at bounding box center [102, 330] width 33 height 32
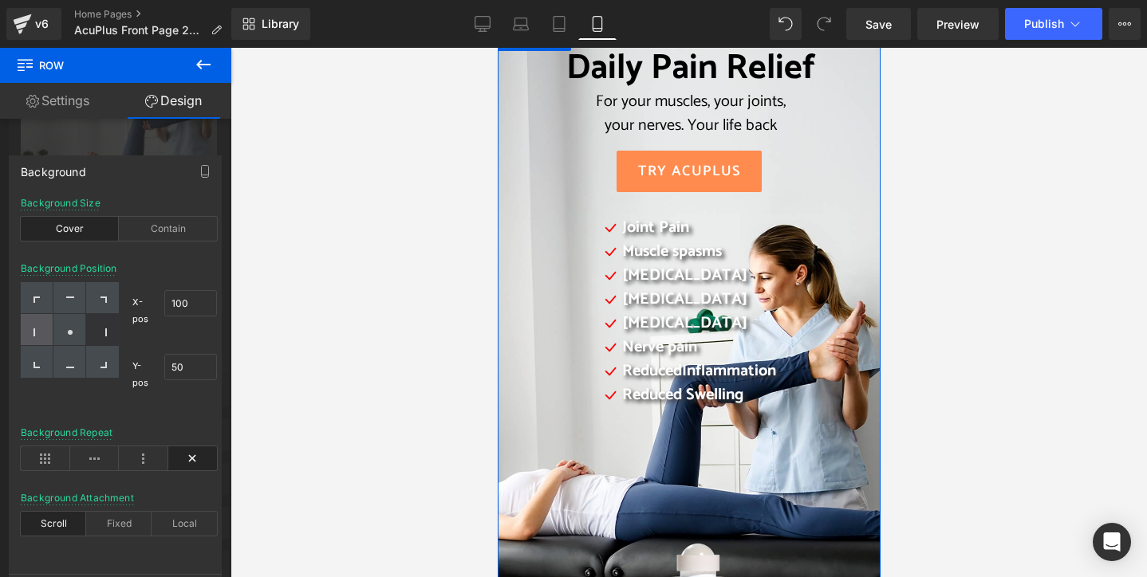
click at [38, 329] on icon at bounding box center [37, 333] width 8 height 8
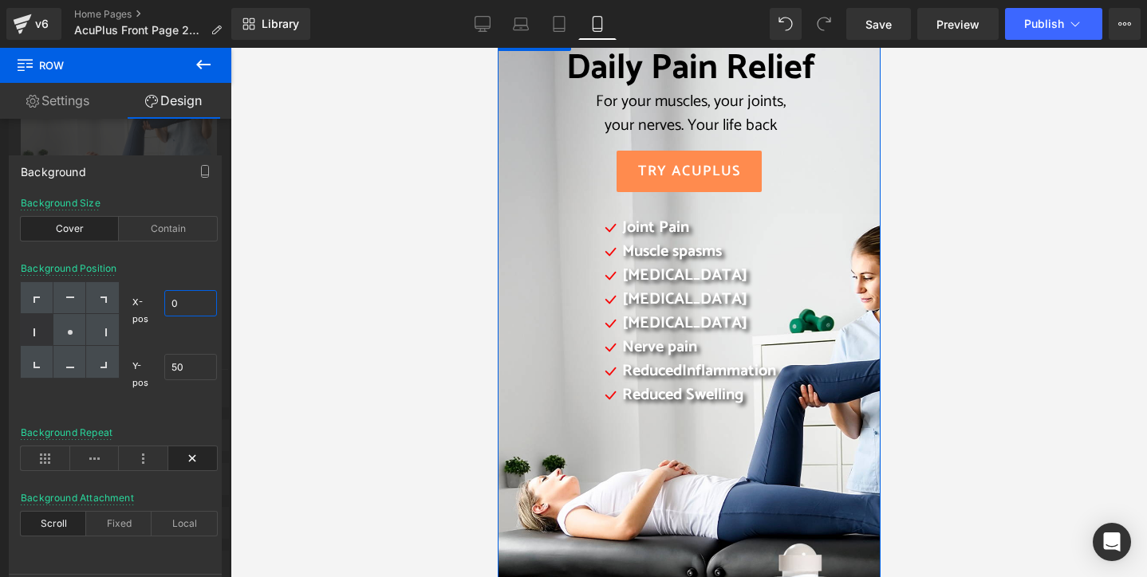
click at [171, 306] on input "0" at bounding box center [190, 303] width 53 height 26
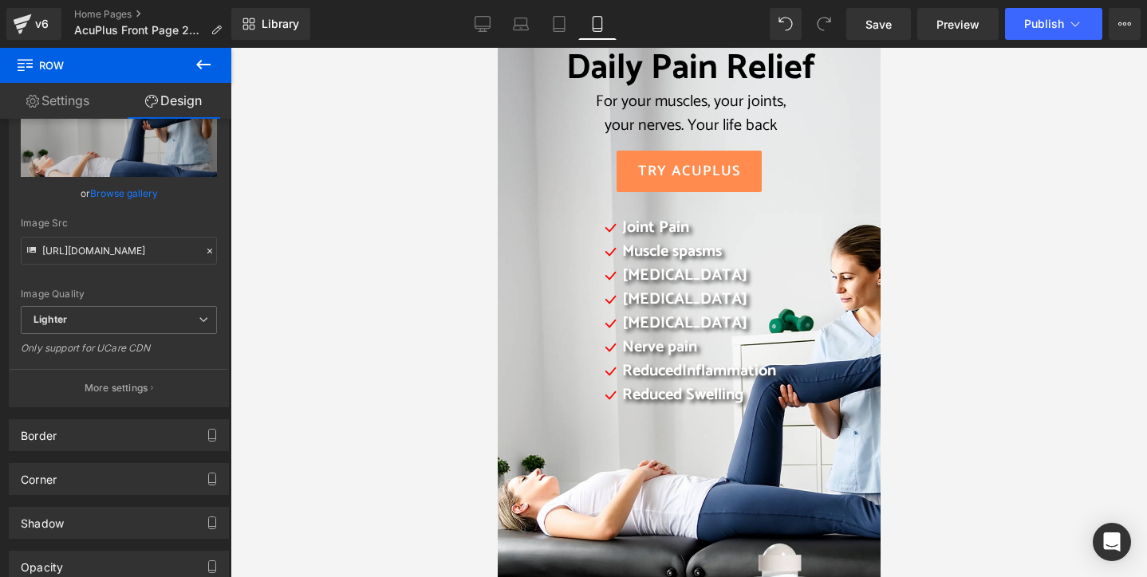
click at [310, 408] on div at bounding box center [688, 313] width 916 height 530
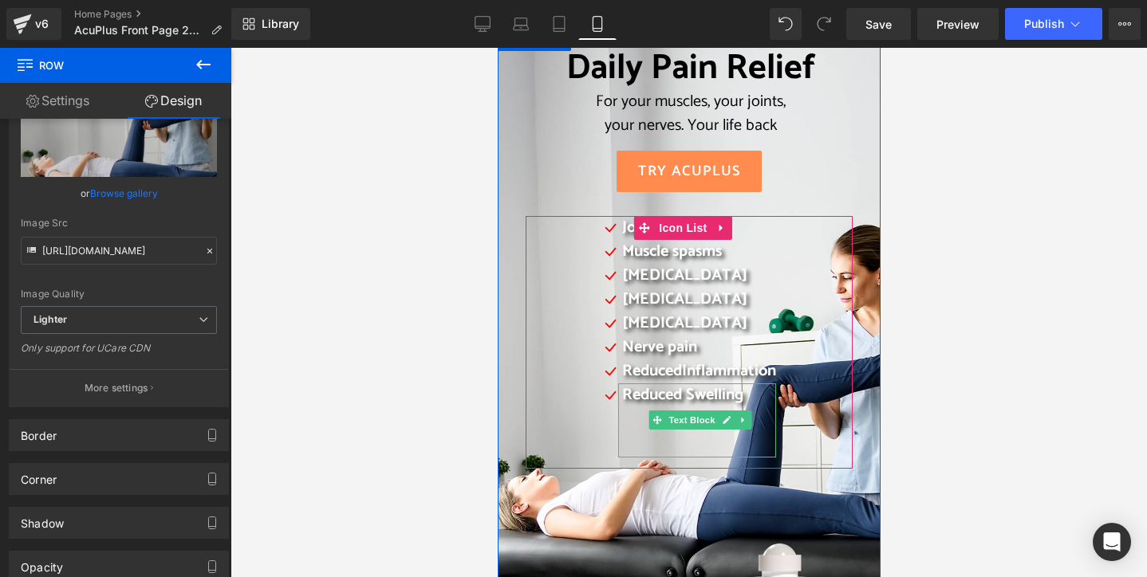
click at [648, 447] on div "Reduced Swelling" at bounding box center [696, 421] width 158 height 74
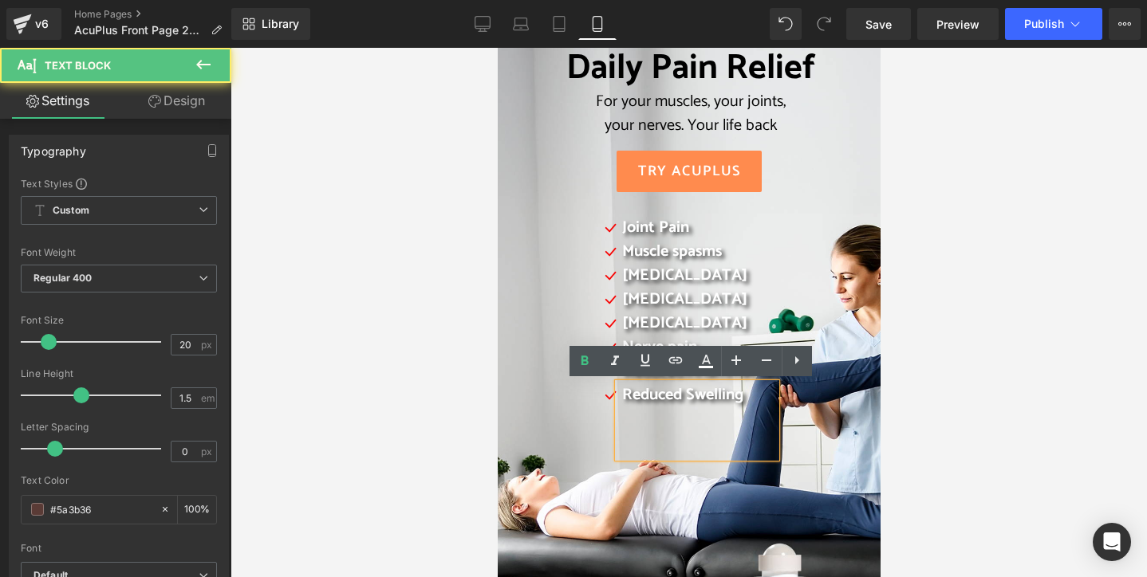
click at [763, 416] on div "Reduced Swelling" at bounding box center [696, 421] width 158 height 74
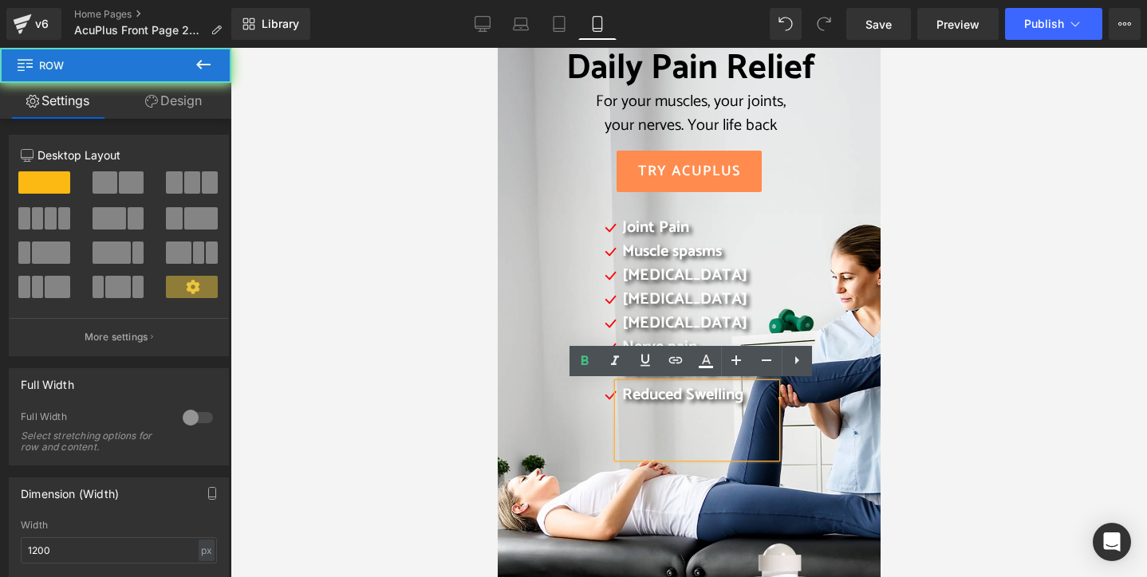
click at [821, 471] on div "Daily Pain Relief For your muscles, your joints, your nerves. Your life back He…" at bounding box center [688, 410] width 383 height 766
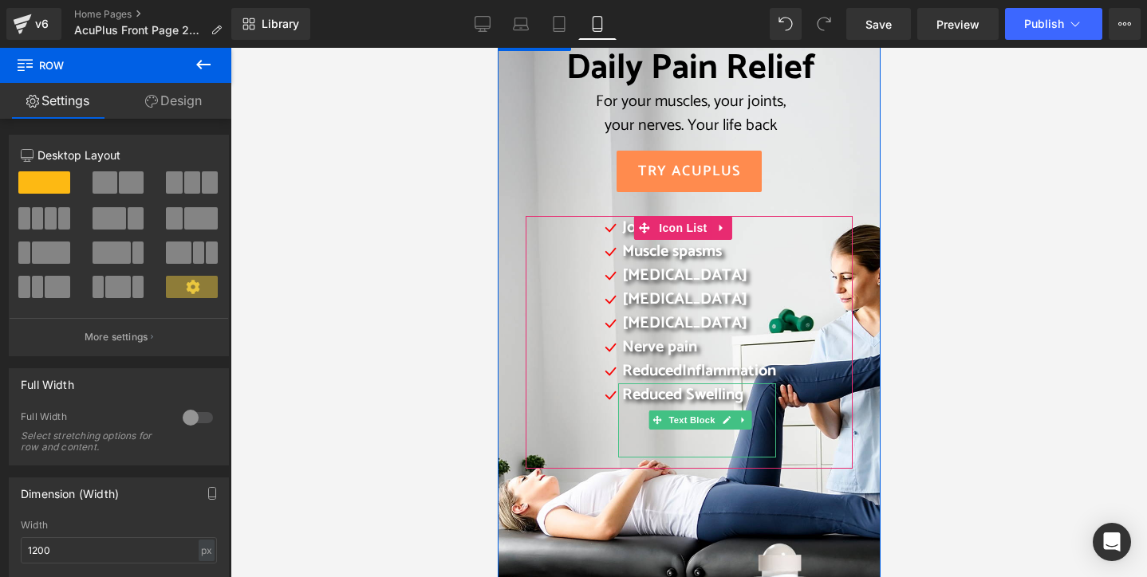
click at [632, 394] on span "Reduced Swelling" at bounding box center [681, 395] width 121 height 26
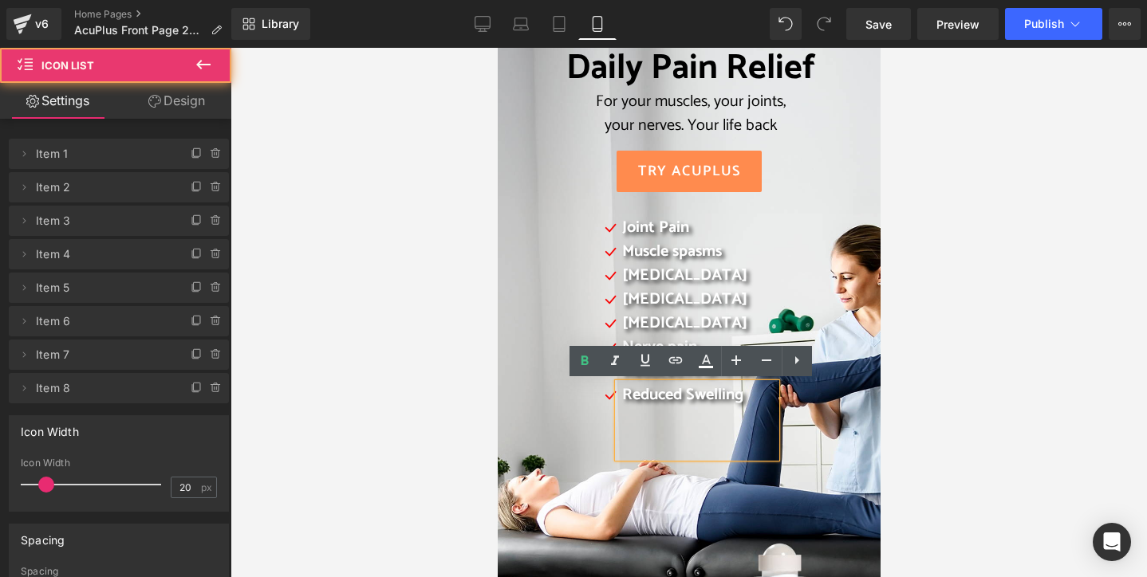
click at [833, 413] on div "Icon Joint Pain Text Block Icon Muscle spasms Text Block Icon [MEDICAL_DATA] Te…" at bounding box center [688, 341] width 325 height 250
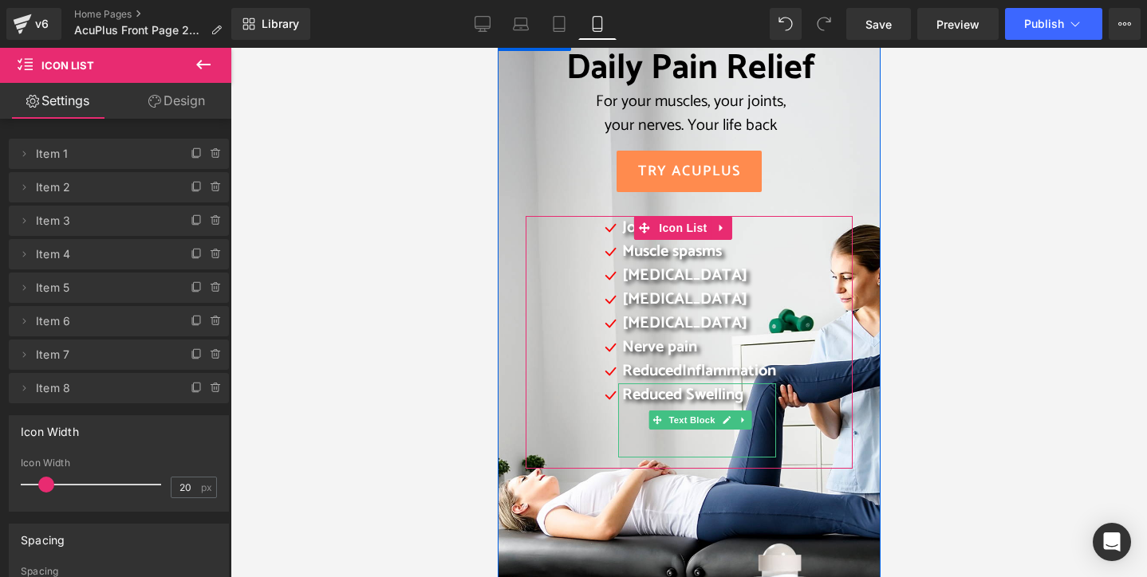
click at [747, 408] on div "Reduced Swelling" at bounding box center [696, 421] width 158 height 74
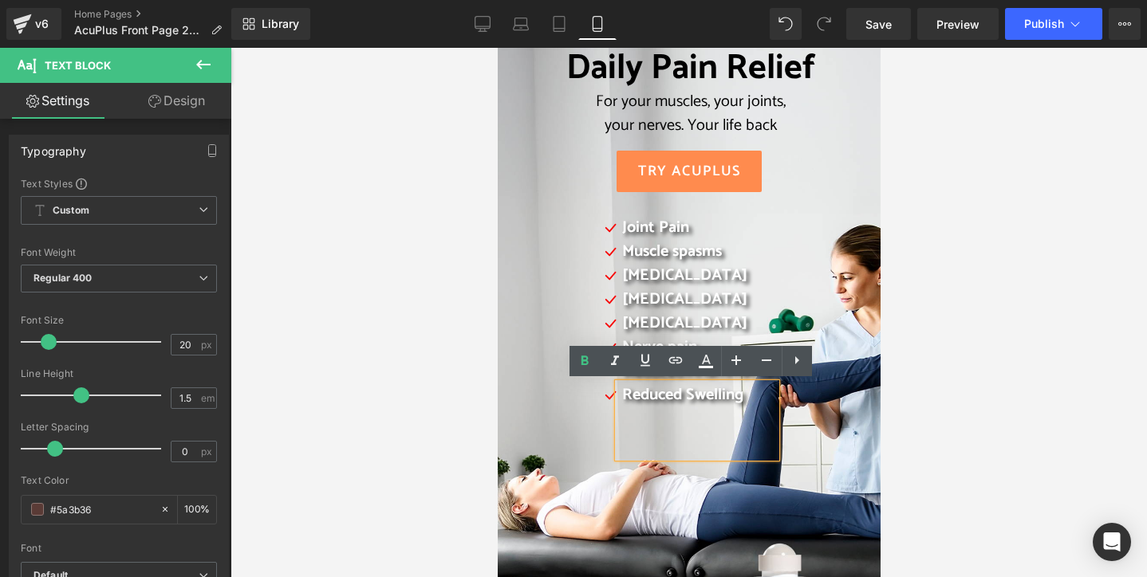
click at [813, 455] on div "Icon Joint Pain Text Block Icon Muscle spasms Text Block Icon [MEDICAL_DATA] Te…" at bounding box center [688, 341] width 325 height 250
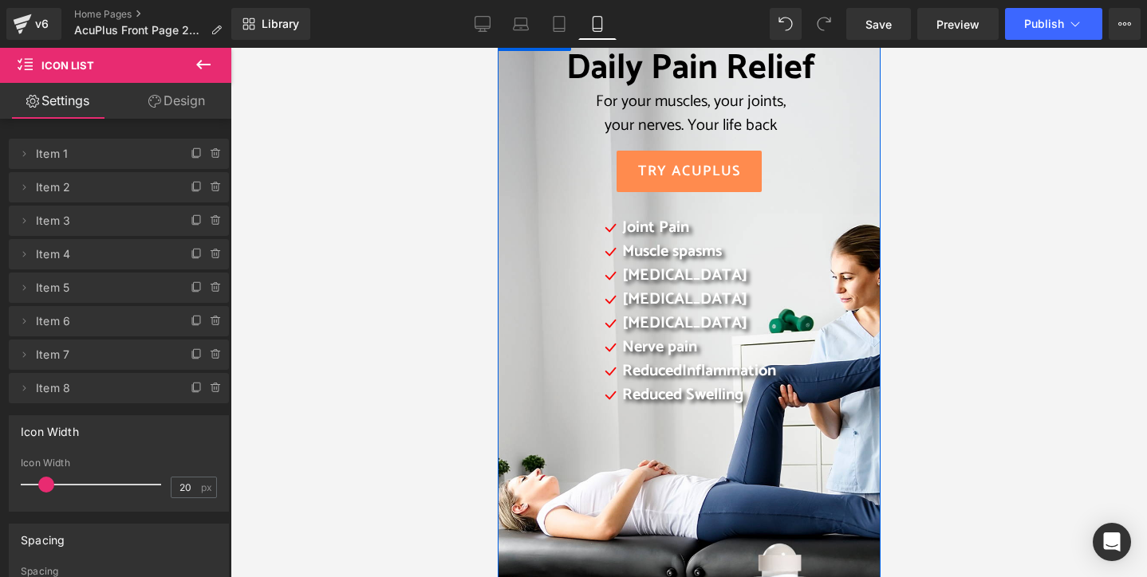
click at [624, 528] on div "Daily Pain Relief For your muscles, your joints, your nerves. Your life back He…" at bounding box center [688, 410] width 383 height 766
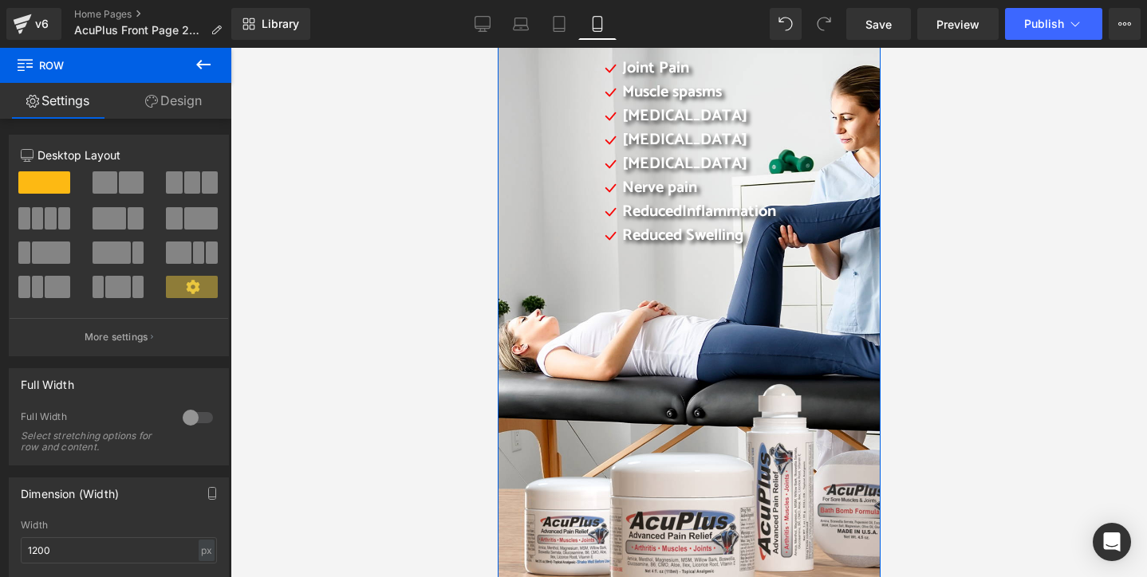
scroll to position [319, 0]
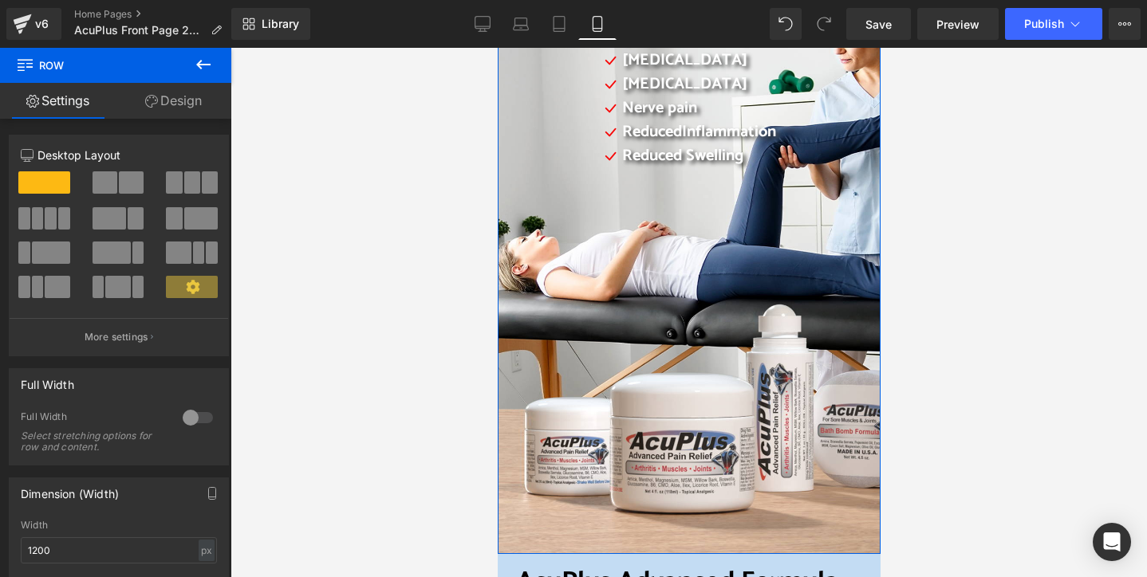
click at [637, 455] on div "Daily Pain Relief For your muscles, your joints, your nerves. Your life back He…" at bounding box center [688, 171] width 383 height 766
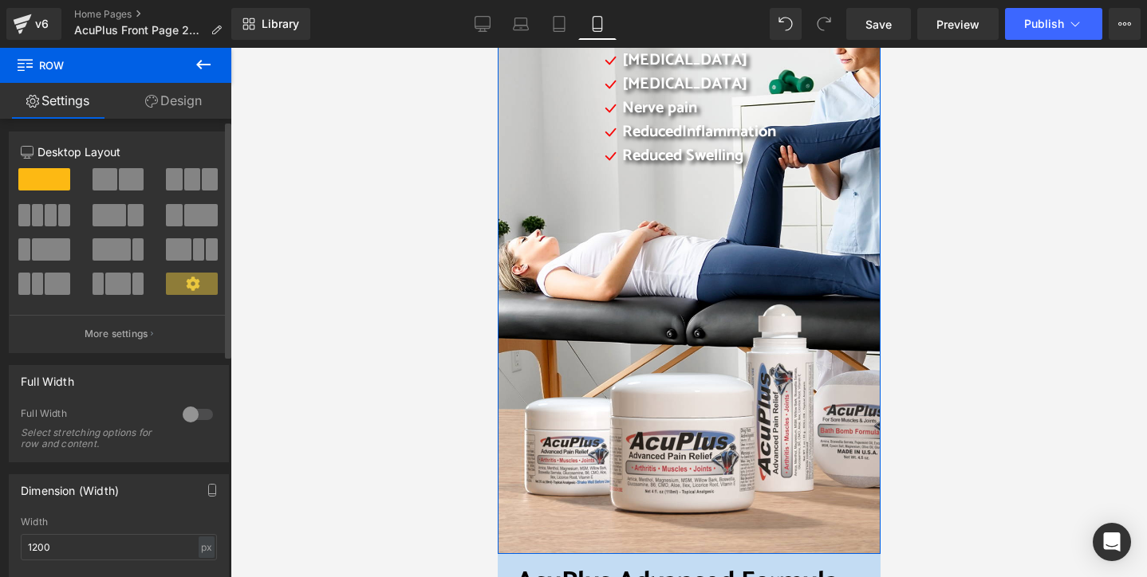
scroll to position [0, 0]
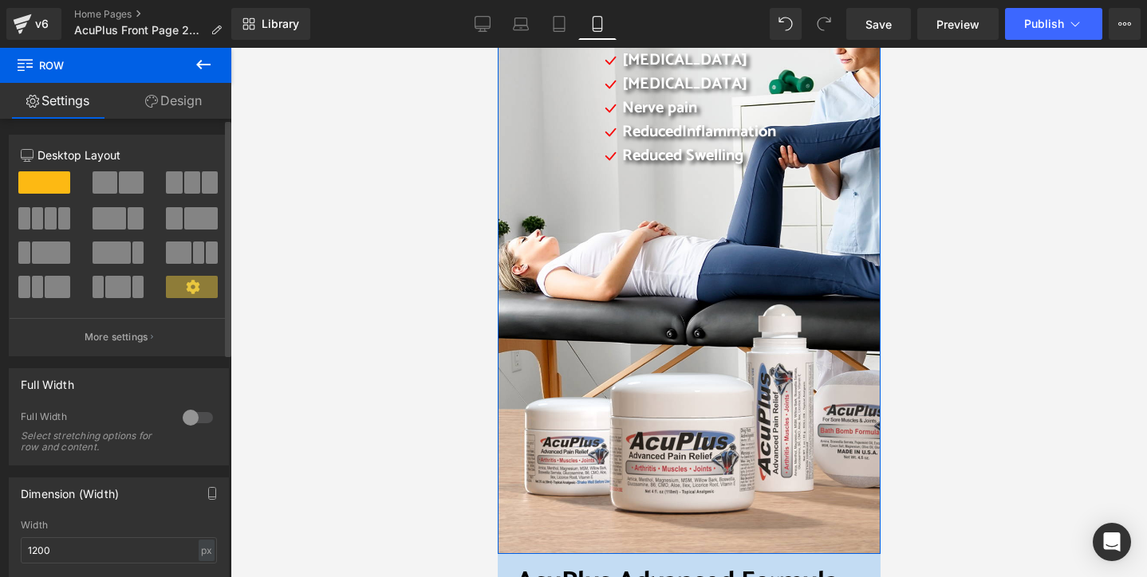
click at [193, 119] on div "12 12 12 Column Size Customizer 12 Desktop Layout Laptop Layout Tablet Layout M…" at bounding box center [119, 544] width 238 height 850
click at [181, 100] on link "Design" at bounding box center [174, 101] width 116 height 36
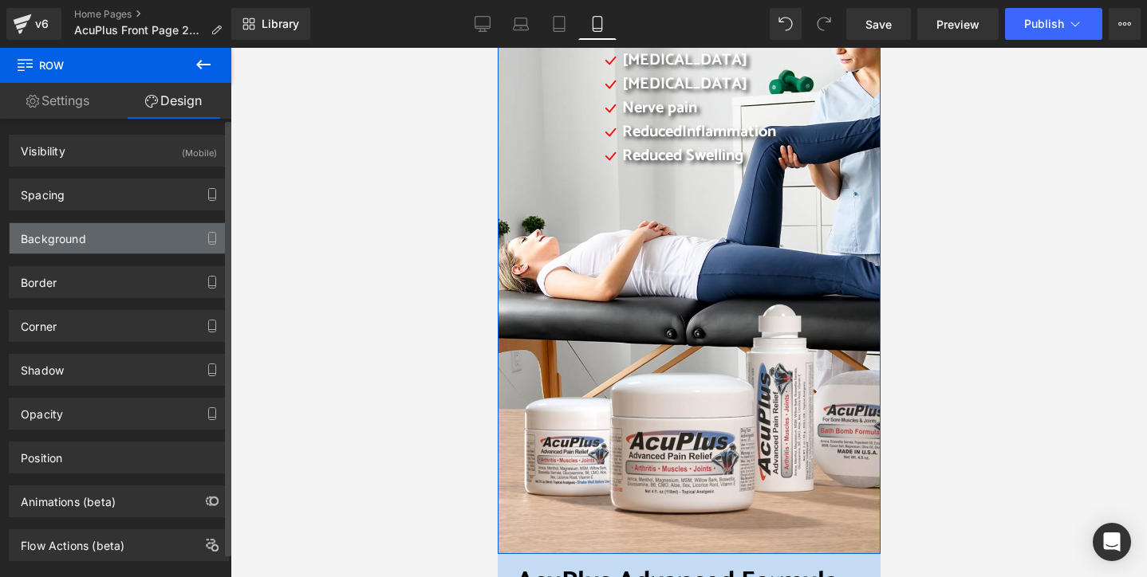
click at [123, 230] on div "Background" at bounding box center [119, 238] width 219 height 30
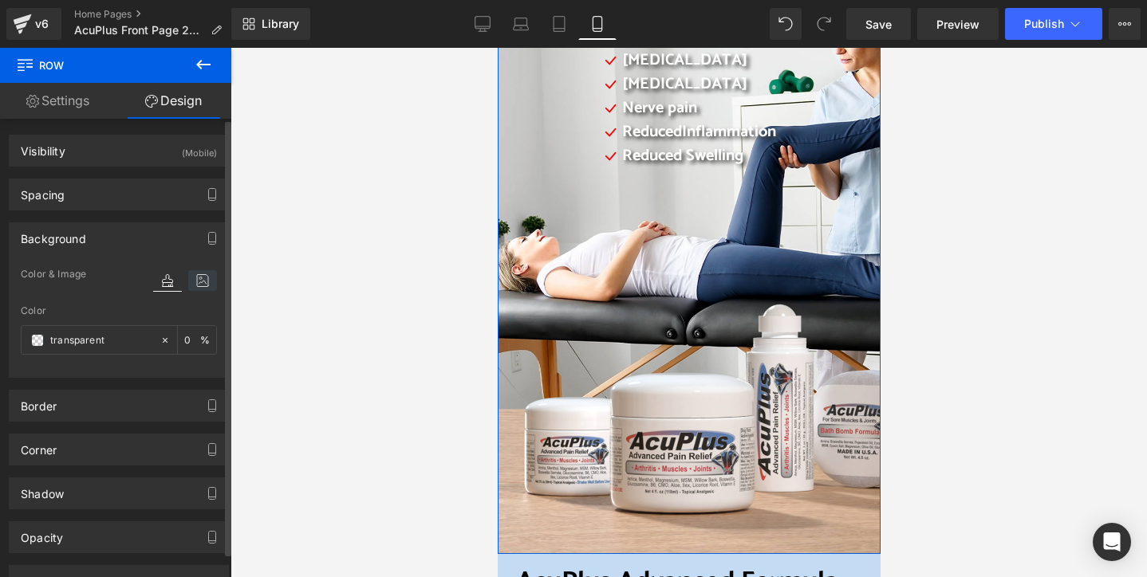
click at [200, 282] on icon at bounding box center [202, 280] width 29 height 21
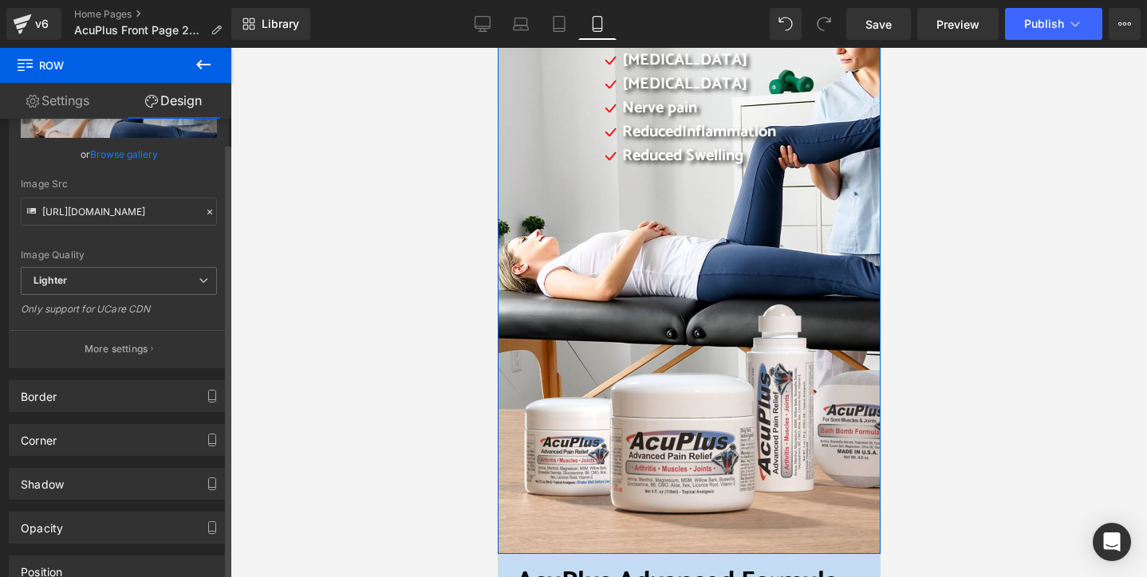
scroll to position [319, 0]
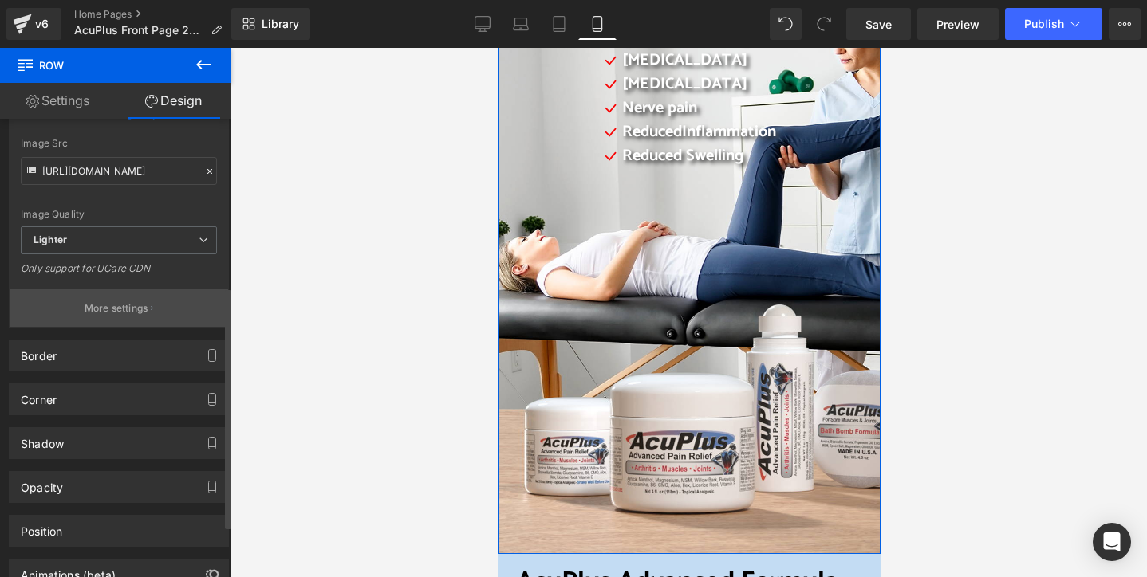
click at [120, 308] on p "More settings" at bounding box center [117, 308] width 64 height 14
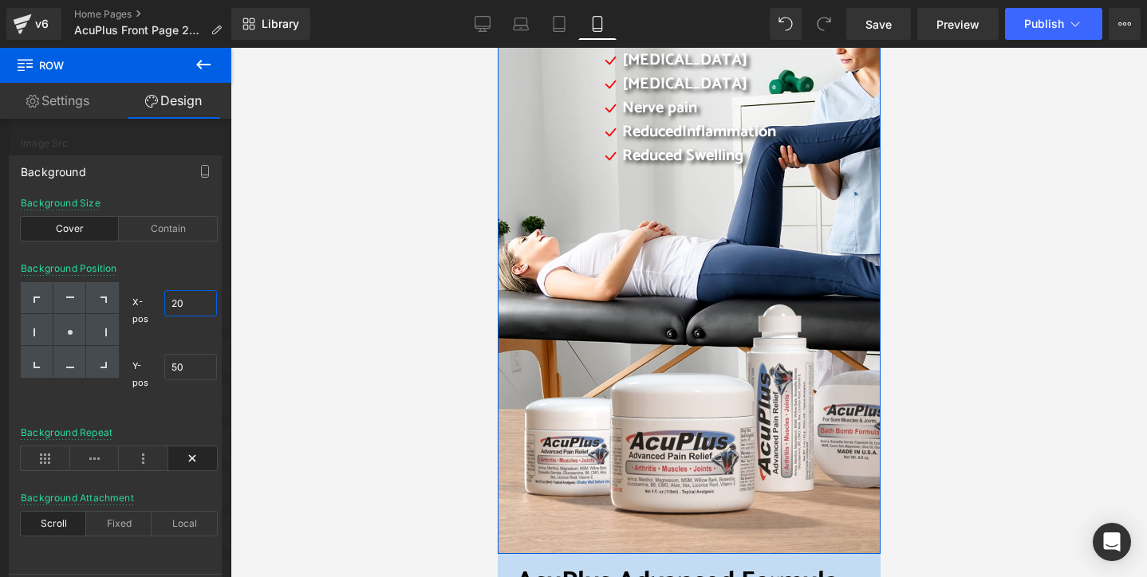
click at [171, 301] on input "20" at bounding box center [190, 303] width 53 height 26
click at [173, 302] on input "20" at bounding box center [190, 303] width 53 height 26
click at [178, 302] on input "20" at bounding box center [190, 303] width 53 height 26
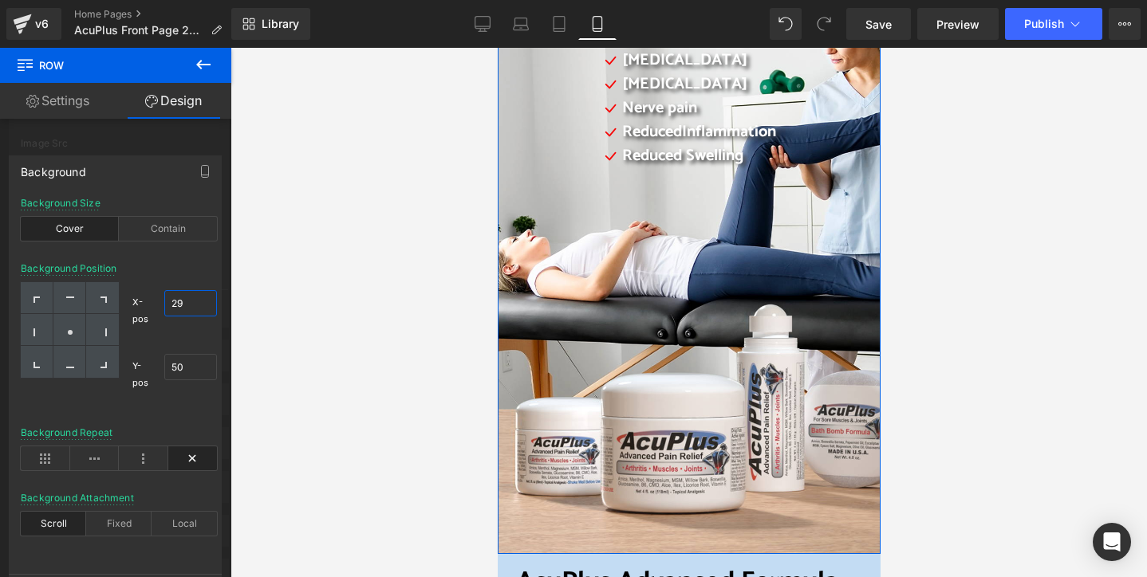
click at [183, 301] on input "29" at bounding box center [190, 303] width 53 height 26
drag, startPoint x: 185, startPoint y: 301, endPoint x: 171, endPoint y: 301, distance: 14.4
click at [171, 301] on input "29" at bounding box center [190, 303] width 53 height 26
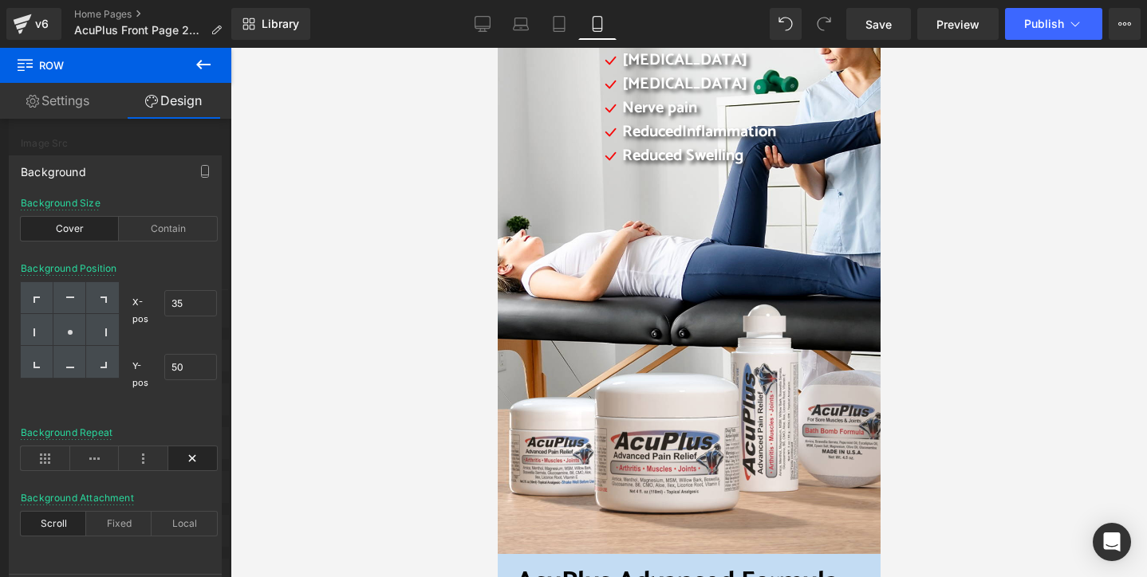
click at [359, 345] on div at bounding box center [688, 313] width 916 height 530
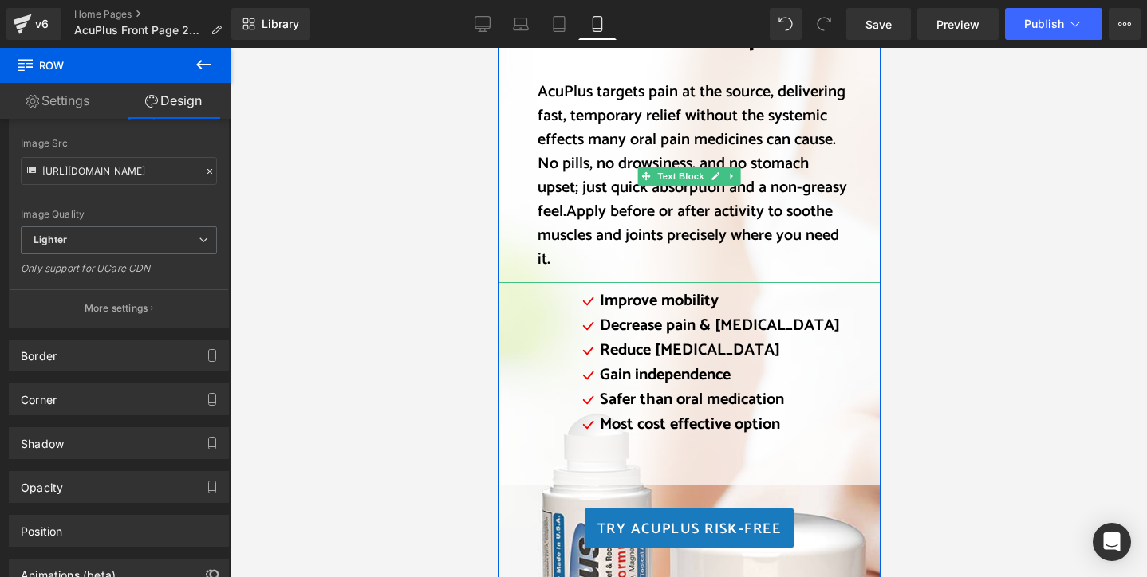
scroll to position [1834, 0]
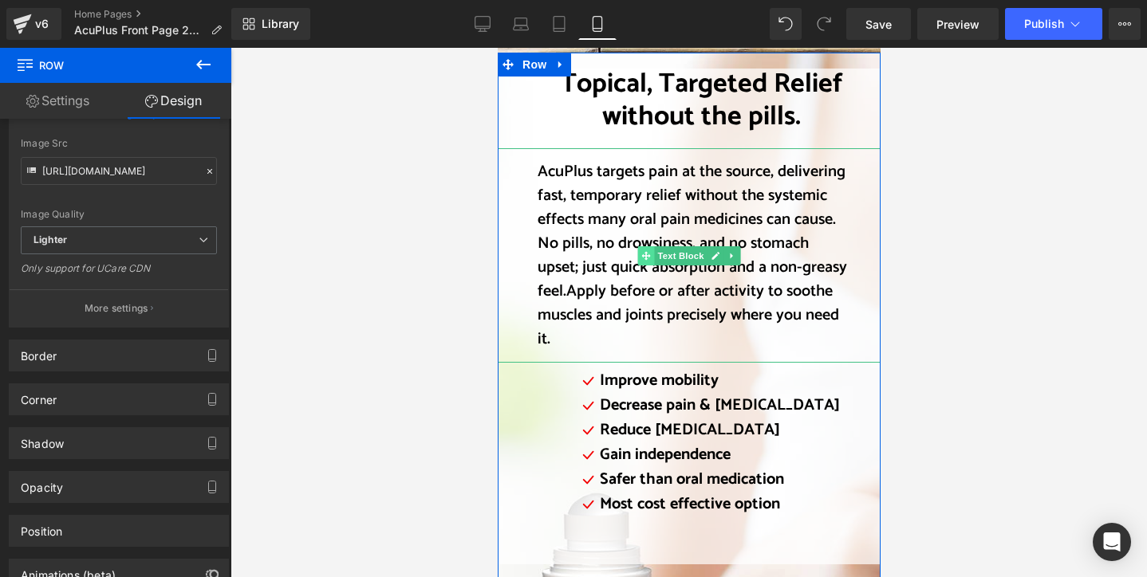
click at [640, 251] on icon at bounding box center [644, 256] width 9 height 10
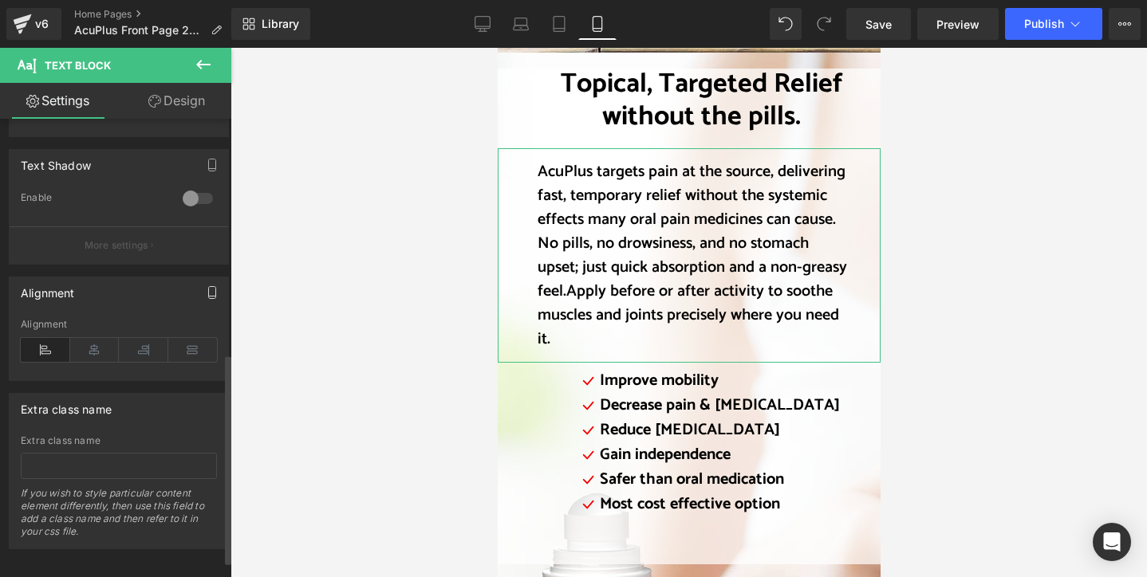
scroll to position [547, 0]
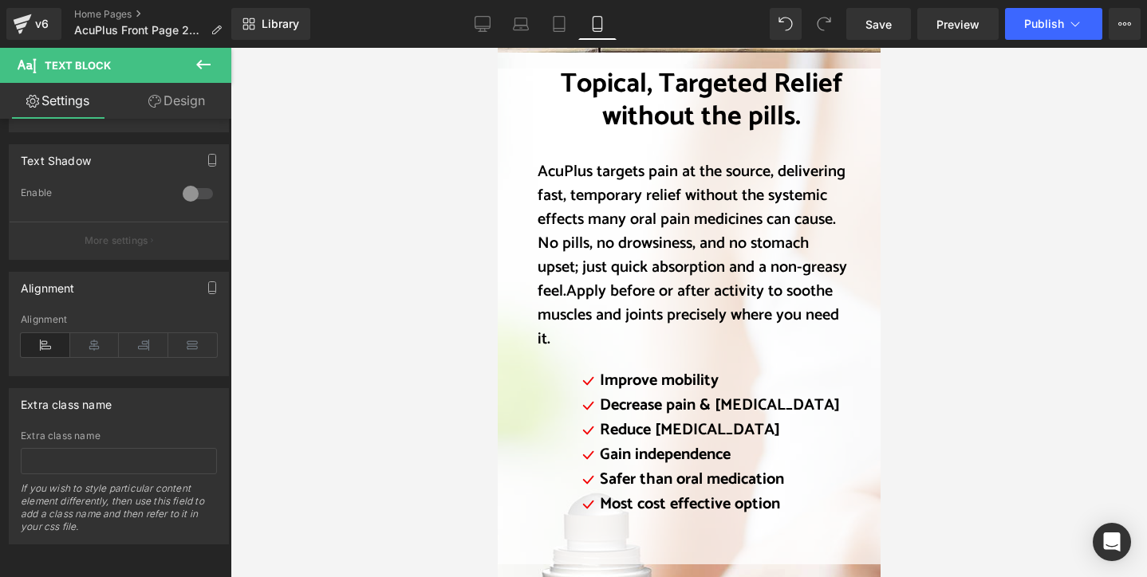
click at [377, 411] on div at bounding box center [688, 313] width 916 height 530
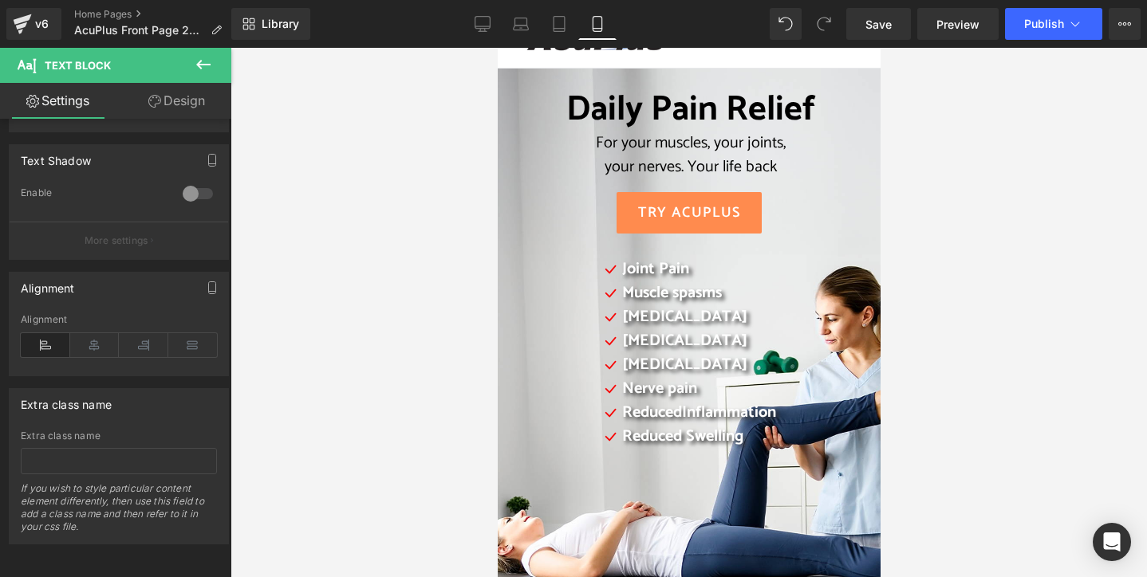
scroll to position [0, 0]
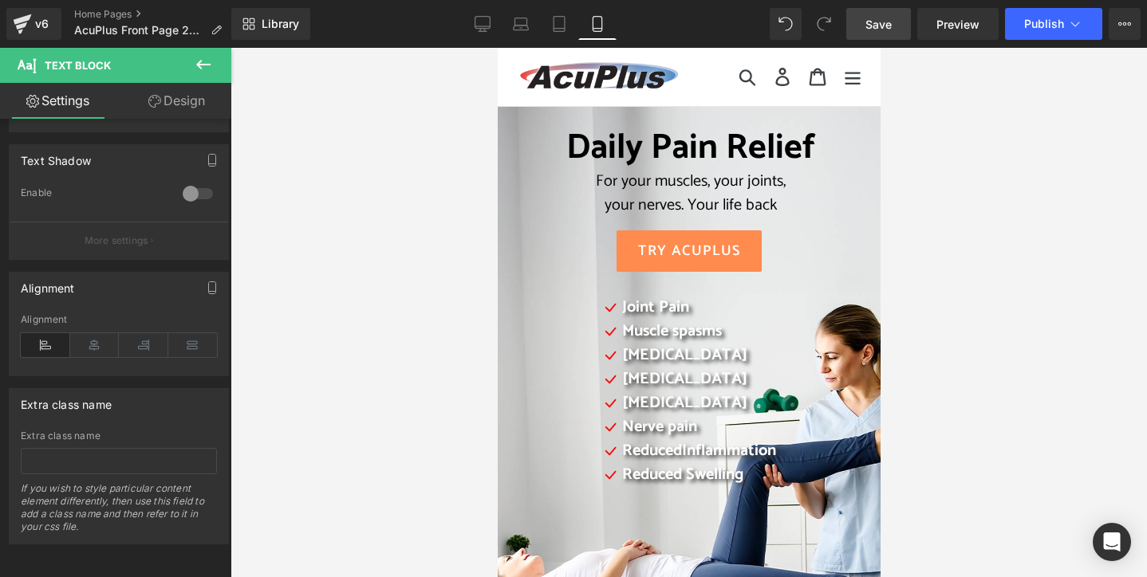
click at [878, 30] on span "Save" at bounding box center [878, 24] width 26 height 17
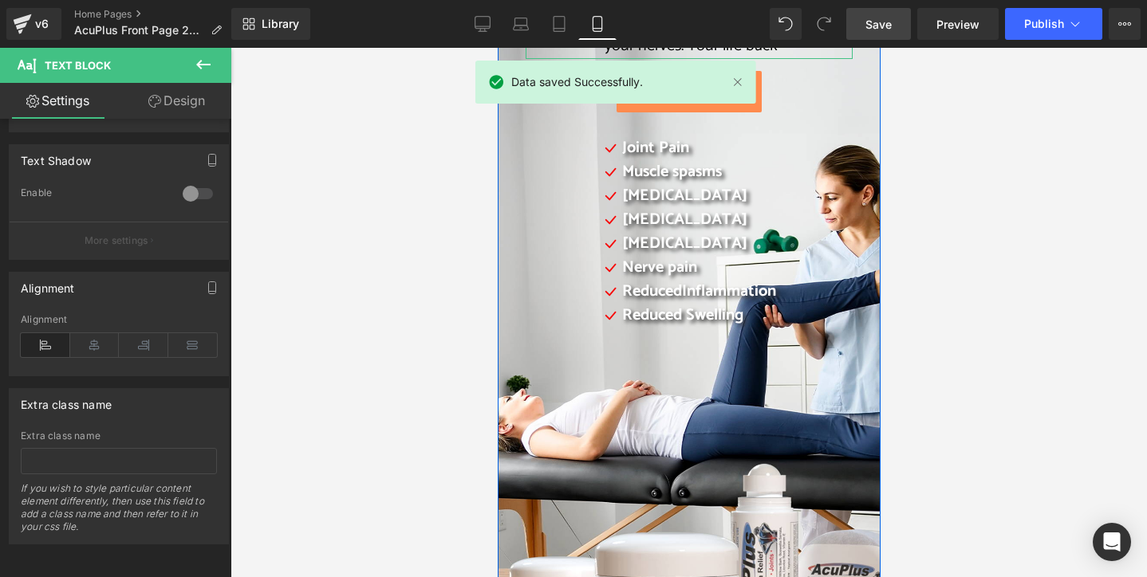
scroll to position [239, 0]
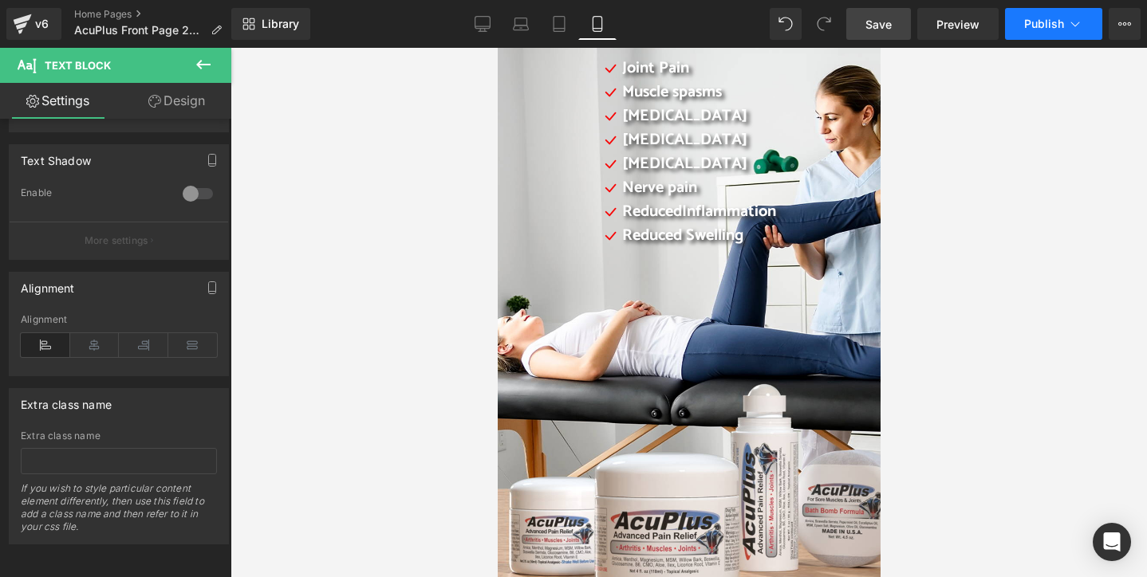
click at [1047, 30] on button "Publish" at bounding box center [1053, 24] width 97 height 32
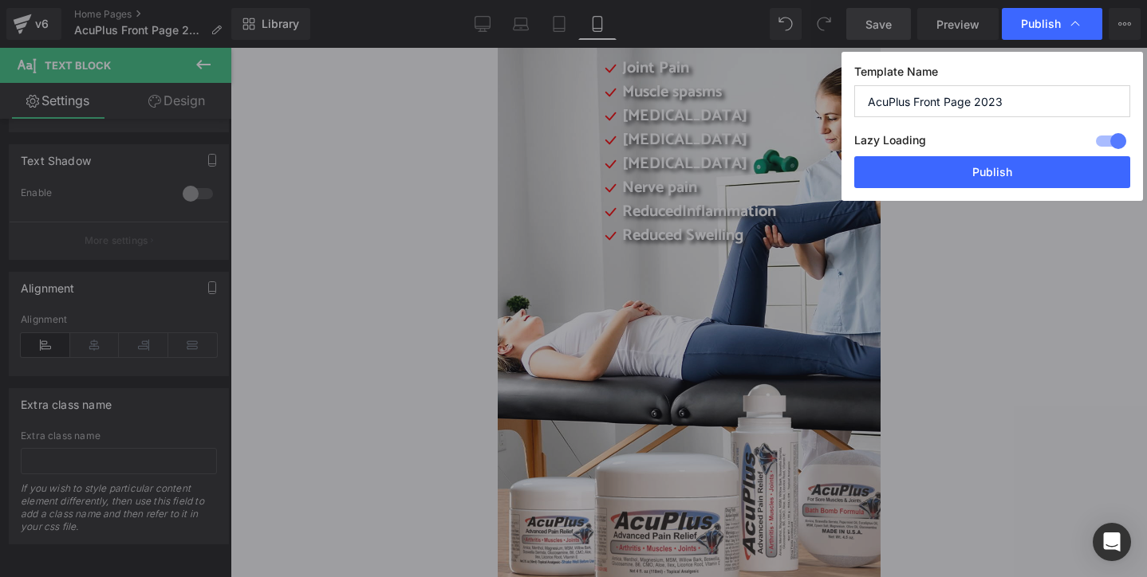
click at [986, 167] on button "Publish" at bounding box center [992, 172] width 276 height 32
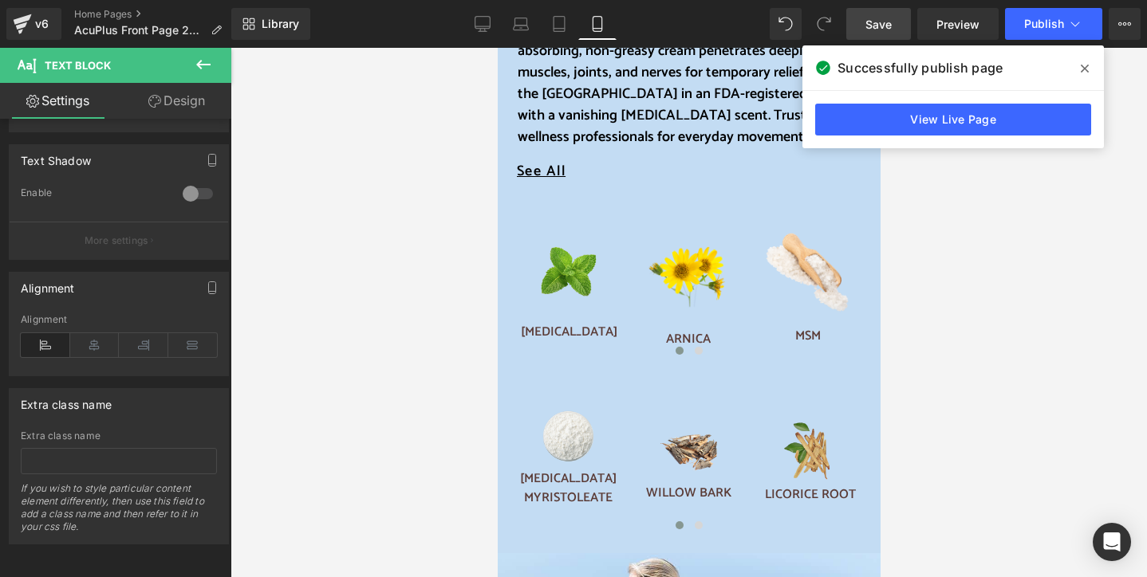
scroll to position [1117, 0]
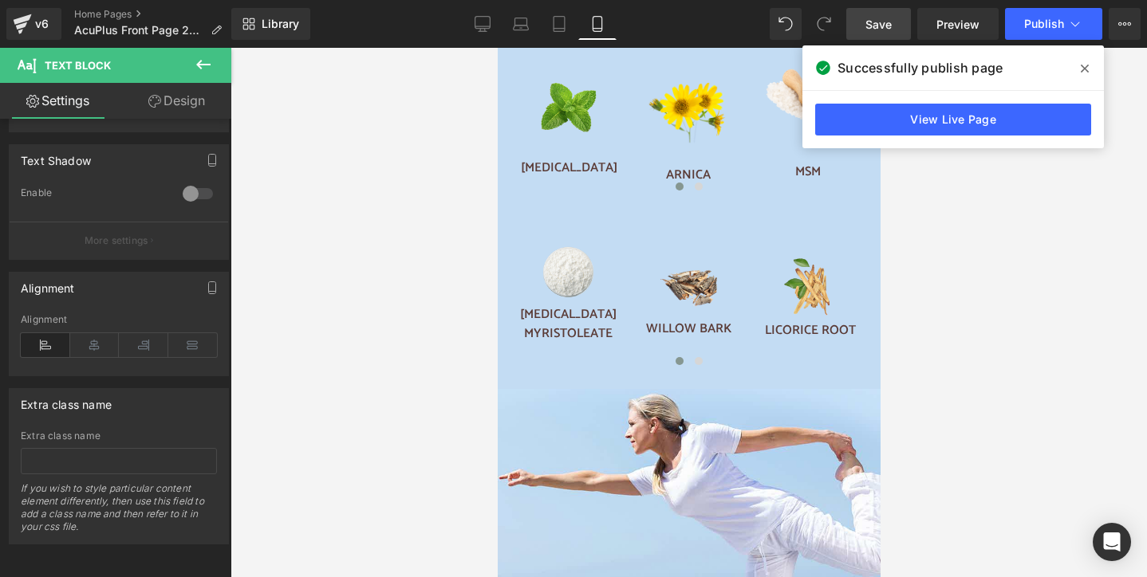
click at [1085, 69] on icon at bounding box center [1085, 69] width 8 height 8
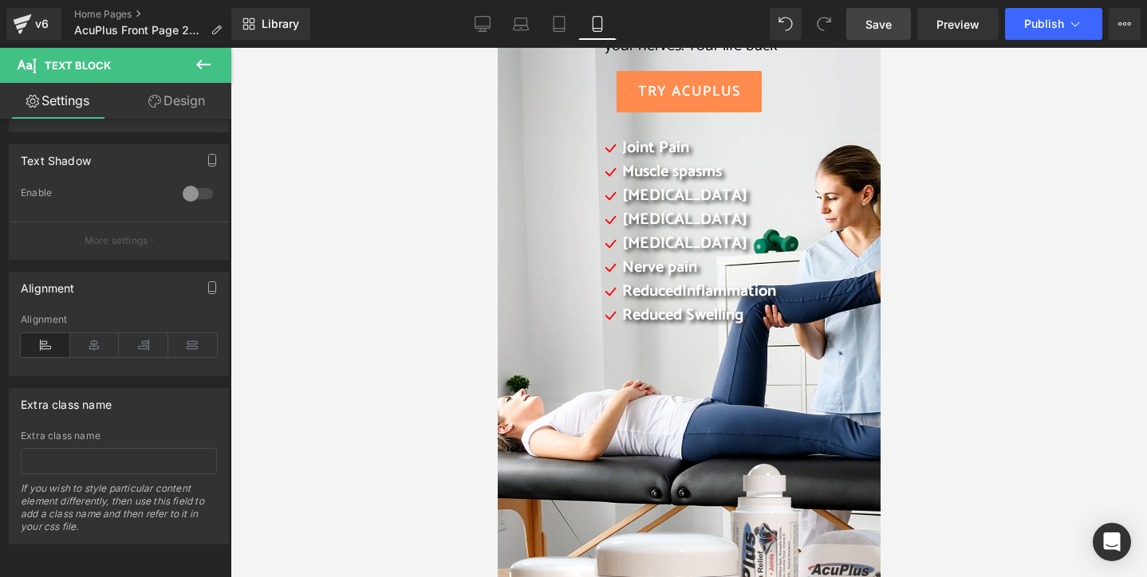
scroll to position [160, 0]
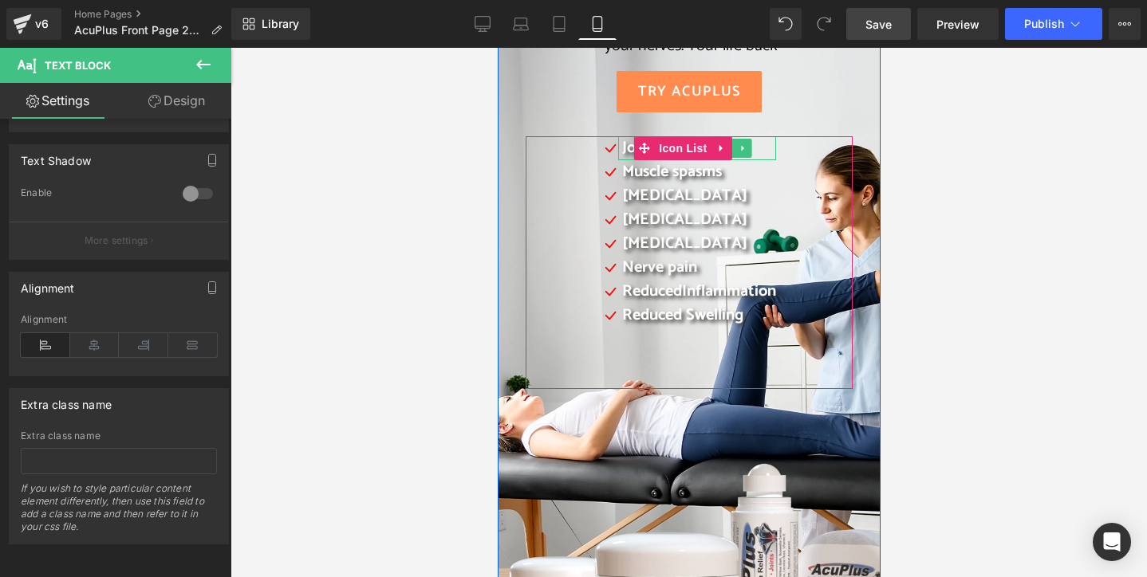
click at [621, 150] on span "Joint Pain" at bounding box center [654, 148] width 67 height 26
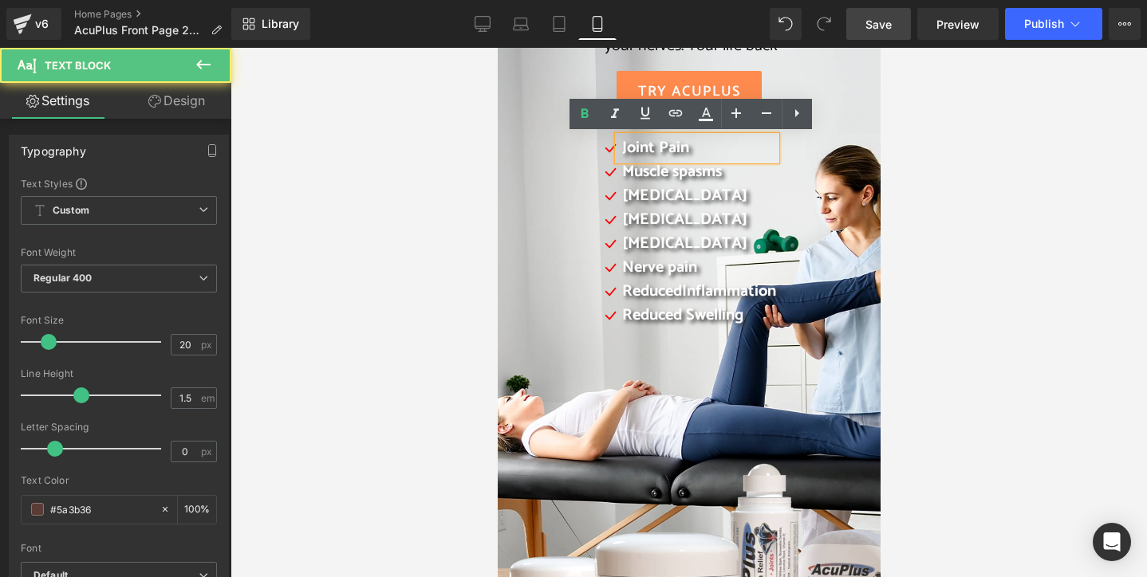
click at [647, 148] on span "Joint Pain" at bounding box center [654, 148] width 67 height 26
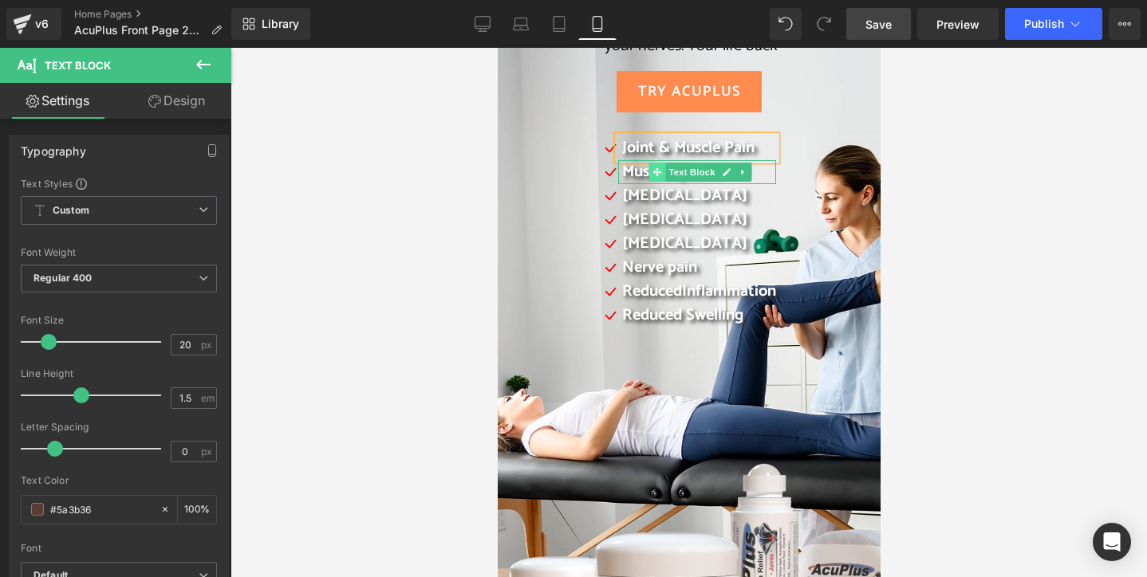
click at [652, 172] on icon at bounding box center [656, 171] width 9 height 9
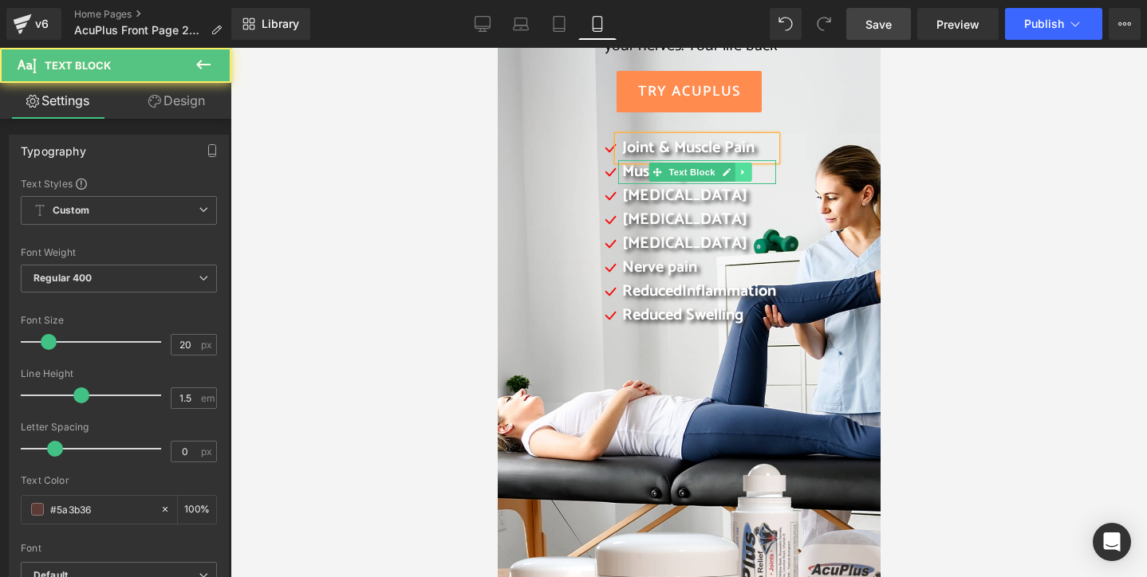
click at [740, 173] on icon at bounding box center [741, 173] width 2 height 6
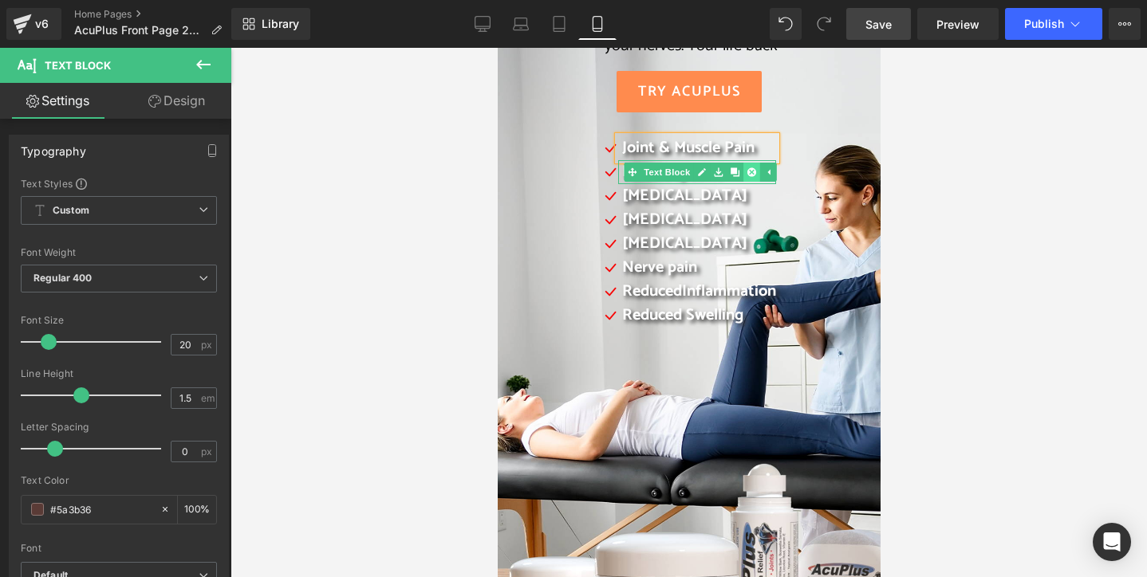
click at [747, 171] on icon at bounding box center [751, 171] width 9 height 9
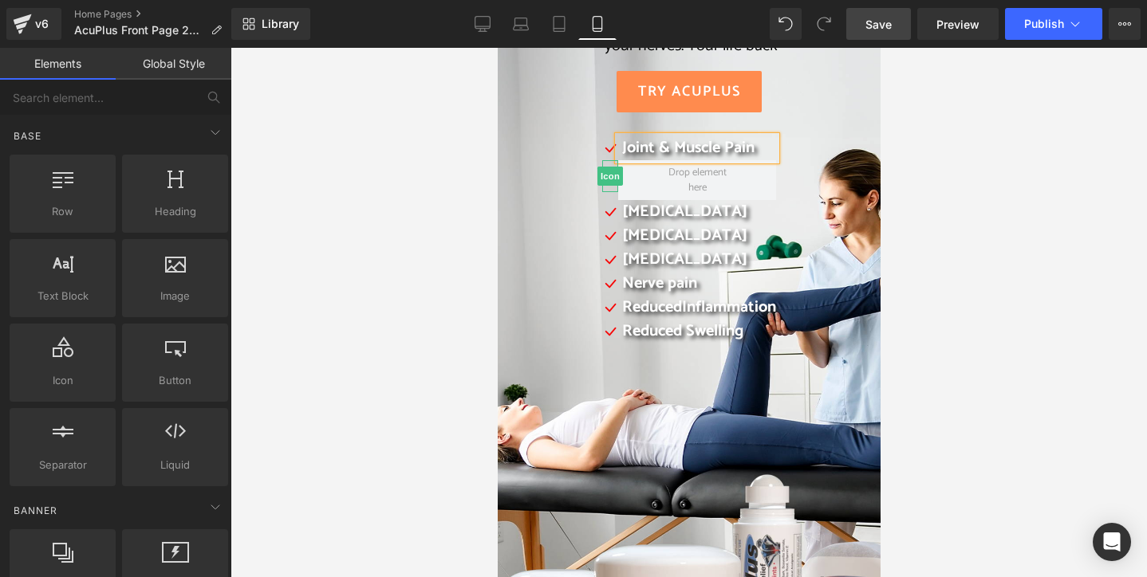
click at [602, 164] on div at bounding box center [609, 162] width 16 height 4
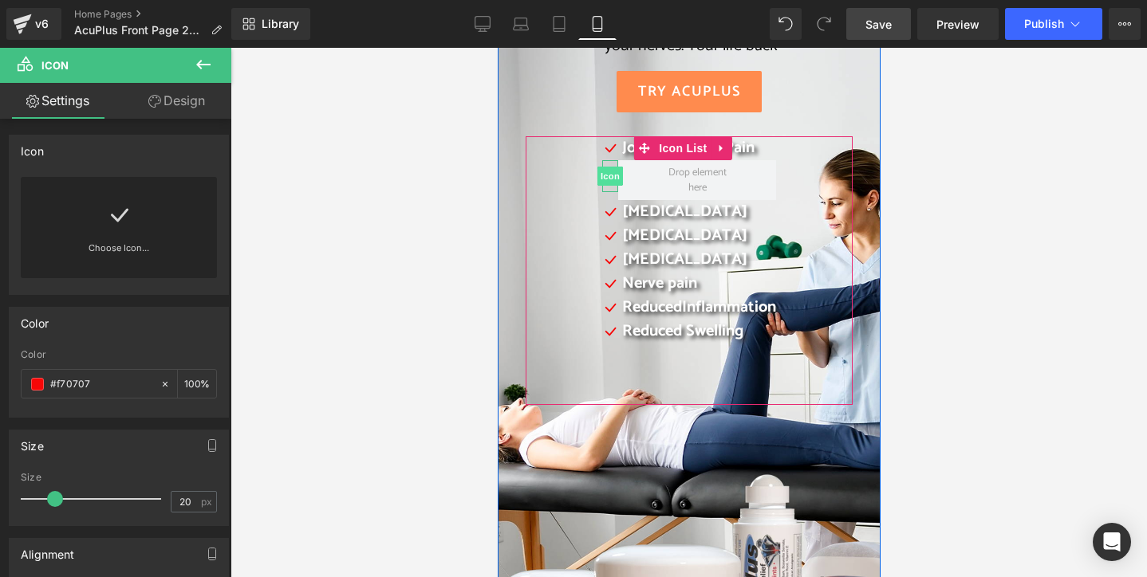
click at [601, 183] on span "Icon" at bounding box center [610, 176] width 26 height 19
click at [599, 170] on span "Icon" at bounding box center [610, 176] width 26 height 19
click at [601, 162] on div at bounding box center [609, 162] width 16 height 4
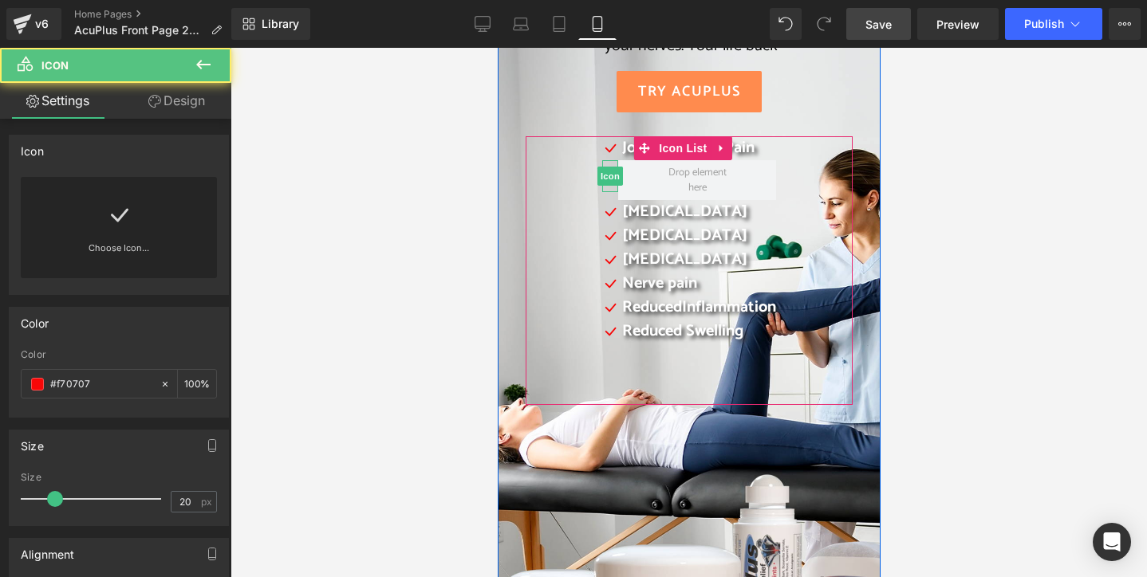
click at [601, 187] on div at bounding box center [609, 176] width 16 height 32
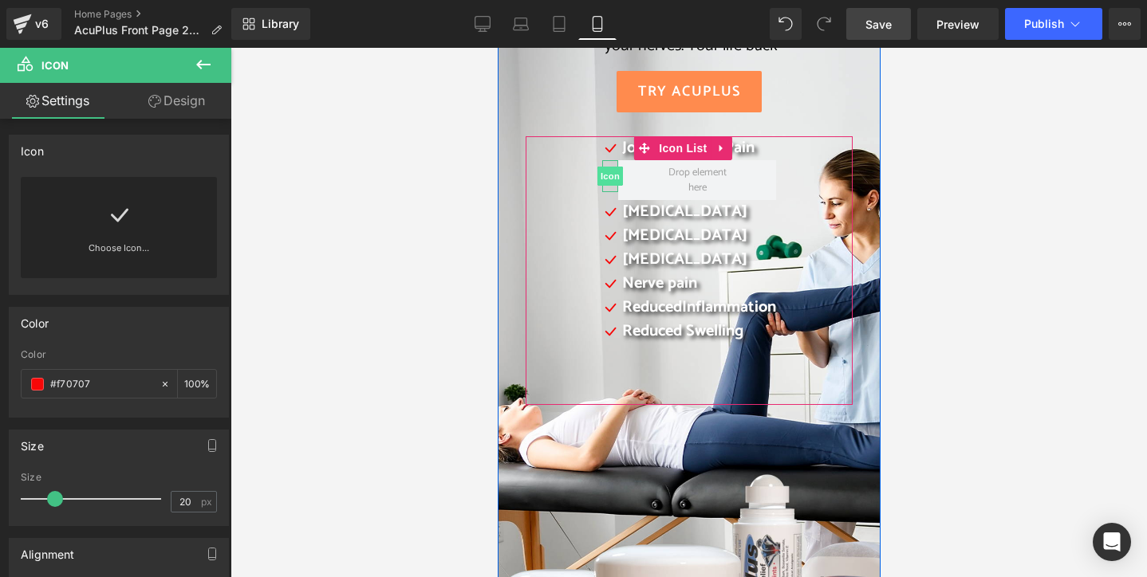
click at [601, 170] on span "Icon" at bounding box center [610, 176] width 26 height 19
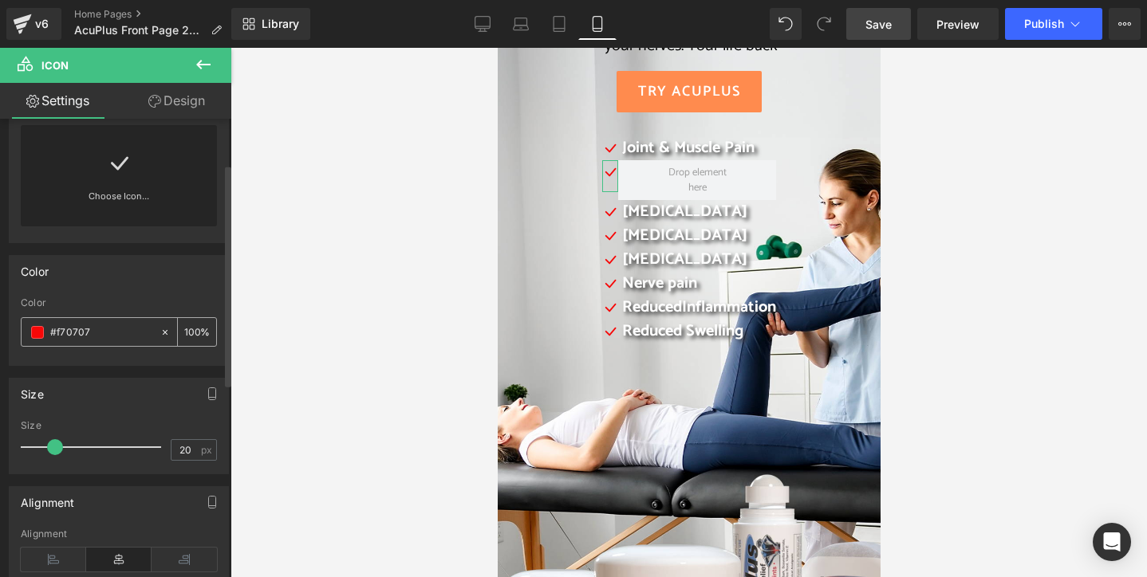
scroll to position [0, 0]
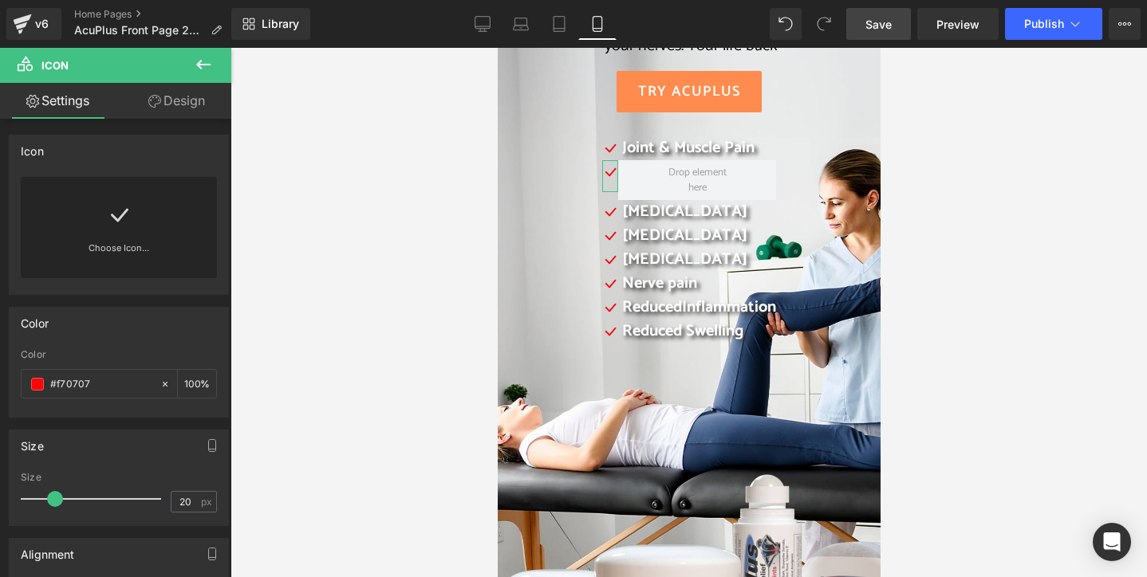
click at [181, 100] on link "Design" at bounding box center [177, 101] width 116 height 36
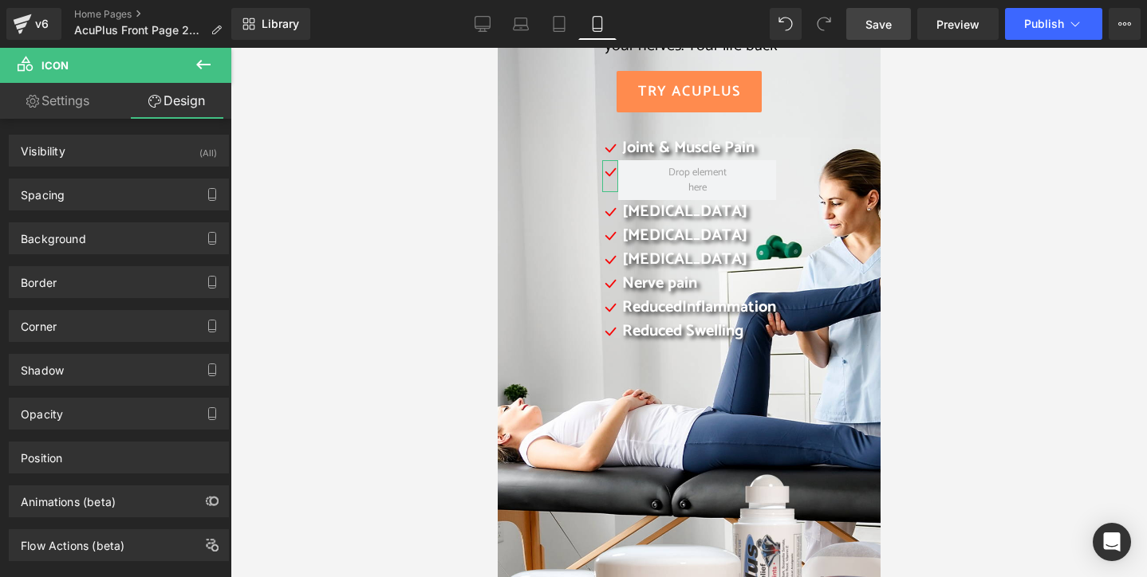
click at [57, 104] on link "Settings" at bounding box center [58, 101] width 116 height 36
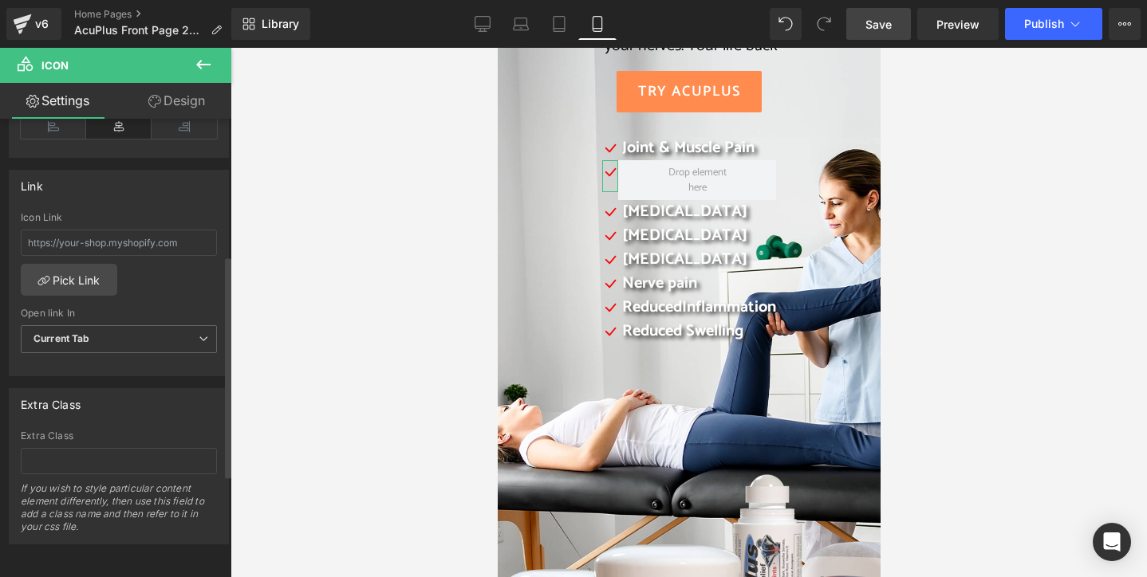
scroll to position [492, 0]
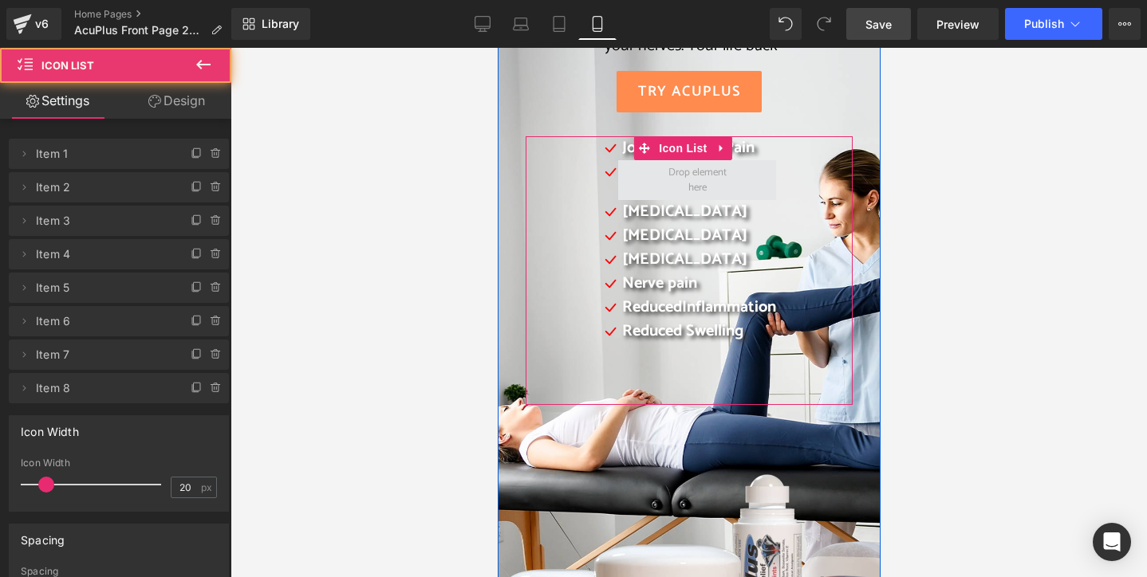
click at [762, 179] on span at bounding box center [696, 180] width 158 height 40
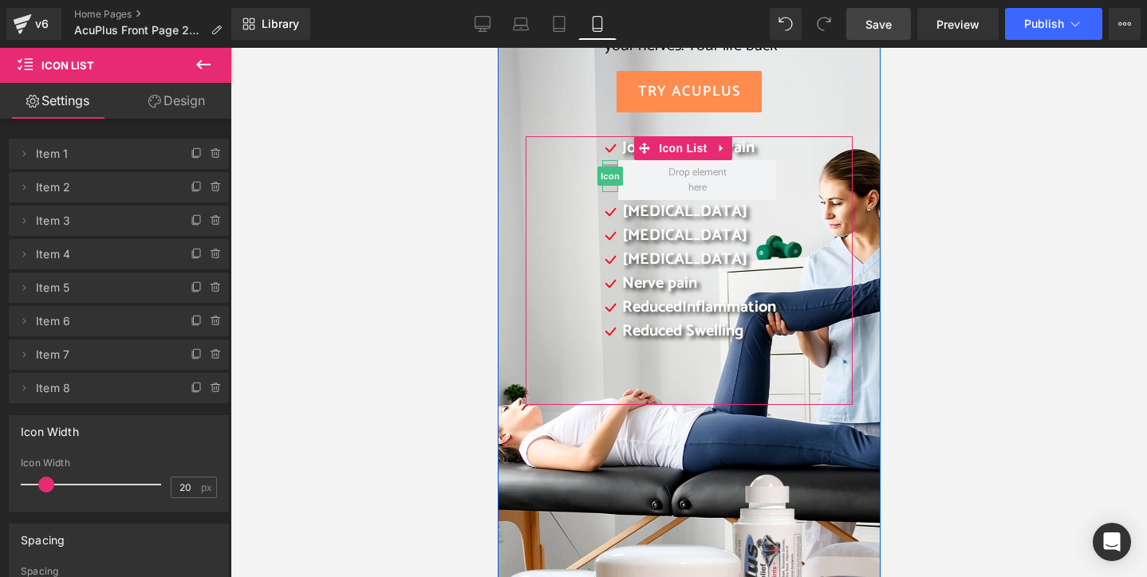
click at [599, 167] on span "Icon" at bounding box center [610, 176] width 26 height 19
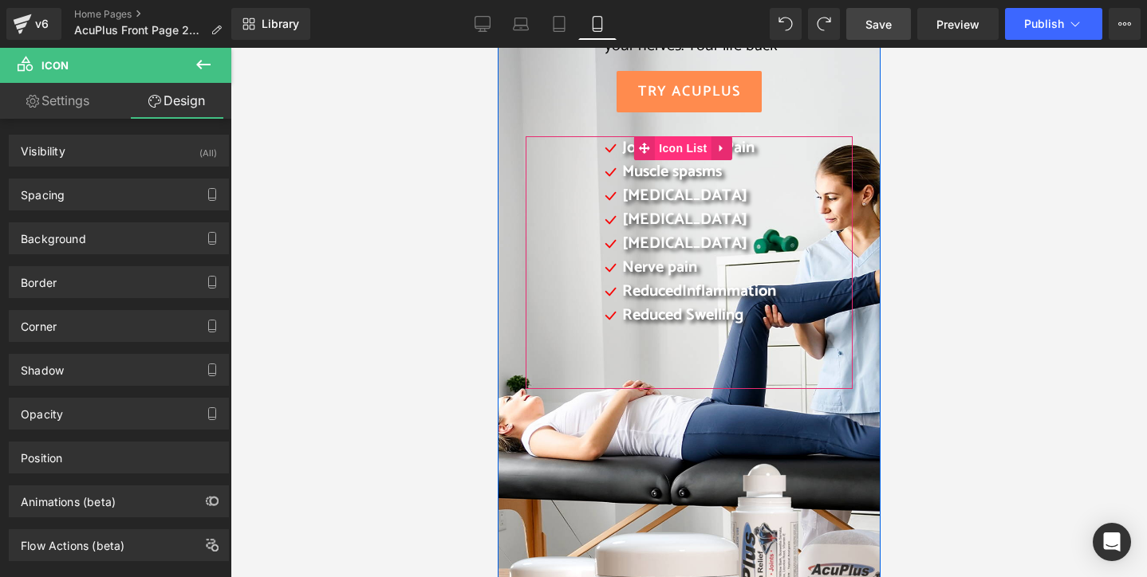
click at [668, 145] on span "Icon List" at bounding box center [682, 148] width 56 height 24
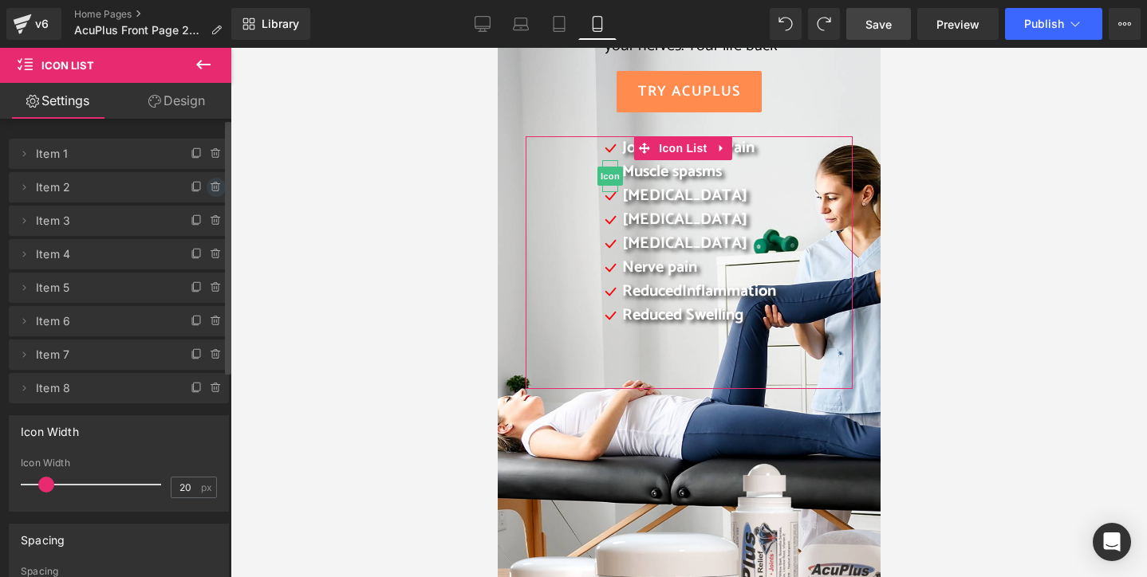
click at [210, 188] on icon at bounding box center [216, 187] width 13 height 13
click at [206, 188] on button "Delete" at bounding box center [199, 188] width 50 height 21
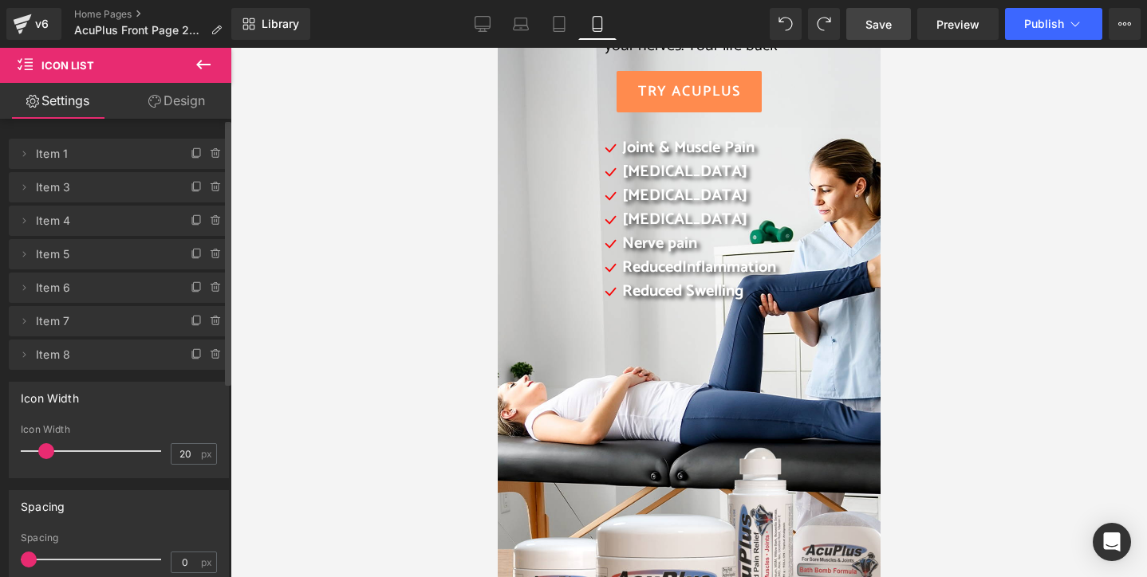
click at [453, 251] on div at bounding box center [688, 313] width 916 height 530
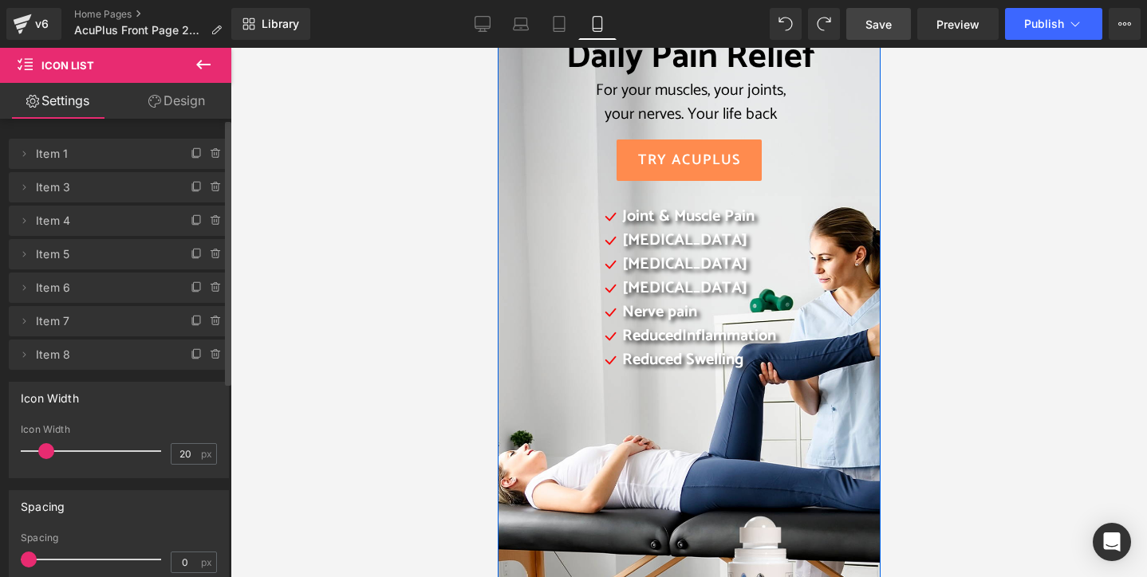
scroll to position [80, 0]
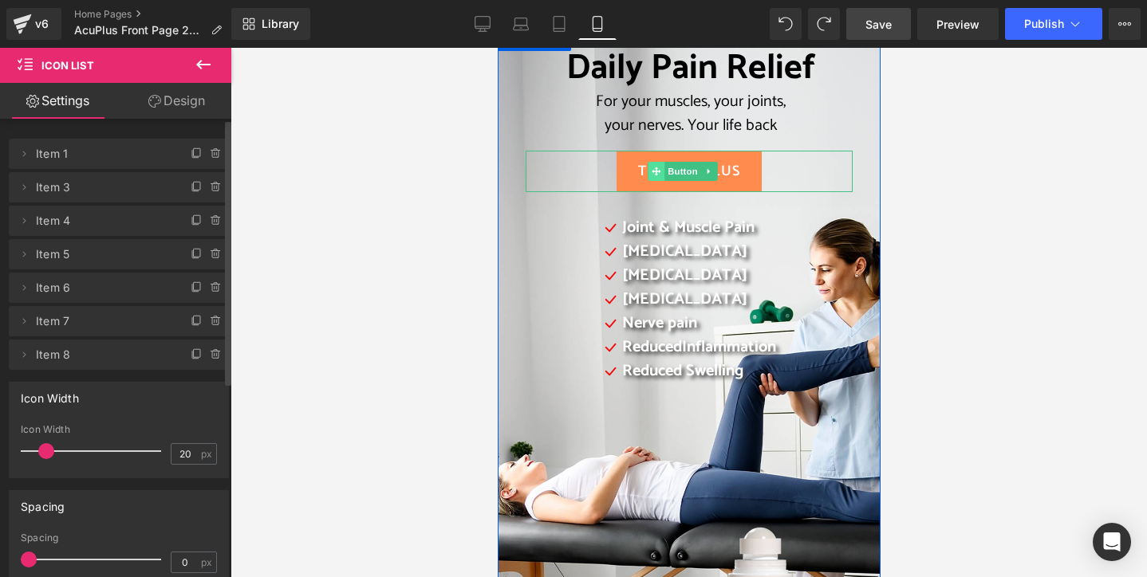
click at [654, 174] on icon at bounding box center [656, 171] width 9 height 9
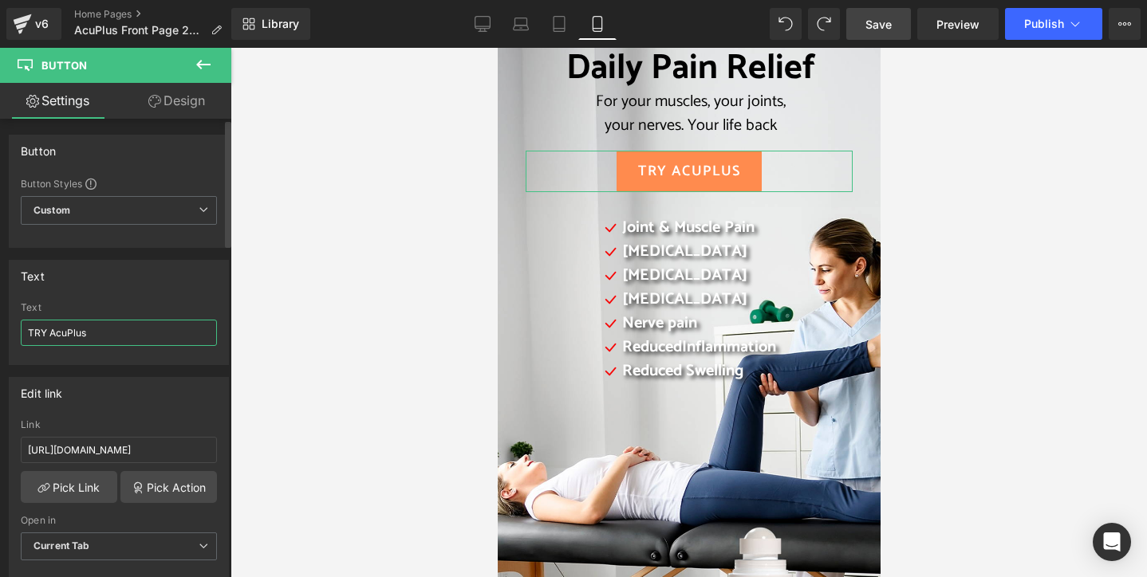
drag, startPoint x: 48, startPoint y: 334, endPoint x: 27, endPoint y: 334, distance: 20.7
click at [27, 334] on input "TRY AcuPlus" at bounding box center [119, 333] width 196 height 26
click at [1000, 416] on div at bounding box center [688, 313] width 916 height 530
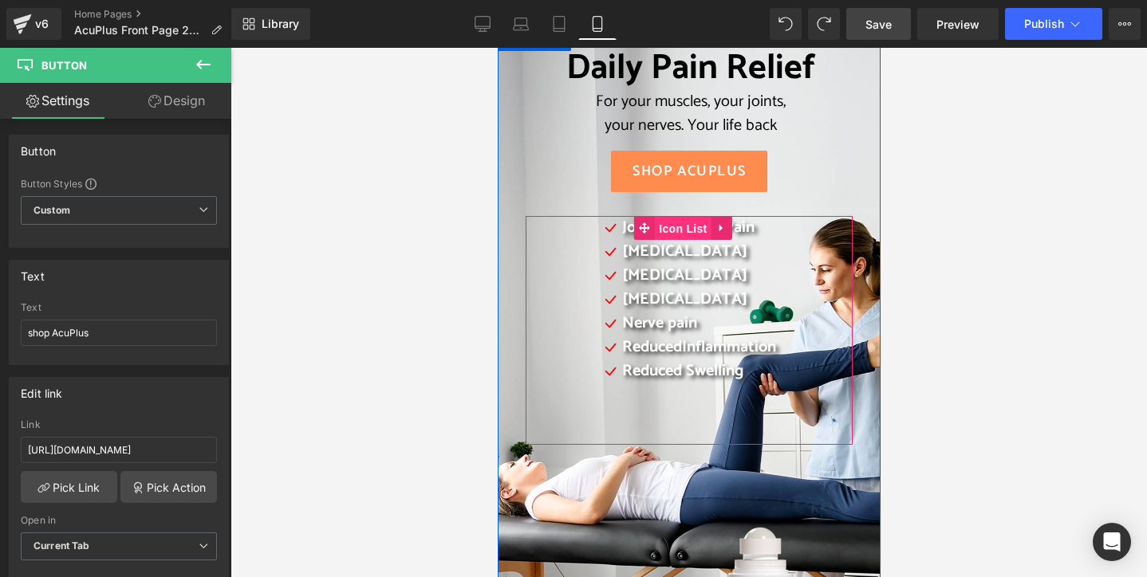
click at [671, 232] on span "Icon List" at bounding box center [682, 229] width 56 height 24
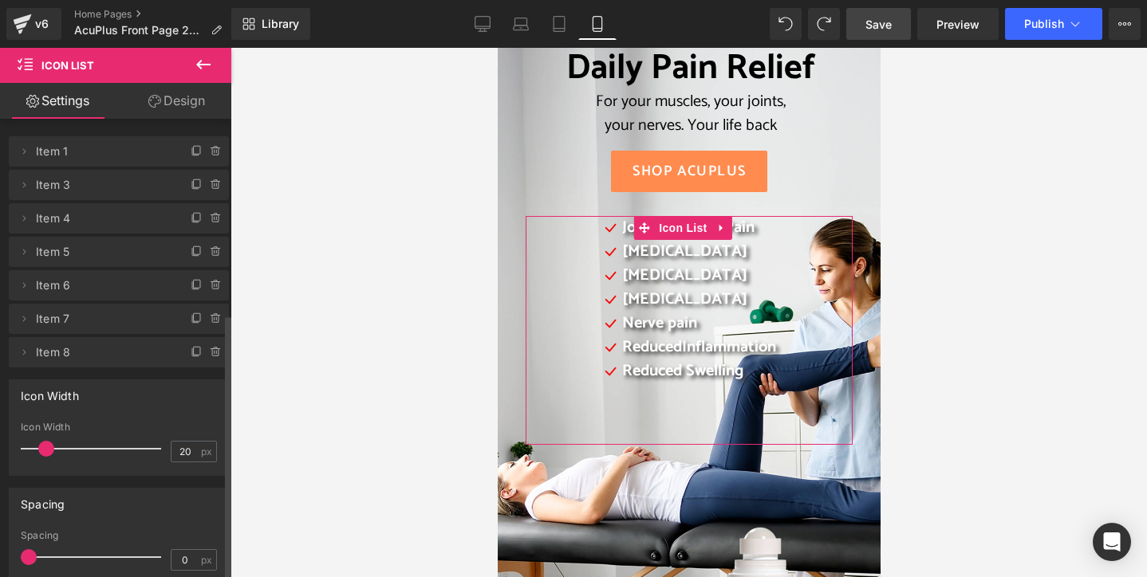
scroll to position [0, 0]
click at [184, 106] on link "Design" at bounding box center [177, 101] width 116 height 36
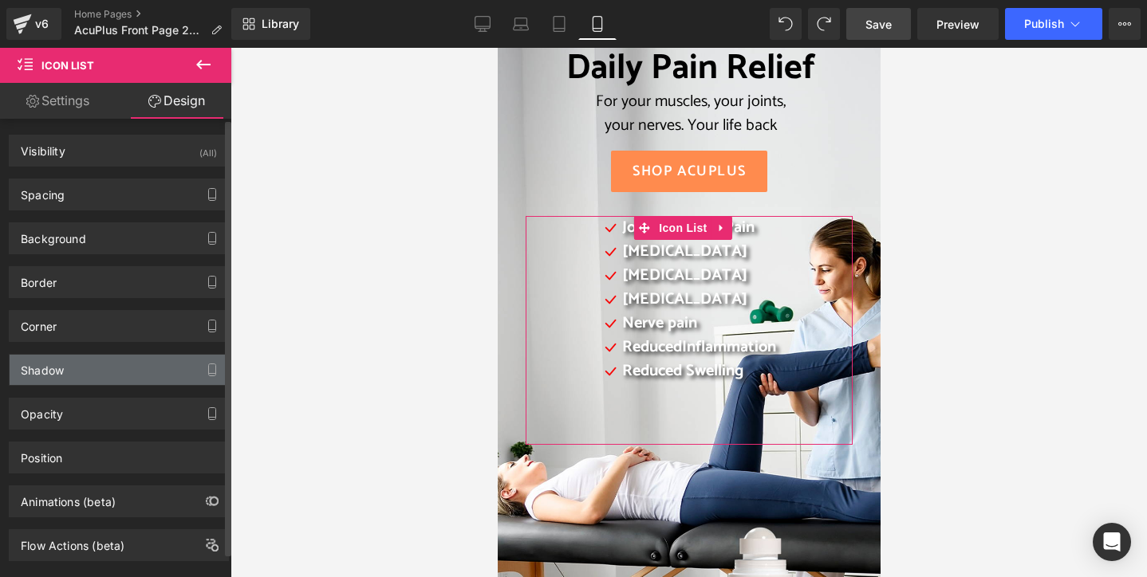
click at [110, 364] on div "Shadow" at bounding box center [119, 370] width 219 height 30
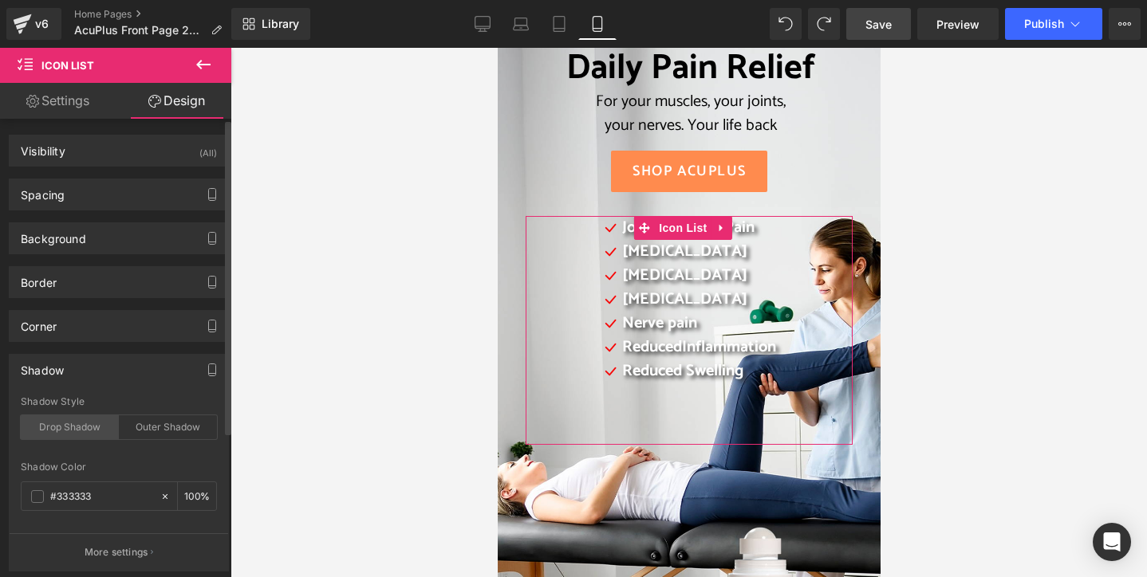
click at [69, 429] on div "Drop Shadow" at bounding box center [70, 428] width 98 height 24
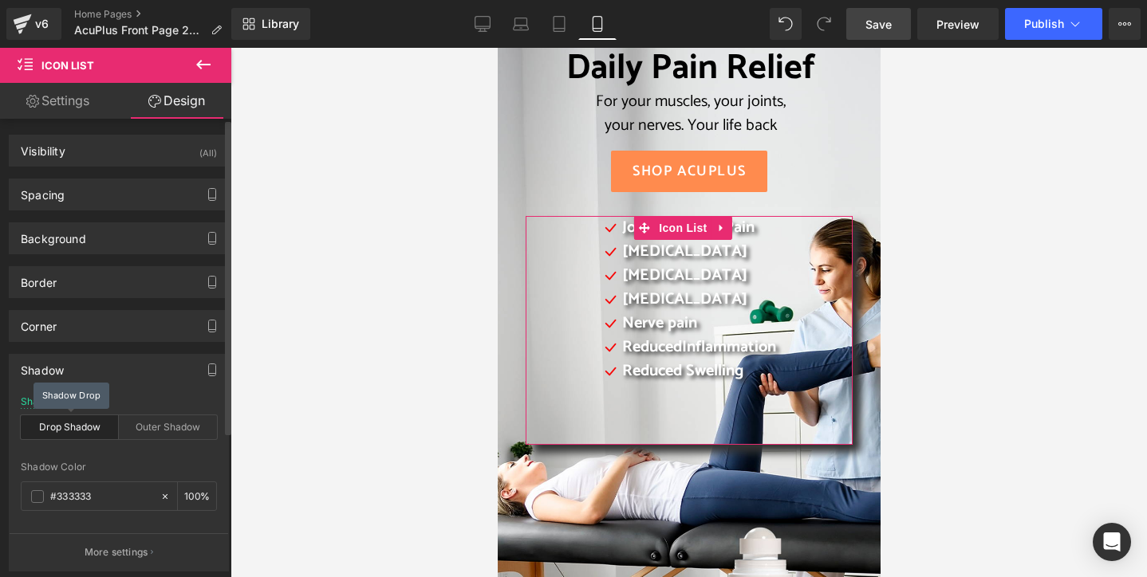
click at [69, 429] on div "Drop Shadow" at bounding box center [70, 428] width 98 height 24
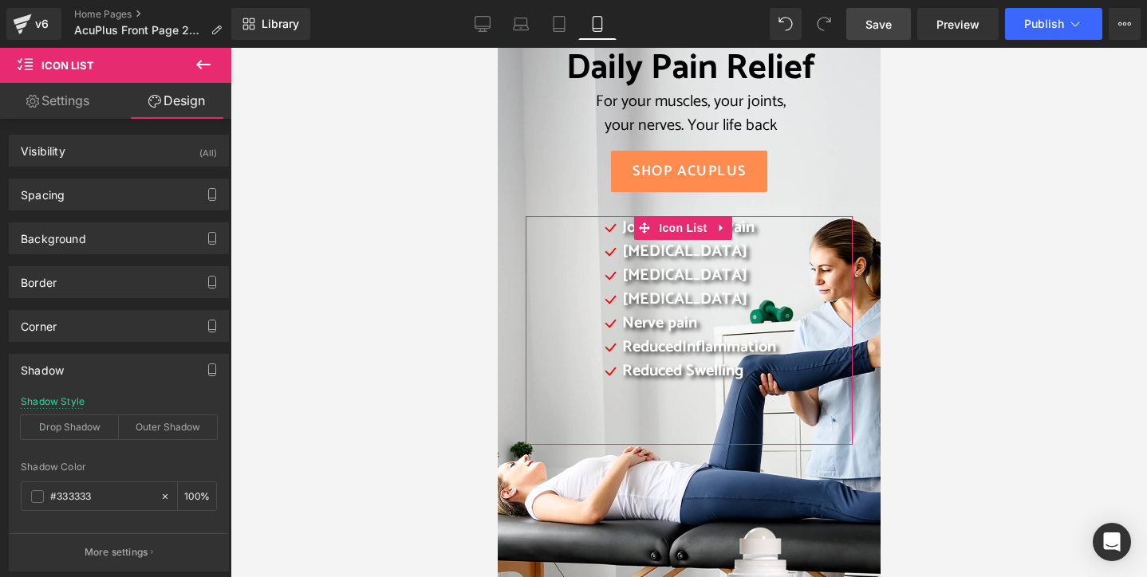
click at [59, 104] on link "Settings" at bounding box center [58, 101] width 116 height 36
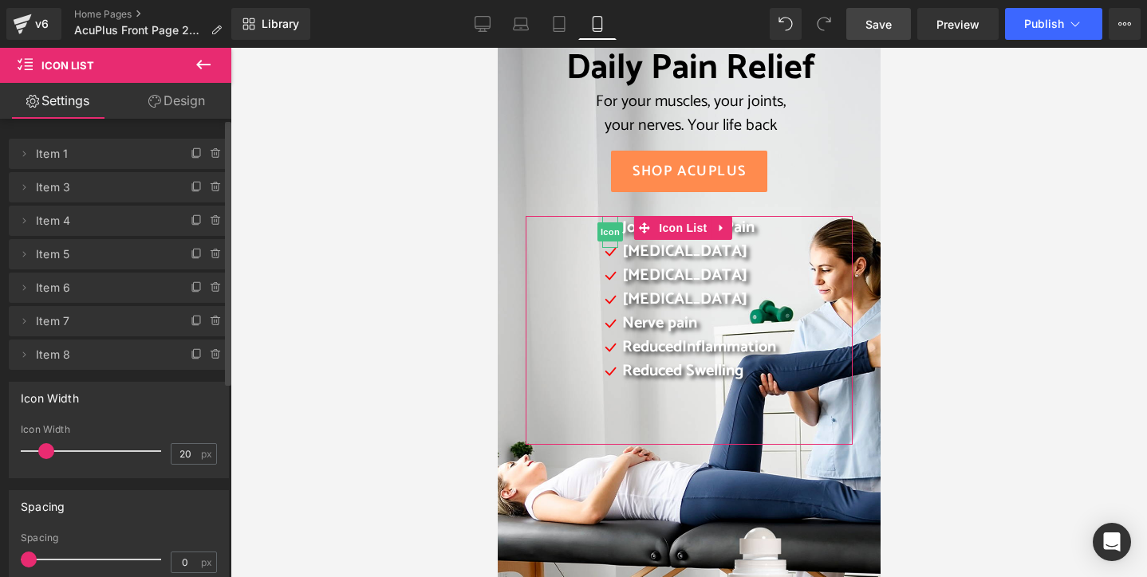
click at [50, 159] on span "Item 1" at bounding box center [103, 154] width 134 height 30
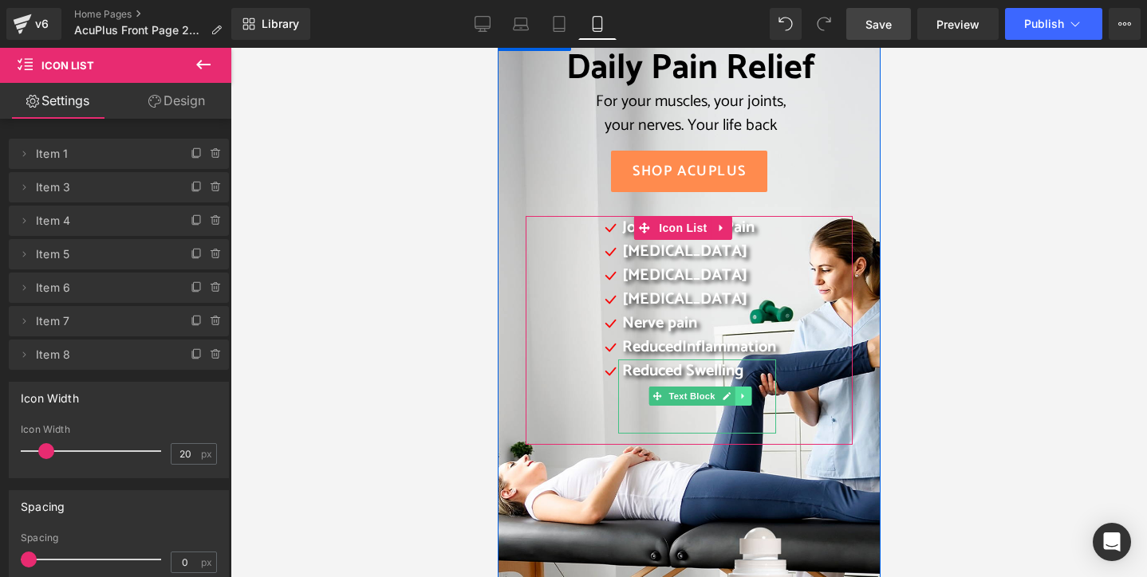
click at [738, 400] on icon at bounding box center [742, 397] width 9 height 10
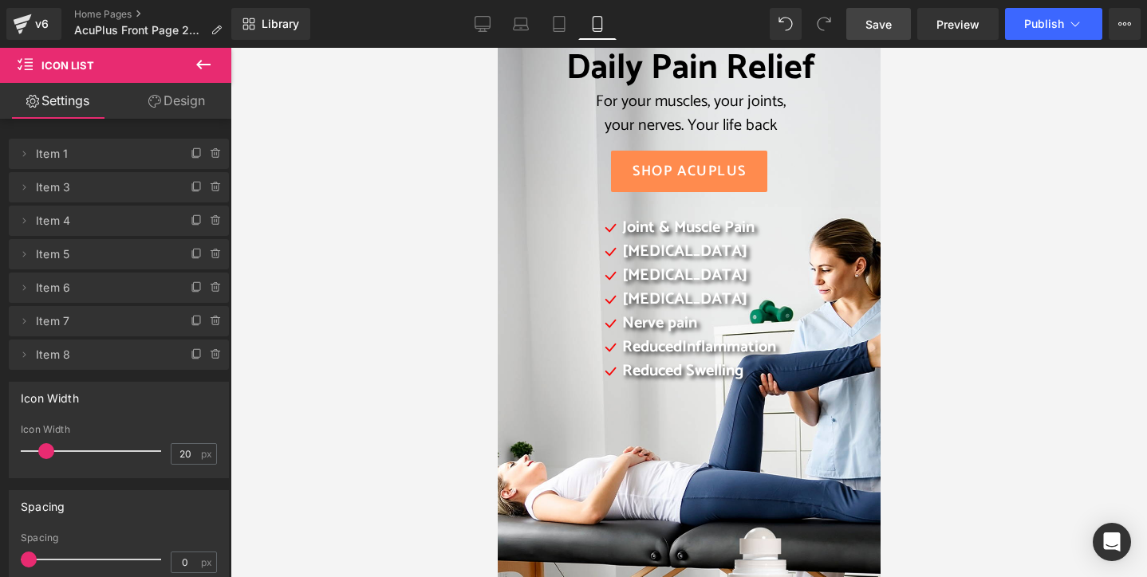
click at [425, 358] on div at bounding box center [688, 313] width 916 height 530
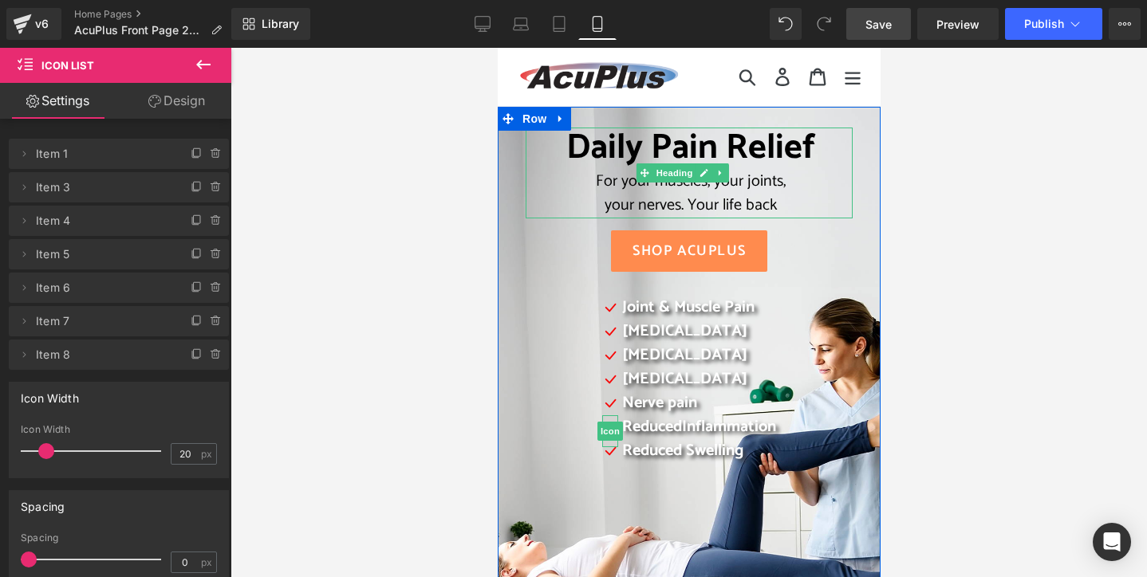
click at [597, 208] on div "your nerves. Your life back" at bounding box center [690, 206] width 321 height 24
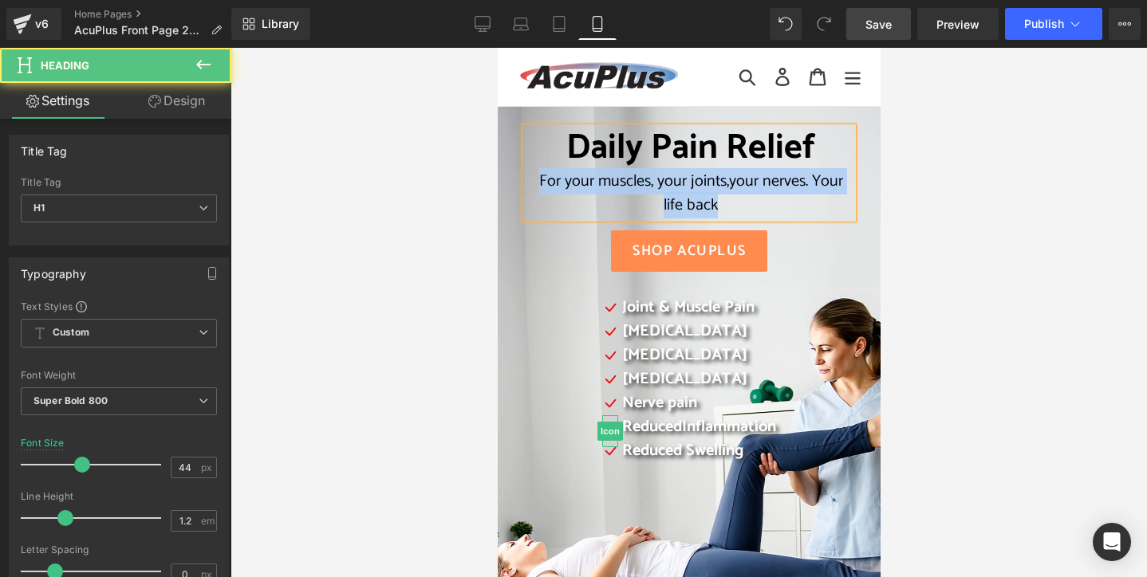
drag, startPoint x: 530, startPoint y: 179, endPoint x: 751, endPoint y: 213, distance: 224.4
click at [751, 213] on div "For your muscles, your joints, your nerves. Your life back" at bounding box center [690, 194] width 321 height 48
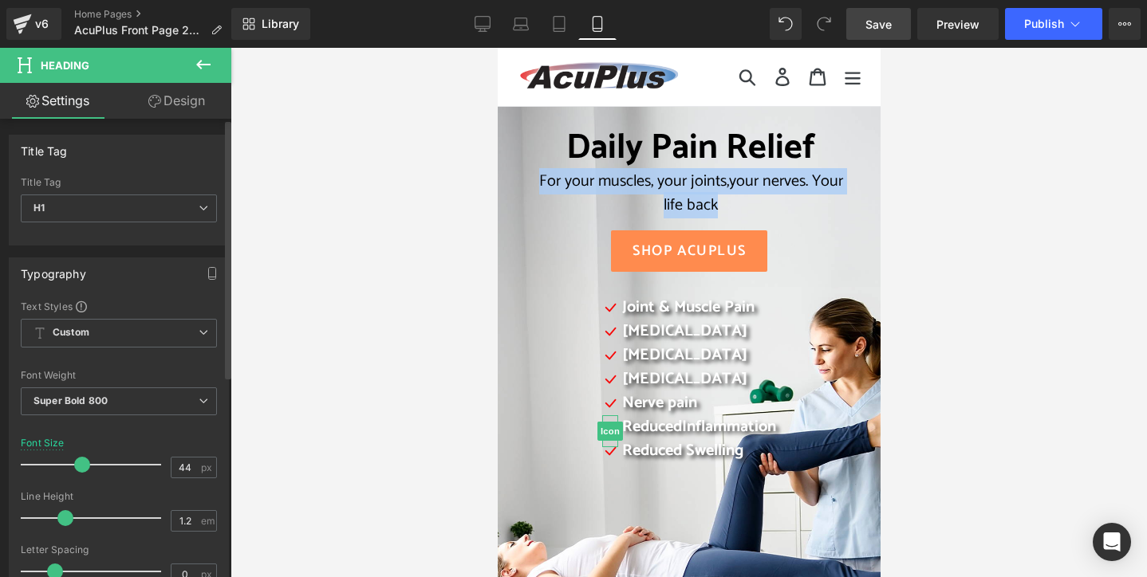
scroll to position [80, 0]
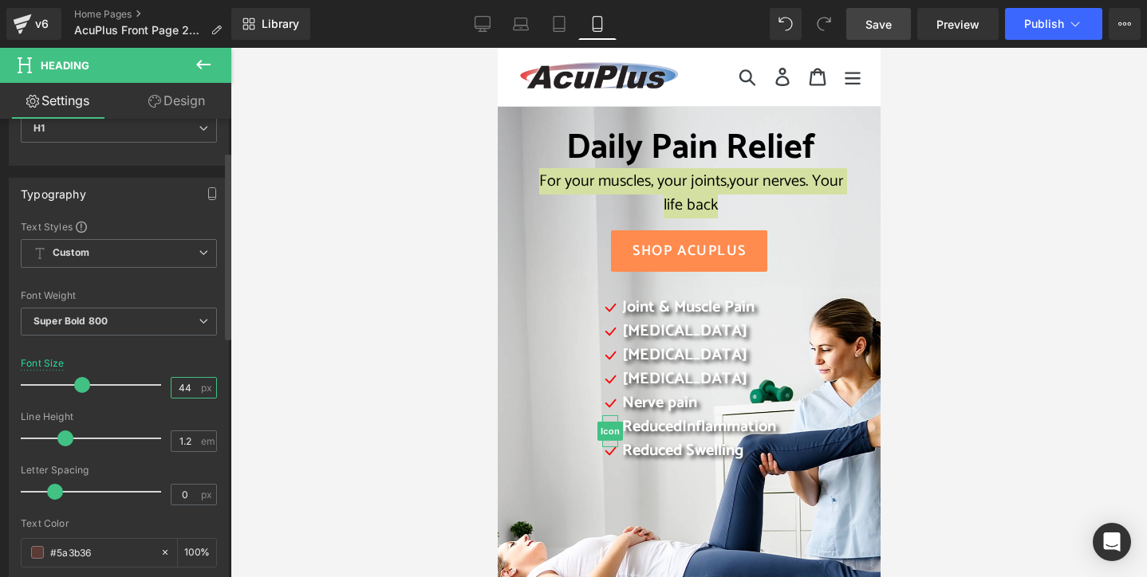
click at [183, 387] on input "44" at bounding box center [185, 388] width 28 height 20
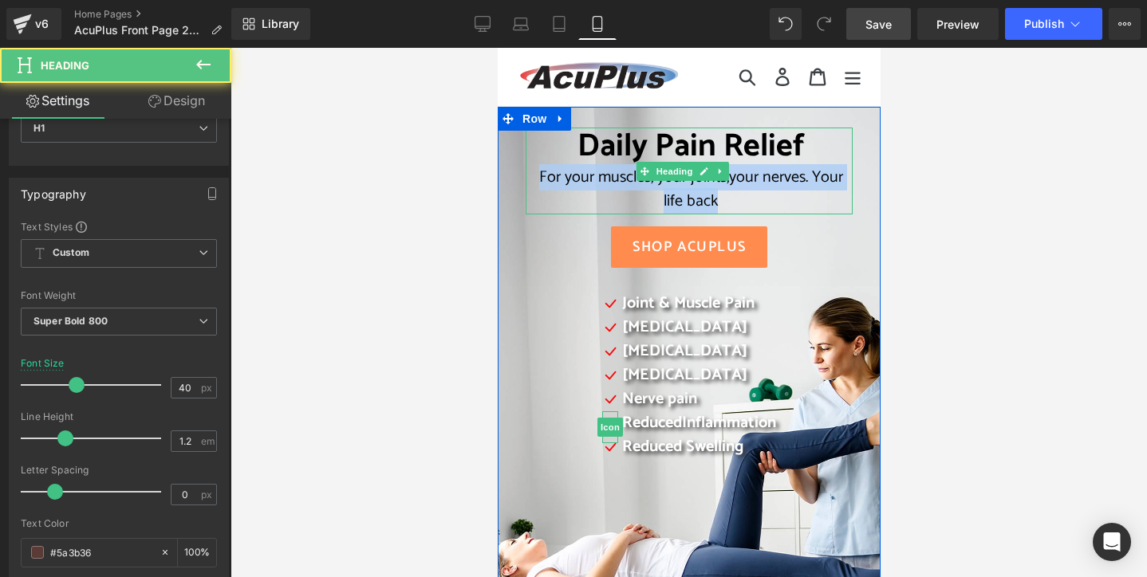
click at [810, 175] on span "your nerves. Your life back" at bounding box center [752, 189] width 179 height 50
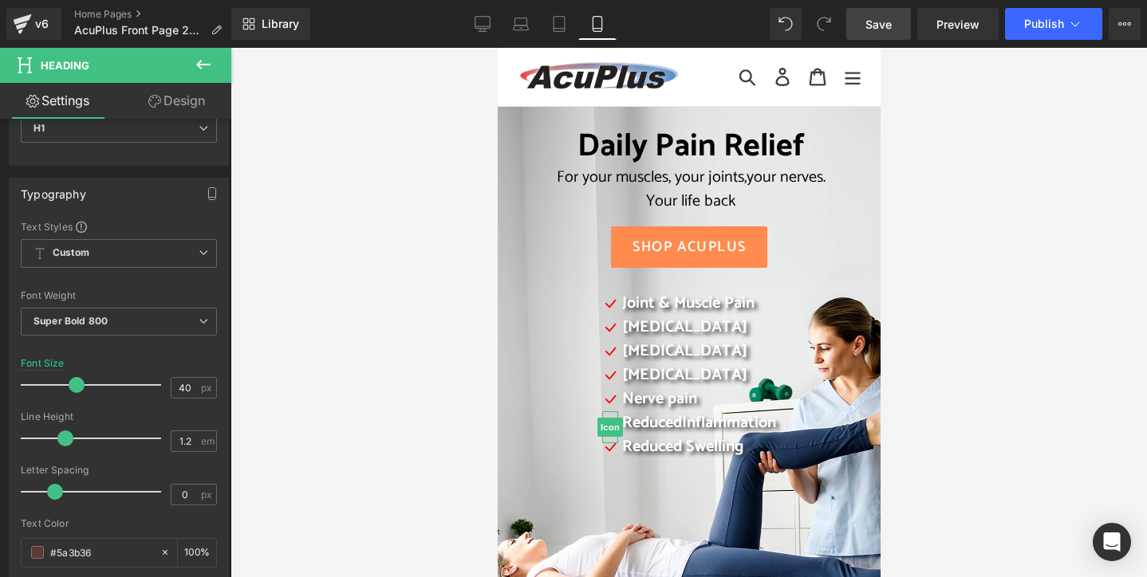
click at [338, 176] on div at bounding box center [688, 313] width 916 height 530
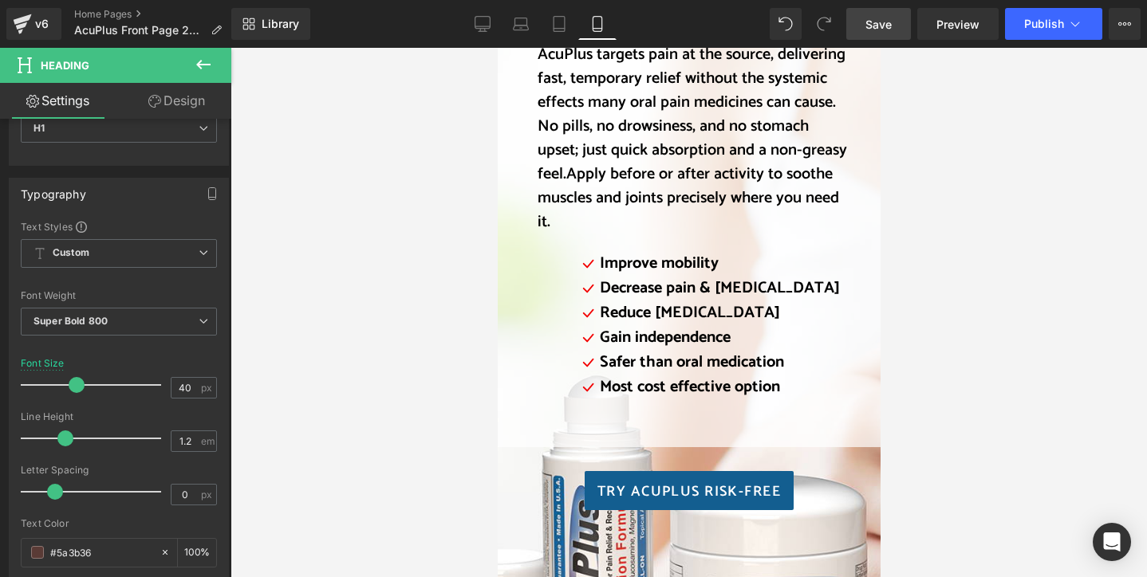
scroll to position [2074, 0]
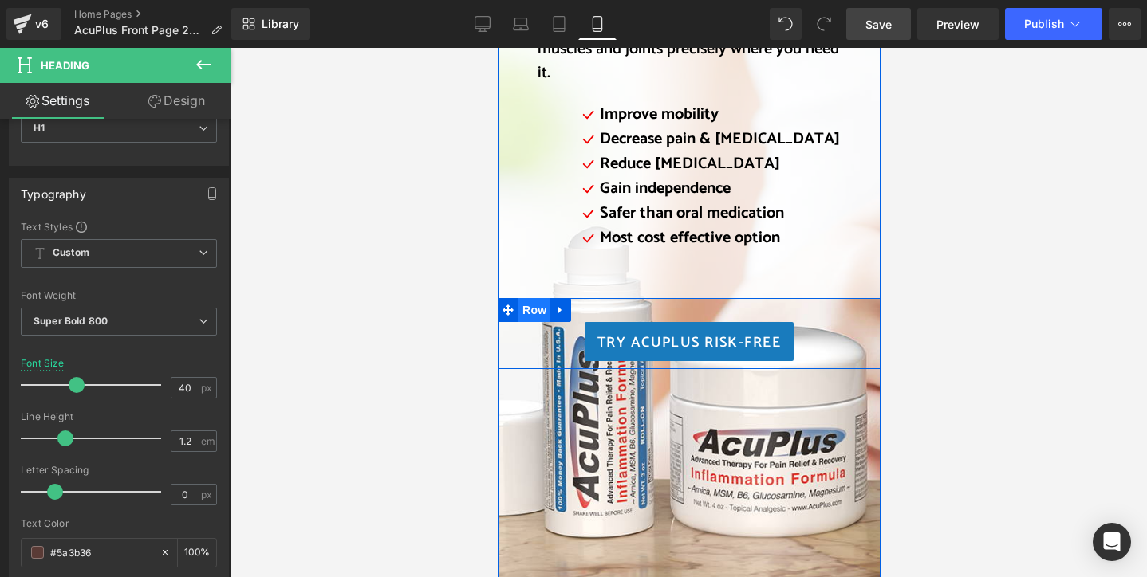
click at [527, 298] on span "Row" at bounding box center [534, 310] width 32 height 24
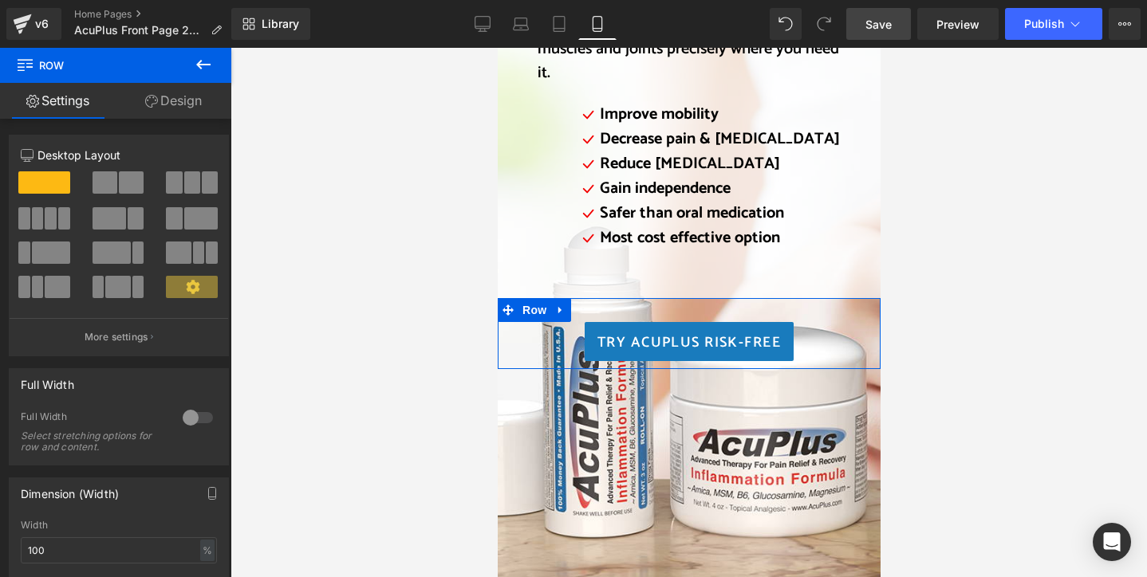
click at [193, 102] on link "Design" at bounding box center [174, 101] width 116 height 36
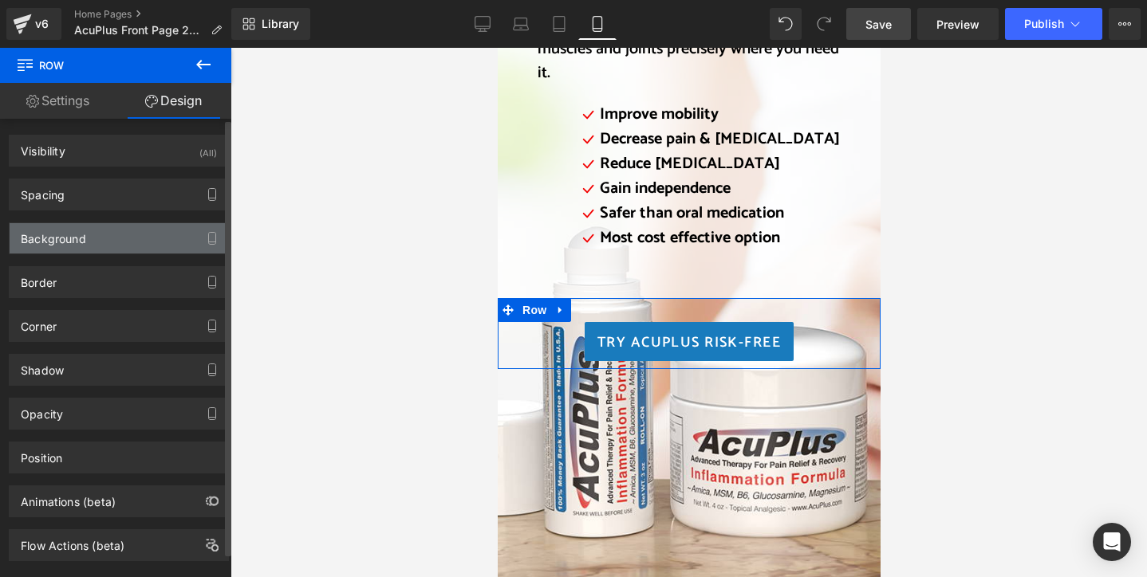
click at [93, 239] on div "Background" at bounding box center [119, 238] width 219 height 30
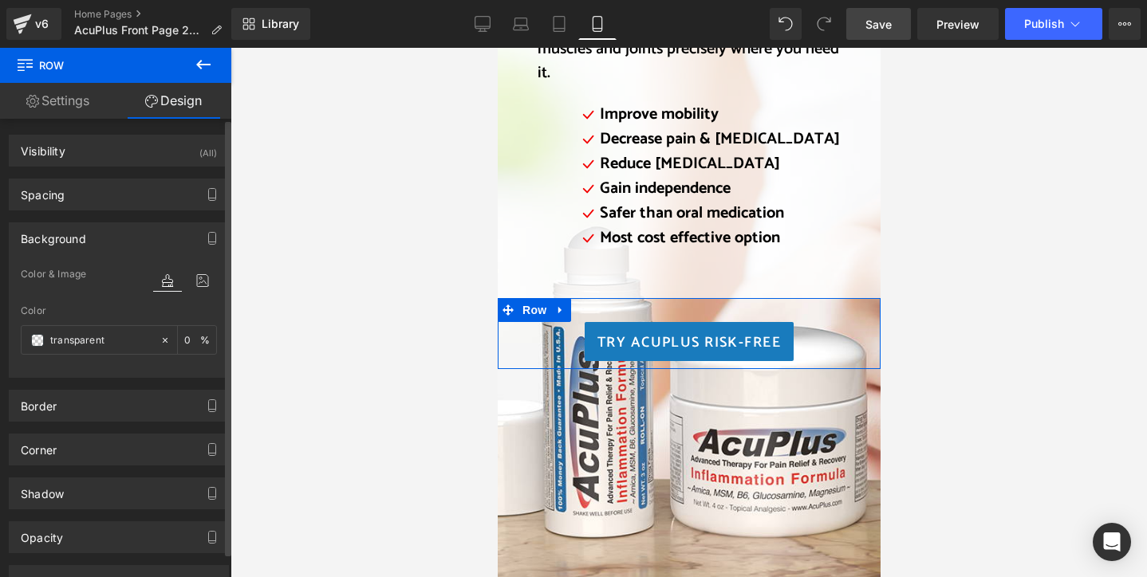
click at [160, 283] on icon at bounding box center [167, 280] width 29 height 21
click at [65, 342] on input "transparent" at bounding box center [101, 341] width 102 height 18
click at [199, 339] on div "0 %" at bounding box center [197, 340] width 38 height 28
click at [44, 338] on div "transparent" at bounding box center [91, 340] width 138 height 28
click at [35, 339] on span at bounding box center [37, 340] width 13 height 13
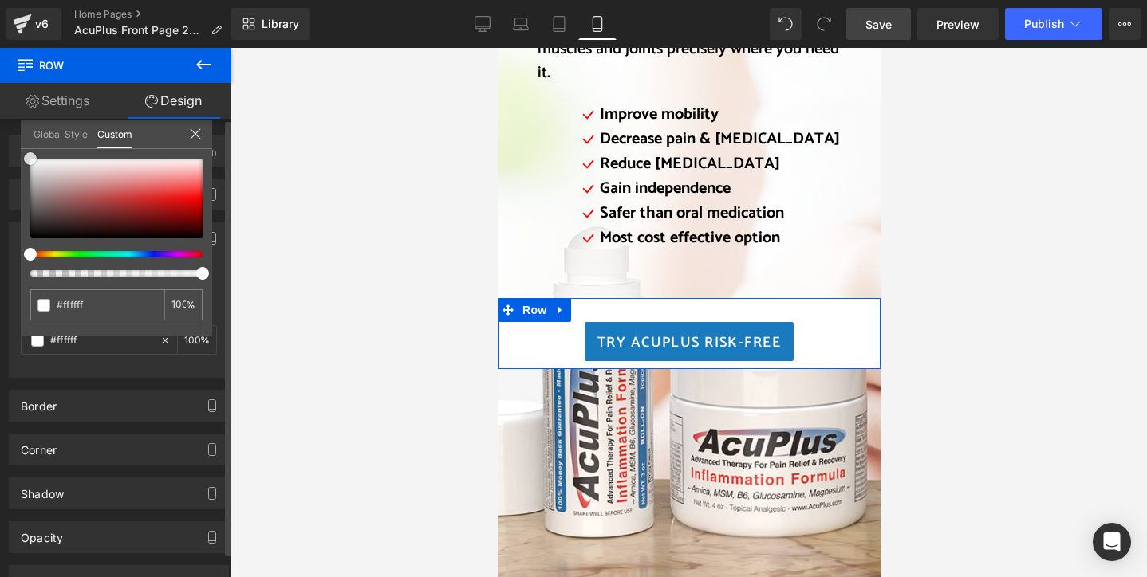
drag, startPoint x: 33, startPoint y: 174, endPoint x: 14, endPoint y: 133, distance: 45.0
click at [14, 211] on div "Background Color & Image color rgba(255, 255, 255, 1) Color #ffffff 100 % Image…" at bounding box center [119, 294] width 238 height 167
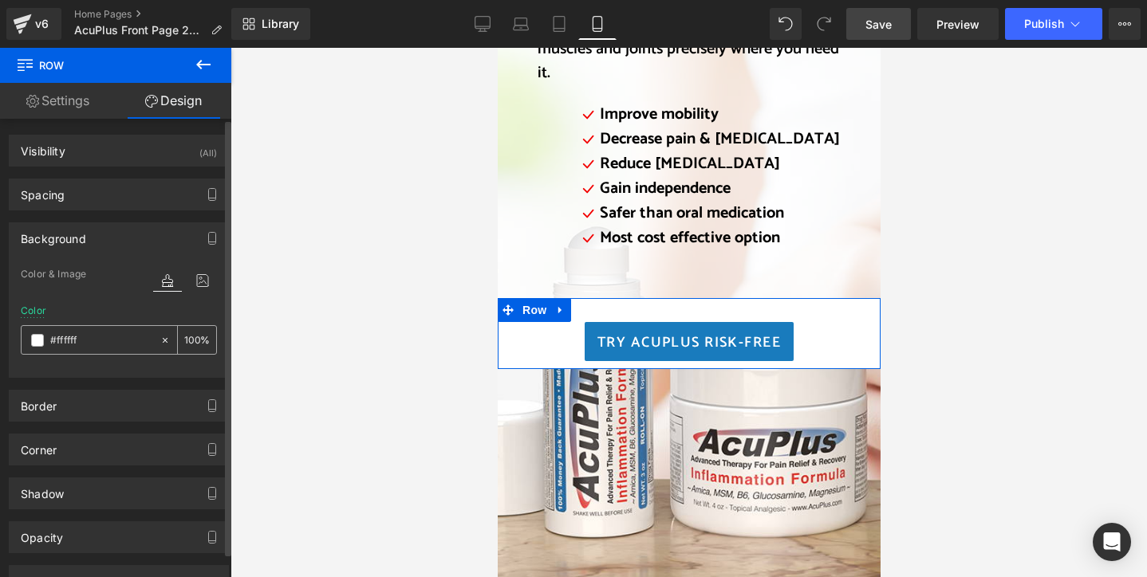
click at [190, 341] on input "100" at bounding box center [192, 340] width 16 height 18
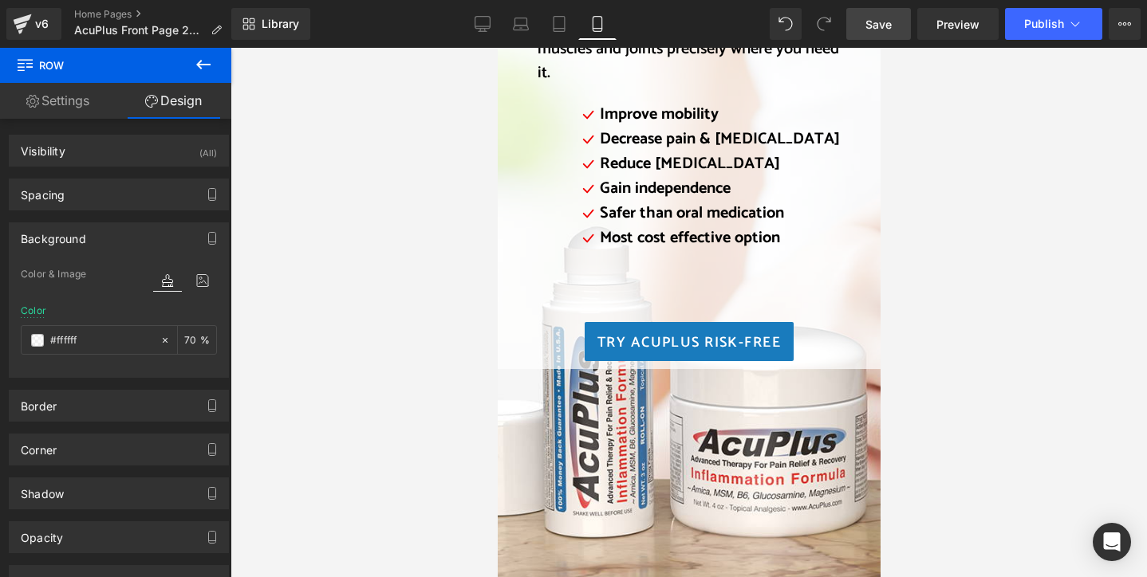
click at [317, 364] on div at bounding box center [688, 313] width 916 height 530
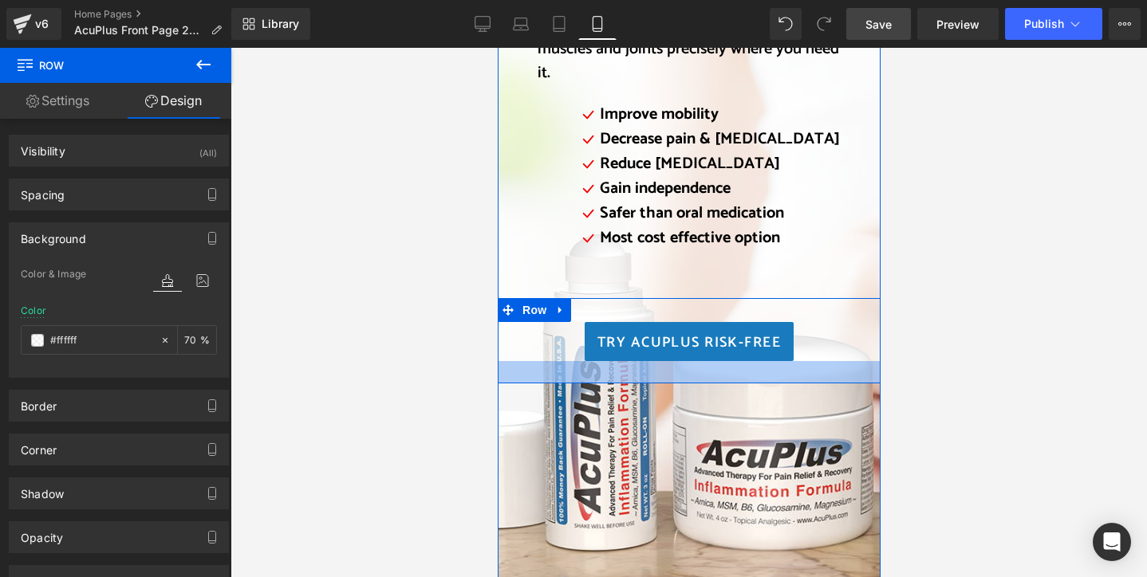
drag, startPoint x: 806, startPoint y: 350, endPoint x: 806, endPoint y: 364, distance: 14.4
click at [806, 364] on div at bounding box center [688, 372] width 383 height 22
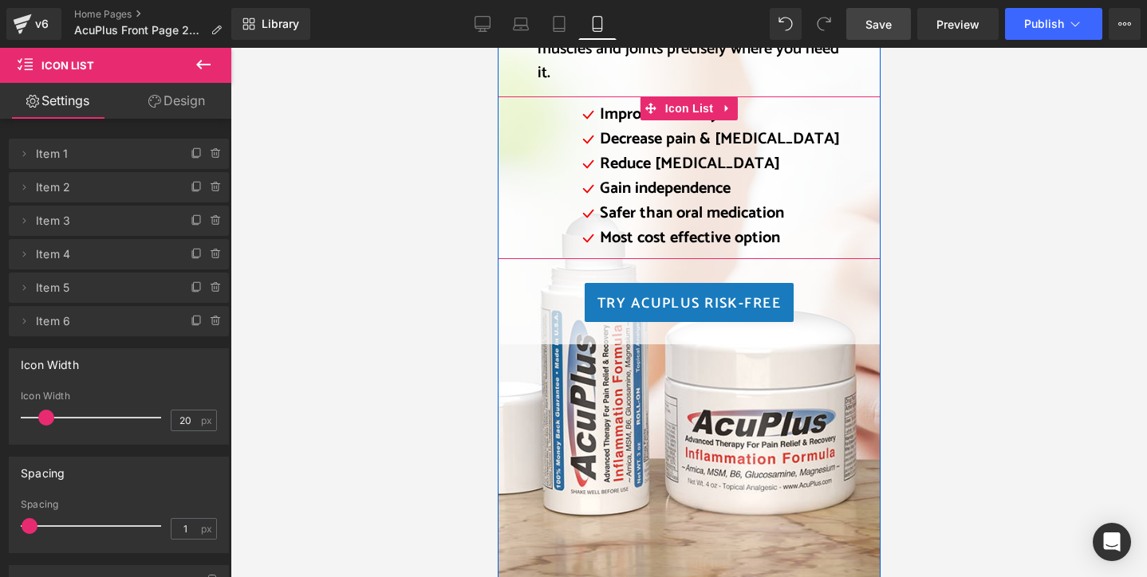
drag, startPoint x: 719, startPoint y: 270, endPoint x: 727, endPoint y: 231, distance: 39.9
click at [727, 231] on div "Icon Improve mobility Text Block Icon Decrease pain & [MEDICAL_DATA] Text Block…" at bounding box center [688, 178] width 383 height 163
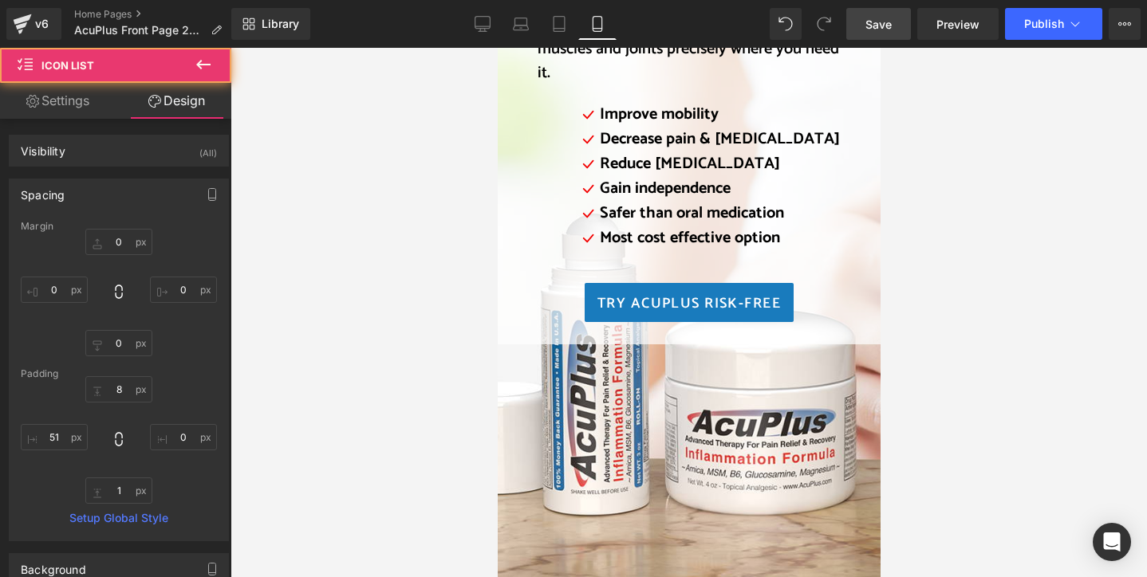
click at [425, 290] on div at bounding box center [688, 313] width 916 height 530
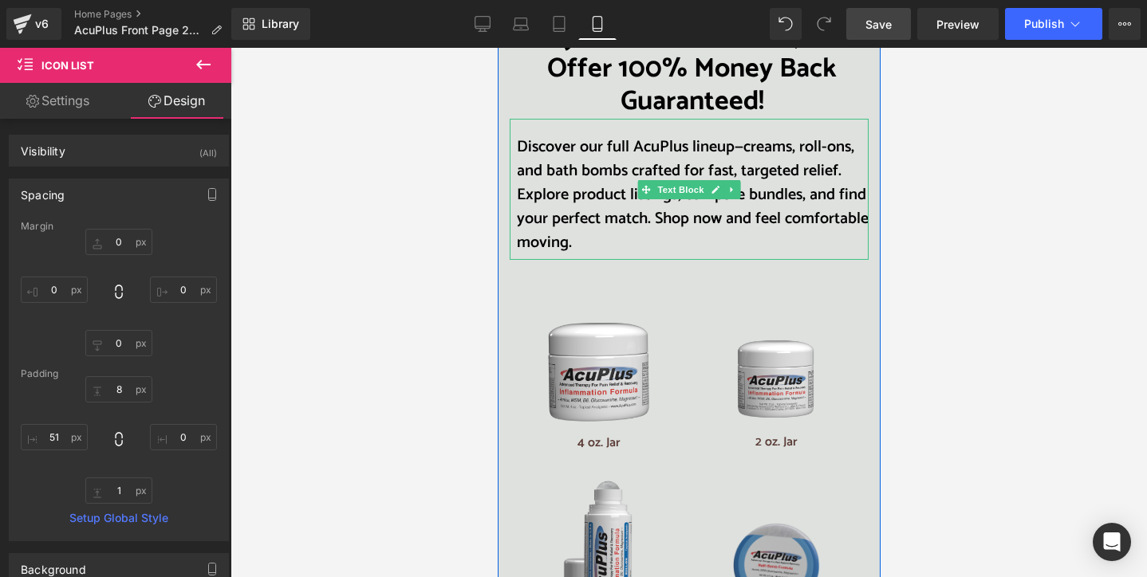
scroll to position [2791, 0]
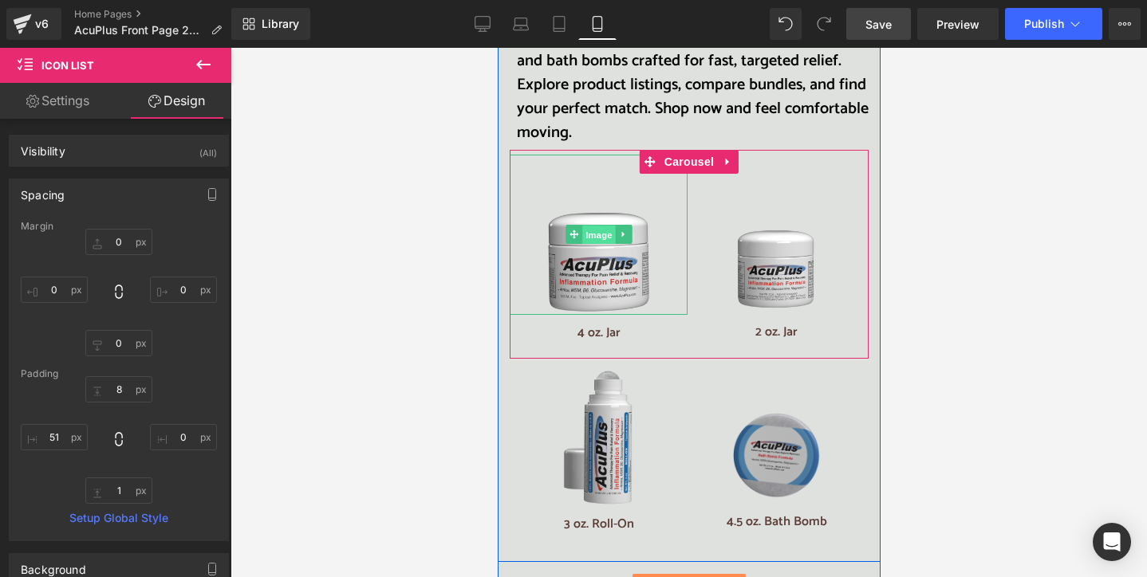
click at [593, 226] on span "Image" at bounding box center [597, 235] width 33 height 19
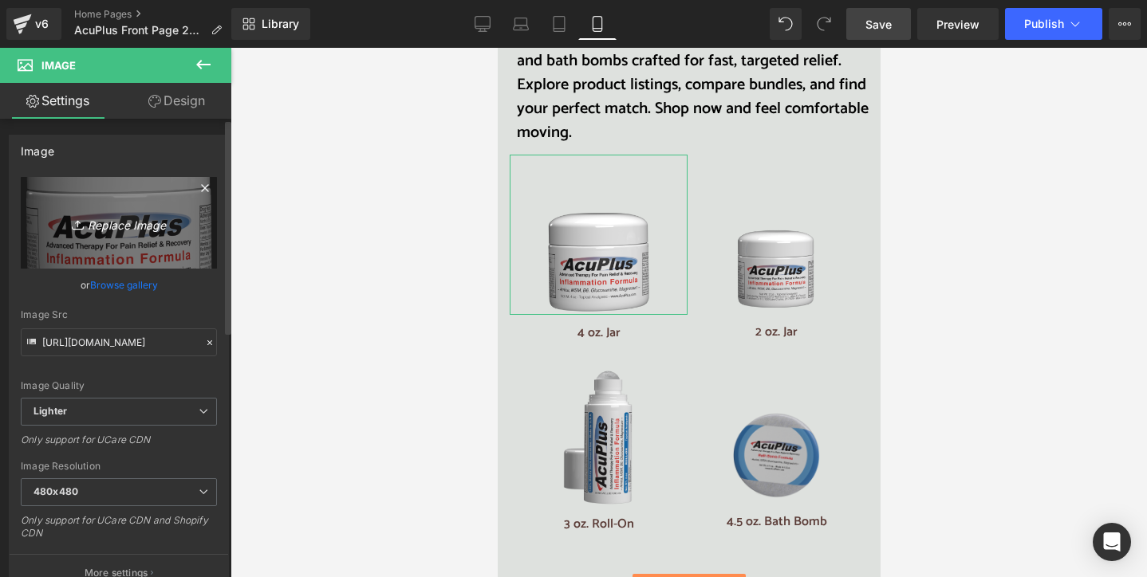
click at [132, 226] on icon "Replace Image" at bounding box center [119, 223] width 128 height 20
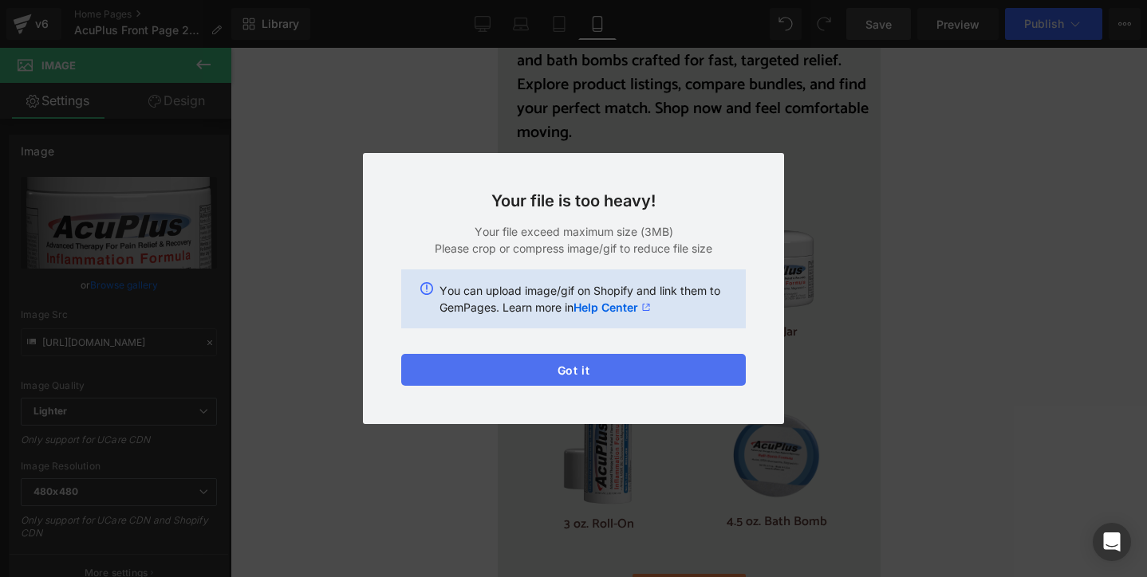
click at [664, 384] on button "Got it" at bounding box center [573, 370] width 345 height 32
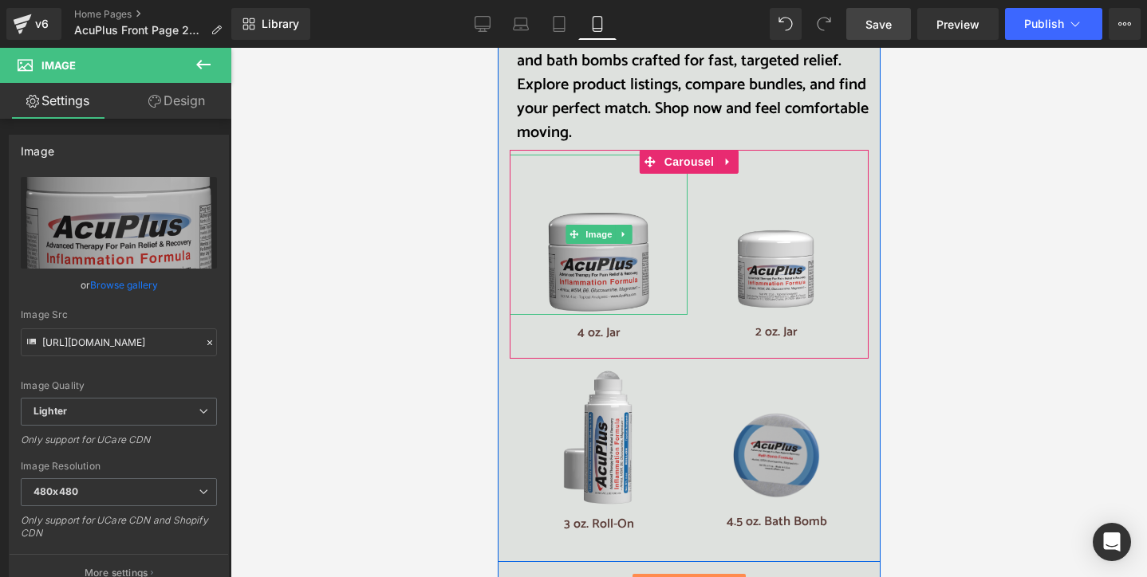
click at [596, 262] on img at bounding box center [598, 235] width 107 height 160
click at [590, 225] on span "Image" at bounding box center [597, 234] width 33 height 19
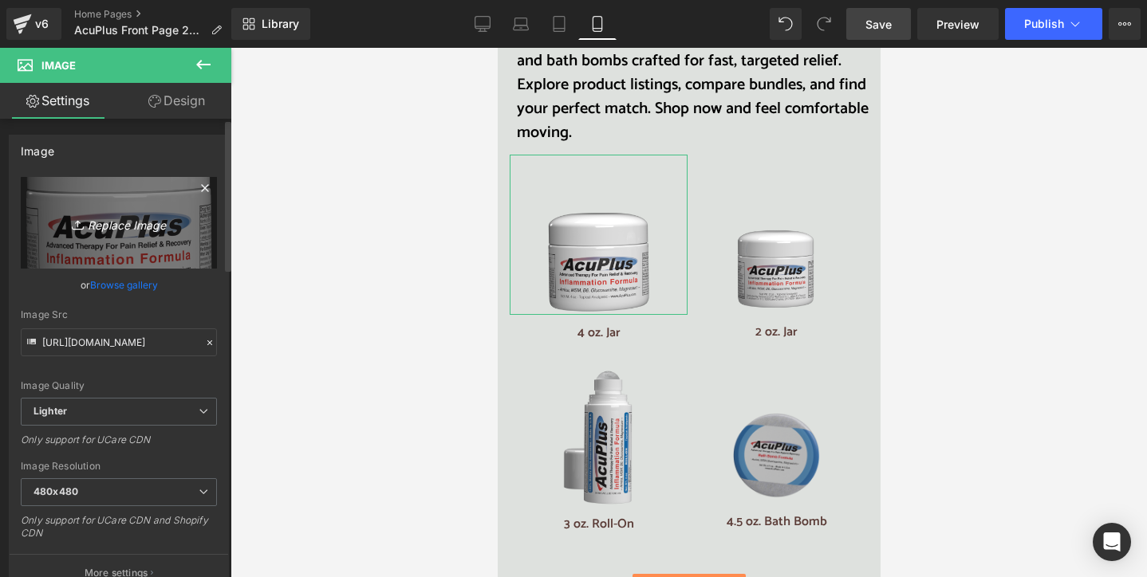
click at [131, 224] on icon "Replace Image" at bounding box center [119, 223] width 128 height 20
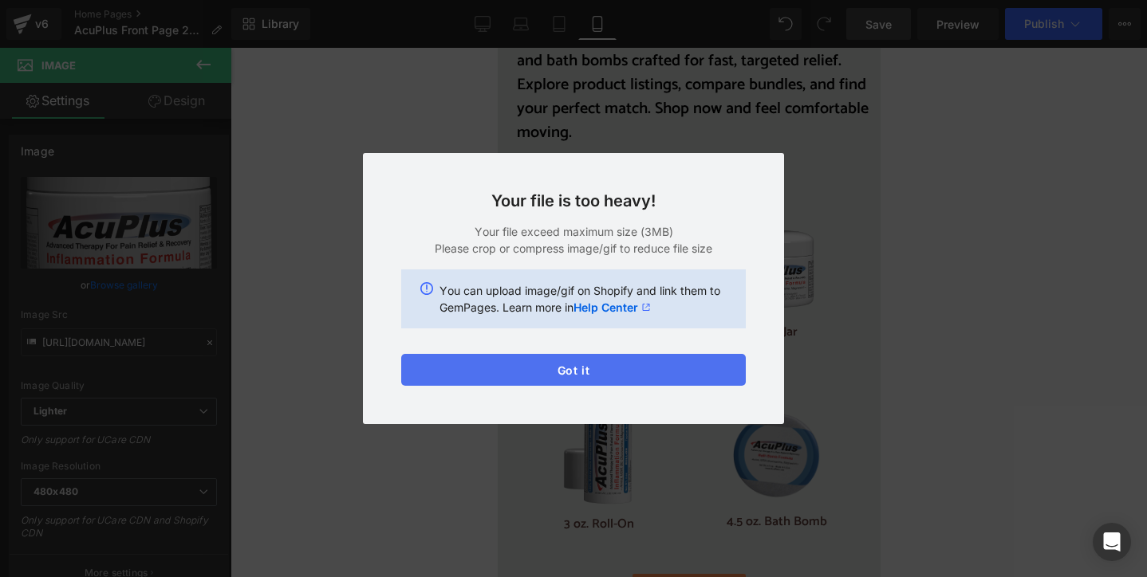
click at [713, 376] on button "Got it" at bounding box center [573, 370] width 345 height 32
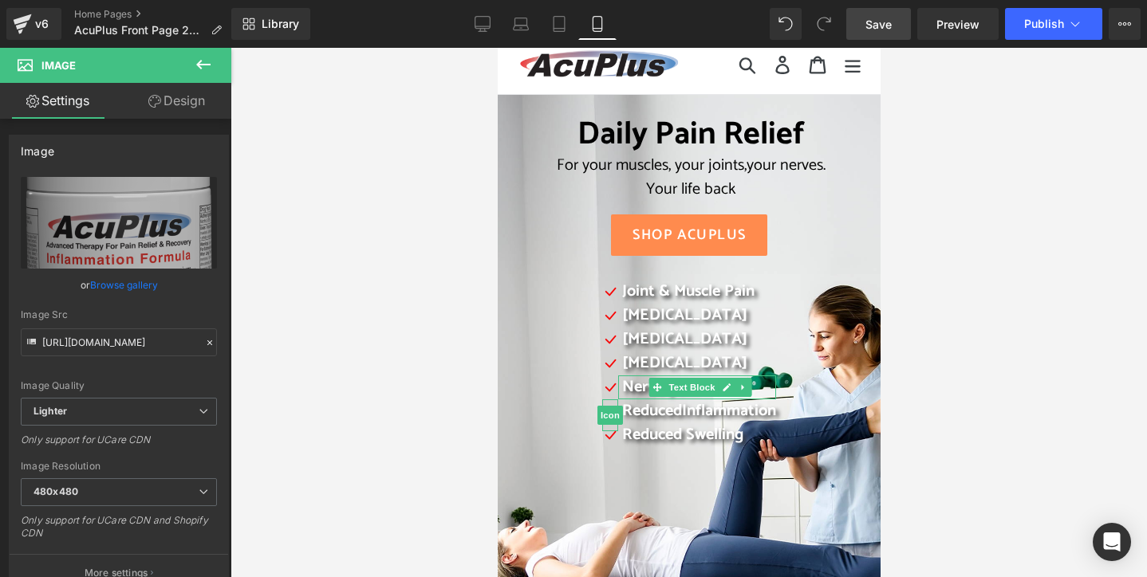
scroll to position [0, 0]
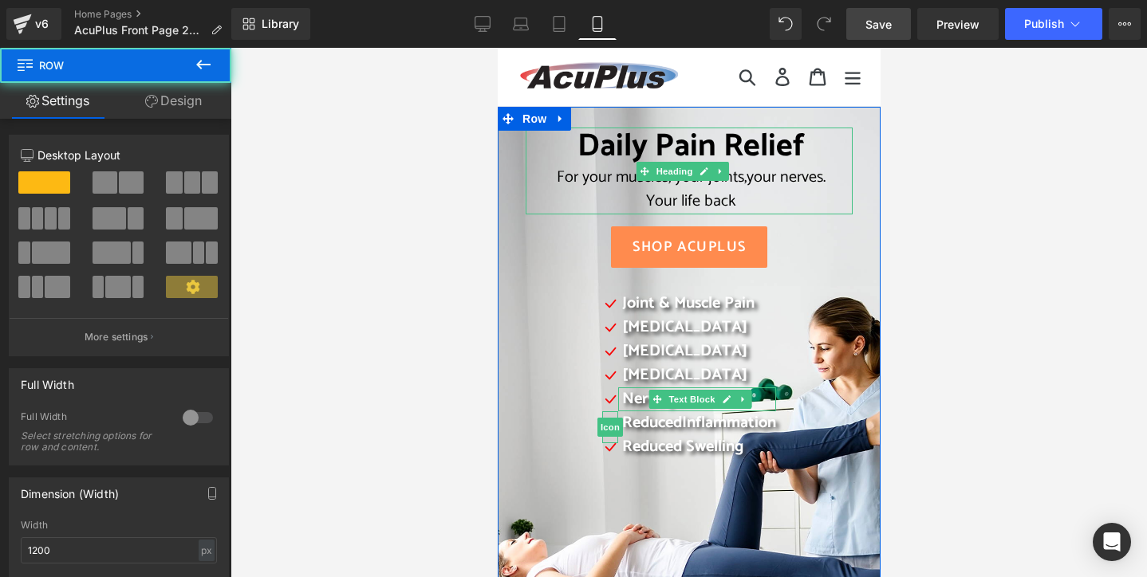
click at [509, 170] on div "Daily Pain Relief For your muscles, your joints, your nerves. Your life back He…" at bounding box center [688, 476] width 383 height 739
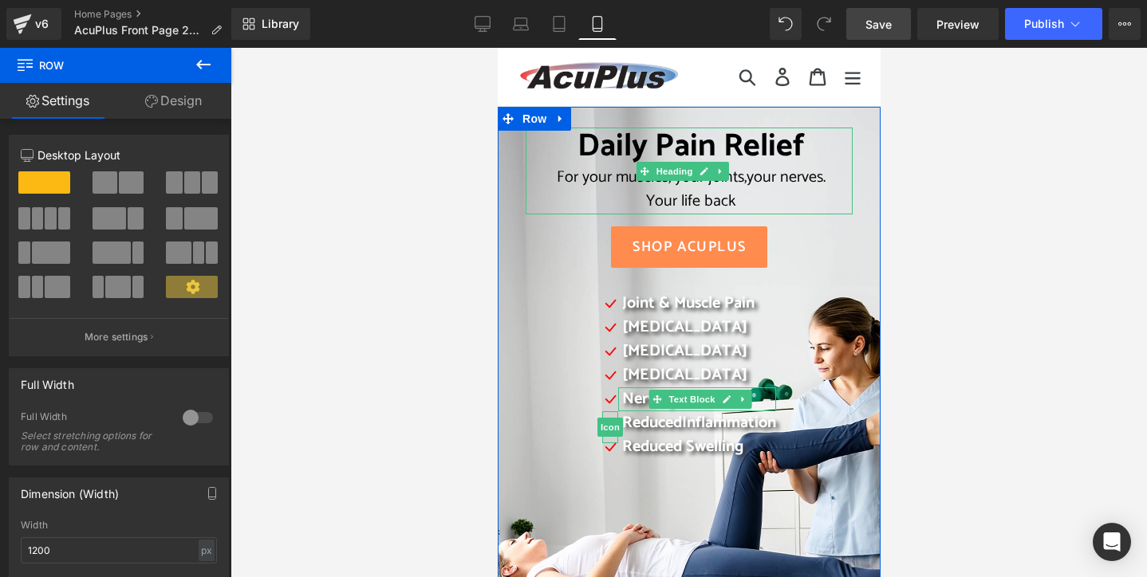
click at [176, 107] on link "Design" at bounding box center [174, 101] width 116 height 36
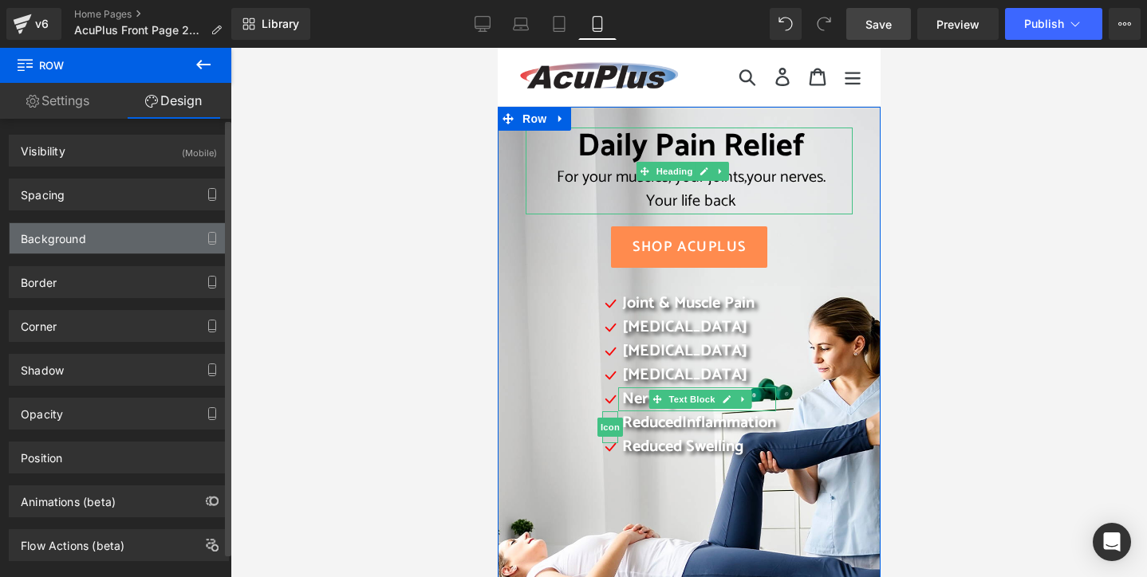
click at [108, 246] on div "Background" at bounding box center [119, 238] width 219 height 30
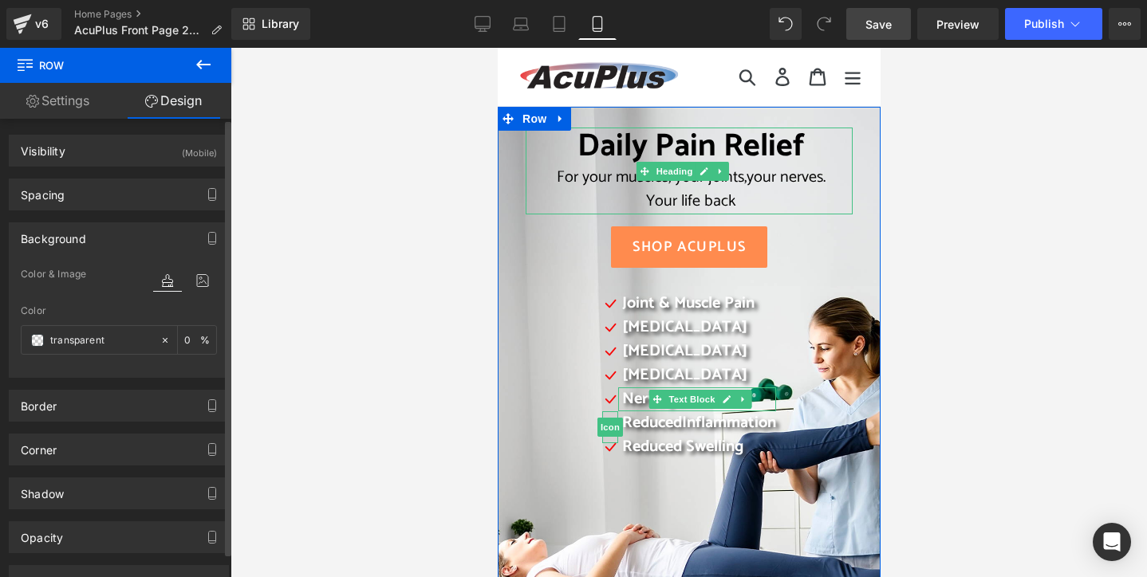
click at [203, 292] on div at bounding box center [185, 296] width 64 height 10
click at [199, 282] on icon at bounding box center [202, 280] width 29 height 21
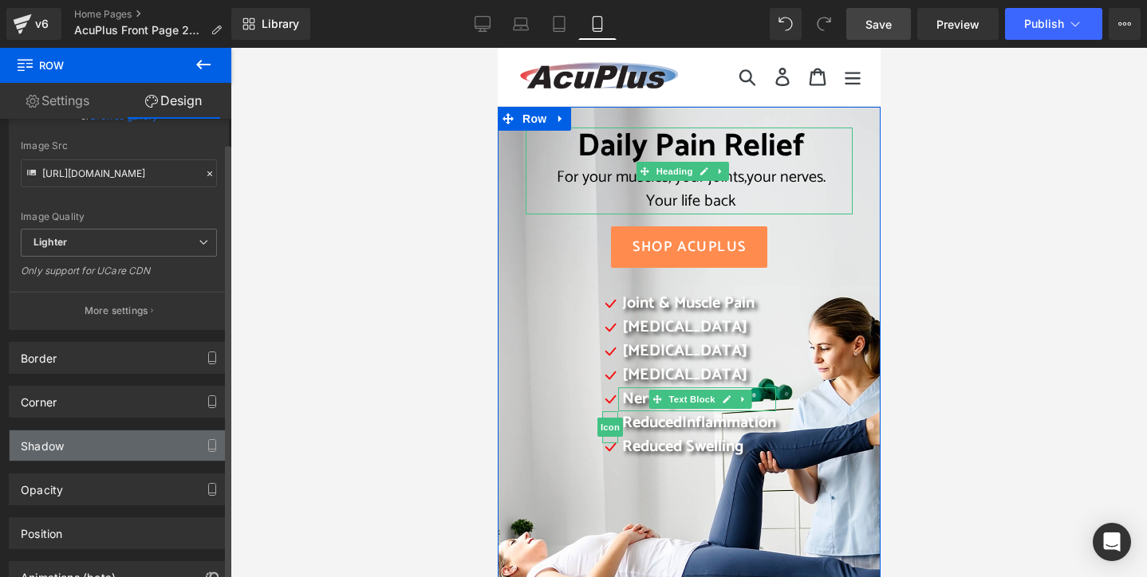
scroll to position [319, 0]
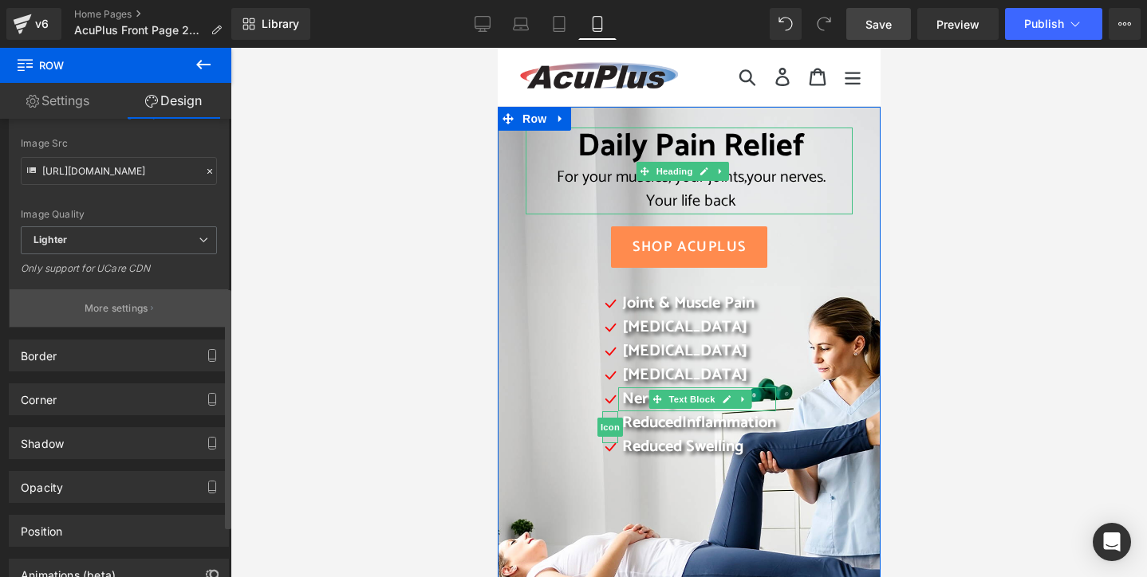
click at [124, 310] on p "More settings" at bounding box center [117, 308] width 64 height 14
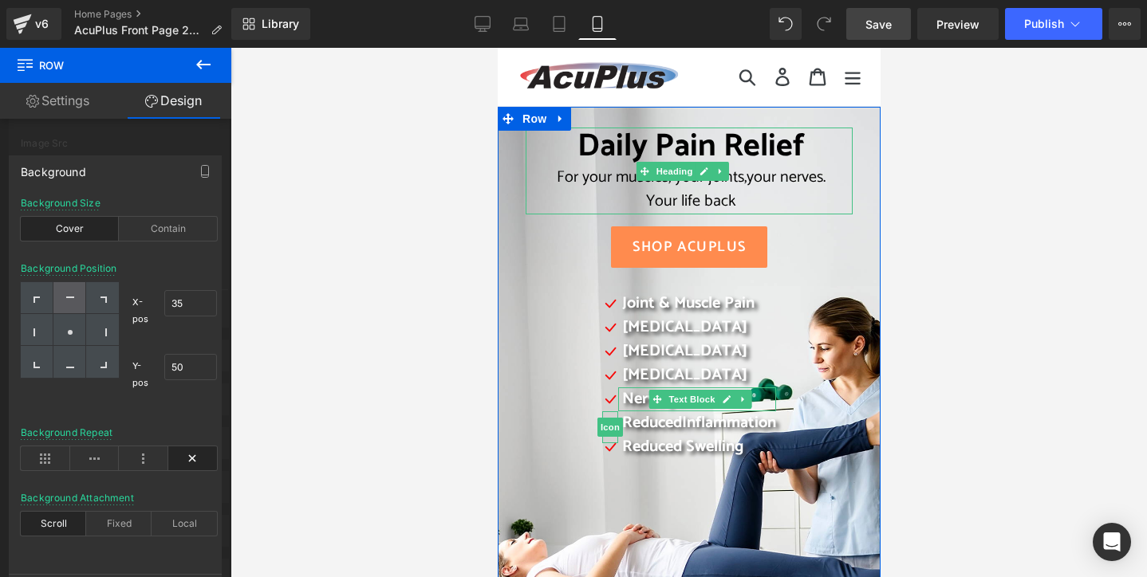
click at [72, 294] on div at bounding box center [69, 298] width 33 height 32
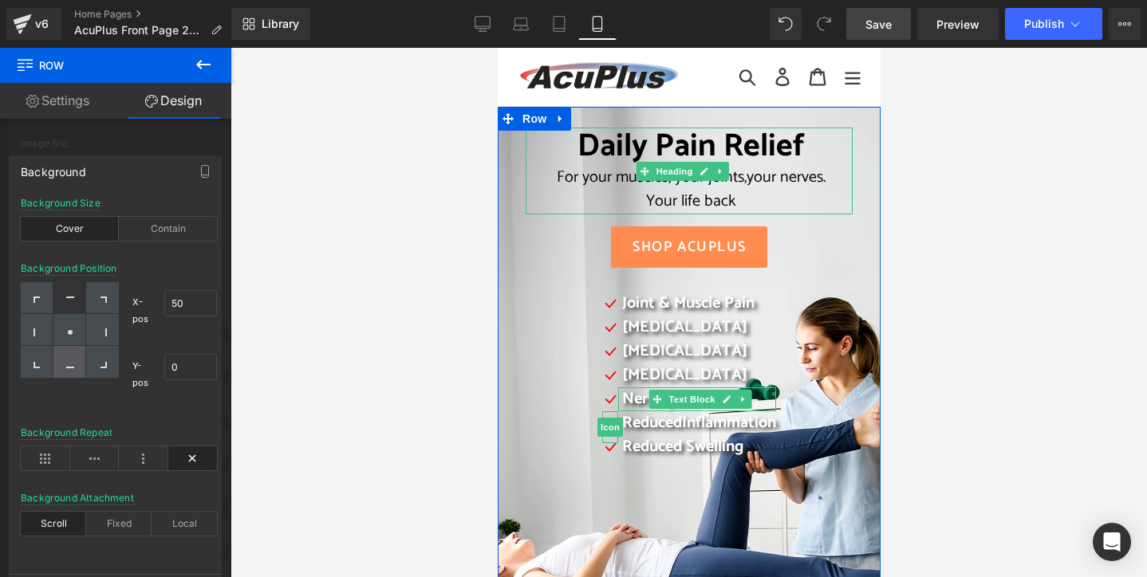
click at [69, 364] on icon at bounding box center [70, 364] width 8 height 8
click at [68, 364] on icon at bounding box center [70, 364] width 8 height 8
click at [77, 294] on div at bounding box center [69, 298] width 33 height 32
click at [73, 333] on icon at bounding box center [70, 333] width 8 height 8
click at [69, 364] on icon at bounding box center [70, 364] width 8 height 8
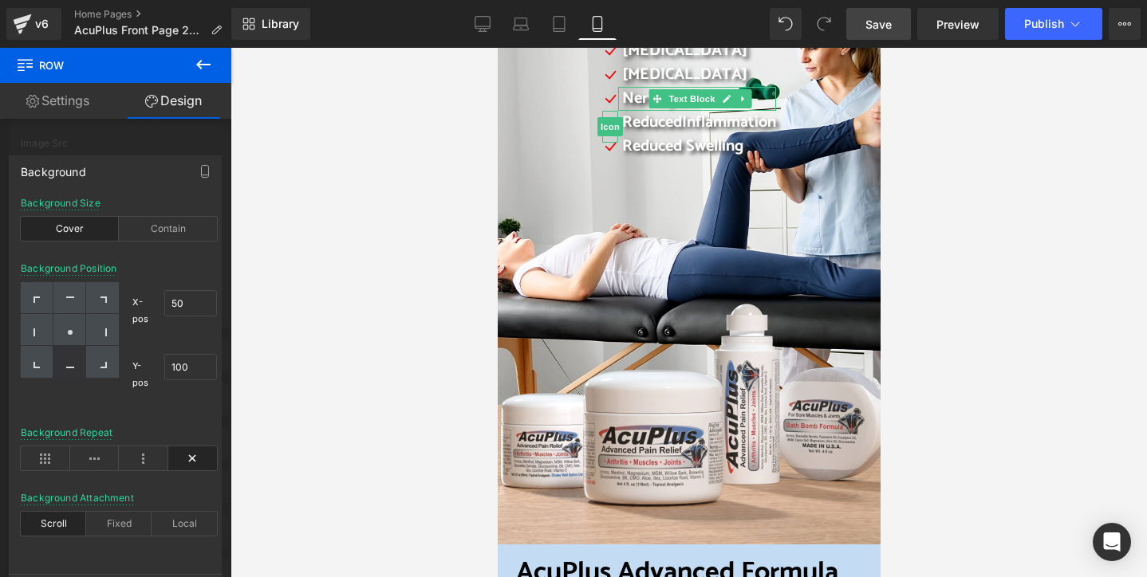
scroll to position [160, 0]
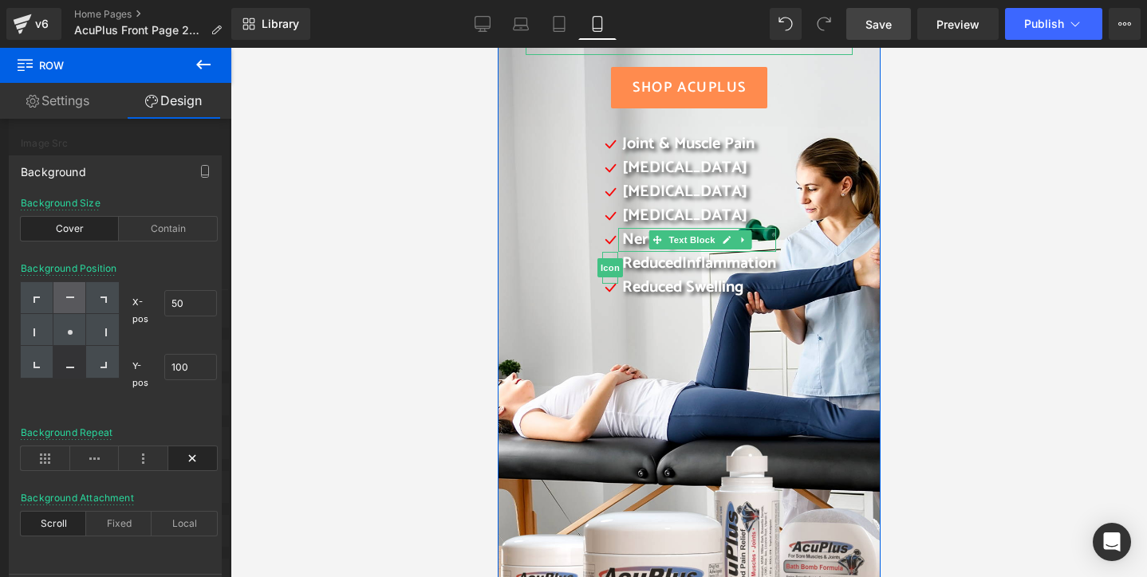
click at [72, 297] on icon at bounding box center [70, 298] width 8 height 2
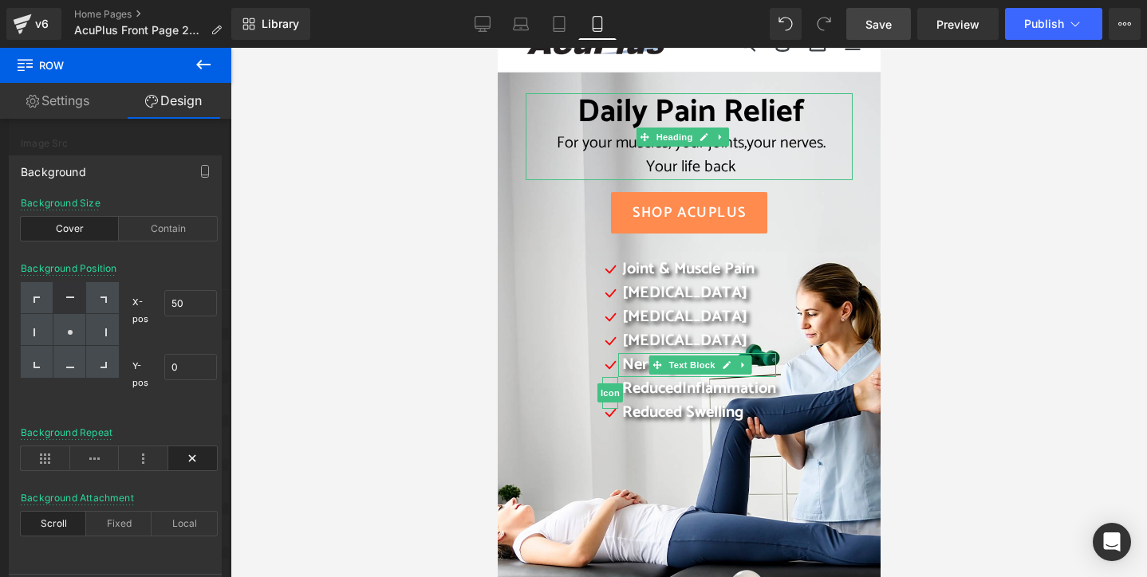
scroll to position [0, 0]
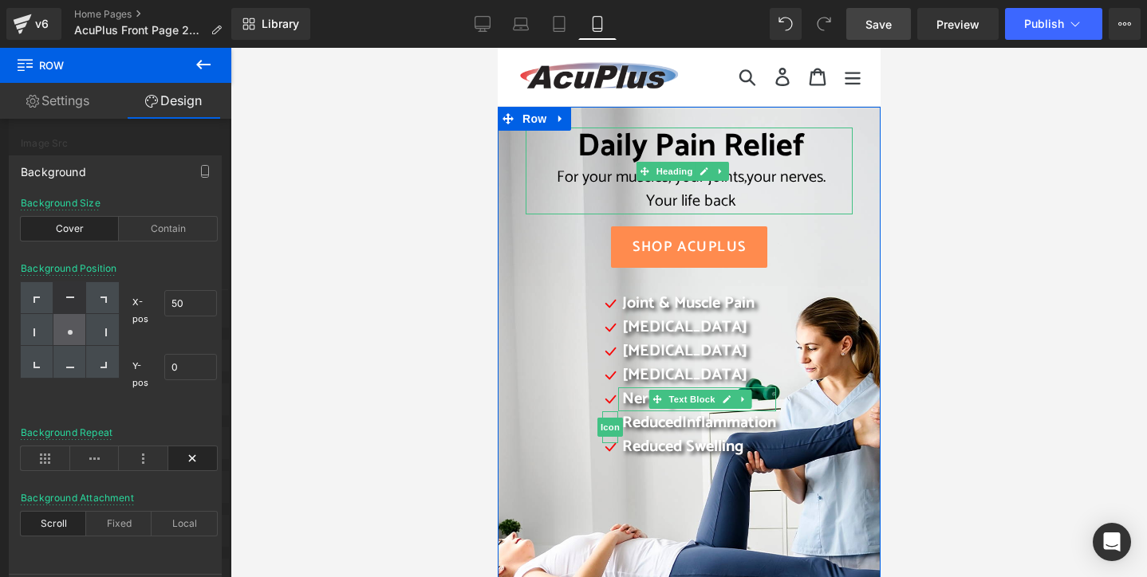
click at [71, 329] on icon at bounding box center [70, 333] width 8 height 8
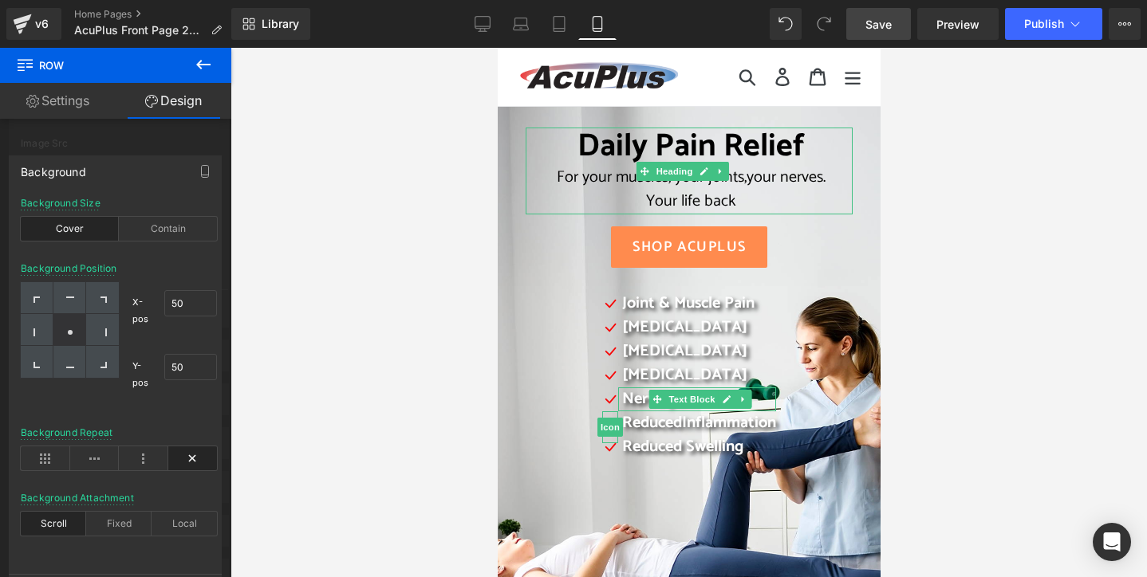
click at [372, 321] on div at bounding box center [688, 313] width 916 height 530
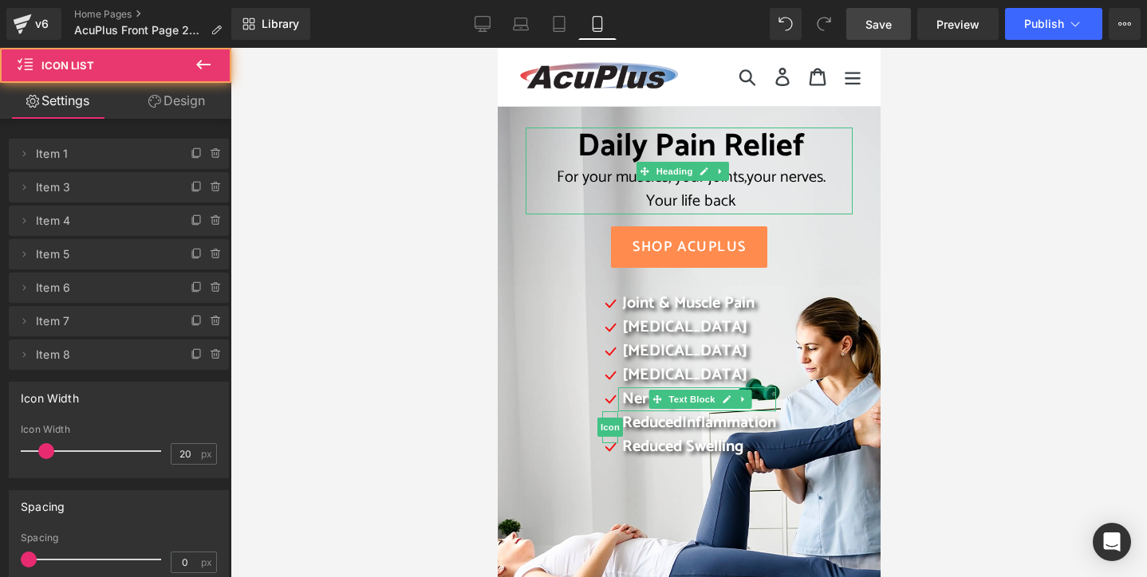
click at [529, 475] on div "Icon Joint & Muscle Pain Text Block Icon [MEDICAL_DATA] Text Block Icon [MEDICA…" at bounding box center [688, 405] width 325 height 226
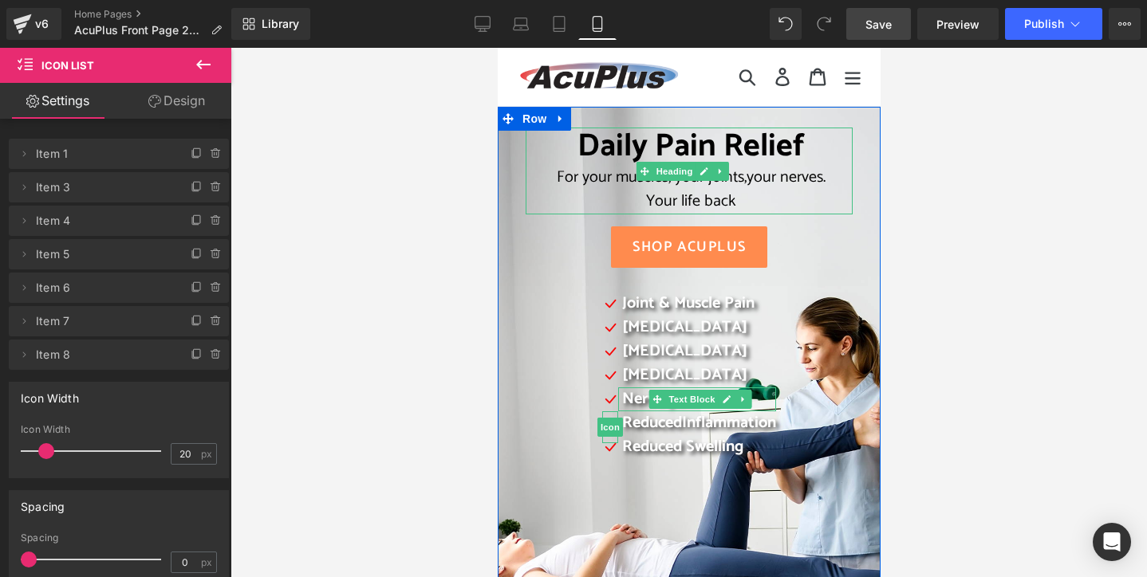
click at [508, 158] on div "Daily Pain Relief For your muscles, your joints, your nerves. Your life back He…" at bounding box center [688, 476] width 383 height 739
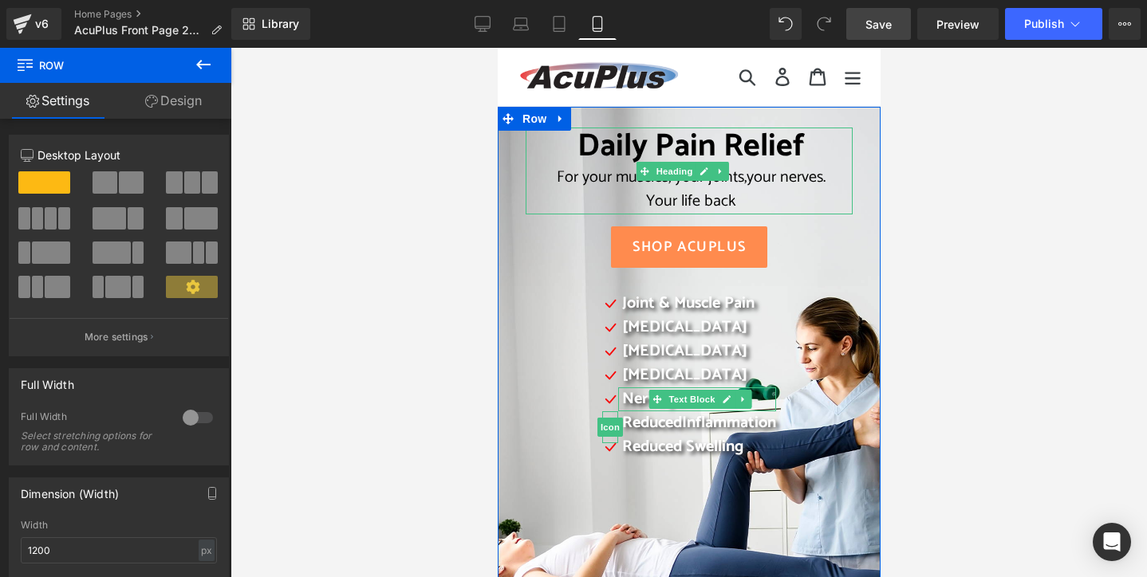
click at [195, 101] on link "Design" at bounding box center [174, 101] width 116 height 36
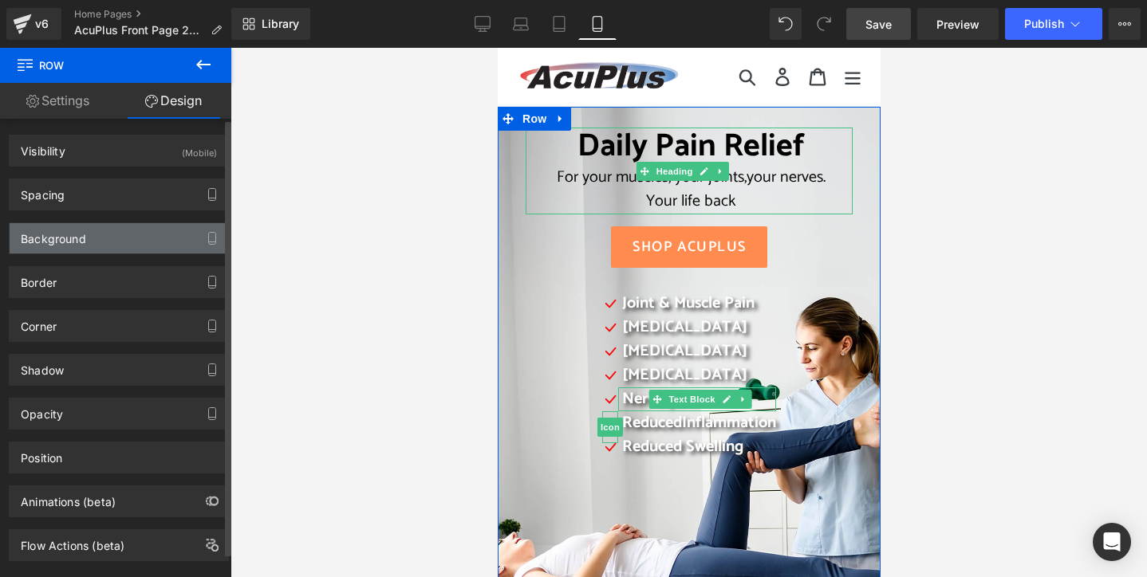
click at [120, 235] on div "Background" at bounding box center [119, 238] width 219 height 30
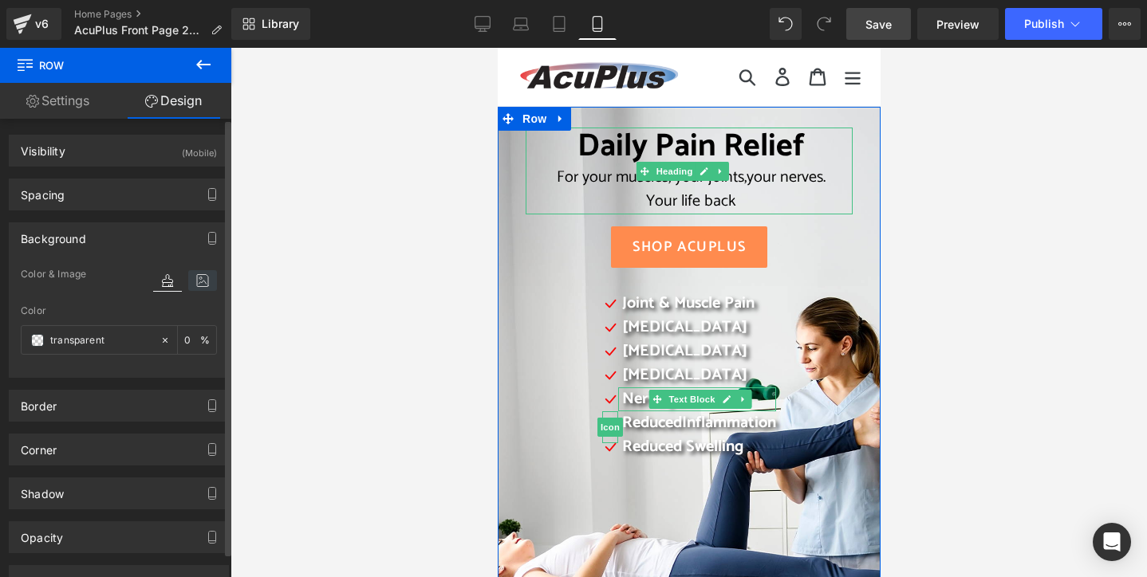
click at [198, 279] on icon at bounding box center [202, 280] width 29 height 21
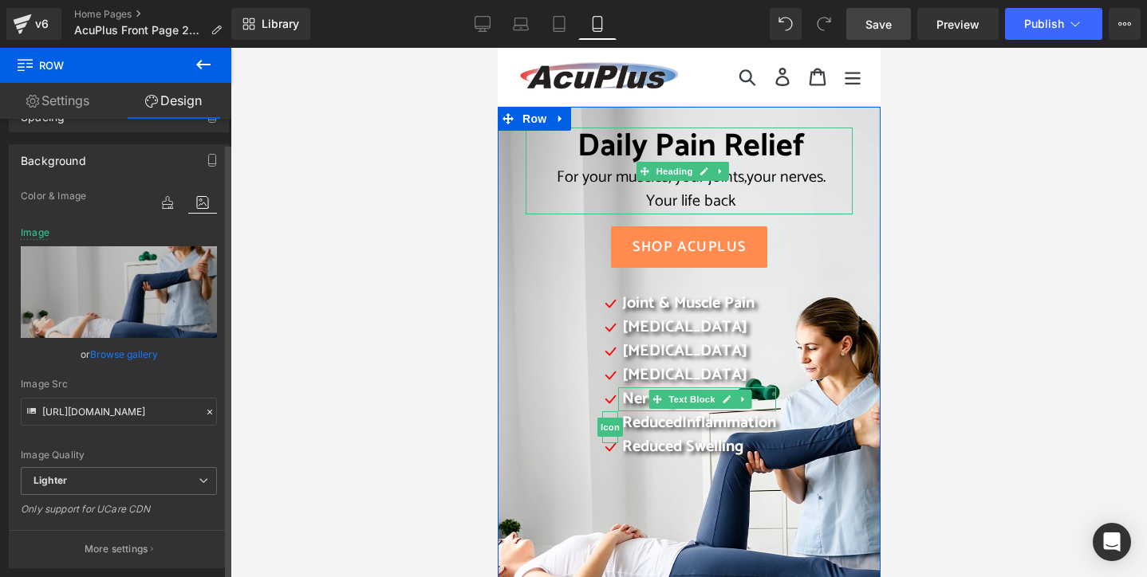
scroll to position [160, 0]
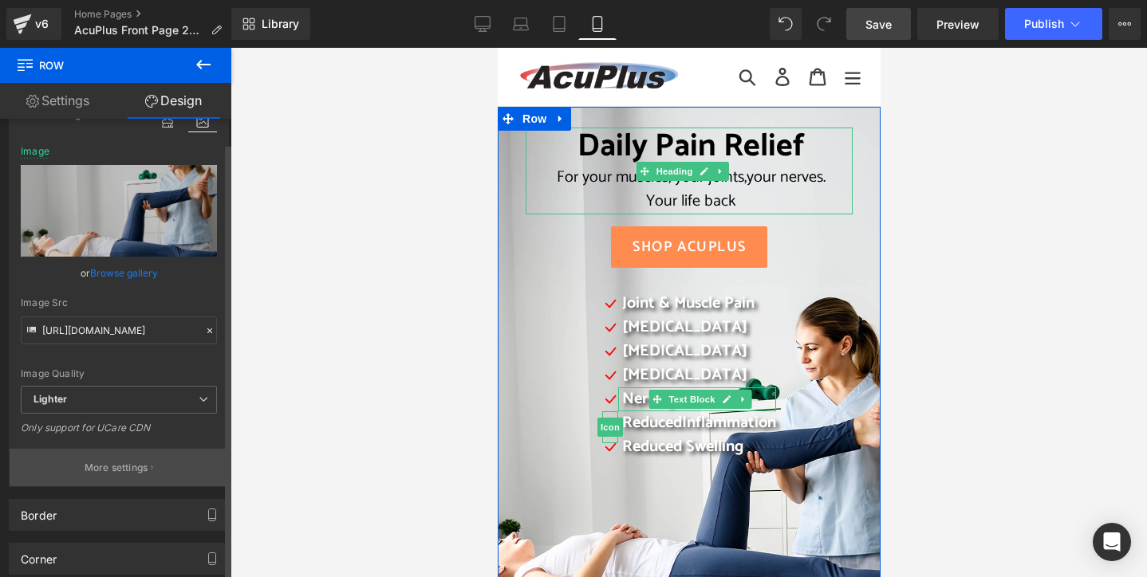
click at [132, 469] on p "More settings" at bounding box center [117, 468] width 64 height 14
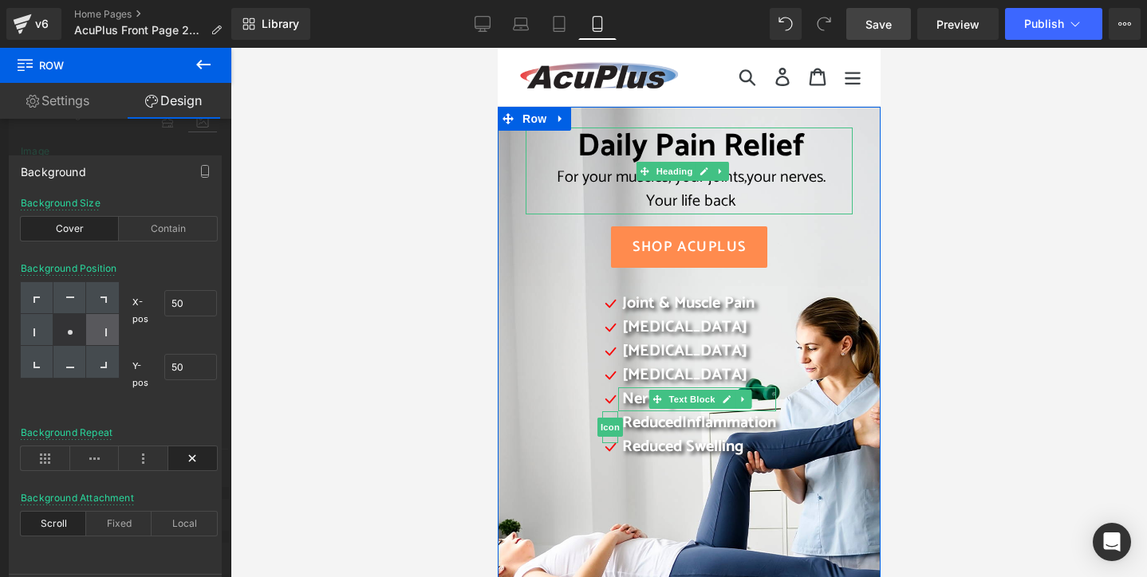
click at [108, 331] on div at bounding box center [102, 330] width 33 height 32
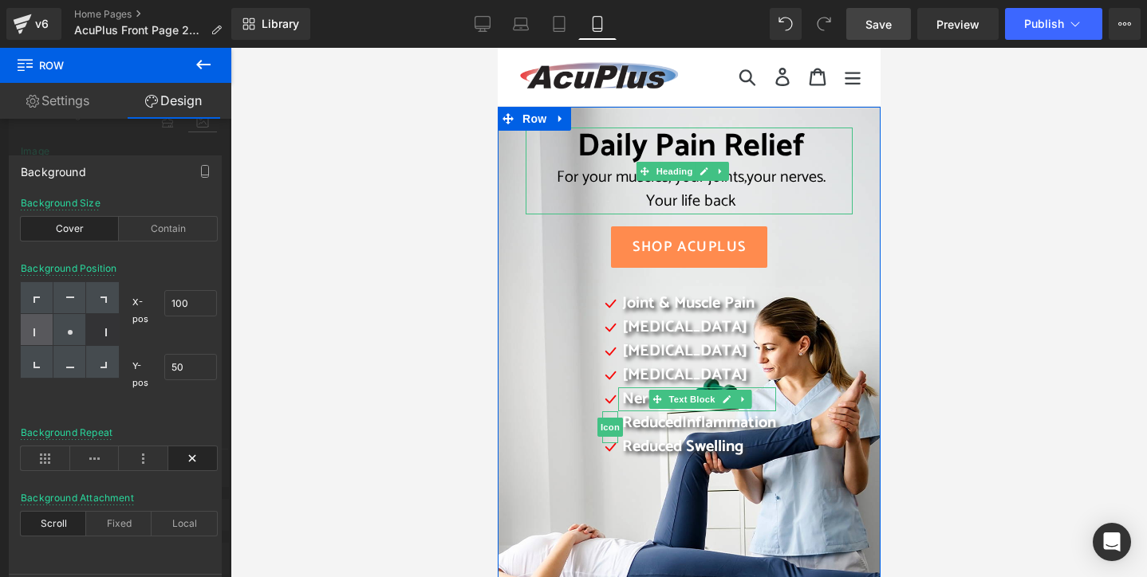
click at [37, 329] on icon at bounding box center [37, 333] width 8 height 8
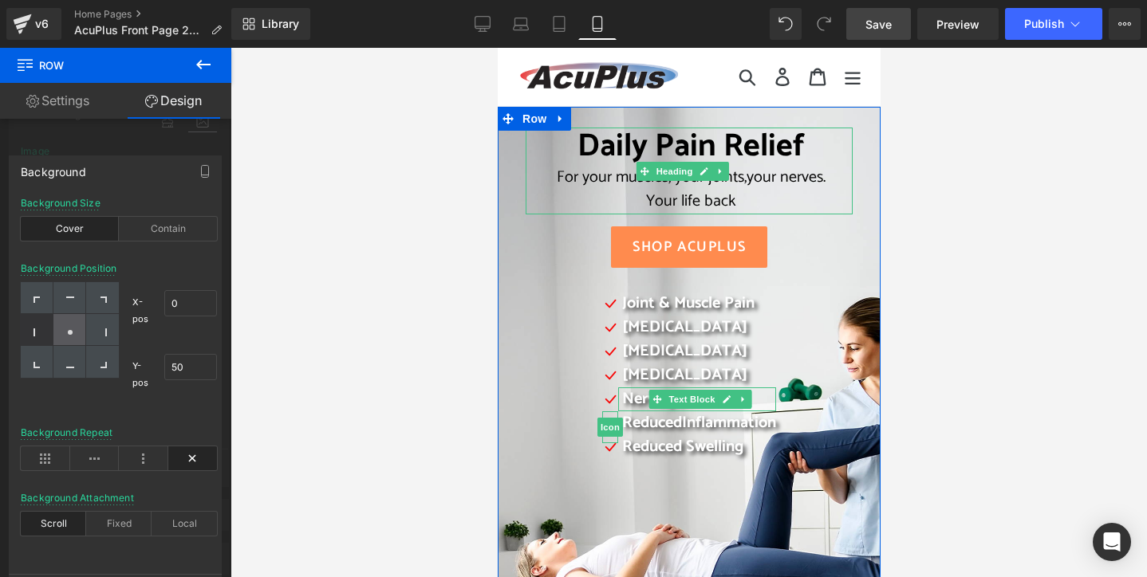
click at [66, 332] on icon at bounding box center [70, 333] width 8 height 8
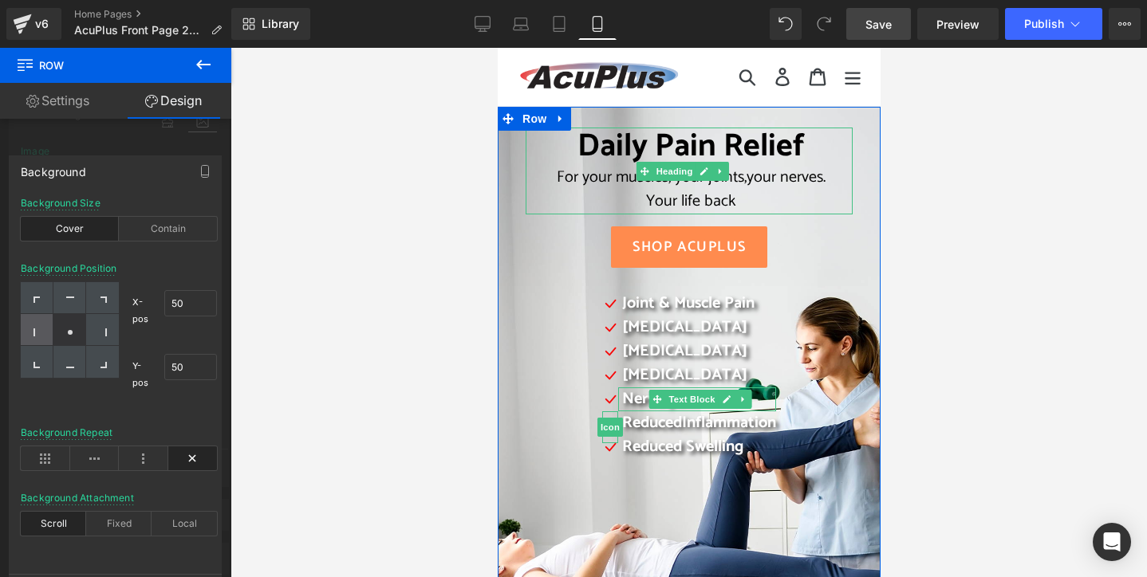
click at [37, 329] on icon at bounding box center [37, 333] width 8 height 8
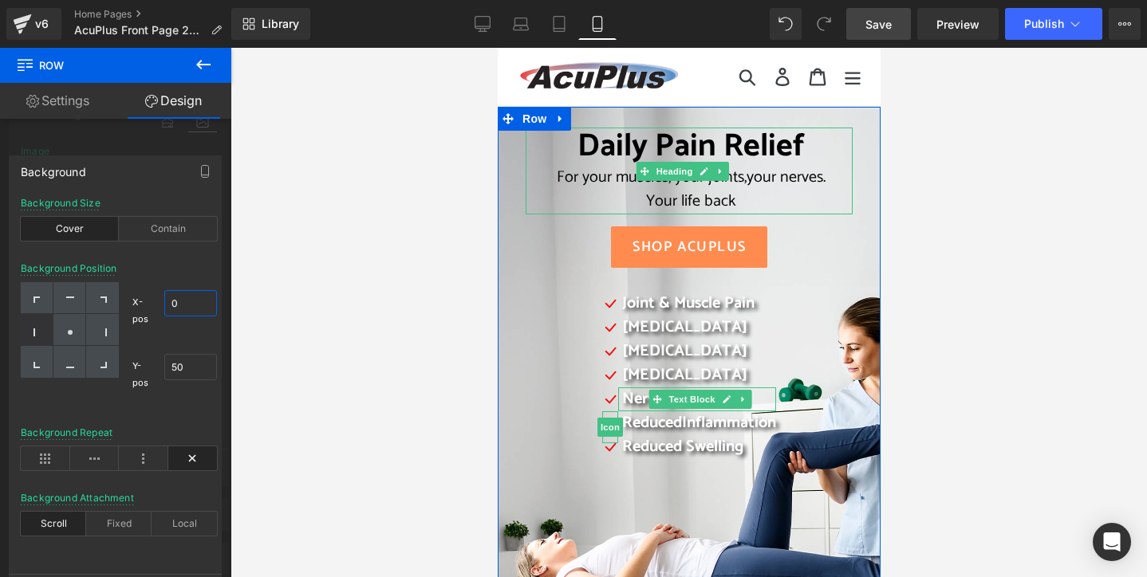
click at [169, 304] on input "0" at bounding box center [190, 303] width 53 height 26
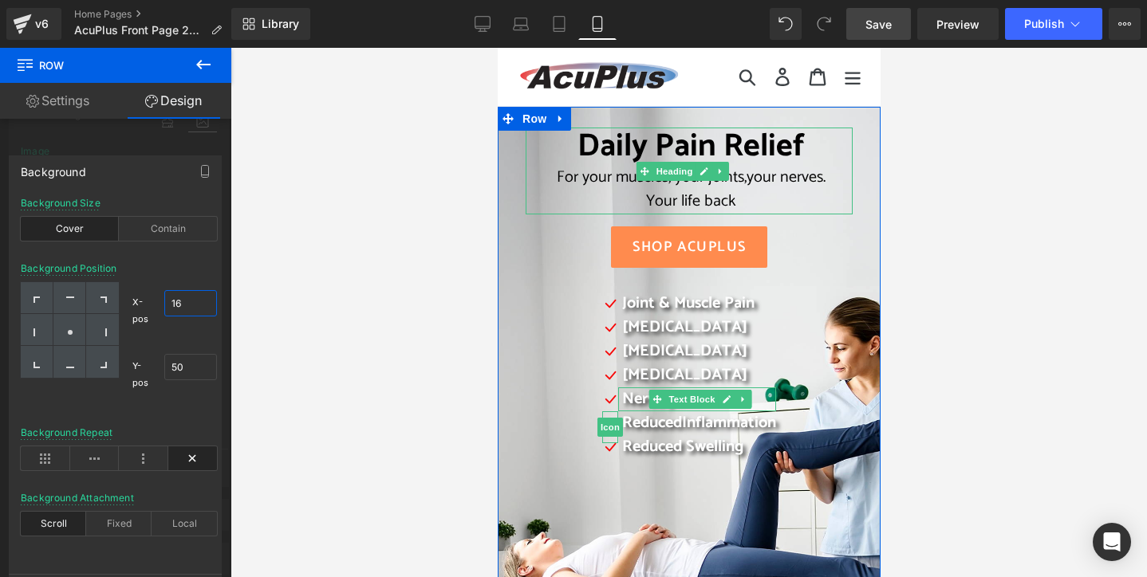
click at [170, 302] on input "16" at bounding box center [190, 303] width 53 height 26
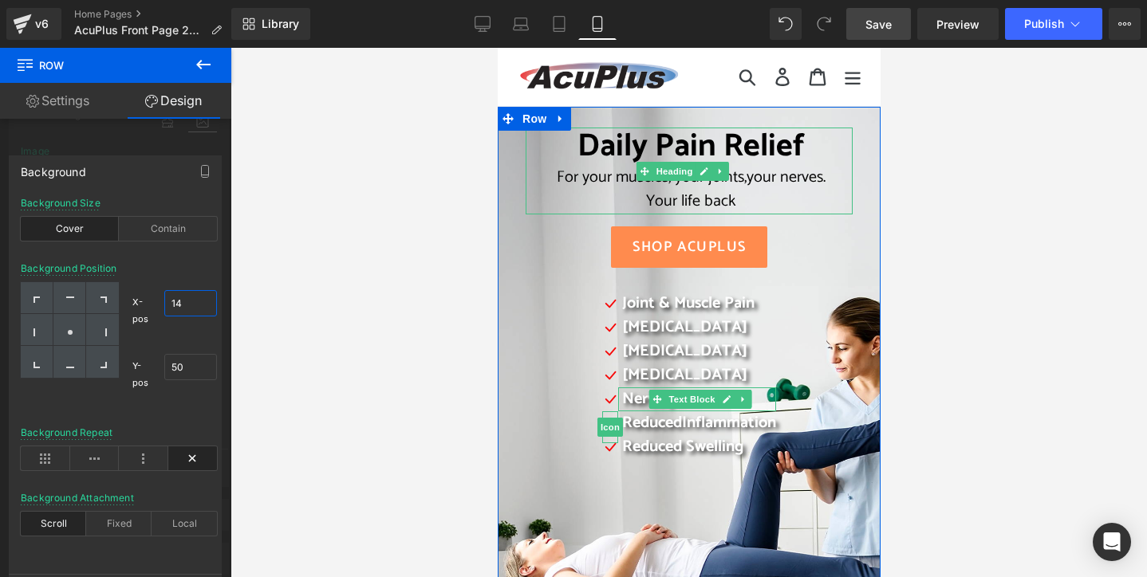
drag, startPoint x: 171, startPoint y: 301, endPoint x: 182, endPoint y: 304, distance: 11.4
click at [182, 304] on input "14" at bounding box center [190, 303] width 53 height 26
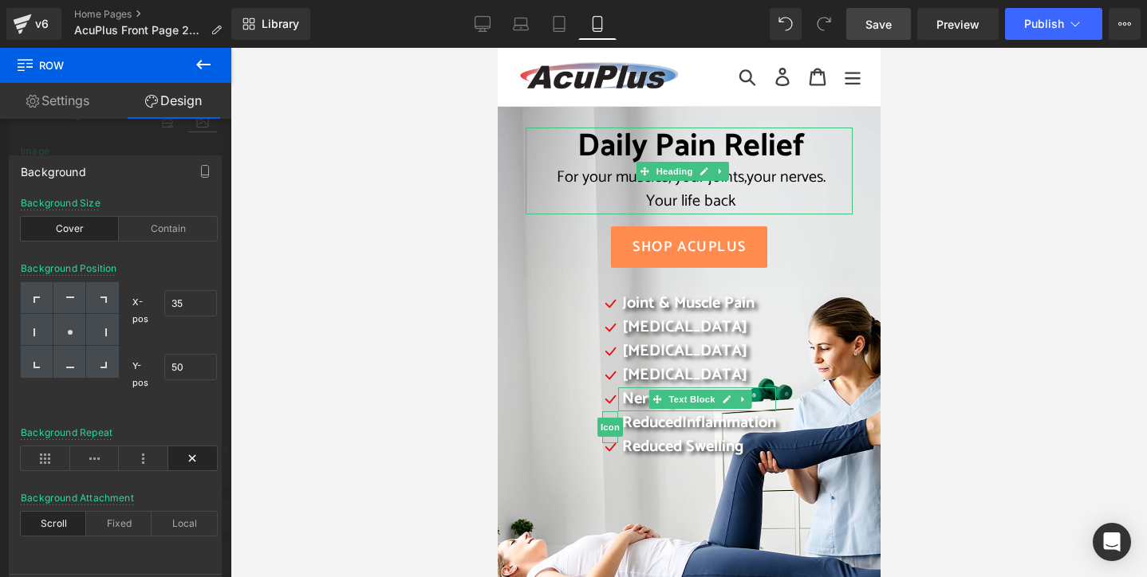
click at [303, 362] on div at bounding box center [688, 313] width 916 height 530
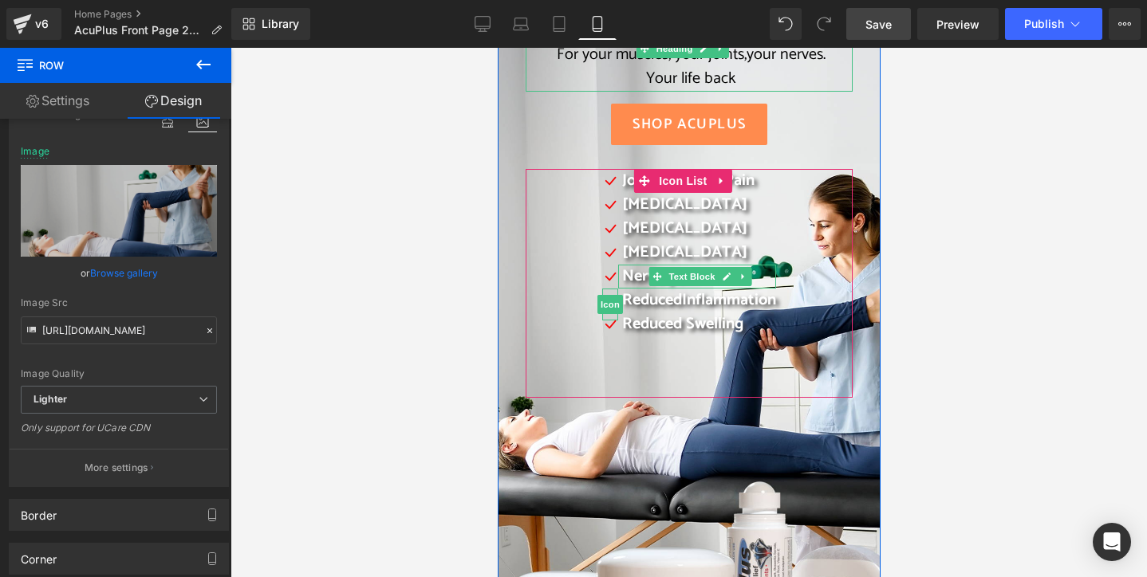
scroll to position [0, 0]
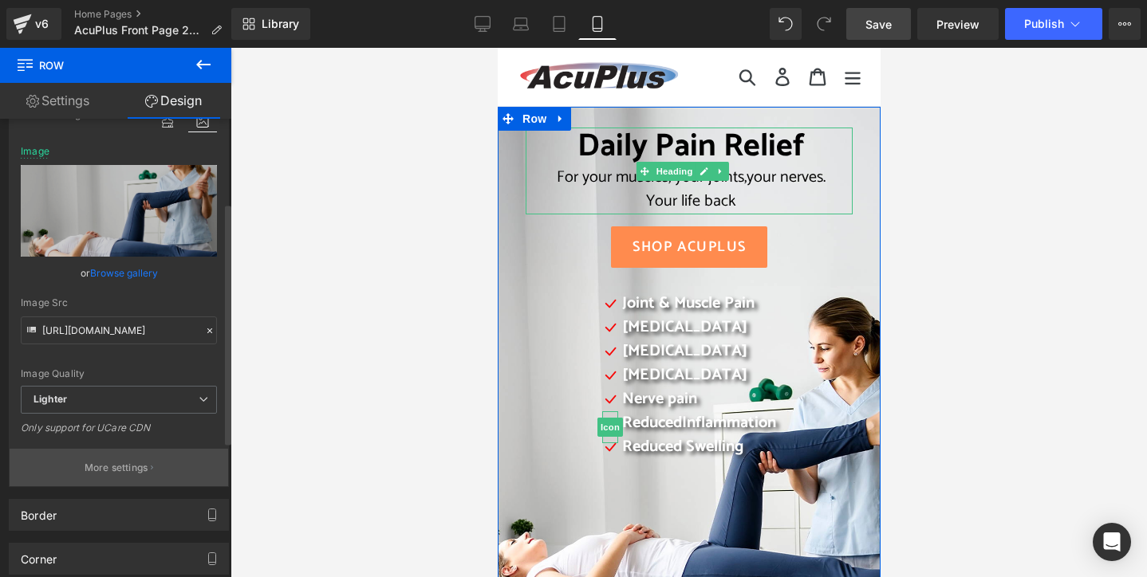
click at [121, 466] on p "More settings" at bounding box center [117, 468] width 64 height 14
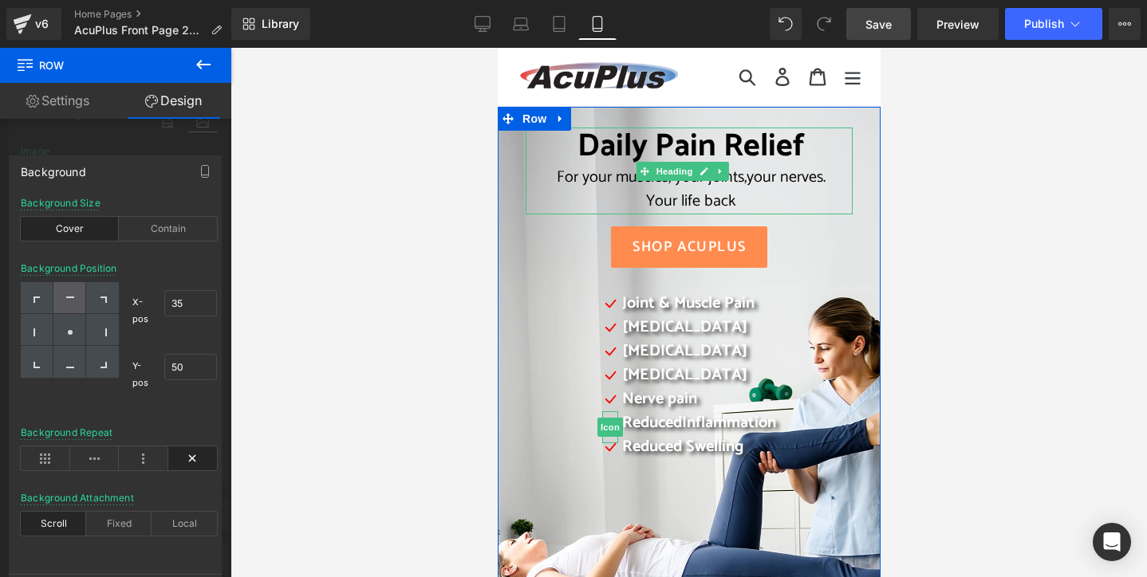
click at [71, 298] on icon at bounding box center [70, 301] width 8 height 8
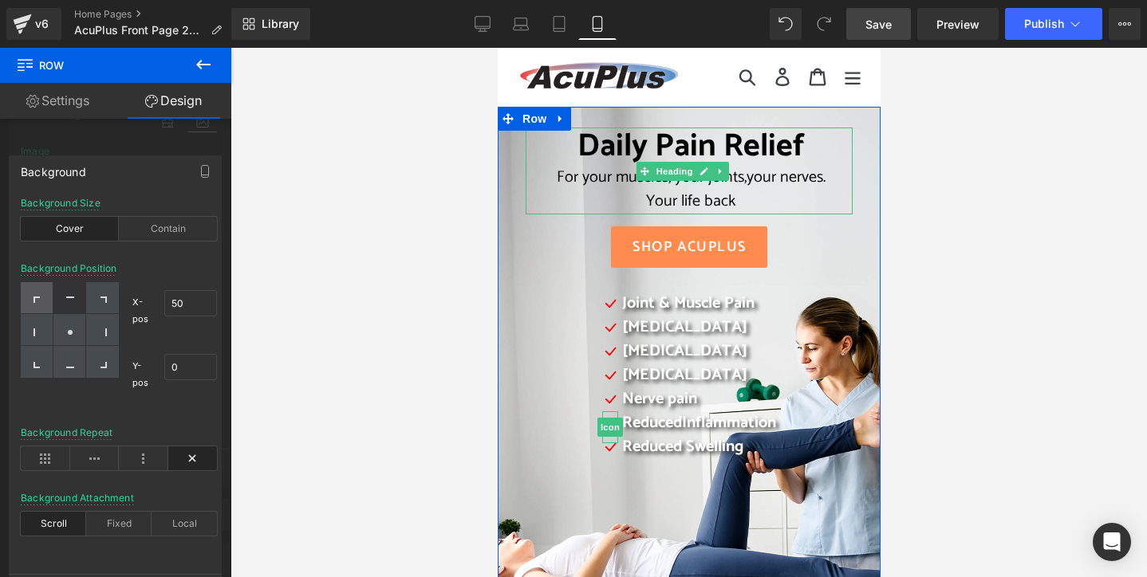
click at [45, 302] on div at bounding box center [37, 298] width 33 height 32
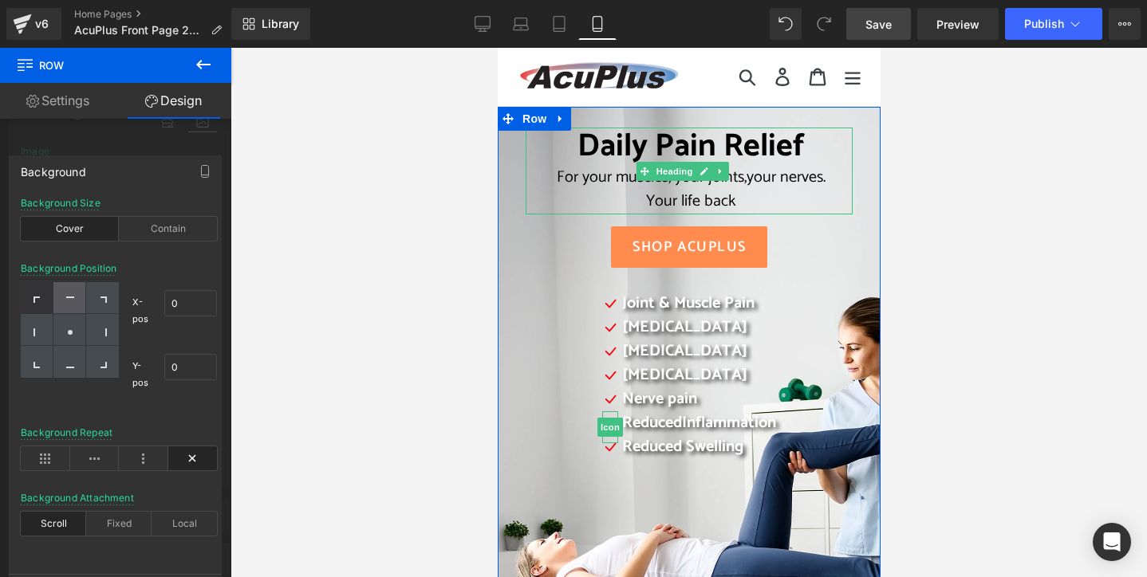
click at [64, 295] on div at bounding box center [69, 298] width 33 height 32
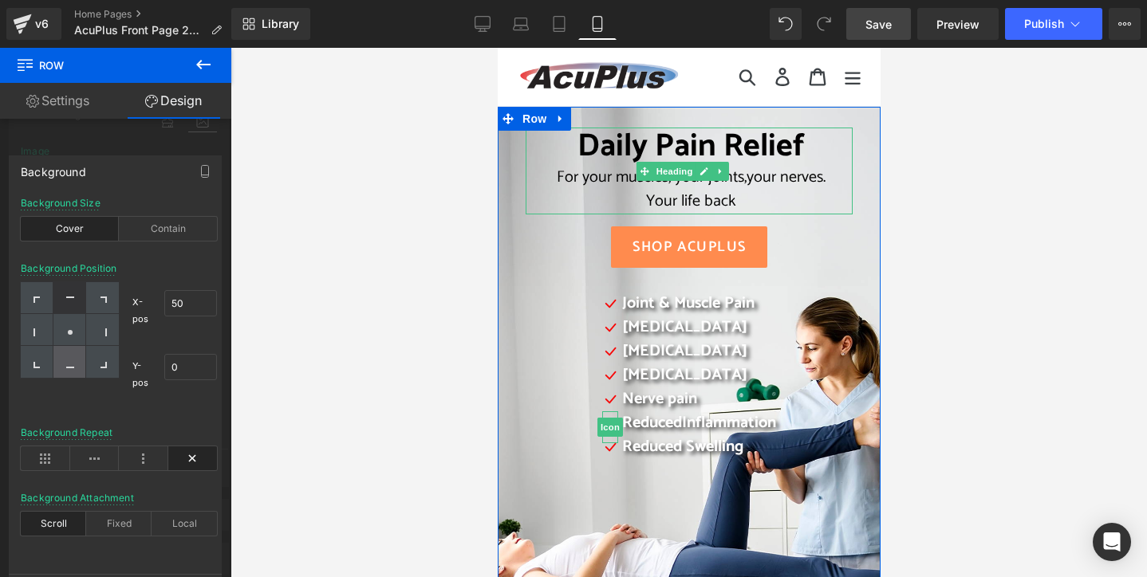
click at [64, 360] on div at bounding box center [69, 362] width 33 height 32
click at [69, 301] on icon at bounding box center [70, 301] width 8 height 8
click at [176, 302] on input "50" at bounding box center [190, 303] width 53 height 26
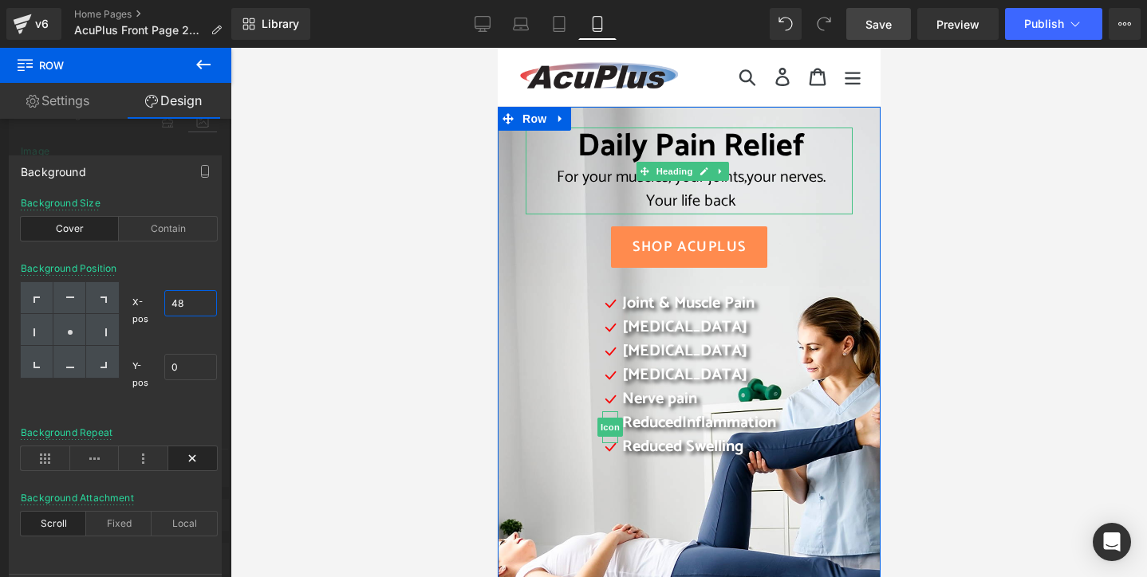
drag, startPoint x: 183, startPoint y: 301, endPoint x: 166, endPoint y: 304, distance: 17.0
click at [166, 304] on input "48" at bounding box center [190, 303] width 53 height 26
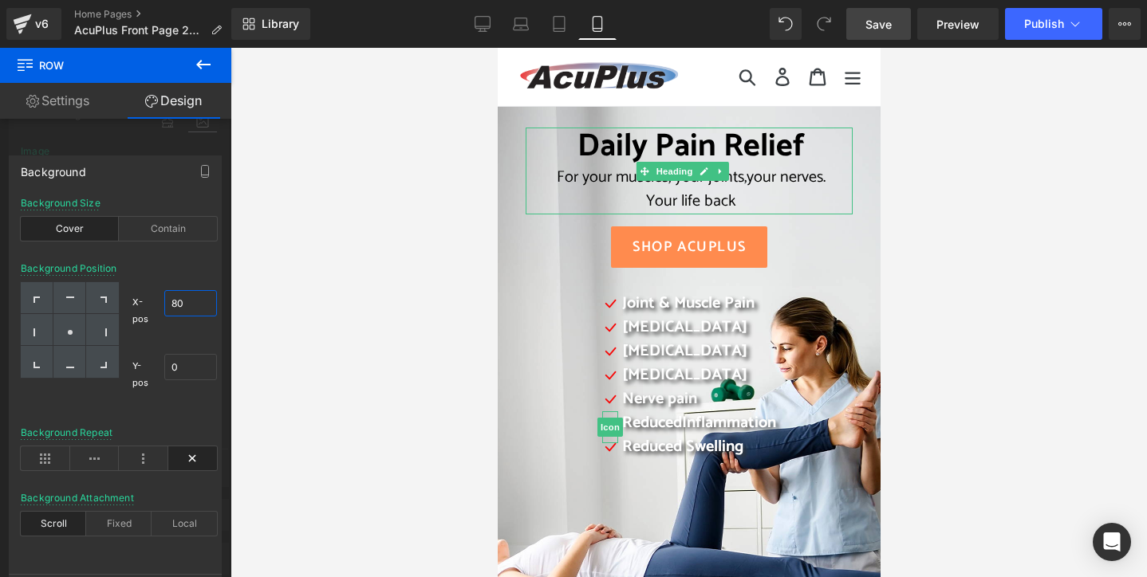
scroll to position [80, 0]
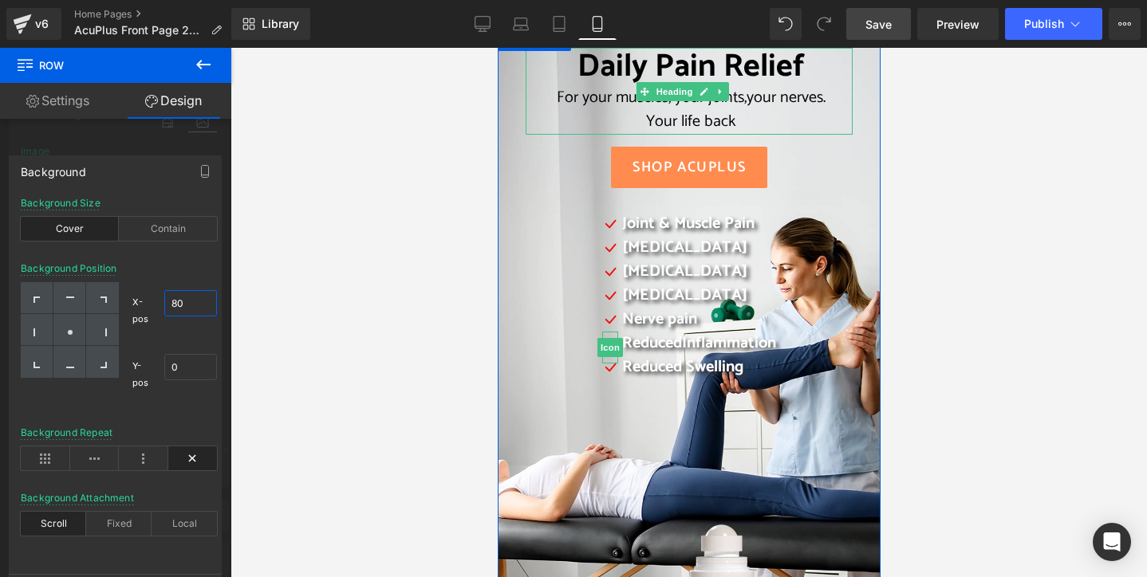
click at [177, 301] on input "80" at bounding box center [190, 303] width 53 height 26
drag, startPoint x: 187, startPoint y: 302, endPoint x: 171, endPoint y: 303, distance: 16.0
click at [171, 303] on input "79" at bounding box center [190, 303] width 53 height 26
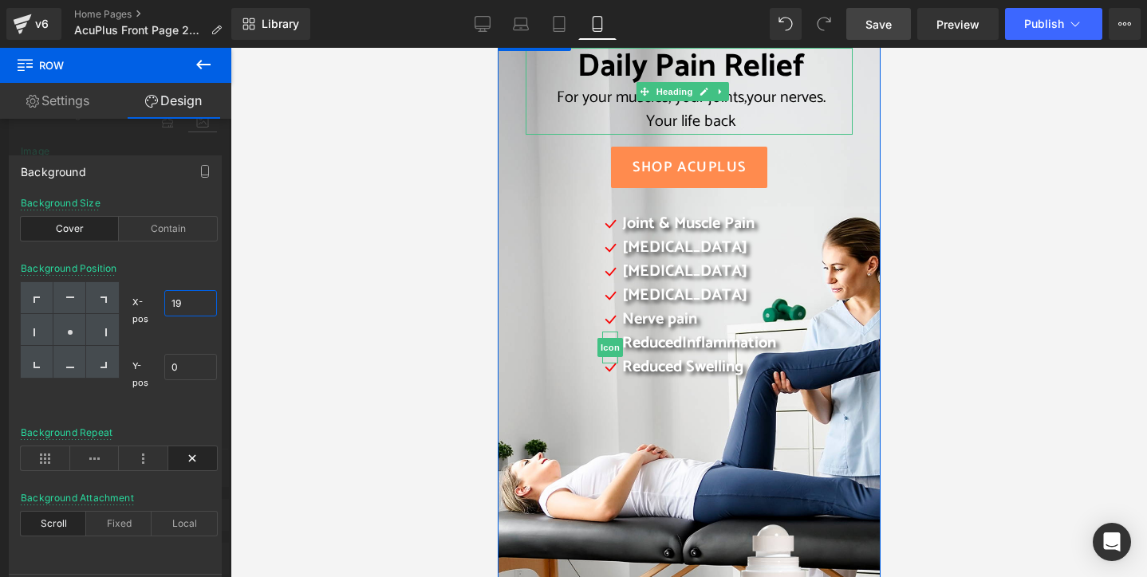
click at [177, 304] on input "19" at bounding box center [190, 303] width 53 height 26
drag, startPoint x: 191, startPoint y: 306, endPoint x: 167, endPoint y: 305, distance: 23.9
click at [167, 305] on input "19" at bounding box center [190, 303] width 53 height 26
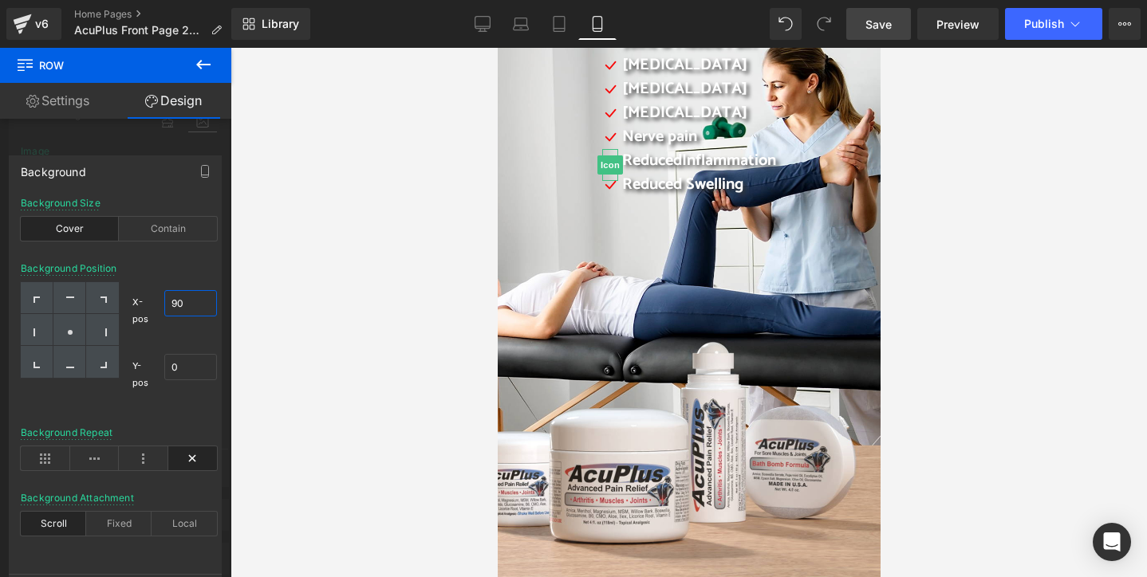
scroll to position [319, 0]
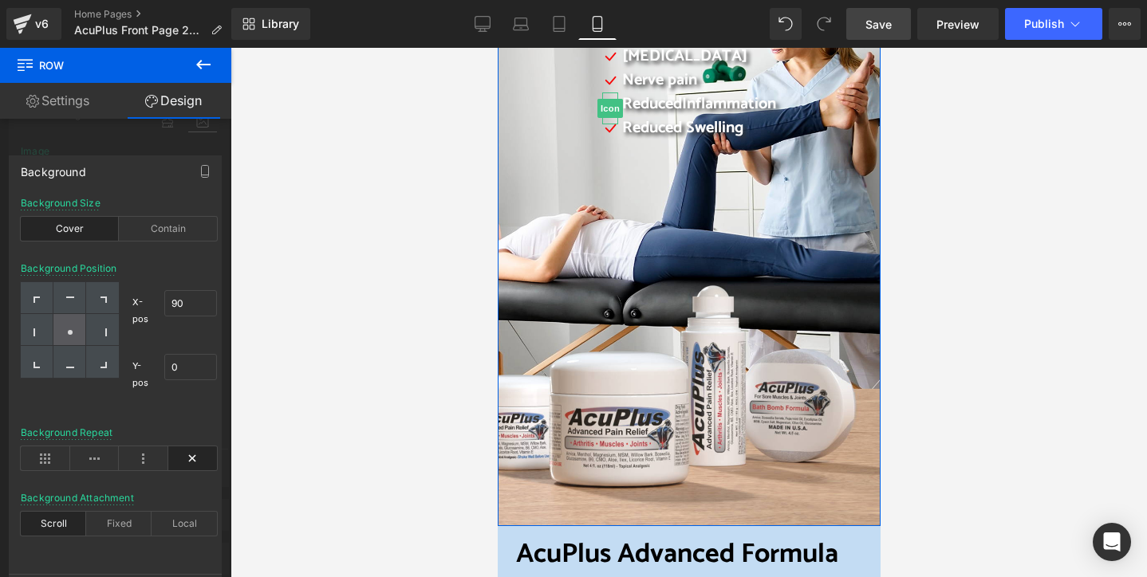
click at [66, 331] on icon at bounding box center [70, 333] width 8 height 8
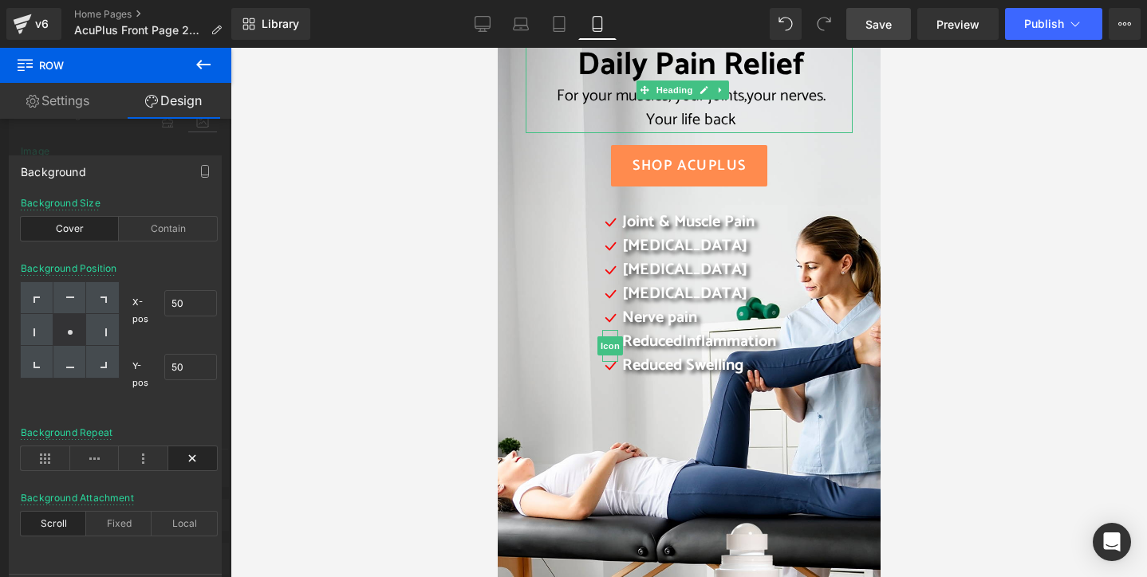
scroll to position [80, 0]
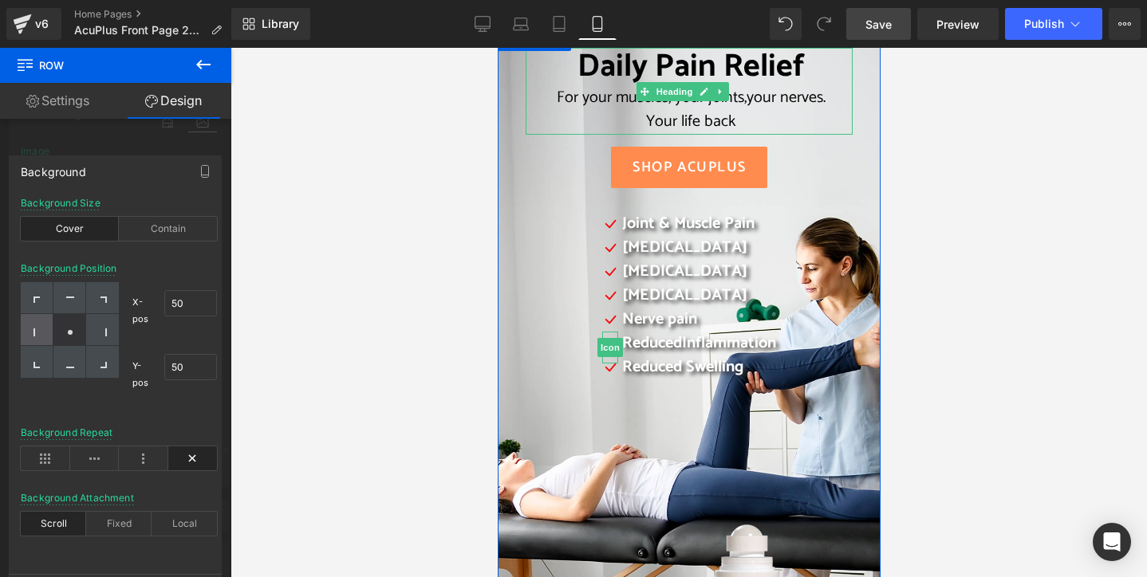
click at [40, 325] on div at bounding box center [37, 330] width 33 height 32
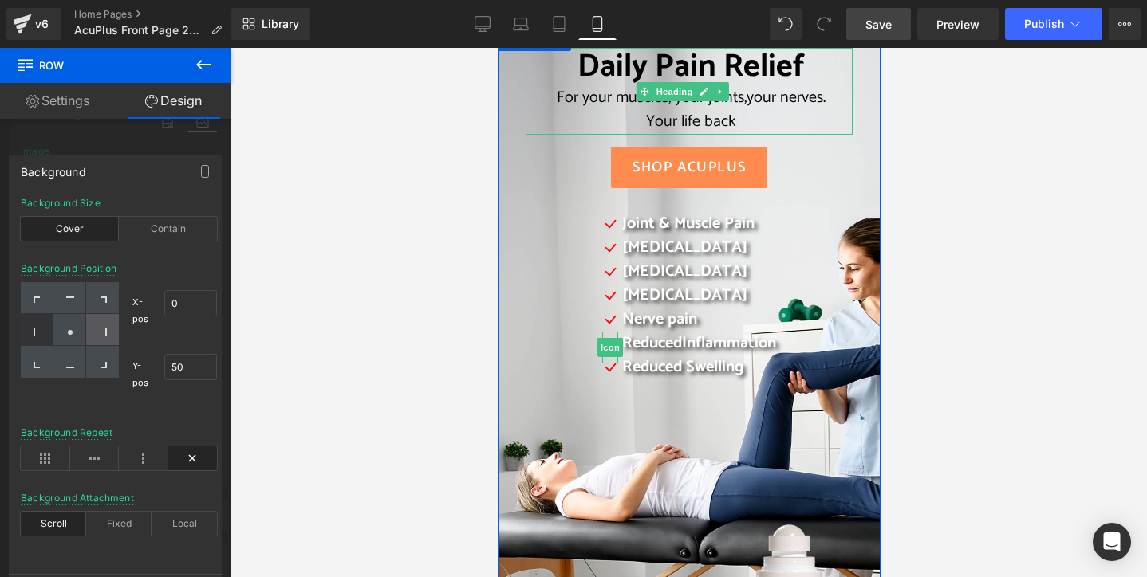
click at [105, 324] on div at bounding box center [102, 330] width 33 height 32
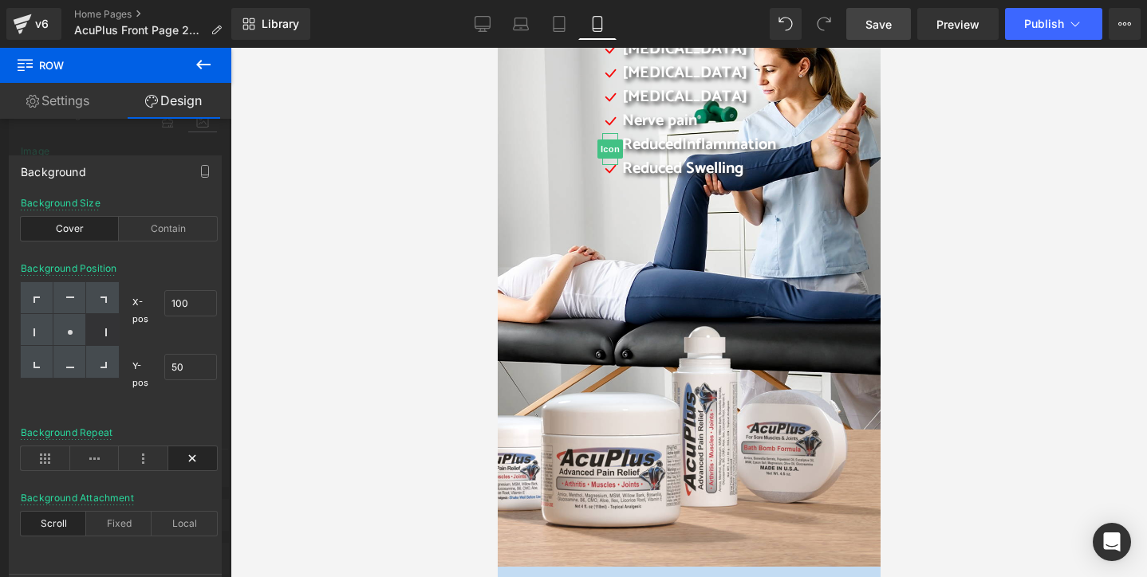
scroll to position [239, 0]
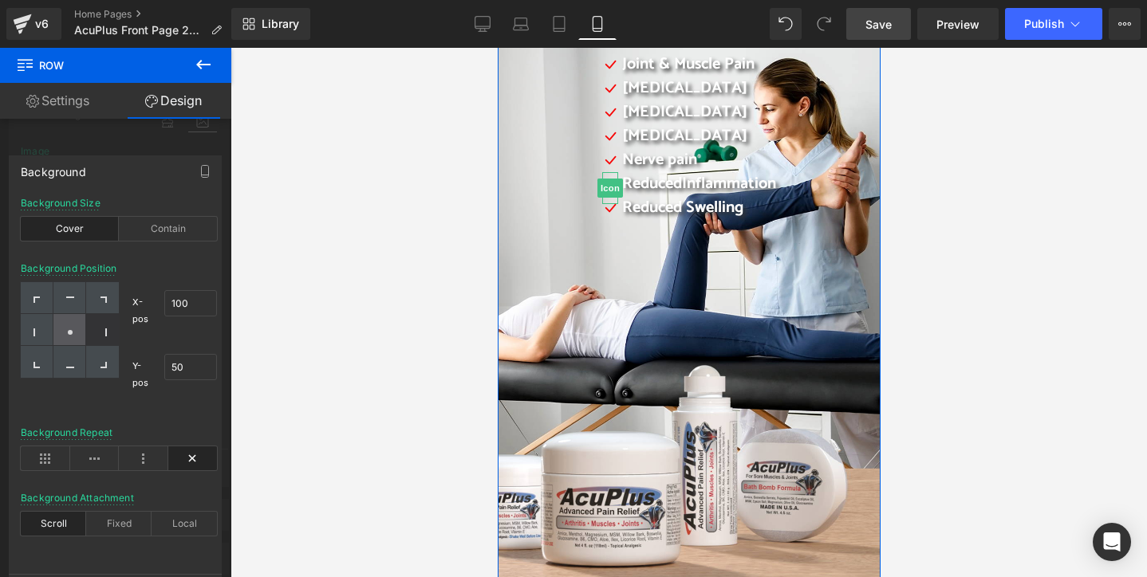
click at [69, 325] on div at bounding box center [69, 330] width 33 height 32
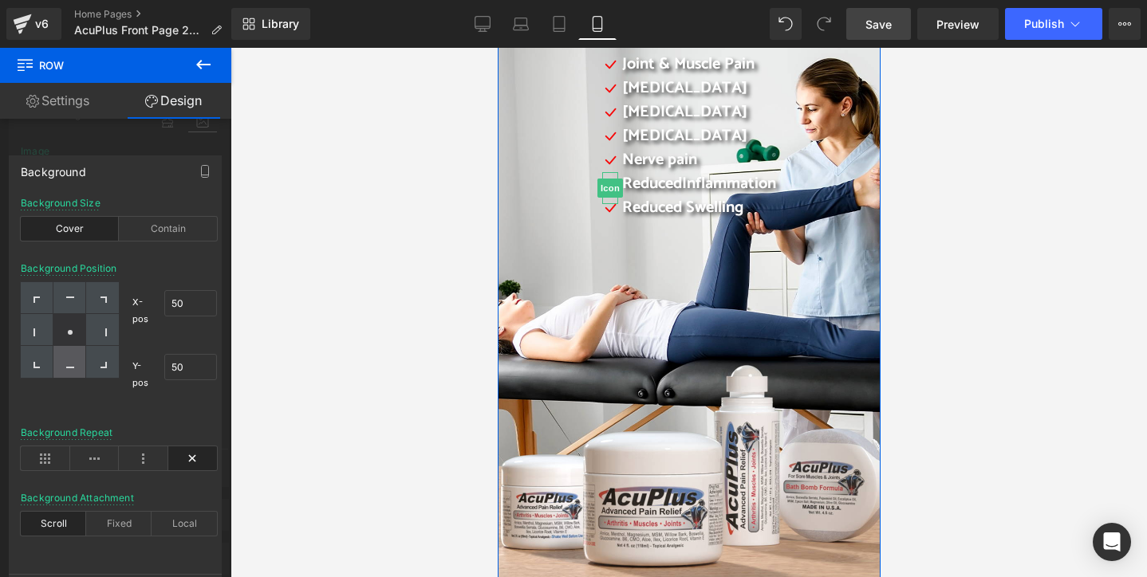
click at [72, 356] on div at bounding box center [69, 362] width 33 height 32
click at [70, 296] on div at bounding box center [69, 298] width 33 height 32
click at [41, 327] on div at bounding box center [37, 330] width 33 height 32
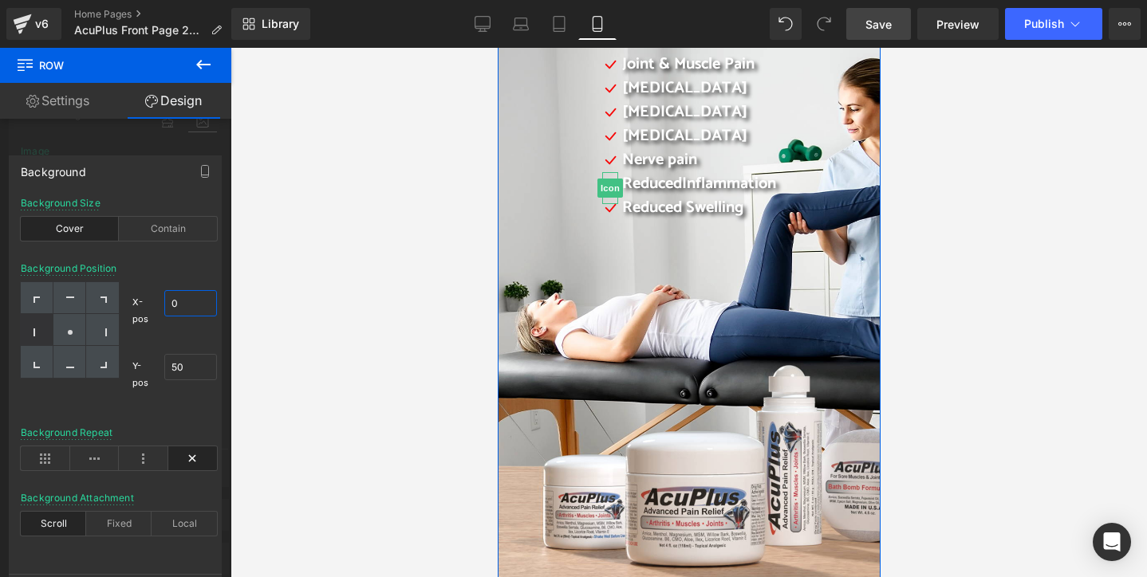
click at [168, 303] on input "0" at bounding box center [190, 303] width 53 height 26
click at [66, 334] on icon at bounding box center [70, 333] width 8 height 8
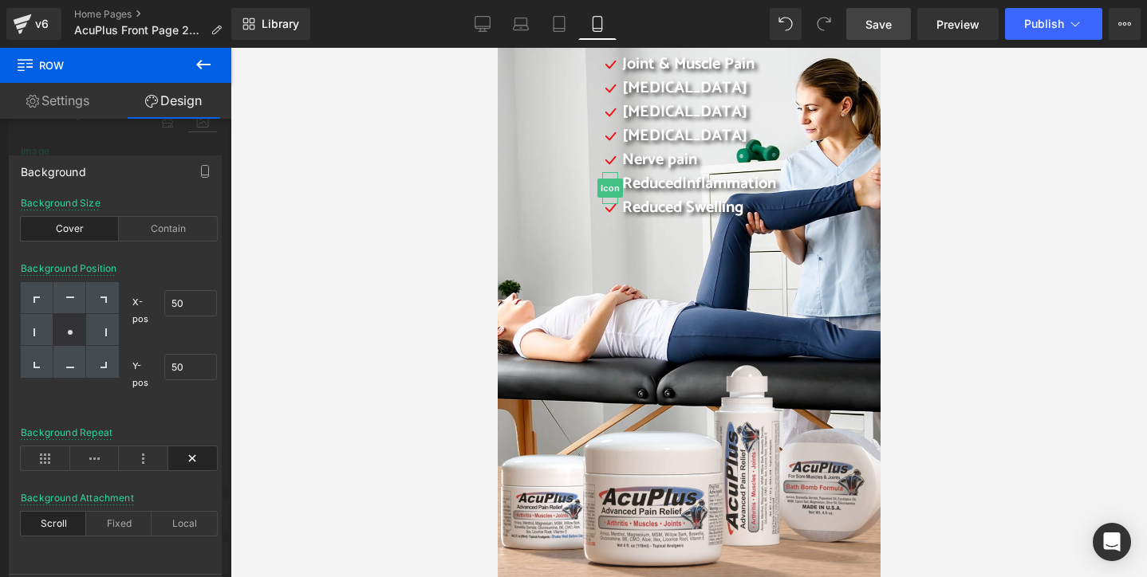
scroll to position [80, 0]
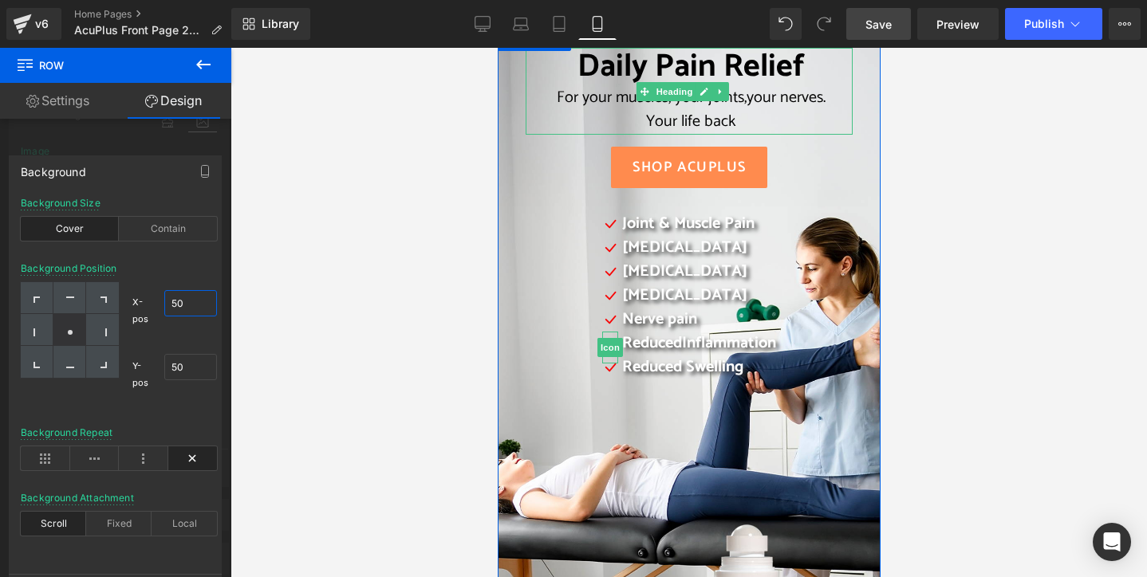
click at [177, 305] on input "50" at bounding box center [190, 303] width 53 height 26
drag, startPoint x: 188, startPoint y: 305, endPoint x: 160, endPoint y: 305, distance: 28.7
click at [160, 305] on div "X-pos 50% 50" at bounding box center [174, 310] width 85 height 57
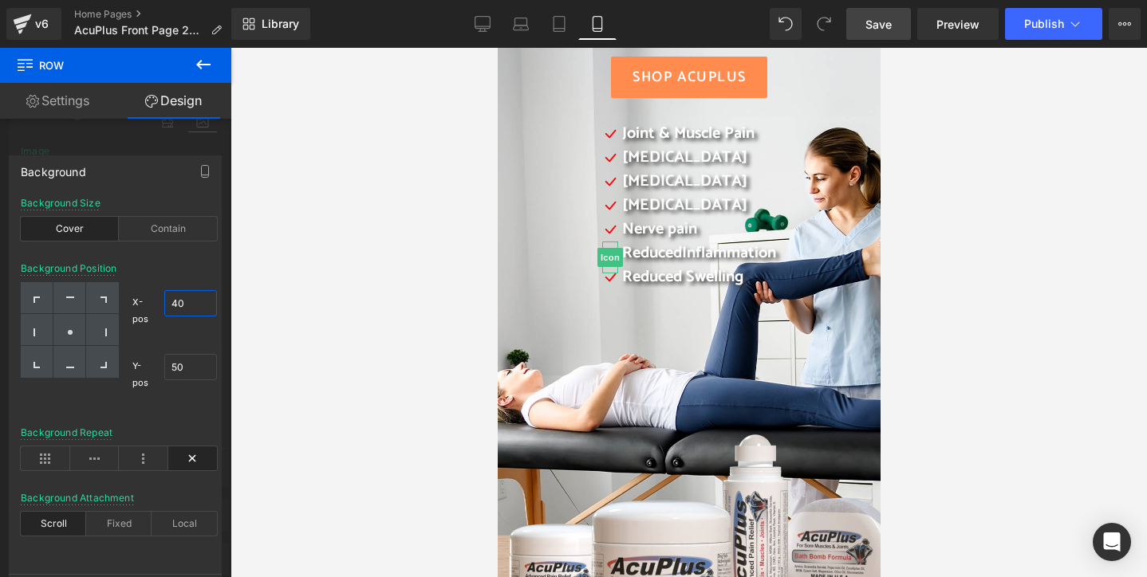
scroll to position [160, 0]
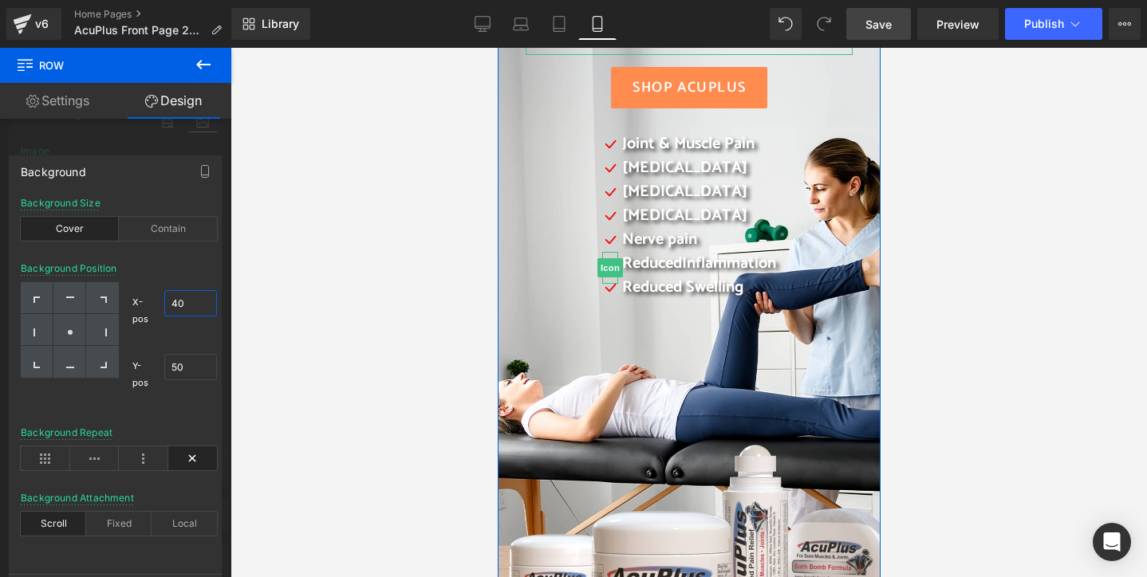
click at [172, 302] on input "40" at bounding box center [190, 303] width 53 height 26
drag, startPoint x: 171, startPoint y: 304, endPoint x: 191, endPoint y: 302, distance: 20.0
click at [191, 302] on input "41" at bounding box center [190, 303] width 53 height 26
drag, startPoint x: 191, startPoint y: 302, endPoint x: 172, endPoint y: 305, distance: 19.4
click at [172, 305] on input "39" at bounding box center [190, 303] width 53 height 26
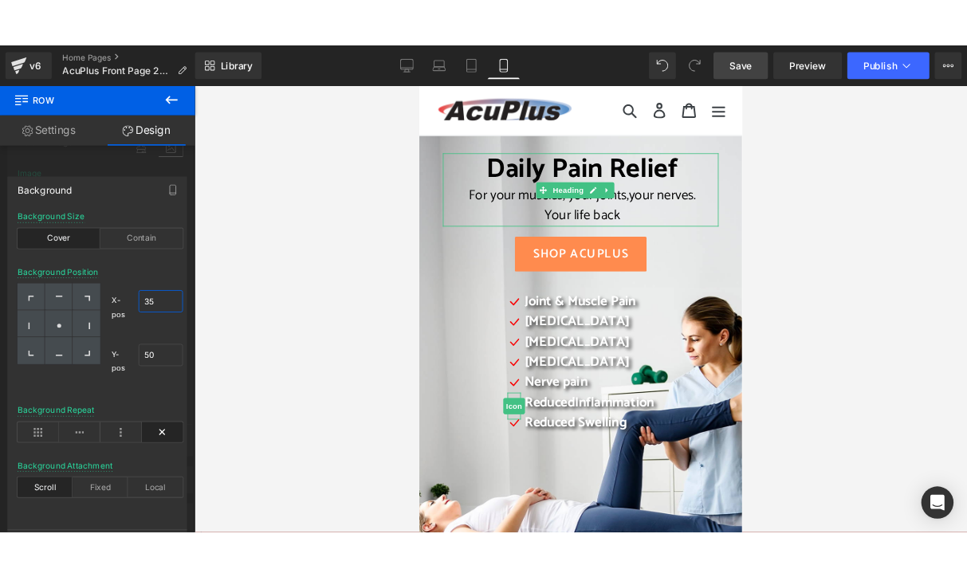
scroll to position [0, 0]
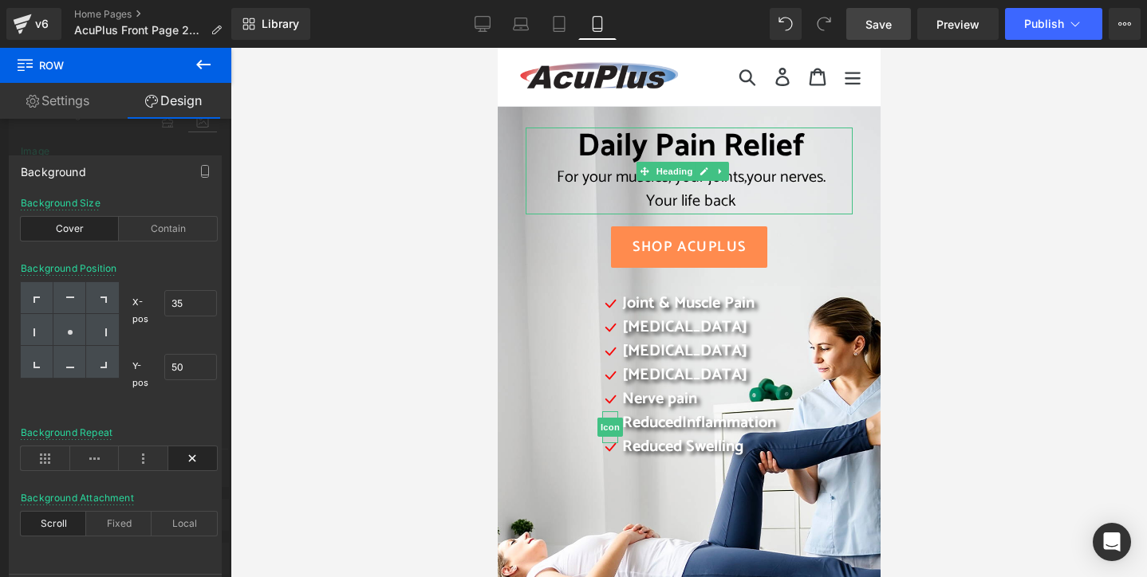
click at [885, 30] on span "Save" at bounding box center [878, 24] width 26 height 17
click at [1052, 30] on span "Publish" at bounding box center [1044, 24] width 40 height 13
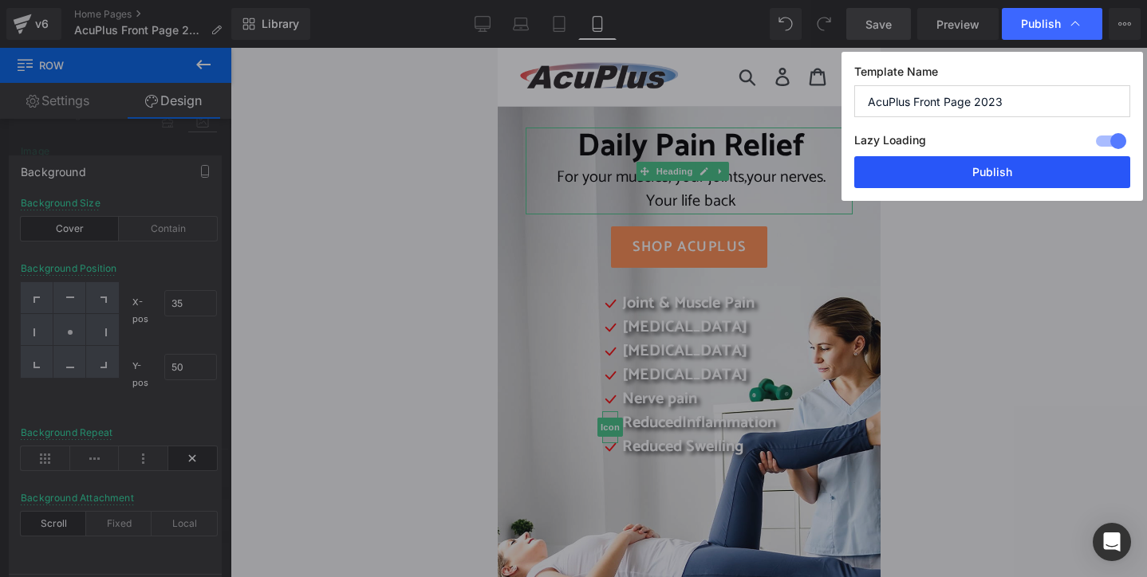
click at [982, 171] on button "Publish" at bounding box center [992, 172] width 276 height 32
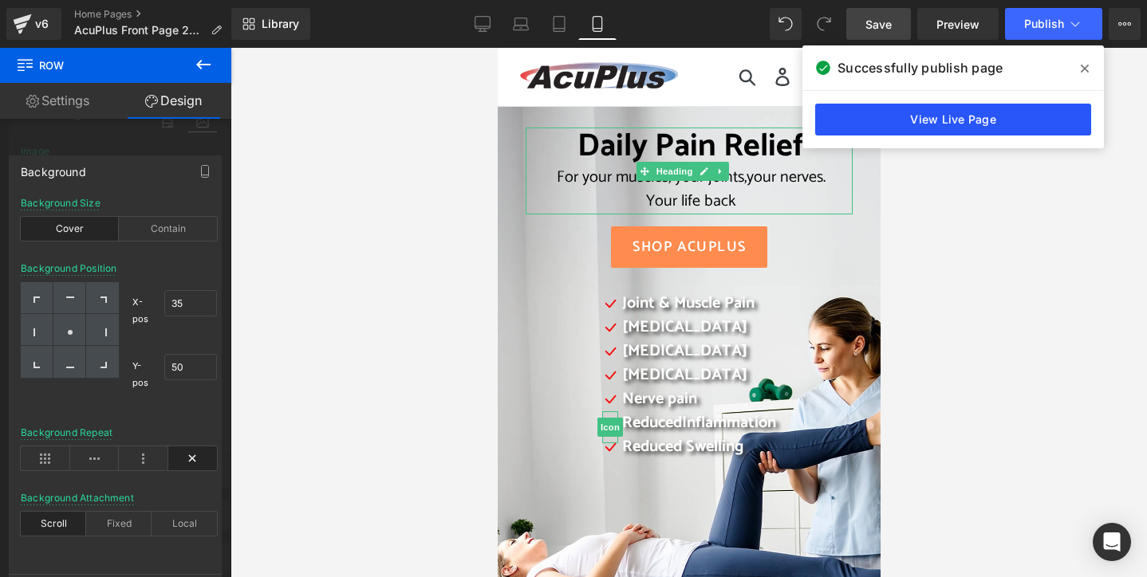
click at [971, 124] on link "View Live Page" at bounding box center [953, 120] width 276 height 32
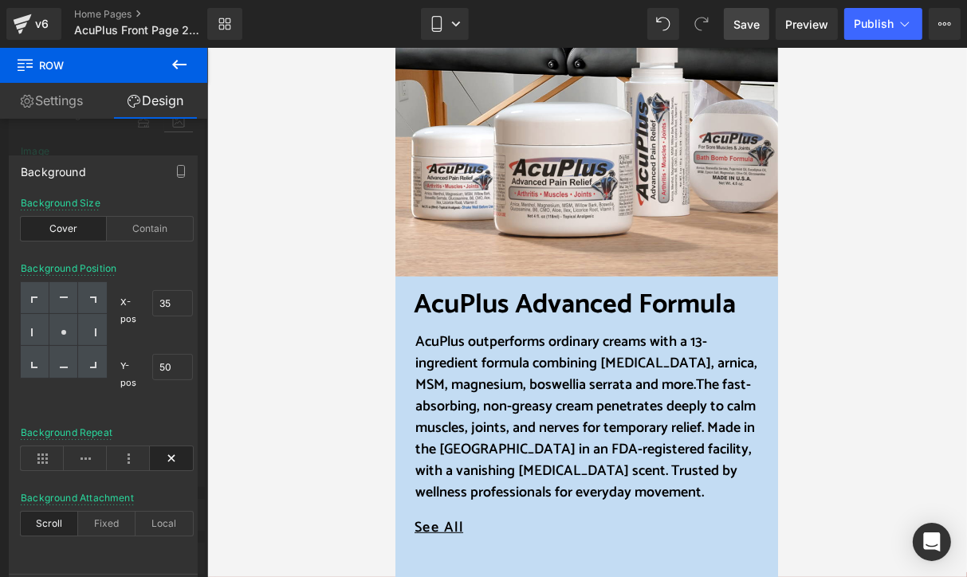
scroll to position [558, 0]
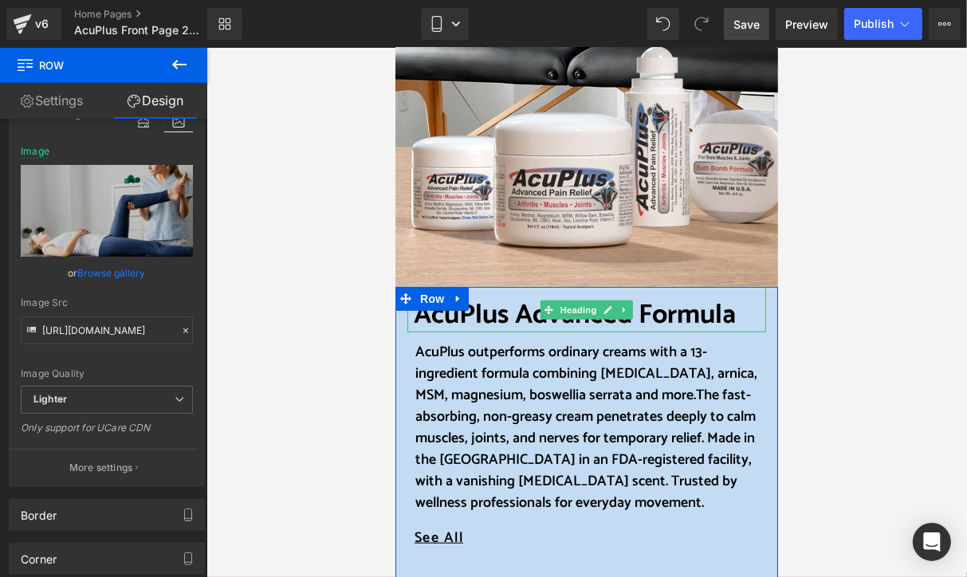
click at [413, 321] on font "AcuPlus Advanced Formula" at bounding box center [574, 315] width 322 height 44
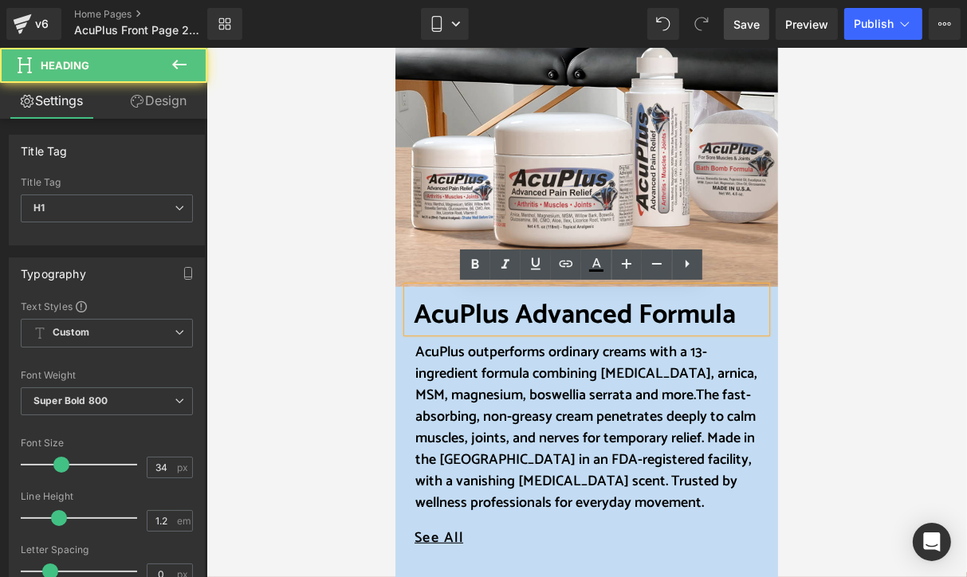
click at [413, 313] on font "AcuPlus Advanced Formula" at bounding box center [574, 315] width 322 height 44
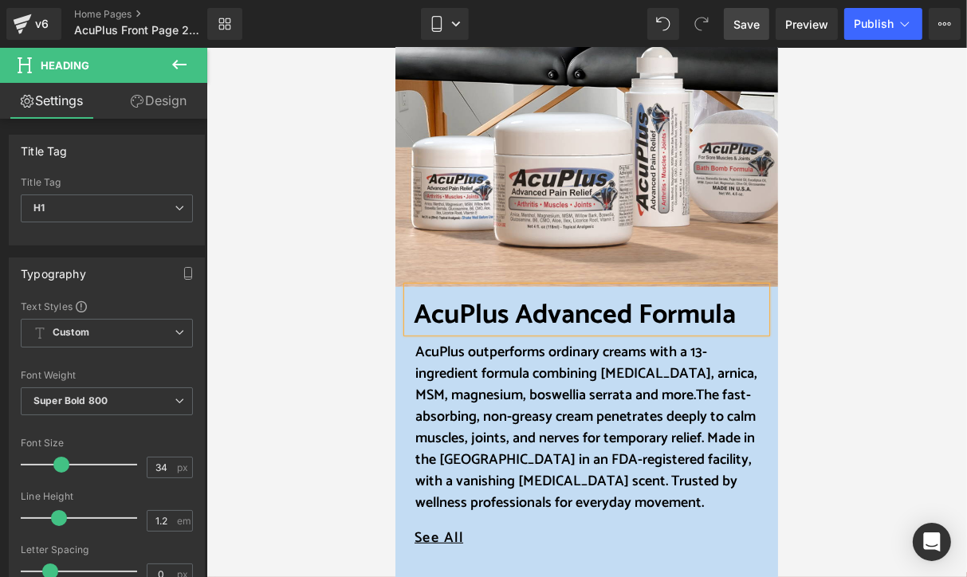
click at [512, 314] on font "AcuPlus Advanced Formula" at bounding box center [574, 315] width 322 height 44
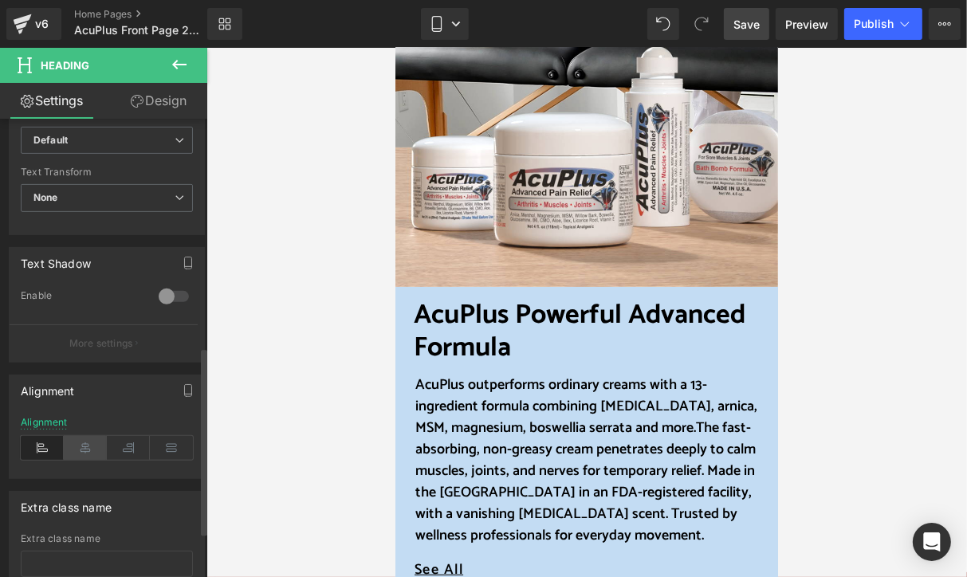
click at [89, 447] on icon at bounding box center [85, 448] width 43 height 24
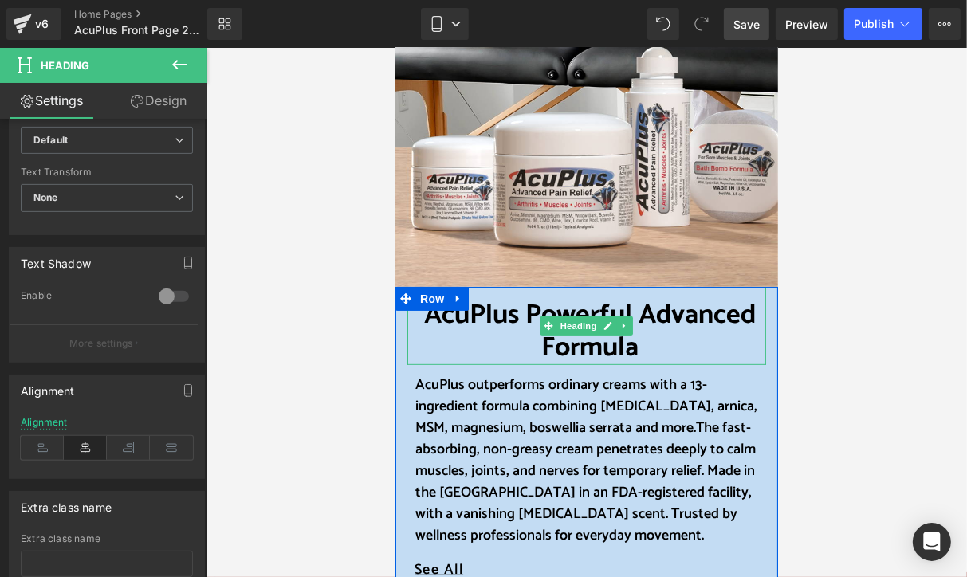
click at [634, 315] on font "AcuPlus Powerful Advanced Formula" at bounding box center [590, 331] width 332 height 77
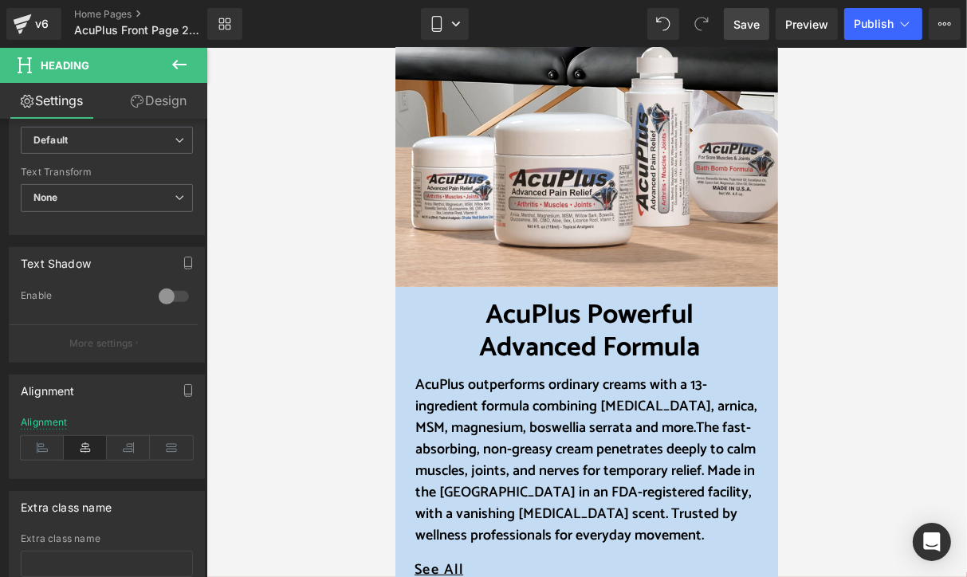
click at [274, 118] on div at bounding box center [587, 313] width 761 height 530
click at [327, 326] on div at bounding box center [587, 313] width 761 height 530
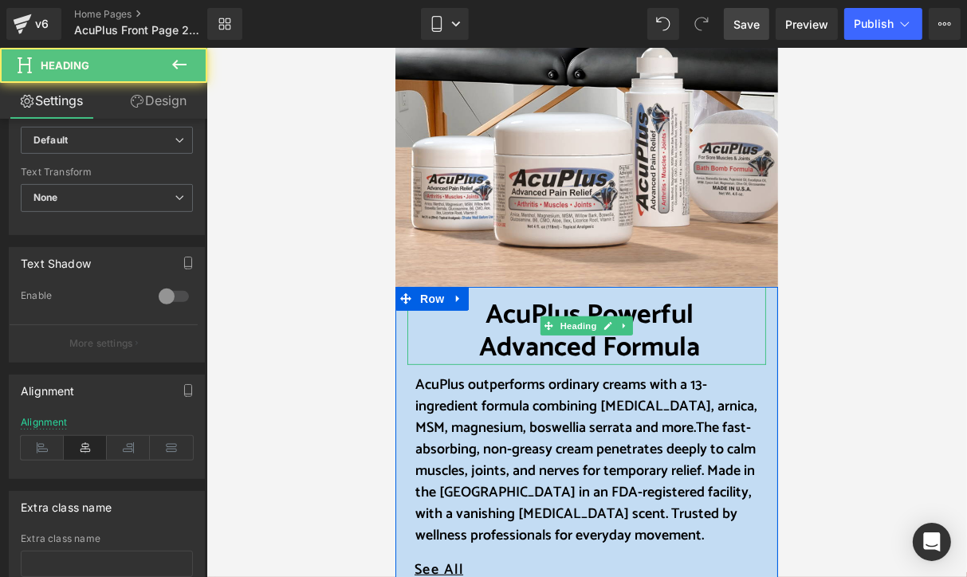
click at [486, 315] on font "AcuPlus Powerful" at bounding box center [590, 315] width 208 height 44
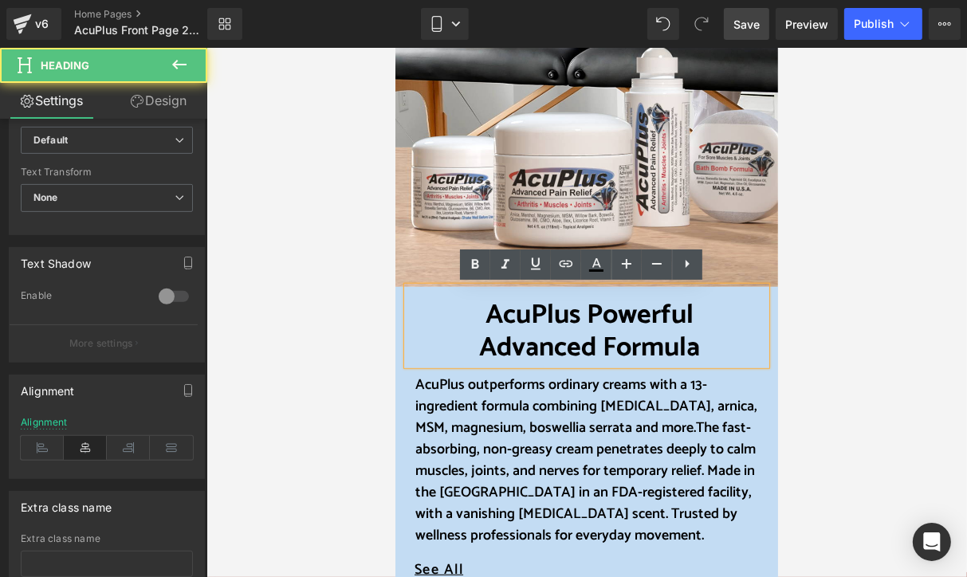
drag, startPoint x: 579, startPoint y: 311, endPoint x: 711, endPoint y: 314, distance: 132.4
click at [711, 314] on h1 "AcuPlus Powerful" at bounding box center [589, 315] width 353 height 33
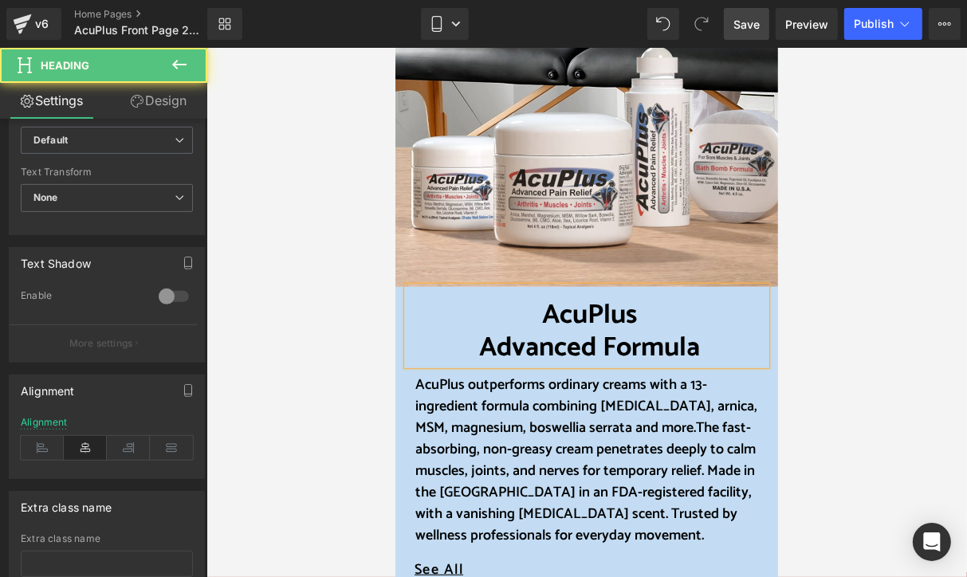
click at [542, 309] on font "AcuPlus" at bounding box center [589, 315] width 95 height 44
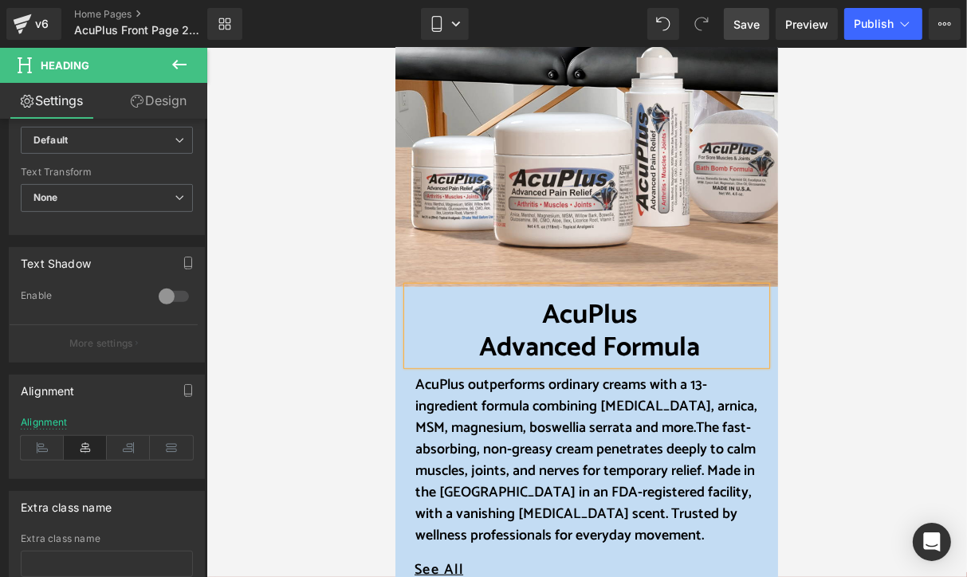
click at [696, 341] on h1 "Advanced Formula" at bounding box center [589, 348] width 353 height 33
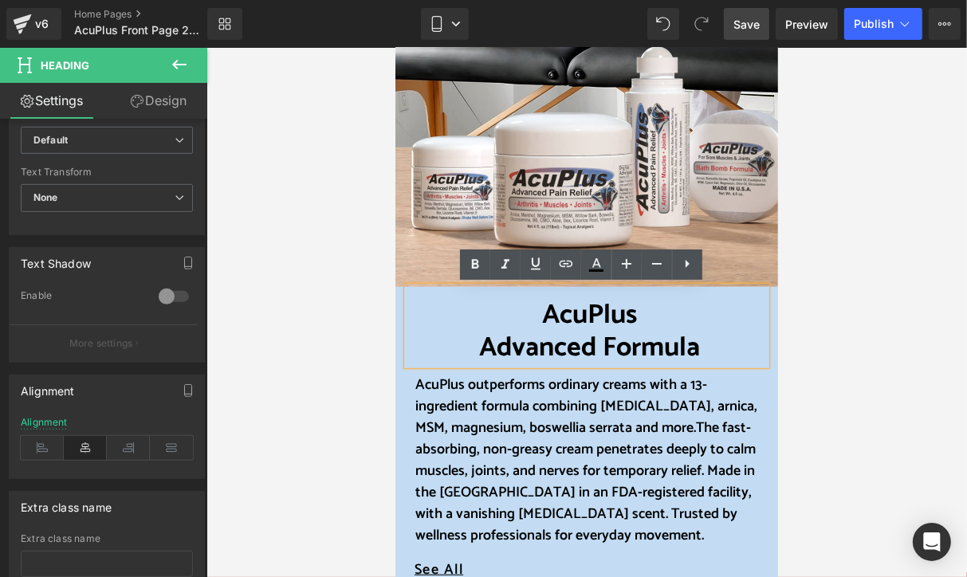
click at [542, 319] on font "AcuPlus" at bounding box center [589, 315] width 95 height 44
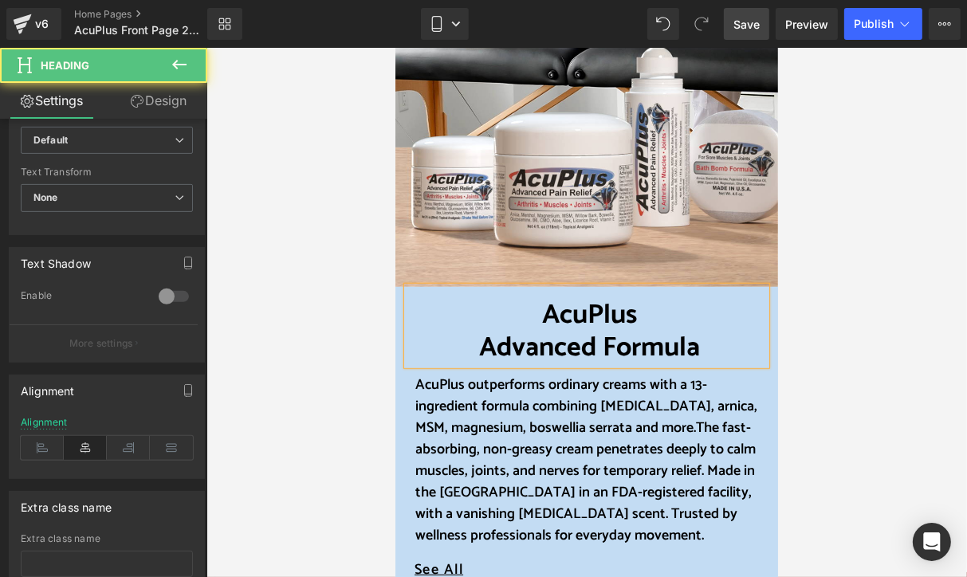
click at [597, 342] on font "Advanced Formula" at bounding box center [589, 347] width 221 height 44
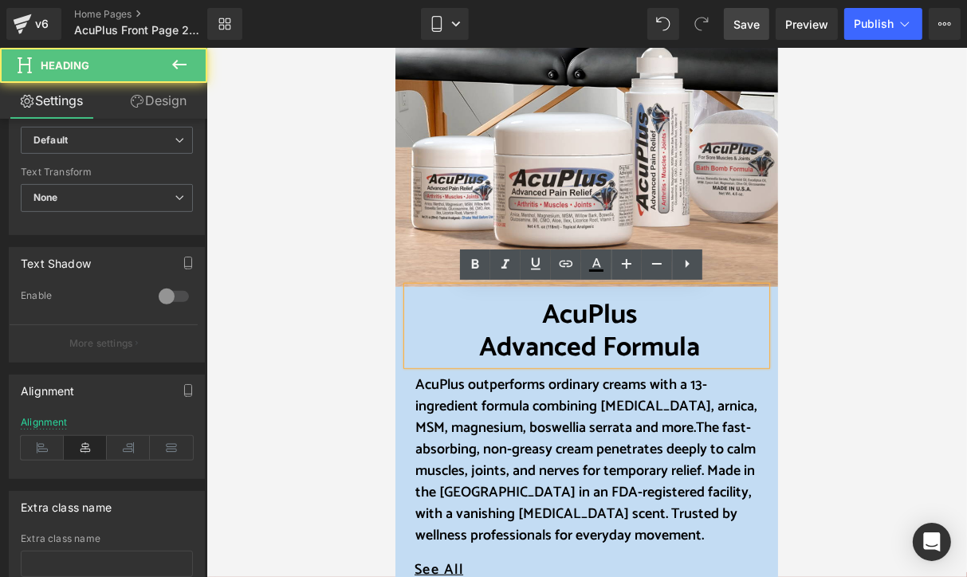
click at [694, 346] on font "Advanced Formula" at bounding box center [589, 347] width 221 height 44
click at [534, 315] on h1 "AcuPlus" at bounding box center [589, 315] width 353 height 33
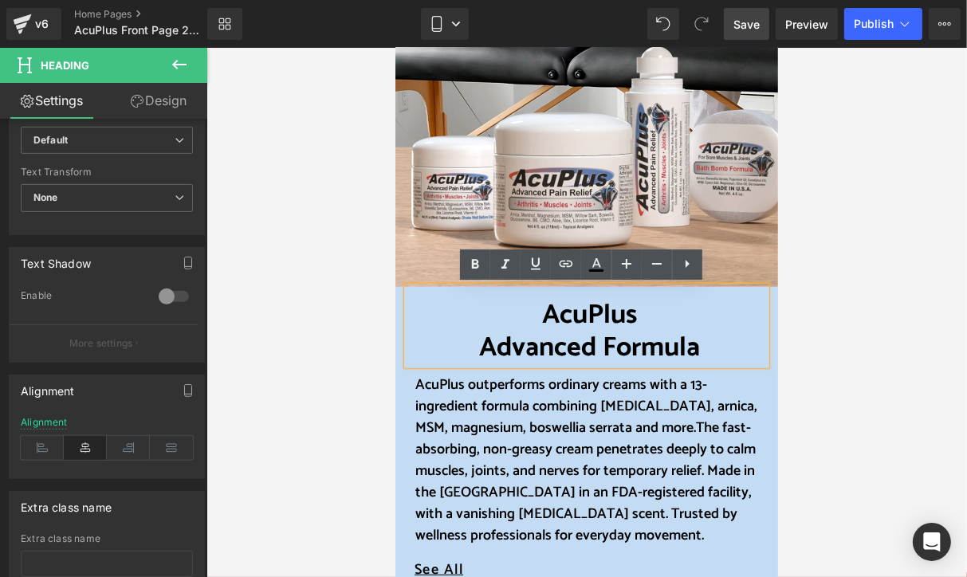
click at [632, 316] on h1 "AcuPlus" at bounding box center [589, 315] width 353 height 33
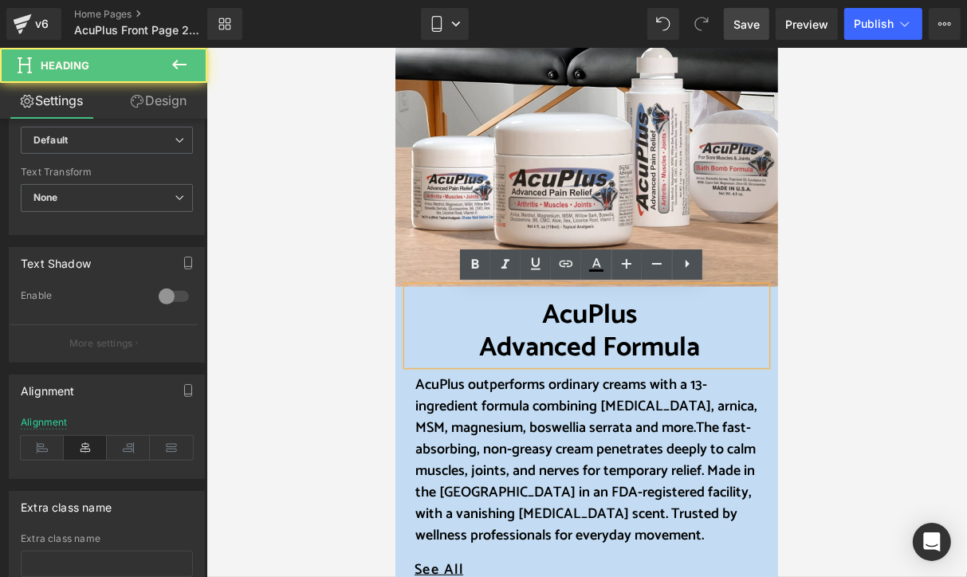
click at [532, 314] on h1 "AcuPlus" at bounding box center [589, 315] width 353 height 33
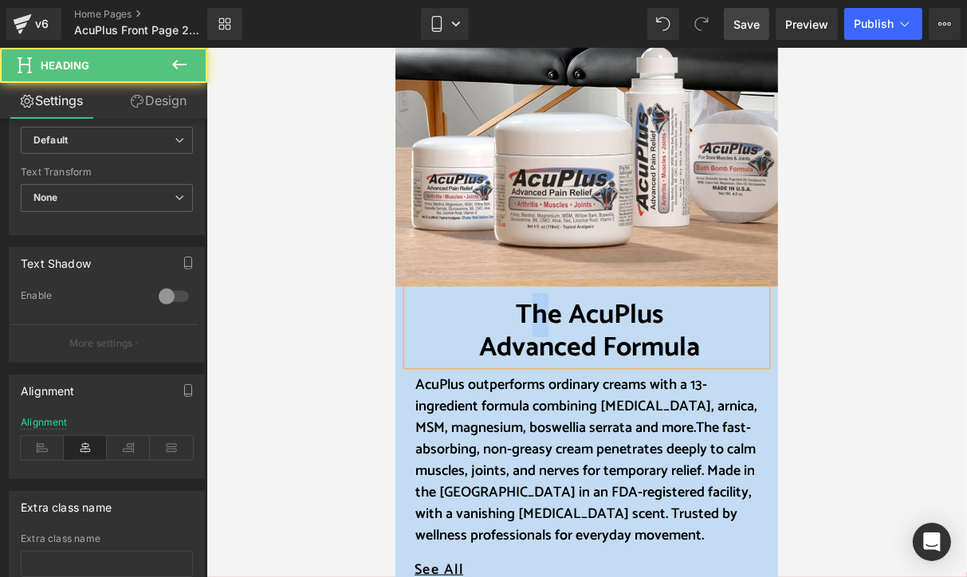
drag, startPoint x: 514, startPoint y: 319, endPoint x: 547, endPoint y: 318, distance: 33.5
click at [547, 318] on font "The AcuPlus" at bounding box center [590, 315] width 148 height 44
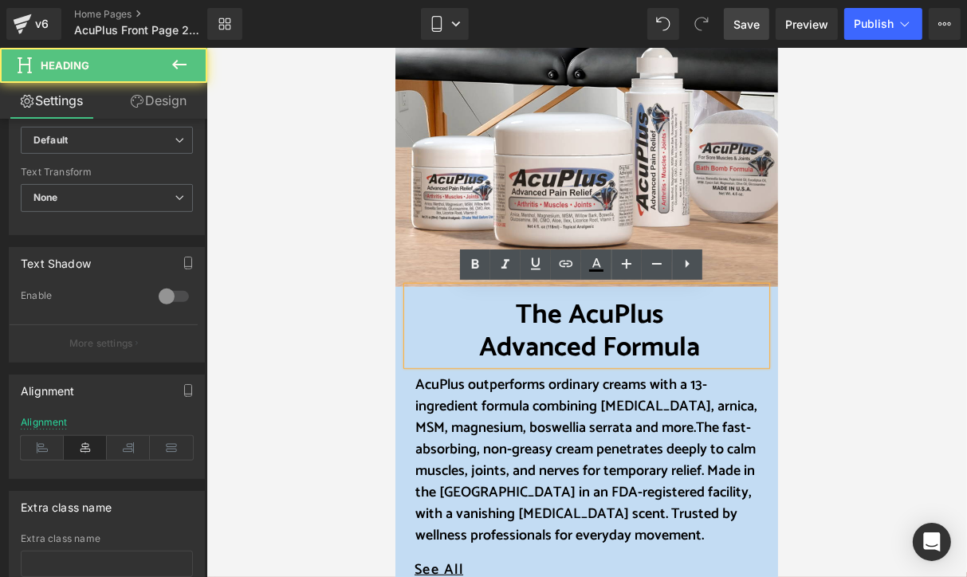
click at [517, 314] on font "The AcuPlus" at bounding box center [590, 315] width 148 height 44
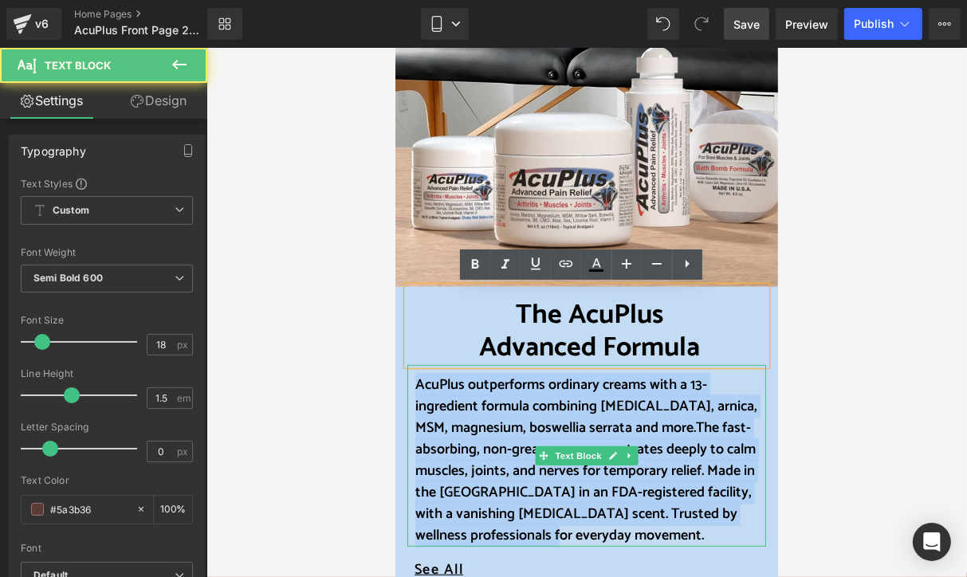
drag, startPoint x: 410, startPoint y: 381, endPoint x: 570, endPoint y: 530, distance: 219.0
click at [570, 530] on p "AcuPlus outperforms ordinary creams with a 13-ingredient formula combining [MED…" at bounding box center [590, 460] width 351 height 172
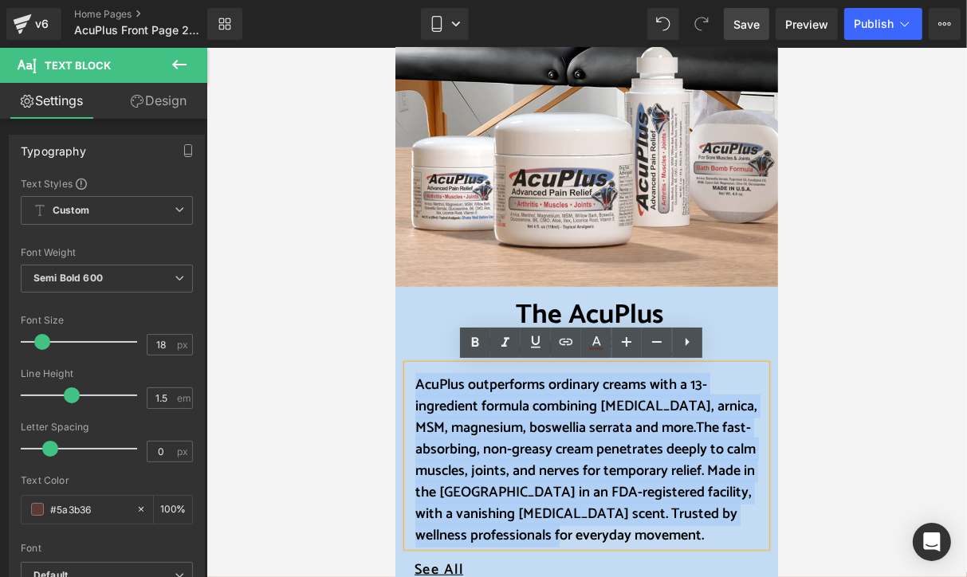
copy p "AcuPlus outperforms ordinary creams with a 13-ingredient formula combining [MED…"
